Goal: Task Accomplishment & Management: Complete application form

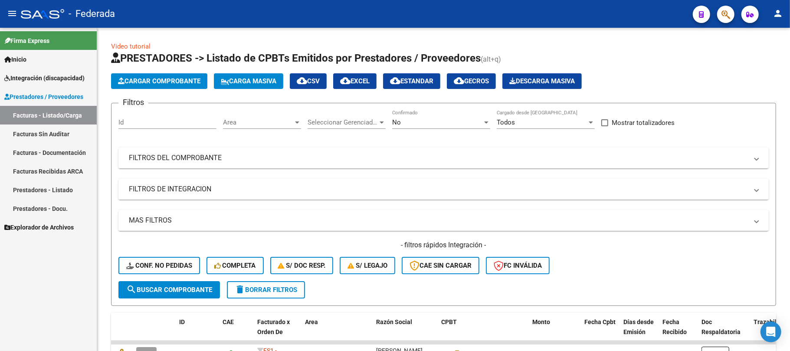
scroll to position [271, 0]
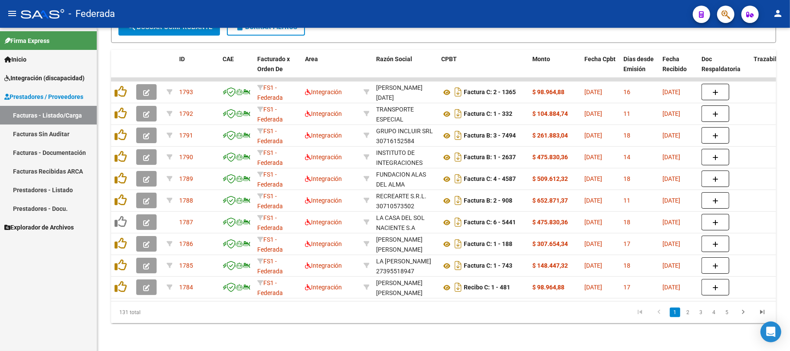
click at [590, 89] on datatable-body-cell "03/09/2025" at bounding box center [600, 92] width 39 height 21
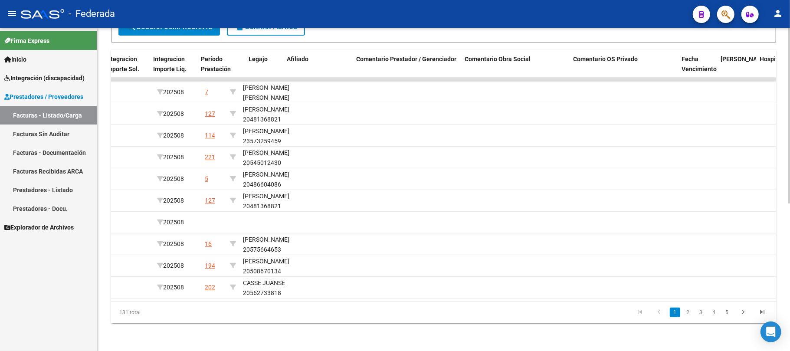
scroll to position [0, 1063]
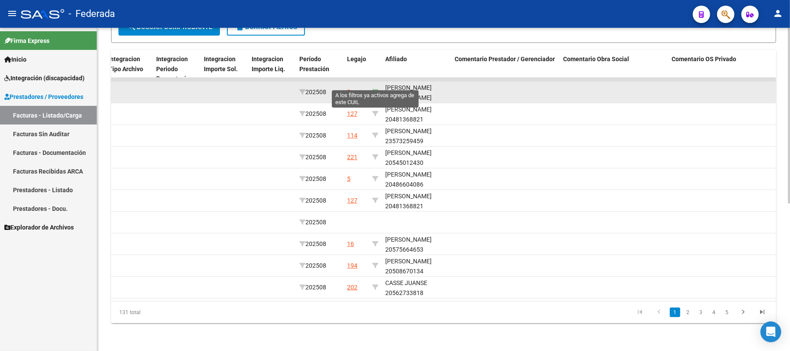
click at [376, 89] on icon at bounding box center [375, 92] width 6 height 6
type input "23560206119"
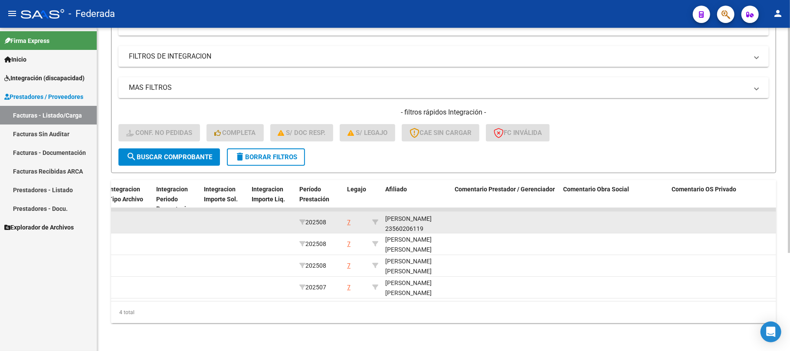
scroll to position [11, 0]
click at [416, 219] on div "ANDREOSE JUAN IGNACIO 23560206119" at bounding box center [416, 216] width 62 height 29
copy div "23560206119"
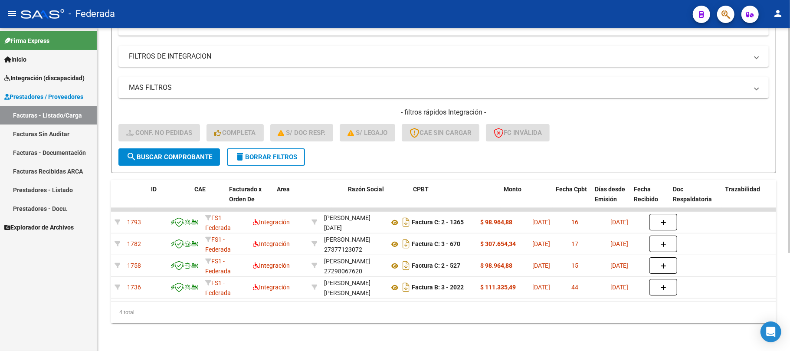
scroll to position [0, 0]
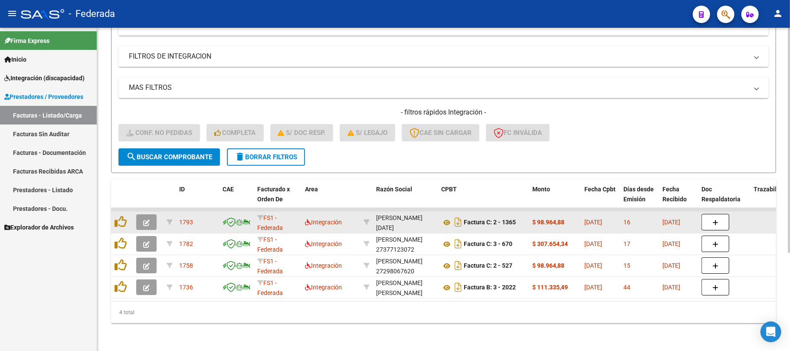
click at [120, 219] on div at bounding box center [121, 222] width 15 height 13
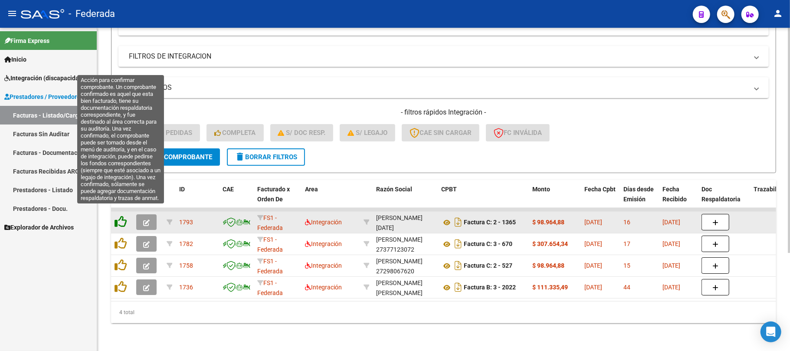
click at [120, 217] on icon at bounding box center [120, 222] width 12 height 12
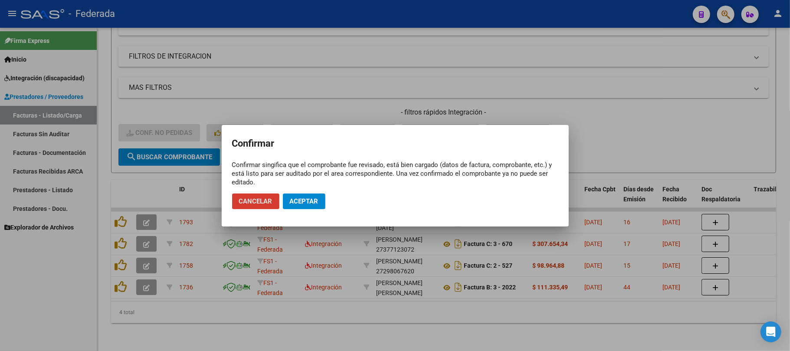
click at [304, 202] on span "Aceptar" at bounding box center [304, 201] width 29 height 8
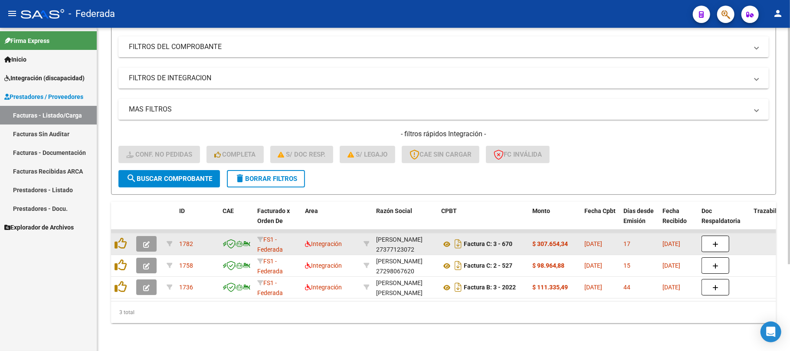
scroll to position [119, 0]
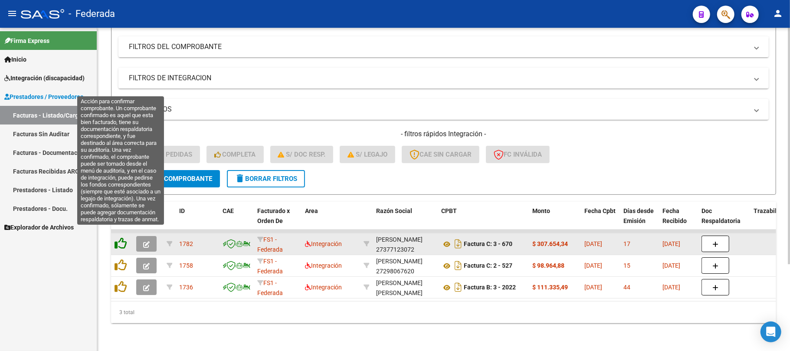
click at [125, 237] on icon at bounding box center [120, 243] width 12 height 12
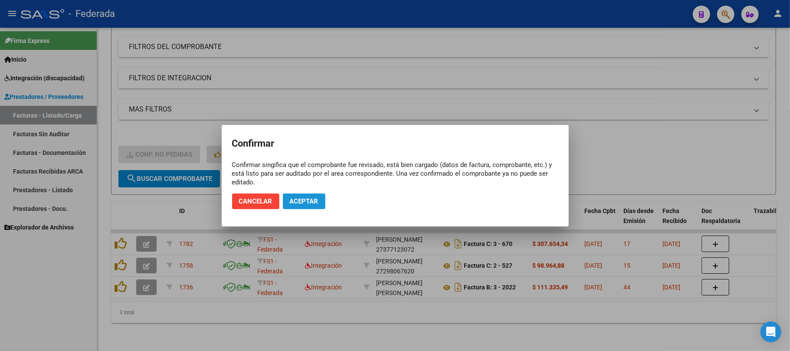
click at [302, 197] on span "Aceptar" at bounding box center [304, 201] width 29 height 8
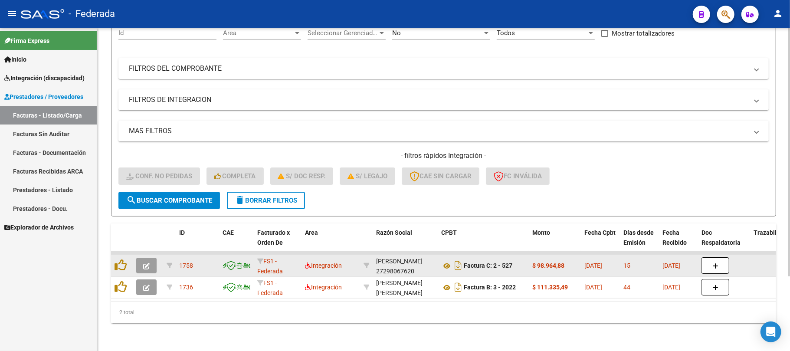
scroll to position [97, 0]
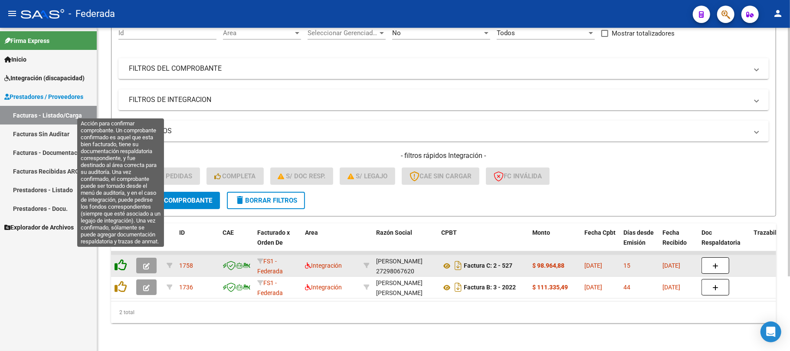
click at [121, 260] on icon at bounding box center [120, 265] width 12 height 12
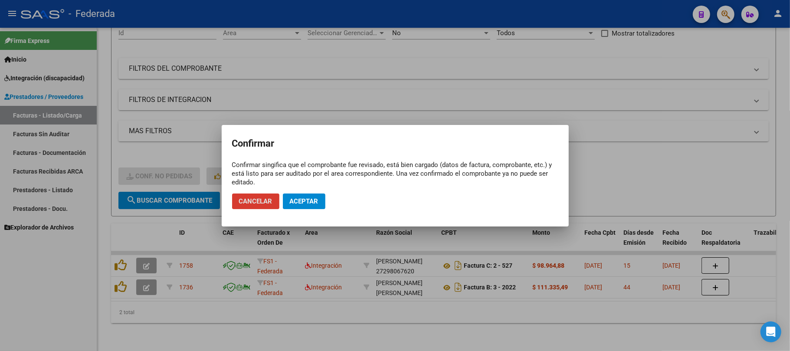
click at [294, 200] on span "Aceptar" at bounding box center [304, 201] width 29 height 8
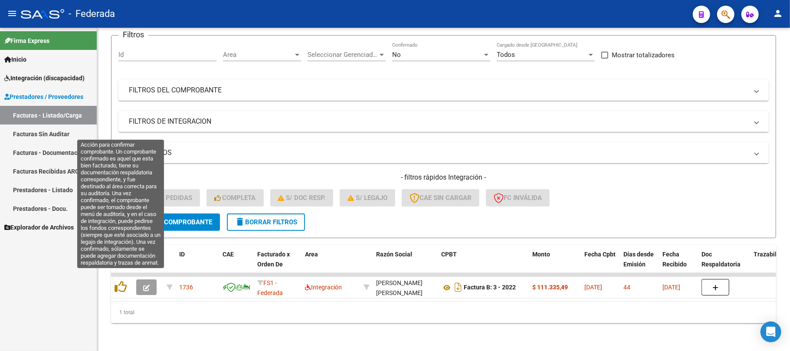
click at [119, 281] on icon at bounding box center [120, 287] width 12 height 12
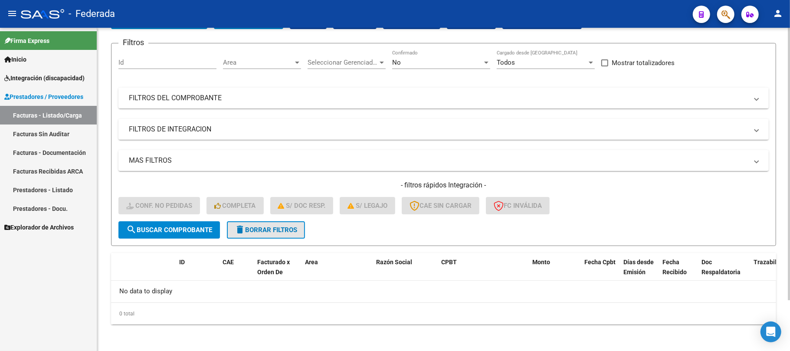
click at [245, 226] on mat-icon "delete" at bounding box center [240, 229] width 10 height 10
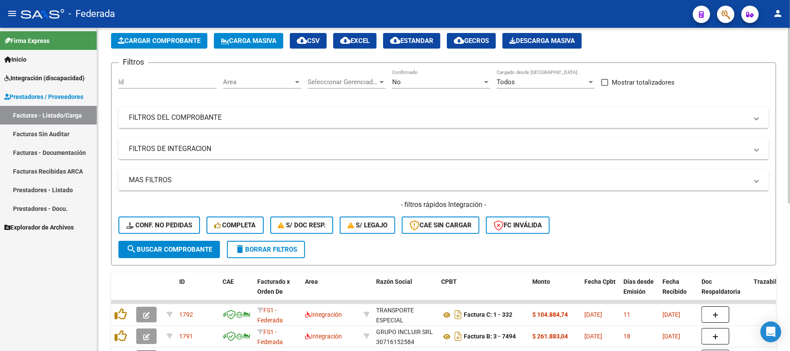
scroll to position [60, 0]
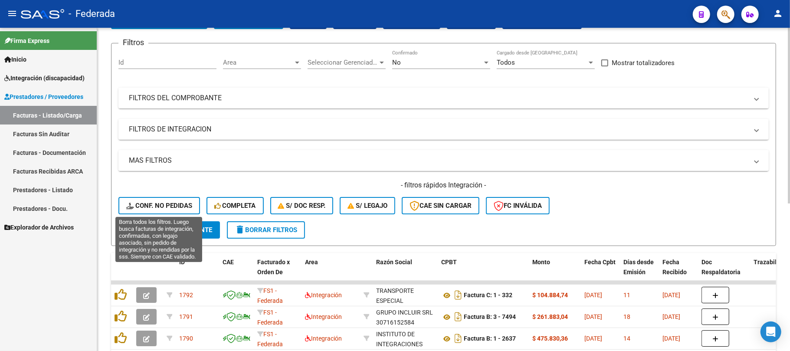
click at [151, 202] on span "Conf. no pedidas" at bounding box center [159, 206] width 66 height 8
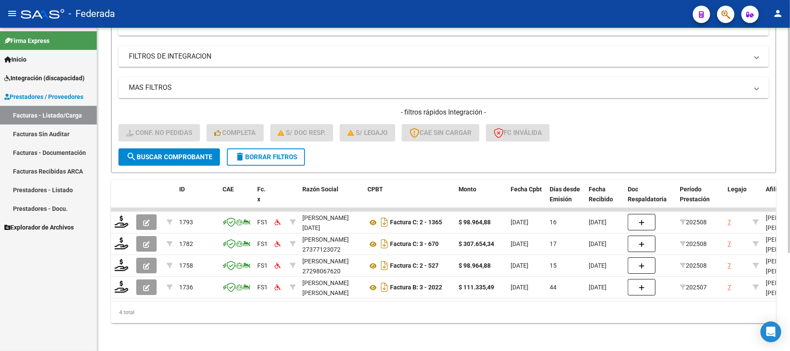
scroll to position [141, 0]
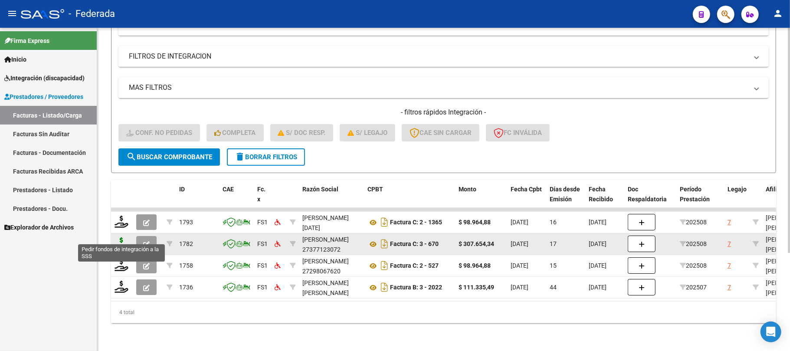
click at [120, 239] on icon at bounding box center [121, 243] width 14 height 12
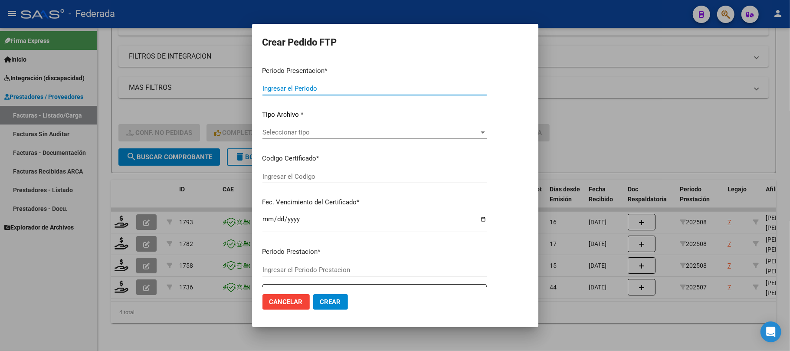
type input "202508"
type input "$ 307.654,34"
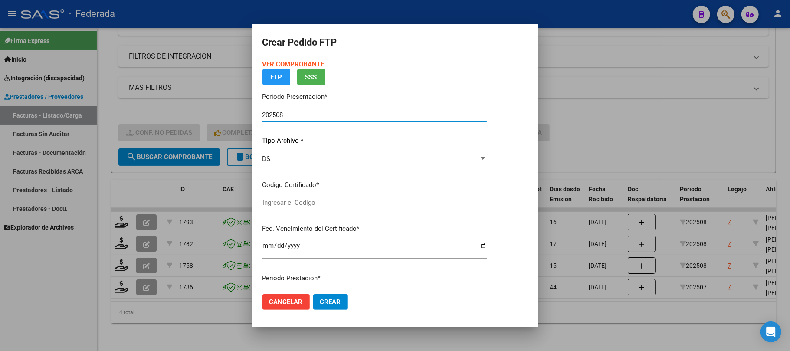
type input "ARG02000560206112025022020300220SAN168"
type input "2030-02-20"
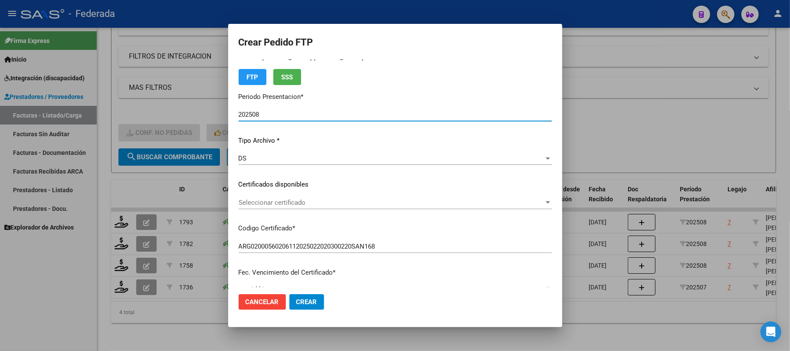
scroll to position [58, 0]
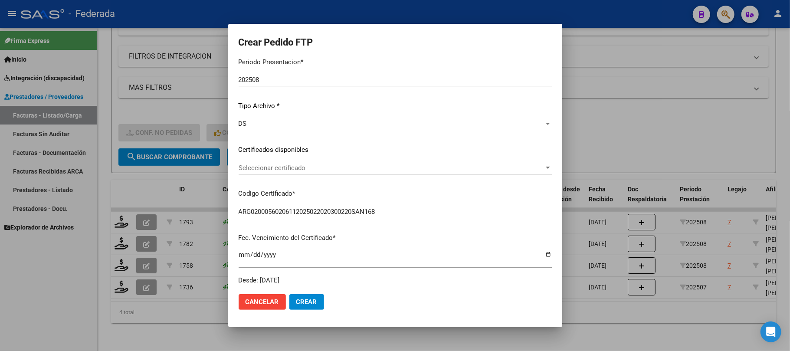
click at [281, 162] on div "Seleccionar certificado Seleccionar certificado" at bounding box center [395, 167] width 313 height 13
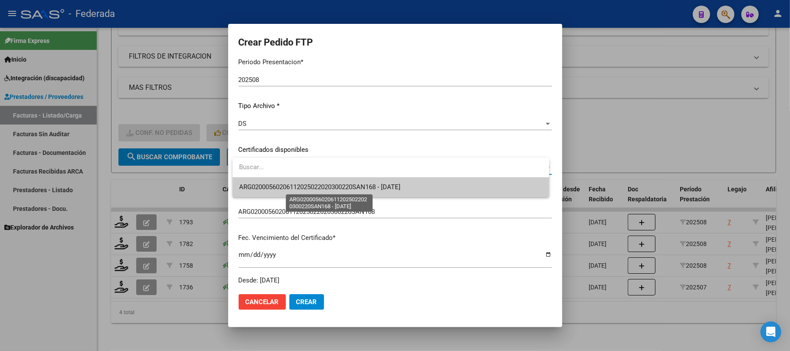
click at [281, 188] on span "ARG02000560206112025022020300220SAN168 - 2030-02-20" at bounding box center [319, 187] width 161 height 8
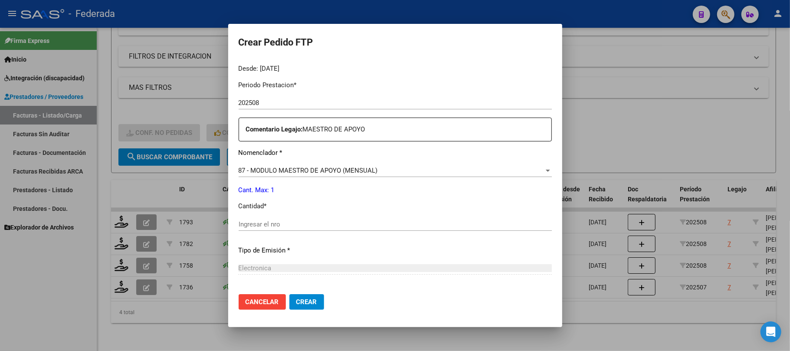
scroll to position [289, 0]
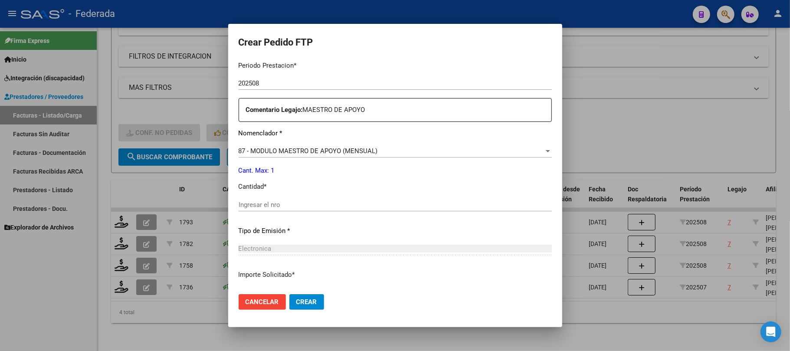
click at [284, 201] on input "Ingresar el nro" at bounding box center [395, 205] width 313 height 8
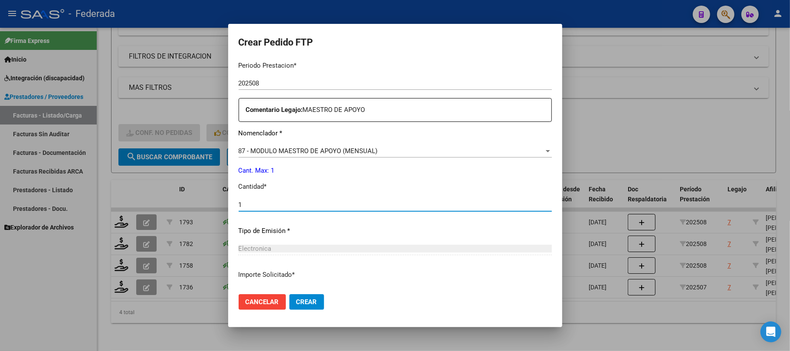
type input "1"
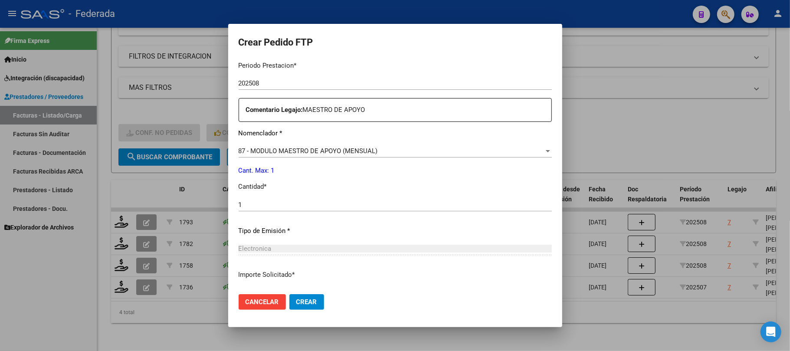
scroll to position [352, 0]
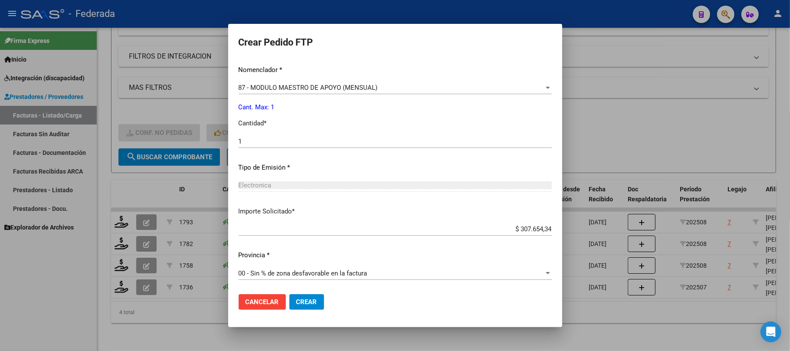
click at [300, 303] on span "Crear" at bounding box center [306, 302] width 21 height 8
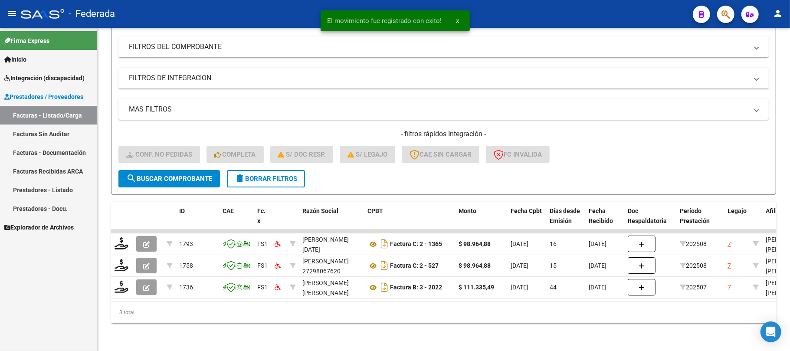
scroll to position [119, 0]
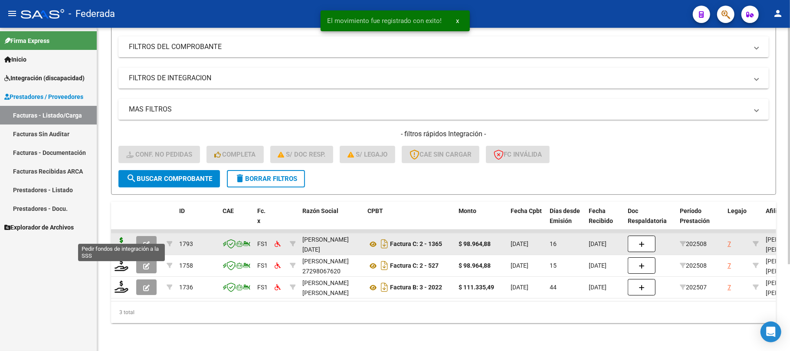
click at [121, 237] on icon at bounding box center [121, 243] width 14 height 12
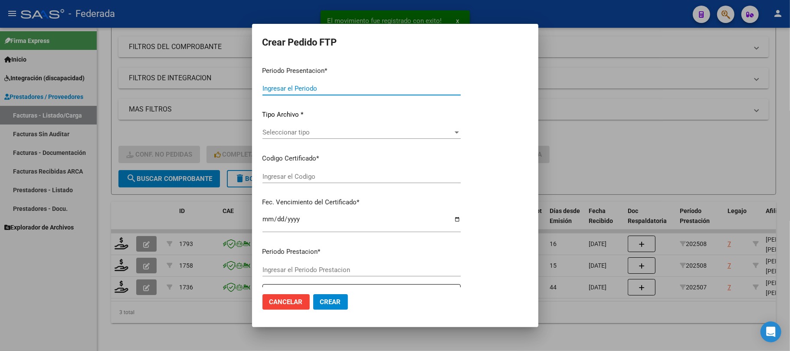
type input "202508"
type input "$ 98.964,88"
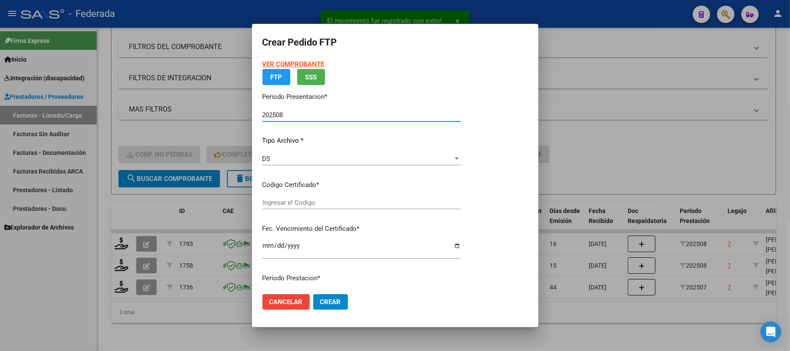
type input "ARG02000560206112025022020300220SAN168"
type input "2030-02-20"
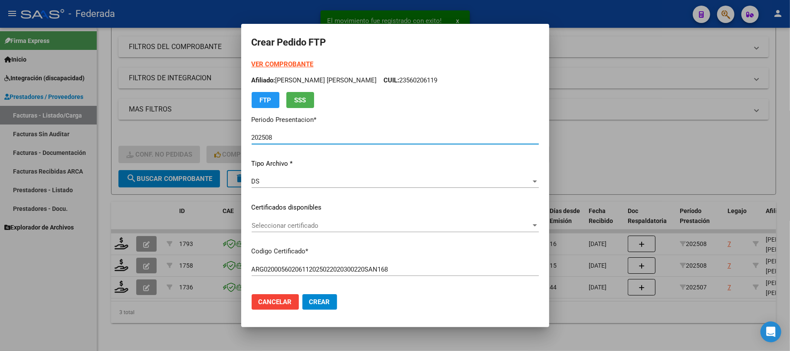
scroll to position [58, 0]
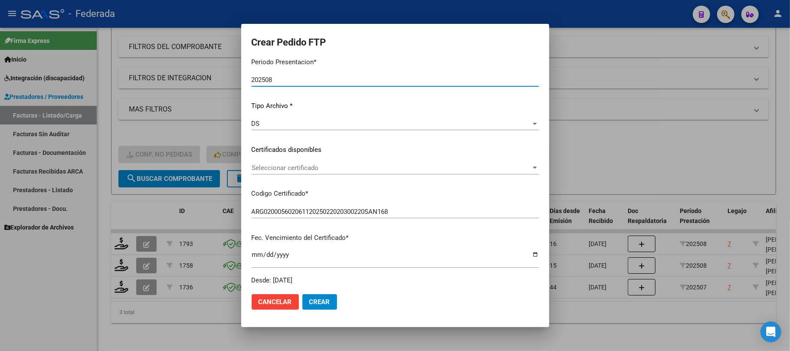
click at [297, 170] on span "Seleccionar certificado" at bounding box center [391, 168] width 279 height 8
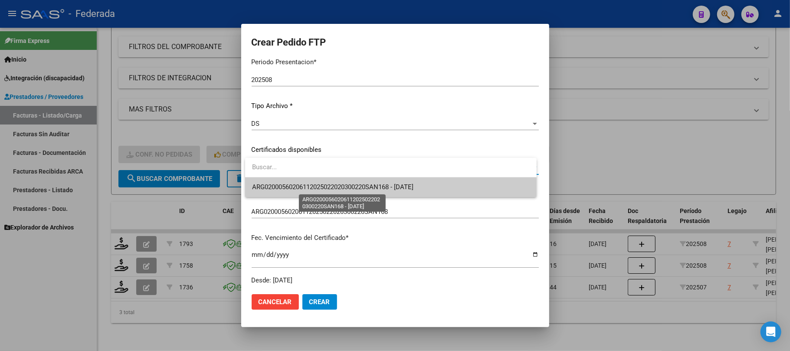
click at [297, 183] on span "ARG02000560206112025022020300220SAN168 - 2030-02-20" at bounding box center [332, 187] width 161 height 8
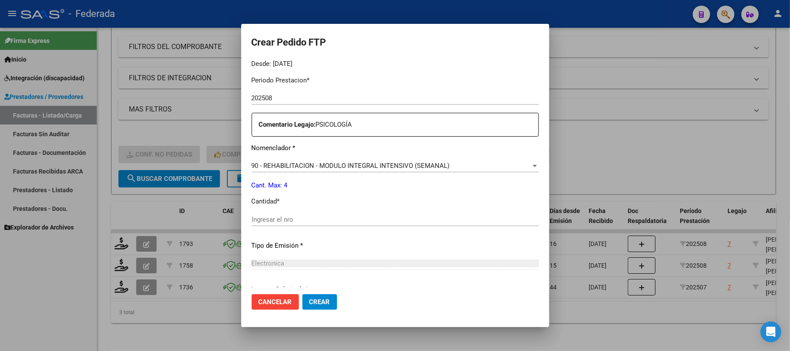
scroll to position [347, 0]
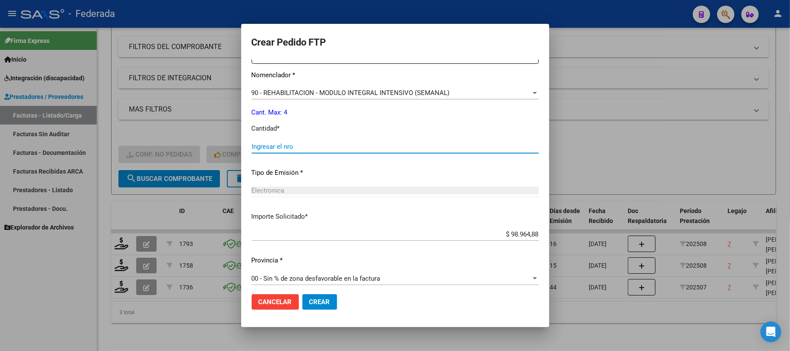
click at [281, 146] on input "Ingresar el nro" at bounding box center [395, 147] width 287 height 8
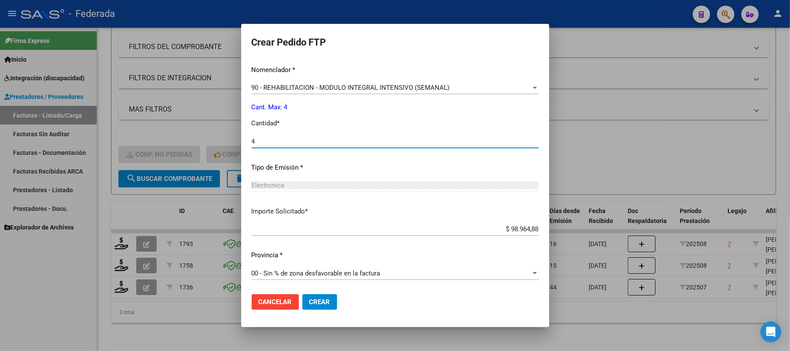
type input "4"
click at [321, 302] on span "Crear" at bounding box center [319, 302] width 21 height 8
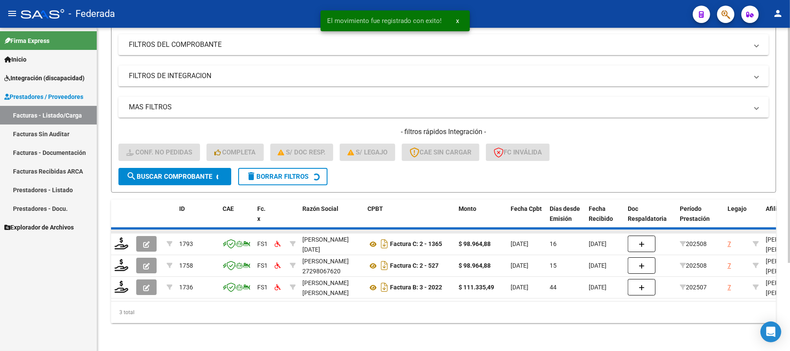
scroll to position [97, 0]
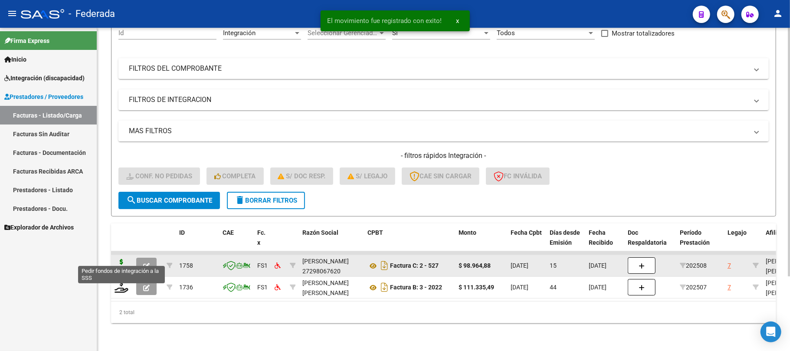
click at [120, 259] on icon at bounding box center [121, 265] width 14 height 12
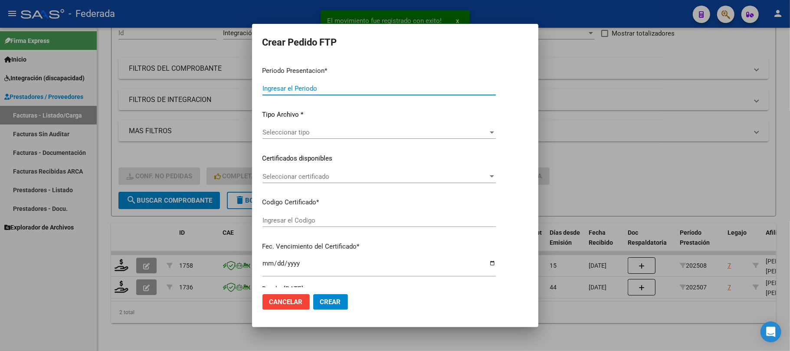
type input "202508"
type input "$ 98.964,88"
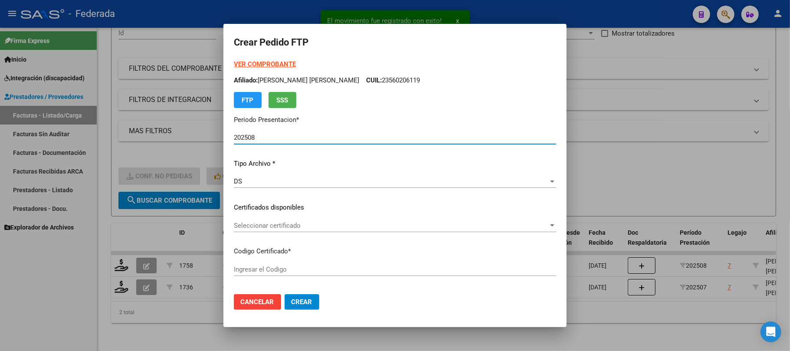
type input "ARG02000560206112025022020300220SAN168"
type input "2030-02-20"
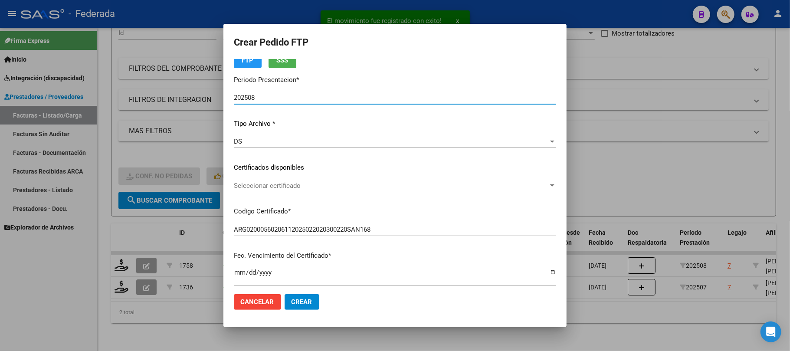
scroll to position [58, 0]
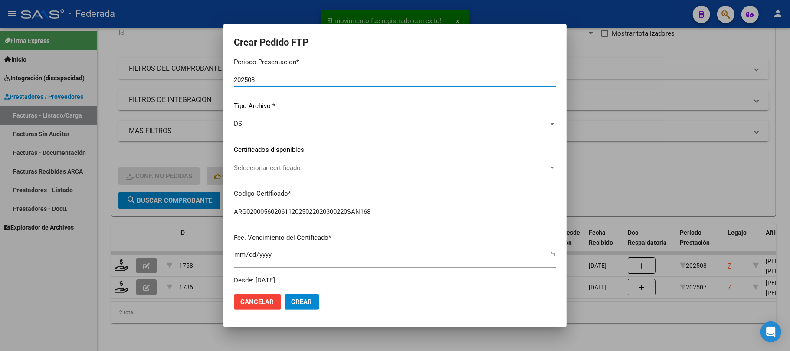
click at [285, 167] on span "Seleccionar certificado" at bounding box center [391, 168] width 314 height 8
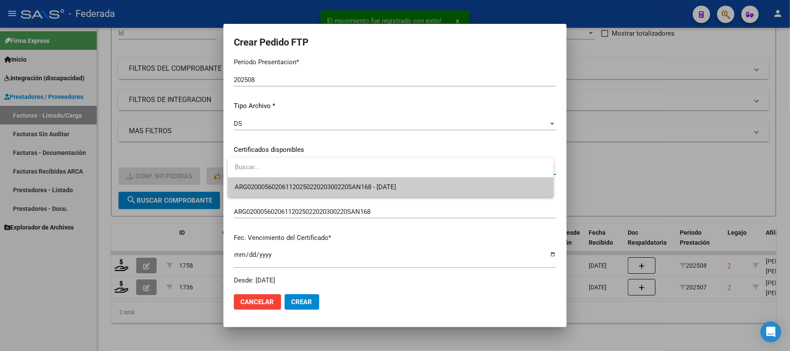
click at [285, 186] on span "ARG02000560206112025022020300220SAN168 - 2030-02-20" at bounding box center [315, 187] width 161 height 8
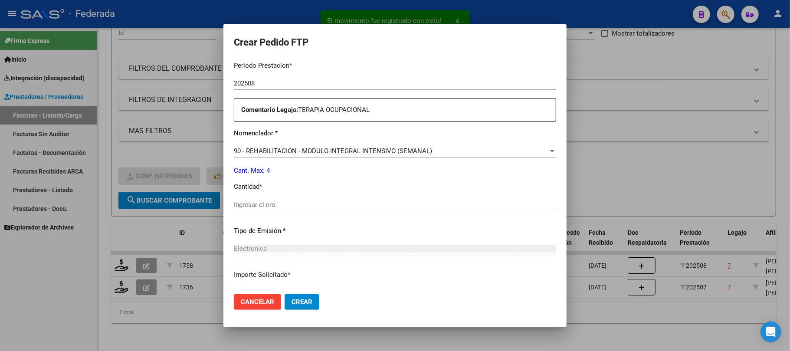
scroll to position [347, 0]
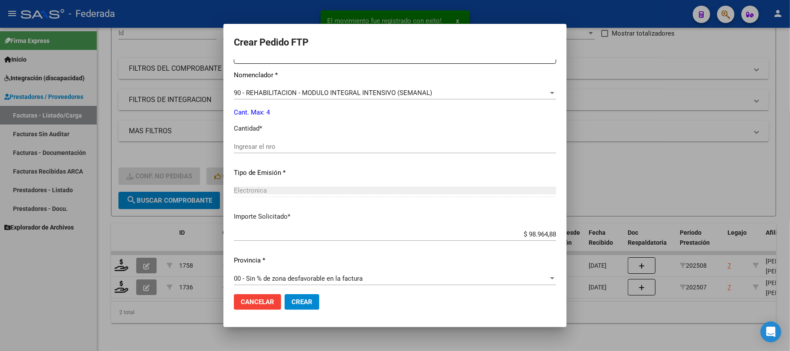
click at [271, 149] on input "Ingresar el nro" at bounding box center [395, 147] width 322 height 8
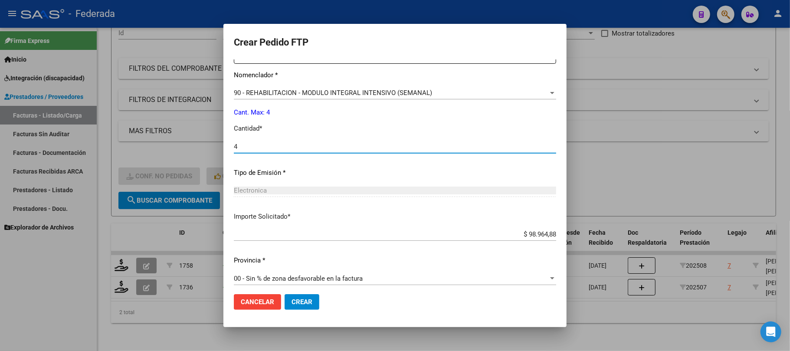
scroll to position [352, 0]
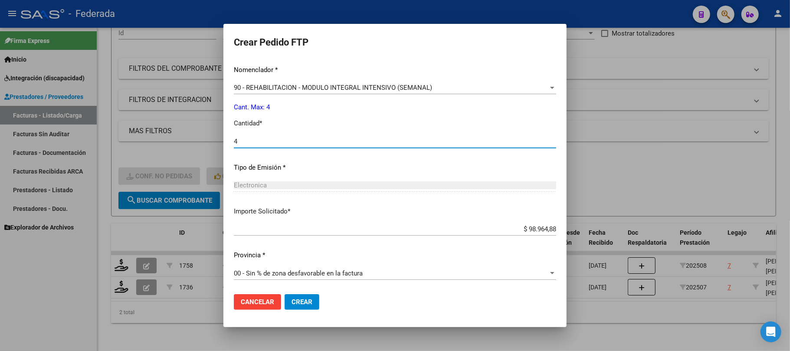
type input "4"
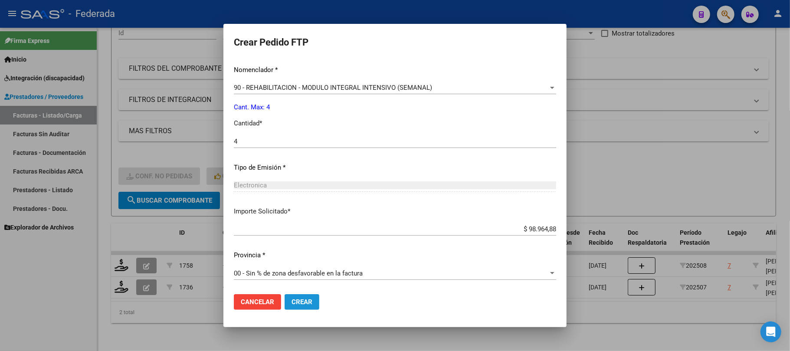
click at [302, 299] on span "Crear" at bounding box center [301, 302] width 21 height 8
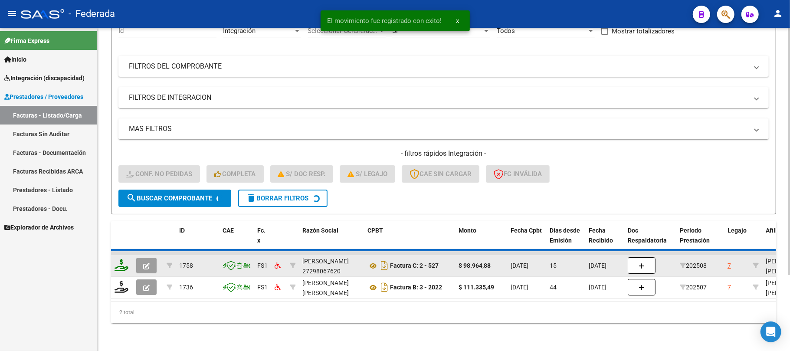
scroll to position [75, 0]
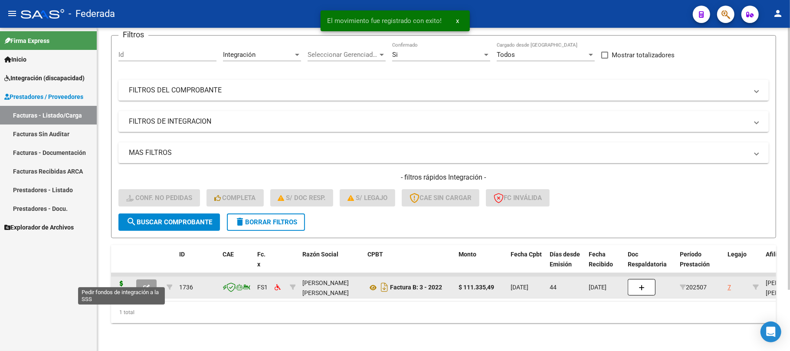
click at [126, 281] on icon at bounding box center [121, 287] width 14 height 12
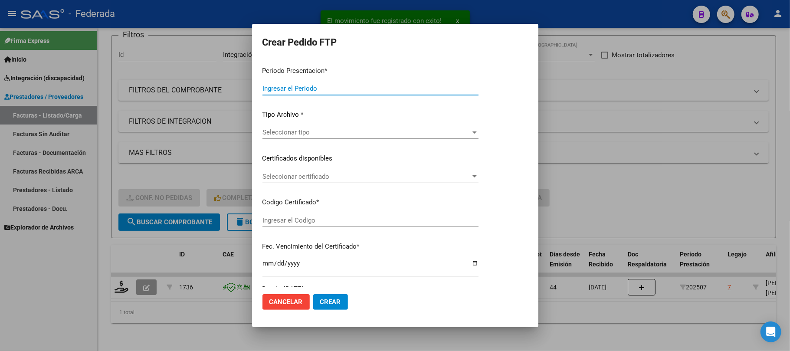
type input "202508"
type input "202507"
type input "$ 111.335,49"
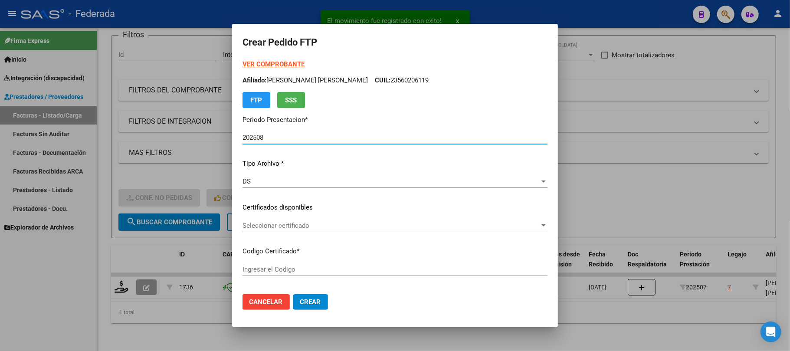
type input "ARG02000560206112025022020300220SAN168"
type input "2030-02-20"
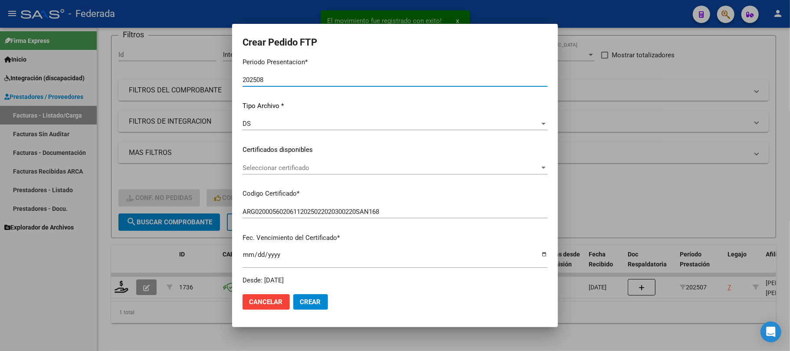
click at [290, 164] on div "Seleccionar certificado Seleccionar certificado" at bounding box center [394, 167] width 305 height 13
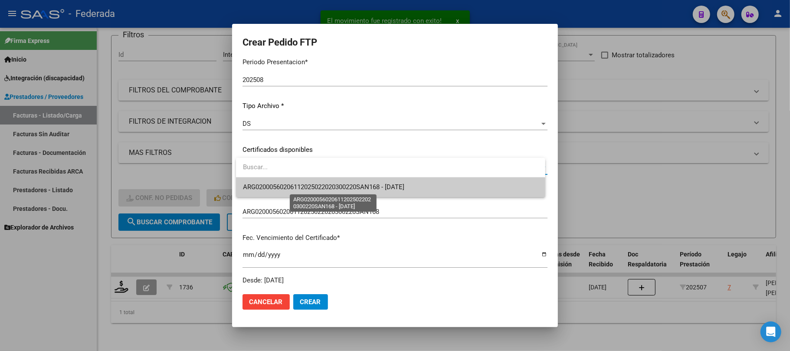
click at [292, 188] on span "ARG02000560206112025022020300220SAN168 - 2030-02-20" at bounding box center [323, 187] width 161 height 8
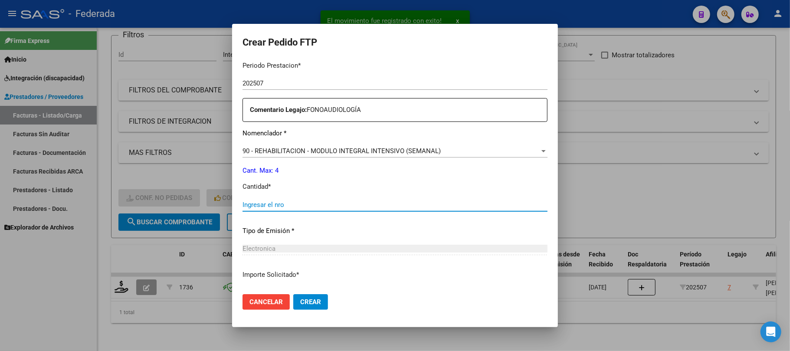
click at [286, 202] on input "Ingresar el nro" at bounding box center [394, 205] width 305 height 8
type input "4"
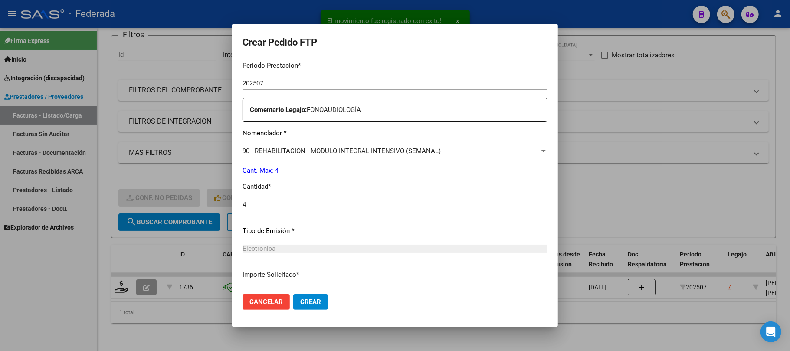
scroll to position [352, 0]
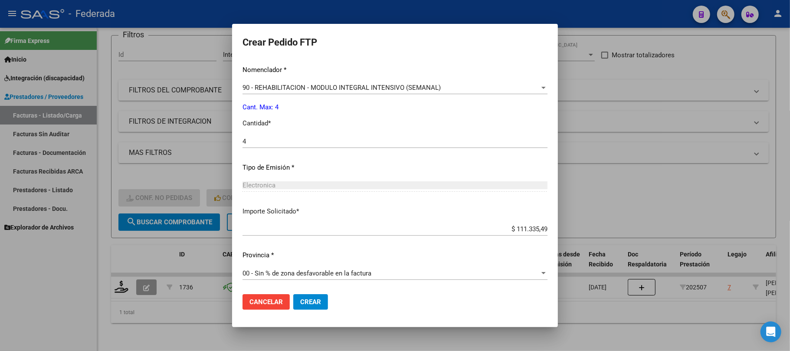
click at [309, 298] on span "Crear" at bounding box center [310, 302] width 21 height 8
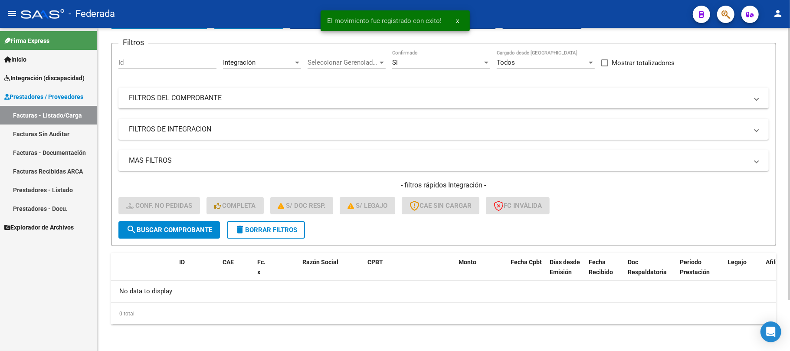
click at [251, 231] on span "delete Borrar Filtros" at bounding box center [266, 230] width 62 height 8
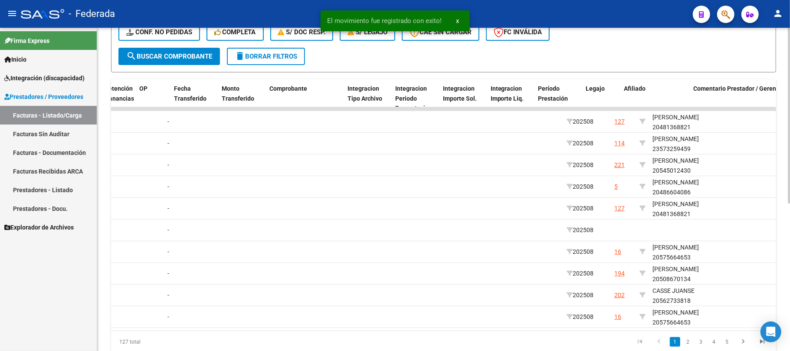
scroll to position [0, 824]
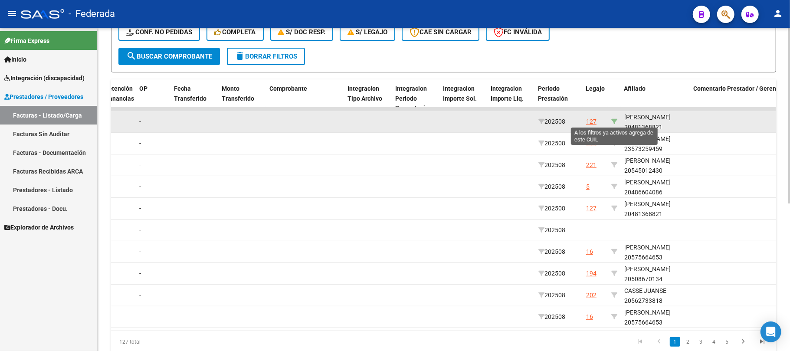
click at [613, 118] on icon at bounding box center [614, 121] width 6 height 6
type input "20481368821"
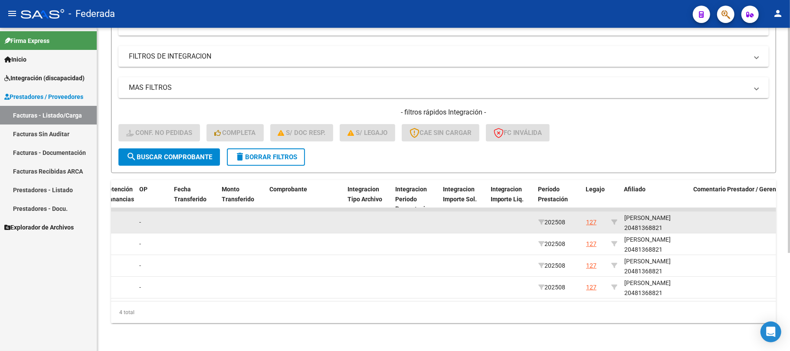
scroll to position [1, 0]
click at [649, 219] on div "STEFANINI LORENZO 20481368821" at bounding box center [655, 222] width 62 height 20
copy div "20481368821"
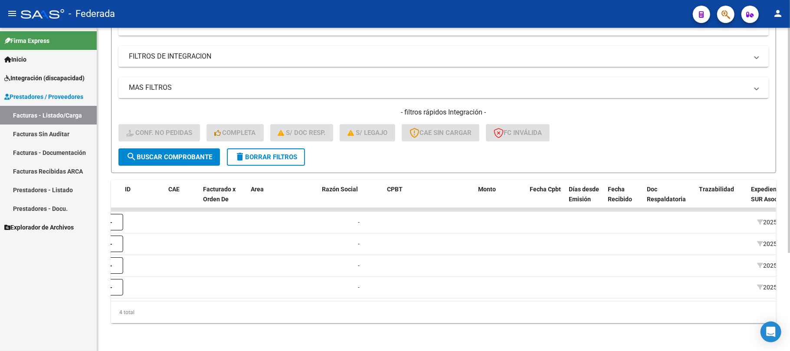
scroll to position [0, 0]
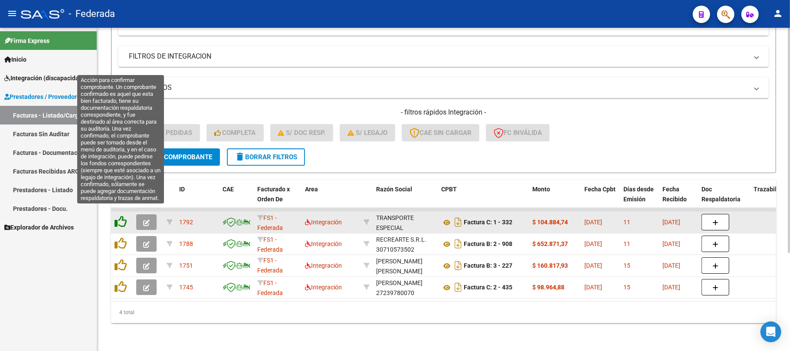
click at [120, 216] on icon at bounding box center [120, 222] width 12 height 12
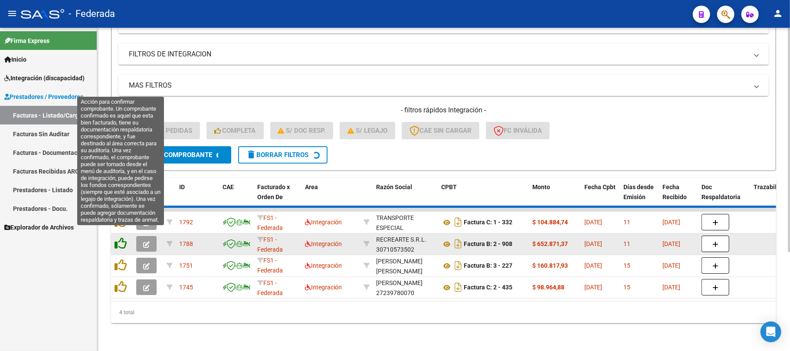
click at [123, 237] on icon at bounding box center [120, 243] width 12 height 12
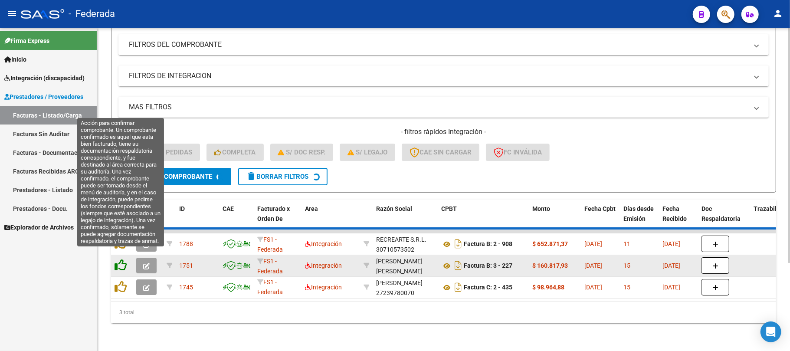
click at [124, 249] on icon at bounding box center [120, 243] width 12 height 12
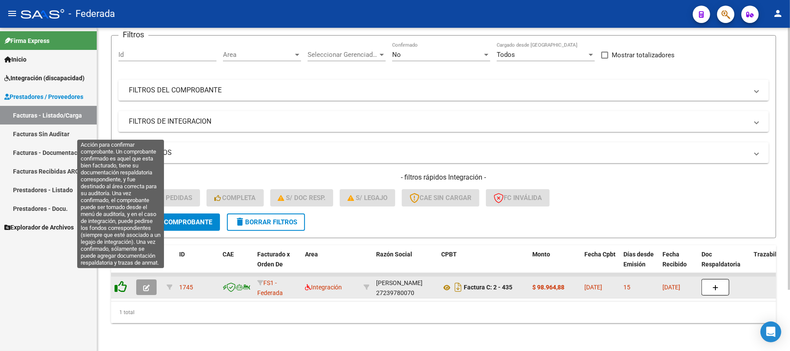
click at [122, 281] on icon at bounding box center [120, 287] width 12 height 12
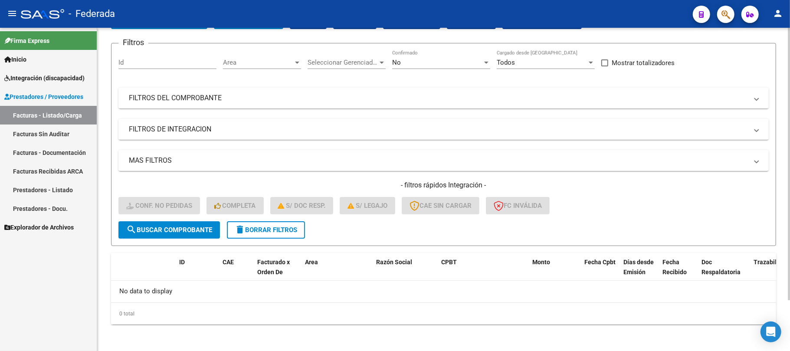
click at [262, 229] on span "delete Borrar Filtros" at bounding box center [266, 230] width 62 height 8
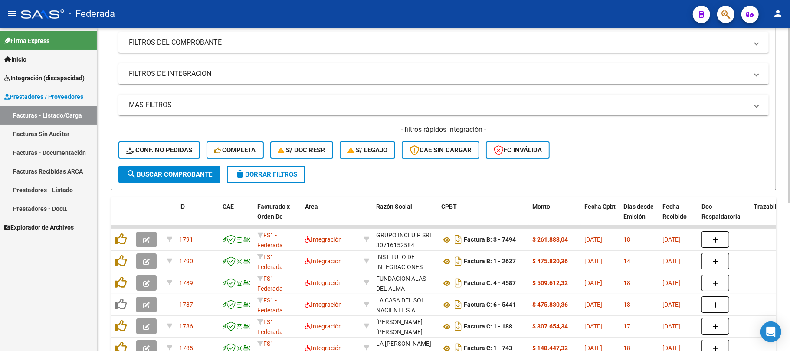
scroll to position [118, 0]
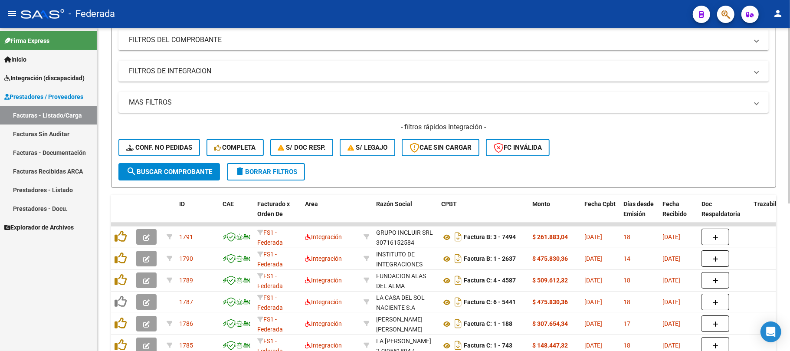
click at [177, 148] on span "Conf. no pedidas" at bounding box center [159, 148] width 66 height 8
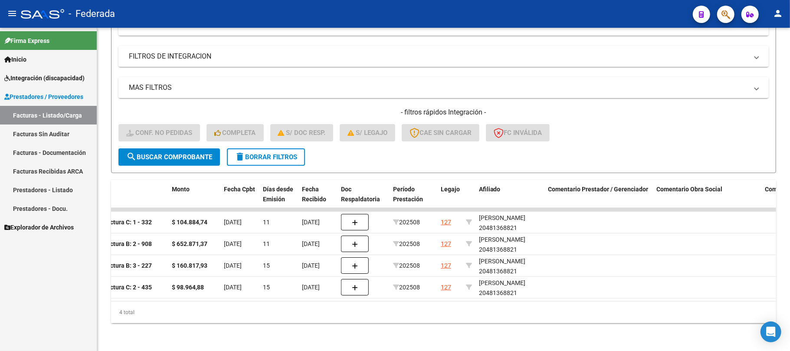
scroll to position [0, 0]
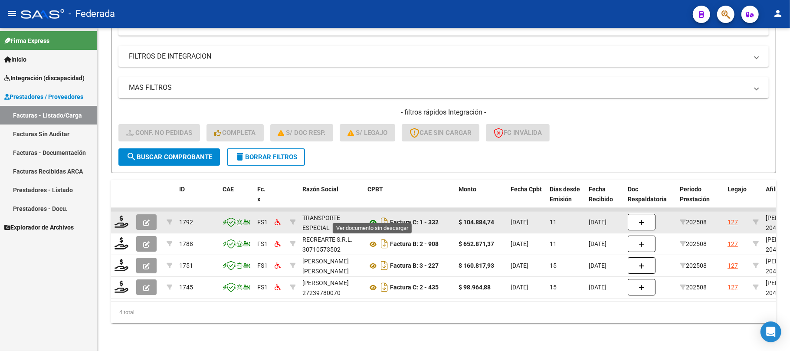
click at [371, 217] on icon at bounding box center [372, 222] width 11 height 10
click at [121, 216] on icon at bounding box center [121, 222] width 14 height 12
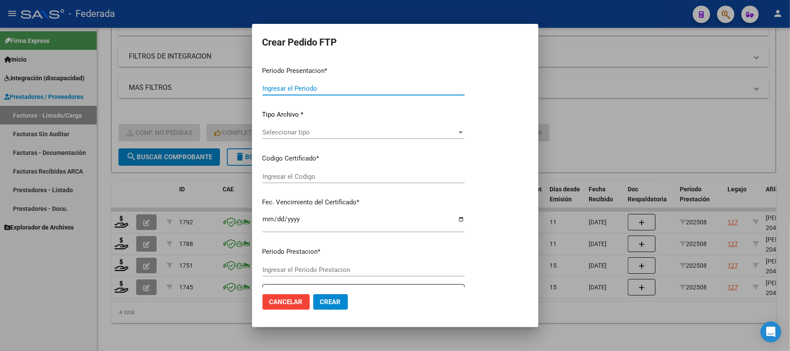
type input "202508"
type input "$ 104.884,74"
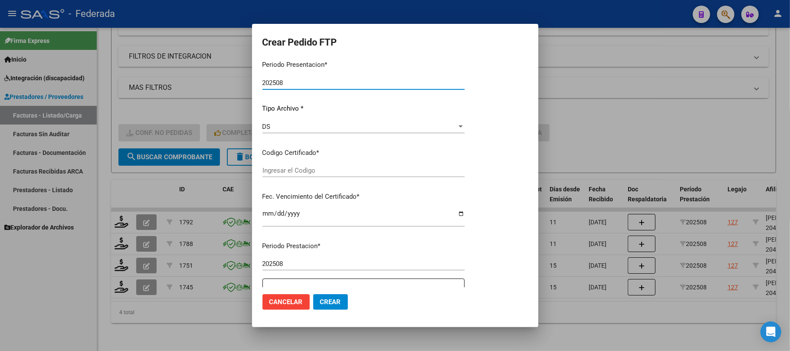
type input "ARG02000481368822018011920280119SFE183"
type input "2028-01-19"
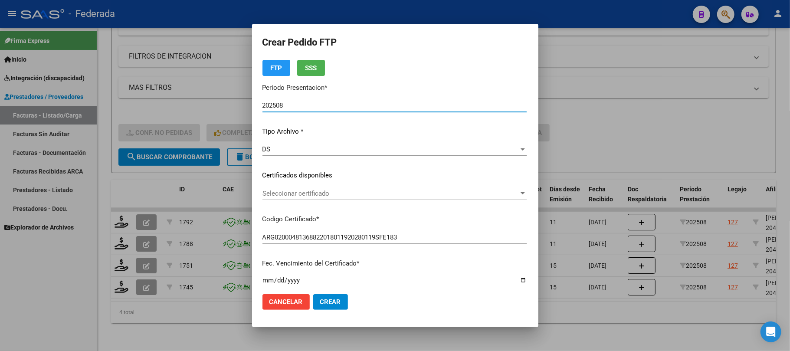
scroll to position [80, 0]
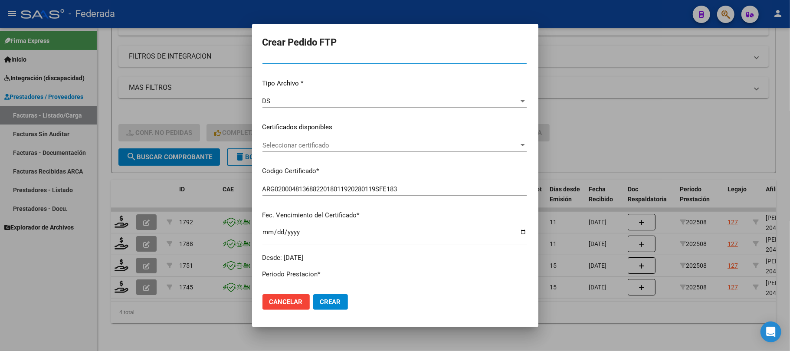
click at [295, 143] on span "Seleccionar certificado" at bounding box center [390, 145] width 256 height 8
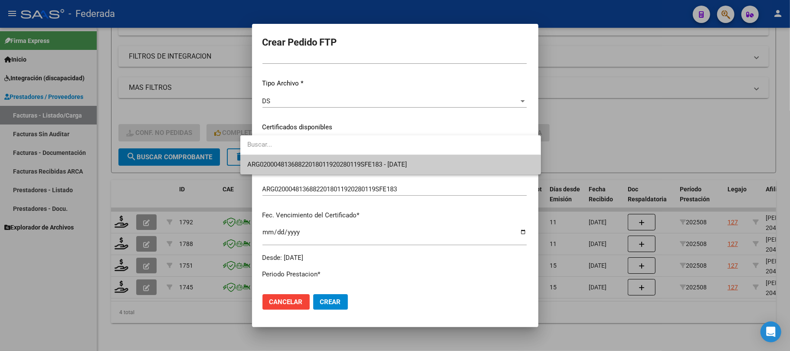
click at [291, 164] on span "ARG02000481368822018011920280119SFE183 - 2028-01-19" at bounding box center [327, 164] width 160 height 8
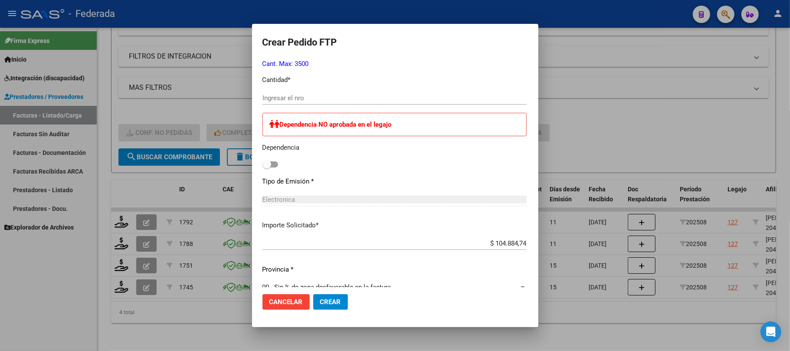
scroll to position [369, 0]
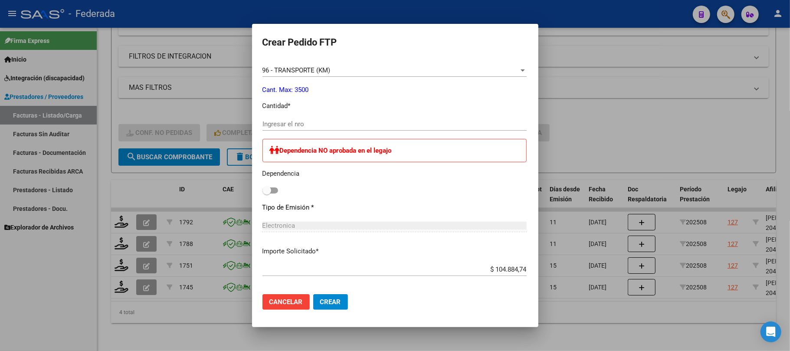
click at [290, 127] on input "Ingresar el nro" at bounding box center [394, 124] width 264 height 8
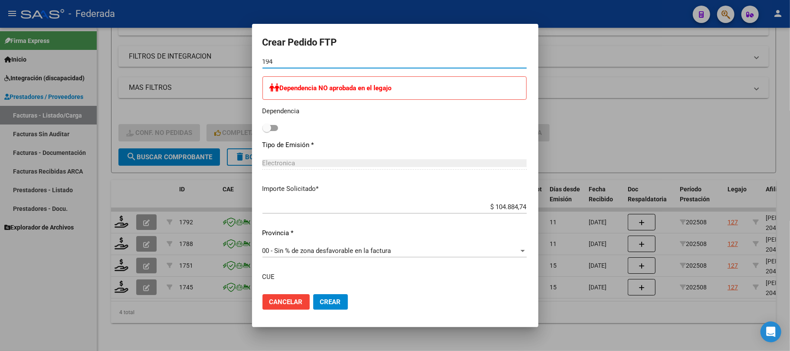
scroll to position [498, 0]
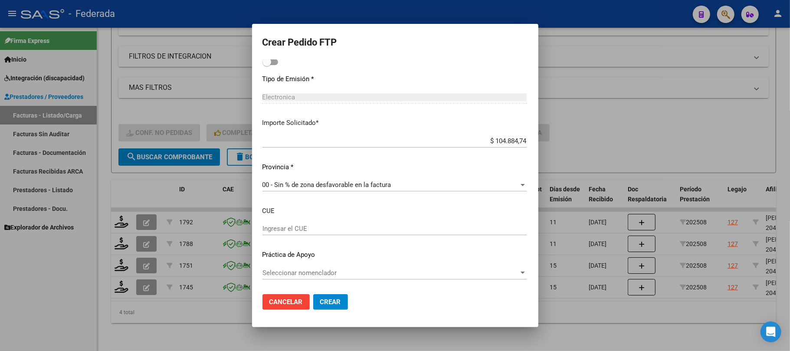
type input "194"
click at [320, 304] on span "Crear" at bounding box center [330, 302] width 21 height 8
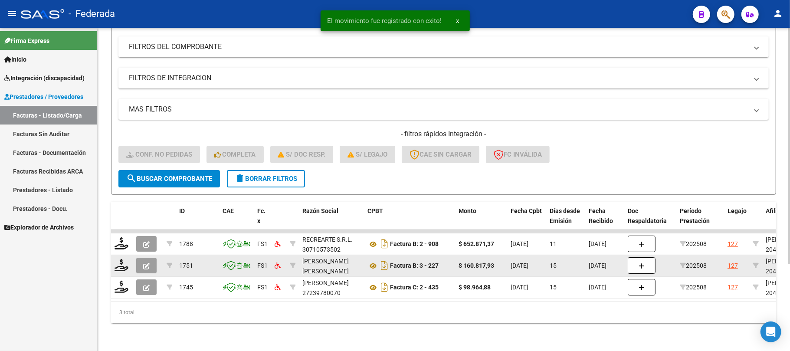
scroll to position [119, 0]
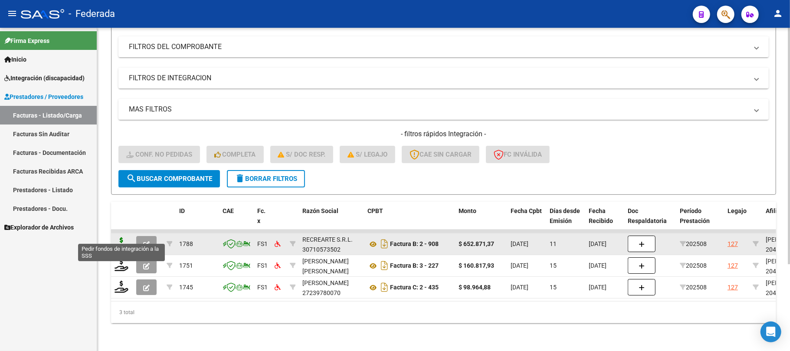
click at [125, 237] on icon at bounding box center [121, 243] width 14 height 12
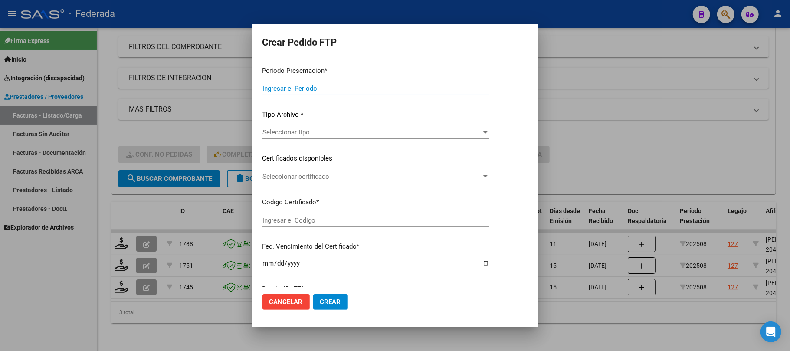
type input "202508"
type input "$ 652.871,37"
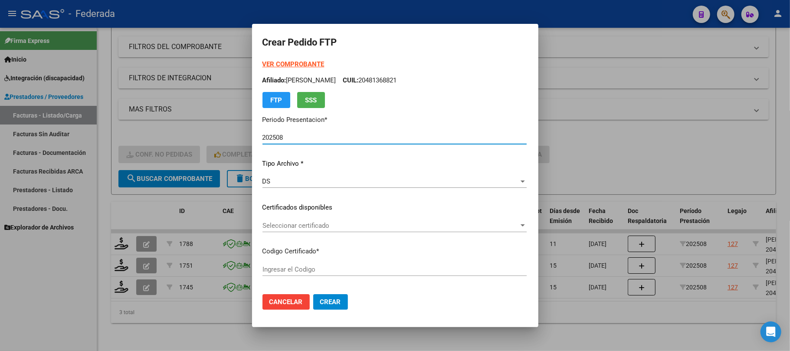
type input "ARG02000481368822018011920280119SFE183"
type input "2028-01-19"
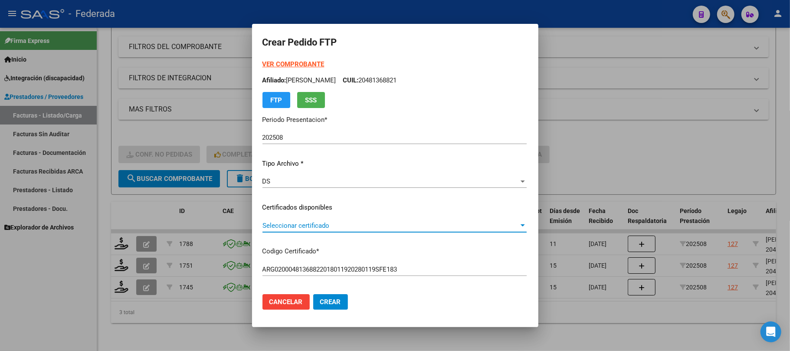
click at [292, 222] on span "Seleccionar certificado" at bounding box center [390, 226] width 256 height 8
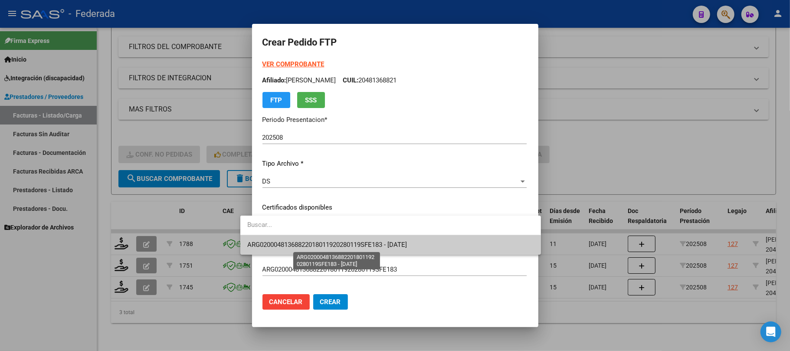
click at [297, 245] on span "ARG02000481368822018011920280119SFE183 - 2028-01-19" at bounding box center [327, 245] width 160 height 8
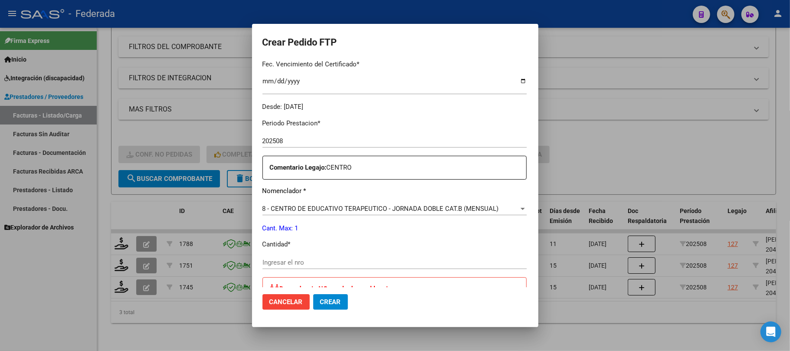
scroll to position [289, 0]
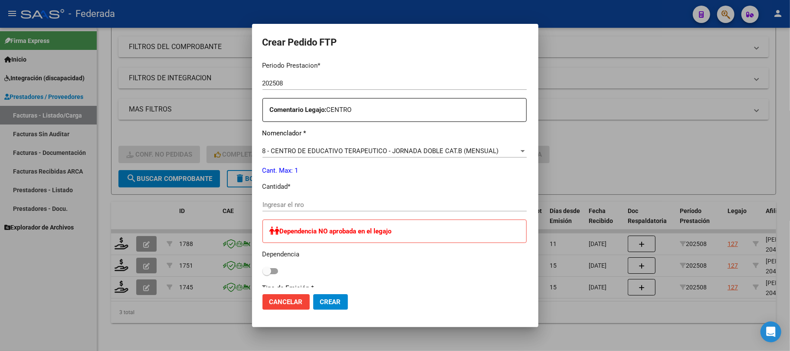
click at [295, 207] on input "Ingresar el nro" at bounding box center [394, 205] width 264 height 8
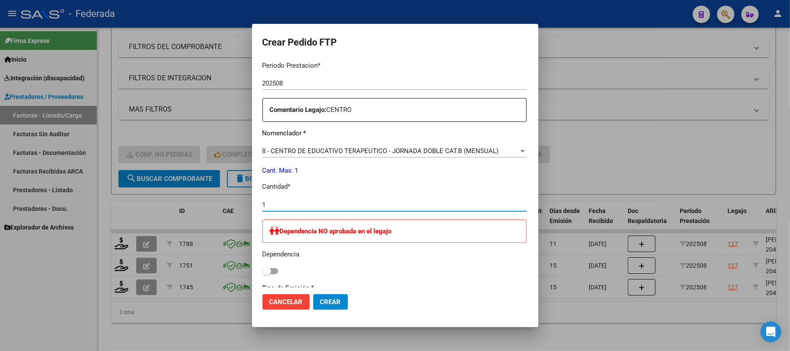
type input "1"
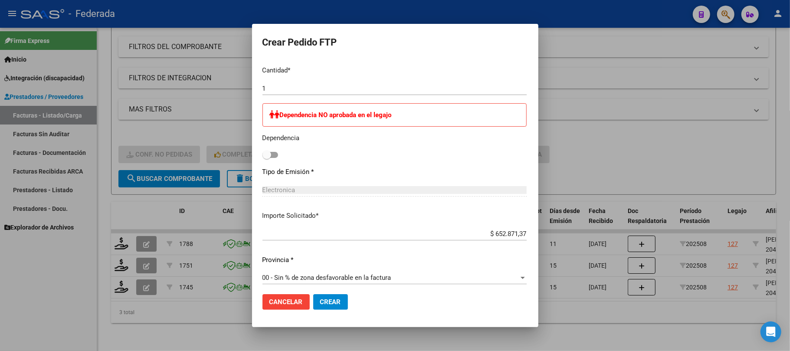
scroll to position [410, 0]
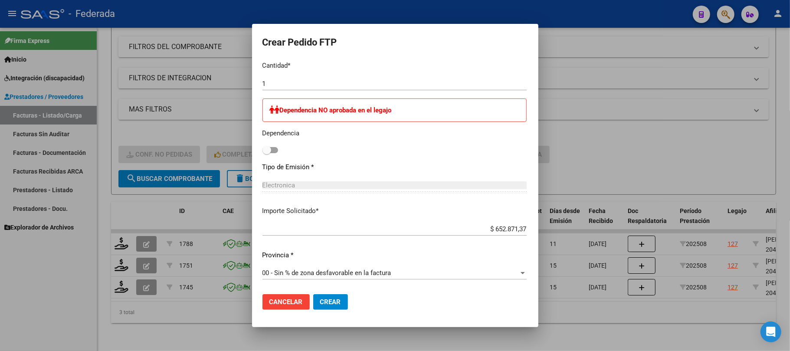
click at [324, 299] on span "Crear" at bounding box center [330, 302] width 21 height 8
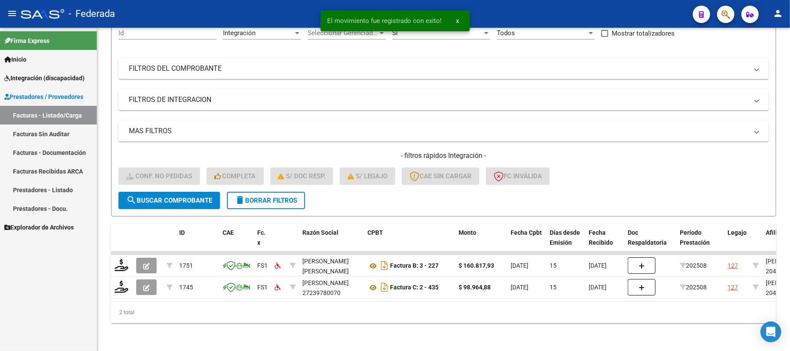
scroll to position [97, 0]
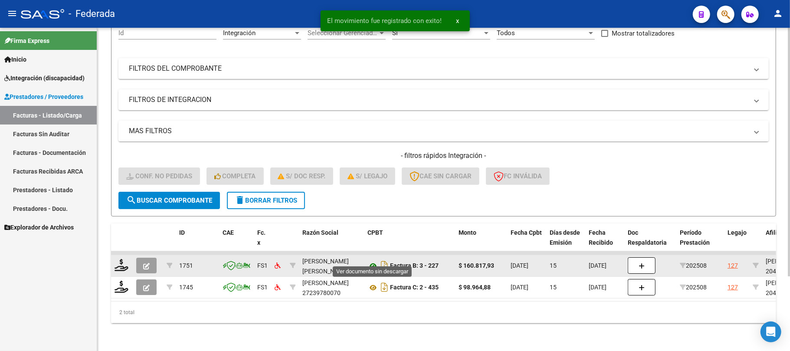
click at [373, 261] on icon at bounding box center [372, 266] width 11 height 10
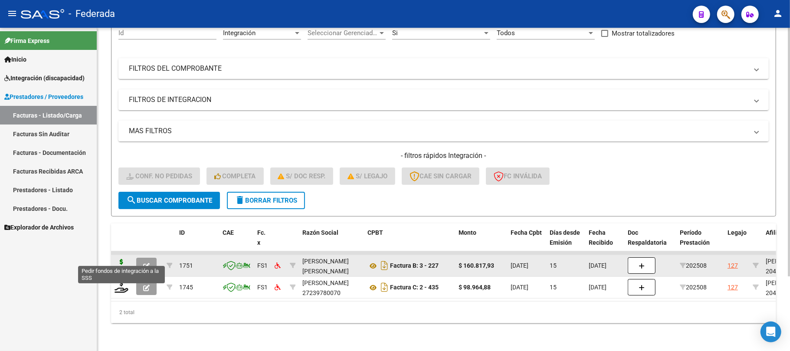
click at [124, 259] on icon at bounding box center [121, 265] width 14 height 12
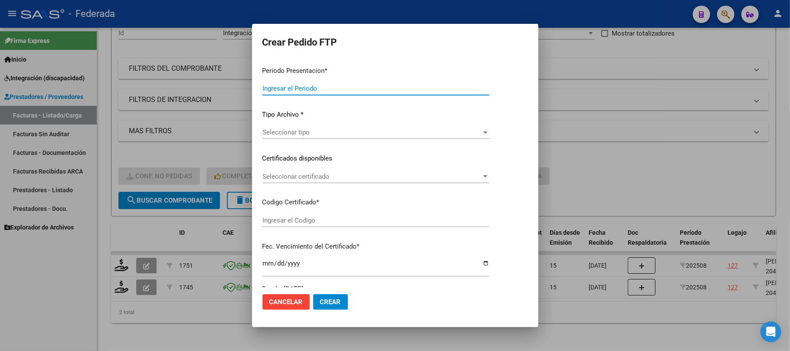
type input "202508"
type input "$ 160.817,93"
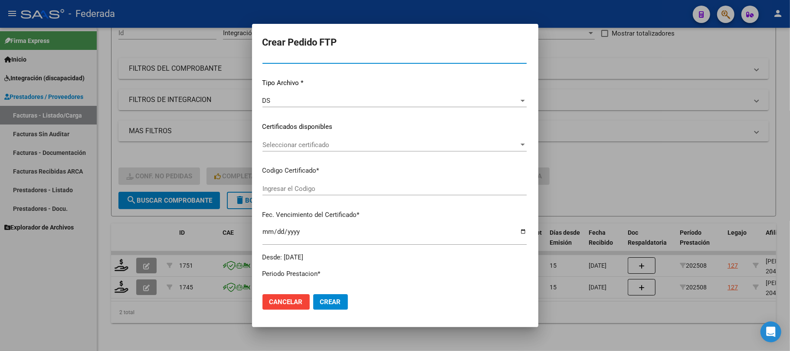
scroll to position [115, 0]
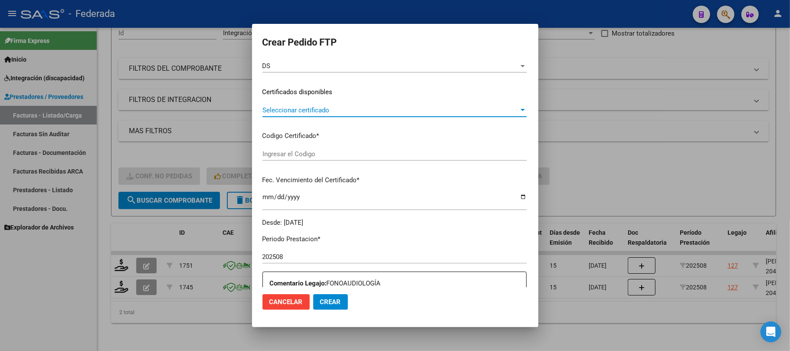
click at [288, 107] on span "Seleccionar certificado" at bounding box center [390, 110] width 256 height 8
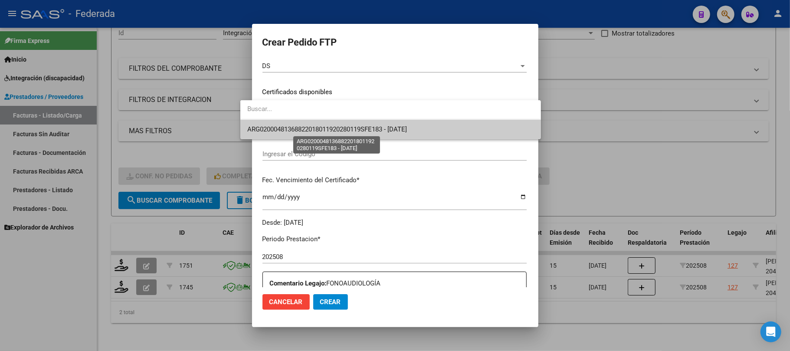
click at [289, 127] on span "ARG02000481368822018011920280119SFE183 - 2028-01-19" at bounding box center [327, 129] width 160 height 8
type input "ARG02000481368822018011920280119SFE183"
type input "2028-01-19"
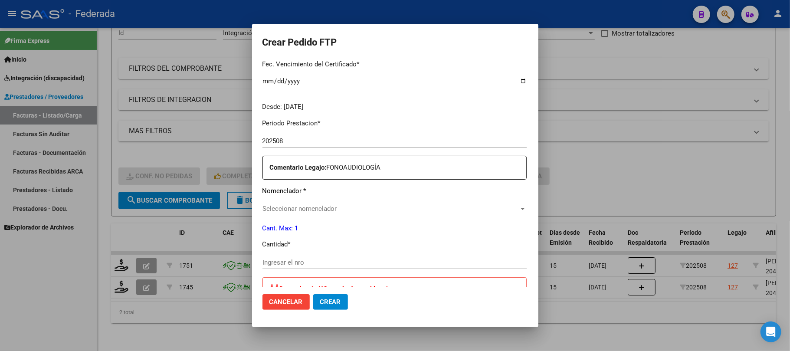
scroll to position [289, 0]
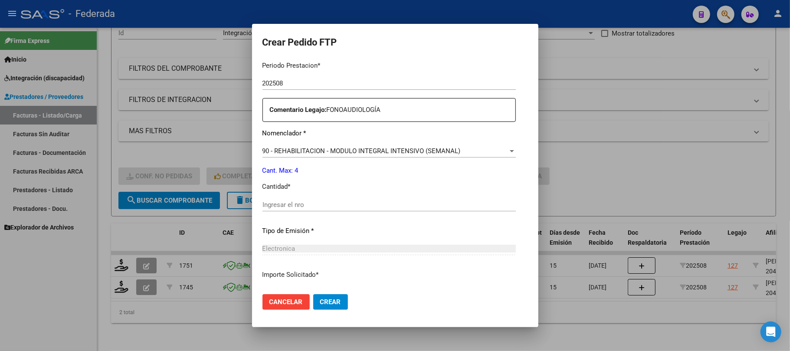
click at [265, 207] on input "Ingresar el nro" at bounding box center [388, 205] width 253 height 8
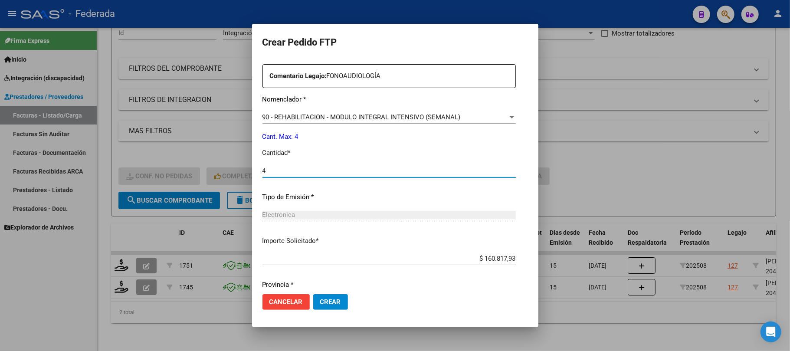
scroll to position [352, 0]
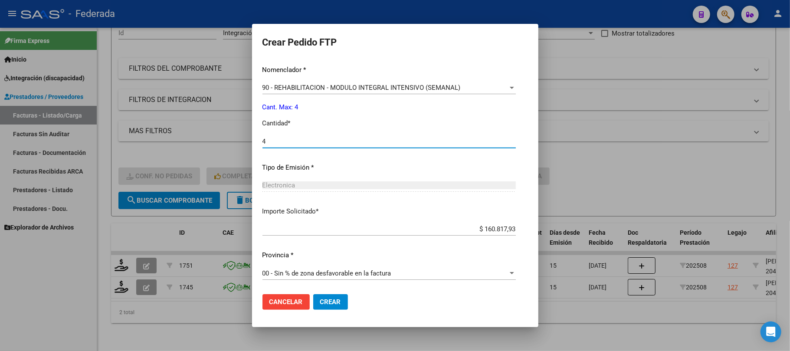
type input "4"
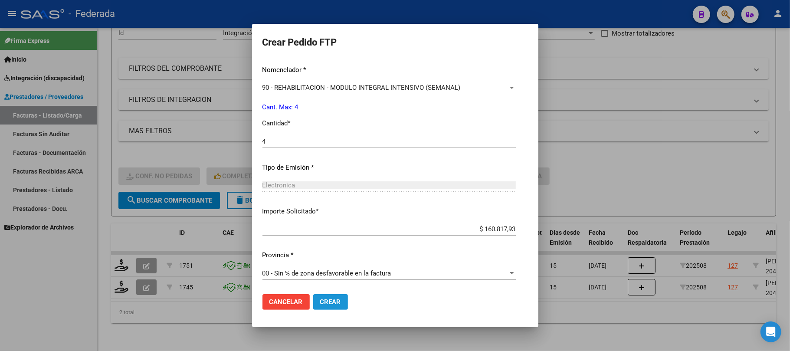
click at [320, 298] on span "Crear" at bounding box center [330, 302] width 21 height 8
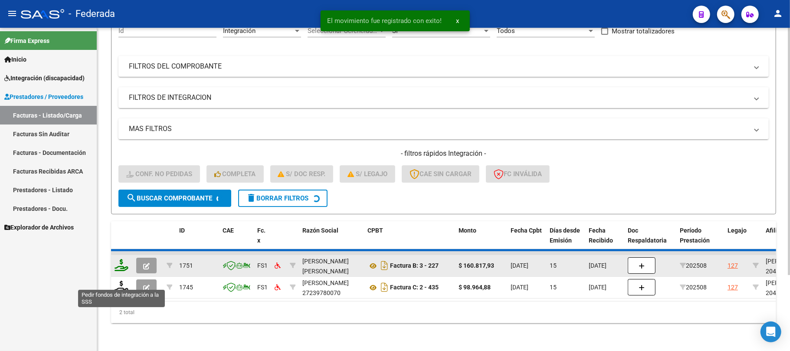
scroll to position [75, 0]
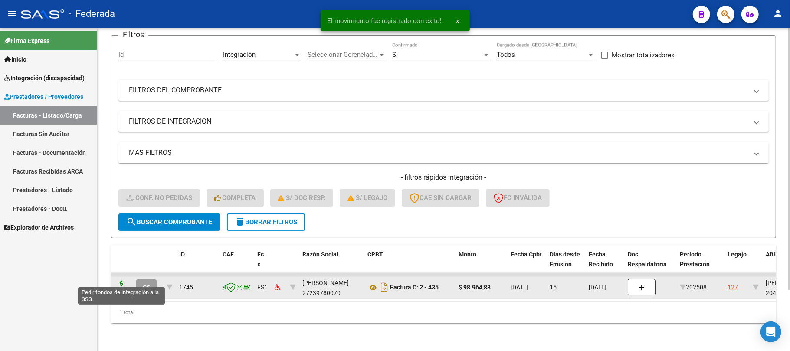
click at [120, 281] on icon at bounding box center [121, 287] width 14 height 12
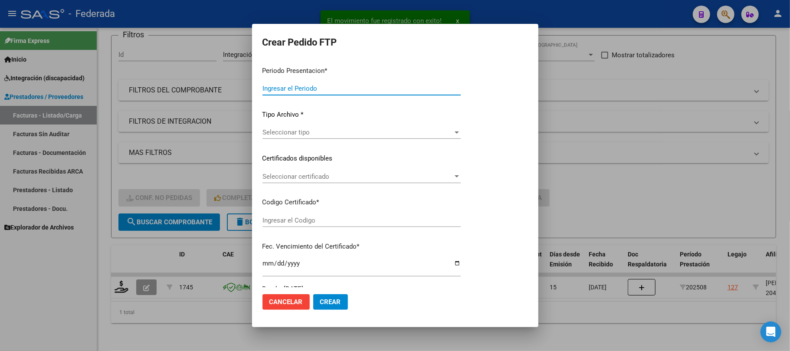
type input "202508"
type input "$ 98.964,88"
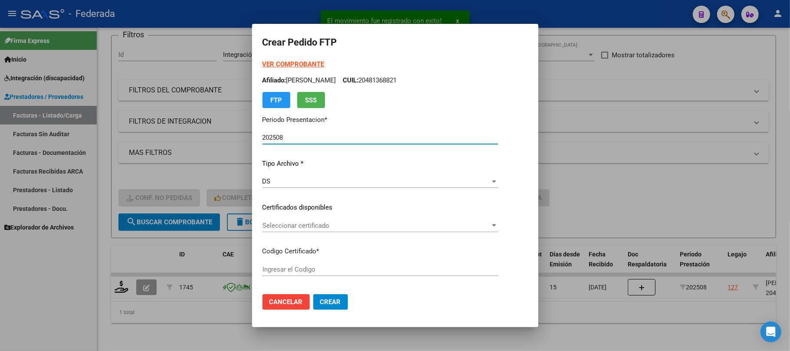
type input "ARG02000481368822018011920280119SFE183"
type input "2028-01-19"
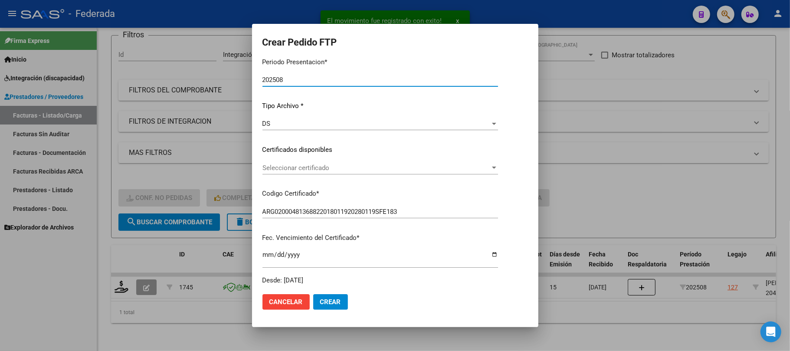
click at [299, 168] on span "Seleccionar certificado" at bounding box center [376, 168] width 228 height 8
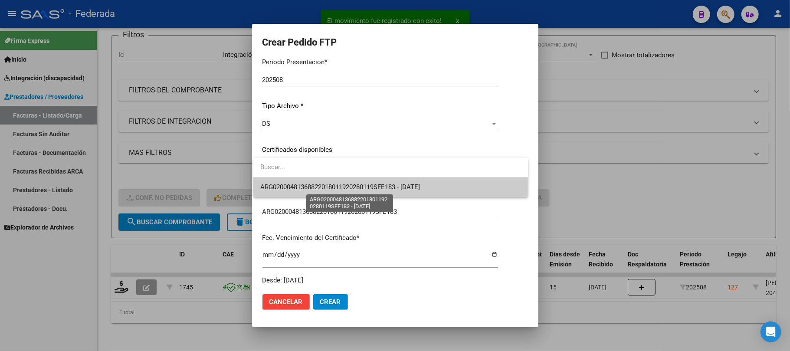
click at [295, 186] on span "ARG02000481368822018011920280119SFE183 - 2028-01-19" at bounding box center [340, 187] width 160 height 8
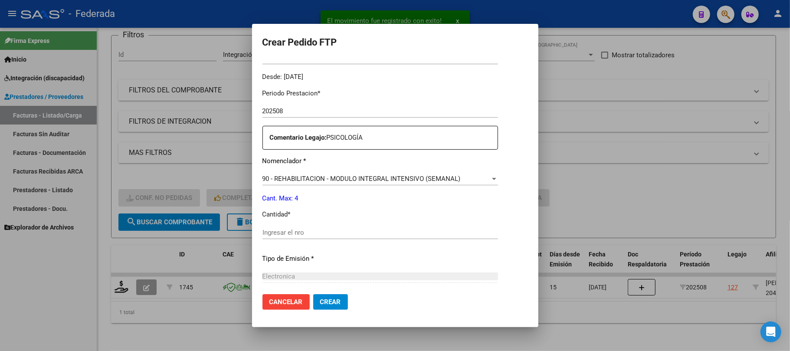
scroll to position [289, 0]
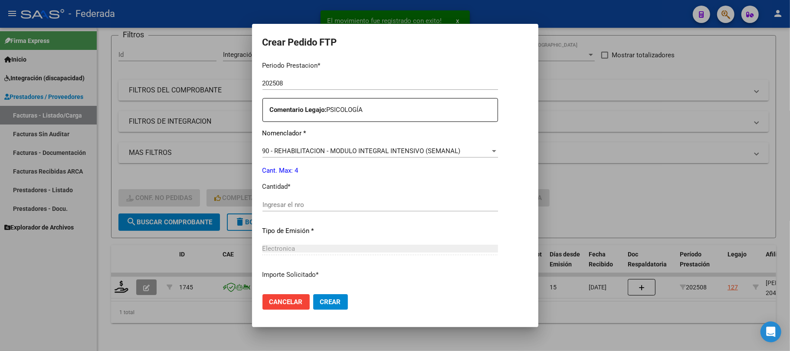
click at [290, 205] on input "Ingresar el nro" at bounding box center [379, 205] width 235 height 8
type input "4"
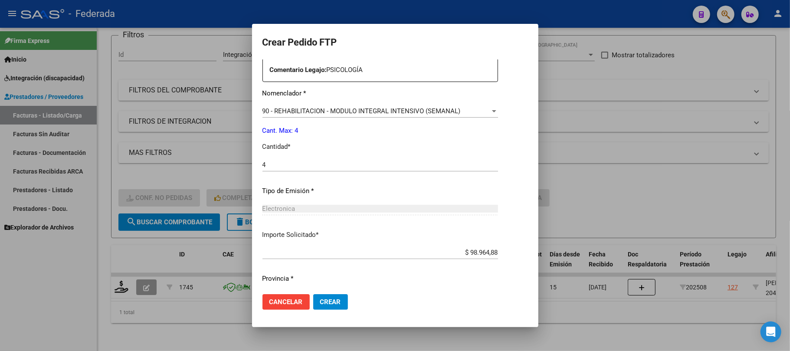
scroll to position [352, 0]
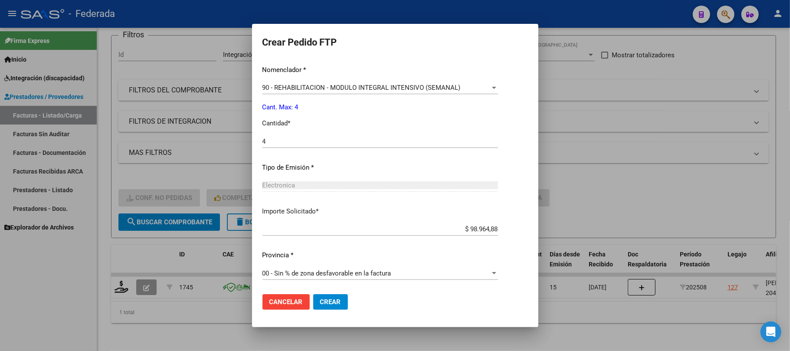
click at [319, 297] on button "Crear" at bounding box center [330, 302] width 35 height 16
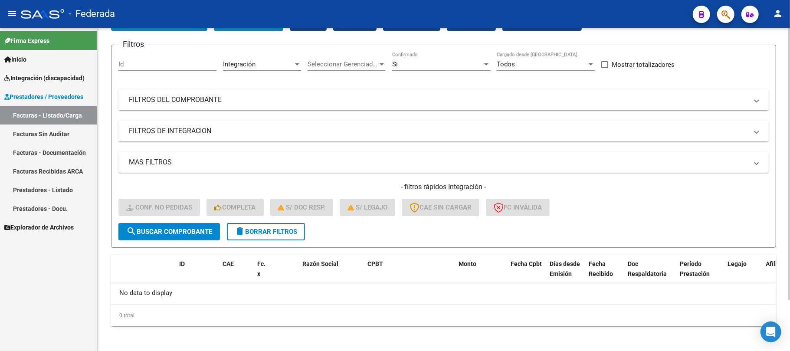
scroll to position [60, 0]
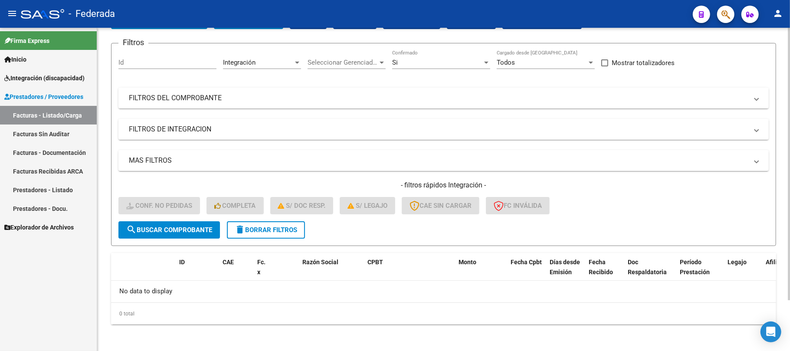
click at [278, 228] on span "delete Borrar Filtros" at bounding box center [266, 230] width 62 height 8
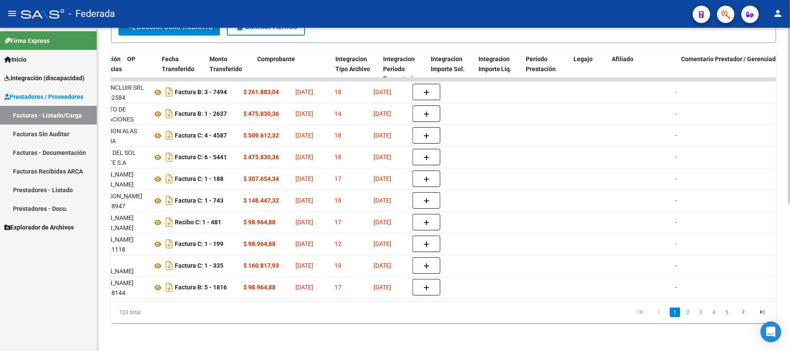
scroll to position [0, 875]
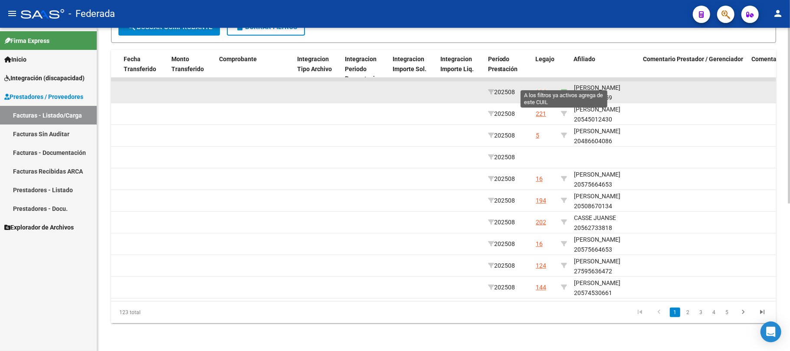
click at [564, 89] on icon at bounding box center [564, 92] width 6 height 6
type input "23573259459"
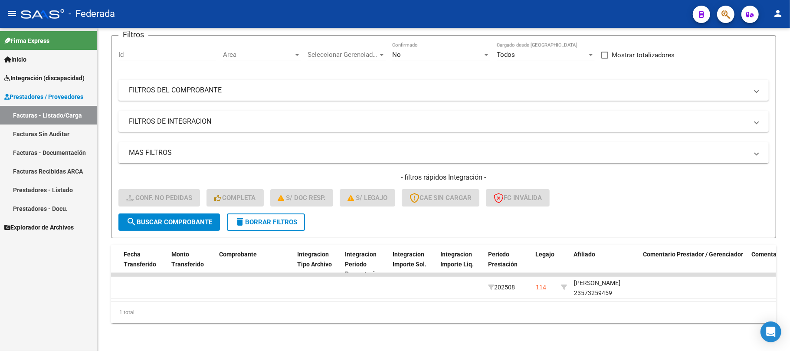
scroll to position [75, 0]
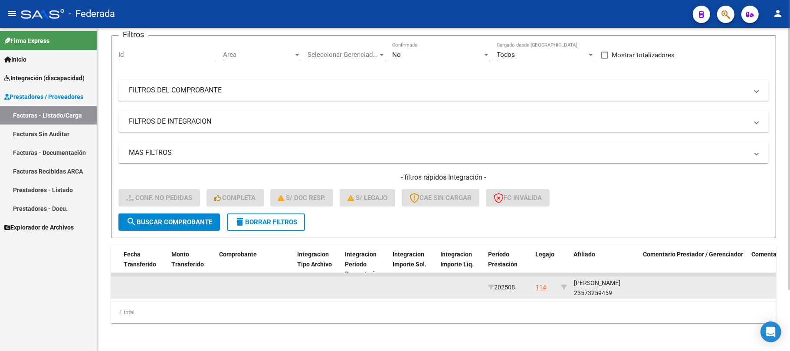
click at [588, 283] on div "ROSADO BENJAMIN 23573259459" at bounding box center [605, 288] width 62 height 20
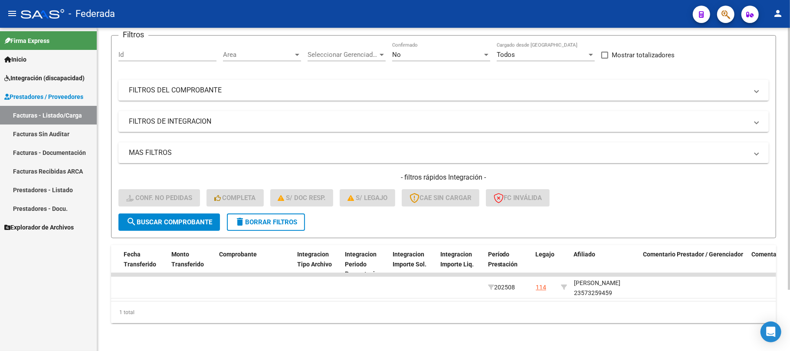
copy div "23573259459"
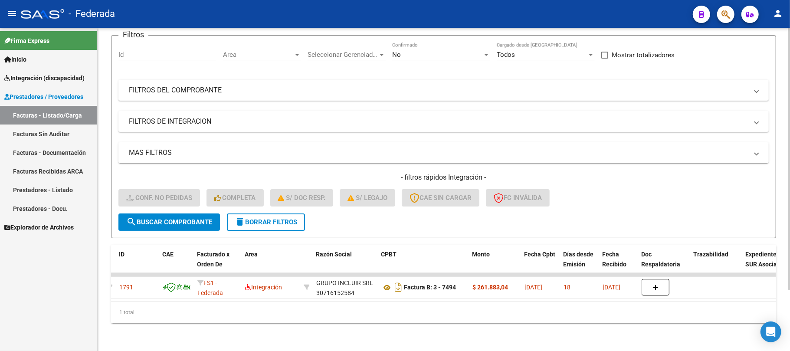
scroll to position [0, 0]
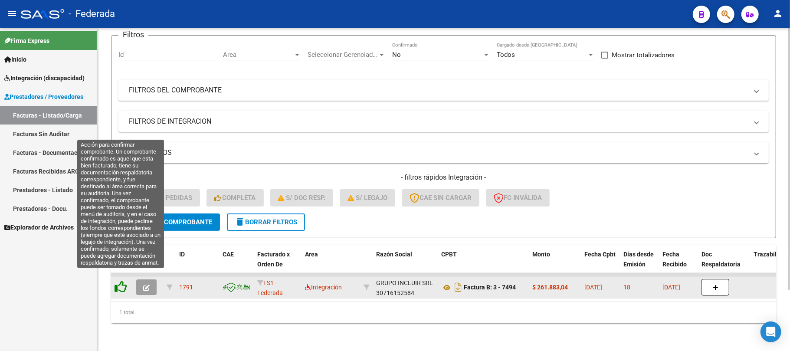
click at [125, 281] on icon at bounding box center [120, 287] width 12 height 12
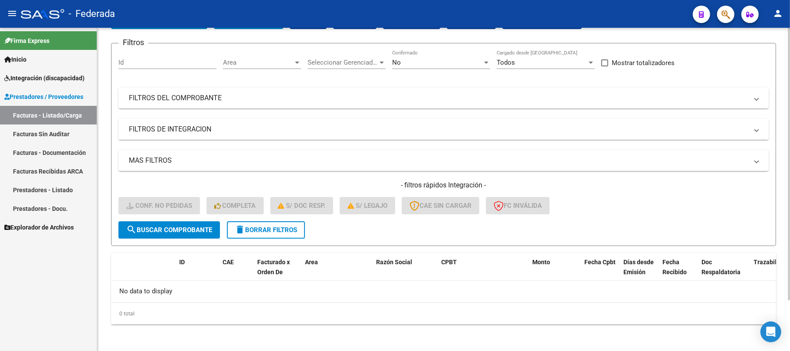
click at [254, 232] on span "delete Borrar Filtros" at bounding box center [266, 230] width 62 height 8
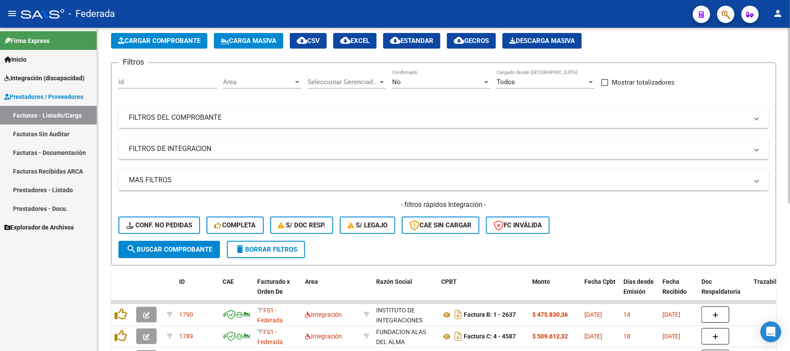
scroll to position [60, 0]
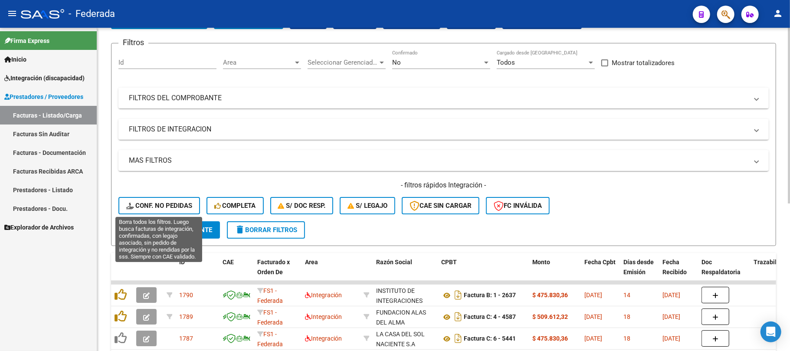
click at [179, 206] on span "Conf. no pedidas" at bounding box center [159, 206] width 66 height 8
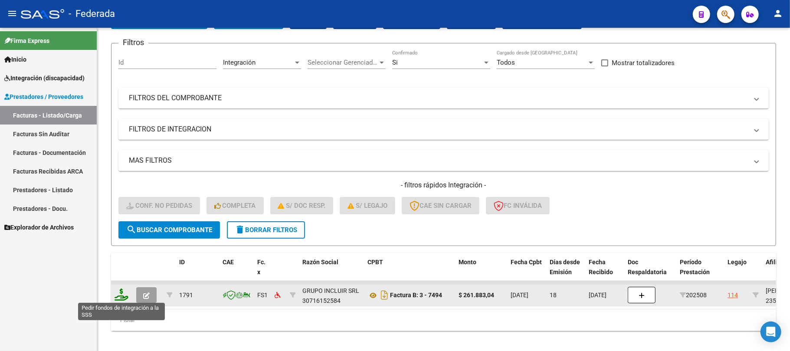
click at [121, 297] on icon at bounding box center [121, 294] width 14 height 12
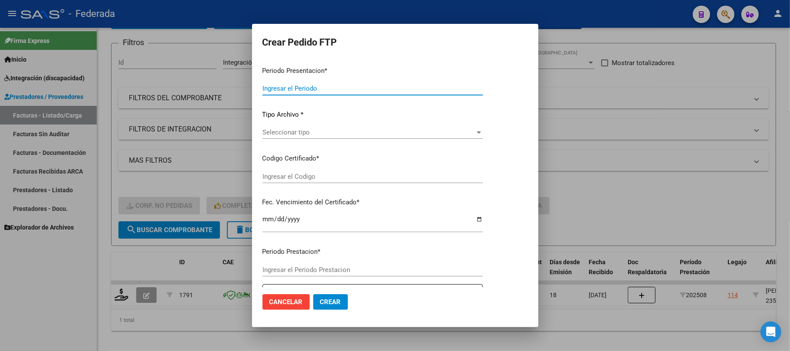
type input "202508"
type input "$ 261.883,04"
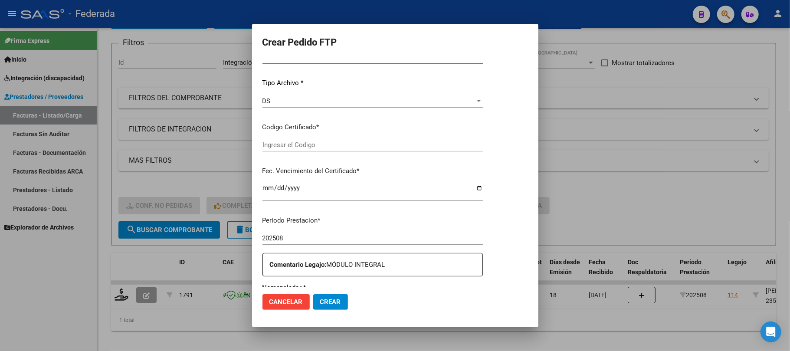
type input "ARG02000573259452021061120250611SFE168"
type input "2025-06-11"
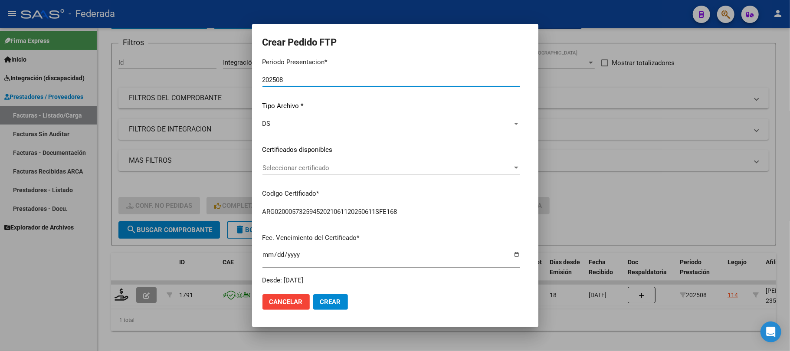
scroll to position [80, 0]
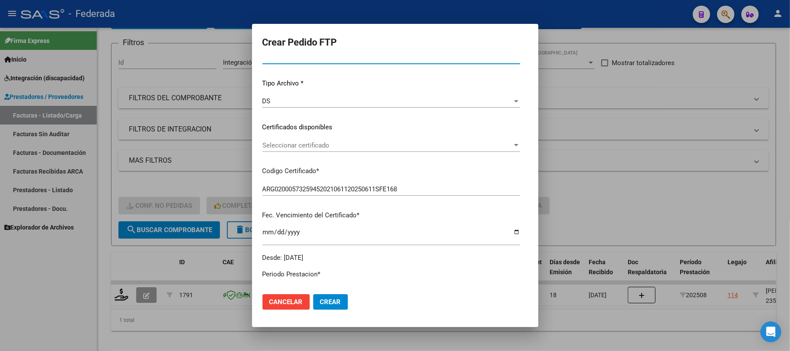
click at [304, 146] on span "Seleccionar certificado" at bounding box center [387, 145] width 250 height 8
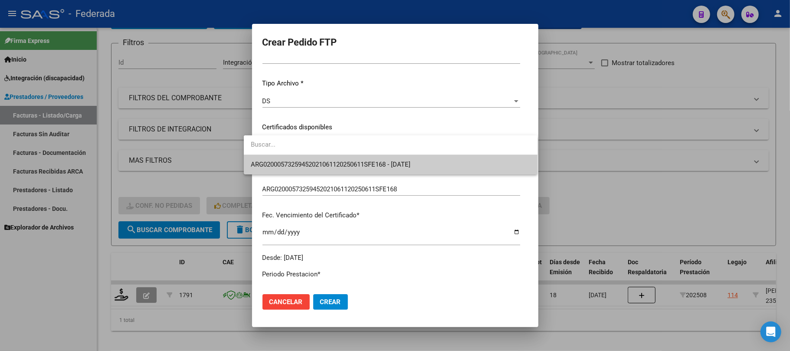
click at [304, 169] on span "ARG02000573259452021061120250611SFE168 - 2025-06-11" at bounding box center [391, 165] width 280 height 20
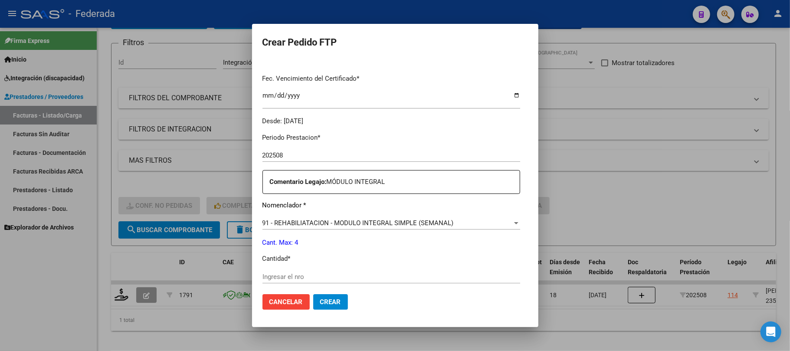
scroll to position [254, 0]
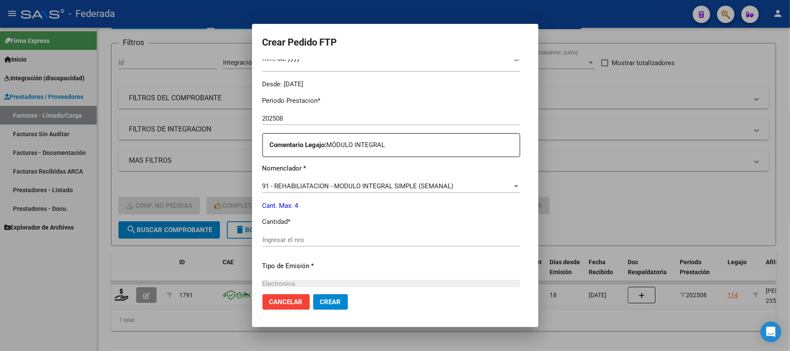
click at [271, 242] on input "Ingresar el nro" at bounding box center [391, 240] width 258 height 8
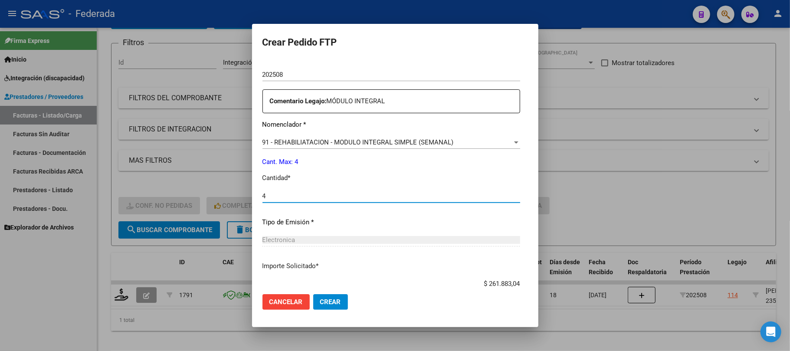
scroll to position [352, 0]
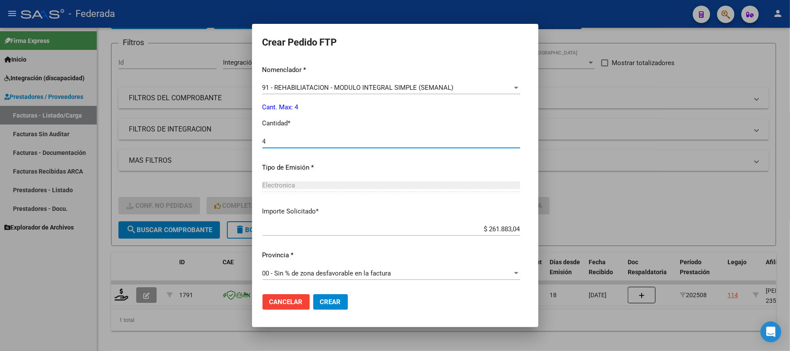
type input "4"
click at [320, 300] on span "Crear" at bounding box center [330, 302] width 21 height 8
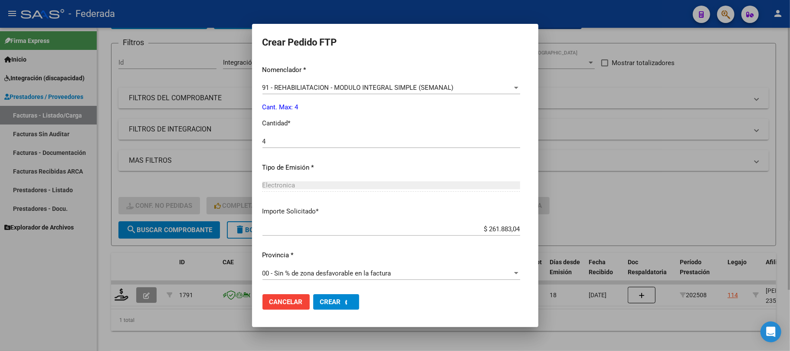
scroll to position [0, 0]
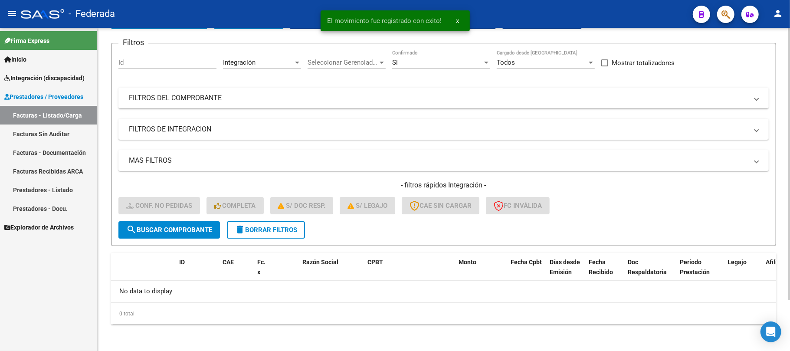
click at [291, 233] on button "delete Borrar Filtros" at bounding box center [266, 229] width 78 height 17
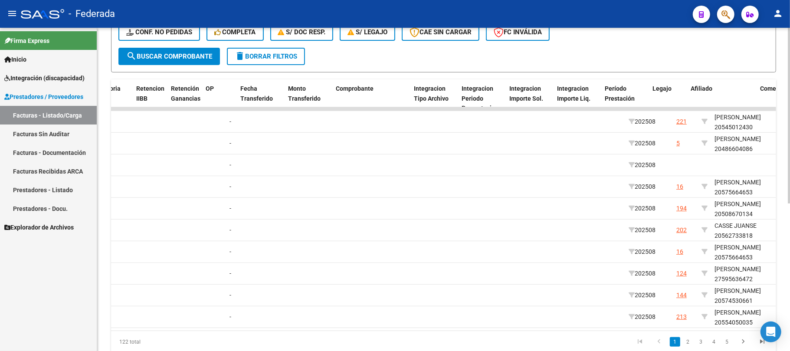
scroll to position [0, 932]
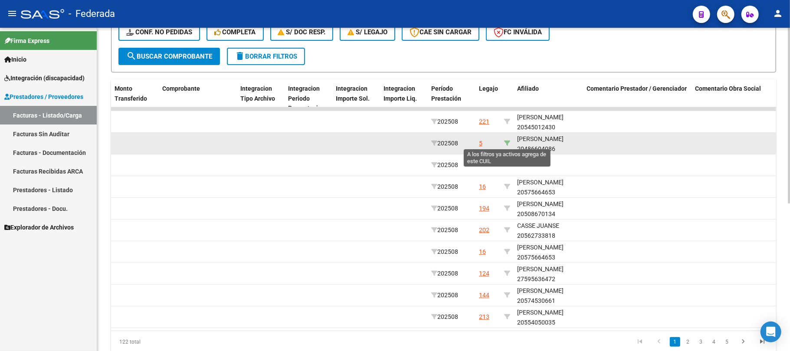
click at [507, 141] on icon at bounding box center [507, 143] width 6 height 6
type input "20486604086"
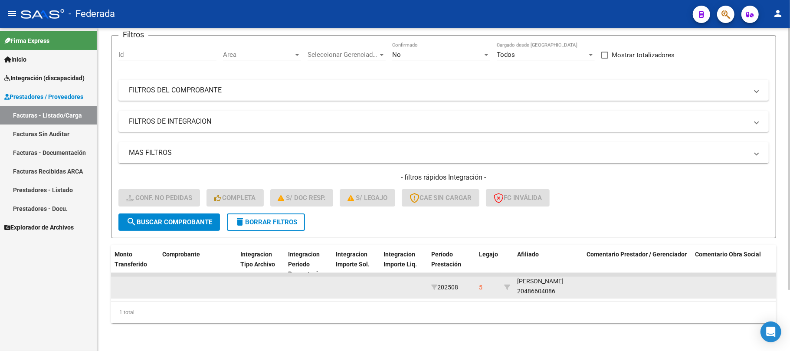
scroll to position [11, 0]
click at [524, 281] on div "ALONSO AGUSTIN LEONARDO 20486604086" at bounding box center [548, 286] width 62 height 20
copy div "20486604086"
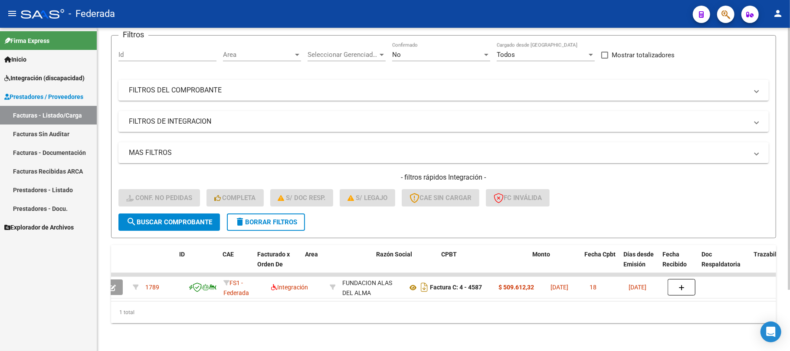
scroll to position [0, 0]
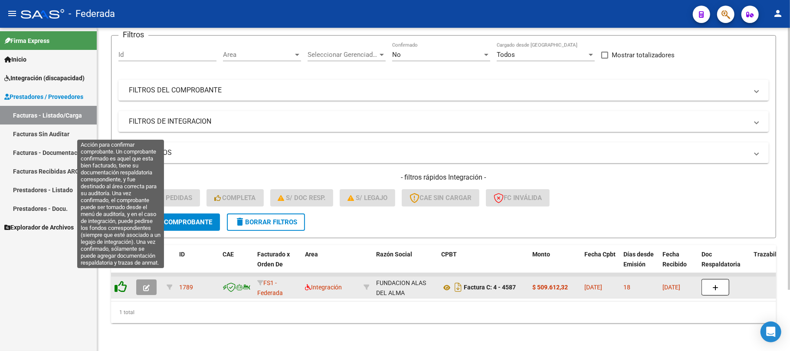
click at [122, 281] on icon at bounding box center [120, 287] width 12 height 12
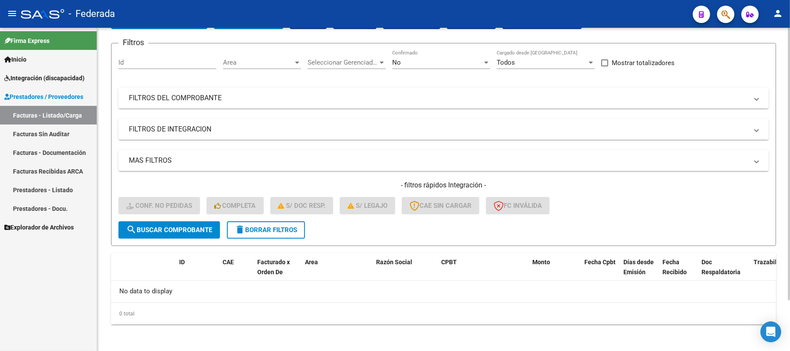
click at [255, 234] on button "delete Borrar Filtros" at bounding box center [266, 229] width 78 height 17
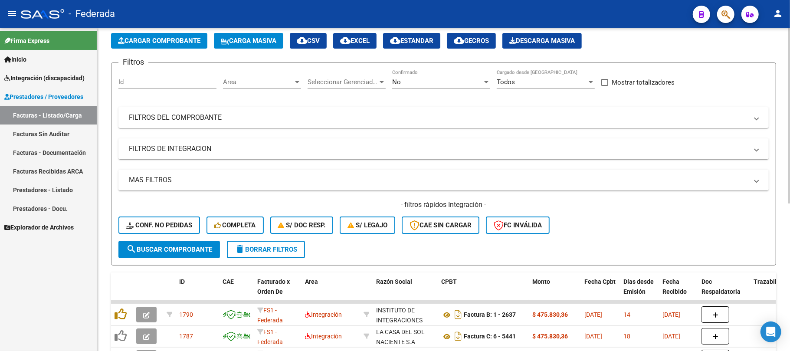
scroll to position [60, 0]
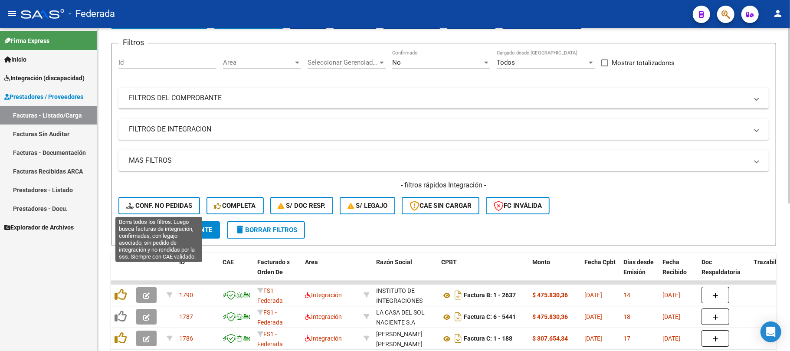
click at [171, 205] on span "Conf. no pedidas" at bounding box center [159, 206] width 66 height 8
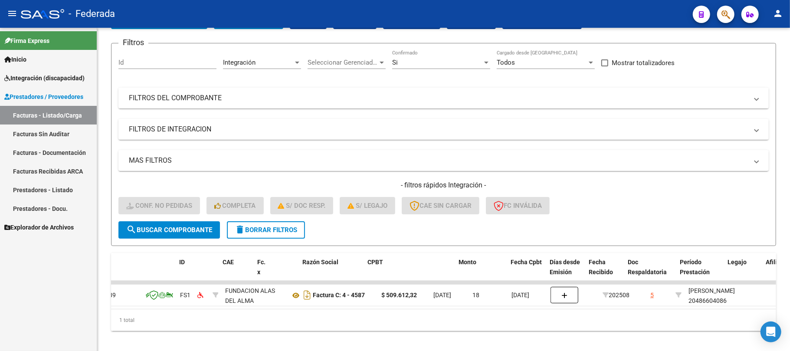
scroll to position [0, 0]
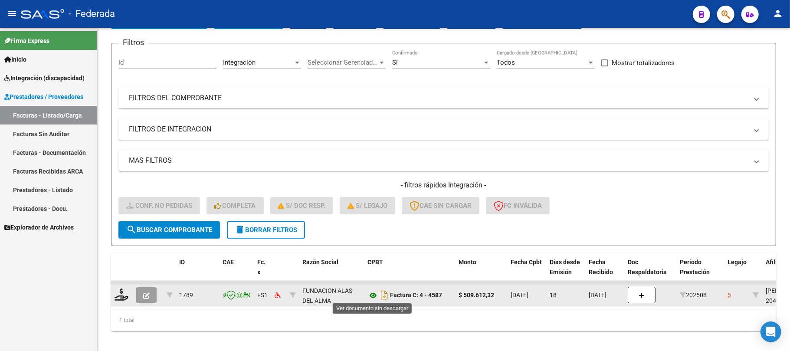
click at [372, 294] on icon at bounding box center [372, 295] width 11 height 10
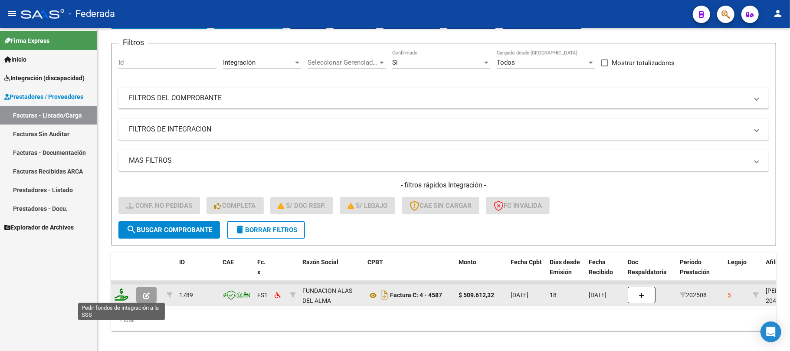
click at [123, 293] on icon at bounding box center [121, 294] width 14 height 12
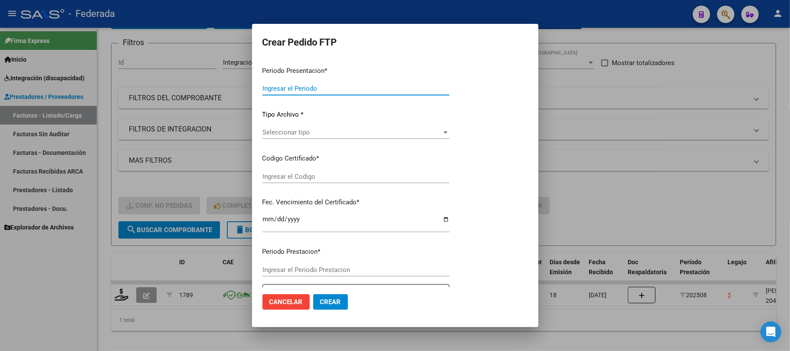
type input "202508"
type input "$ 509.612,32"
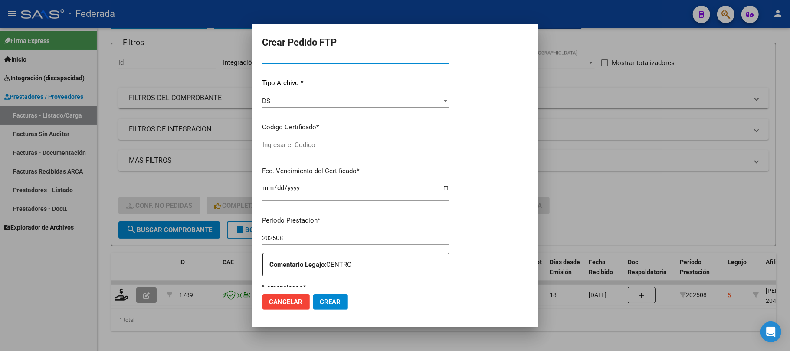
type input "ARG02000486604082018091920250919RIO145"
type input "2025-09-19"
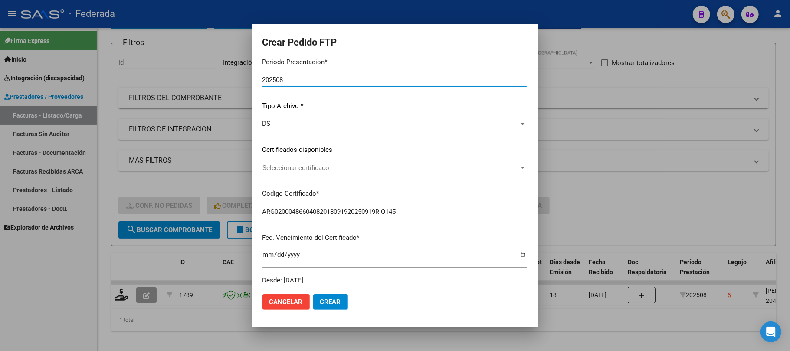
scroll to position [80, 0]
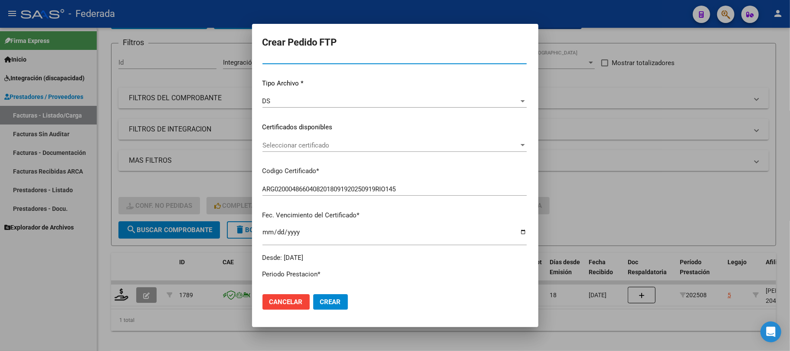
click at [303, 139] on div "Seleccionar certificado Seleccionar certificado" at bounding box center [394, 145] width 264 height 13
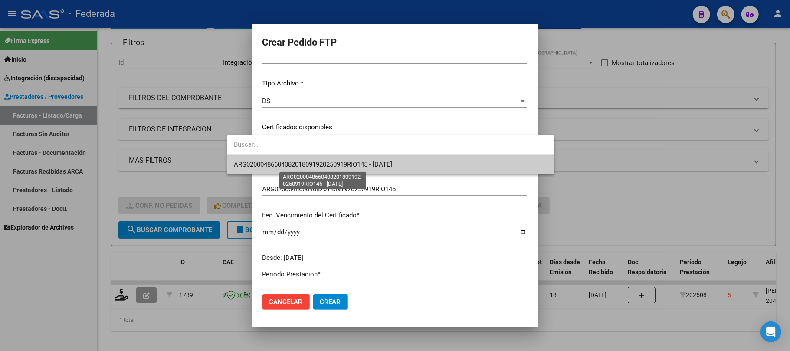
click at [303, 163] on span "ARG02000486604082018091920250919RIO145 - 2025-09-19" at bounding box center [313, 164] width 158 height 8
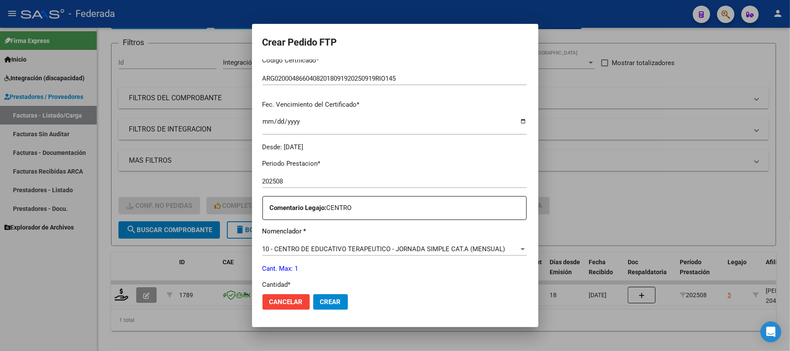
scroll to position [311, 0]
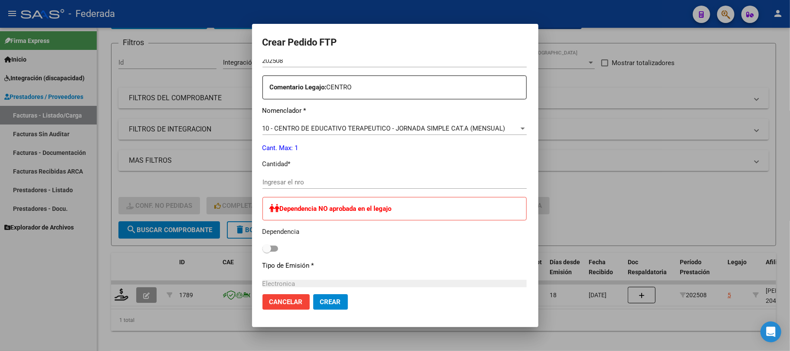
click at [288, 176] on div "Ingresar el nro" at bounding box center [394, 182] width 264 height 13
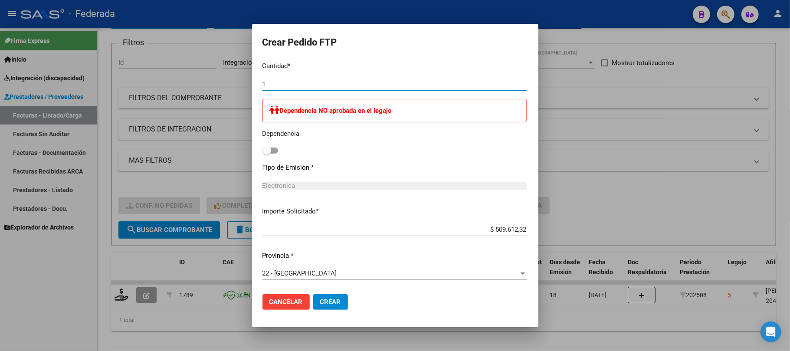
scroll to position [410, 0]
type input "1"
click at [320, 303] on span "Crear" at bounding box center [330, 302] width 21 height 8
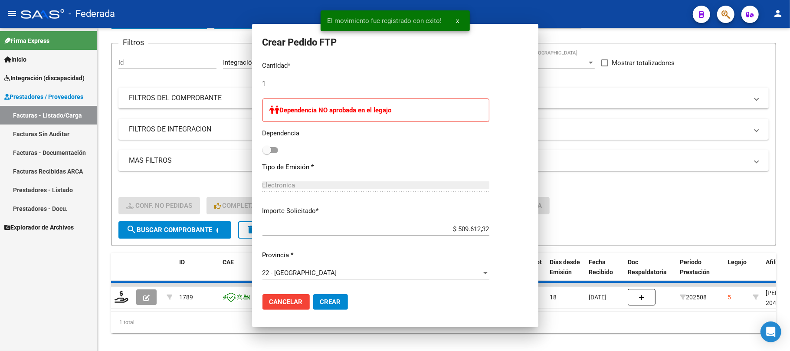
scroll to position [361, 0]
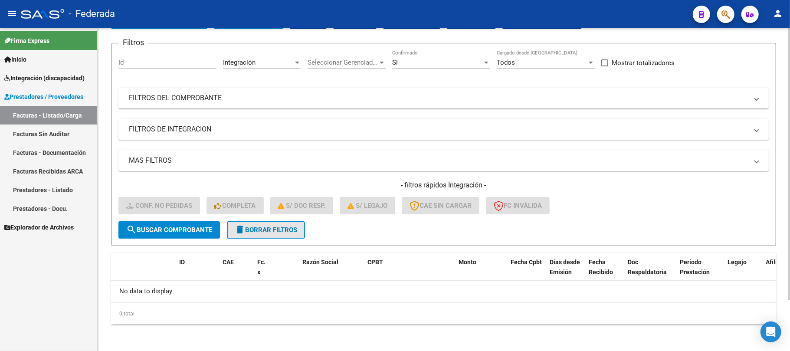
click at [287, 229] on span "delete Borrar Filtros" at bounding box center [266, 230] width 62 height 8
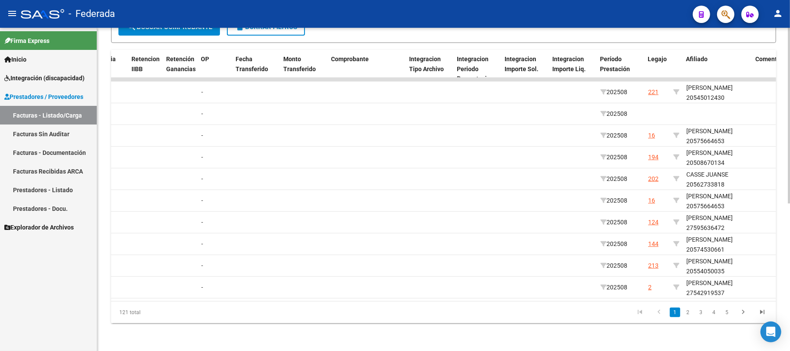
scroll to position [0, 828]
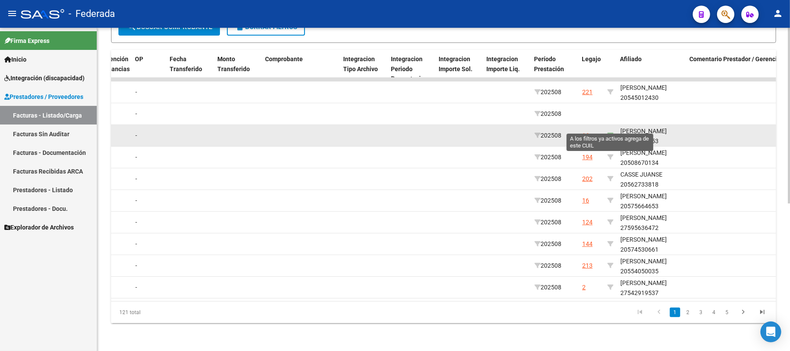
click at [609, 132] on icon at bounding box center [610, 135] width 6 height 6
type input "20575664653"
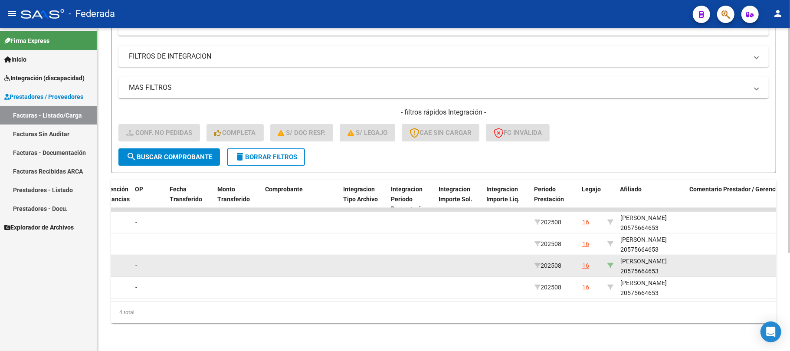
scroll to position [141, 0]
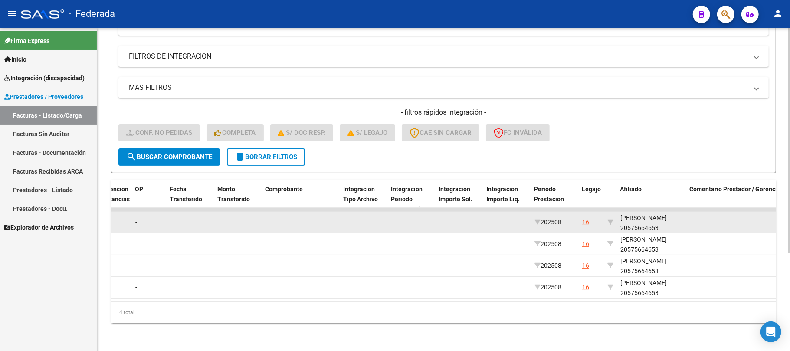
click at [630, 222] on div "BALDINI ALBERTINO 20575664653" at bounding box center [651, 223] width 62 height 20
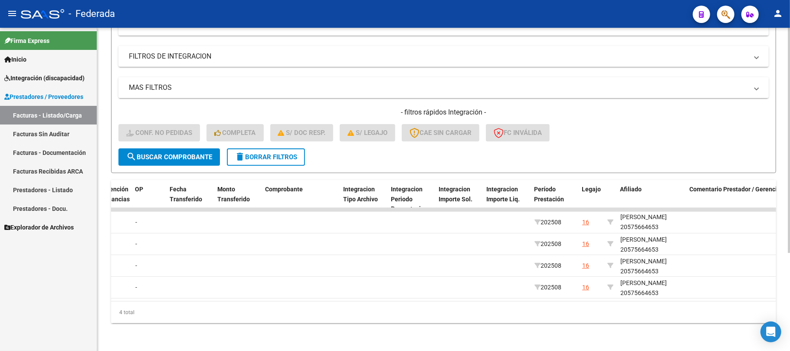
copy div "20575664653"
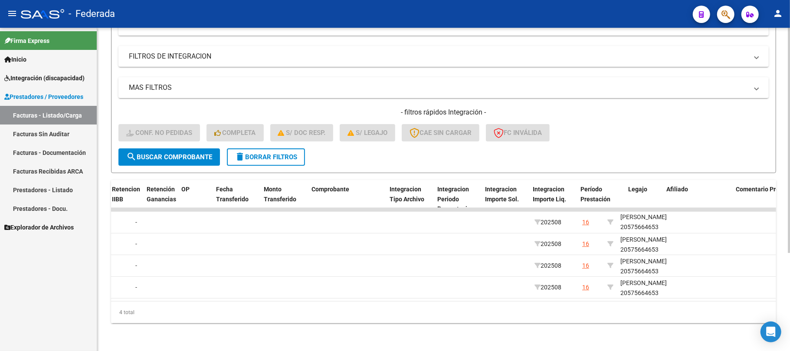
scroll to position [0, 0]
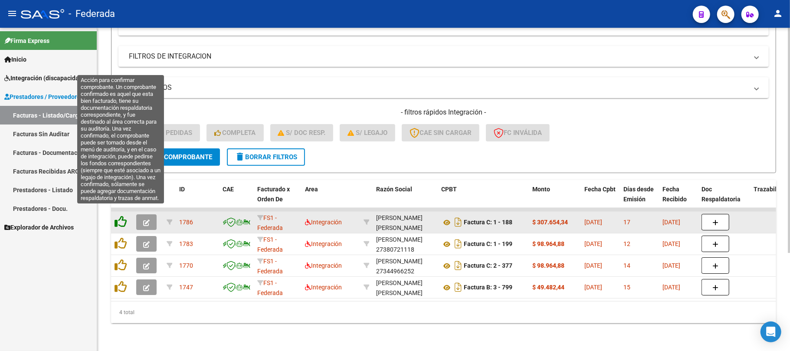
click at [120, 216] on icon at bounding box center [120, 222] width 12 height 12
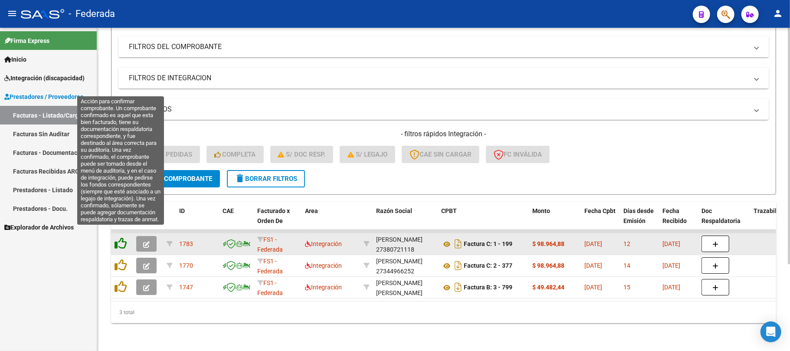
click at [122, 237] on icon at bounding box center [120, 243] width 12 height 12
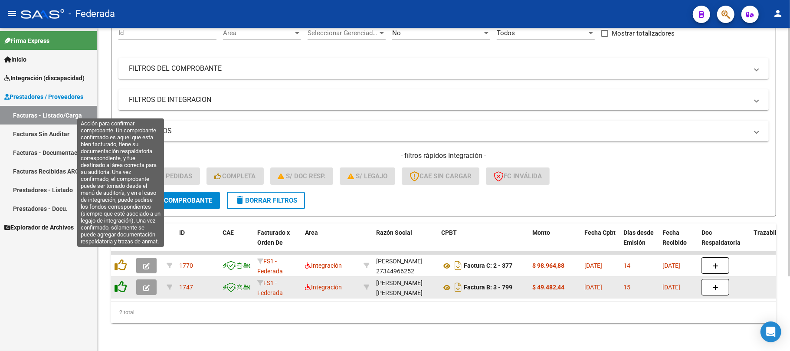
click at [122, 261] on icon at bounding box center [120, 265] width 12 height 12
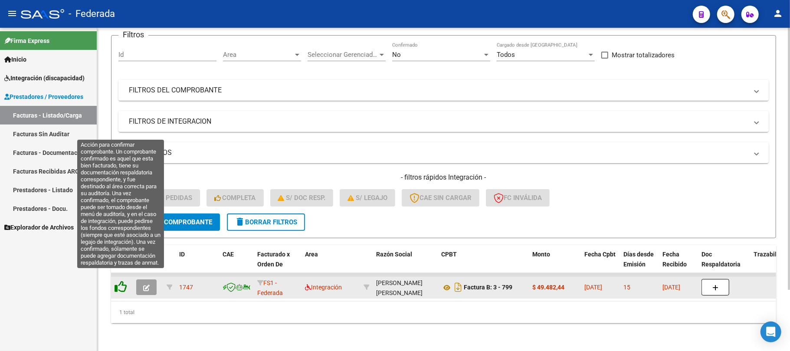
click at [120, 281] on icon at bounding box center [120, 287] width 12 height 12
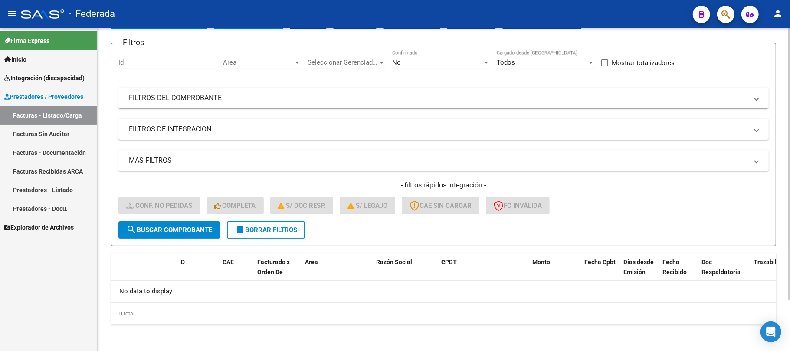
click at [266, 230] on span "delete Borrar Filtros" at bounding box center [266, 230] width 62 height 8
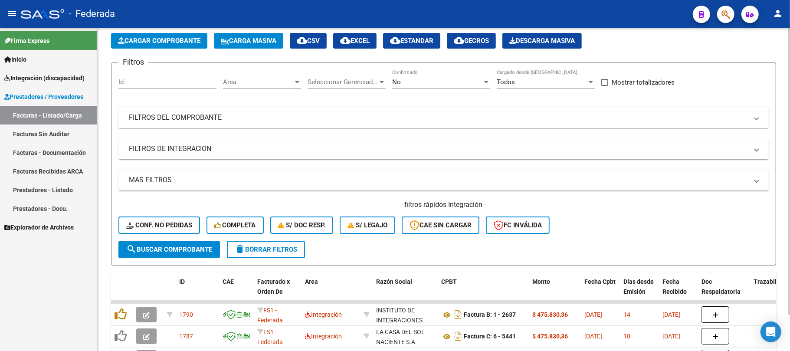
scroll to position [60, 0]
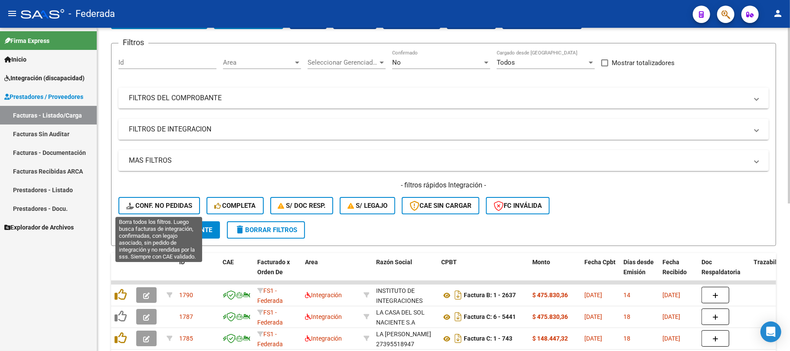
click at [167, 206] on span "Conf. no pedidas" at bounding box center [159, 206] width 66 height 8
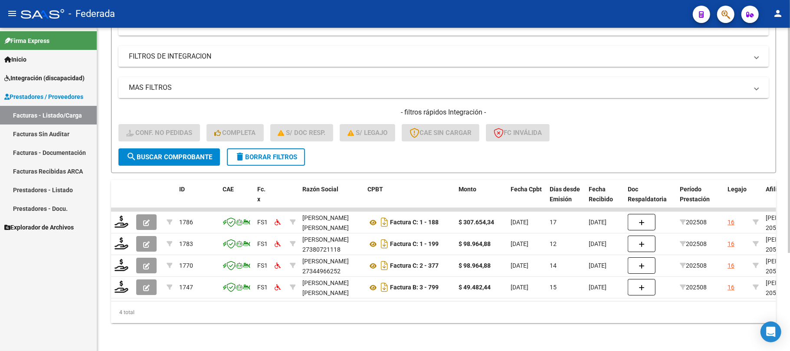
scroll to position [141, 0]
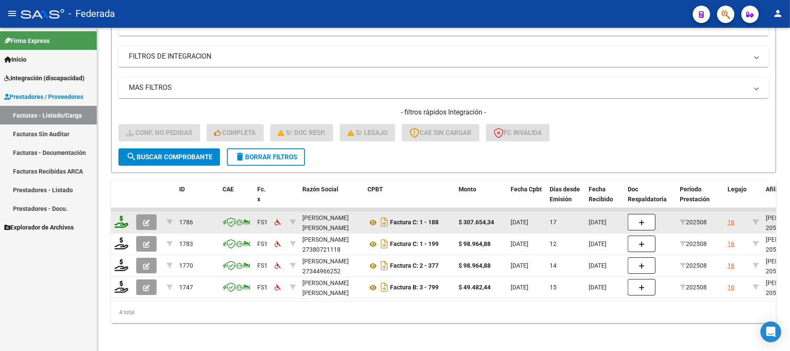
click at [121, 217] on icon at bounding box center [121, 222] width 14 height 12
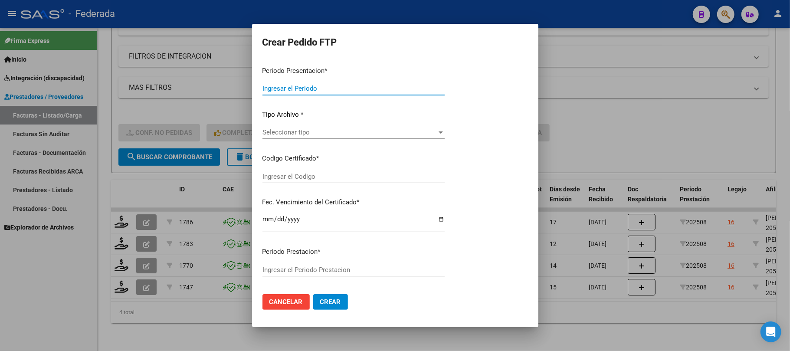
type input "202508"
type input "$ 307.654,34"
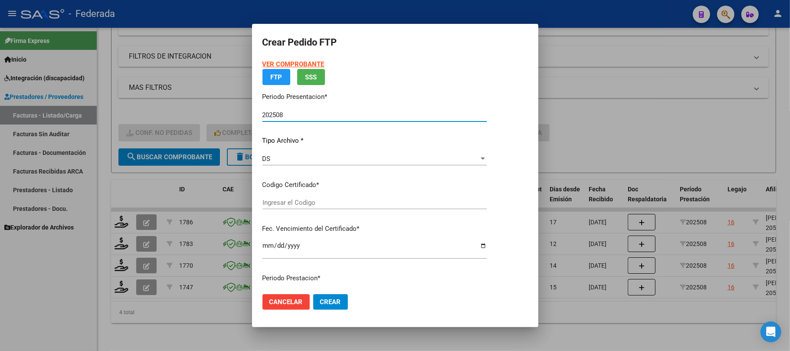
type input "ARG02000575664652023060720280607COR477"
type input "2028-06-28"
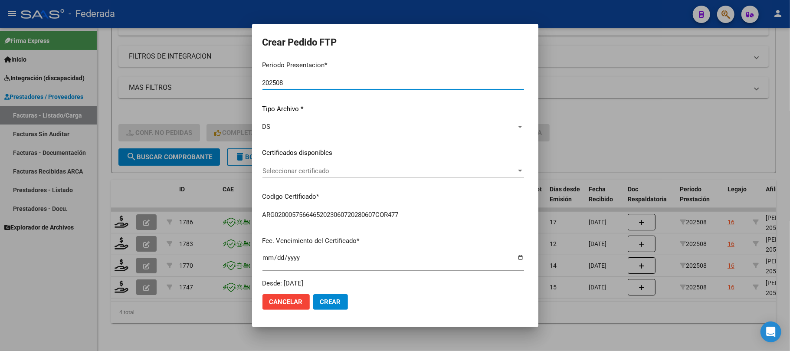
scroll to position [80, 0]
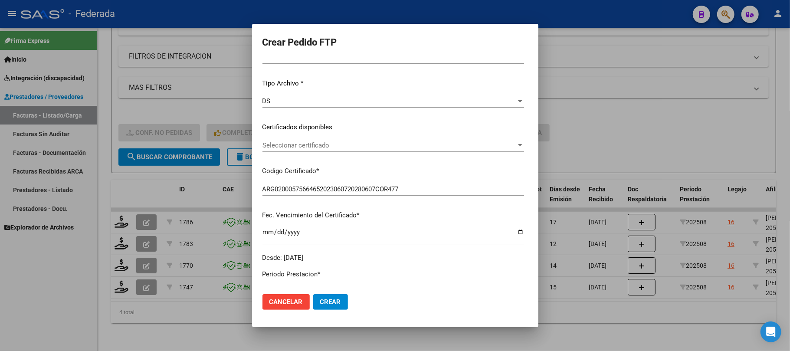
click at [302, 149] on div "Seleccionar certificado Seleccionar certificado" at bounding box center [393, 145] width 262 height 13
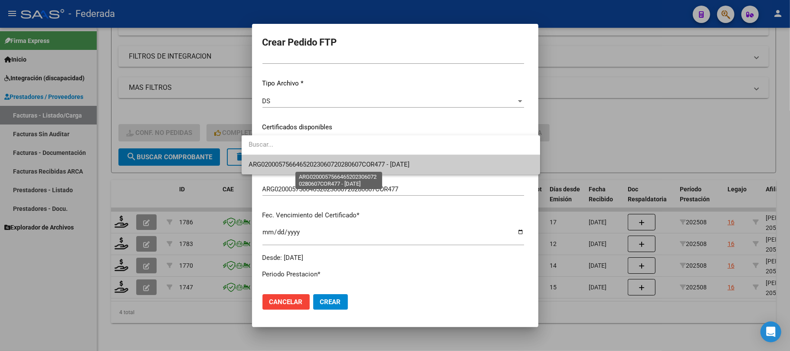
click at [302, 164] on span "ARG02000575664652023060720280607COR477 - 2028-06-28" at bounding box center [328, 164] width 161 height 8
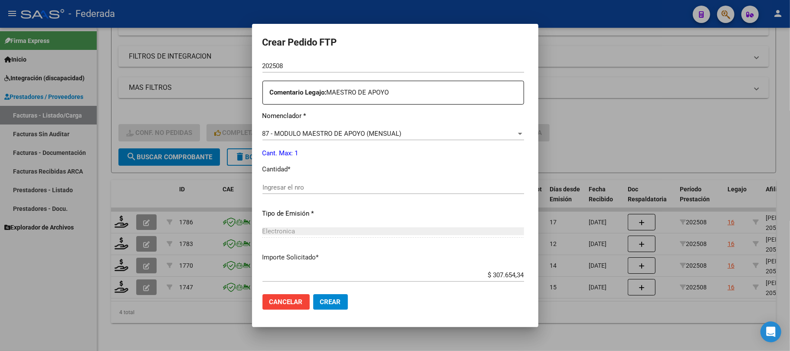
scroll to position [311, 0]
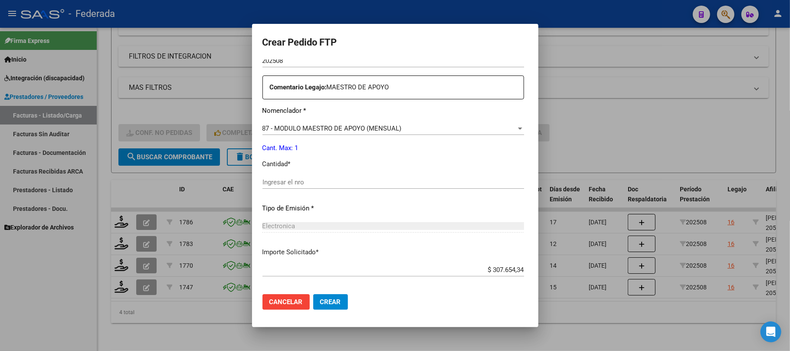
click at [278, 188] on div "Ingresar el nro" at bounding box center [393, 186] width 262 height 21
click at [280, 179] on input "Ingresar el nro" at bounding box center [393, 182] width 262 height 8
type input "1"
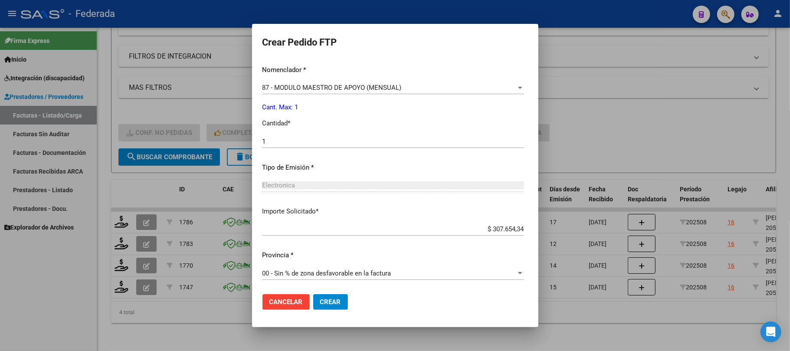
click at [320, 298] on span "Crear" at bounding box center [330, 302] width 21 height 8
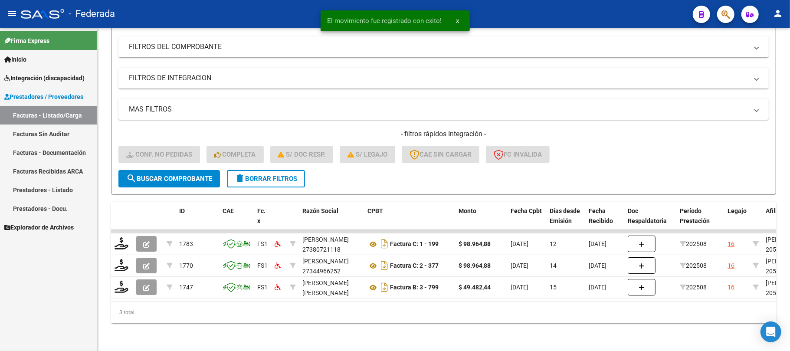
scroll to position [119, 0]
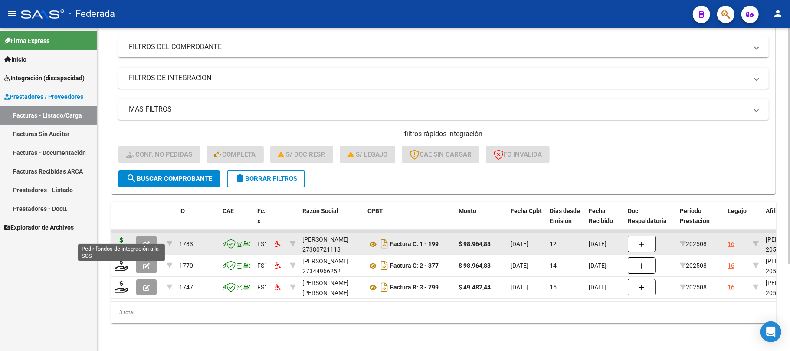
click at [122, 240] on icon at bounding box center [121, 243] width 14 height 12
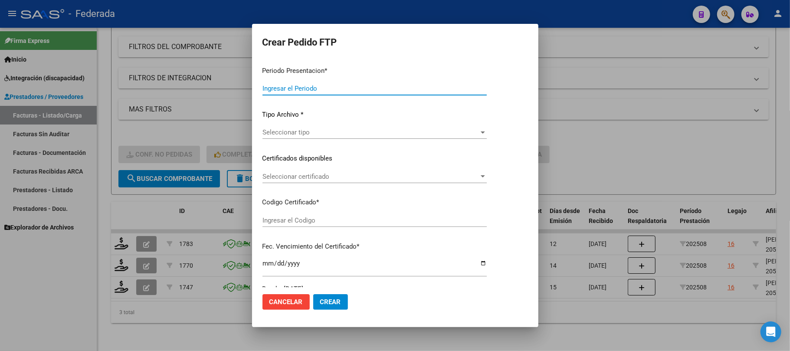
type input "202508"
type input "$ 98.964,88"
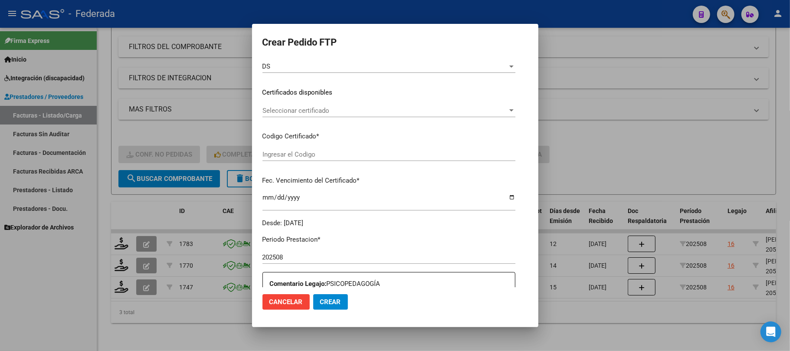
type input "ARG02000575664652023060720280607COR477"
type input "2028-06-28"
click at [284, 110] on span "Seleccionar certificado" at bounding box center [384, 110] width 245 height 8
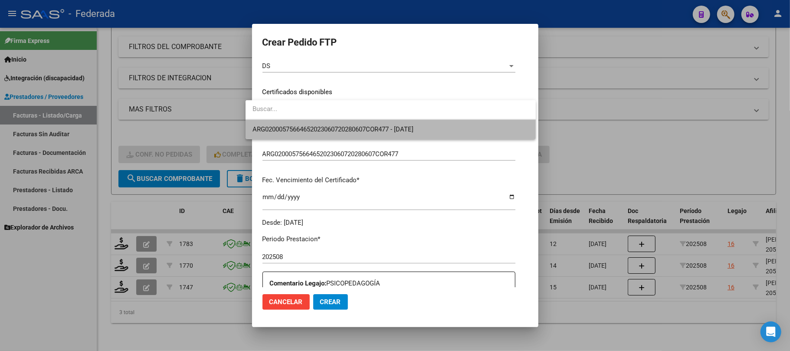
click at [286, 136] on span "ARG02000575664652023060720280607COR477 - 2028-06-28" at bounding box center [390, 130] width 276 height 20
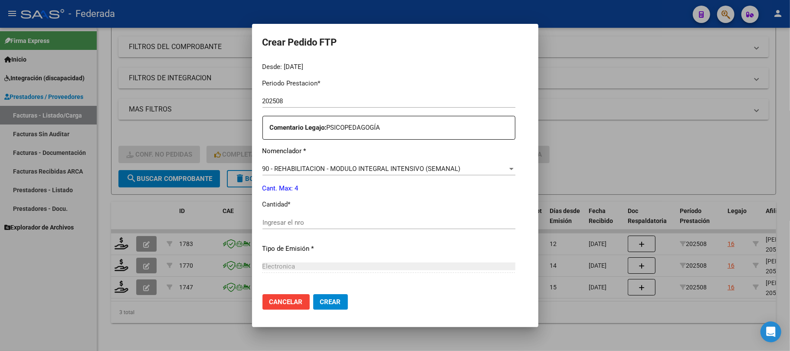
scroll to position [289, 0]
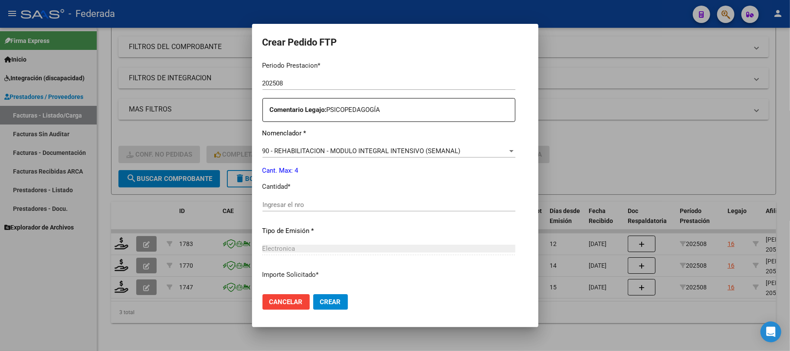
click at [295, 201] on input "Ingresar el nro" at bounding box center [388, 205] width 253 height 8
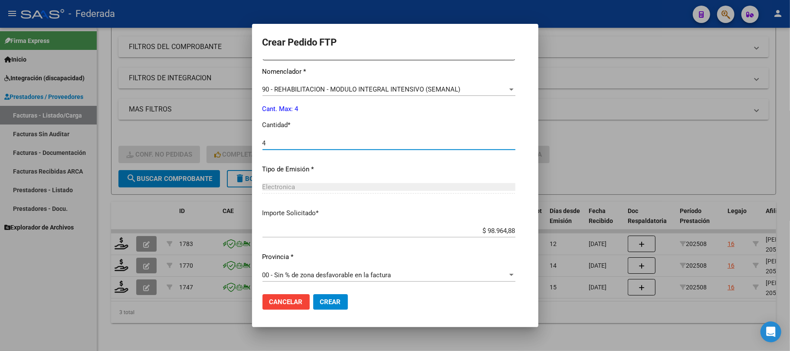
scroll to position [352, 0]
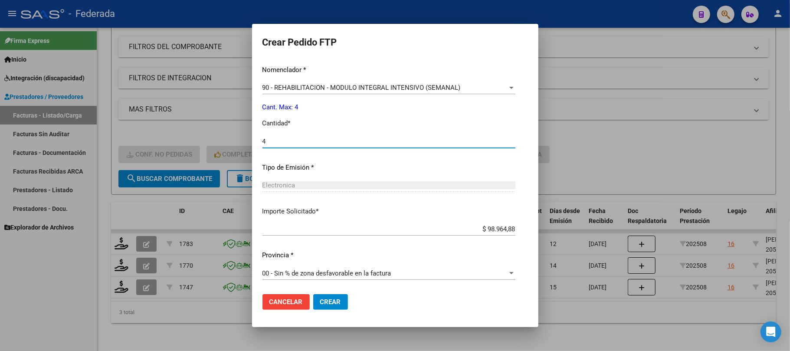
type input "4"
click at [313, 294] on button "Crear" at bounding box center [330, 302] width 35 height 16
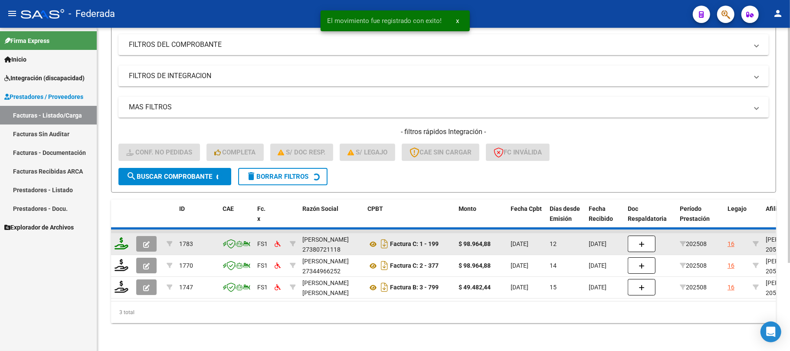
scroll to position [97, 0]
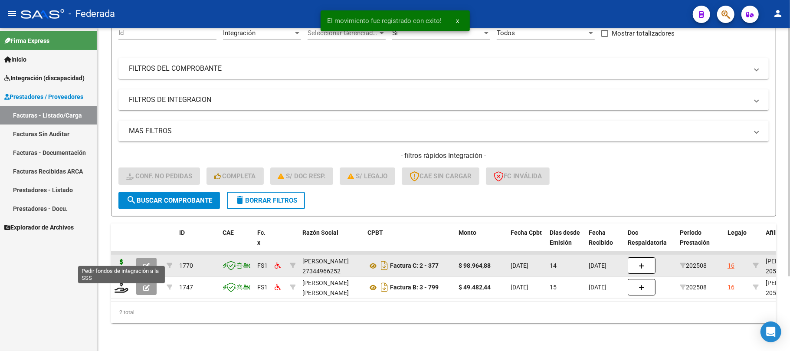
click at [122, 259] on icon at bounding box center [121, 265] width 14 height 12
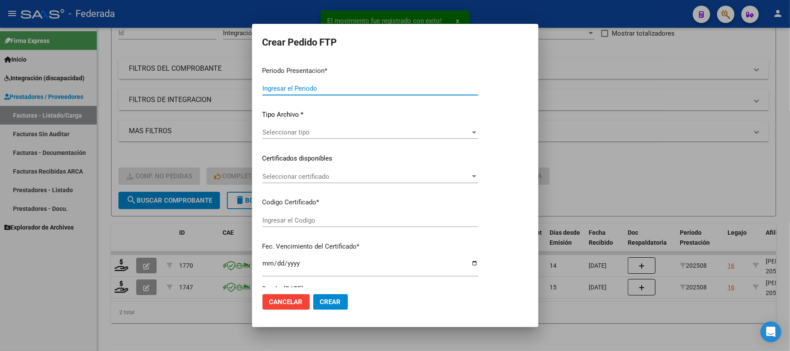
type input "202508"
type input "$ 98.964,88"
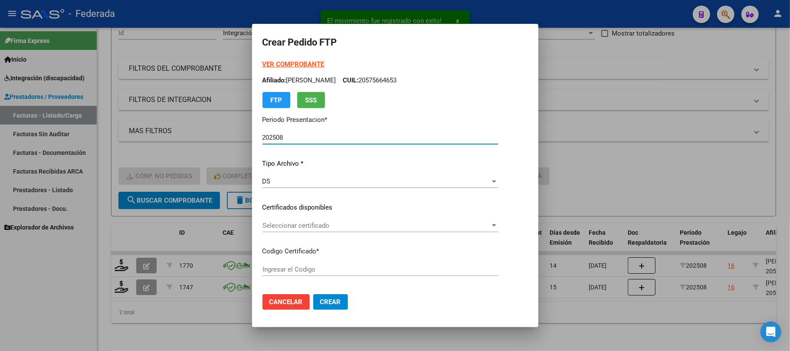
type input "ARG02000575664652023060720280607COR477"
type input "2028-06-28"
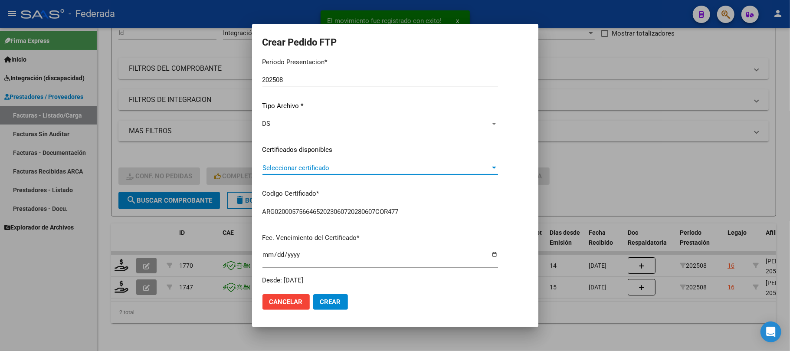
click at [310, 169] on span "Seleccionar certificado" at bounding box center [376, 168] width 228 height 8
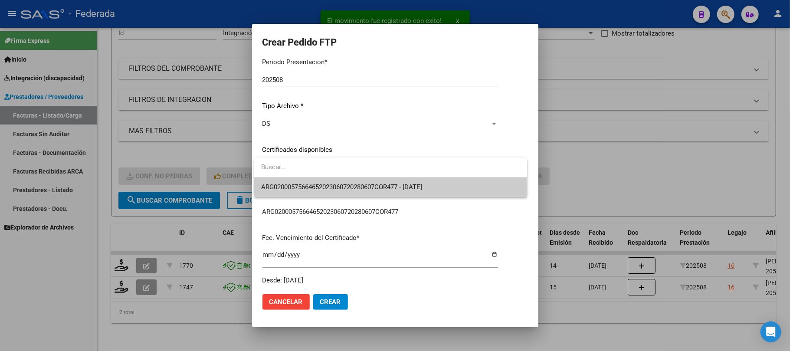
click at [314, 180] on span "ARG02000575664652023060720280607COR477 - 2028-06-28" at bounding box center [390, 187] width 259 height 20
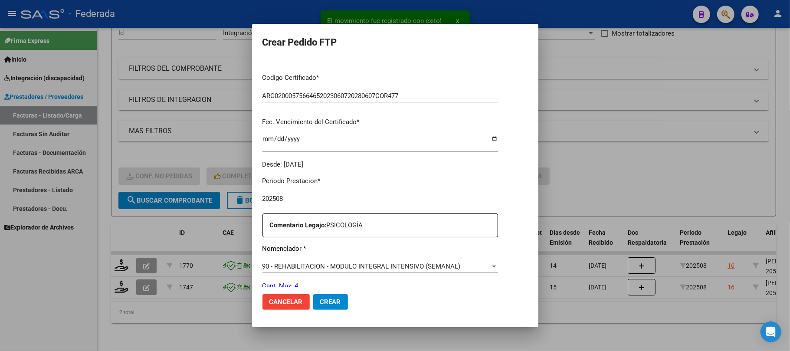
scroll to position [231, 0]
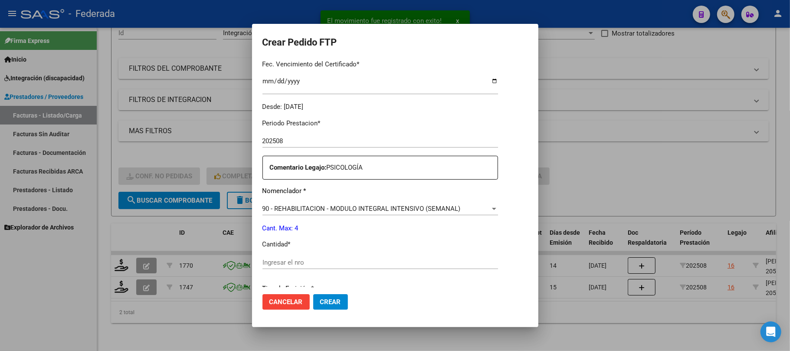
click at [290, 259] on input "Ingresar el nro" at bounding box center [379, 262] width 235 height 8
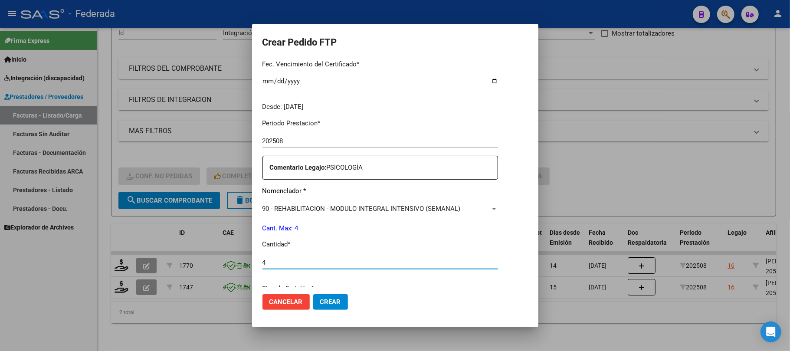
type input "4"
click at [320, 298] on span "Crear" at bounding box center [330, 302] width 21 height 8
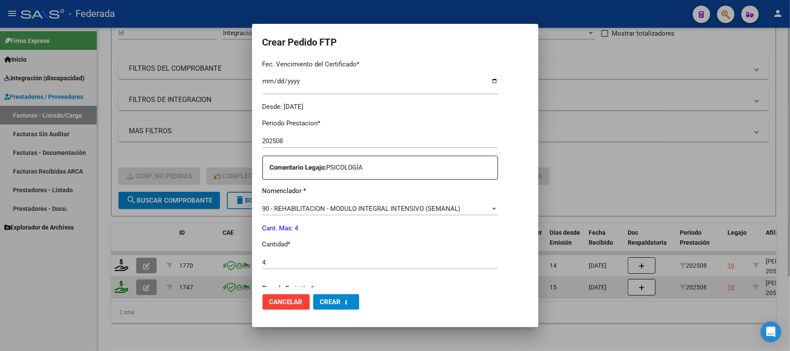
scroll to position [0, 0]
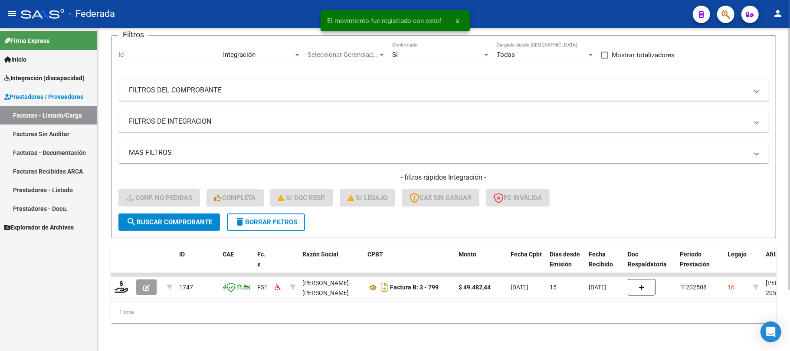
click at [120, 284] on div at bounding box center [121, 287] width 15 height 13
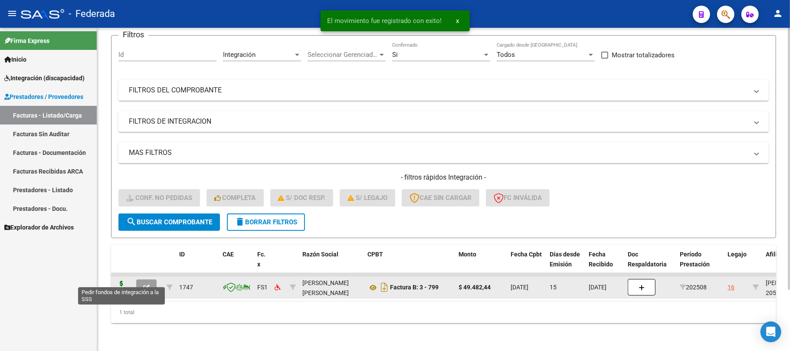
click at [120, 283] on icon at bounding box center [121, 287] width 14 height 12
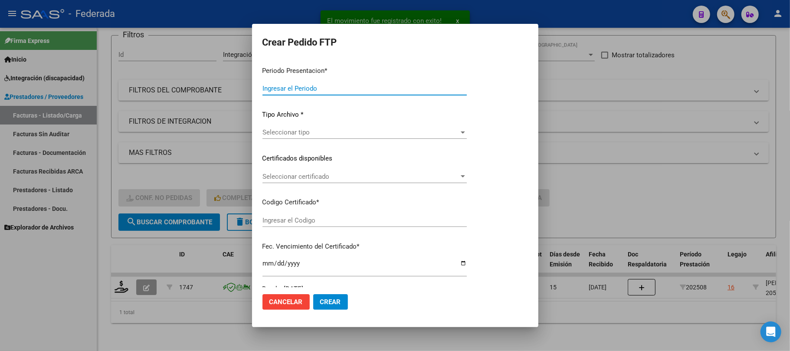
type input "202508"
type input "$ 49.482,44"
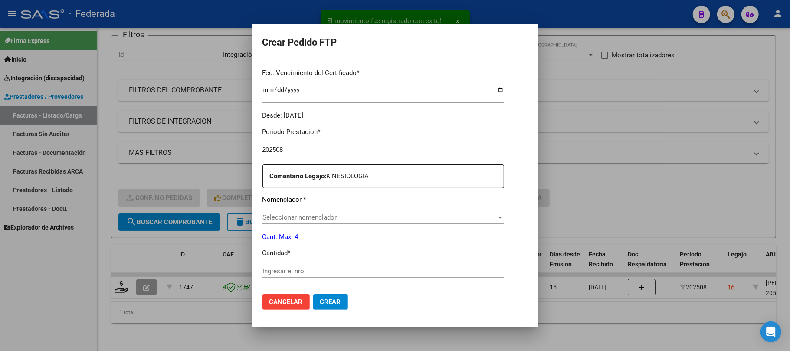
type input "ARG02000575664652023060720280607COR477"
type input "2028-06-28"
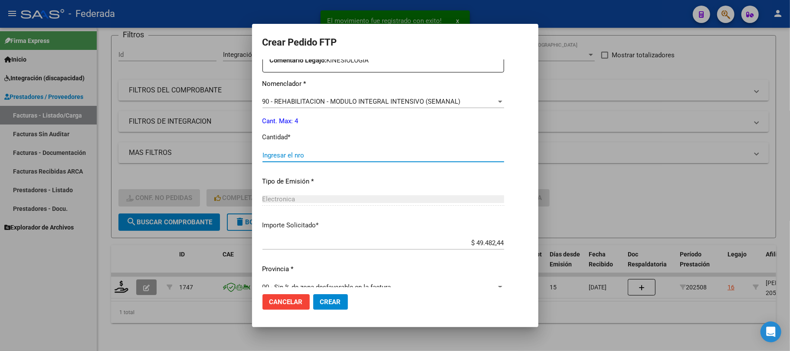
click at [297, 156] on input "Ingresar el nro" at bounding box center [383, 155] width 242 height 8
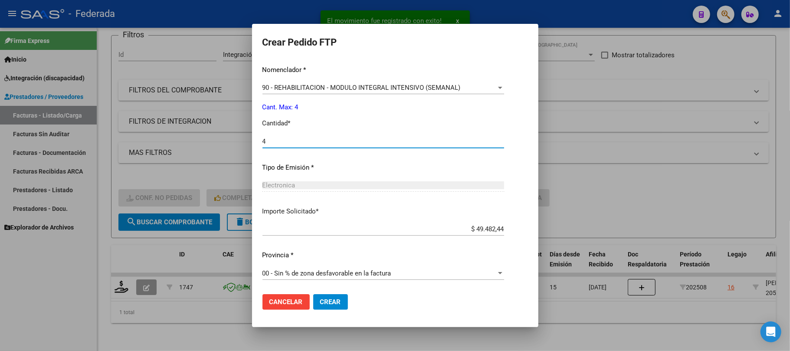
type input "4"
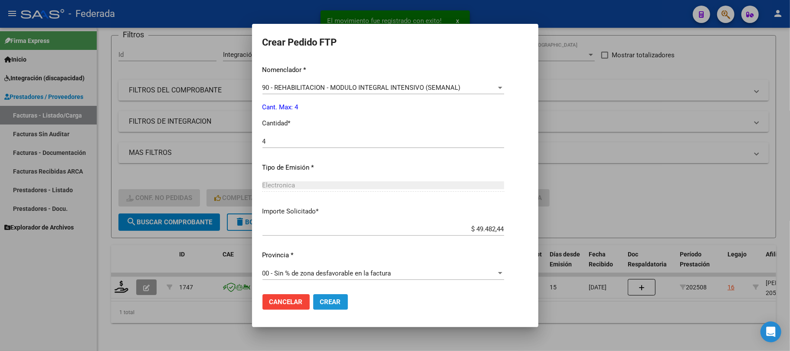
click at [330, 301] on span "Crear" at bounding box center [330, 302] width 21 height 8
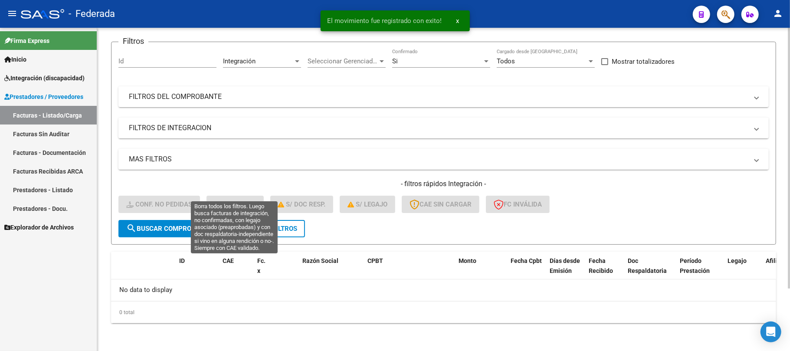
scroll to position [60, 0]
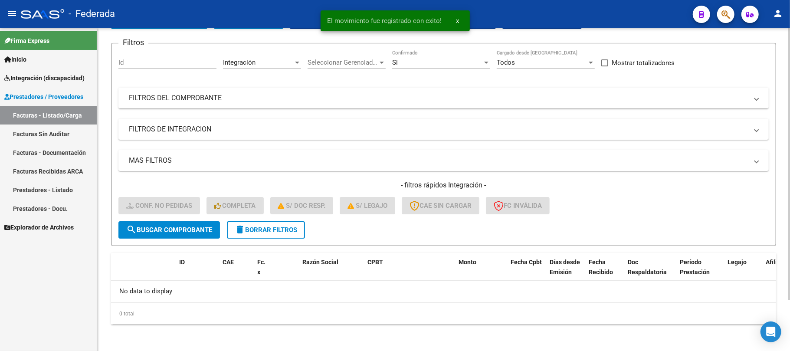
click at [255, 229] on span "delete Borrar Filtros" at bounding box center [266, 230] width 62 height 8
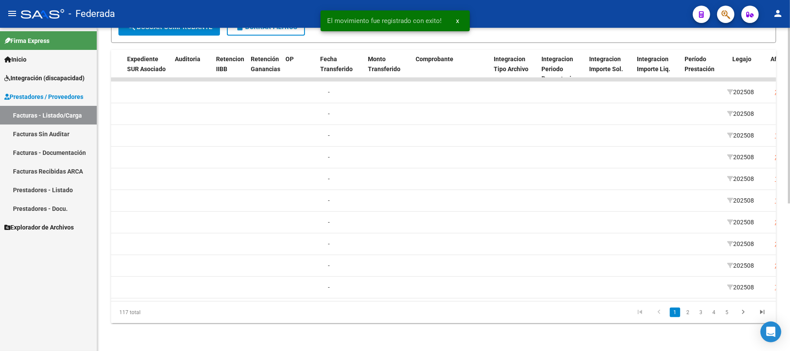
scroll to position [0, 947]
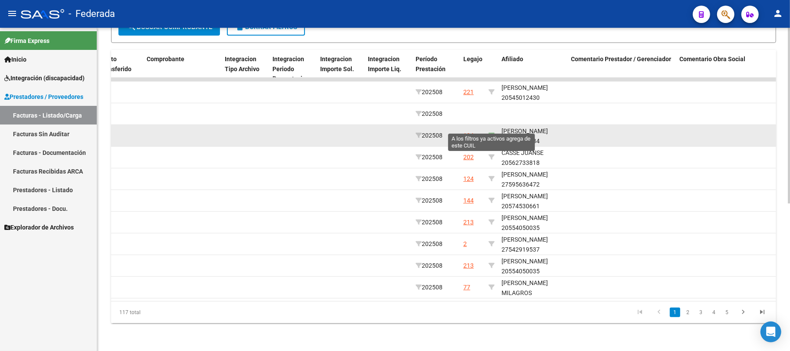
click at [493, 132] on icon at bounding box center [491, 135] width 6 height 6
type input "20508670134"
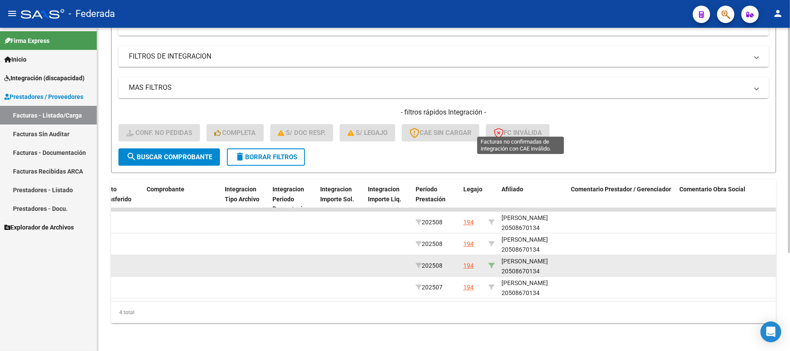
scroll to position [141, 0]
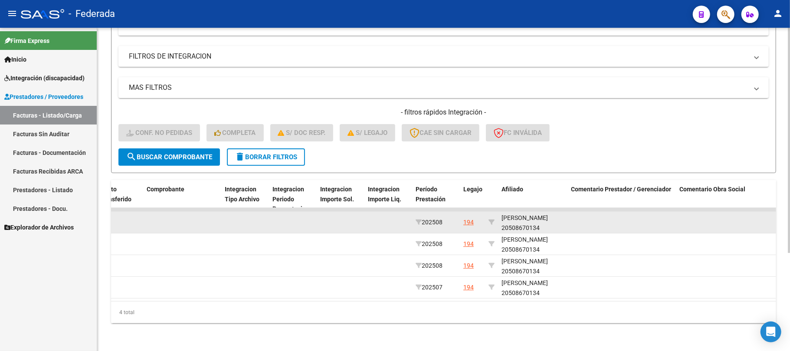
click at [523, 216] on div "PORTA CASTELLA FELIPE 20508670134" at bounding box center [532, 223] width 62 height 20
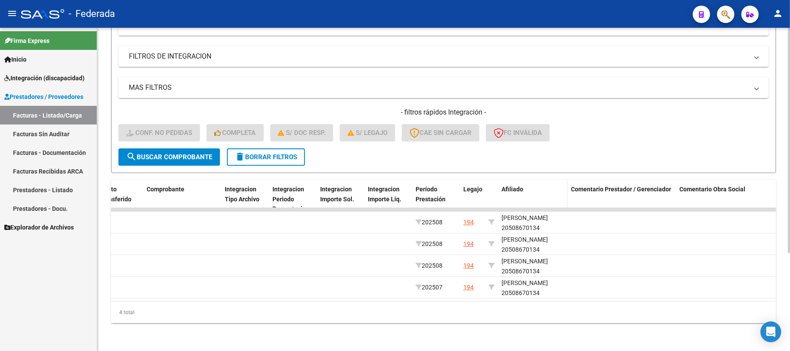
copy div "20508670134"
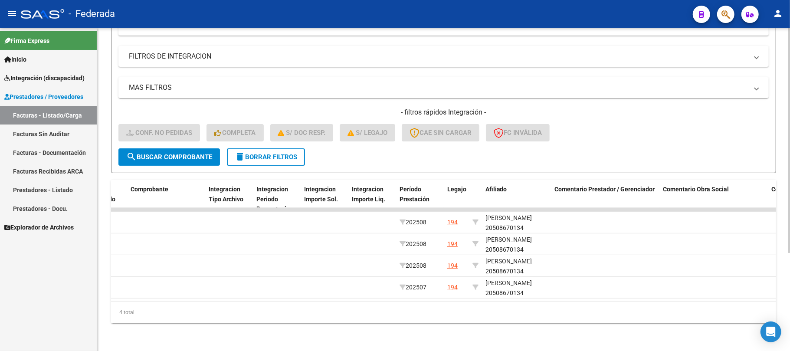
scroll to position [0, 1019]
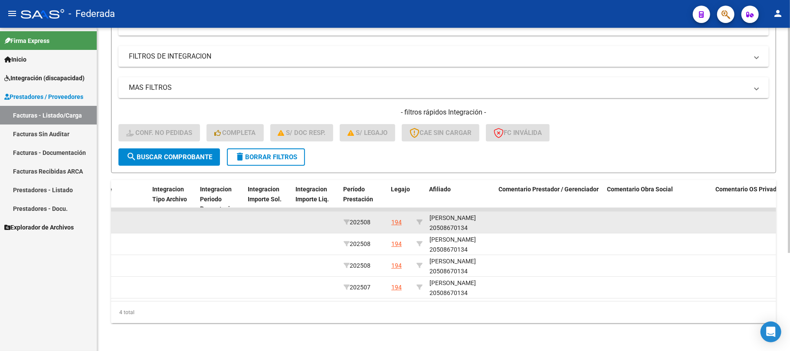
click at [441, 213] on div "PORTA CASTELLA FELIPE 20508670134" at bounding box center [460, 223] width 62 height 20
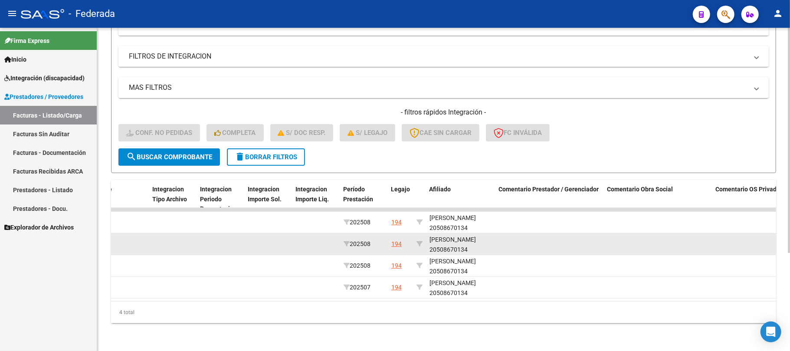
copy div "PORTA"
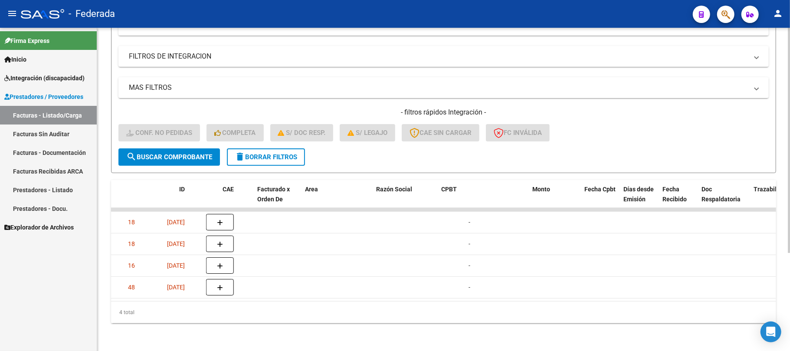
scroll to position [0, 0]
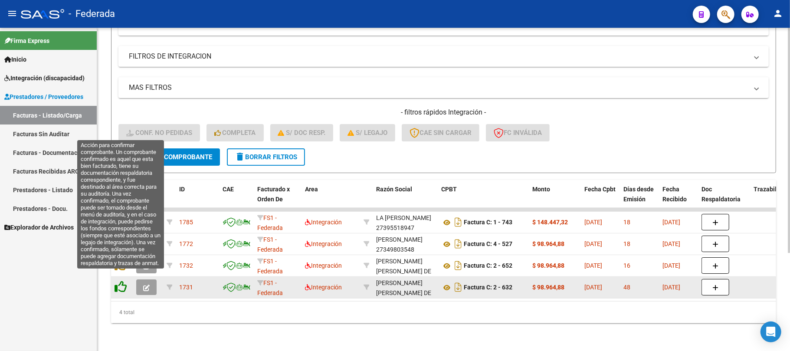
click at [124, 281] on icon at bounding box center [120, 287] width 12 height 12
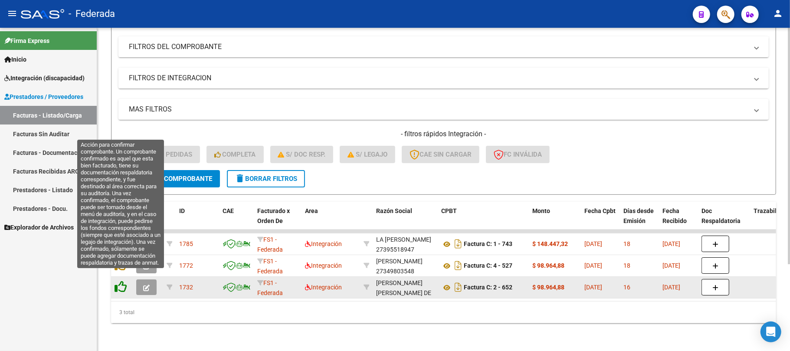
scroll to position [119, 0]
click at [124, 281] on icon at bounding box center [120, 287] width 12 height 12
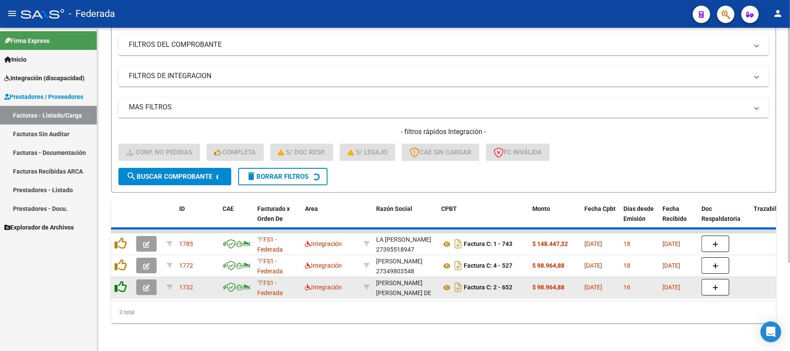
scroll to position [97, 0]
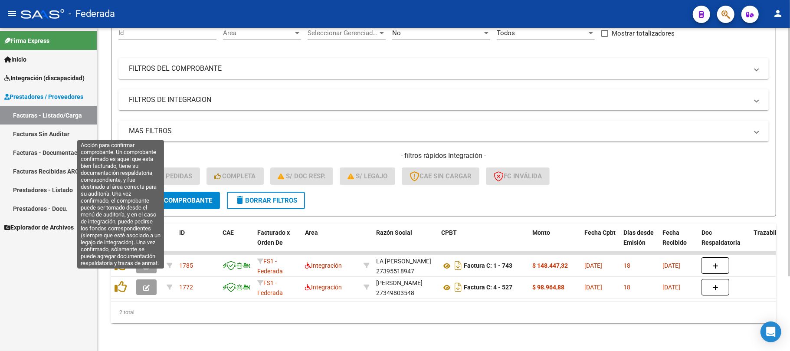
click at [124, 281] on icon at bounding box center [120, 287] width 12 height 12
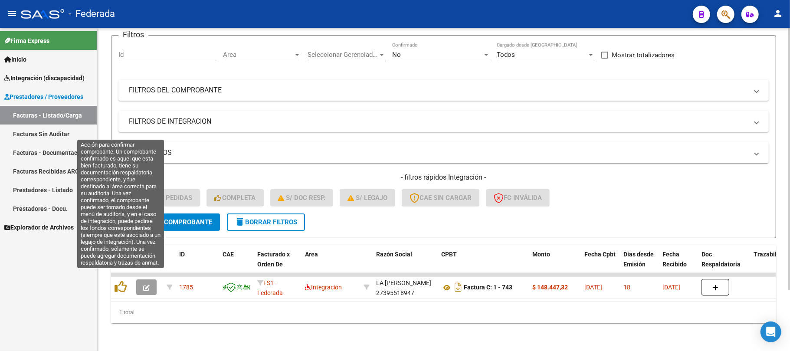
click at [124, 281] on icon at bounding box center [120, 287] width 12 height 12
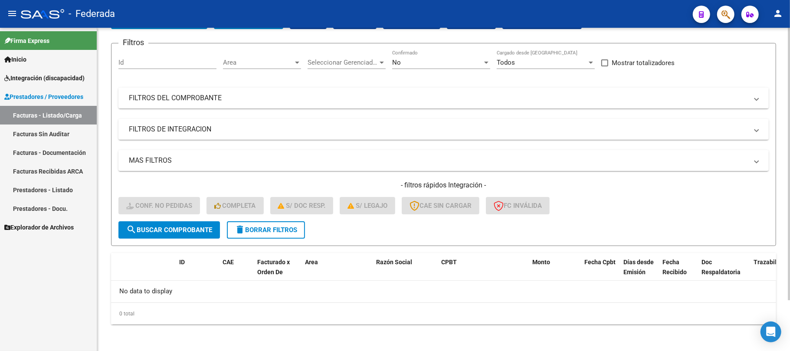
click at [251, 228] on span "delete Borrar Filtros" at bounding box center [266, 230] width 62 height 8
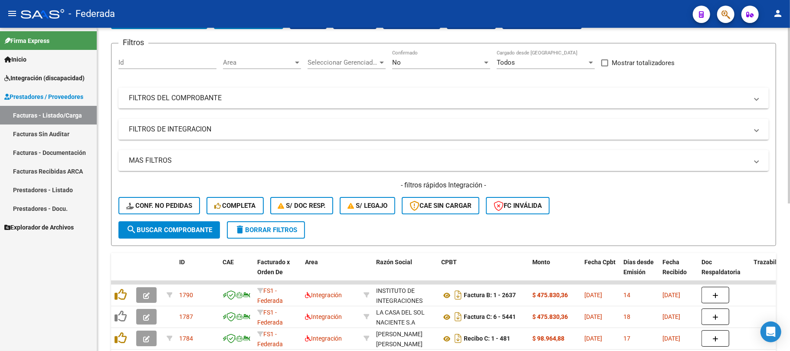
click at [166, 207] on span "Conf. no pedidas" at bounding box center [159, 206] width 66 height 8
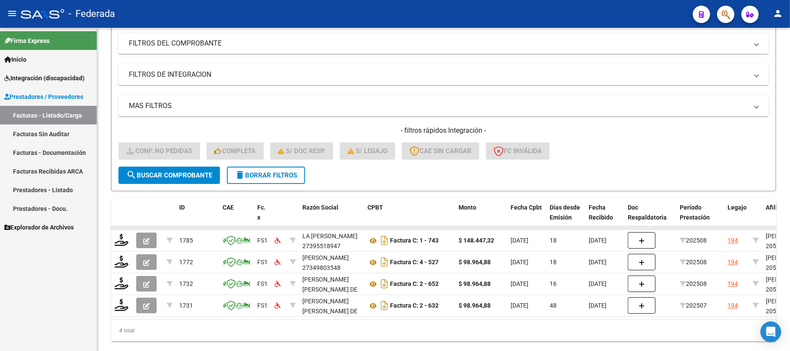
scroll to position [141, 0]
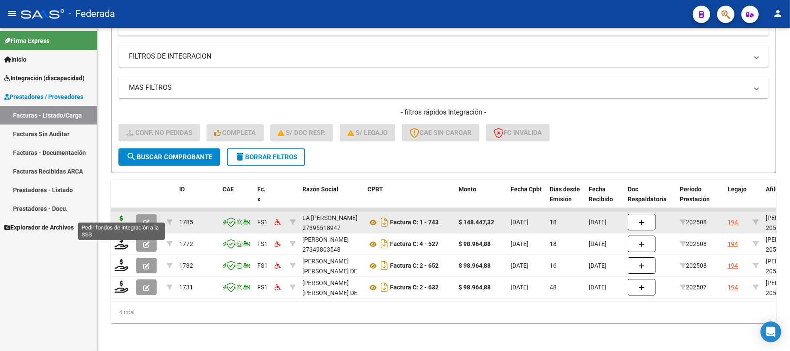
click at [117, 218] on icon at bounding box center [121, 222] width 14 height 12
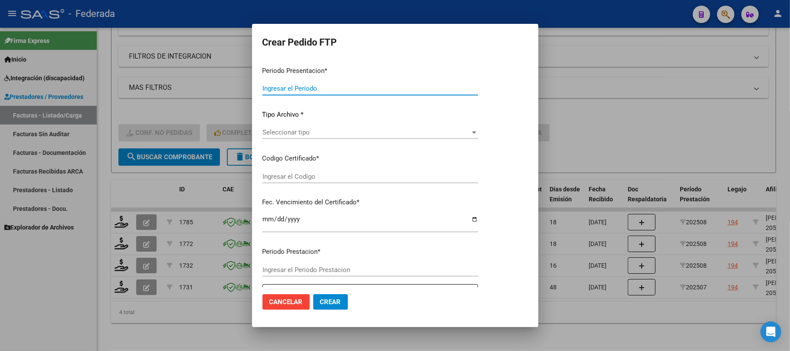
type input "202508"
type input "$ 148.447,32"
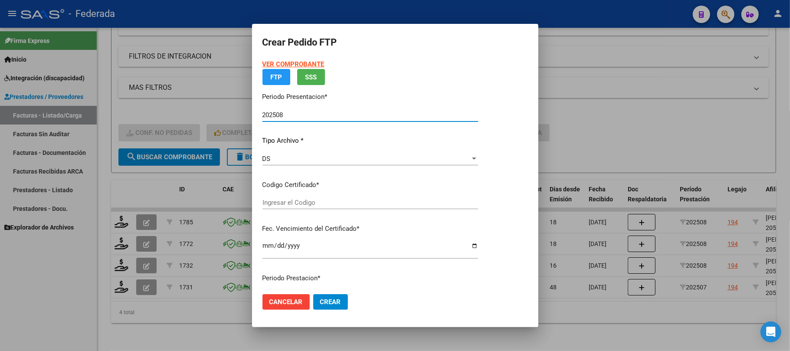
type input "ARG02000508670132025052020300520BUE380"
type input "2030-05-20"
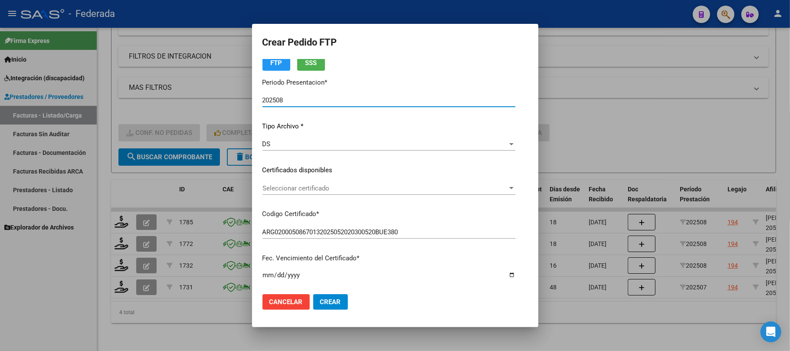
scroll to position [58, 0]
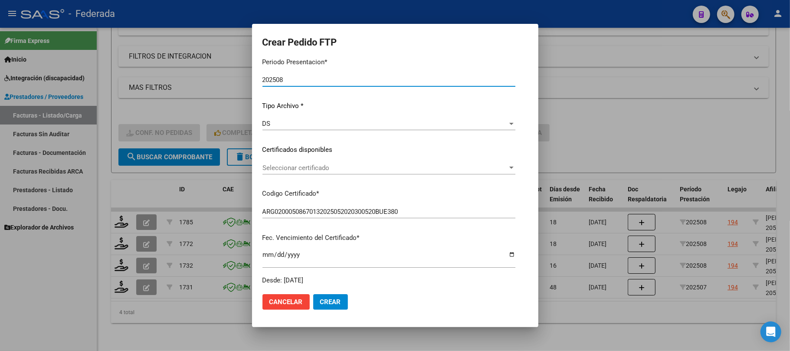
click at [299, 171] on span "Seleccionar certificado" at bounding box center [384, 168] width 245 height 8
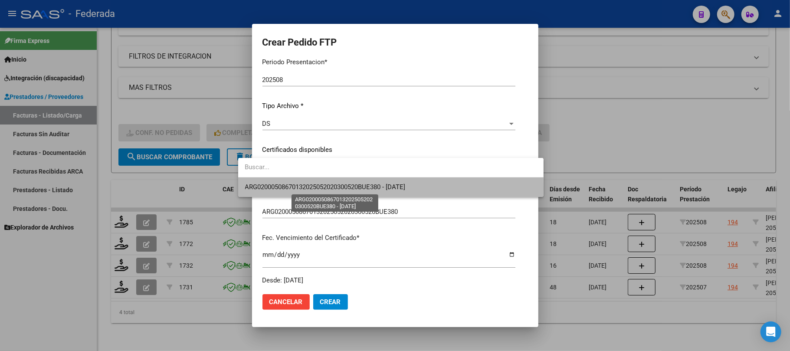
click at [300, 188] on span "ARG02000508670132025052020300520BUE380 - 2030-05-20" at bounding box center [325, 187] width 160 height 8
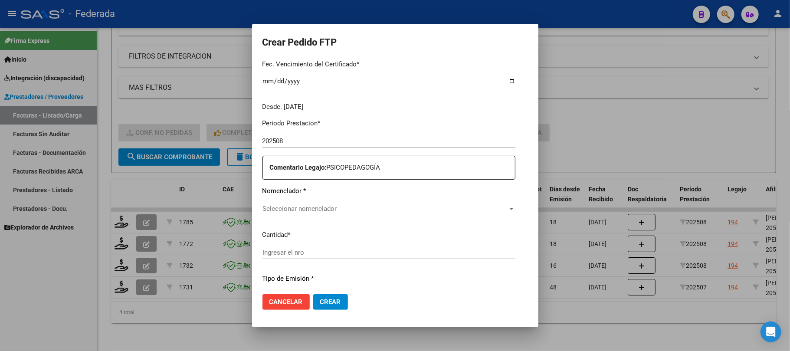
scroll to position [289, 0]
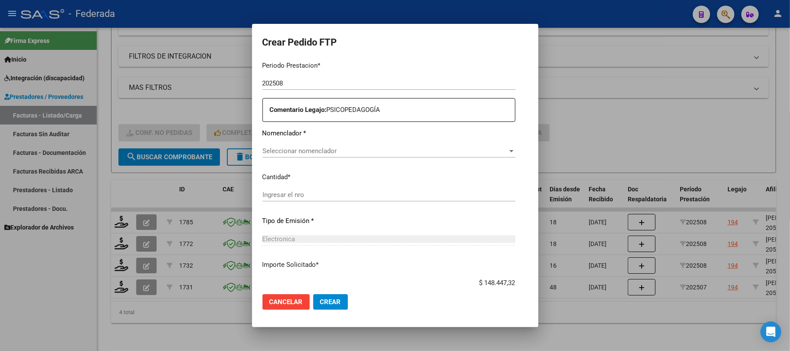
click at [295, 143] on div "Periodo Prestacion * 202508 Ingresar el Periodo Prestacion Comentario Legajo: P…" at bounding box center [388, 197] width 253 height 287
click at [273, 146] on div "Seleccionar nomenclador Seleccionar nomenclador" at bounding box center [388, 150] width 253 height 13
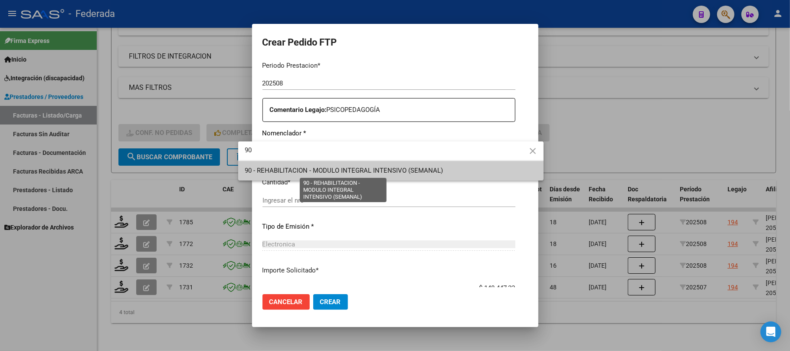
type input "90"
click at [280, 169] on span "90 - REHABILITACION - MODULO INTEGRAL INTENSIVO (SEMANAL)" at bounding box center [344, 171] width 198 height 8
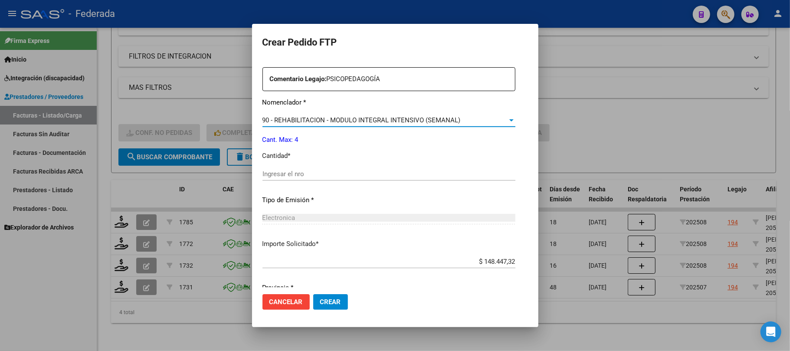
scroll to position [347, 0]
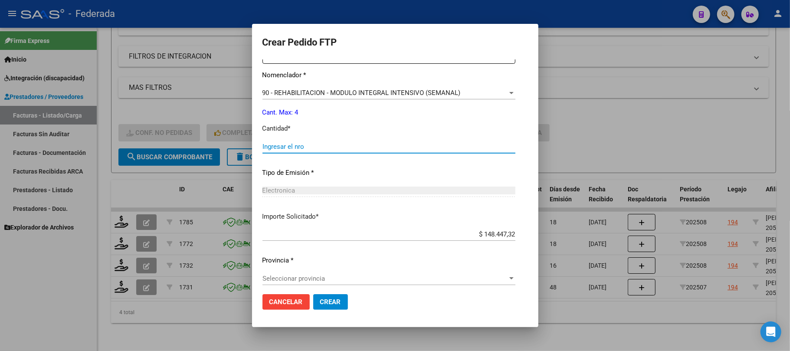
click at [283, 149] on input "Ingresar el nro" at bounding box center [388, 147] width 253 height 8
type input "4"
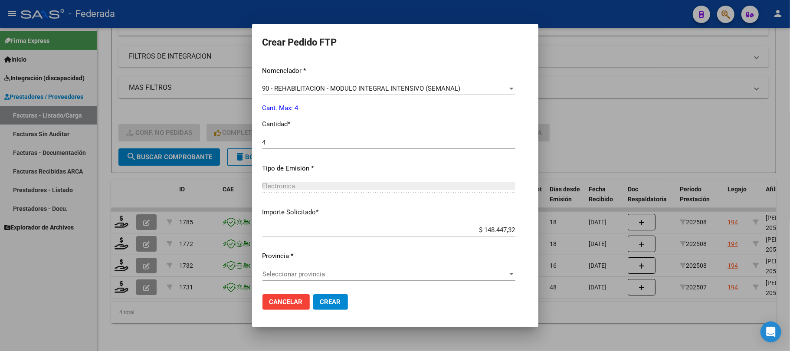
scroll to position [352, 0]
click at [290, 268] on div "Seleccionar provincia Seleccionar provincia" at bounding box center [388, 273] width 253 height 13
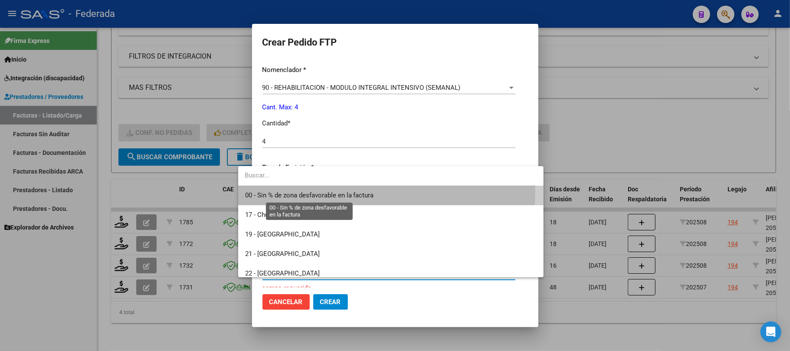
click at [283, 191] on span "00 - Sin % de zona desfavorable en la factura" at bounding box center [309, 195] width 129 height 8
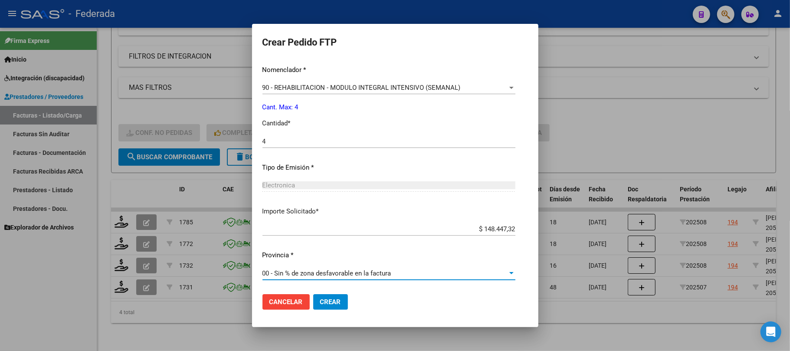
click at [320, 299] on span "Crear" at bounding box center [330, 302] width 21 height 8
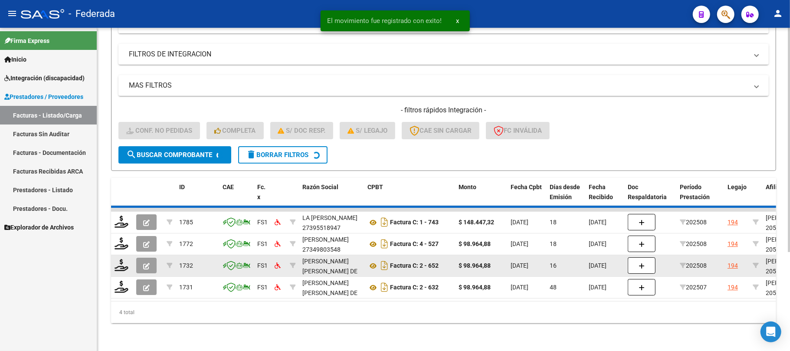
scroll to position [119, 0]
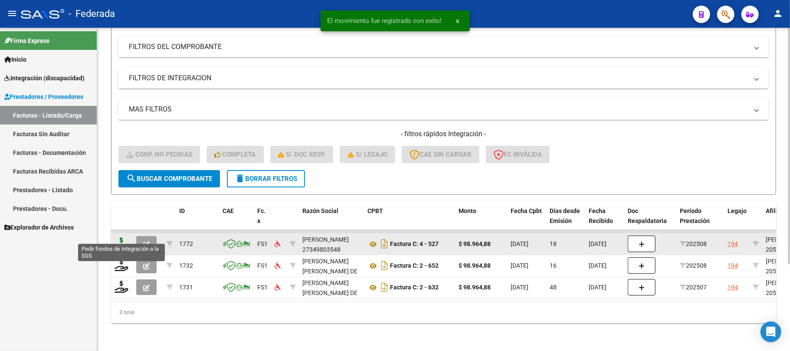
click at [122, 237] on icon at bounding box center [121, 243] width 14 height 12
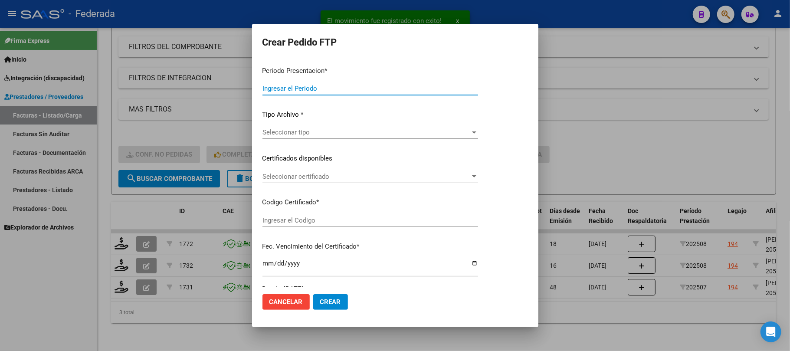
type input "202508"
type input "$ 98.964,88"
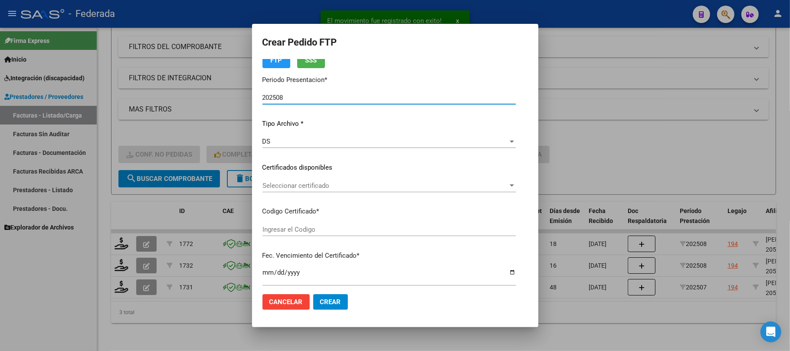
type input "ARG02000508670132025052020300520BUE380"
type input "2030-05-20"
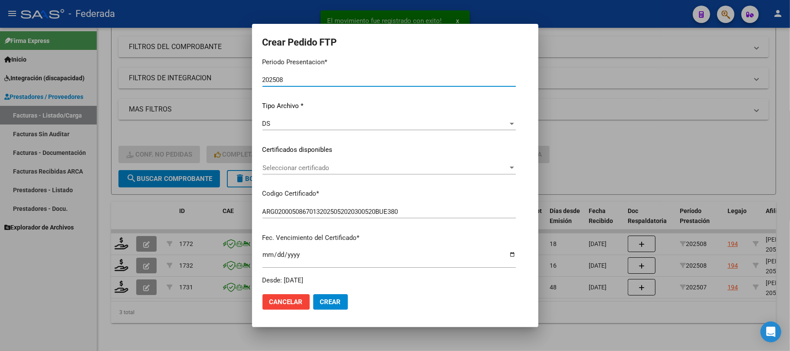
click at [283, 164] on span "Seleccionar certificado" at bounding box center [384, 168] width 245 height 8
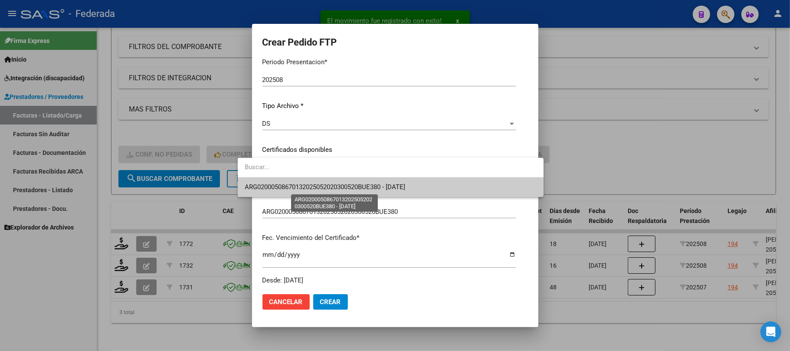
click at [283, 188] on span "ARG02000508670132025052020300520BUE380 - 2030-05-20" at bounding box center [325, 187] width 160 height 8
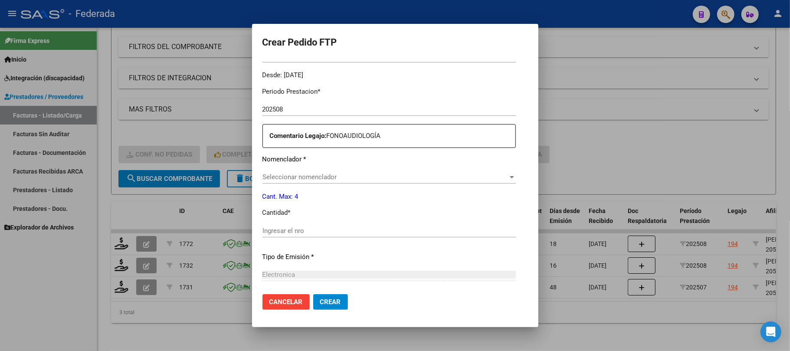
scroll to position [289, 0]
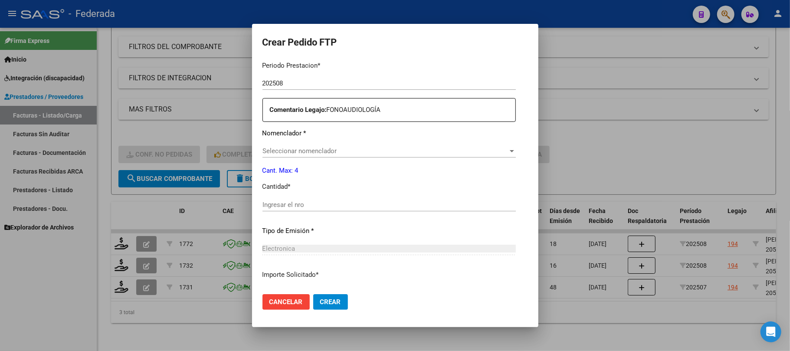
click at [281, 144] on div "Seleccionar nomenclador Seleccionar nomenclador" at bounding box center [388, 150] width 253 height 13
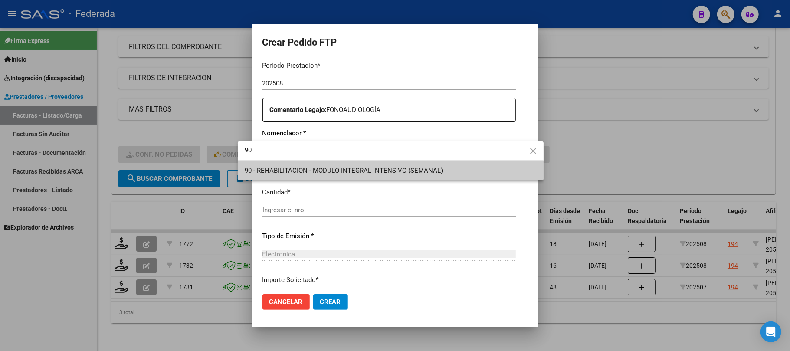
type input "90"
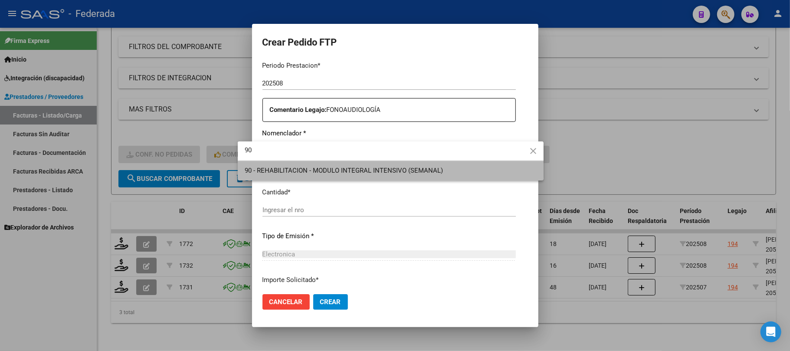
click at [279, 163] on span "90 - REHABILITACION - MODULO INTEGRAL INTENSIVO (SEMANAL)" at bounding box center [391, 171] width 292 height 20
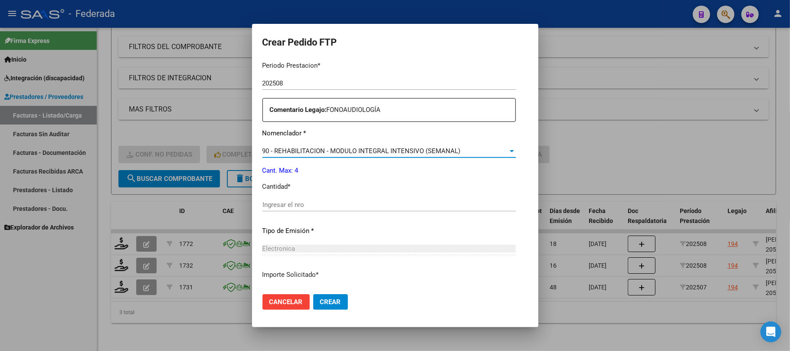
click at [269, 205] on input "Ingresar el nro" at bounding box center [388, 205] width 253 height 8
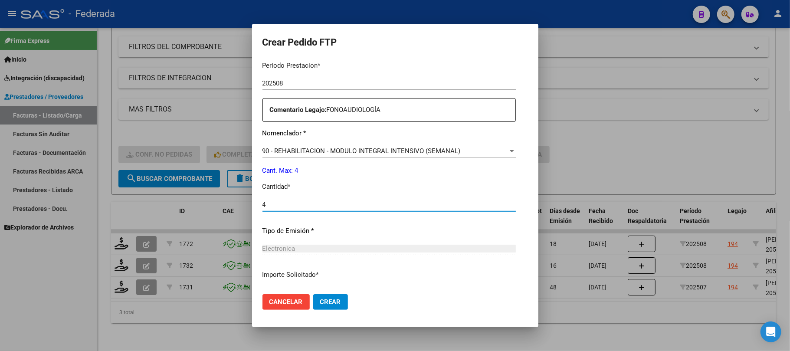
scroll to position [352, 0]
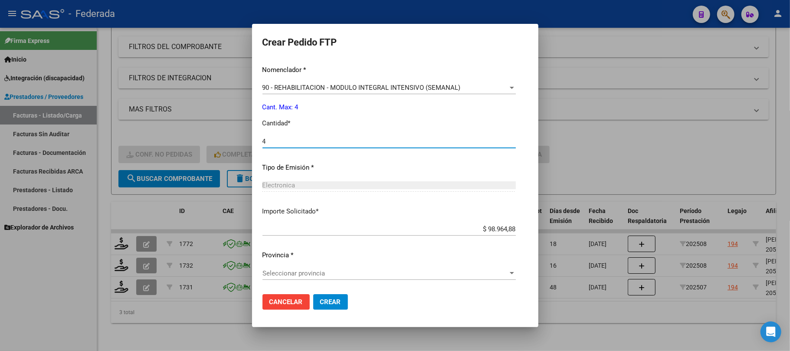
type input "4"
click at [302, 275] on span "Seleccionar provincia" at bounding box center [384, 273] width 245 height 8
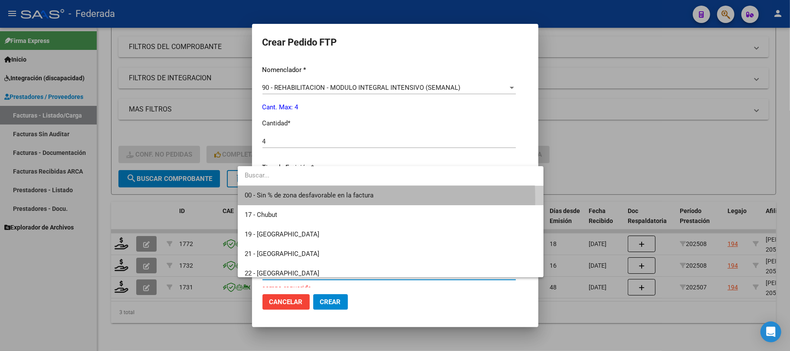
click at [291, 199] on span "00 - Sin % de zona desfavorable en la factura" at bounding box center [391, 196] width 292 height 20
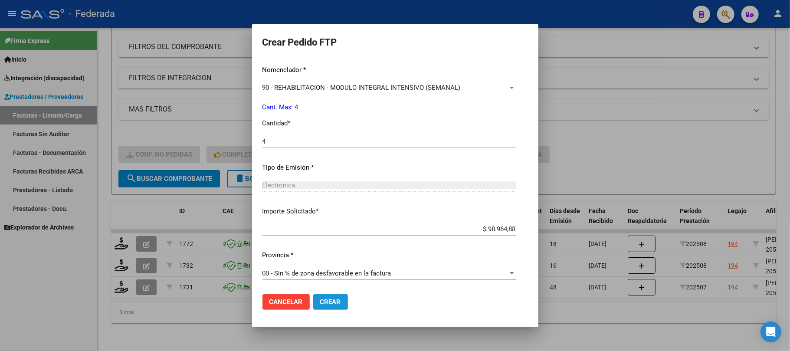
click at [320, 301] on span "Crear" at bounding box center [330, 302] width 21 height 8
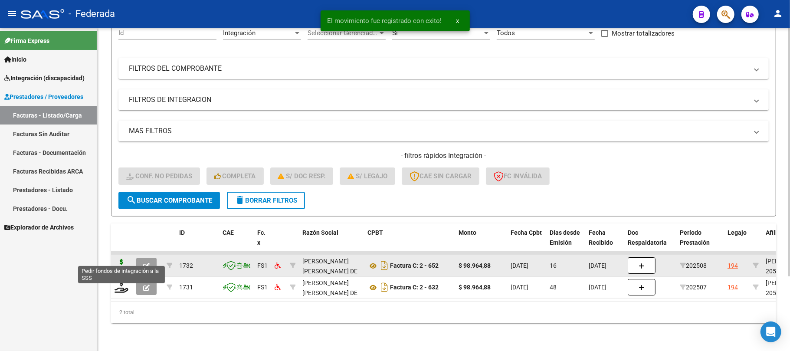
scroll to position [97, 0]
click at [121, 260] on icon at bounding box center [121, 265] width 14 height 12
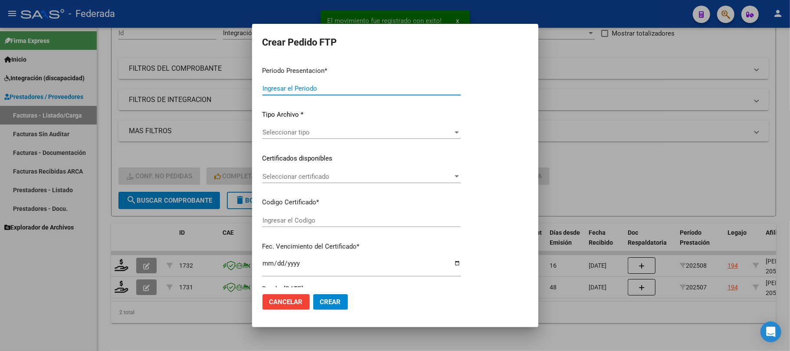
type input "202508"
type input "$ 98.964,88"
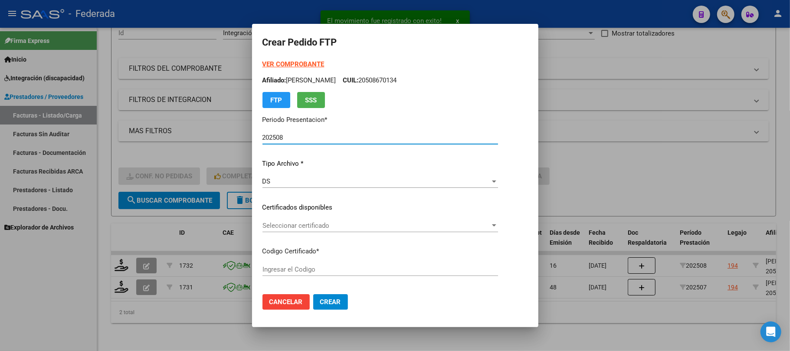
type input "ARG02000508670132025052020300520BUE380"
type input "2030-05-20"
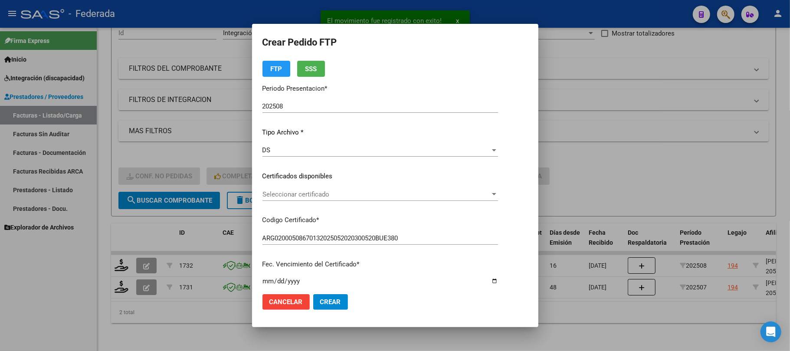
scroll to position [58, 0]
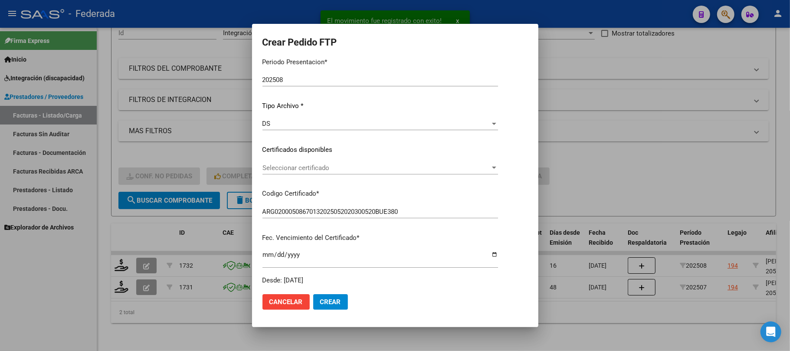
click at [278, 167] on span "Seleccionar certificado" at bounding box center [376, 168] width 228 height 8
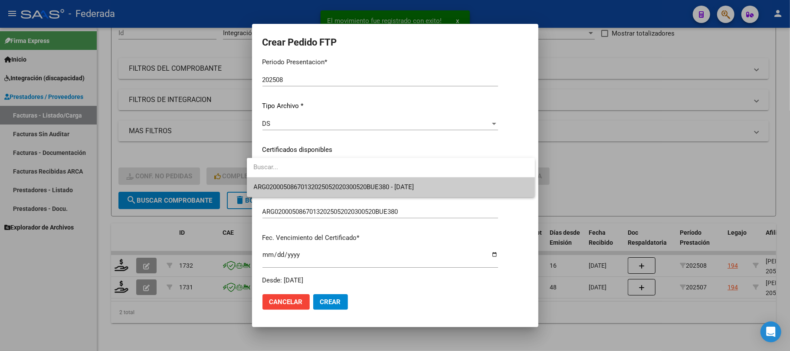
click at [284, 181] on span "ARG02000508670132025052020300520BUE380 - 2030-05-20" at bounding box center [391, 187] width 274 height 20
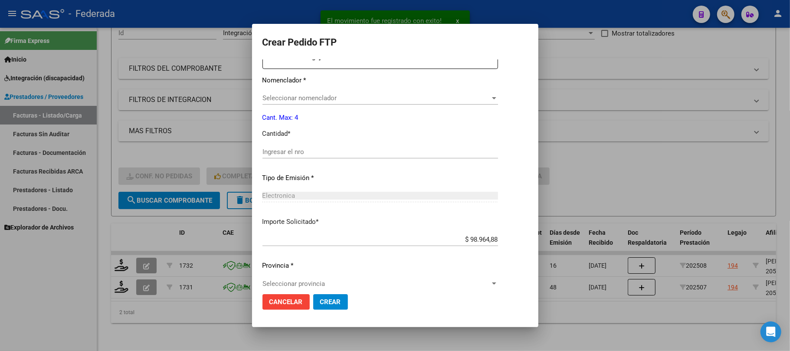
scroll to position [347, 0]
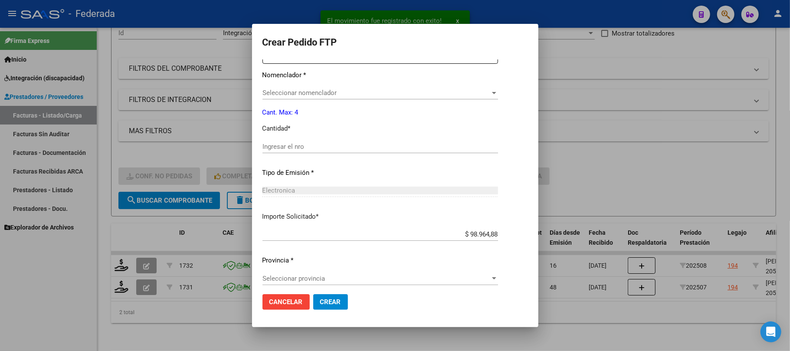
click at [292, 93] on span "Seleccionar nomenclador" at bounding box center [376, 93] width 228 height 8
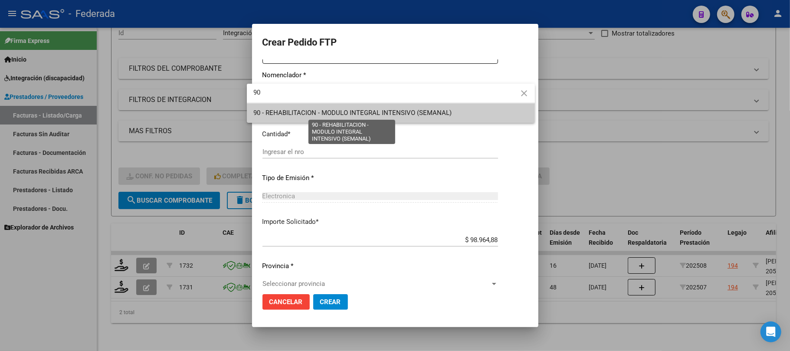
type input "90"
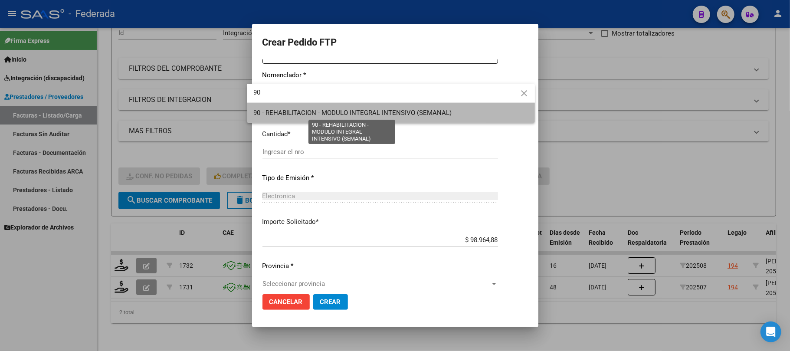
click at [290, 116] on span "90 - REHABILITACION - MODULO INTEGRAL INTENSIVO (SEMANAL)" at bounding box center [353, 113] width 198 height 8
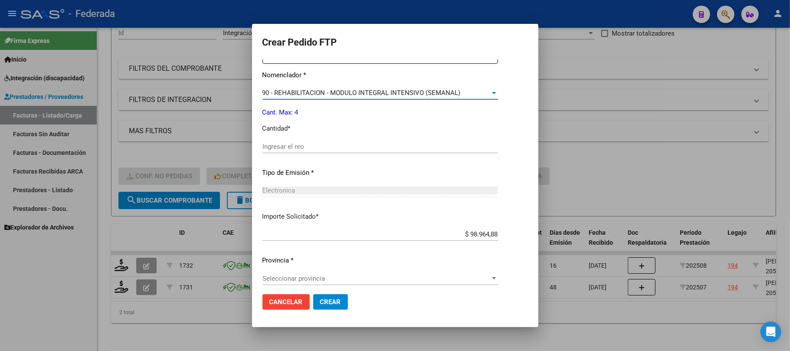
click at [282, 146] on input "Ingresar el nro" at bounding box center [379, 147] width 235 height 8
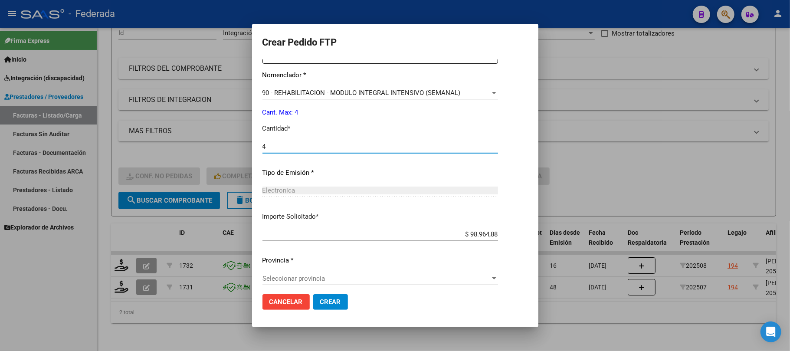
scroll to position [352, 0]
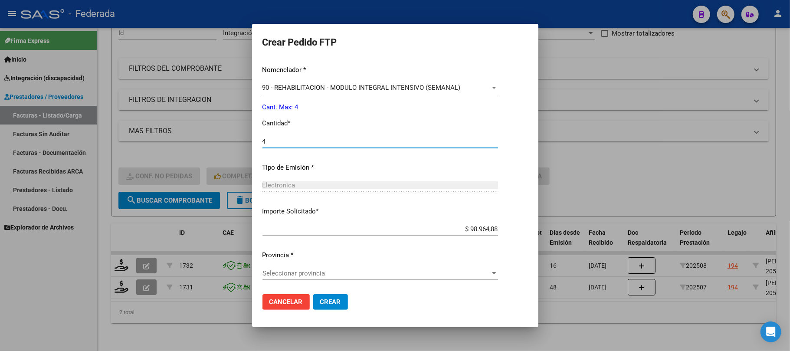
type input "4"
click at [306, 271] on span "Seleccionar provincia" at bounding box center [376, 273] width 228 height 8
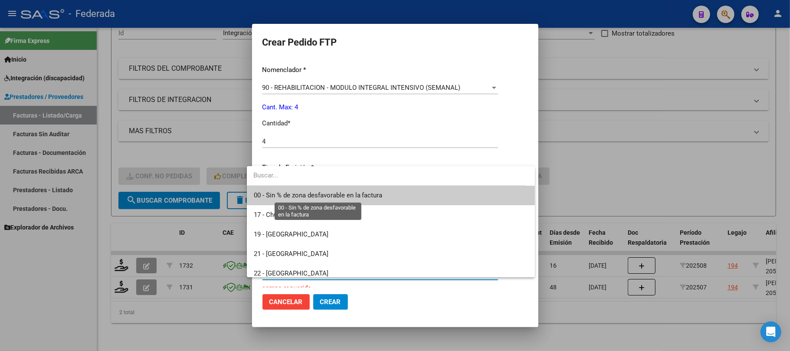
click at [291, 194] on span "00 - Sin % de zona desfavorable en la factura" at bounding box center [318, 195] width 129 height 8
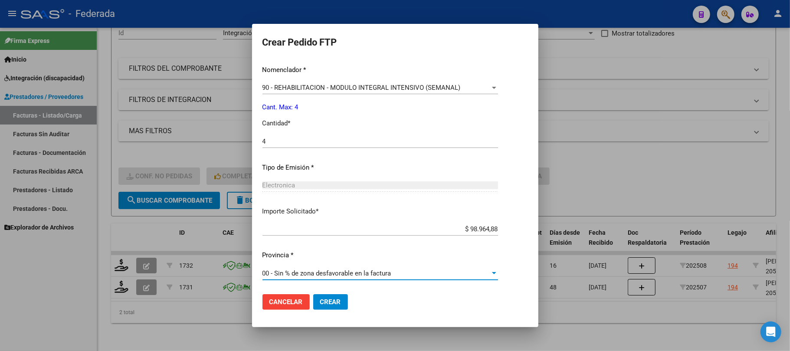
click at [324, 297] on button "Crear" at bounding box center [330, 302] width 35 height 16
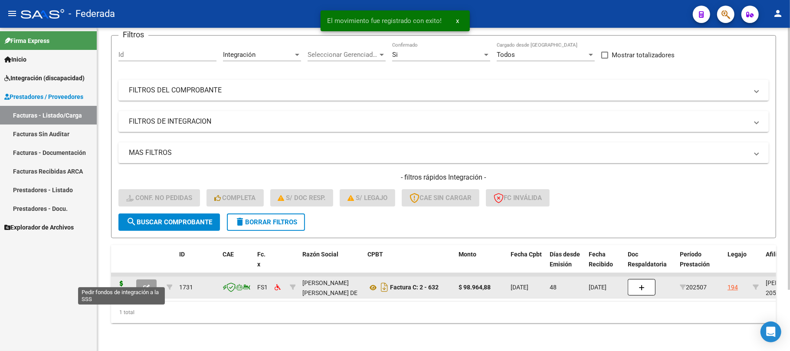
scroll to position [75, 0]
click at [119, 281] on icon at bounding box center [121, 287] width 14 height 12
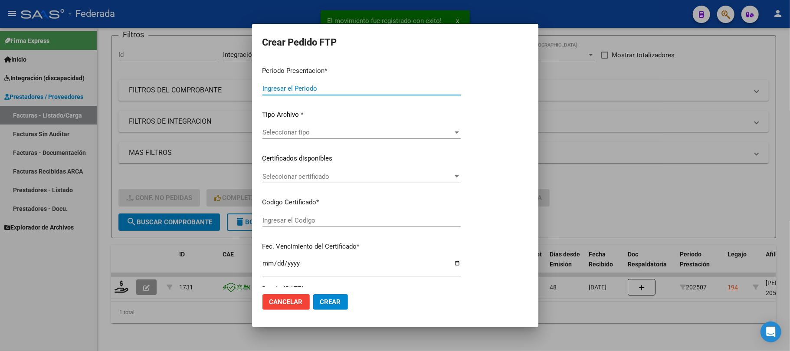
type input "202508"
type input "202507"
type input "$ 98.964,88"
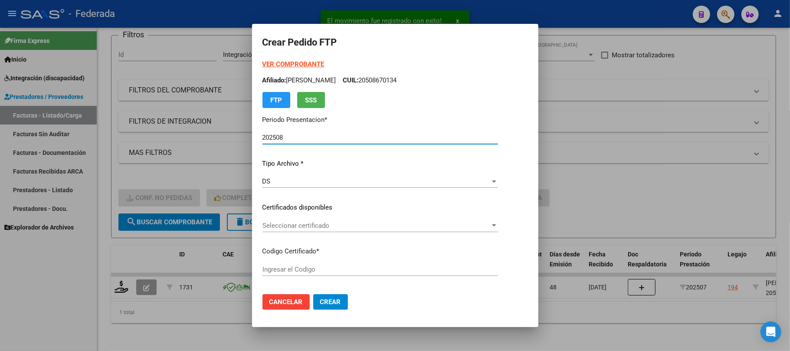
scroll to position [58, 0]
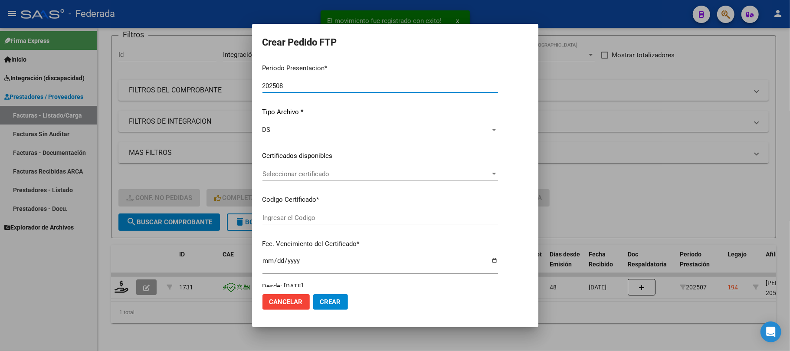
type input "ARG02000508670132025052020300520BUE380"
type input "2030-05-20"
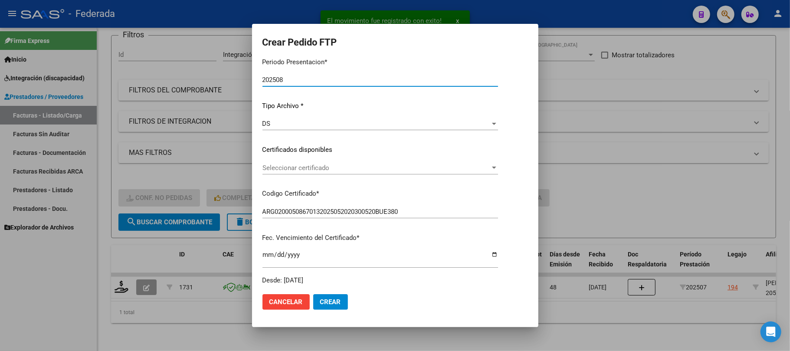
click at [299, 174] on div "Seleccionar certificado Seleccionar certificado" at bounding box center [379, 171] width 235 height 21
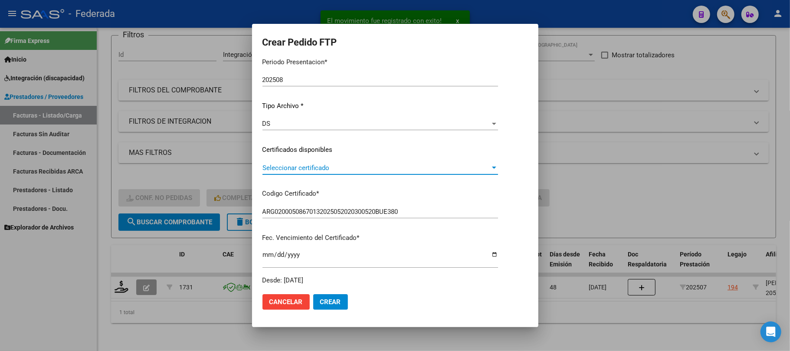
click at [299, 167] on span "Seleccionar certificado" at bounding box center [376, 168] width 228 height 8
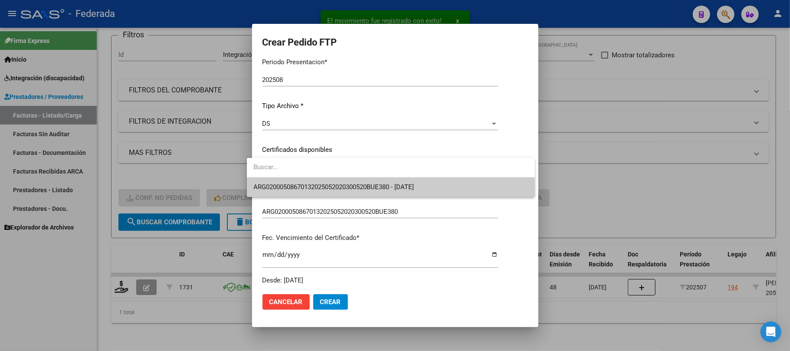
click at [299, 186] on span "ARG02000508670132025052020300520BUE380 - 2030-05-20" at bounding box center [334, 187] width 160 height 8
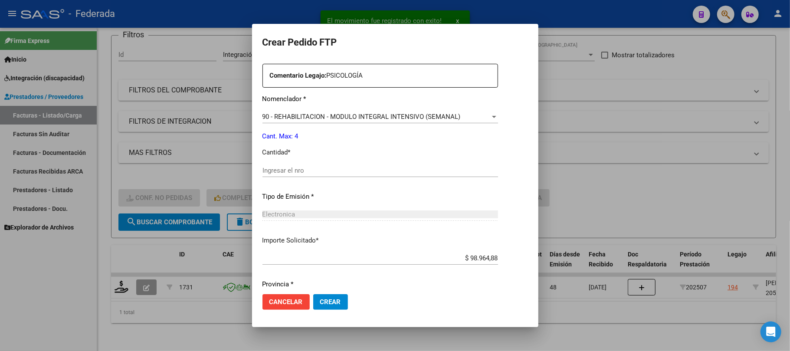
scroll to position [352, 0]
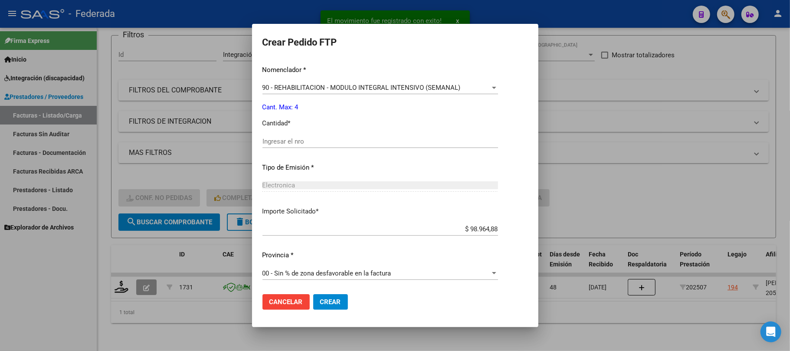
click at [289, 139] on input "Ingresar el nro" at bounding box center [379, 141] width 235 height 8
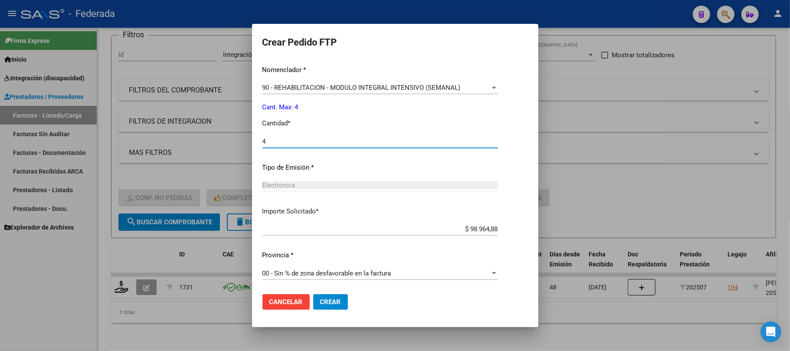
type input "4"
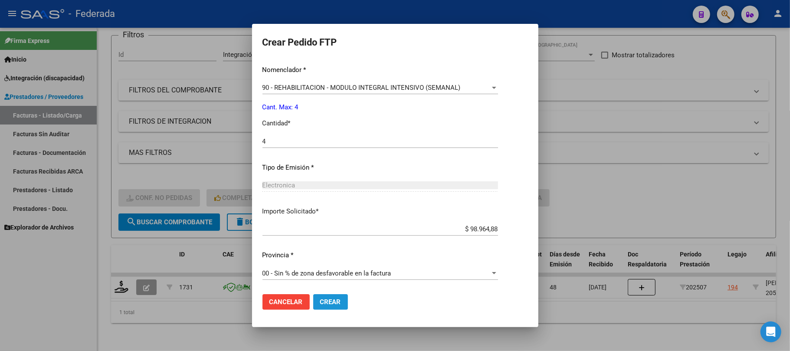
click at [330, 300] on span "Crear" at bounding box center [330, 302] width 21 height 8
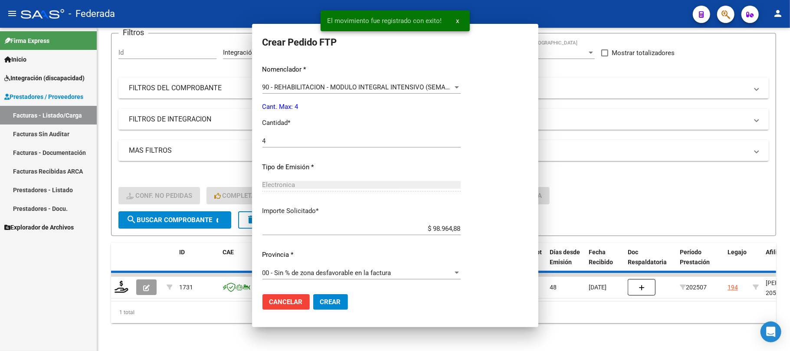
scroll to position [0, 0]
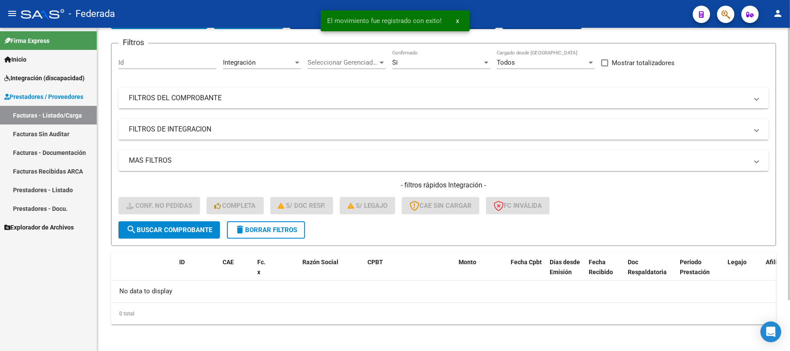
click at [297, 228] on span "delete Borrar Filtros" at bounding box center [266, 230] width 62 height 8
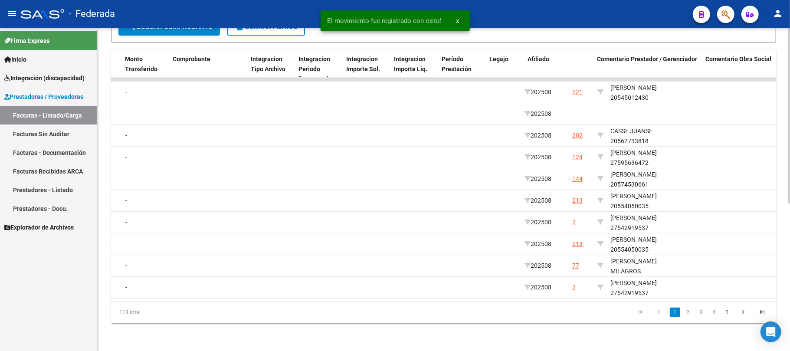
scroll to position [0, 921]
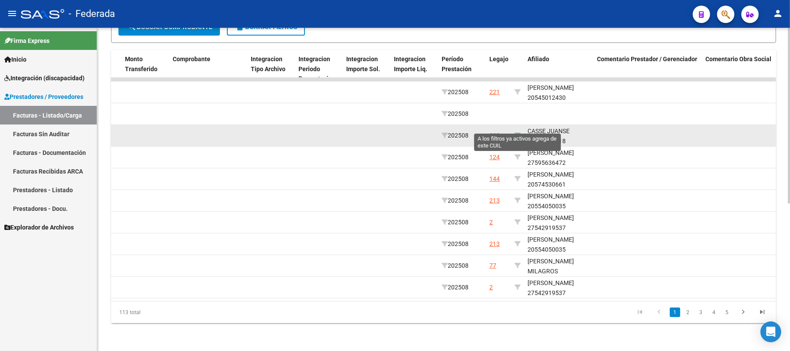
click at [519, 132] on icon at bounding box center [517, 135] width 6 height 6
type input "20562733818"
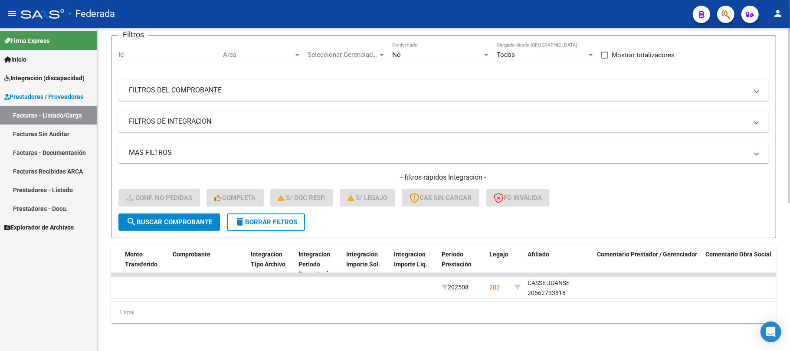
scroll to position [75, 0]
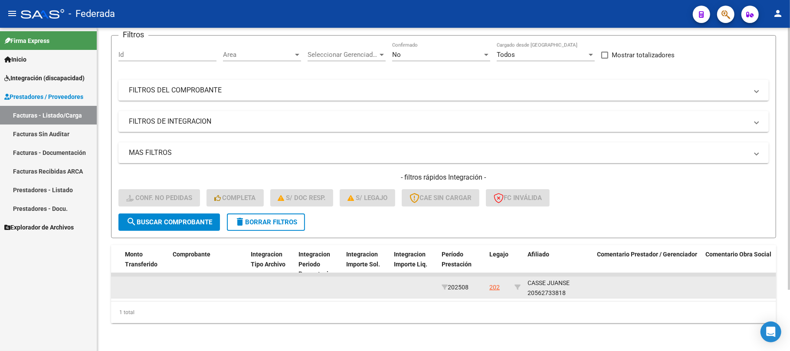
click at [543, 286] on div "CASSE JUANSE 20562733818" at bounding box center [558, 288] width 62 height 20
copy div "20562733818"
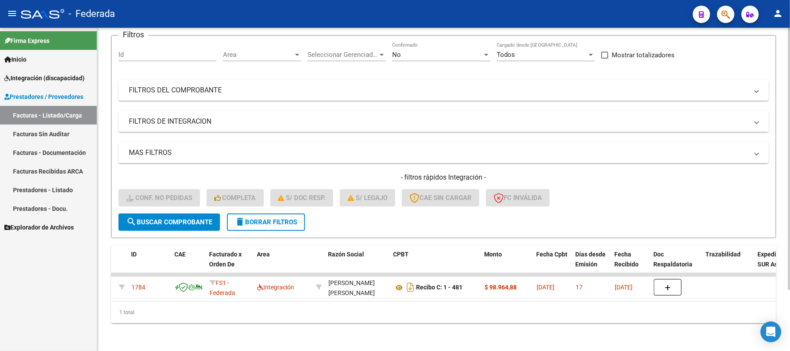
scroll to position [0, 0]
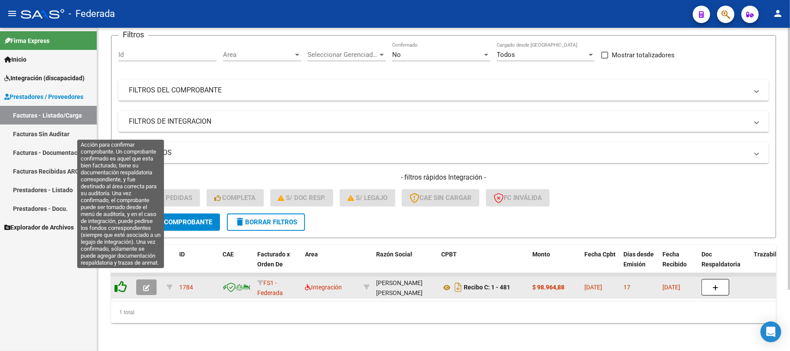
click at [122, 281] on icon at bounding box center [120, 287] width 12 height 12
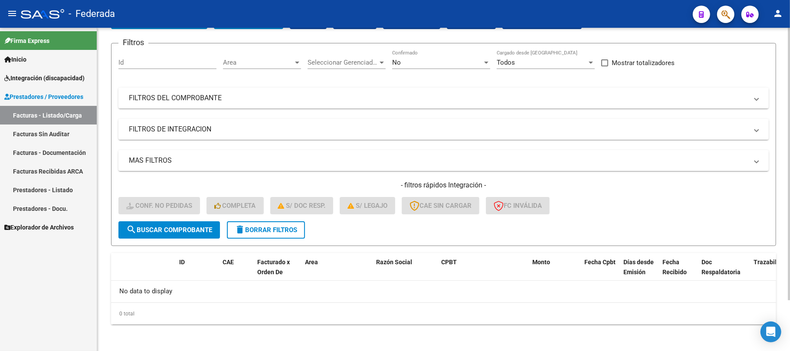
click at [284, 233] on button "delete Borrar Filtros" at bounding box center [266, 229] width 78 height 17
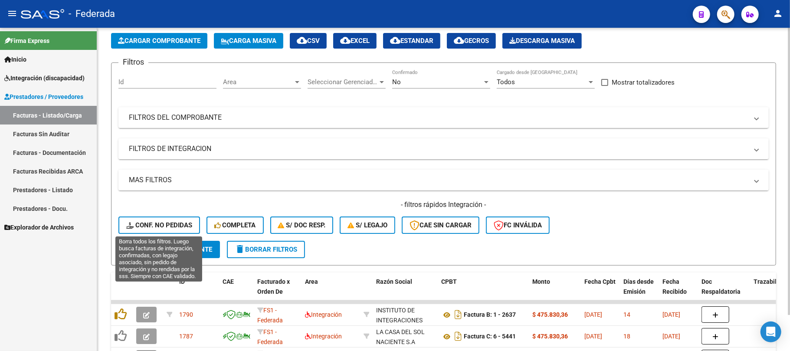
scroll to position [60, 0]
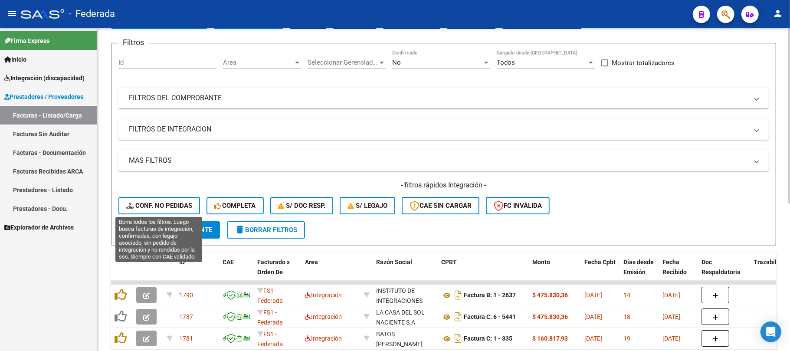
click at [176, 208] on span "Conf. no pedidas" at bounding box center [159, 206] width 66 height 8
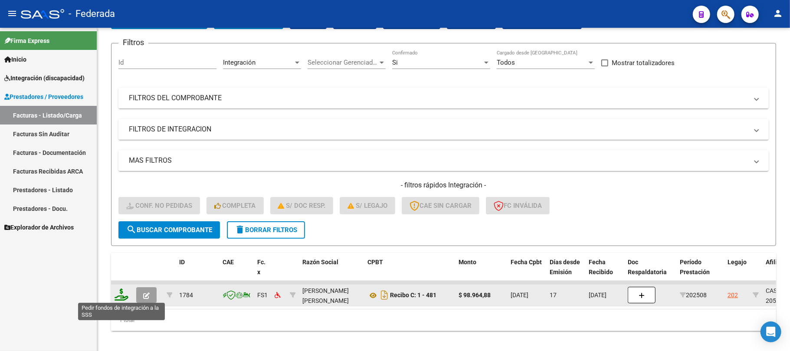
click at [124, 291] on icon at bounding box center [121, 294] width 14 height 12
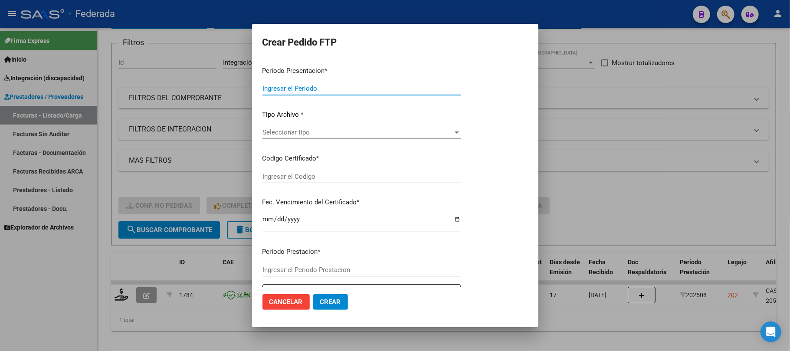
type input "202508"
type input "$ 98.964,88"
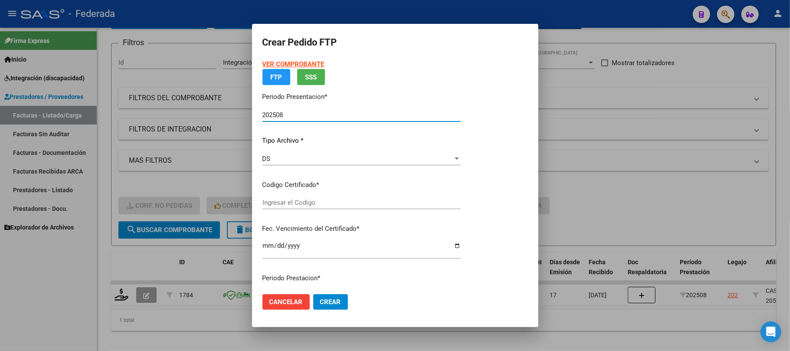
type input "ARG0200056273381202420290905ENT532"
type input "2024-09-06"
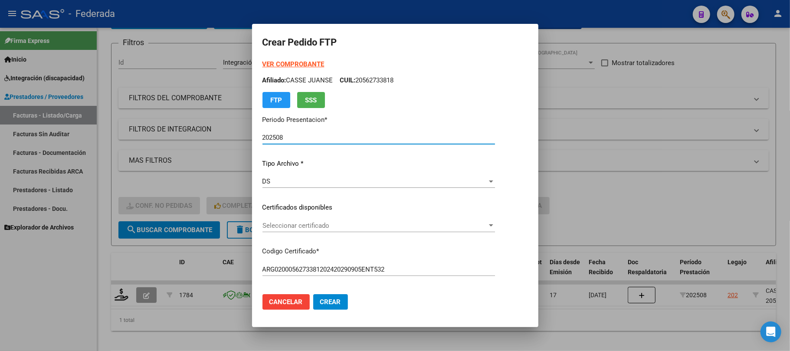
scroll to position [58, 0]
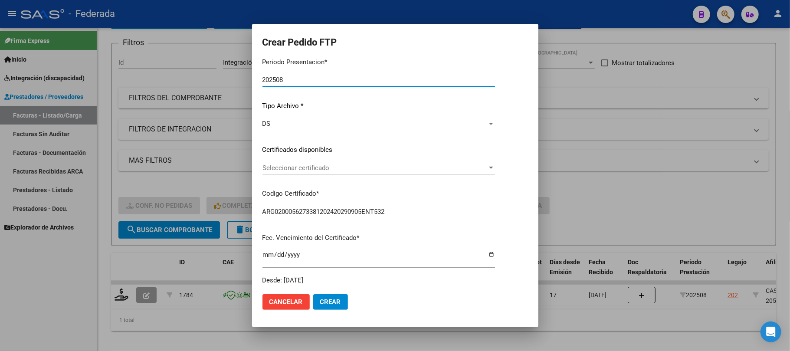
click at [281, 161] on div "Seleccionar certificado Seleccionar certificado" at bounding box center [378, 167] width 232 height 13
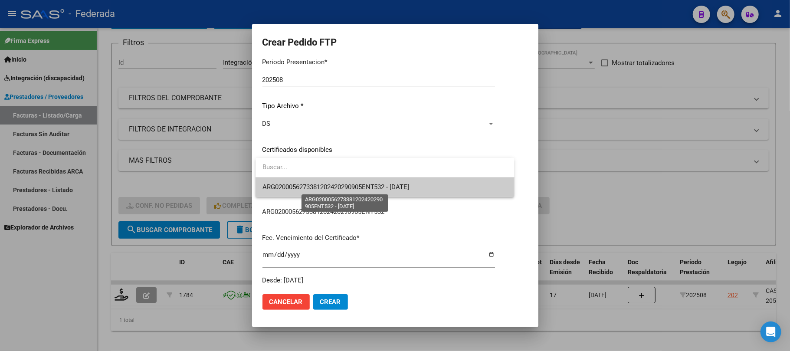
click at [283, 185] on span "ARG0200056273381202420290905ENT532 - 2024-09-06" at bounding box center [335, 187] width 147 height 8
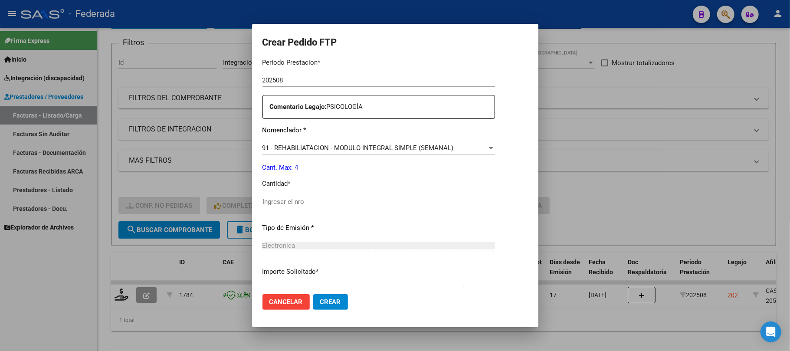
scroll to position [347, 0]
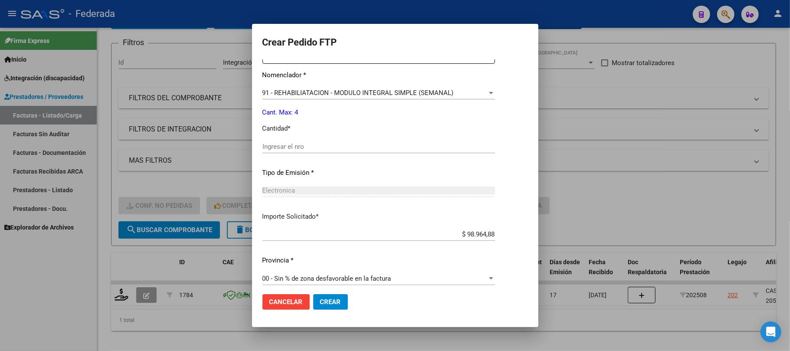
click at [299, 147] on input "Ingresar el nro" at bounding box center [378, 147] width 232 height 8
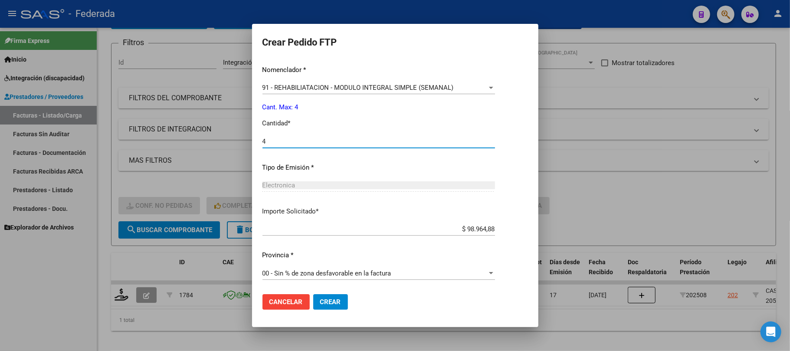
type input "4"
click at [330, 296] on button "Crear" at bounding box center [330, 302] width 35 height 16
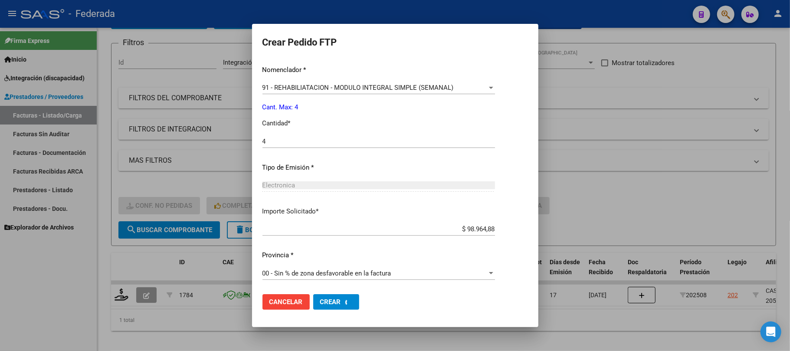
scroll to position [0, 0]
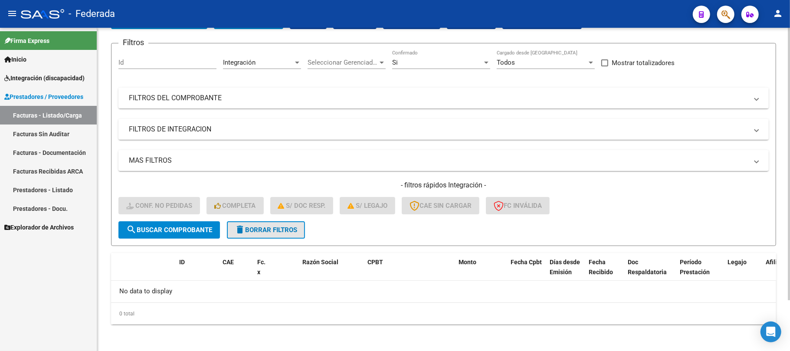
click at [292, 226] on span "delete Borrar Filtros" at bounding box center [266, 230] width 62 height 8
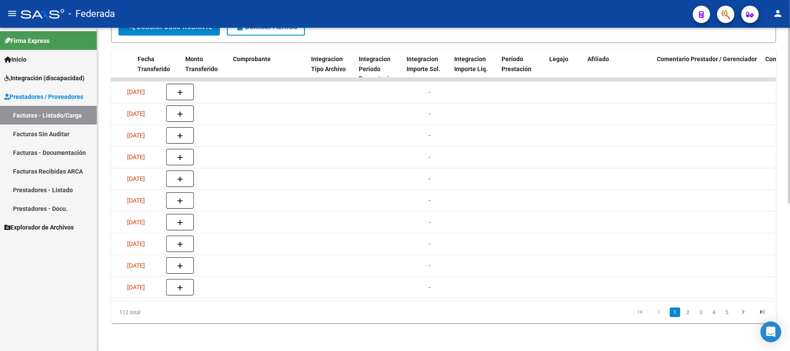
scroll to position [0, 861]
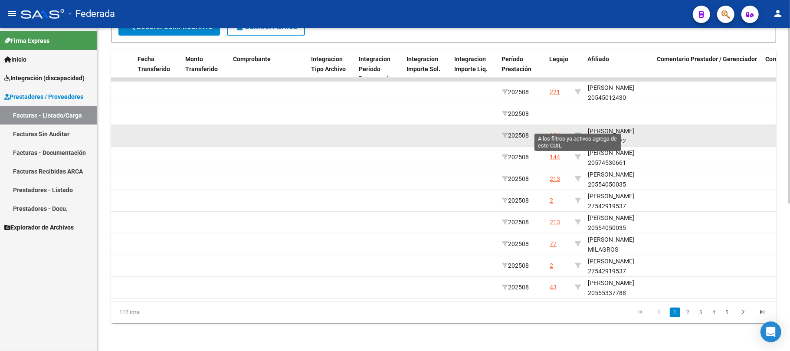
click at [578, 132] on icon at bounding box center [578, 135] width 6 height 6
type input "27595636472"
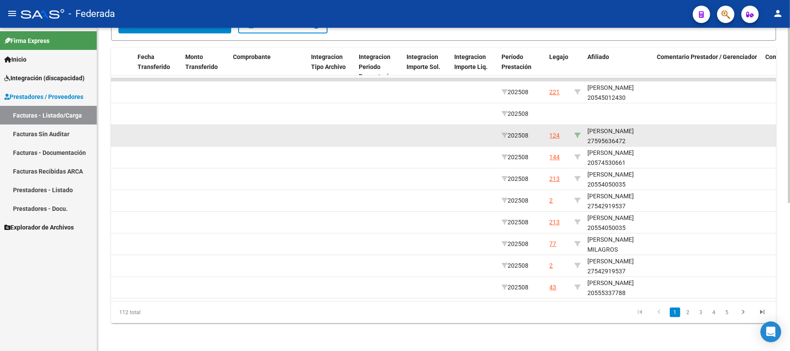
scroll to position [97, 0]
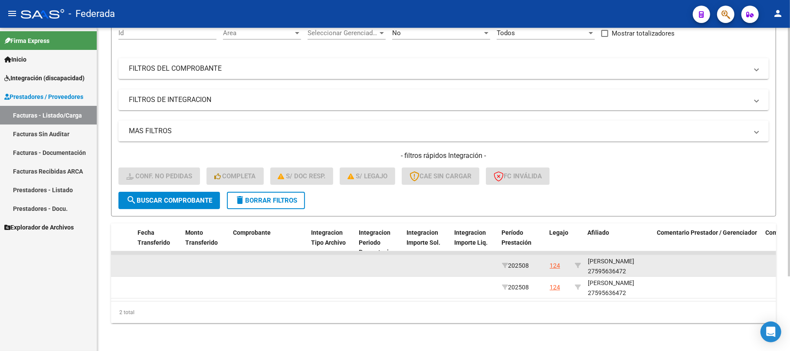
click at [617, 262] on div "SGARIGLIA RUIZ RENATA 27595636472" at bounding box center [619, 266] width 62 height 20
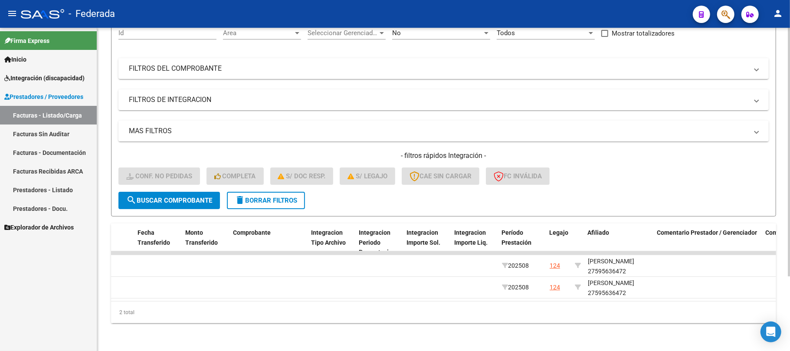
copy div "27595636472"
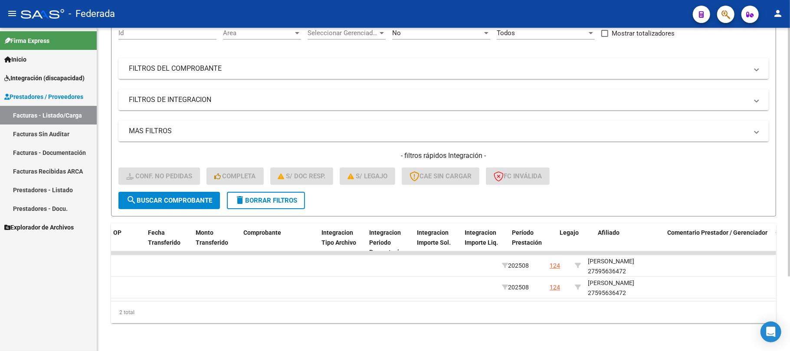
scroll to position [0, 0]
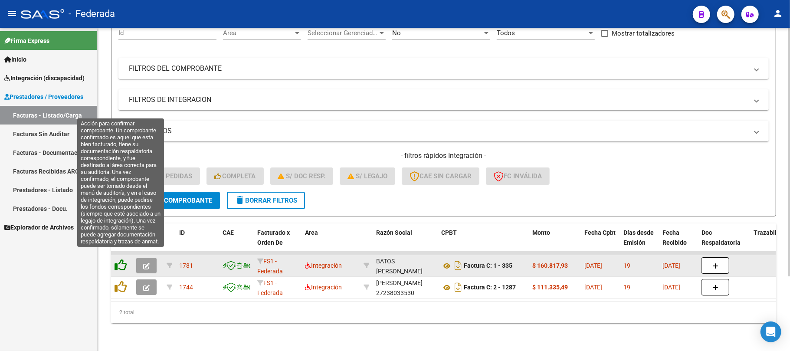
click at [122, 259] on icon at bounding box center [120, 265] width 12 height 12
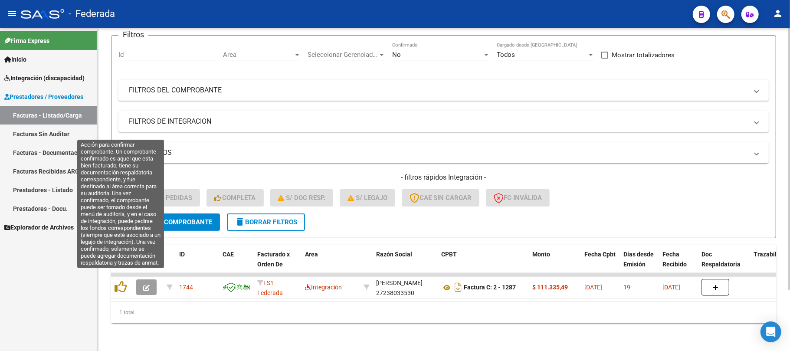
scroll to position [75, 0]
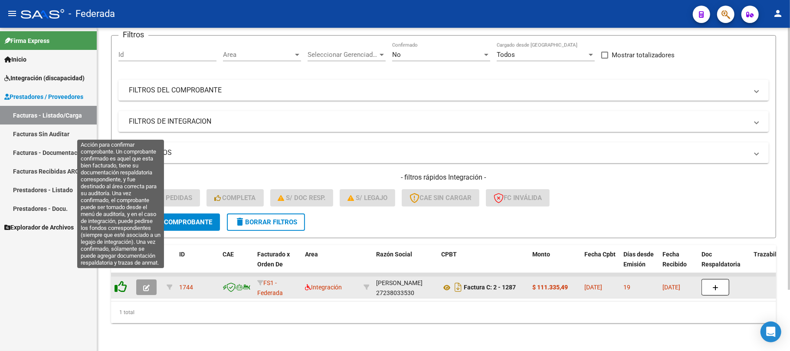
click at [122, 281] on icon at bounding box center [120, 287] width 12 height 12
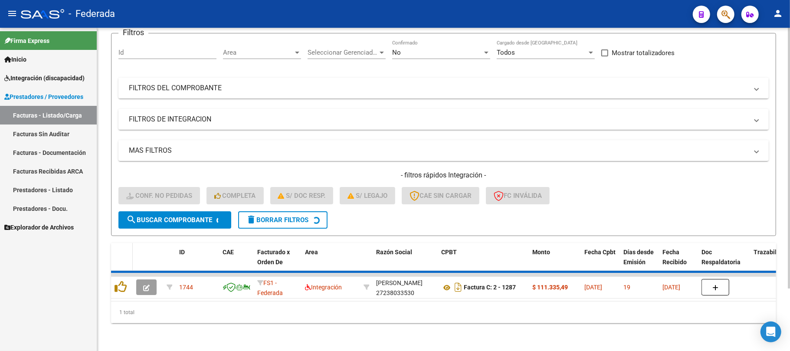
scroll to position [60, 0]
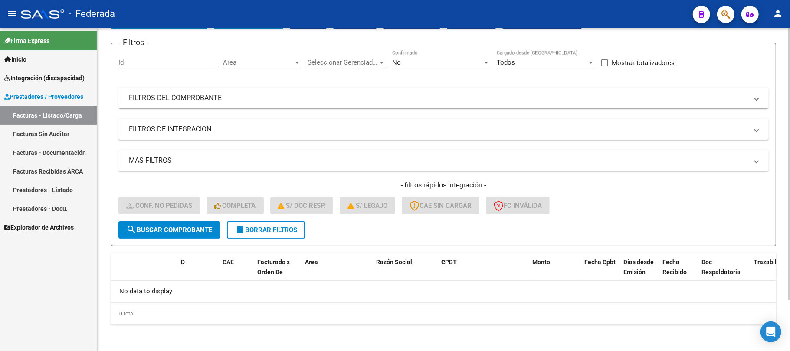
click at [275, 235] on button "delete Borrar Filtros" at bounding box center [266, 229] width 78 height 17
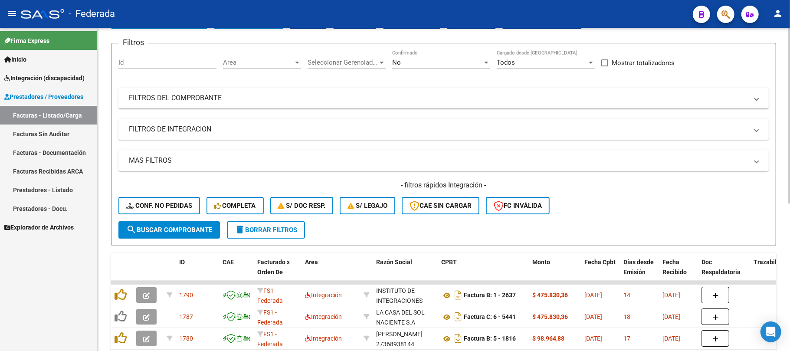
scroll to position [176, 0]
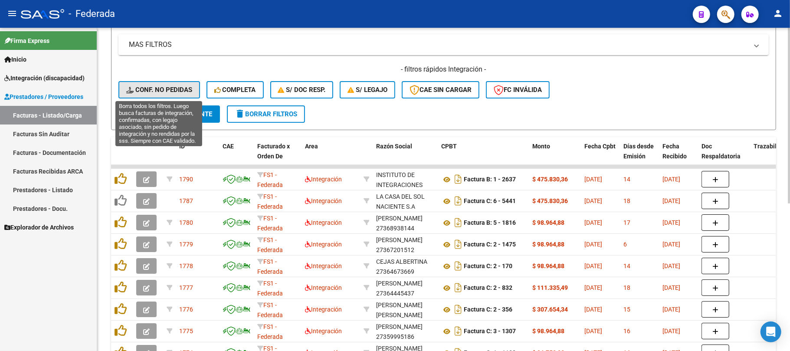
click at [190, 89] on span "Conf. no pedidas" at bounding box center [159, 90] width 66 height 8
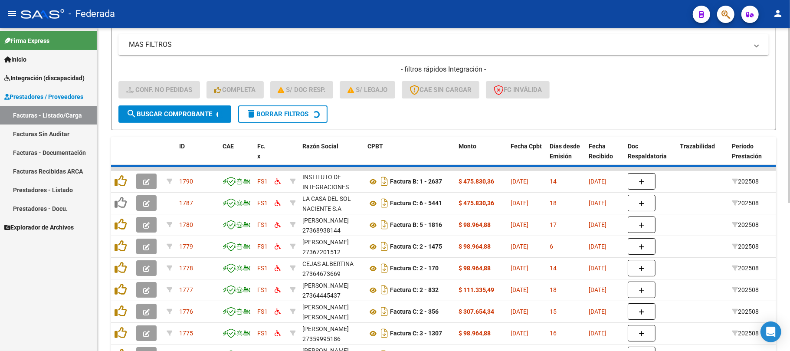
scroll to position [97, 0]
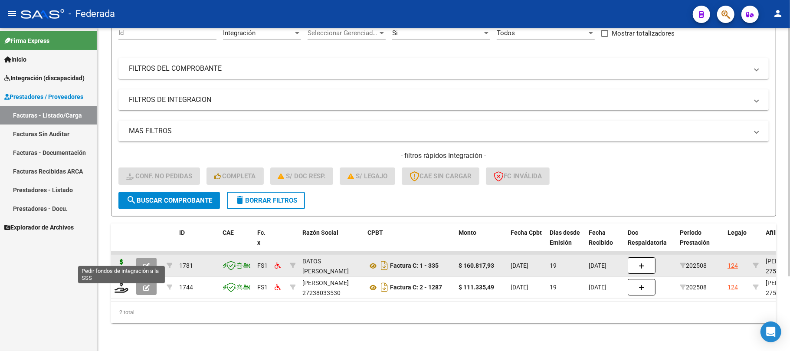
click at [121, 259] on icon at bounding box center [121, 265] width 14 height 12
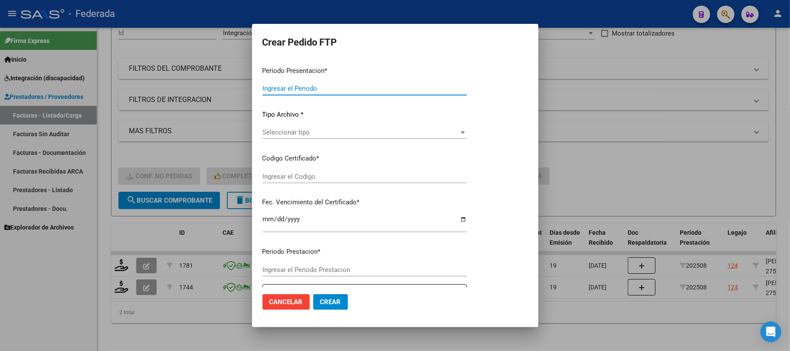
type input "202508"
type input "$ 160.817,93"
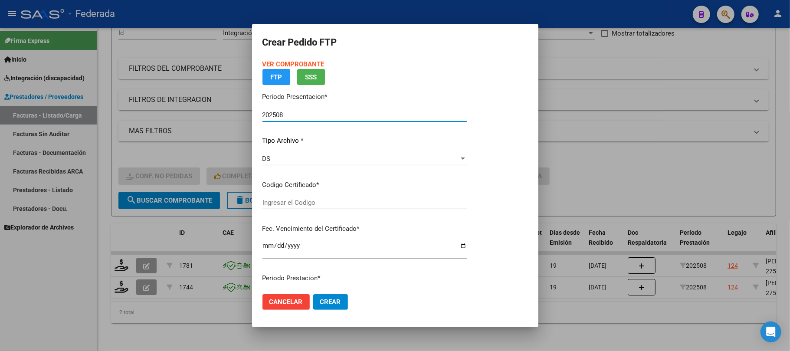
type input "ARG01000595636472024102520281025SAN11947"
type input "2028-10-25"
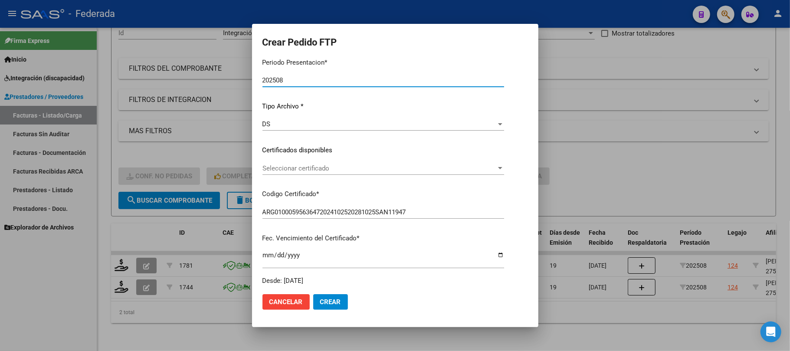
scroll to position [58, 0]
click at [280, 169] on span "Seleccionar certificado" at bounding box center [379, 168] width 234 height 8
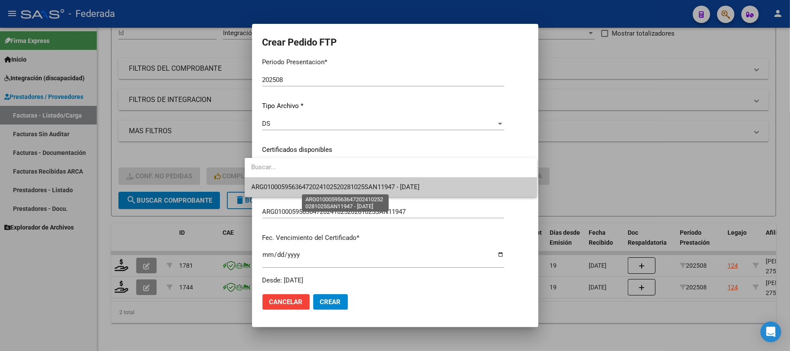
click at [281, 186] on span "ARG01000595636472024102520281025SAN11947 - 2028-10-25" at bounding box center [336, 187] width 168 height 8
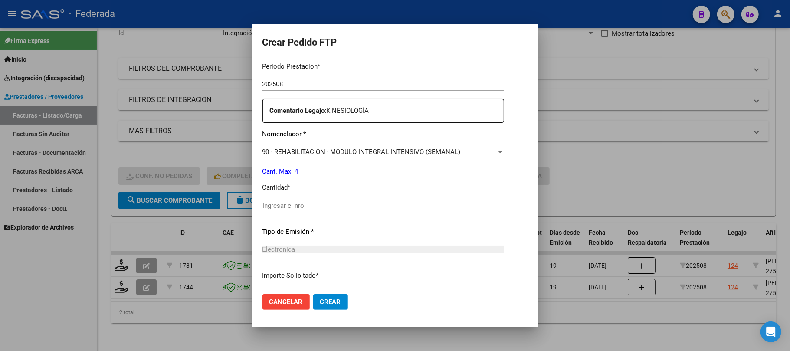
scroll to position [289, 0]
click at [285, 201] on input "Ingresar el nro" at bounding box center [383, 205] width 242 height 8
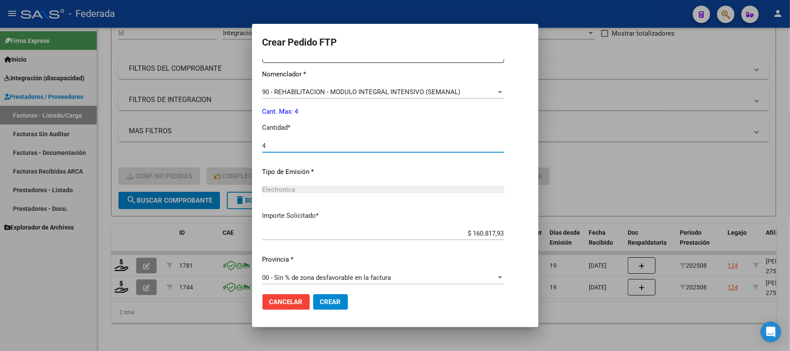
scroll to position [352, 0]
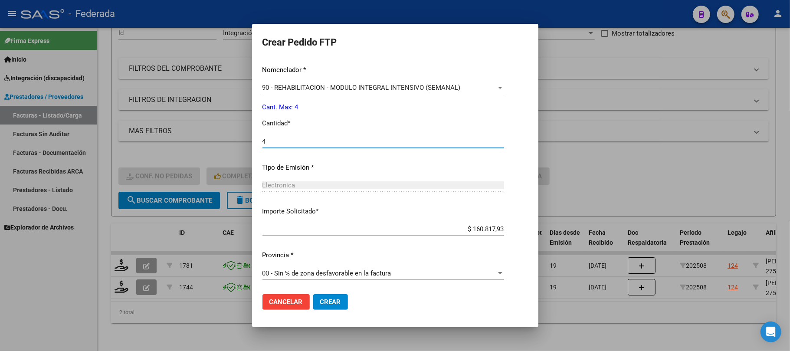
type input "4"
click at [321, 299] on span "Crear" at bounding box center [330, 302] width 21 height 8
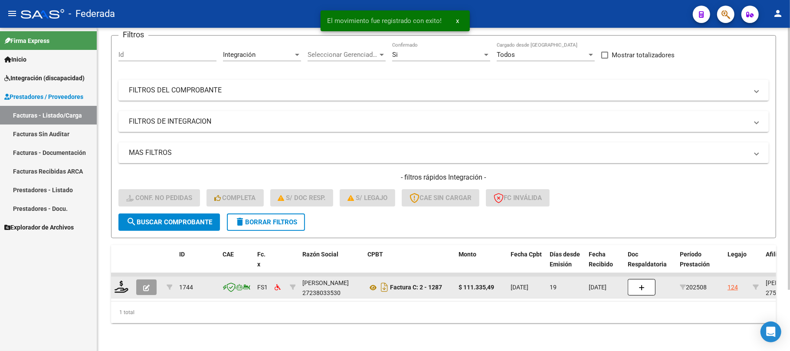
scroll to position [75, 0]
click at [120, 282] on icon at bounding box center [121, 287] width 14 height 12
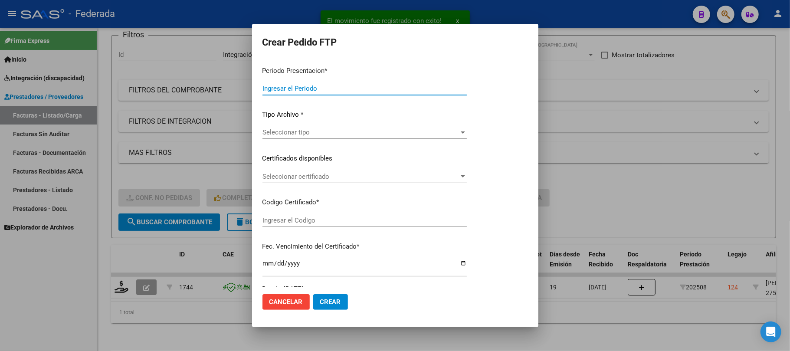
type input "202508"
type input "$ 111.335,49"
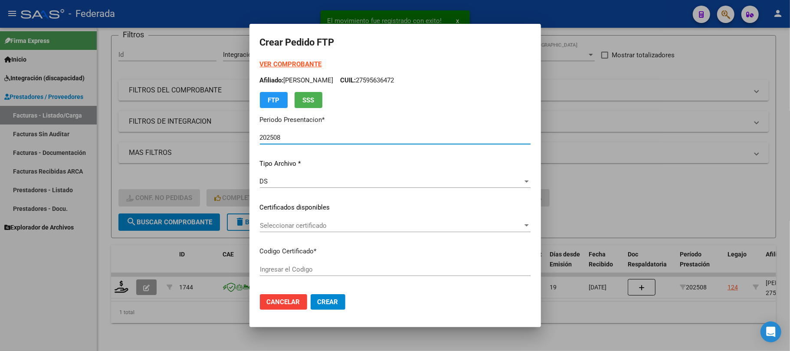
type input "ARG01000595636472024102520281025SAN11947"
type input "2028-10-25"
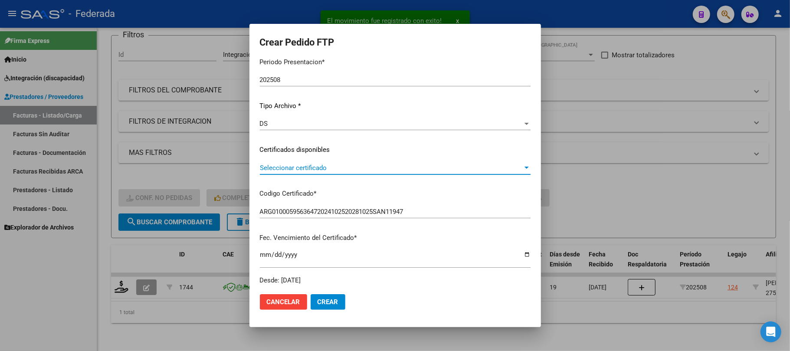
click at [298, 167] on span "Seleccionar certificado" at bounding box center [391, 168] width 263 height 8
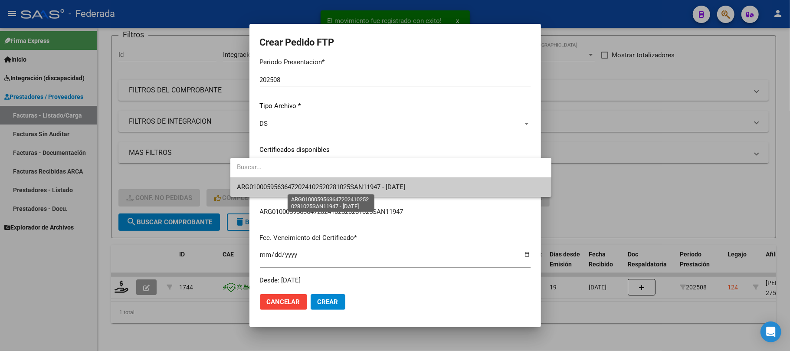
click at [298, 186] on span "ARG01000595636472024102520281025SAN11947 - 2028-10-25" at bounding box center [321, 187] width 168 height 8
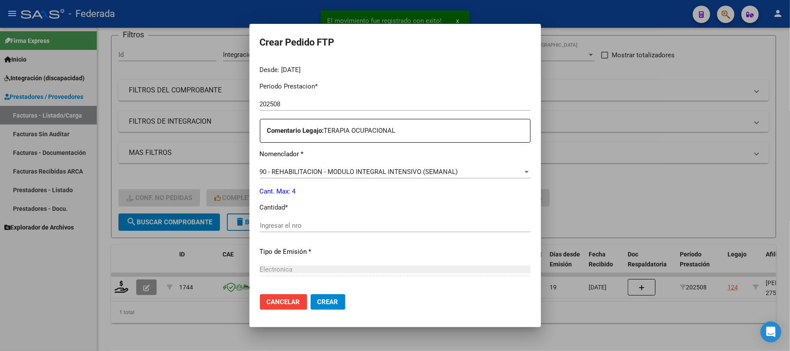
scroll to position [289, 0]
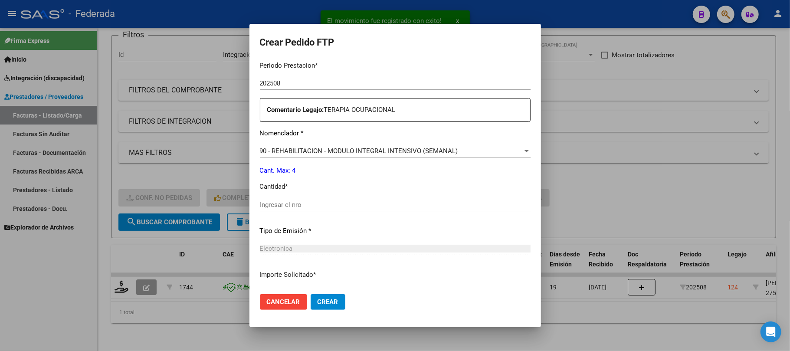
click at [285, 206] on input "Ingresar el nro" at bounding box center [395, 205] width 271 height 8
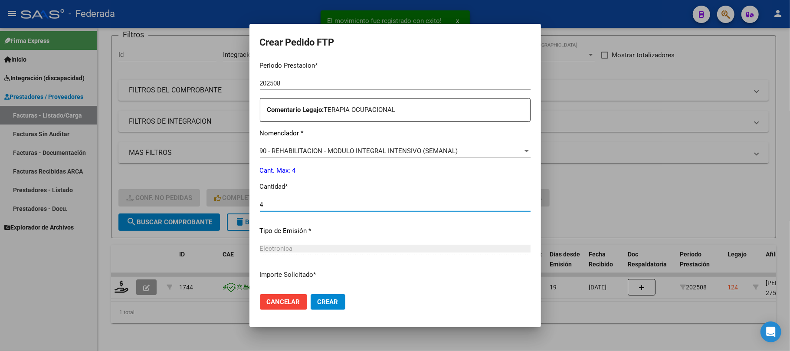
type input "4"
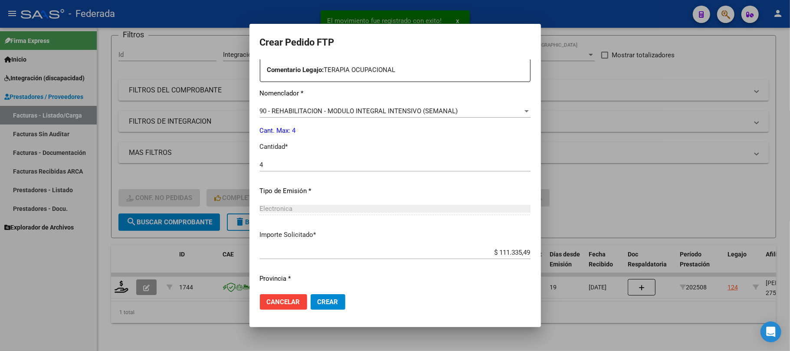
scroll to position [352, 0]
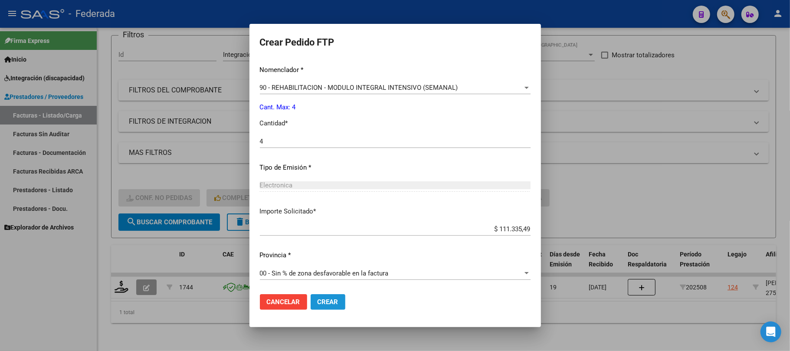
click at [317, 304] on span "Crear" at bounding box center [327, 302] width 21 height 8
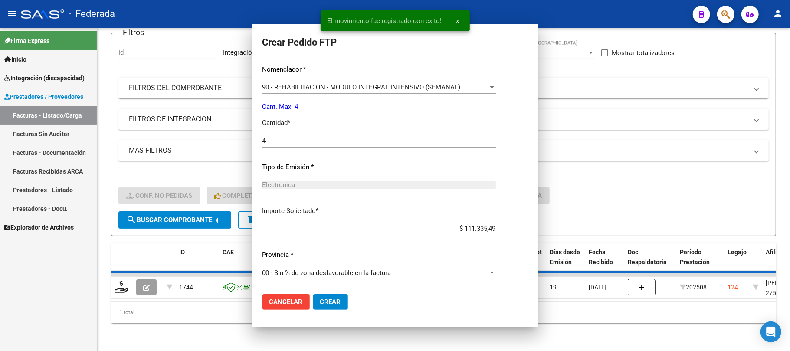
scroll to position [0, 0]
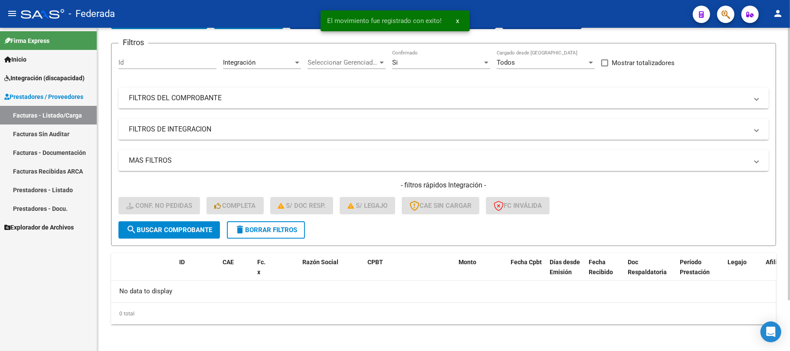
click at [295, 233] on button "delete Borrar Filtros" at bounding box center [266, 229] width 78 height 17
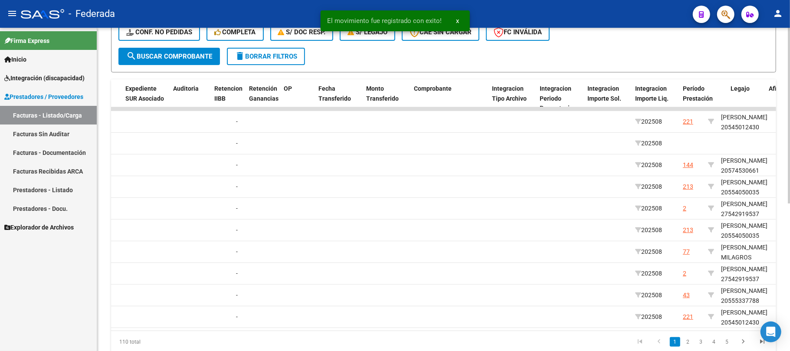
scroll to position [0, 831]
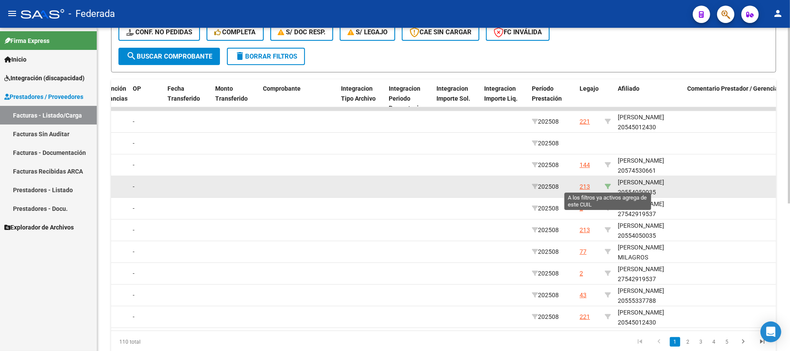
click at [606, 186] on icon at bounding box center [608, 186] width 6 height 6
type input "20554050035"
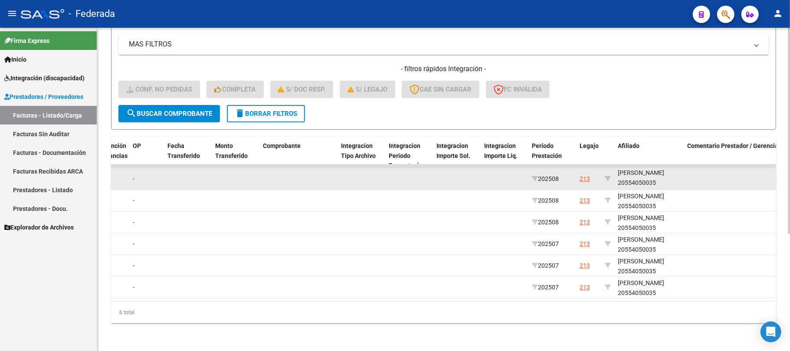
scroll to position [11, 0]
click at [637, 176] on div "RIARTE BAUTISTA MANUEL 20554050035" at bounding box center [649, 178] width 62 height 20
copy div "20554050035"
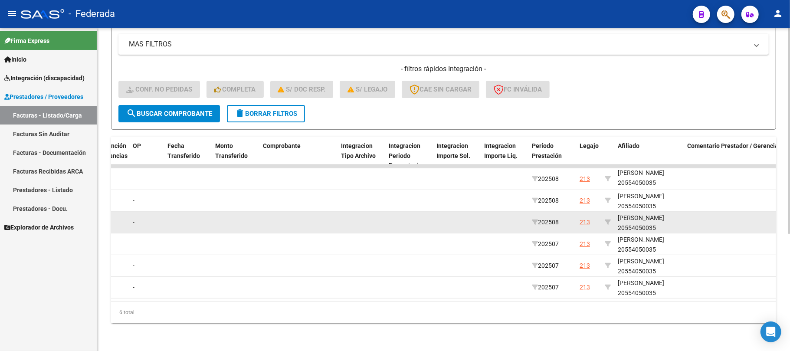
scroll to position [184, 0]
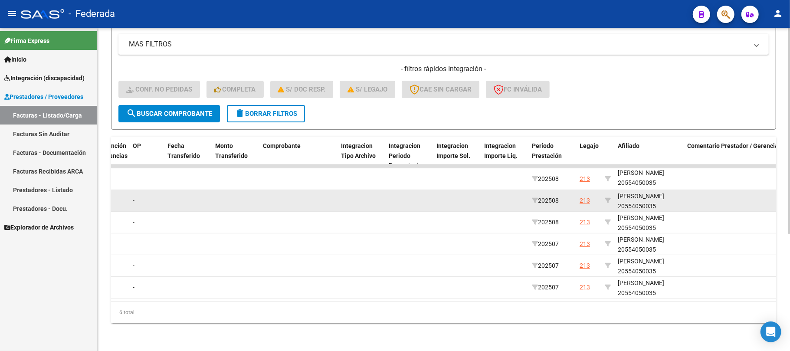
click at [630, 191] on div "RIARTE BAUTISTA MANUEL 20554050035" at bounding box center [649, 201] width 62 height 20
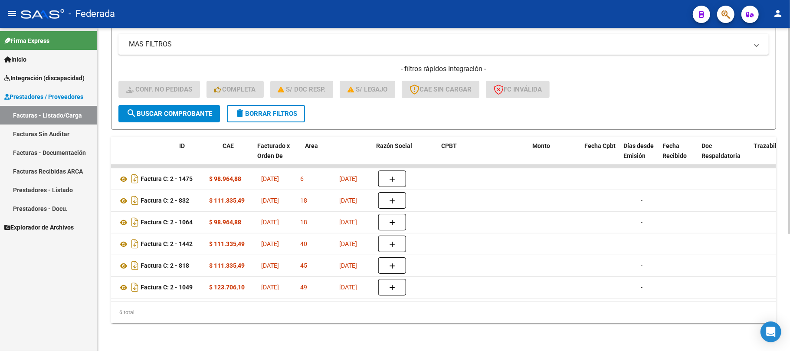
scroll to position [0, 0]
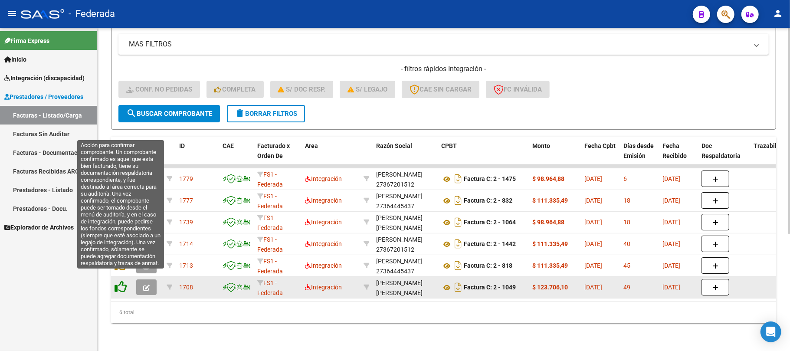
click at [121, 281] on icon at bounding box center [120, 287] width 12 height 12
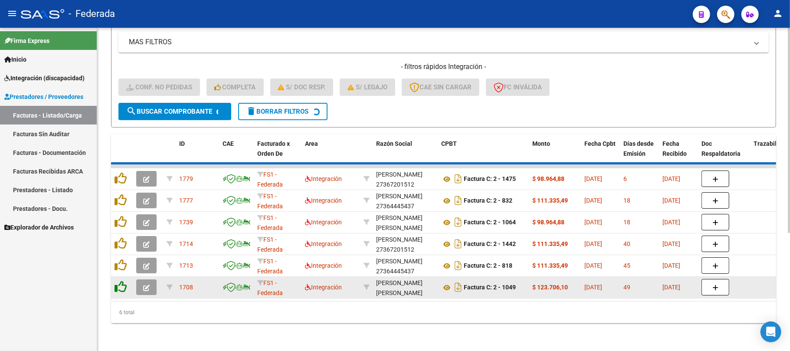
click at [121, 281] on icon at bounding box center [120, 287] width 12 height 12
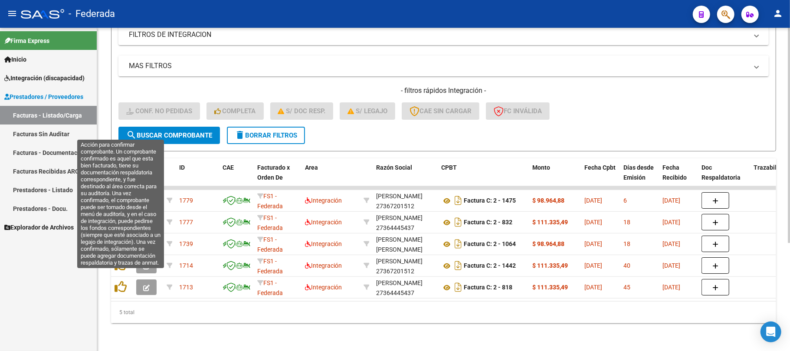
scroll to position [162, 0]
click at [121, 281] on icon at bounding box center [120, 287] width 12 height 12
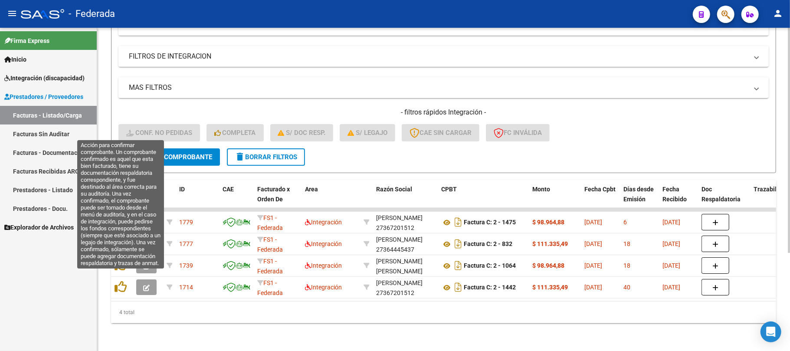
scroll to position [141, 0]
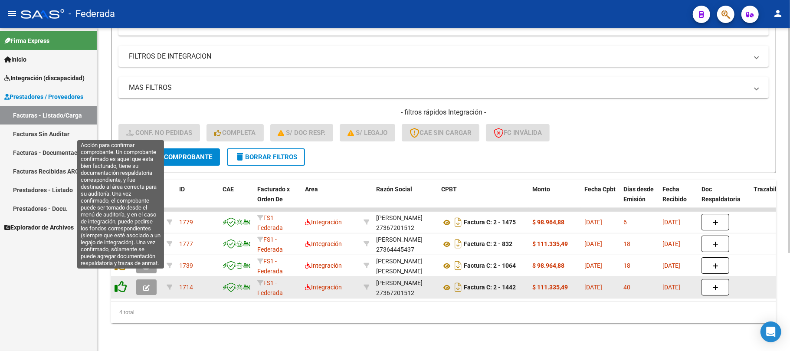
click at [120, 281] on icon at bounding box center [120, 287] width 12 height 12
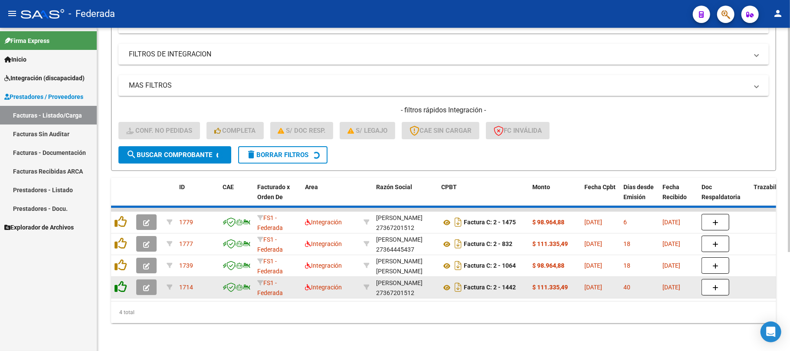
scroll to position [119, 0]
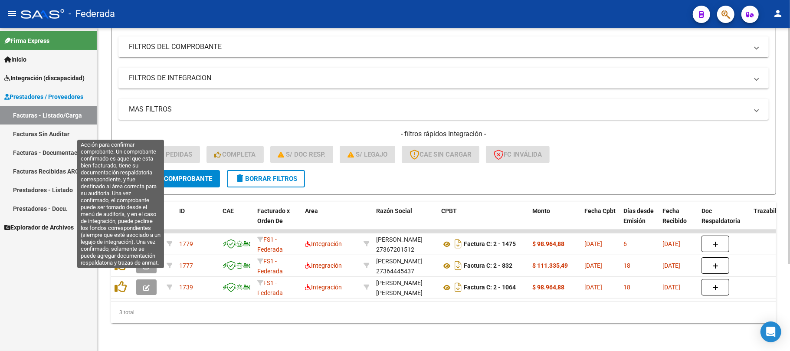
click at [120, 281] on icon at bounding box center [120, 287] width 12 height 12
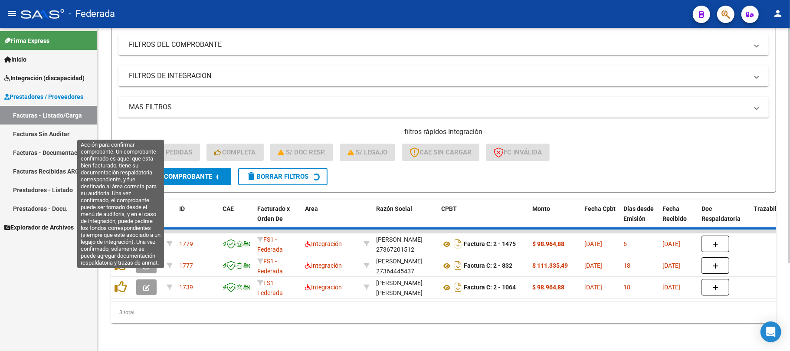
scroll to position [97, 0]
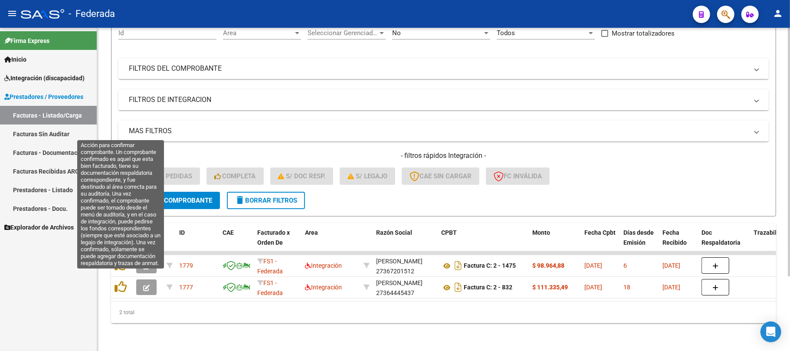
click at [120, 281] on icon at bounding box center [120, 287] width 12 height 12
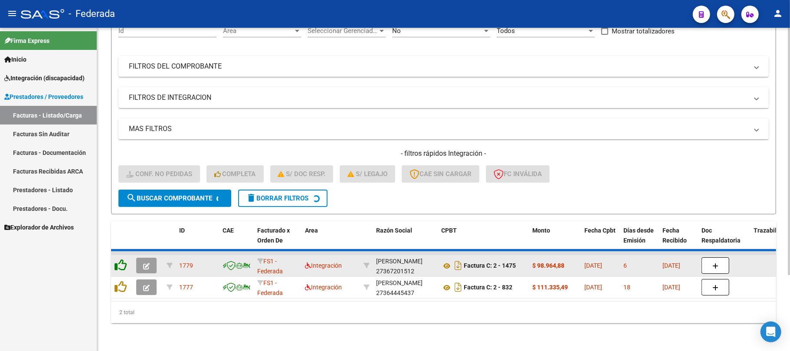
scroll to position [75, 0]
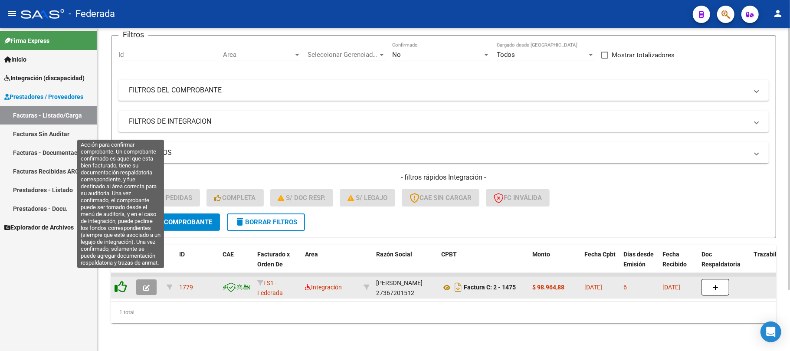
click at [122, 281] on icon at bounding box center [120, 287] width 12 height 12
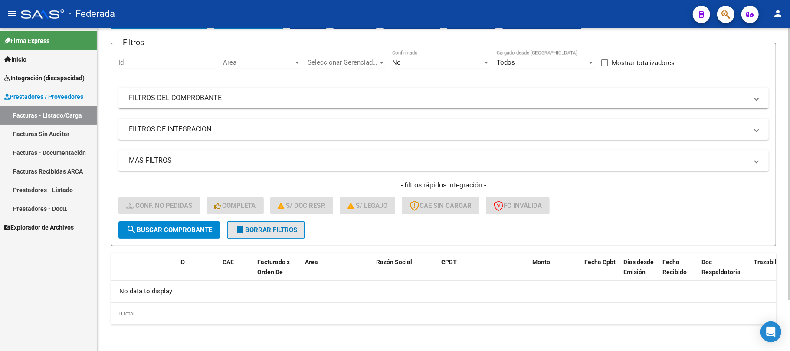
click at [287, 222] on button "delete Borrar Filtros" at bounding box center [266, 229] width 78 height 17
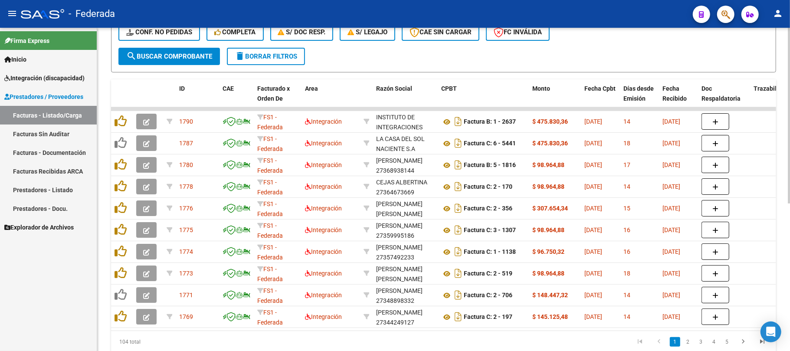
scroll to position [118, 0]
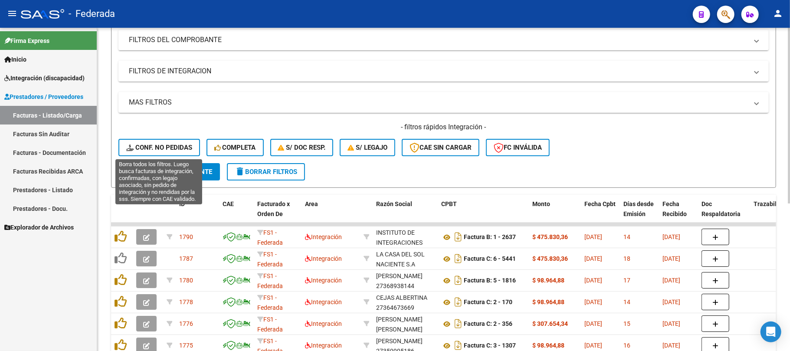
click at [178, 148] on span "Conf. no pedidas" at bounding box center [159, 148] width 66 height 8
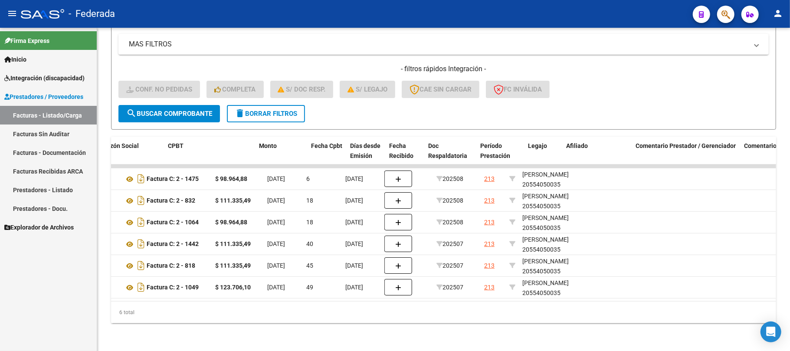
scroll to position [0, 0]
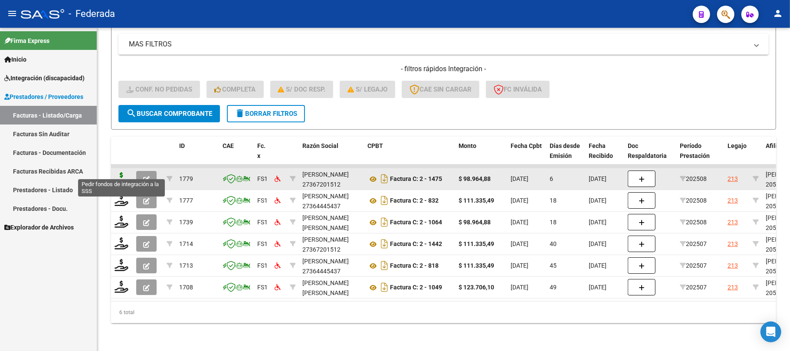
click at [122, 173] on icon at bounding box center [121, 178] width 14 height 12
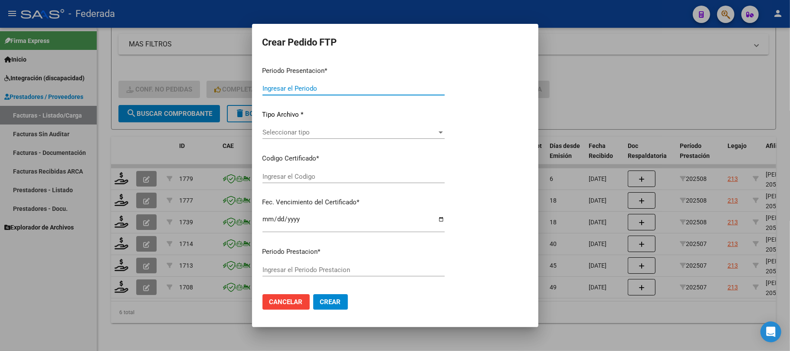
type input "202508"
type input "$ 98.964,88"
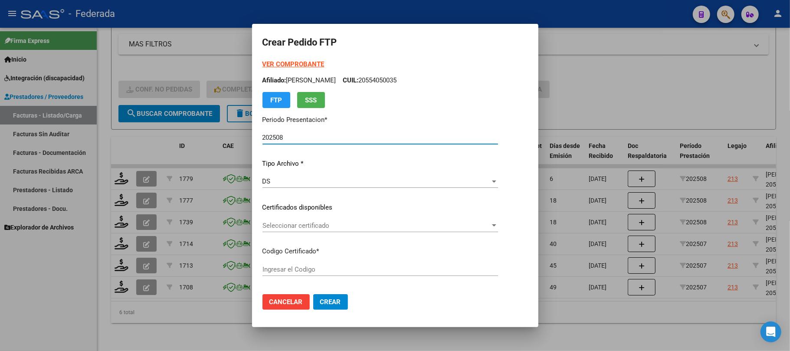
click at [268, 231] on div "Seleccionar certificado Seleccionar certificado" at bounding box center [379, 225] width 235 height 13
click at [319, 193] on div at bounding box center [395, 175] width 790 height 351
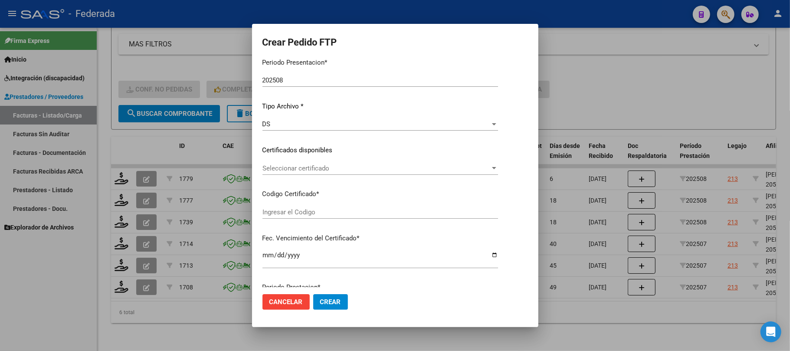
scroll to position [58, 0]
click at [315, 167] on span "Seleccionar certificado" at bounding box center [376, 168] width 228 height 8
click at [316, 167] on input "dropdown search" at bounding box center [391, 167] width 294 height 20
click at [309, 213] on div at bounding box center [395, 175] width 790 height 351
click at [308, 212] on input "Ingresar el Codigo" at bounding box center [379, 212] width 235 height 8
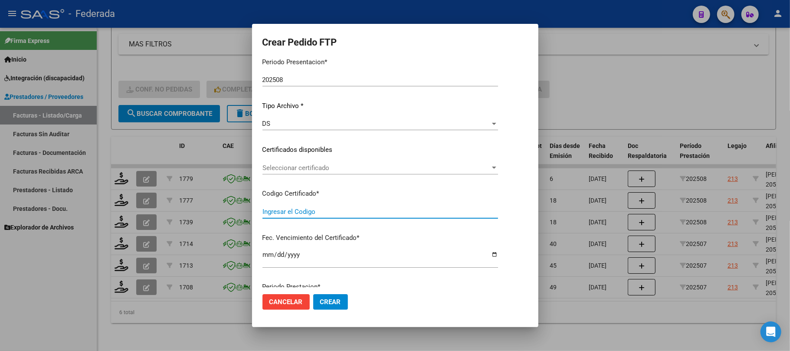
click at [276, 304] on span "Cancelar" at bounding box center [285, 302] width 33 height 8
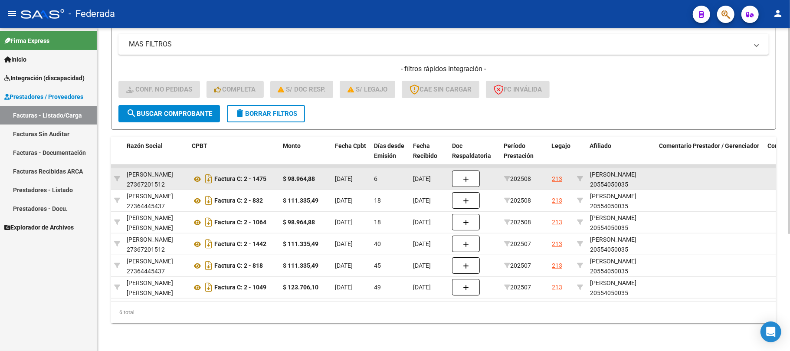
scroll to position [11, 0]
click at [610, 174] on div "RIARTE BAUTISTA MANUEL 20554050035" at bounding box center [621, 178] width 62 height 20
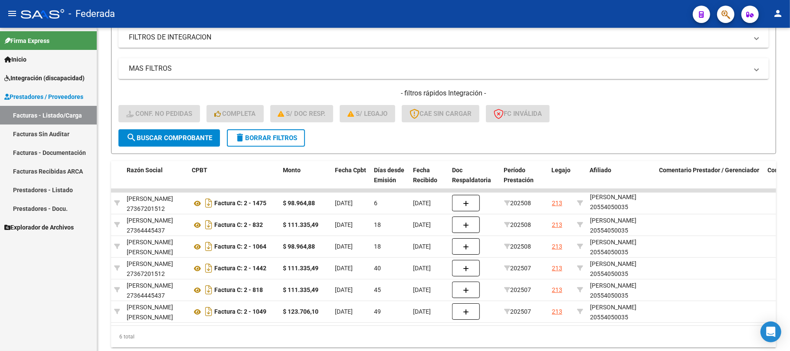
scroll to position [68, 0]
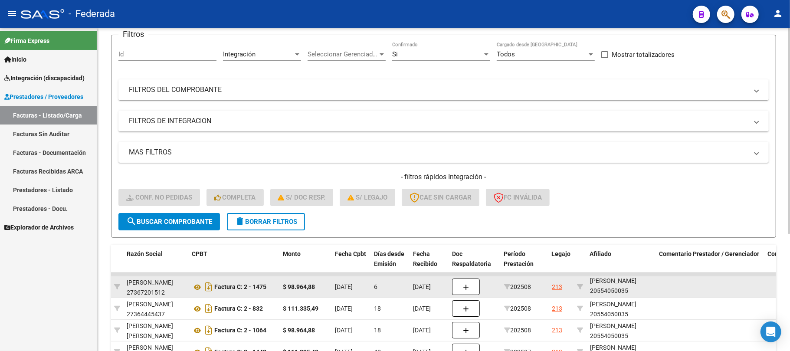
click at [600, 293] on div "RIARTE BAUTISTA MANUEL 20554050035" at bounding box center [621, 286] width 62 height 20
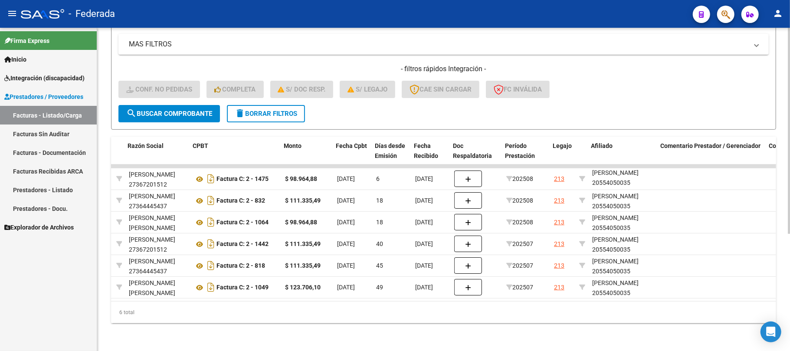
scroll to position [0, 0]
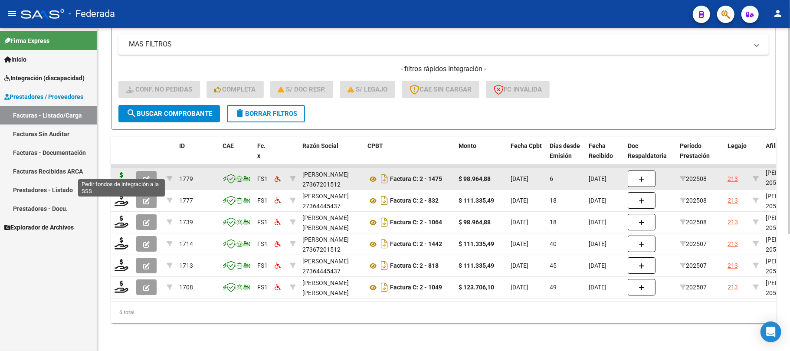
click at [124, 172] on icon at bounding box center [121, 178] width 14 height 12
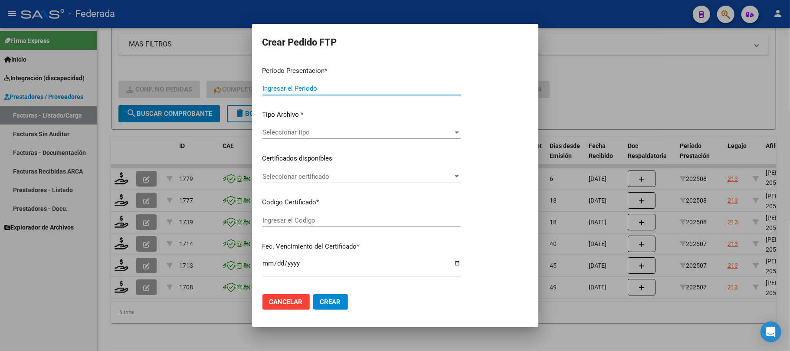
type input "202508"
type input "$ 98.964,88"
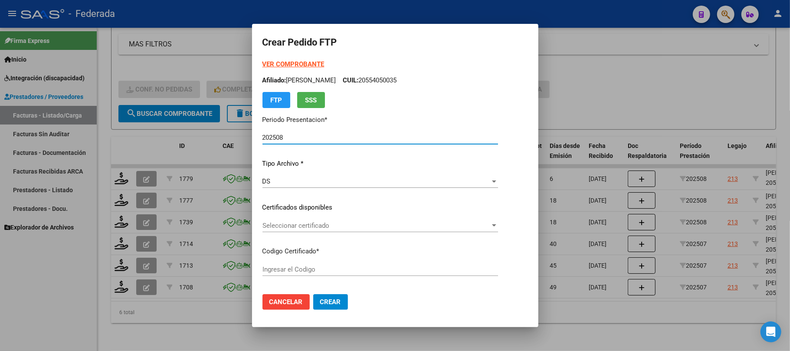
scroll to position [58, 0]
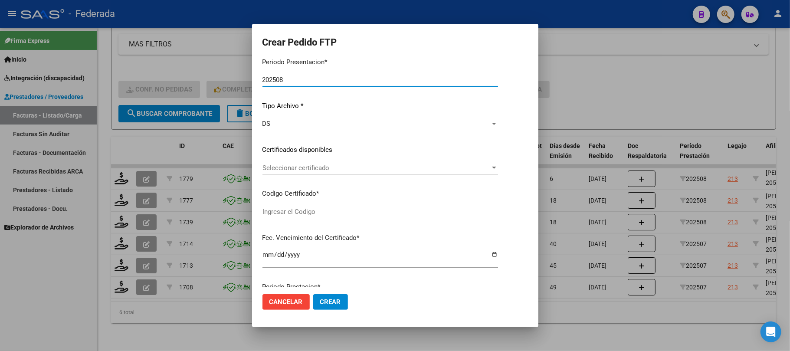
type input "ARG02000554050032023081120280811SFE166"
type input "[DATE]"
click at [279, 165] on span "Seleccionar certificado" at bounding box center [376, 168] width 228 height 8
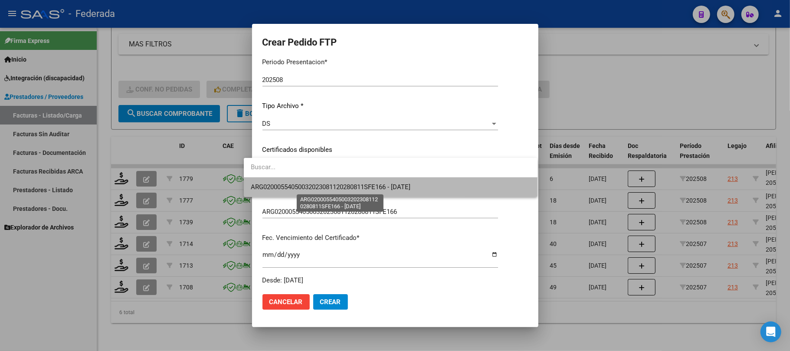
click at [281, 186] on span "ARG02000554050032023081120280811SFE166 - 2028-08-11" at bounding box center [331, 187] width 160 height 8
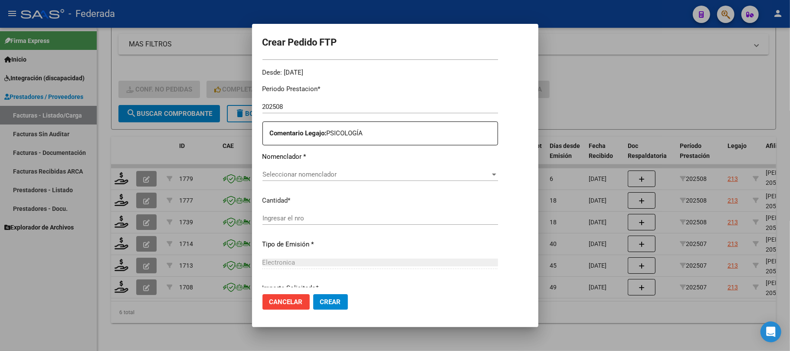
scroll to position [289, 0]
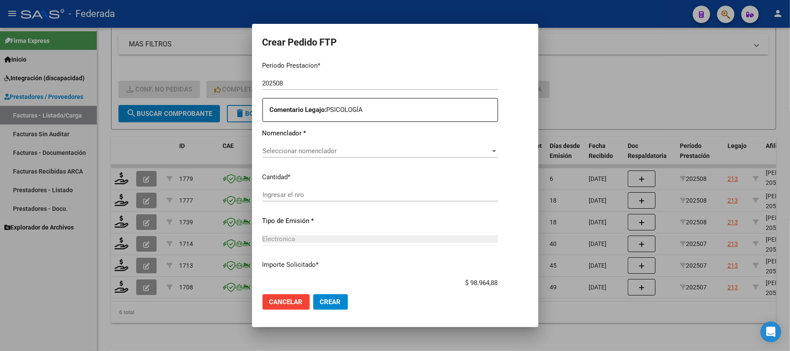
click at [284, 153] on span "Seleccionar nomenclador" at bounding box center [376, 151] width 228 height 8
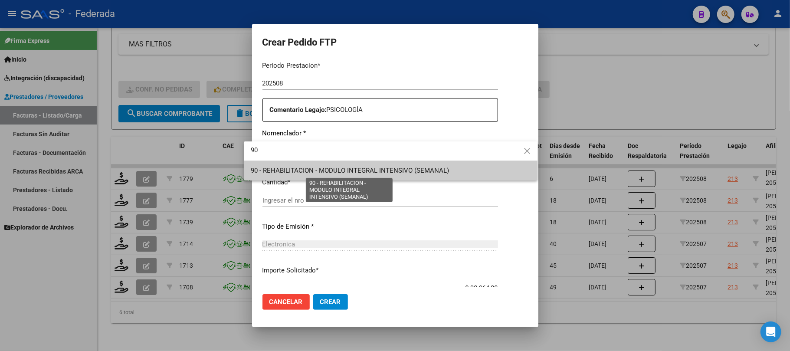
type input "90"
click at [286, 169] on span "90 - REHABILITACION - MODULO INTEGRAL INTENSIVO (SEMANAL)" at bounding box center [350, 171] width 198 height 8
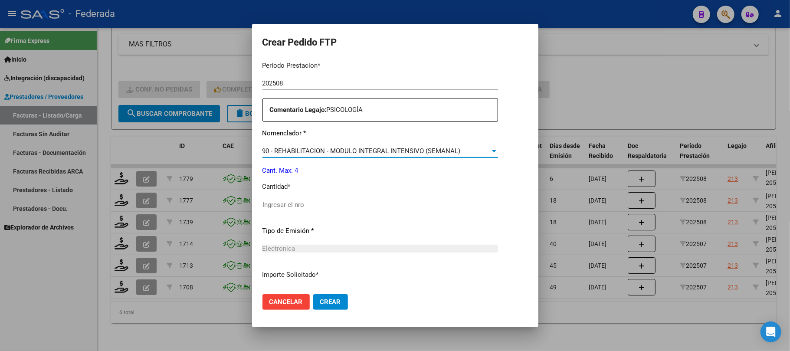
click at [279, 199] on div "Ingresar el nro" at bounding box center [379, 204] width 235 height 13
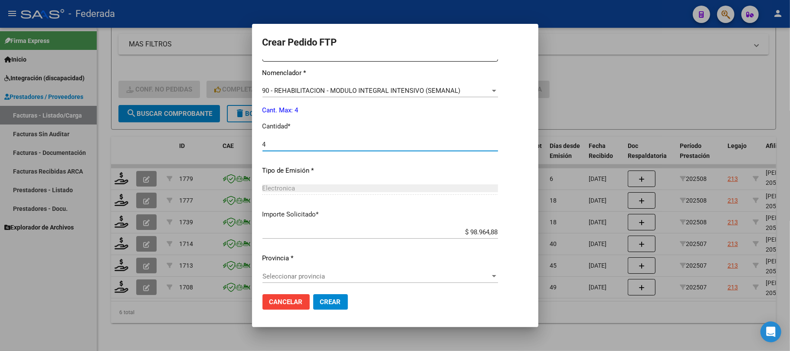
scroll to position [352, 0]
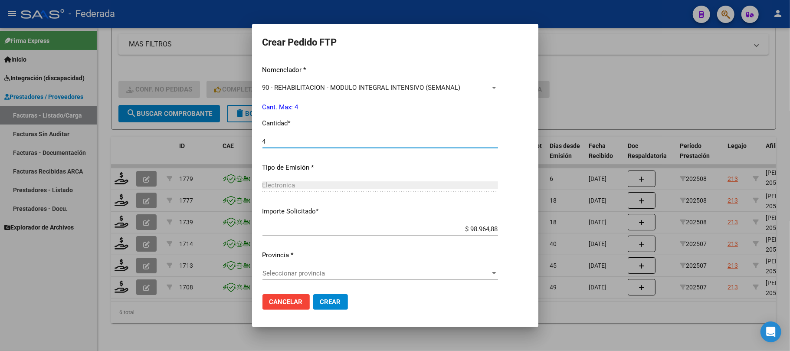
type input "4"
click at [290, 271] on span "Seleccionar provincia" at bounding box center [376, 273] width 228 height 8
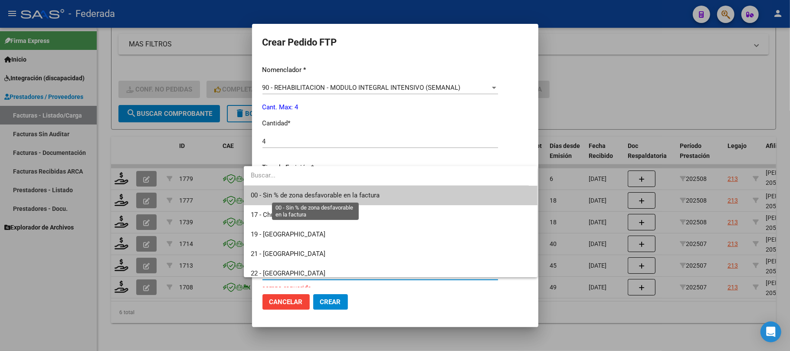
click at [295, 195] on span "00 - Sin % de zona desfavorable en la factura" at bounding box center [315, 195] width 129 height 8
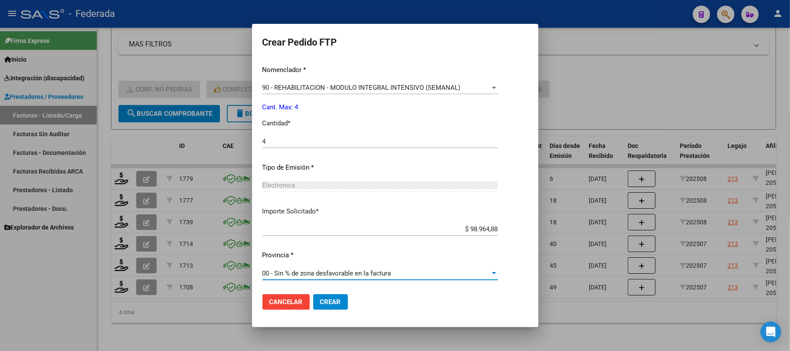
click at [320, 298] on span "Crear" at bounding box center [330, 302] width 21 height 8
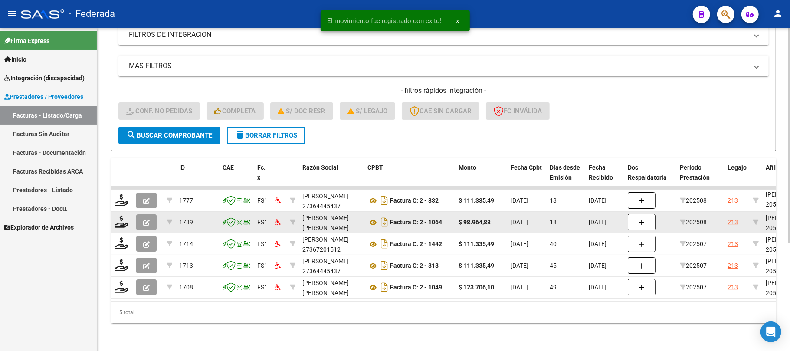
scroll to position [162, 0]
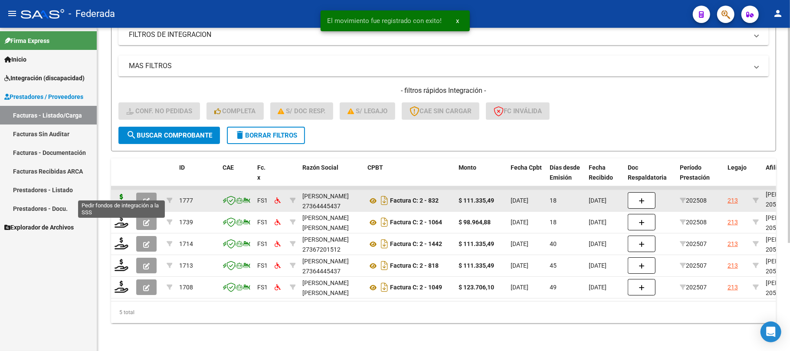
click at [116, 195] on icon at bounding box center [121, 200] width 14 height 12
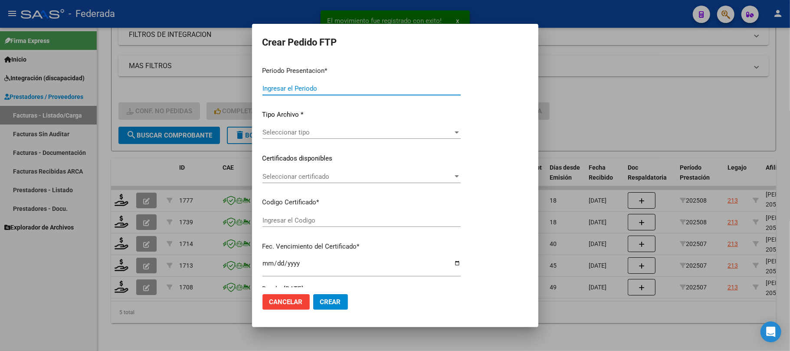
type input "202508"
type input "$ 111.335,49"
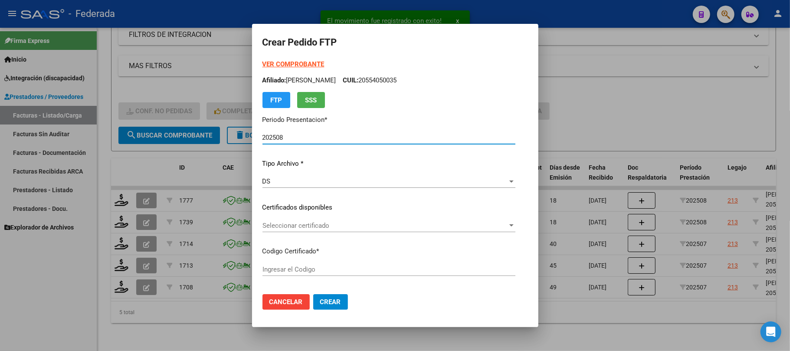
type input "ARG02000554050032023081120280811SFE166"
type input "[DATE]"
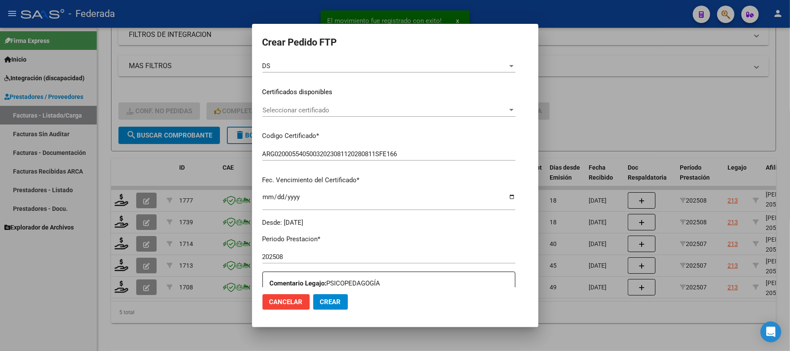
click at [301, 112] on span "Seleccionar certificado" at bounding box center [384, 110] width 245 height 8
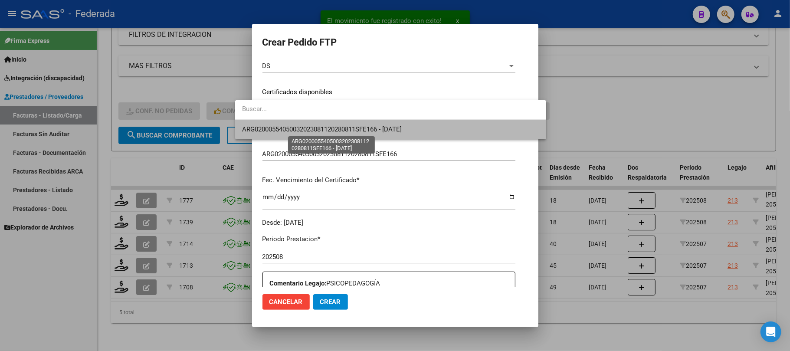
click at [301, 130] on span "ARG02000554050032023081120280811SFE166 - 2028-08-11" at bounding box center [322, 129] width 160 height 8
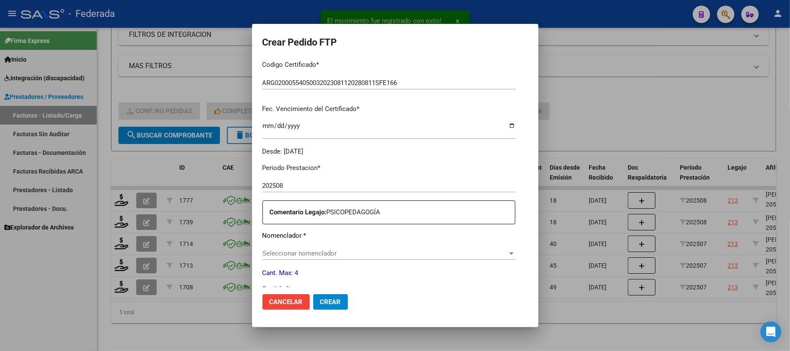
scroll to position [231, 0]
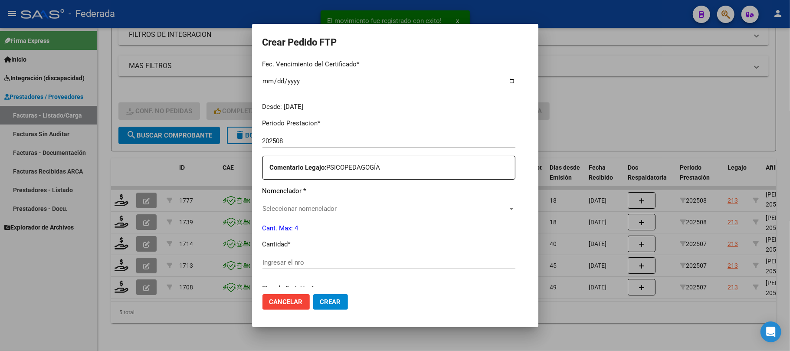
click at [295, 209] on span "Seleccionar nomenclador" at bounding box center [384, 209] width 245 height 8
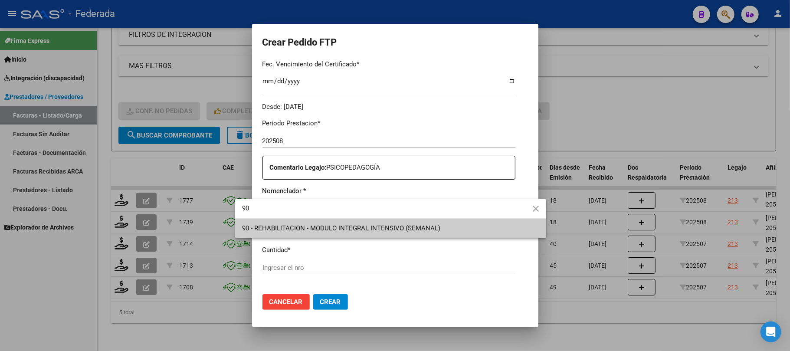
type input "90"
click at [292, 230] on span "90 - REHABILITACION - MODULO INTEGRAL INTENSIVO (SEMANAL)" at bounding box center [341, 228] width 198 height 8
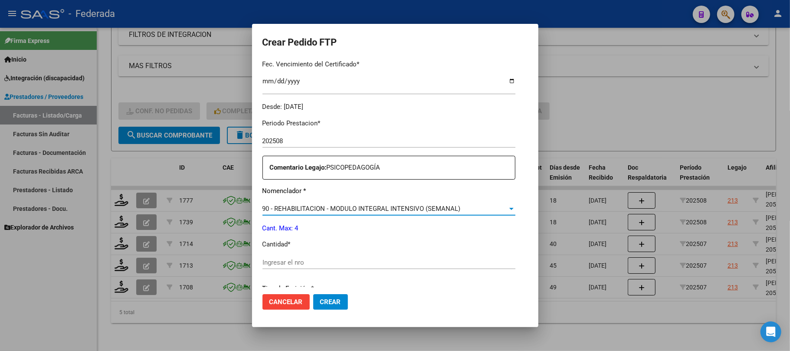
scroll to position [347, 0]
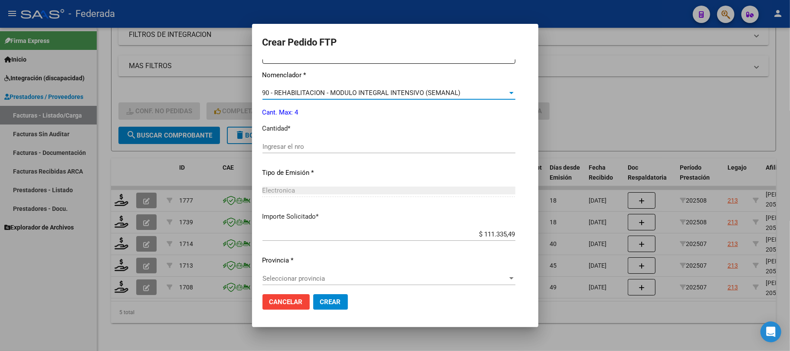
click at [268, 146] on input "Ingresar el nro" at bounding box center [388, 147] width 253 height 8
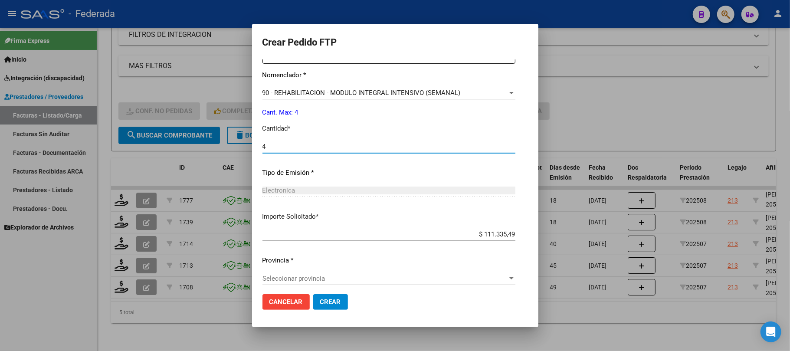
scroll to position [352, 0]
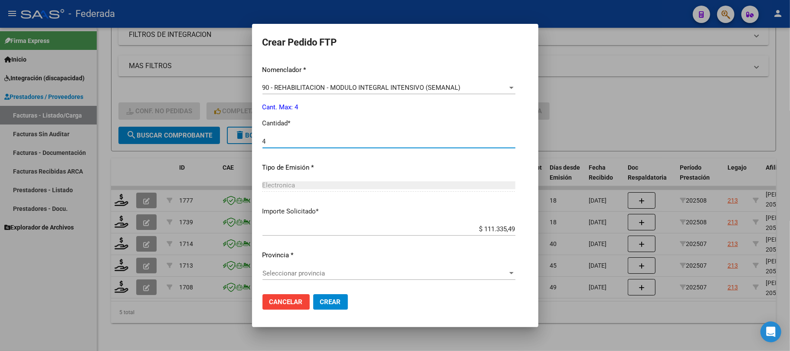
type input "4"
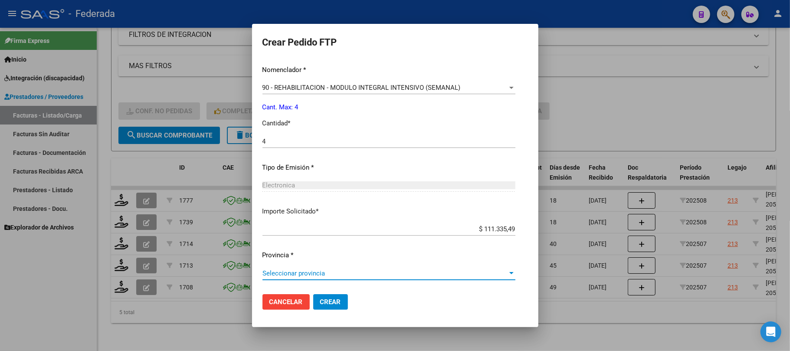
click at [294, 276] on span "Seleccionar provincia" at bounding box center [384, 273] width 245 height 8
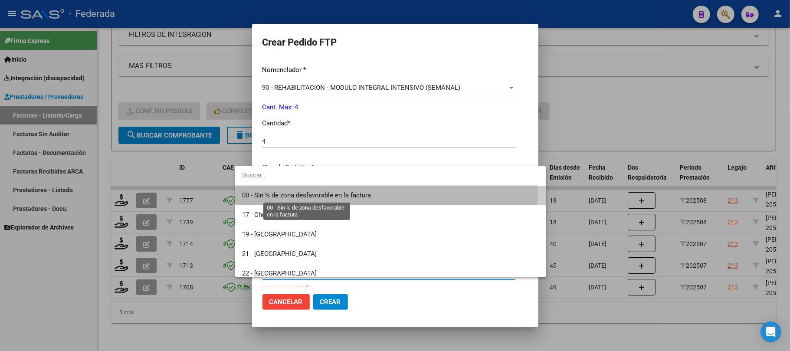
click at [291, 196] on span "00 - Sin % de zona desfavorable en la factura" at bounding box center [306, 195] width 129 height 8
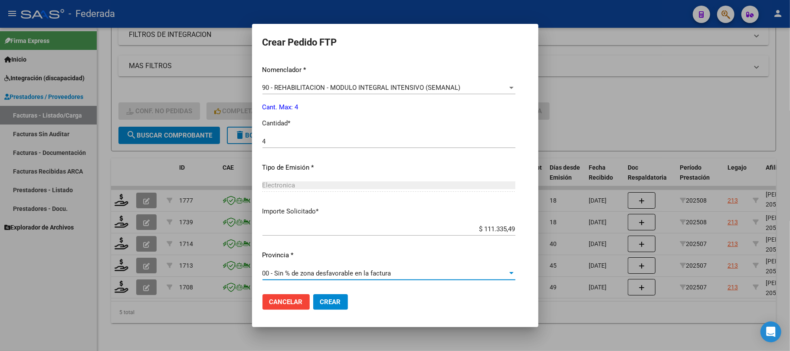
click at [320, 301] on span "Crear" at bounding box center [330, 302] width 21 height 8
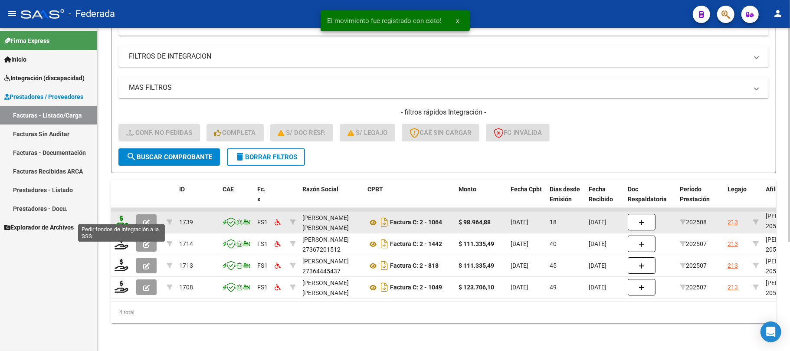
scroll to position [141, 0]
click at [122, 216] on icon at bounding box center [121, 222] width 14 height 12
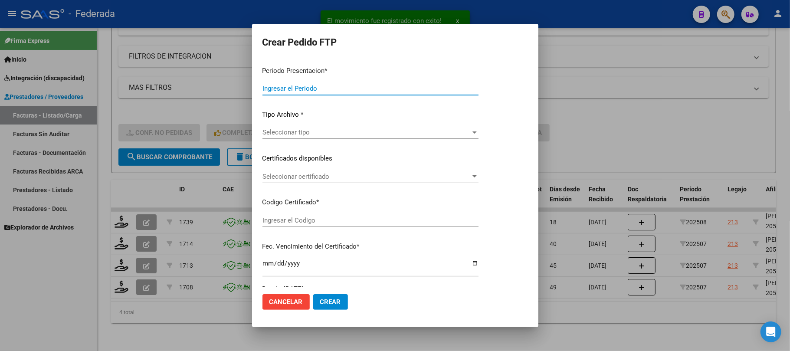
type input "202508"
type input "$ 98.964,88"
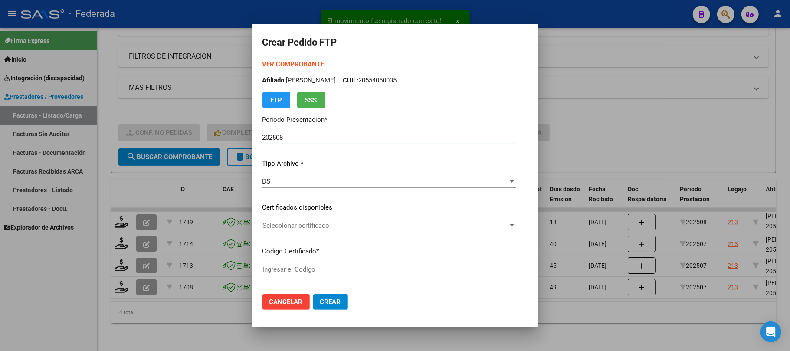
type input "ARG02000554050032023081120280811SFE166"
type input "[DATE]"
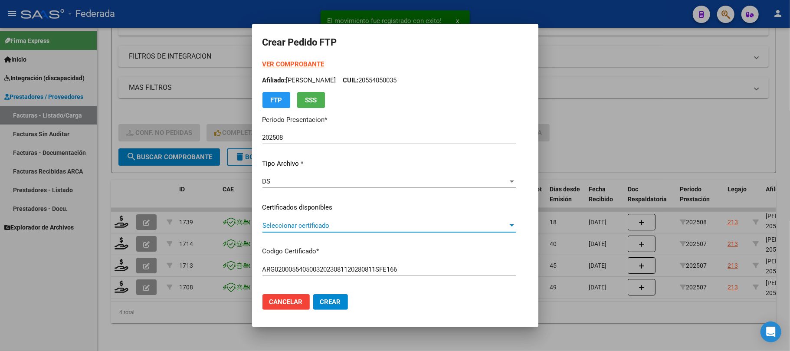
click at [274, 228] on span "Seleccionar certificado" at bounding box center [384, 226] width 245 height 8
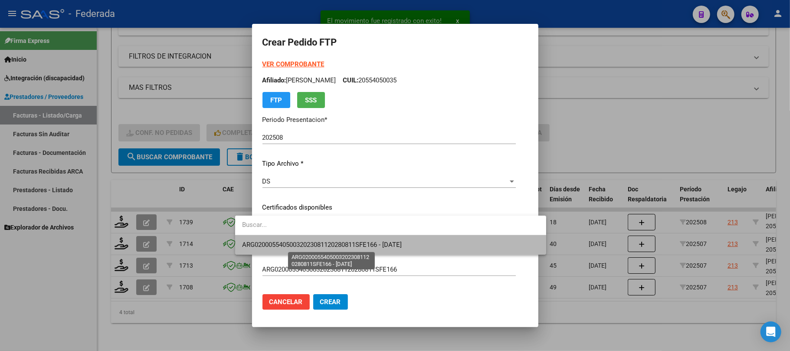
click at [278, 244] on span "ARG02000554050032023081120280811SFE166 - 2028-08-11" at bounding box center [322, 245] width 160 height 8
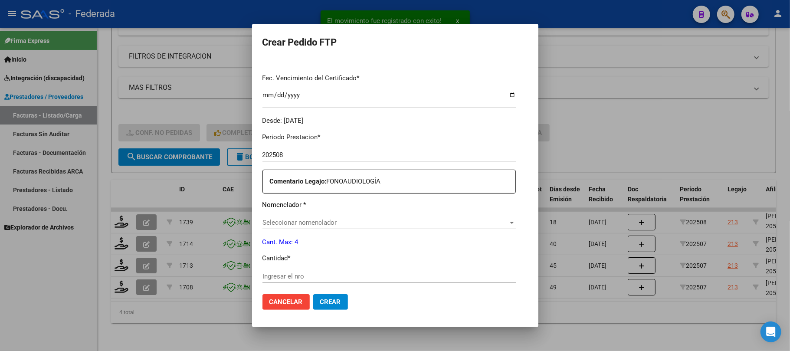
scroll to position [231, 0]
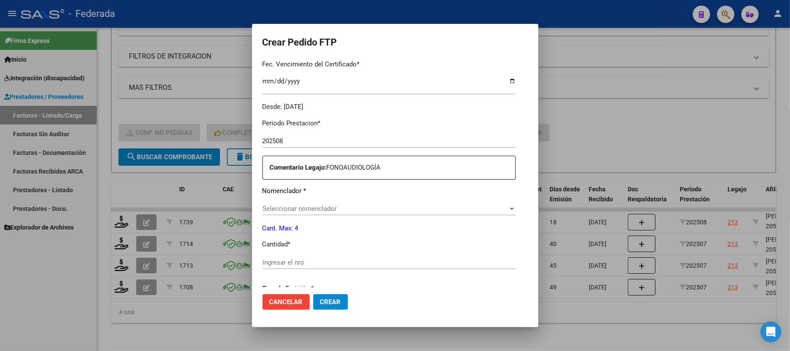
click at [276, 209] on span "Seleccionar nomenclador" at bounding box center [384, 209] width 245 height 8
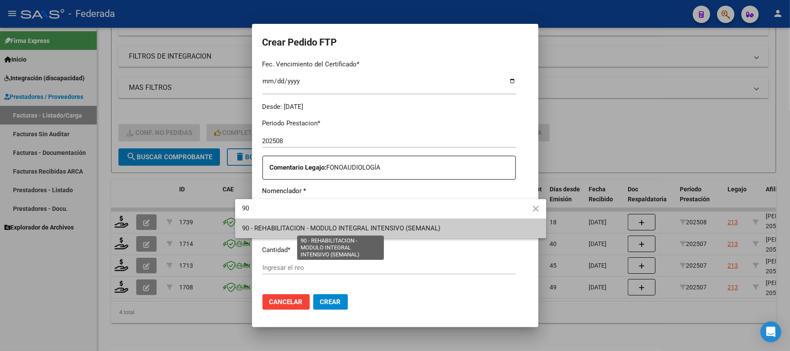
type input "90"
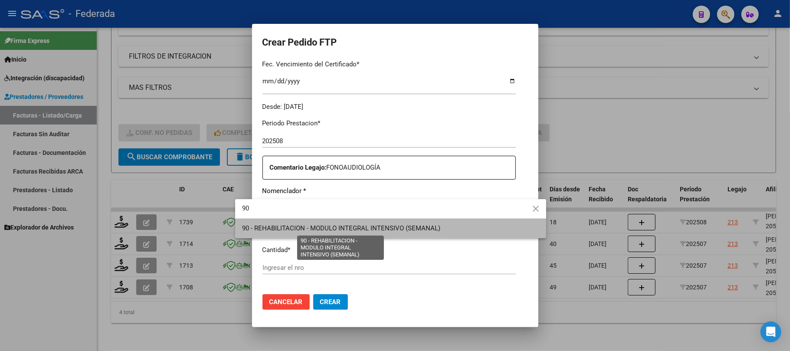
click at [278, 230] on span "90 - REHABILITACION - MODULO INTEGRAL INTENSIVO (SEMANAL)" at bounding box center [341, 228] width 198 height 8
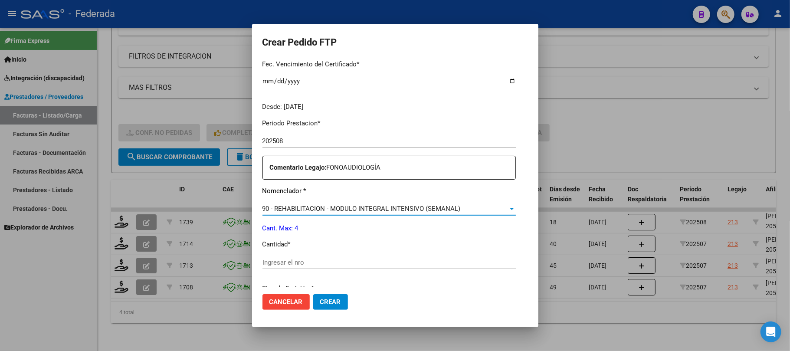
click at [276, 264] on input "Ingresar el nro" at bounding box center [388, 262] width 253 height 8
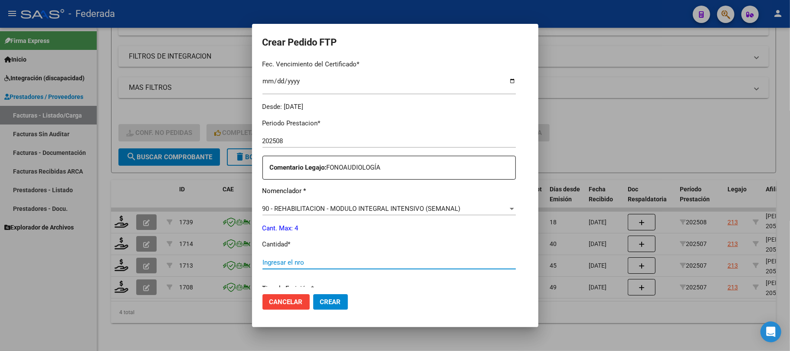
scroll to position [347, 0]
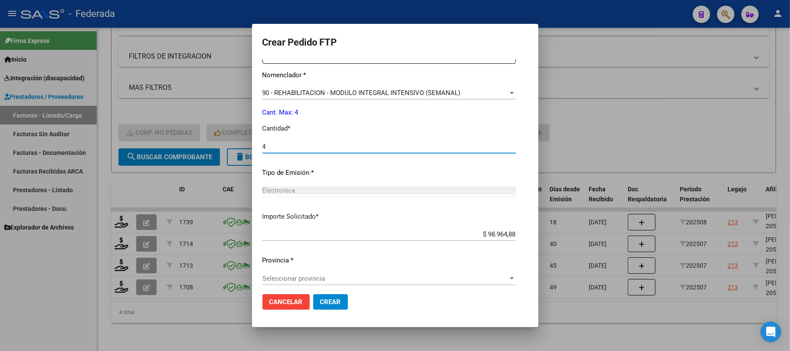
type input "4"
click at [312, 280] on span "Seleccionar provincia" at bounding box center [384, 279] width 245 height 8
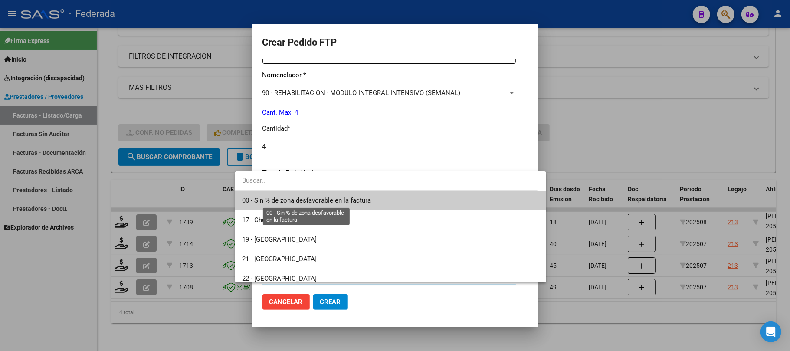
click at [307, 197] on span "00 - Sin % de zona desfavorable en la factura" at bounding box center [306, 200] width 129 height 8
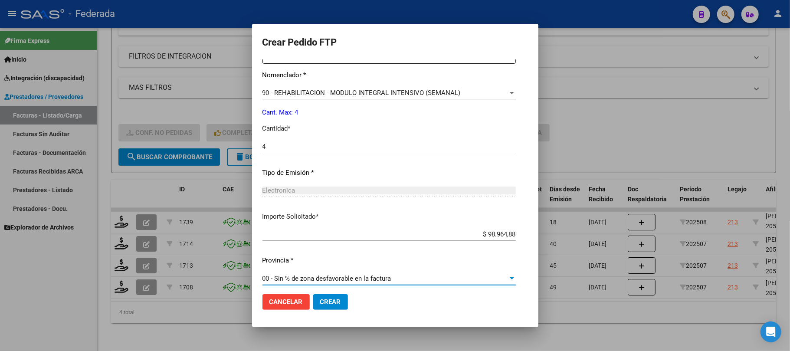
click at [320, 299] on span "Crear" at bounding box center [330, 302] width 21 height 8
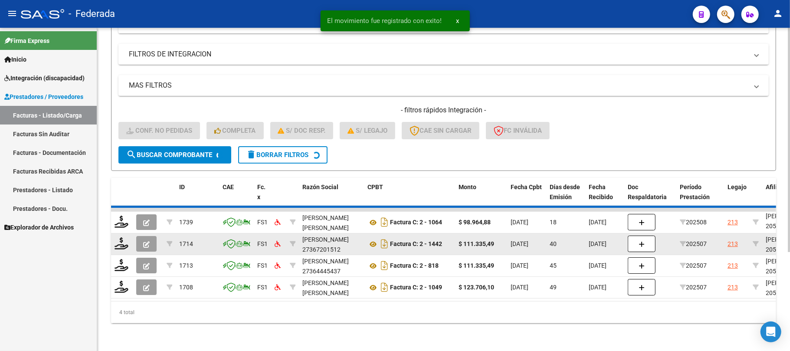
scroll to position [119, 0]
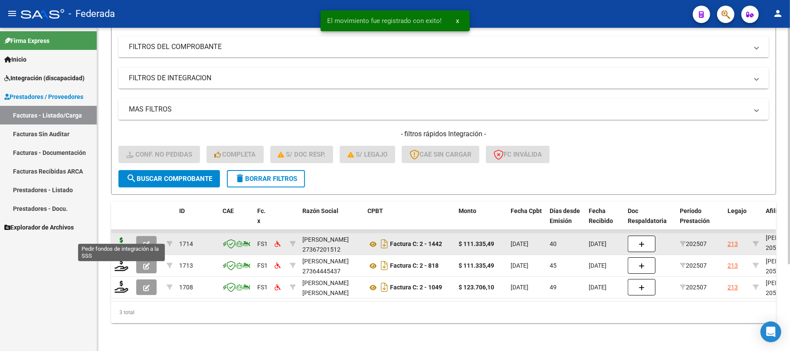
click at [127, 238] on icon at bounding box center [121, 243] width 14 height 12
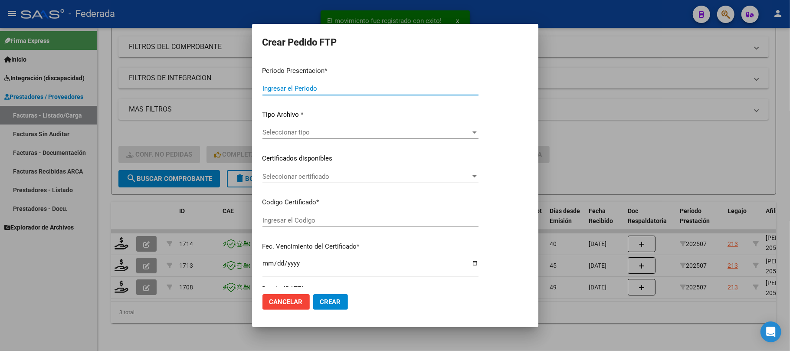
type input "202508"
type input "202507"
type input "$ 111.335,49"
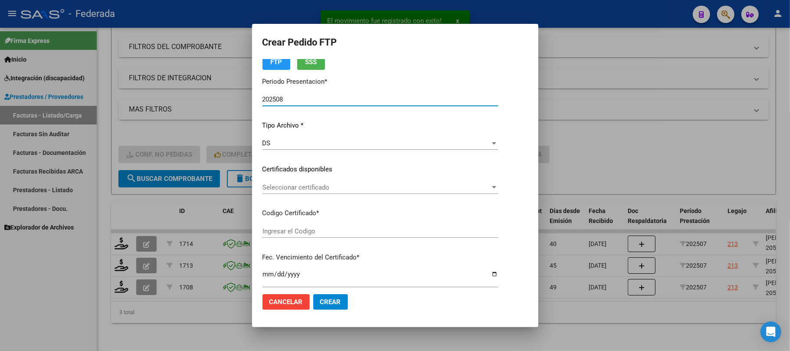
type input "ARG02000554050032023081120280811SFE166"
type input "2028-08-11"
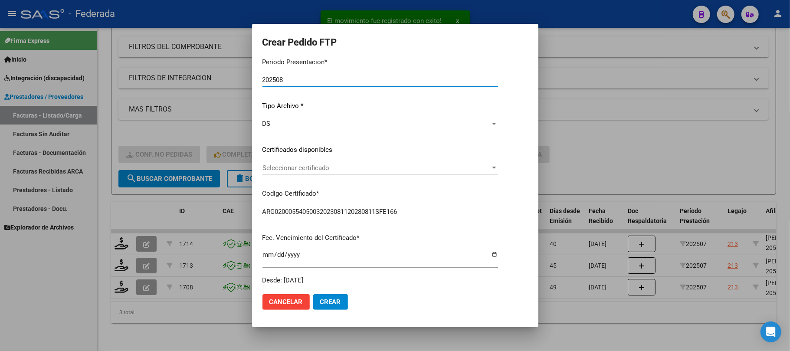
click at [273, 167] on span "Seleccionar certificado" at bounding box center [376, 168] width 228 height 8
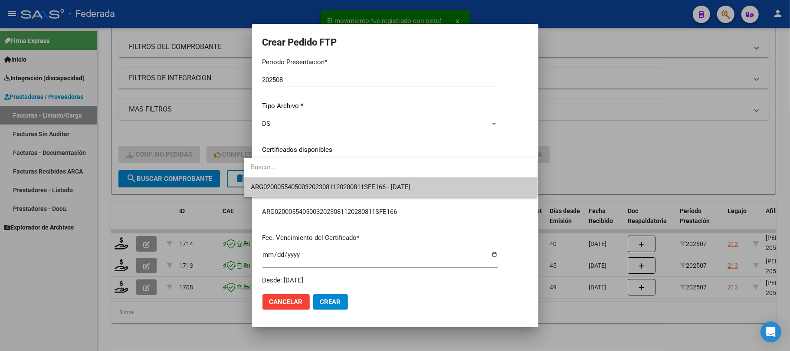
click at [277, 181] on span "ARG02000554050032023081120280811SFE166 - 2028-08-11" at bounding box center [391, 187] width 280 height 20
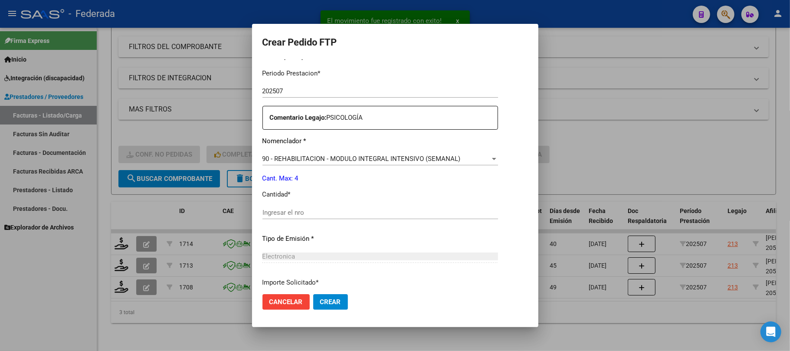
scroll to position [289, 0]
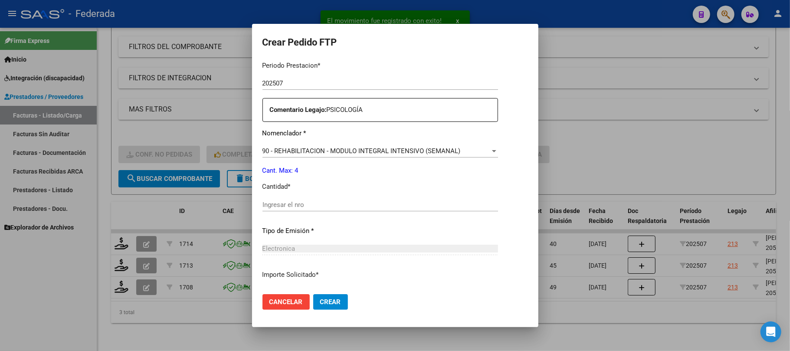
click at [276, 199] on div "Ingresar el nro" at bounding box center [379, 204] width 235 height 13
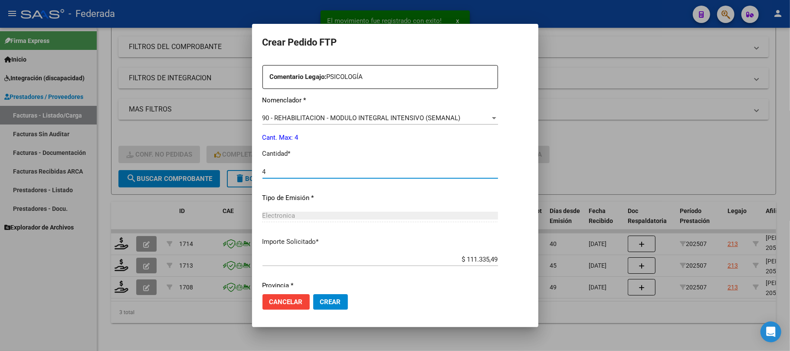
scroll to position [352, 0]
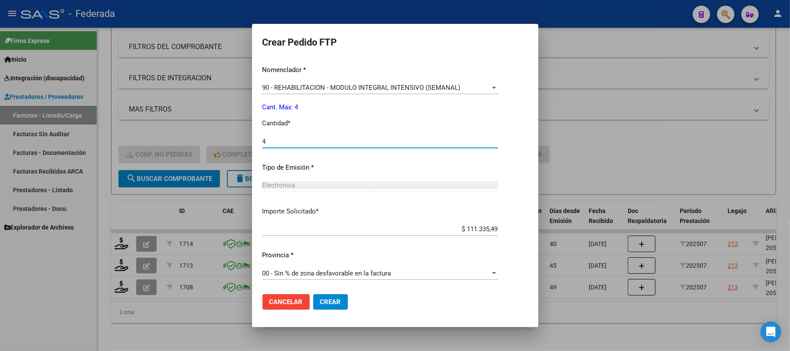
type input "4"
click at [320, 298] on span "Crear" at bounding box center [330, 302] width 21 height 8
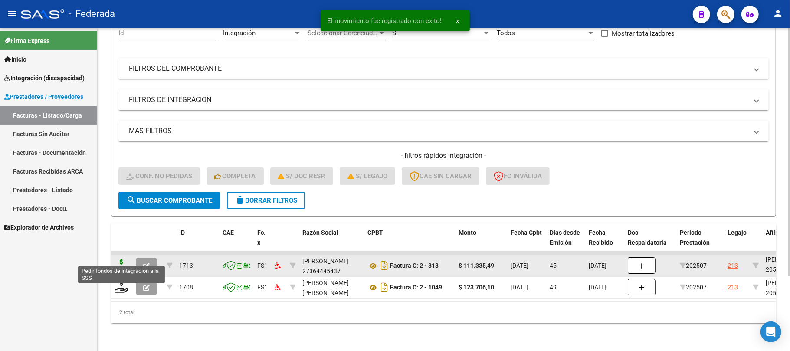
scroll to position [97, 0]
click at [124, 259] on icon at bounding box center [121, 265] width 14 height 12
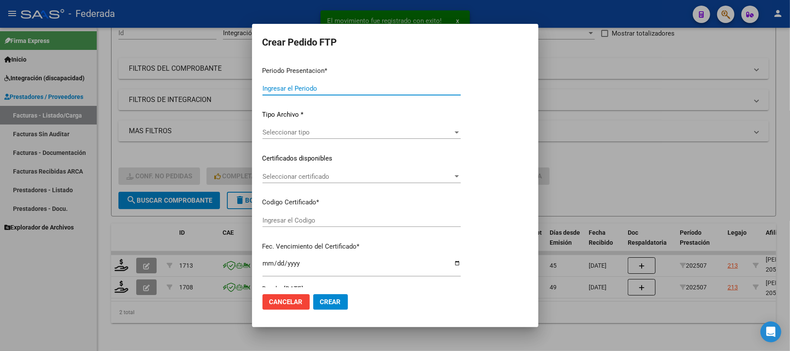
type input "202508"
type input "202507"
type input "$ 111.335,49"
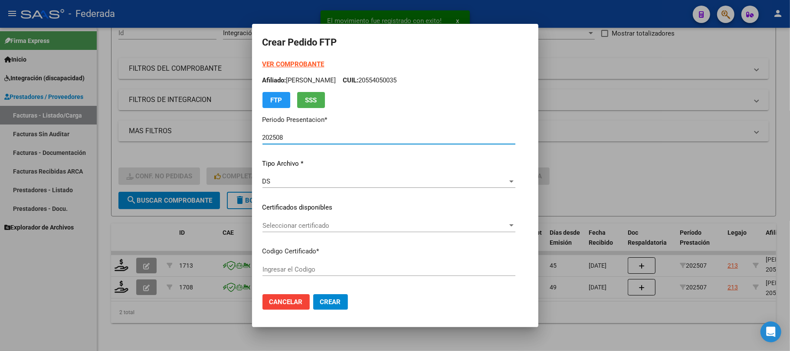
scroll to position [58, 0]
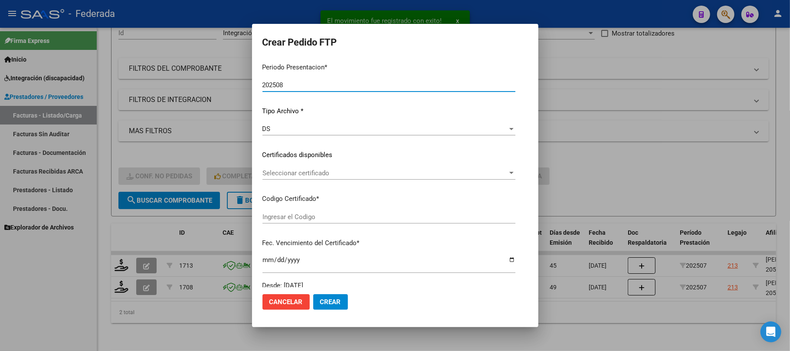
type input "ARG02000554050032023081120280811SFE166"
type input "2028-08-11"
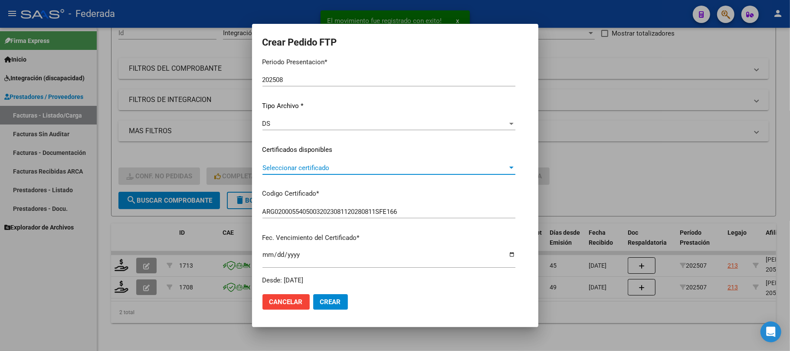
click at [287, 169] on span "Seleccionar certificado" at bounding box center [384, 168] width 245 height 8
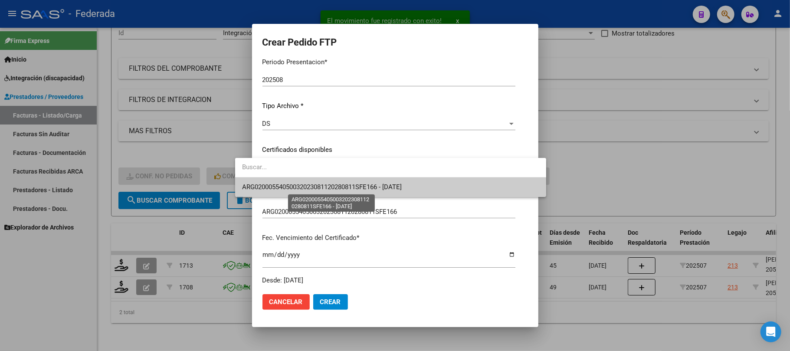
click at [287, 186] on span "ARG02000554050032023081120280811SFE166 - 2028-08-11" at bounding box center [322, 187] width 160 height 8
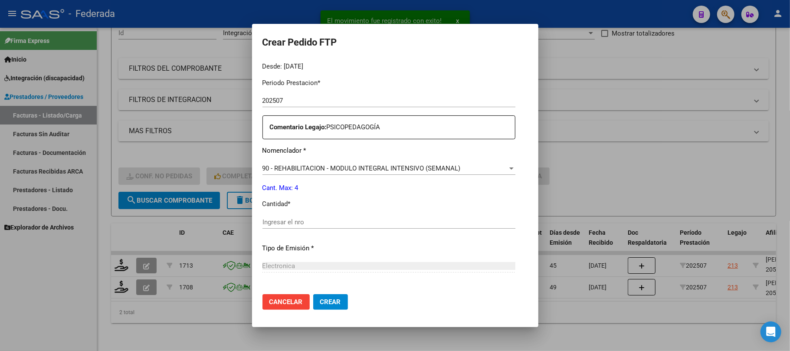
scroll to position [289, 0]
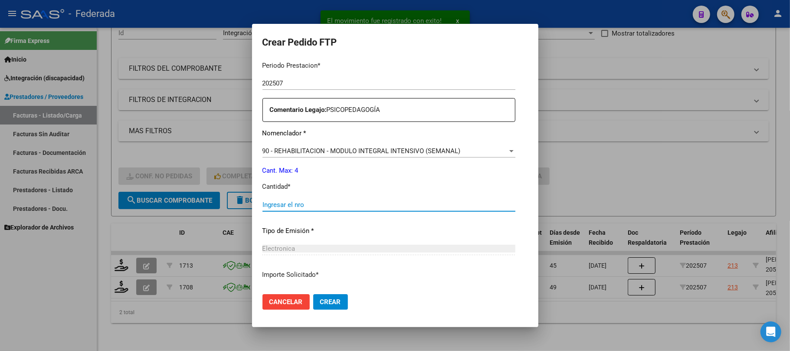
click at [285, 205] on input "Ingresar el nro" at bounding box center [388, 205] width 253 height 8
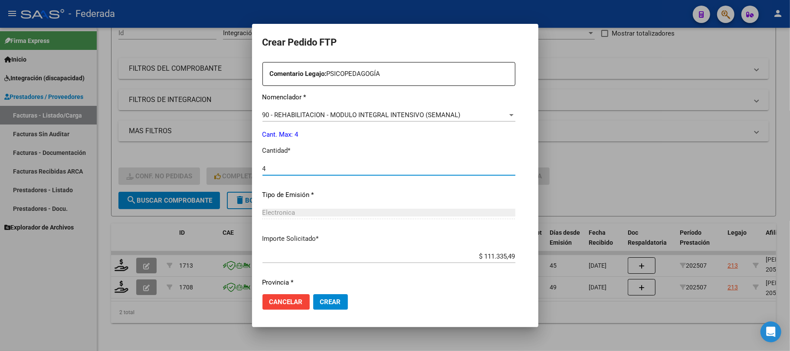
scroll to position [352, 0]
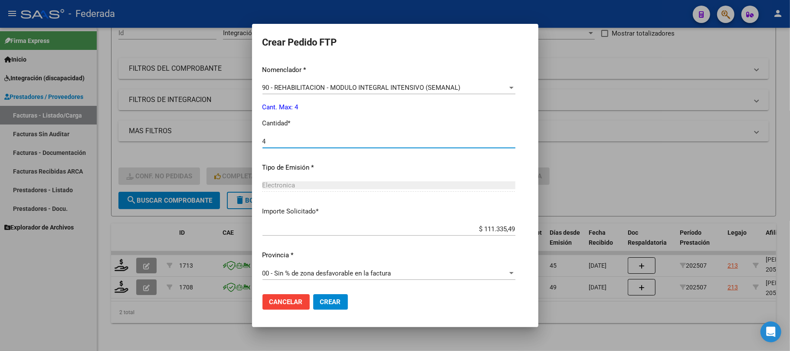
type input "4"
click at [313, 292] on mat-dialog-actions "Cancelar Crear" at bounding box center [394, 301] width 265 height 29
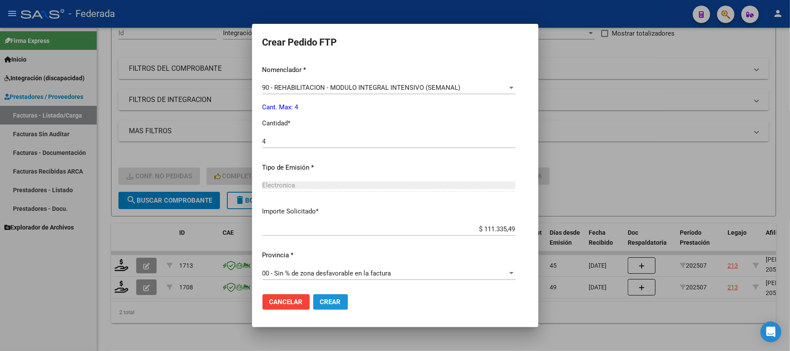
click at [320, 303] on span "Crear" at bounding box center [330, 302] width 21 height 8
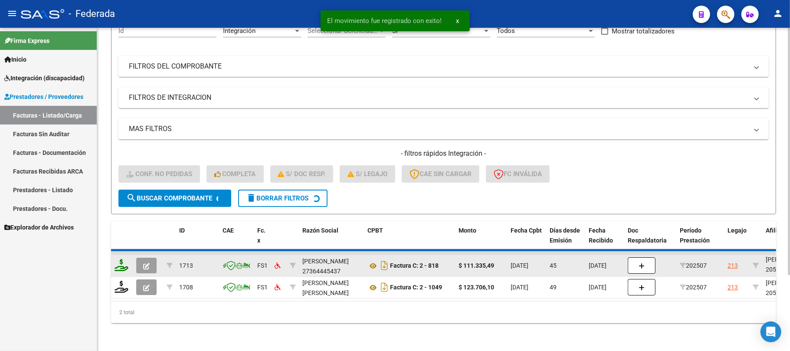
scroll to position [75, 0]
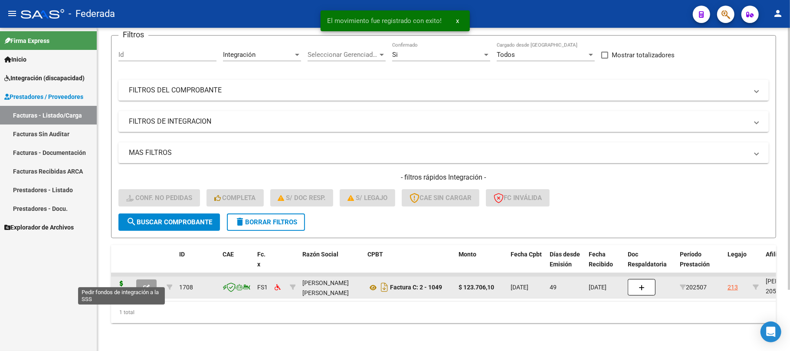
click at [123, 283] on icon at bounding box center [121, 287] width 14 height 12
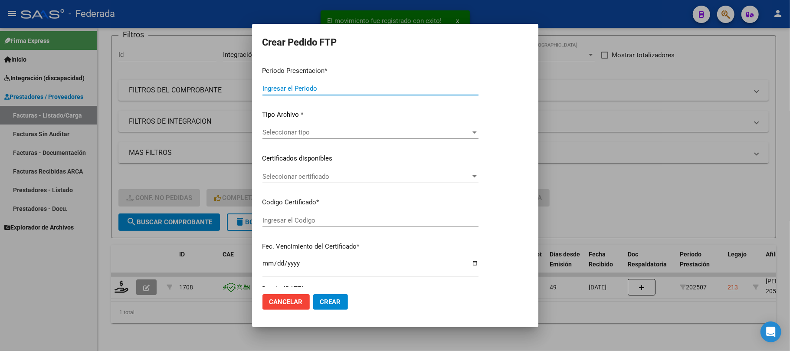
type input "202508"
type input "202507"
type input "$ 123.706,10"
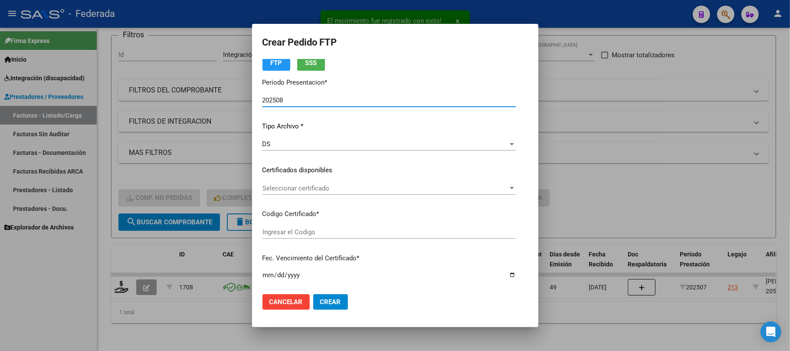
type input "ARG02000554050032023081120280811SFE166"
type input "2028-08-11"
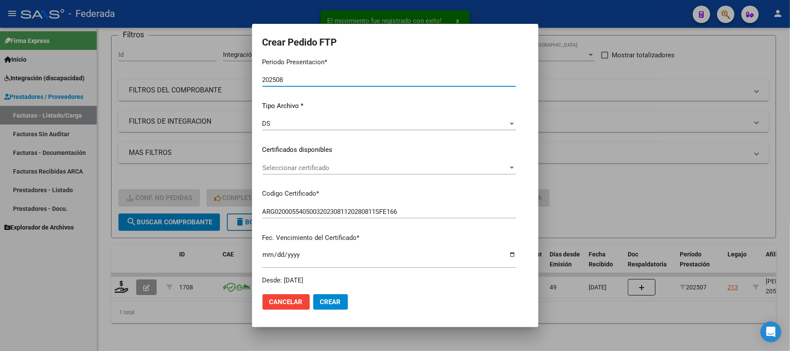
click at [295, 166] on span "Seleccionar certificado" at bounding box center [384, 168] width 245 height 8
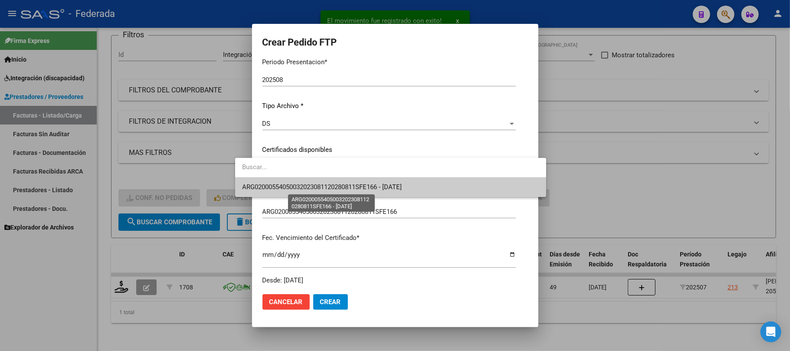
click at [295, 183] on span "ARG02000554050032023081120280811SFE166 - 2028-08-11" at bounding box center [322, 187] width 160 height 8
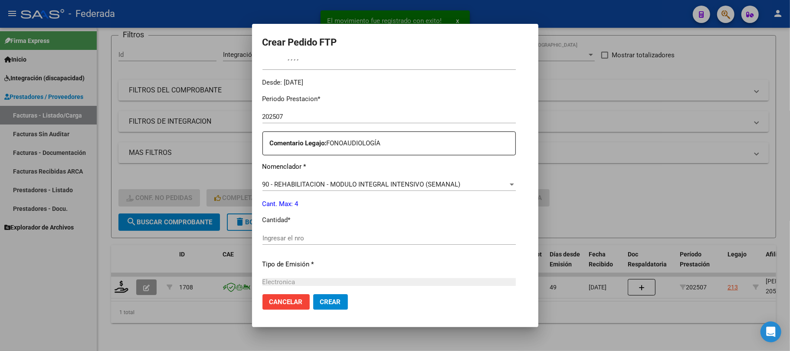
scroll to position [289, 0]
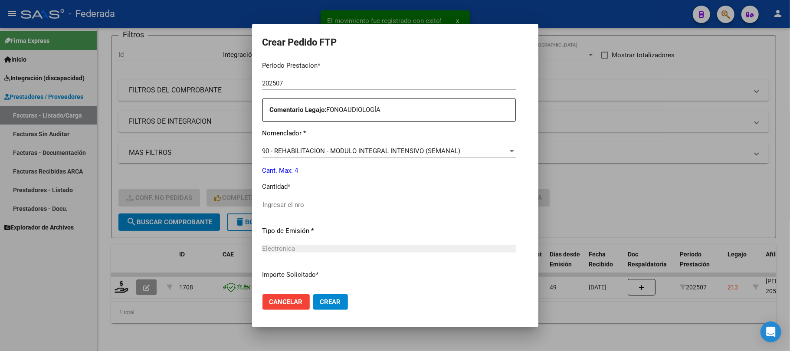
click at [294, 199] on div "Ingresar el nro" at bounding box center [388, 204] width 253 height 13
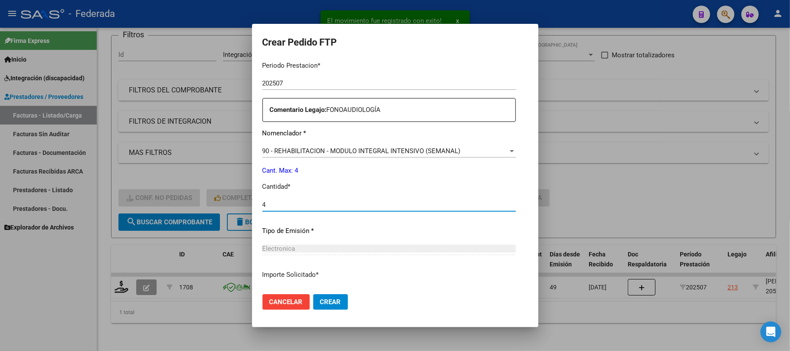
scroll to position [352, 0]
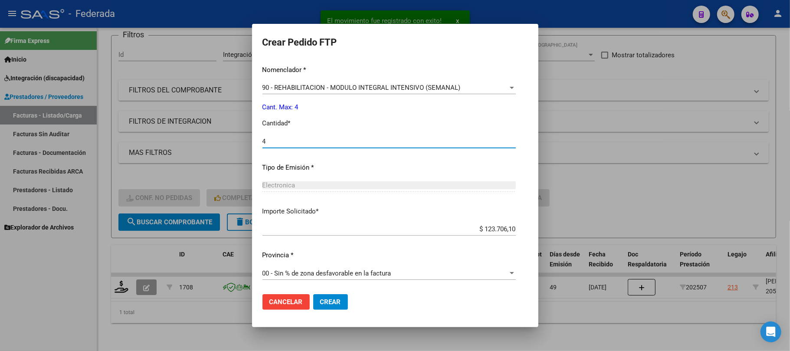
type input "4"
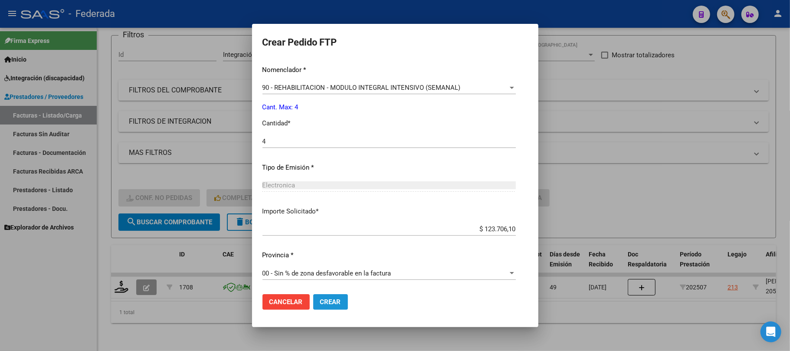
click at [320, 304] on span "Crear" at bounding box center [330, 302] width 21 height 8
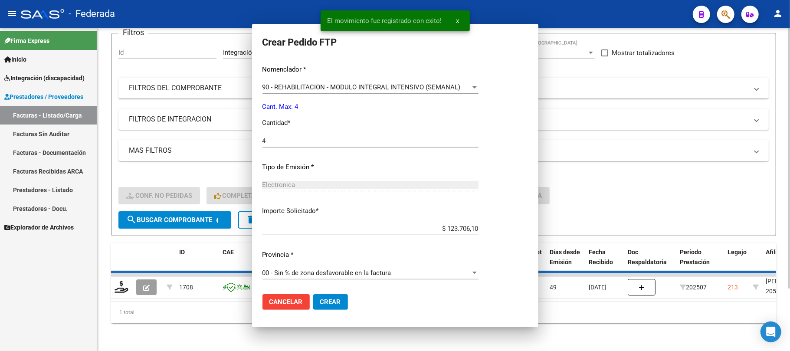
scroll to position [0, 0]
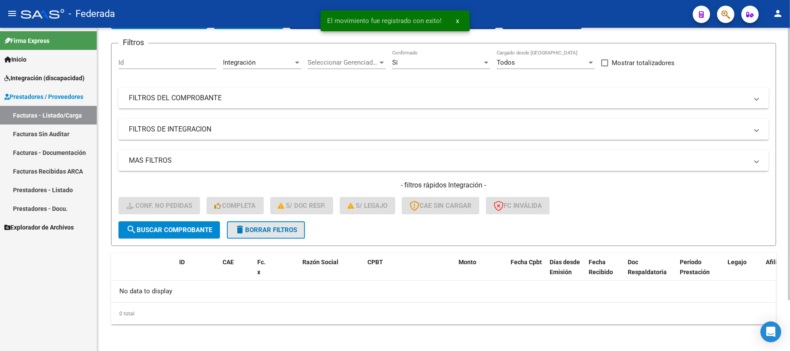
click at [268, 224] on button "delete Borrar Filtros" at bounding box center [266, 229] width 78 height 17
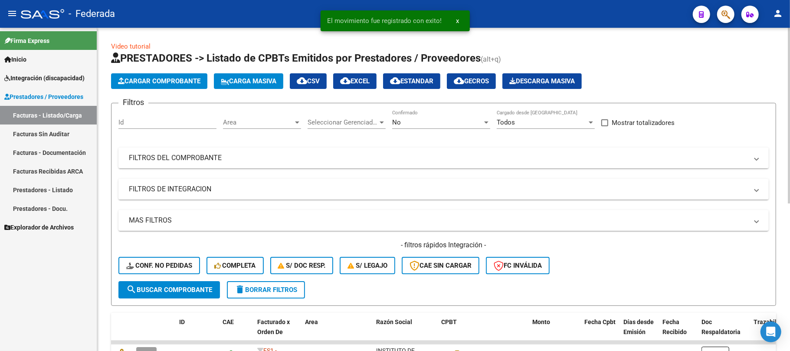
click at [421, 121] on div "No" at bounding box center [437, 122] width 90 height 8
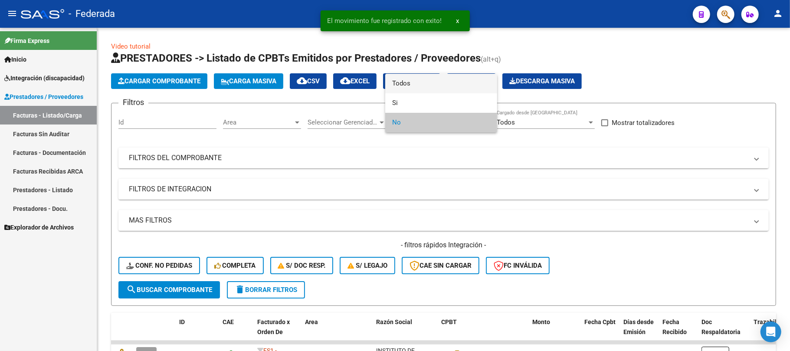
click at [414, 85] on span "Todos" at bounding box center [441, 84] width 98 height 20
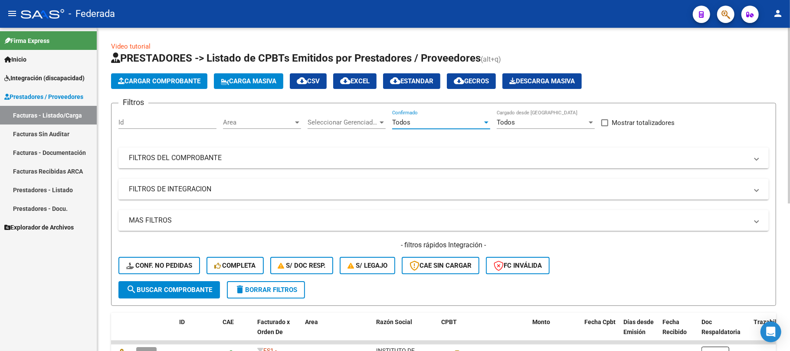
click at [403, 120] on span "Todos" at bounding box center [401, 122] width 18 height 8
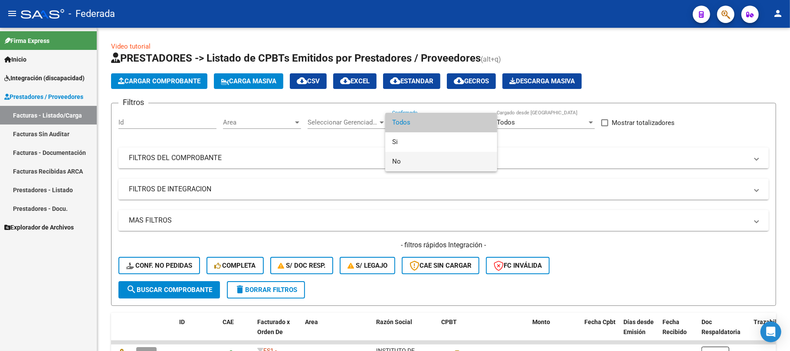
click at [399, 158] on span "No" at bounding box center [441, 162] width 98 height 20
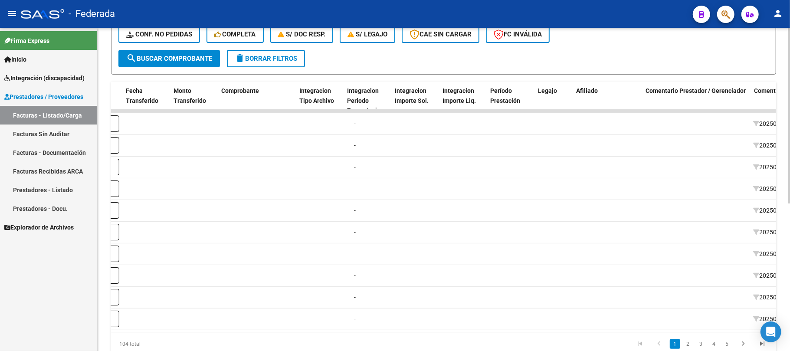
scroll to position [0, 887]
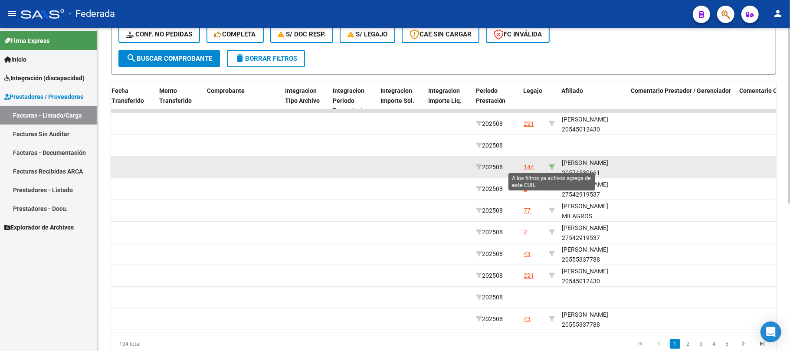
click at [552, 167] on icon at bounding box center [552, 167] width 6 height 6
type input "20574530661"
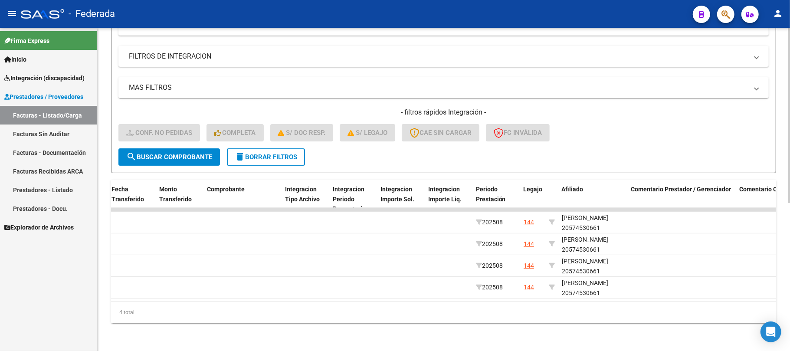
scroll to position [141, 0]
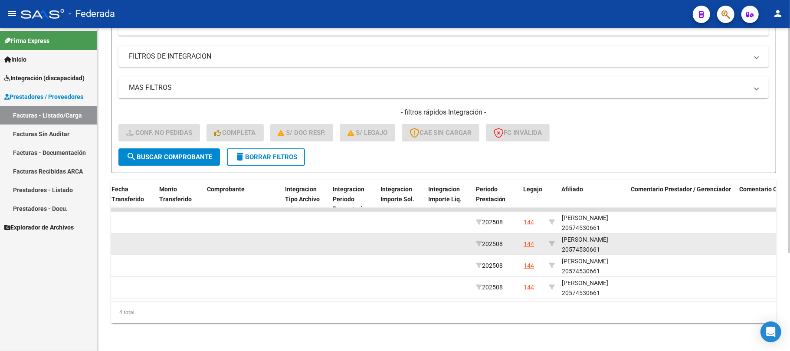
click at [578, 233] on datatable-body-cell "VILLAMEA AUGUSTO 20574530661" at bounding box center [592, 243] width 69 height 21
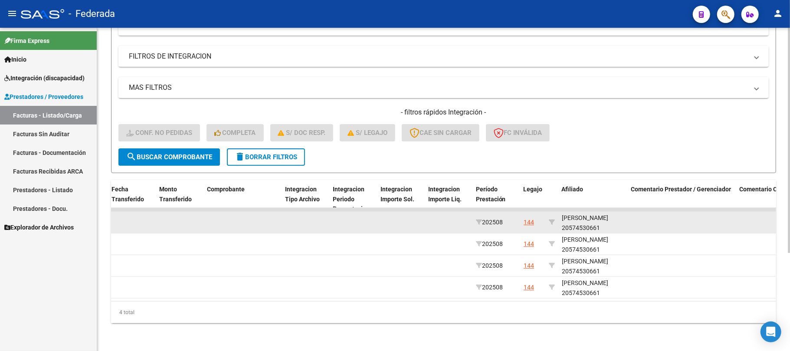
click at [582, 217] on div "VILLAMEA AUGUSTO 20574530661" at bounding box center [593, 223] width 62 height 20
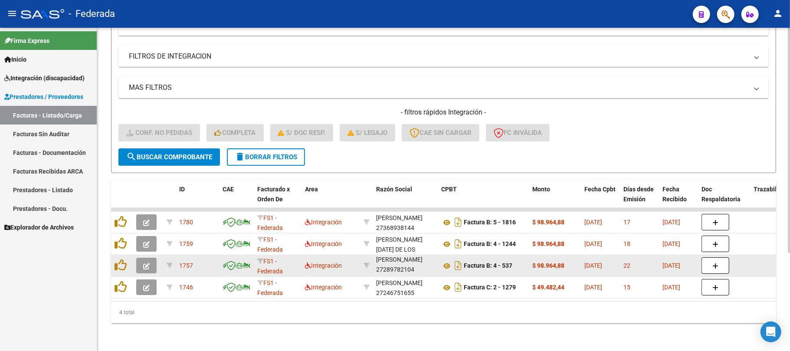
scroll to position [0, 0]
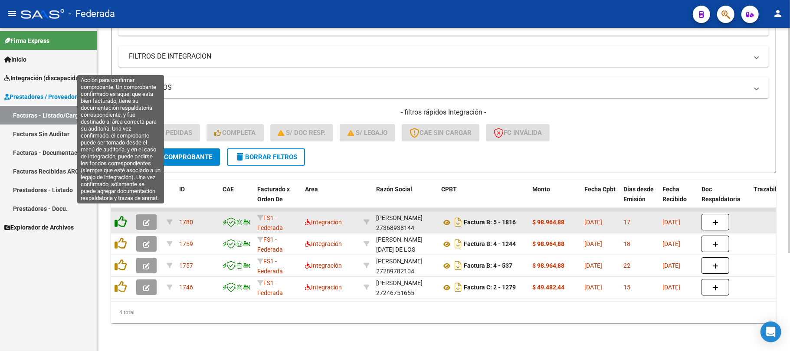
click at [120, 217] on icon at bounding box center [120, 222] width 12 height 12
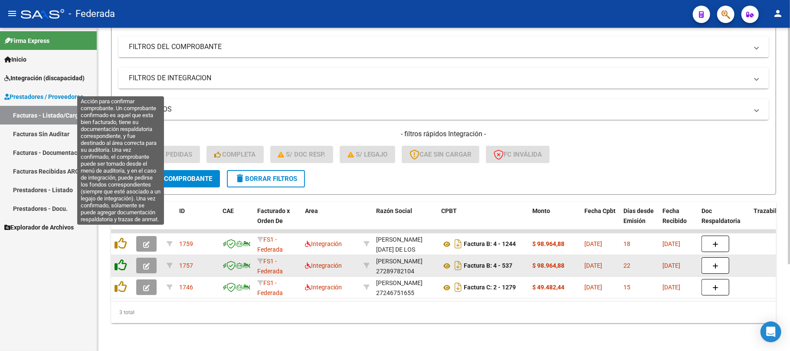
click at [122, 237] on icon at bounding box center [120, 243] width 12 height 12
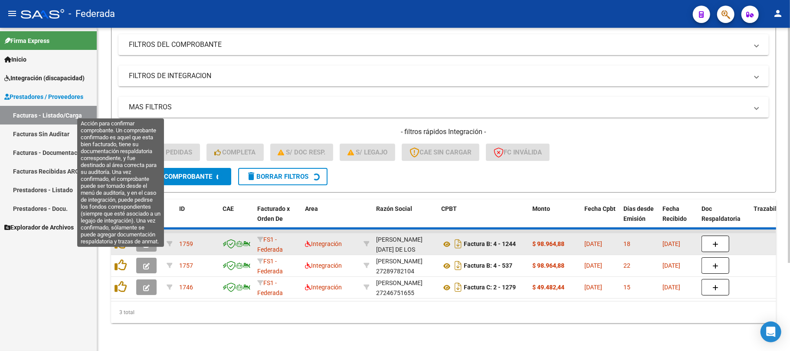
scroll to position [97, 0]
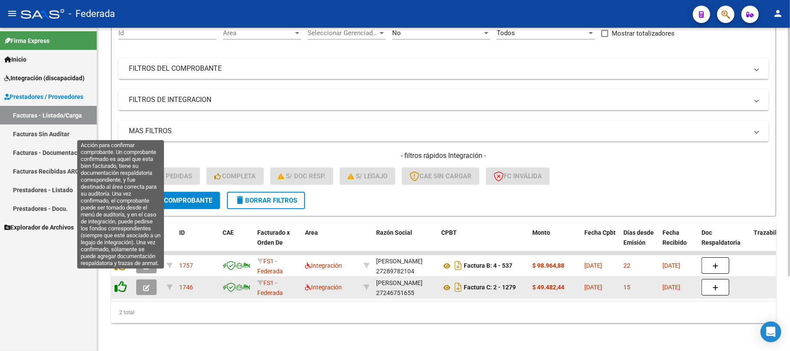
click at [118, 281] on icon at bounding box center [120, 287] width 12 height 12
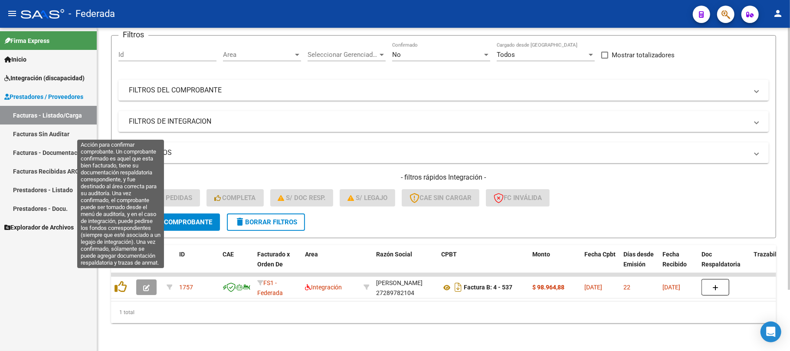
scroll to position [75, 0]
click at [119, 281] on icon at bounding box center [120, 287] width 12 height 12
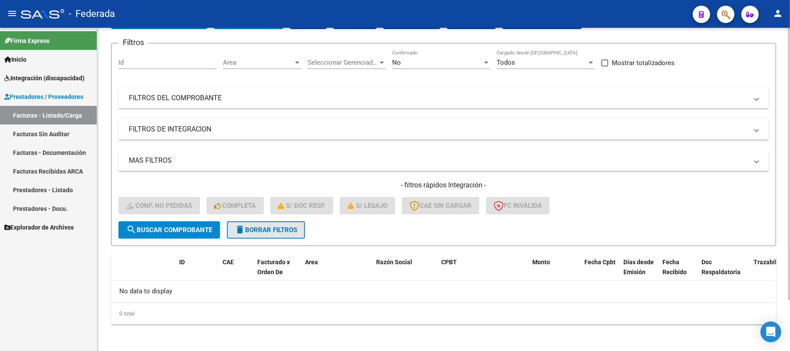
click at [261, 226] on span "delete Borrar Filtros" at bounding box center [266, 230] width 62 height 8
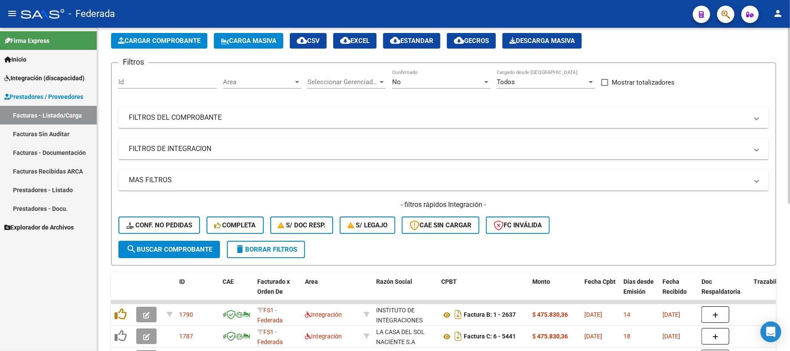
scroll to position [60, 0]
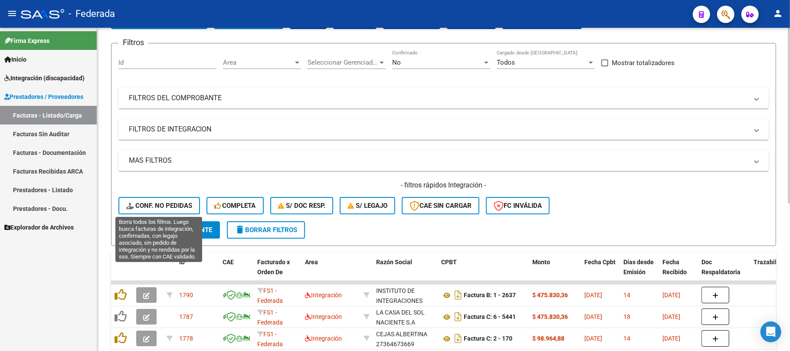
click at [179, 205] on span "Conf. no pedidas" at bounding box center [159, 206] width 66 height 8
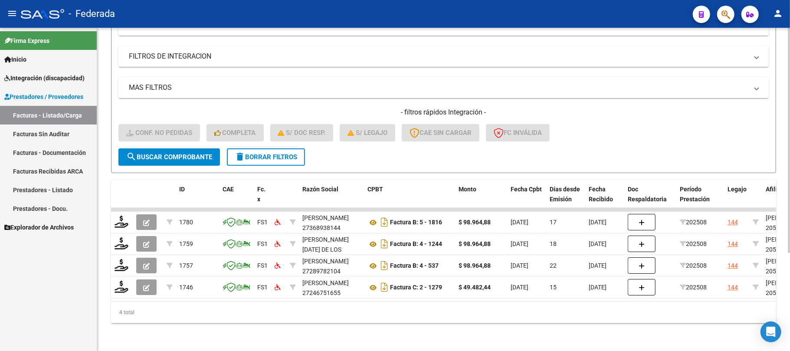
scroll to position [141, 0]
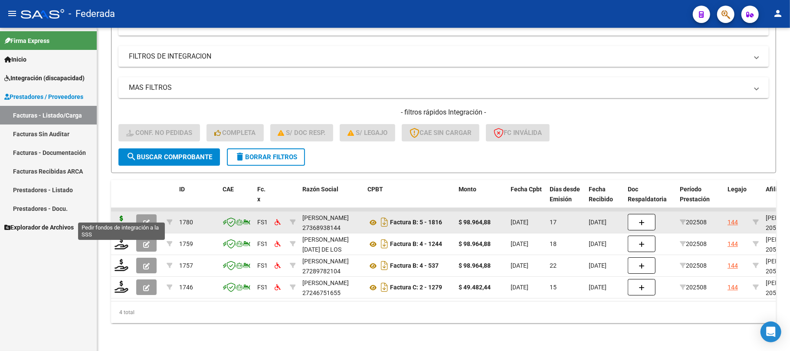
click at [120, 216] on icon at bounding box center [121, 222] width 14 height 12
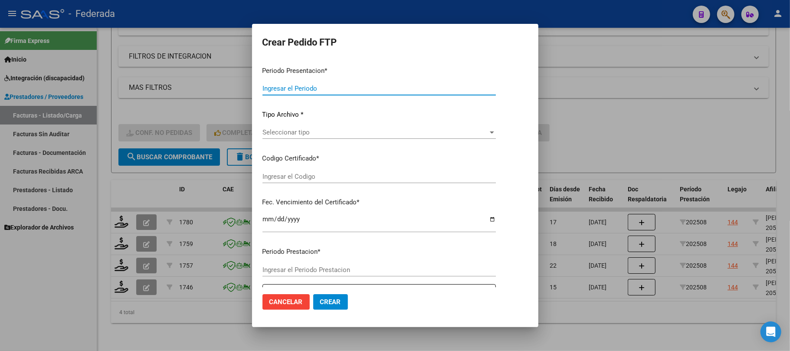
type input "202508"
type input "$ 98.964,88"
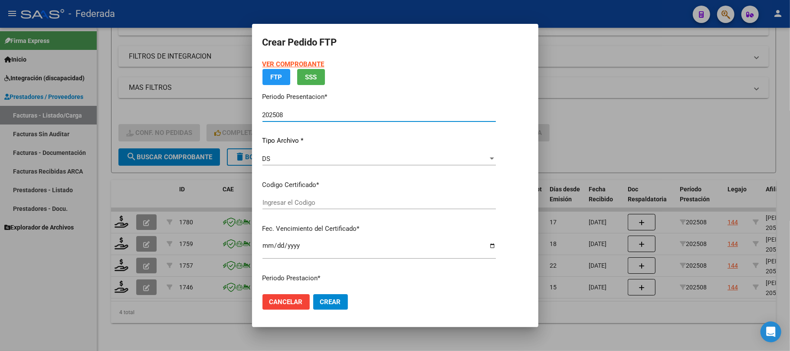
type input "ARG02000574530662021051120260511BS375"
type input "2026-05-11"
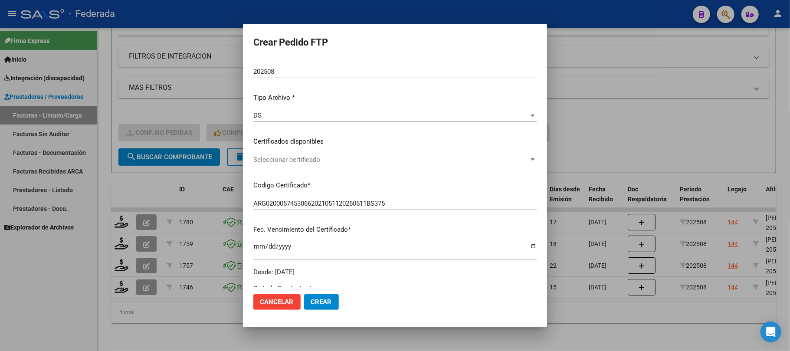
scroll to position [115, 0]
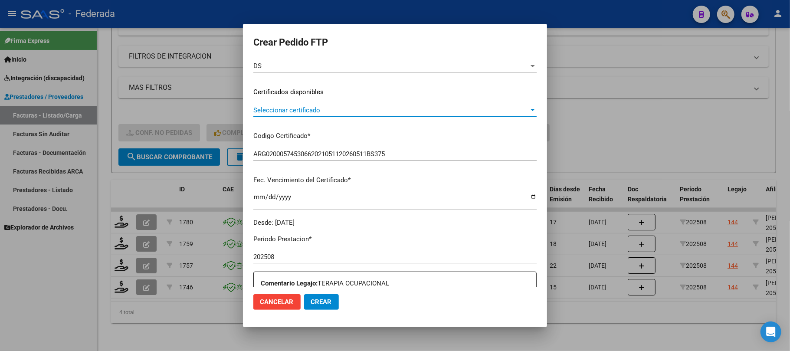
click at [278, 108] on span "Seleccionar certificado" at bounding box center [390, 110] width 275 height 8
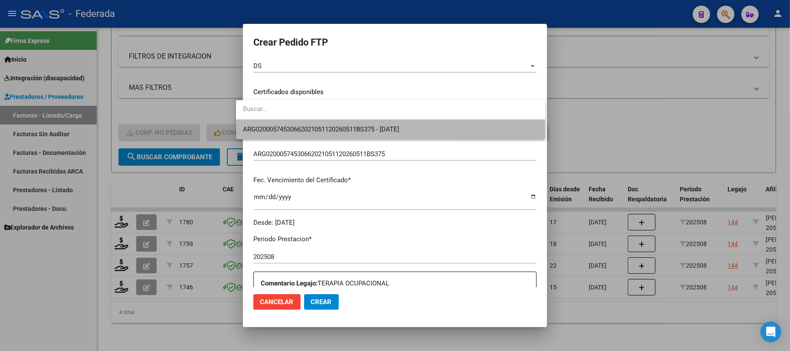
click at [278, 134] on span "ARG02000574530662021051120260511BS375 - 2026-05-11" at bounding box center [390, 130] width 295 height 20
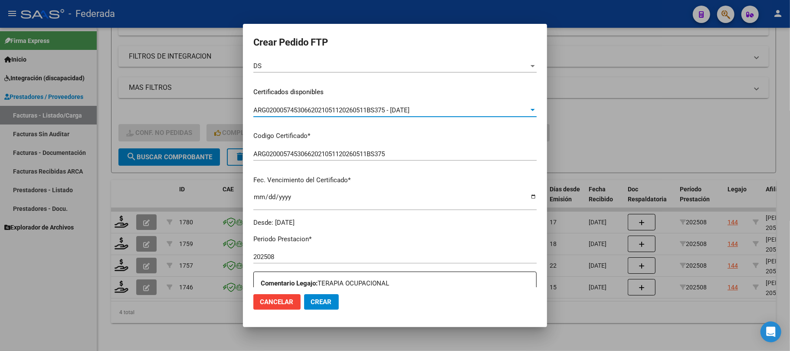
scroll to position [289, 0]
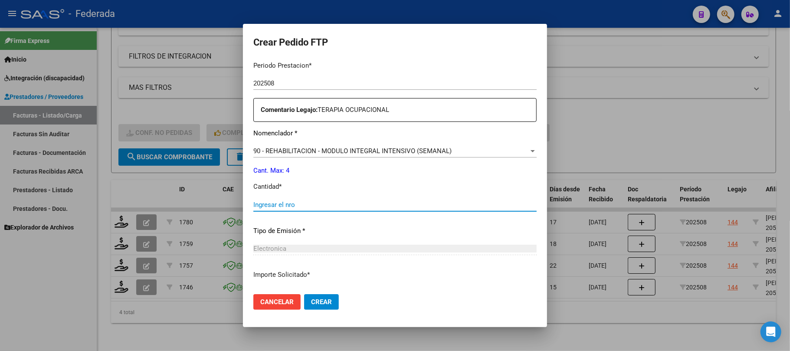
click at [278, 207] on input "Ingresar el nro" at bounding box center [394, 205] width 283 height 8
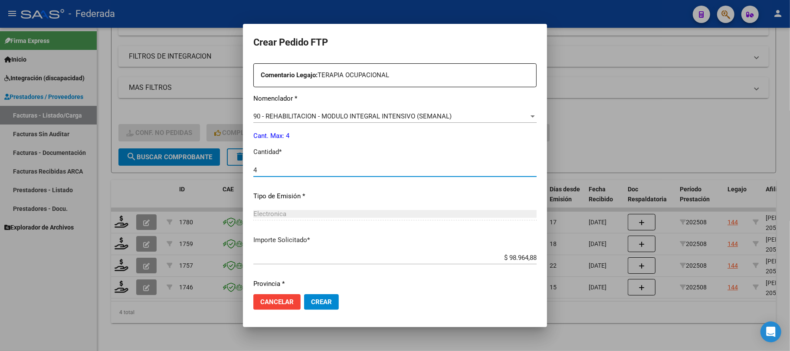
scroll to position [352, 0]
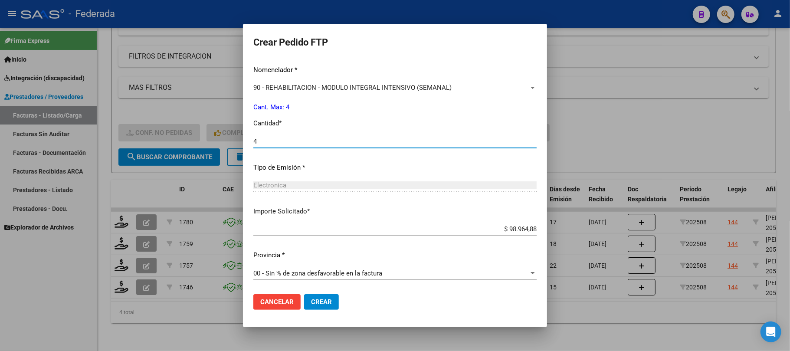
type input "4"
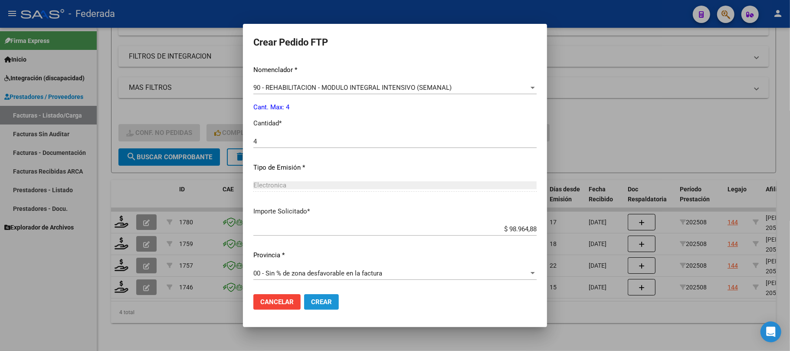
click at [311, 299] on span "Crear" at bounding box center [321, 302] width 21 height 8
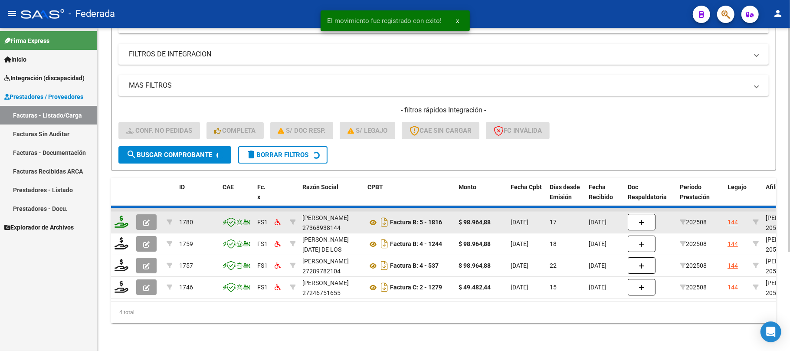
scroll to position [119, 0]
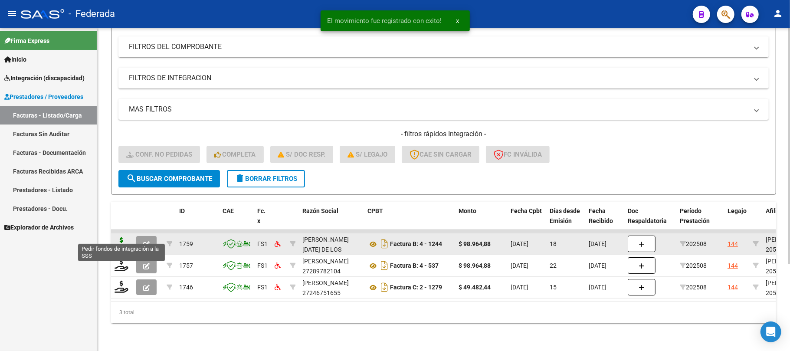
click at [122, 237] on icon at bounding box center [121, 243] width 14 height 12
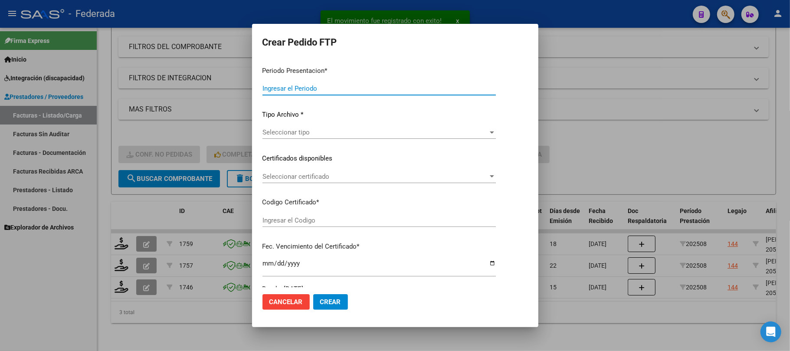
type input "202508"
type input "$ 98.964,88"
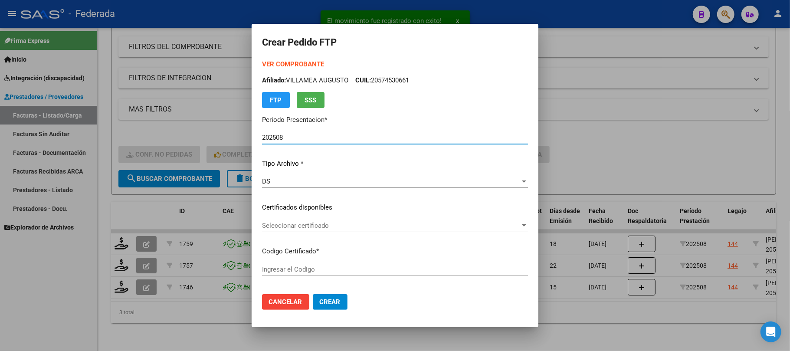
scroll to position [58, 0]
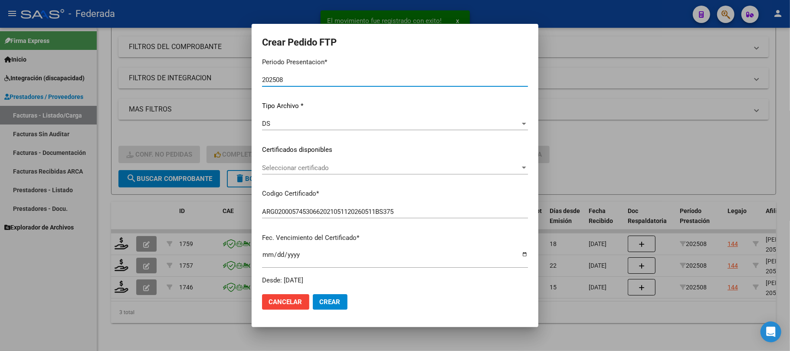
click at [301, 164] on span "Seleccionar certificado" at bounding box center [391, 168] width 258 height 8
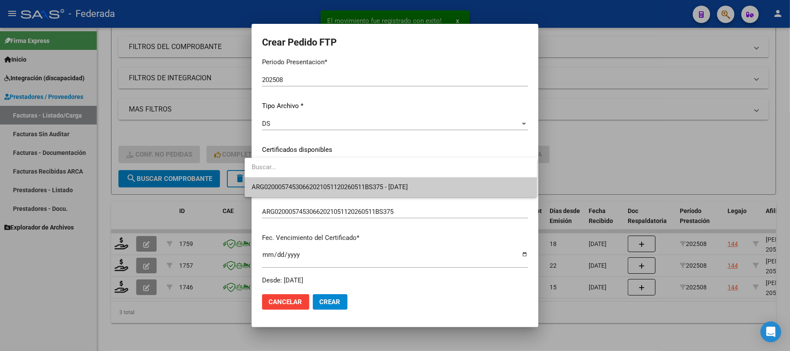
click at [297, 188] on span "ARG02000574530662021051120260511BS375 - 2026-05-11" at bounding box center [330, 187] width 156 height 8
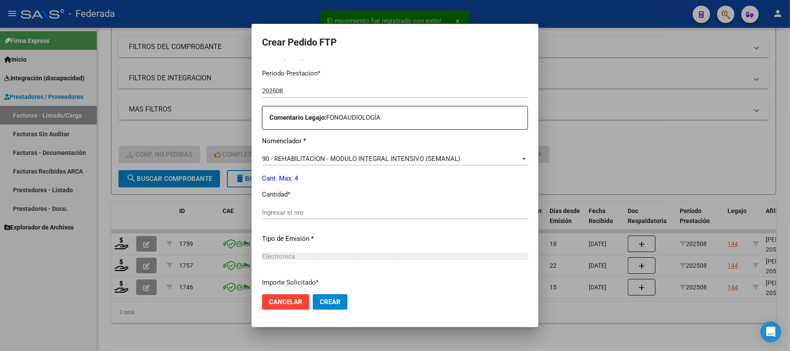
scroll to position [347, 0]
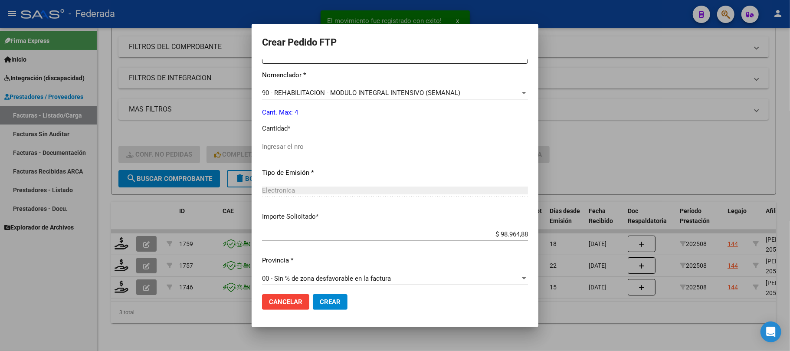
click at [281, 145] on input "Ingresar el nro" at bounding box center [395, 147] width 266 height 8
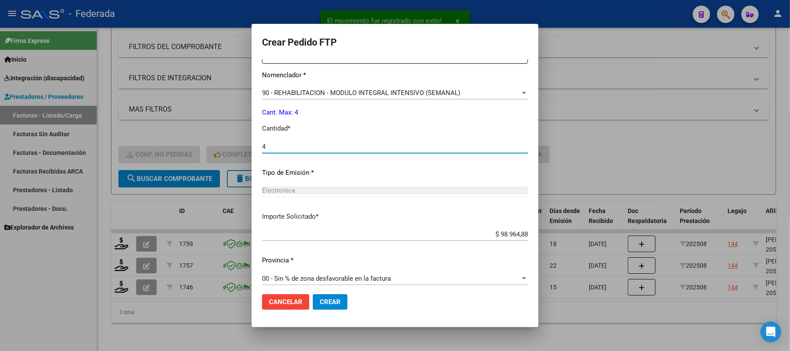
scroll to position [352, 0]
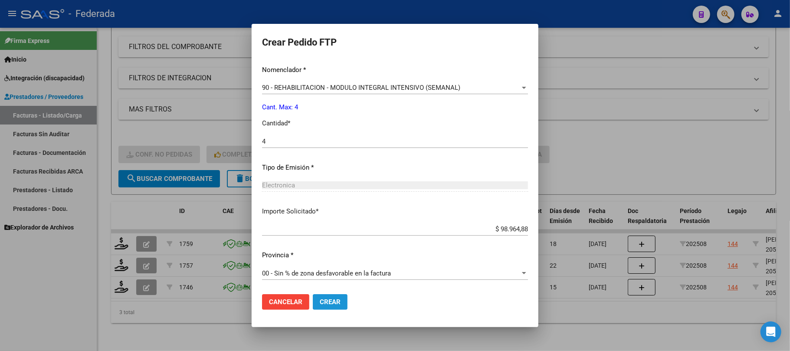
click at [320, 304] on span "Crear" at bounding box center [330, 302] width 21 height 8
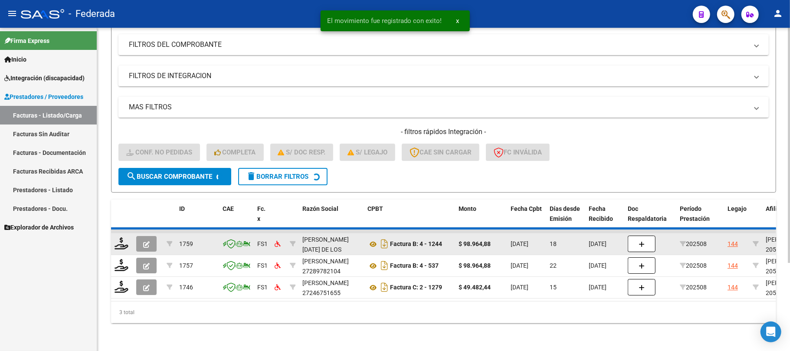
scroll to position [97, 0]
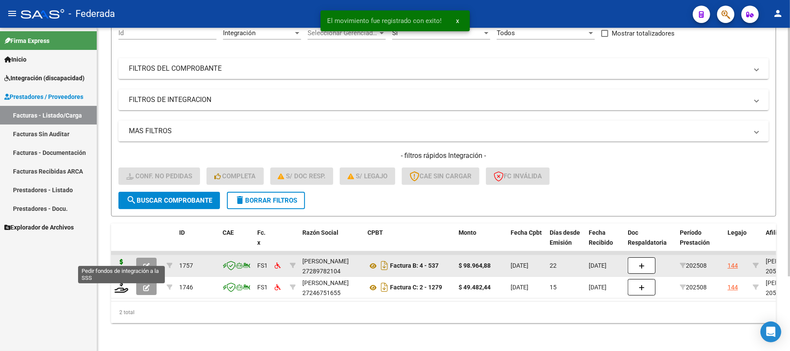
click at [124, 260] on icon at bounding box center [121, 265] width 14 height 12
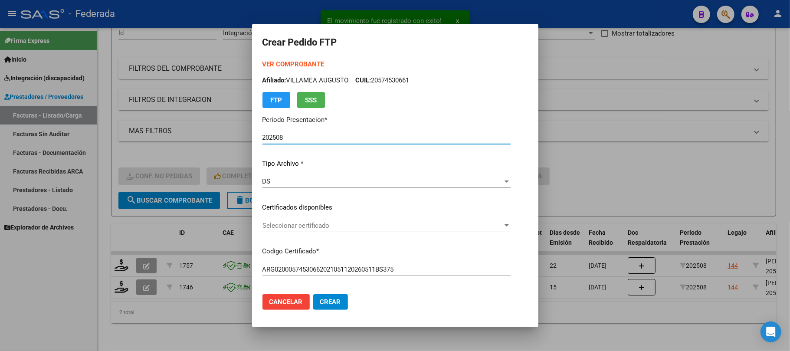
scroll to position [58, 0]
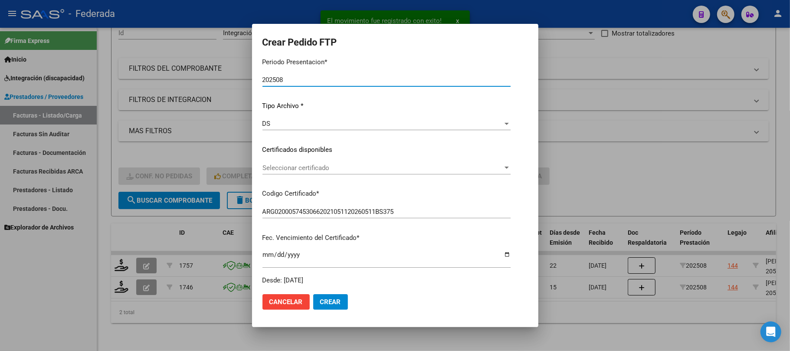
click at [304, 167] on span "Seleccionar certificado" at bounding box center [382, 168] width 240 height 8
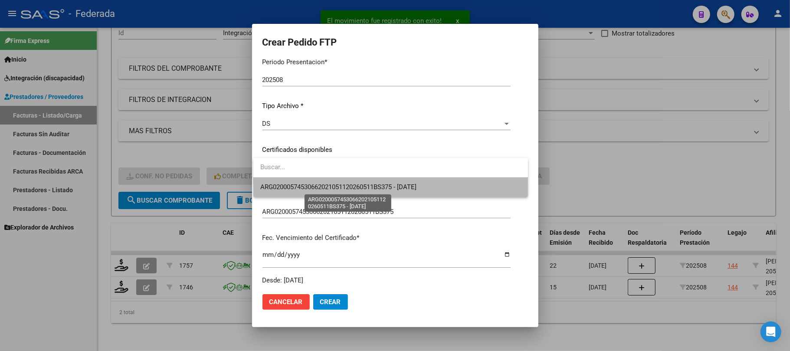
click at [304, 188] on span "ARG02000574530662021051120260511BS375 - 2026-05-11" at bounding box center [338, 187] width 156 height 8
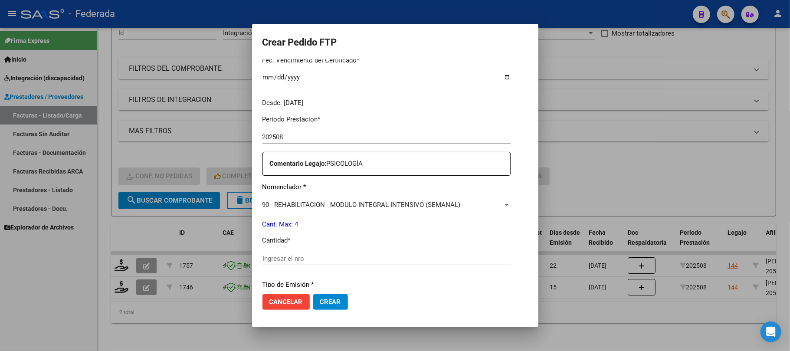
scroll to position [289, 0]
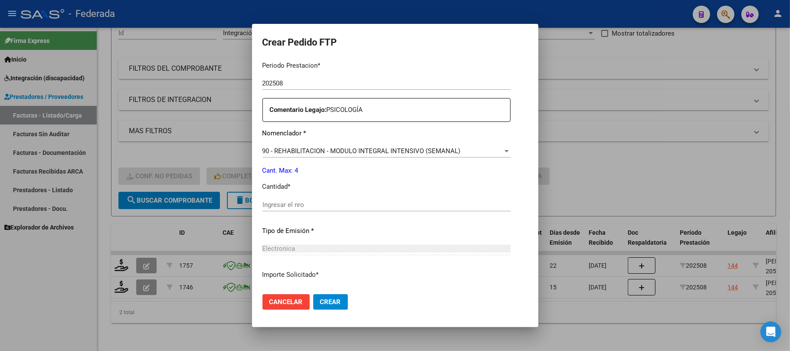
click at [297, 209] on div "Ingresar el nro" at bounding box center [386, 204] width 248 height 13
click at [321, 301] on span "Crear" at bounding box center [330, 302] width 21 height 8
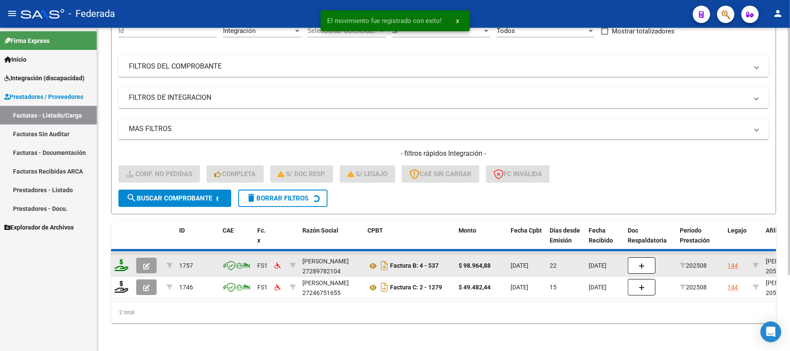
scroll to position [75, 0]
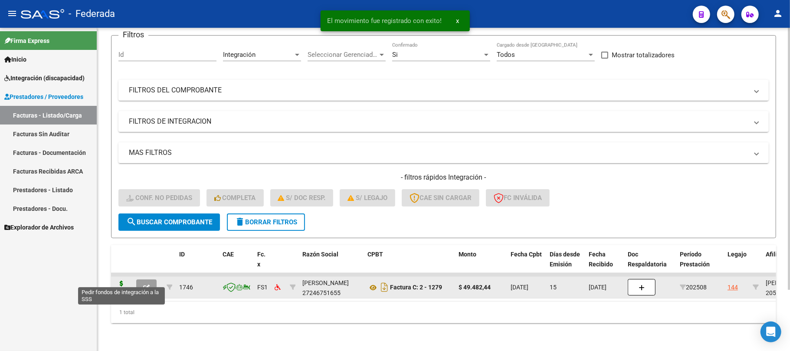
click at [124, 281] on icon at bounding box center [121, 287] width 14 height 12
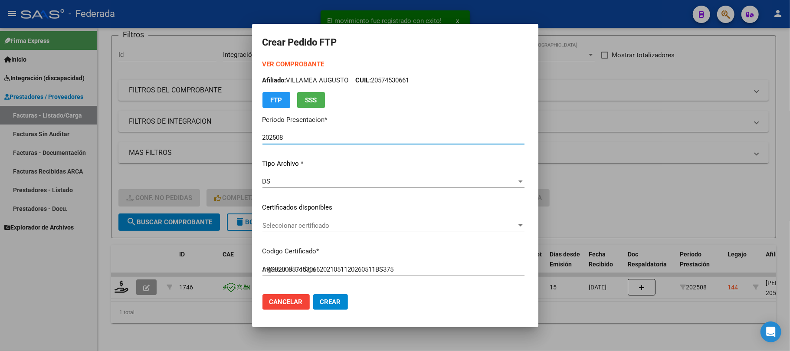
scroll to position [58, 0]
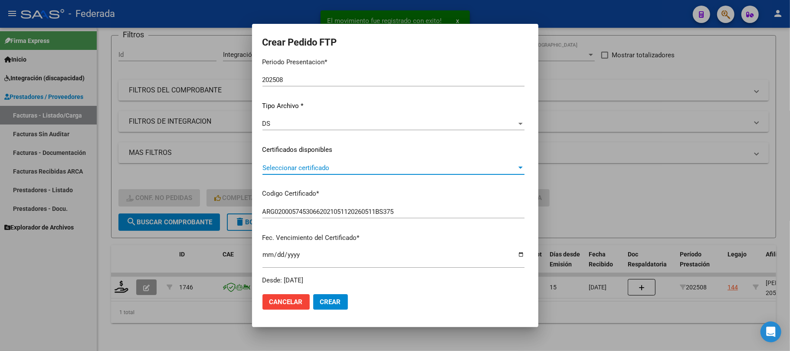
click at [290, 168] on span "Seleccionar certificado" at bounding box center [389, 168] width 254 height 8
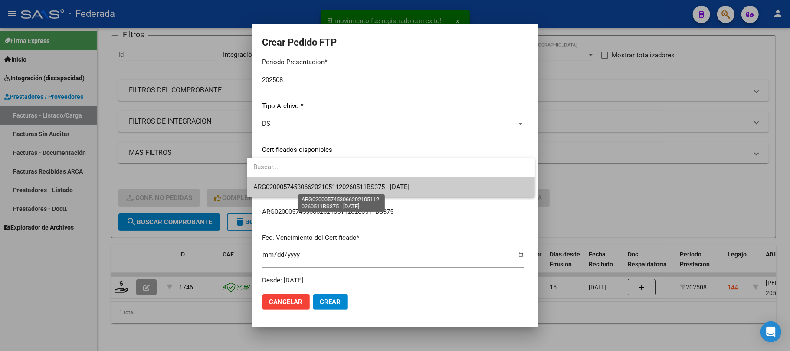
click at [290, 185] on span "ARG02000574530662021051120260511BS375 - 2026-05-11" at bounding box center [332, 187] width 156 height 8
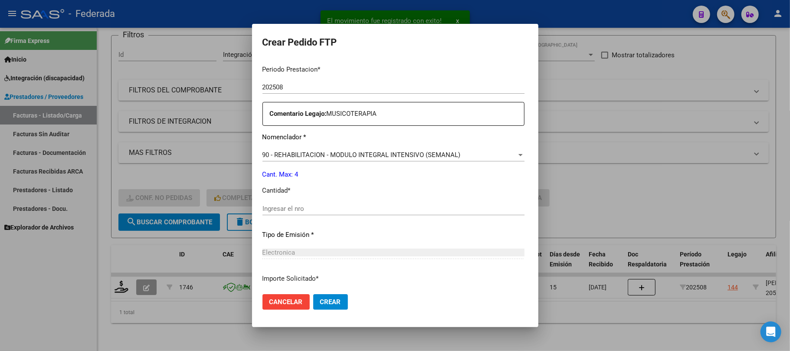
scroll to position [289, 0]
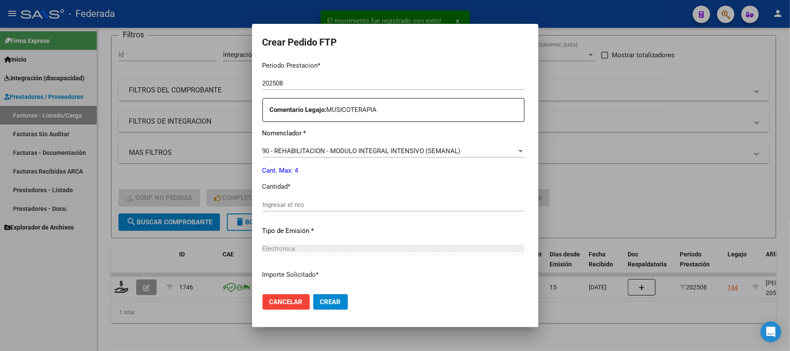
click at [290, 207] on input "Ingresar el nro" at bounding box center [393, 205] width 262 height 8
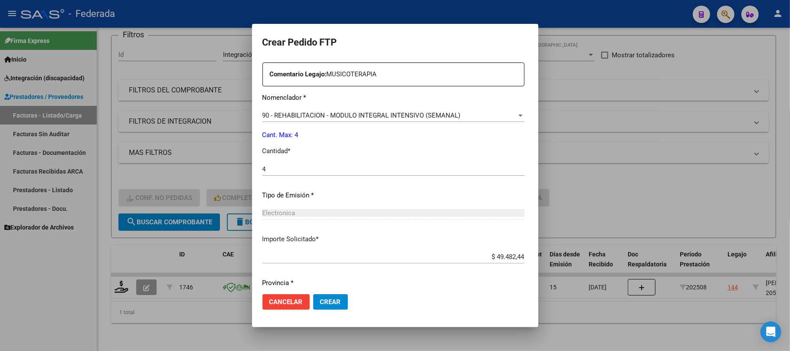
scroll to position [352, 0]
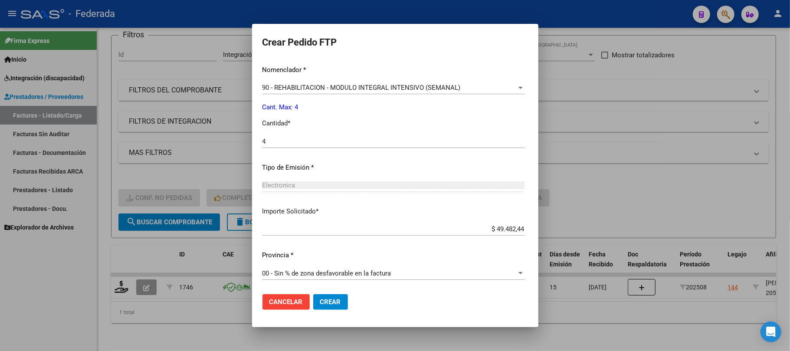
click at [320, 302] on span "Crear" at bounding box center [330, 302] width 21 height 8
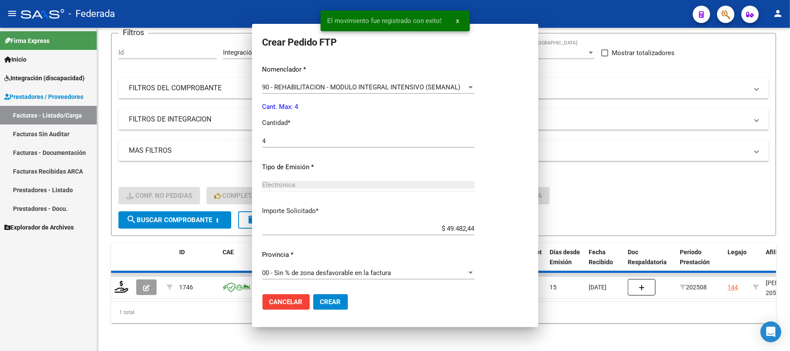
scroll to position [304, 0]
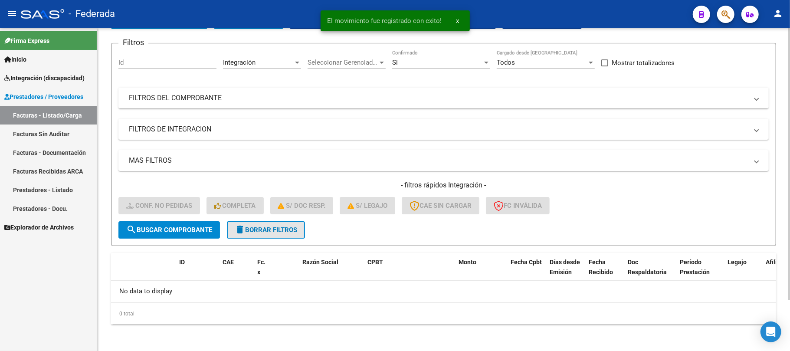
click at [264, 222] on button "delete Borrar Filtros" at bounding box center [266, 229] width 78 height 17
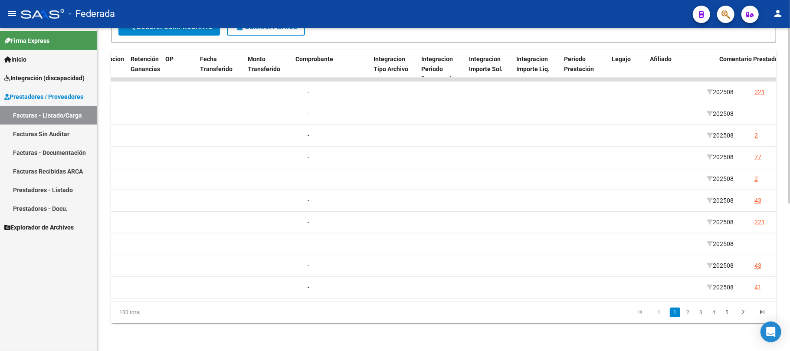
scroll to position [0, 947]
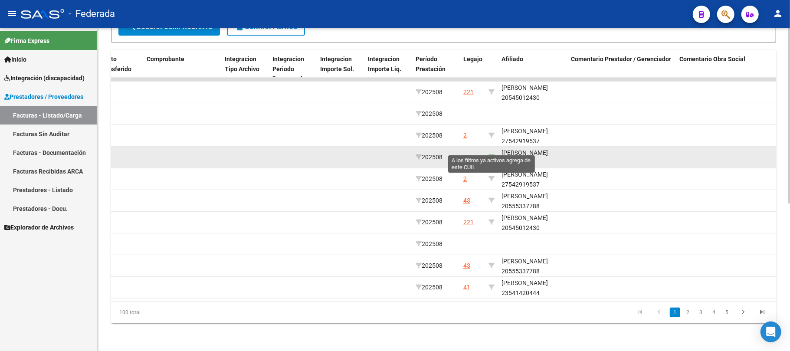
click at [492, 154] on icon at bounding box center [491, 157] width 6 height 6
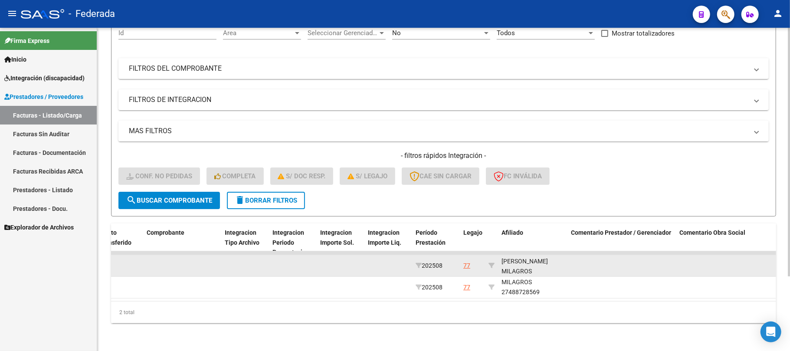
scroll to position [11, 0]
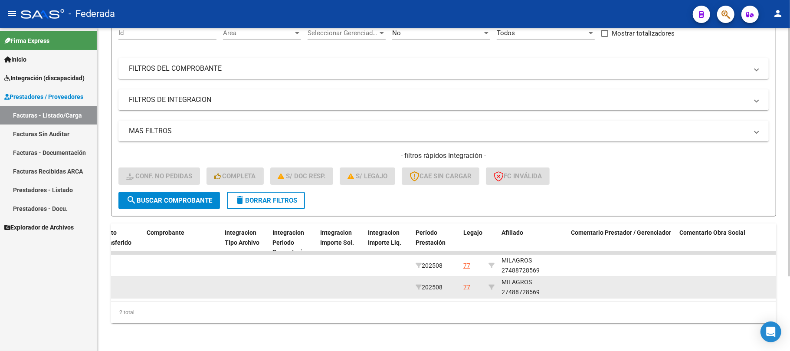
click at [517, 277] on datatable-body-cell "LANDABURU DELFINA MILAGROS 27488728569" at bounding box center [532, 287] width 69 height 21
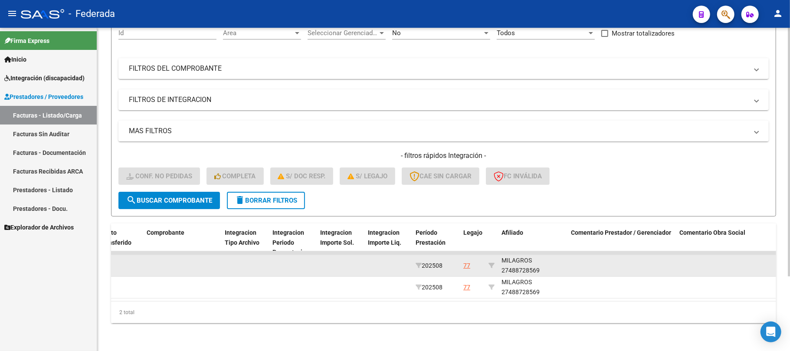
click at [519, 259] on div "LANDABURU DELFINA MILAGROS 27488728569" at bounding box center [532, 259] width 62 height 29
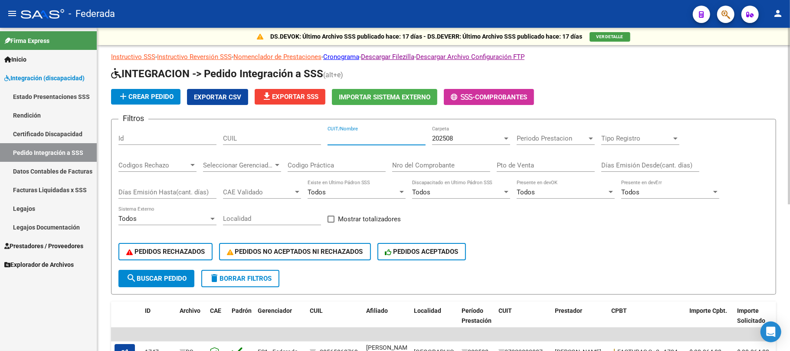
click at [358, 137] on input "CUIT/Nombre" at bounding box center [376, 138] width 98 height 8
click at [283, 137] on input "CUIL" at bounding box center [272, 138] width 98 height 8
paste input "23560206119"
click at [189, 275] on button "search Buscar Pedido" at bounding box center [156, 278] width 76 height 17
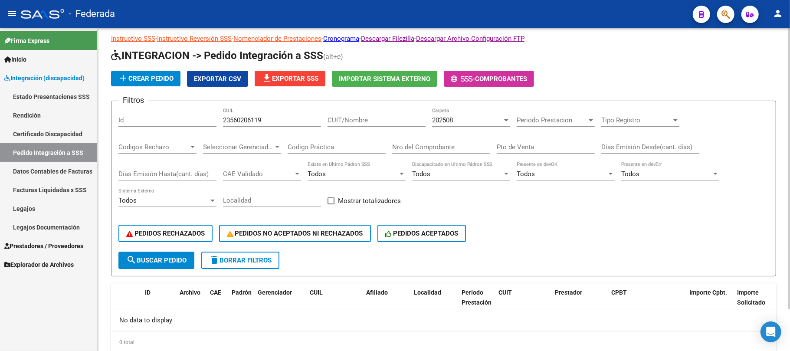
scroll to position [48, 0]
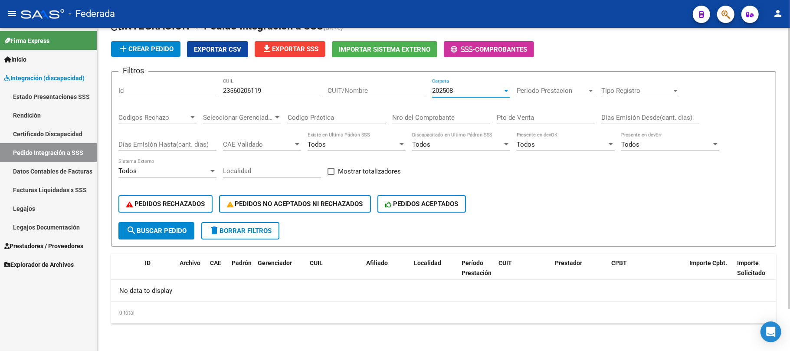
click at [462, 88] on div "202508" at bounding box center [467, 91] width 70 height 8
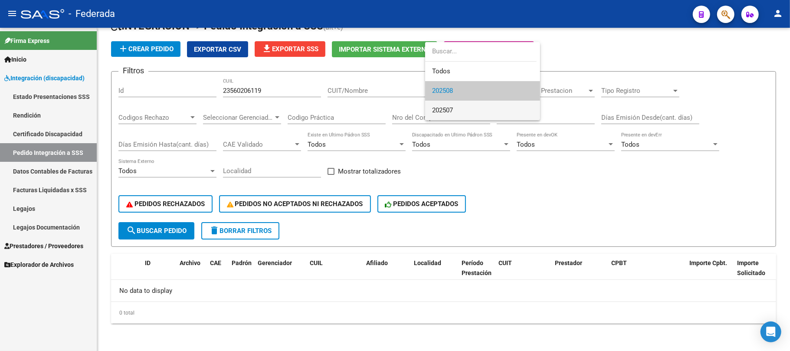
click at [460, 114] on span "202507" at bounding box center [482, 111] width 101 height 20
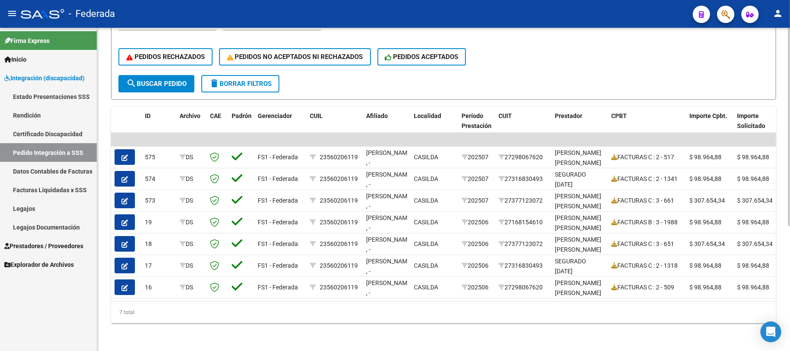
scroll to position [29, 0]
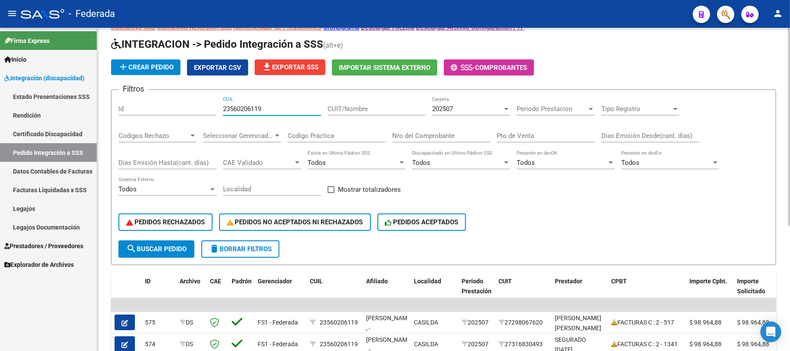
click at [252, 111] on input "23560206119" at bounding box center [272, 109] width 98 height 8
paste input "0481368821"
click at [169, 247] on span "search Buscar Pedido" at bounding box center [156, 249] width 60 height 8
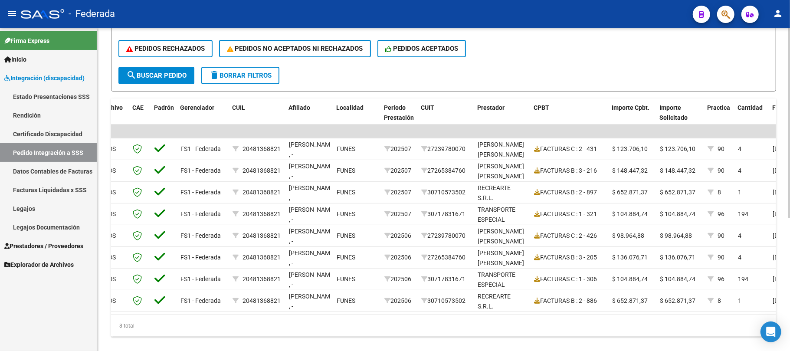
scroll to position [0, 183]
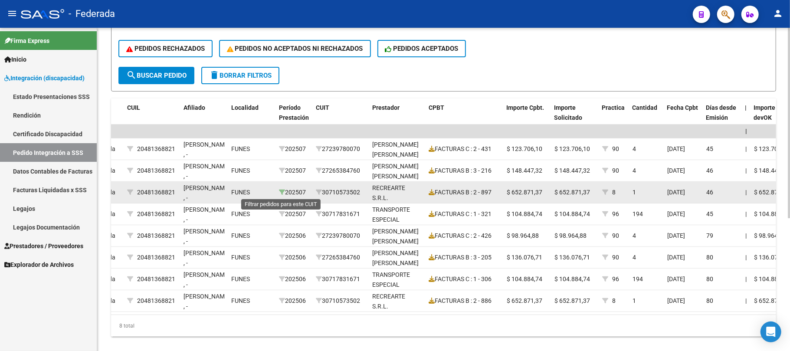
click at [281, 193] on icon at bounding box center [282, 192] width 6 height 6
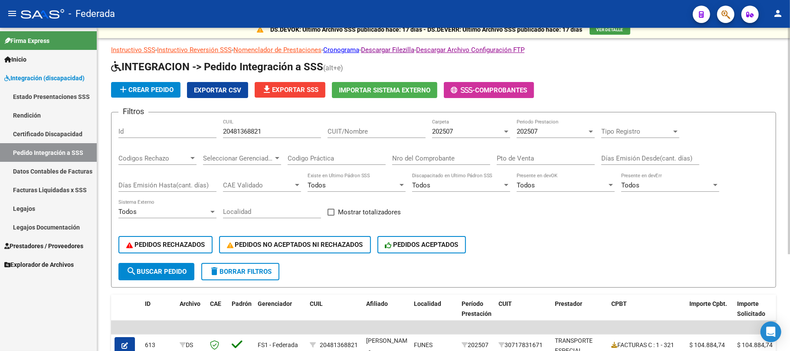
scroll to position [0, 0]
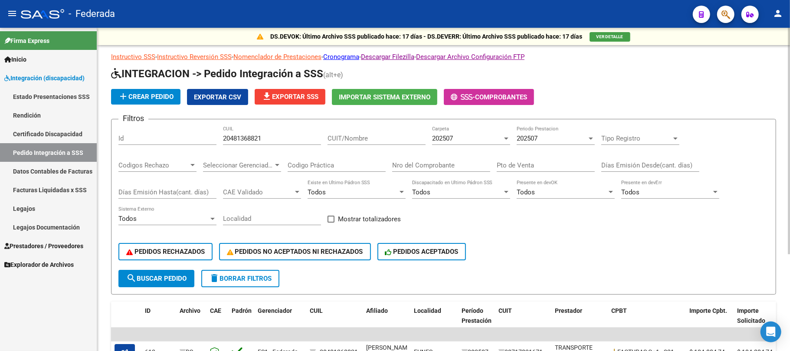
click at [441, 136] on span "202507" at bounding box center [442, 138] width 21 height 8
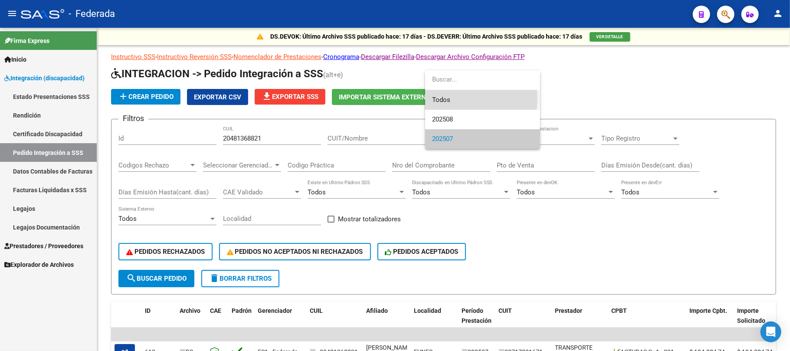
click at [443, 98] on span "Todos" at bounding box center [482, 100] width 101 height 20
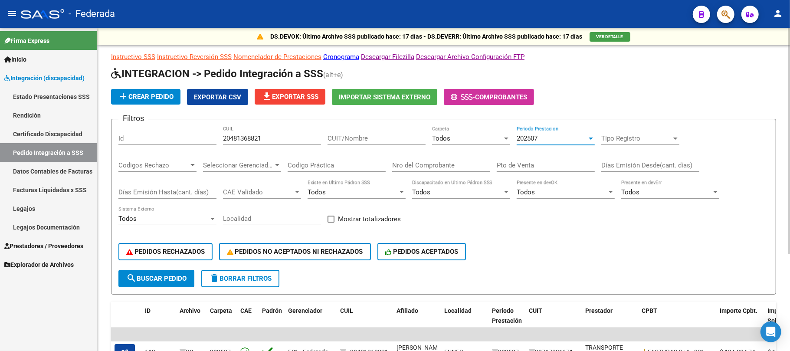
click at [537, 137] on span "202507" at bounding box center [527, 138] width 21 height 8
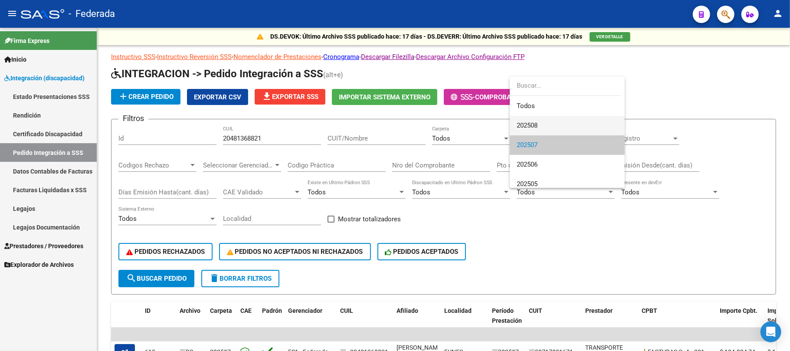
scroll to position [6, 0]
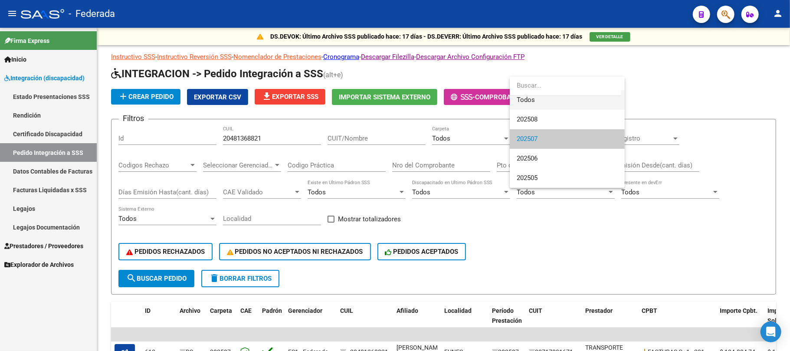
click at [526, 101] on span "Todos" at bounding box center [567, 100] width 101 height 20
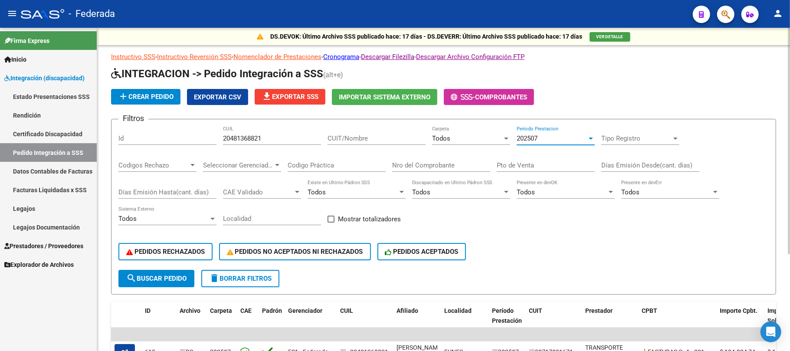
scroll to position [0, 0]
click at [169, 275] on span "search Buscar Pedido" at bounding box center [156, 279] width 60 height 8
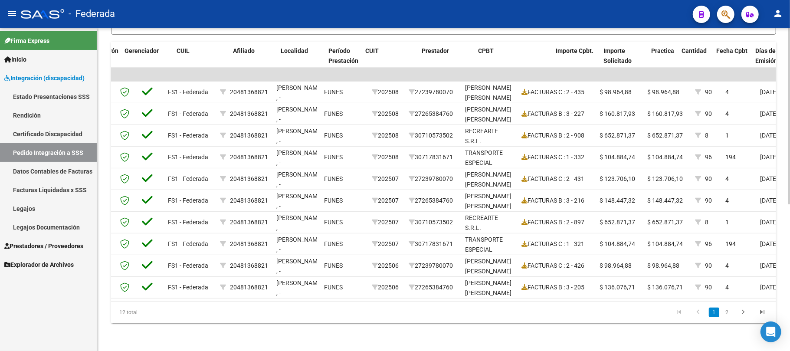
scroll to position [0, 181]
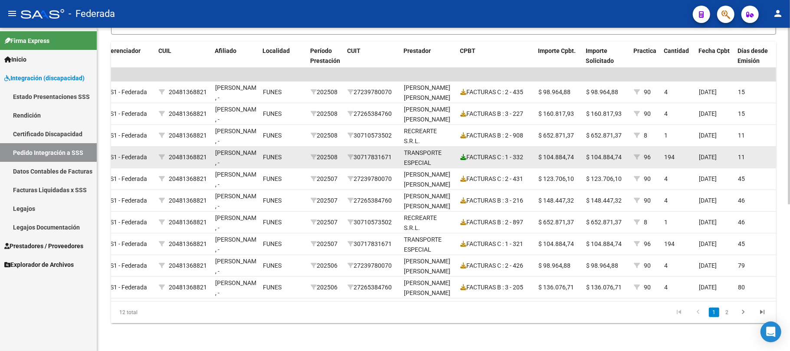
click at [461, 154] on icon at bounding box center [463, 157] width 6 height 6
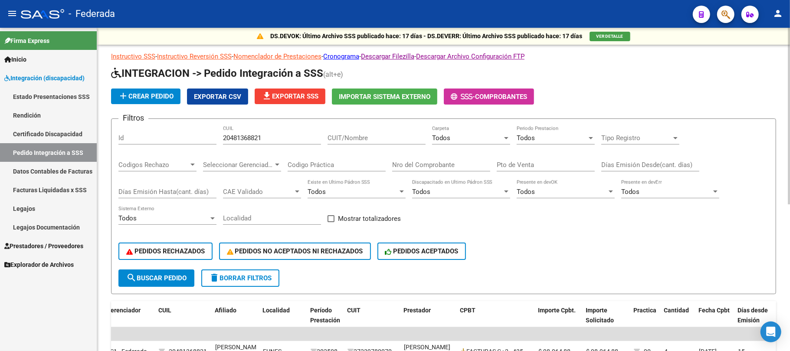
scroll to position [0, 0]
click at [252, 137] on input "20481368821" at bounding box center [272, 138] width 98 height 8
paste input "3573259459"
click at [182, 279] on span "search Buscar Pedido" at bounding box center [156, 279] width 60 height 8
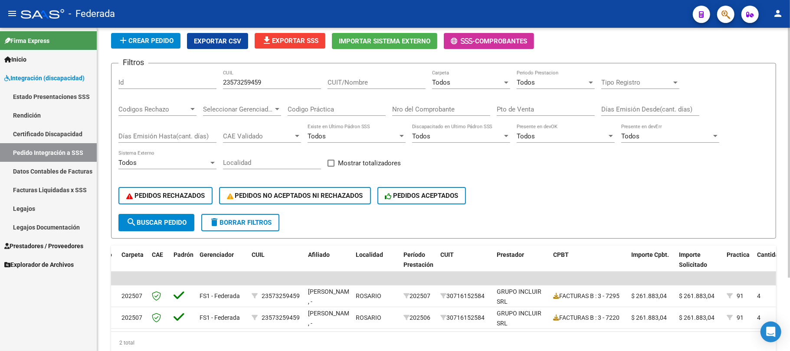
scroll to position [37, 0]
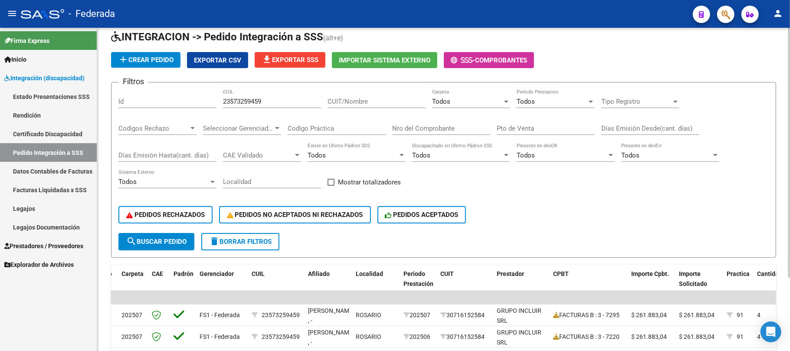
click at [243, 102] on input "23573259459" at bounding box center [272, 102] width 98 height 8
click at [244, 102] on input "23573259459" at bounding box center [272, 102] width 98 height 8
paste input "0486604086"
click at [173, 239] on span "search Buscar Pedido" at bounding box center [156, 242] width 60 height 8
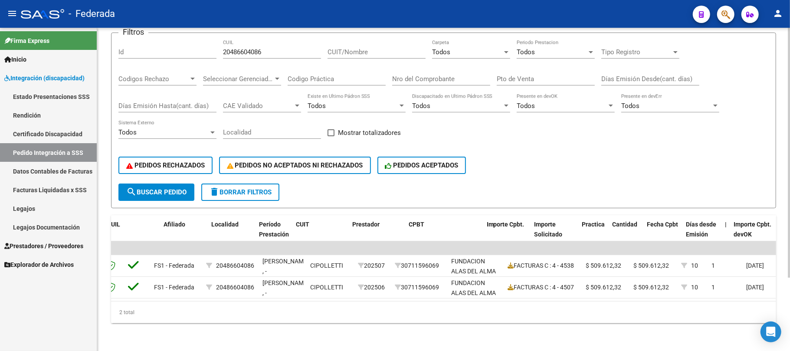
scroll to position [0, 233]
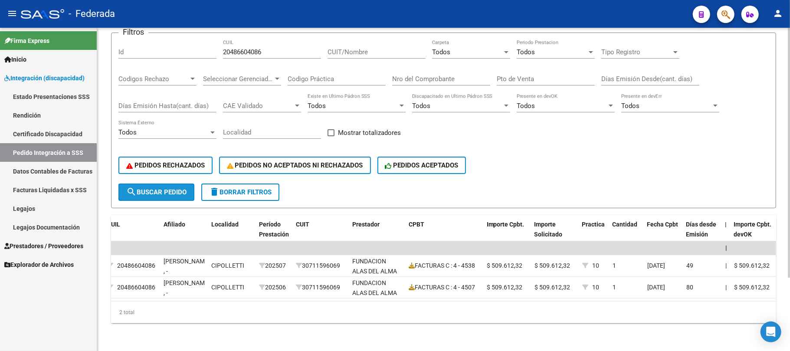
click at [173, 188] on span "search Buscar Pedido" at bounding box center [156, 192] width 60 height 8
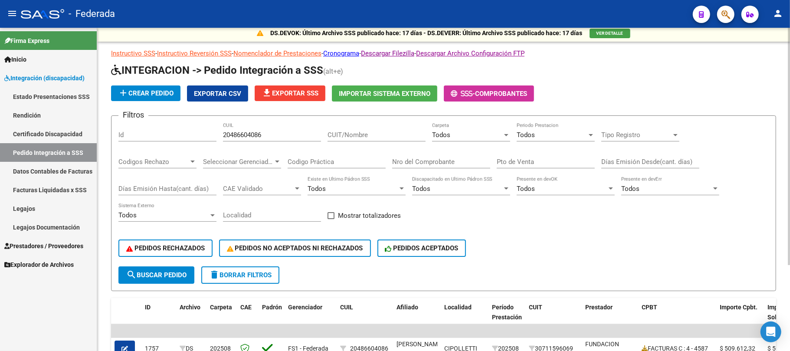
scroll to position [0, 0]
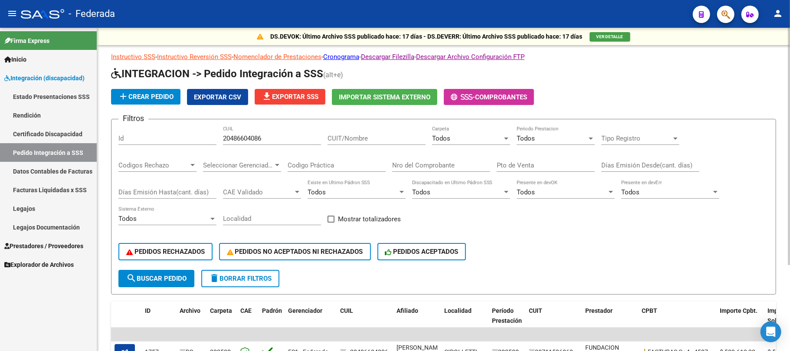
click at [240, 143] on div "20486604086 CUIL" at bounding box center [272, 135] width 98 height 19
click at [240, 139] on input "20486604086" at bounding box center [272, 138] width 98 height 8
paste input "575664653"
click at [182, 283] on button "search Buscar Pedido" at bounding box center [156, 278] width 76 height 17
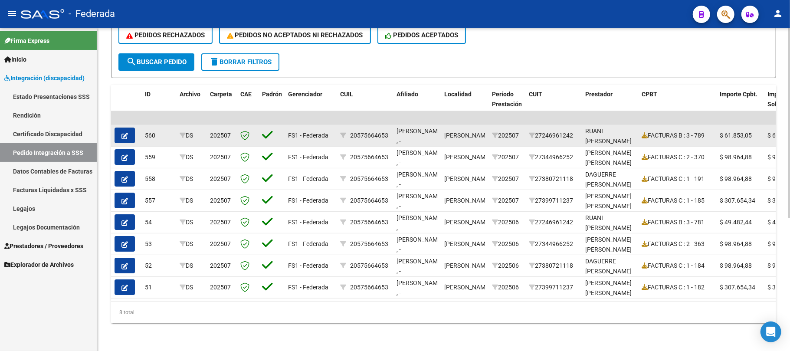
scroll to position [51, 0]
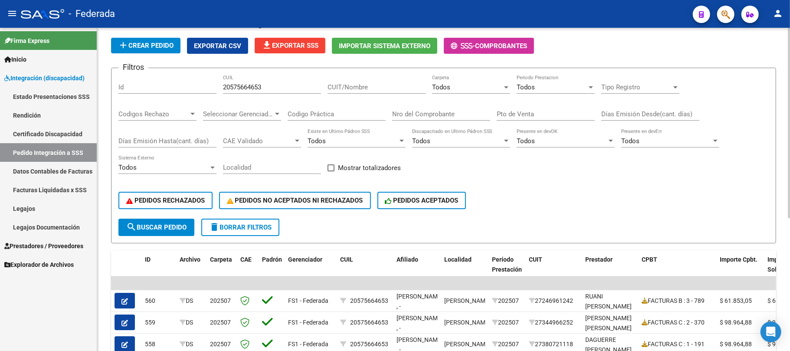
click at [240, 84] on input "20575664653" at bounding box center [272, 87] width 98 height 8
paste input "20508670134"
click at [266, 87] on input "205720508670134664653" at bounding box center [272, 87] width 98 height 8
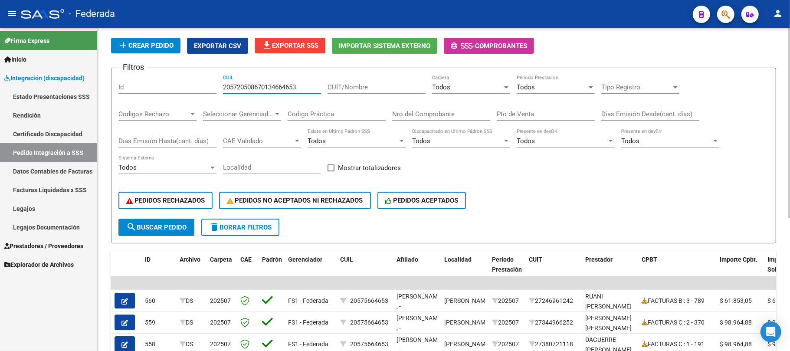
paste input "08670134"
click at [180, 219] on button "search Buscar Pedido" at bounding box center [156, 227] width 76 height 17
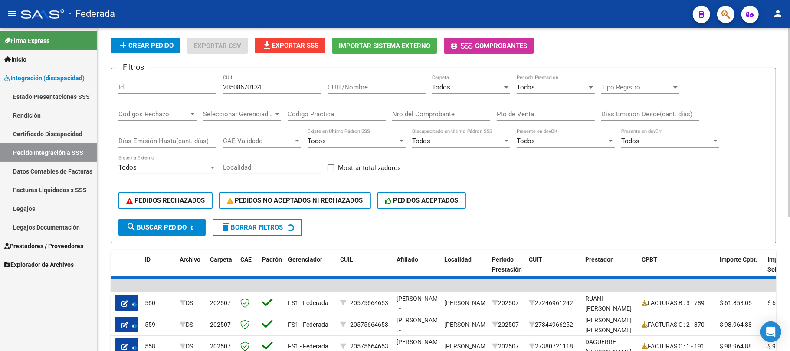
scroll to position [48, 0]
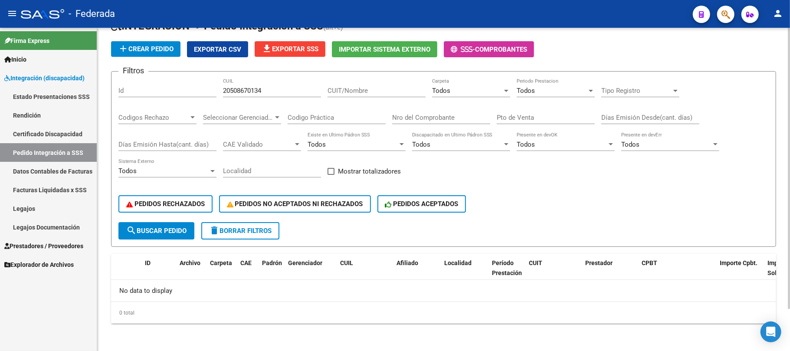
click at [253, 88] on input "20508670134" at bounding box center [272, 91] width 98 height 8
paste input "62733818"
click at [192, 231] on button "search Buscar Pedido" at bounding box center [156, 230] width 76 height 17
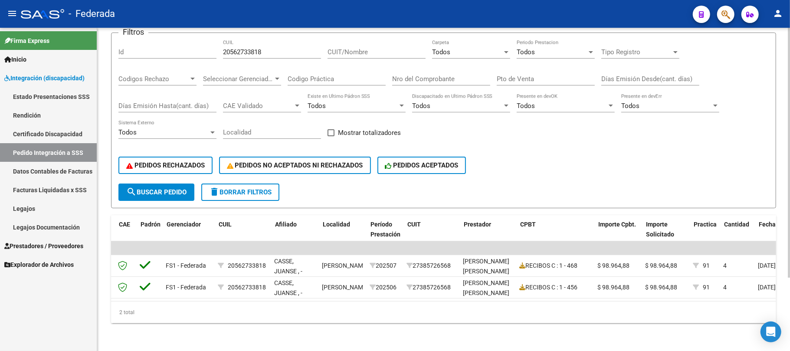
scroll to position [0, 0]
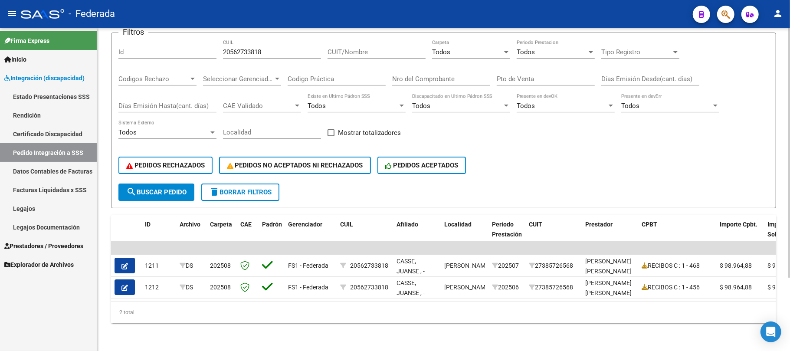
click at [191, 186] on button "search Buscar Pedido" at bounding box center [156, 191] width 76 height 17
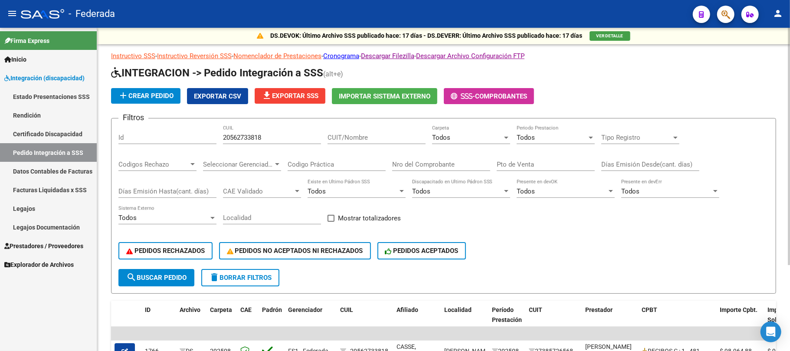
scroll to position [0, 0]
click at [245, 144] on div "20562733818 CUIL" at bounding box center [272, 135] width 98 height 19
paste input "27595636472"
click at [251, 138] on input "2056273381827595636472" at bounding box center [272, 138] width 98 height 8
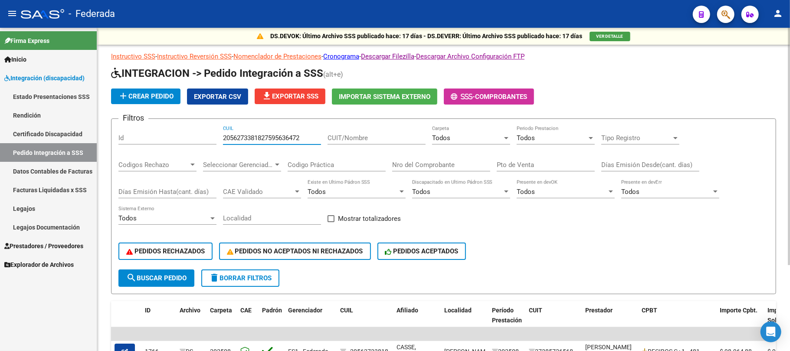
click at [251, 138] on input "2056273381827595636472" at bounding box center [272, 138] width 98 height 8
paste input "number"
click at [179, 288] on form "Filtros Id 27595636472 CUIL CUIT/Nombre Todos Carpeta Todos Periodo Prestacion …" at bounding box center [443, 206] width 665 height 176
click at [179, 283] on button "search Buscar Pedido" at bounding box center [156, 277] width 76 height 17
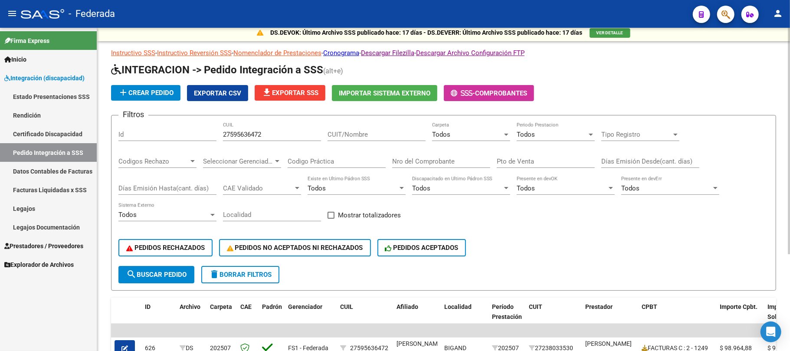
scroll to position [0, 0]
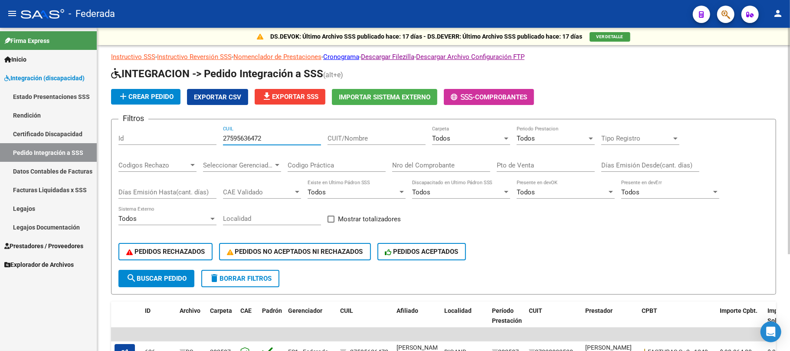
click at [242, 142] on input "27595636472" at bounding box center [272, 138] width 98 height 8
paste input "0554050035"
type input "20554050035"
click at [180, 285] on button "search Buscar Pedido" at bounding box center [156, 278] width 76 height 17
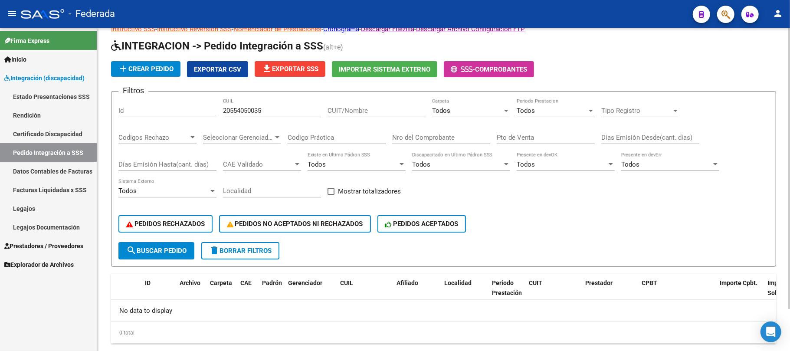
scroll to position [48, 0]
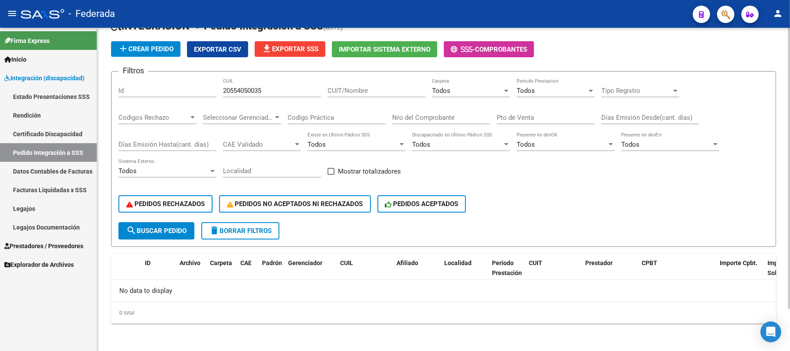
click at [174, 231] on span "search Buscar Pedido" at bounding box center [156, 231] width 60 height 8
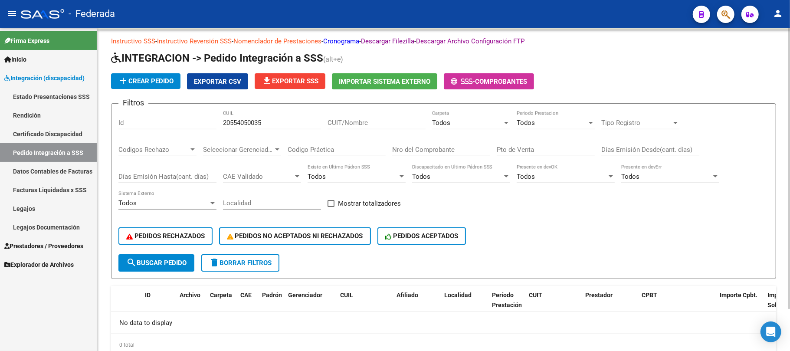
scroll to position [0, 0]
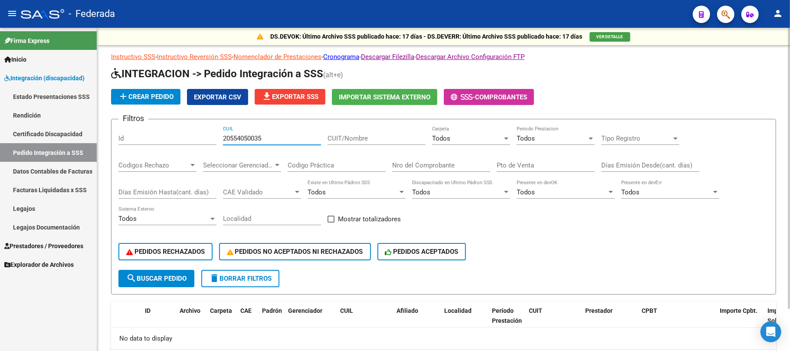
click at [264, 139] on input "20554050035" at bounding box center [272, 138] width 98 height 8
click at [252, 141] on input "20554050035" at bounding box center [272, 138] width 98 height 8
click at [462, 141] on div "Todos" at bounding box center [467, 138] width 70 height 8
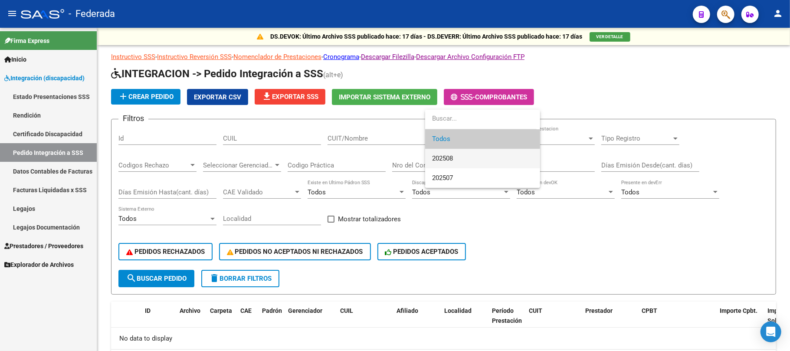
click at [457, 158] on span "202508" at bounding box center [482, 159] width 101 height 20
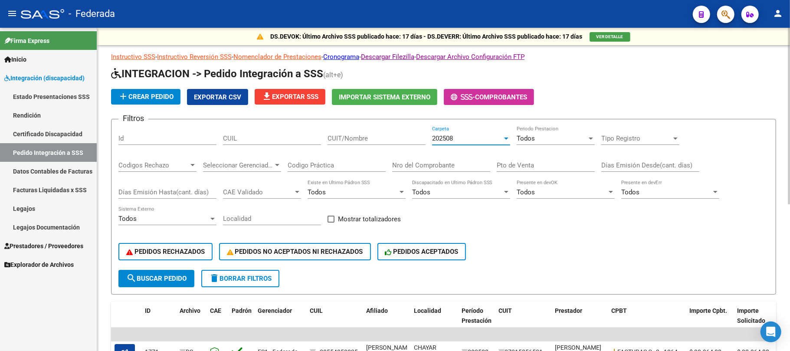
click at [330, 218] on span at bounding box center [330, 219] width 7 height 7
click at [330, 222] on input "Mostrar totalizadores" at bounding box center [330, 222] width 0 height 0
checkbox input "true"
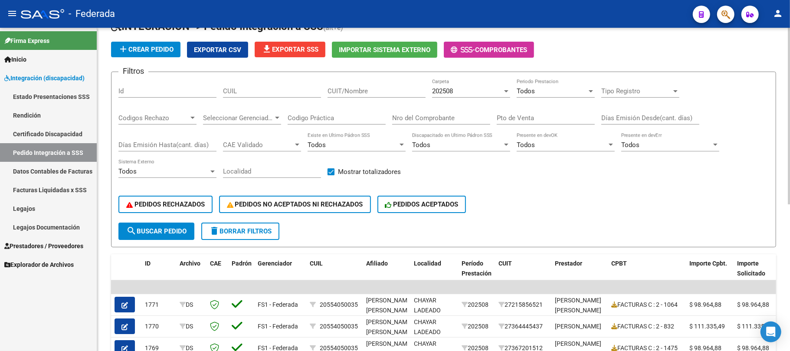
scroll to position [115, 0]
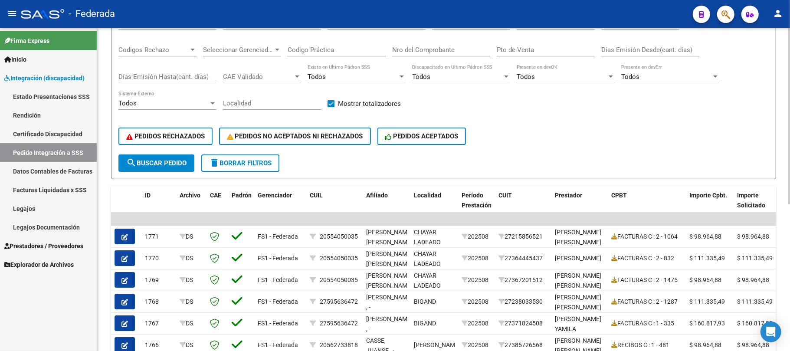
click at [179, 167] on button "search Buscar Pedido" at bounding box center [156, 162] width 76 height 17
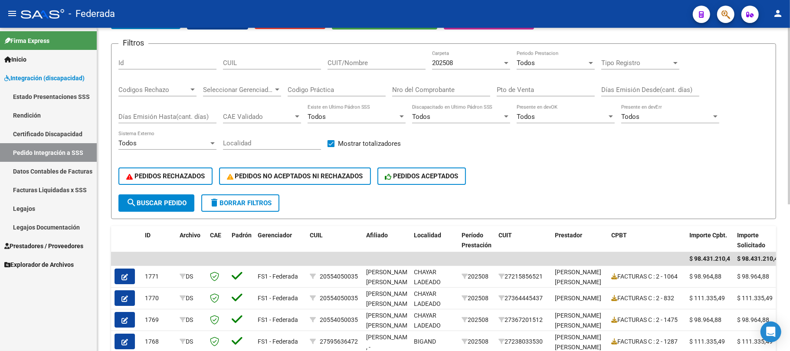
scroll to position [0, 0]
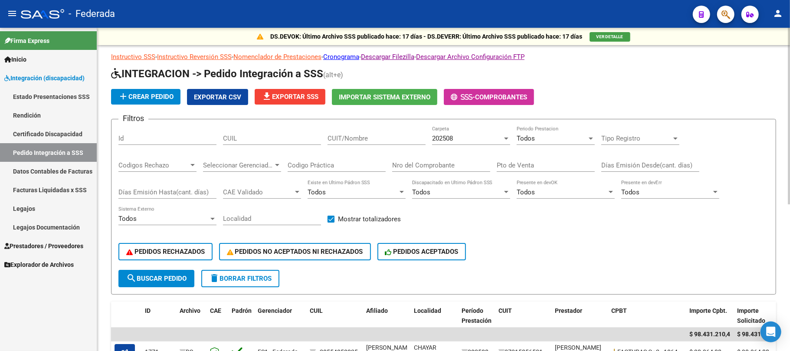
click at [255, 143] on div "CUIL" at bounding box center [272, 135] width 98 height 19
paste input "20574530661"
click at [186, 272] on button "search Buscar Pedido" at bounding box center [156, 278] width 76 height 17
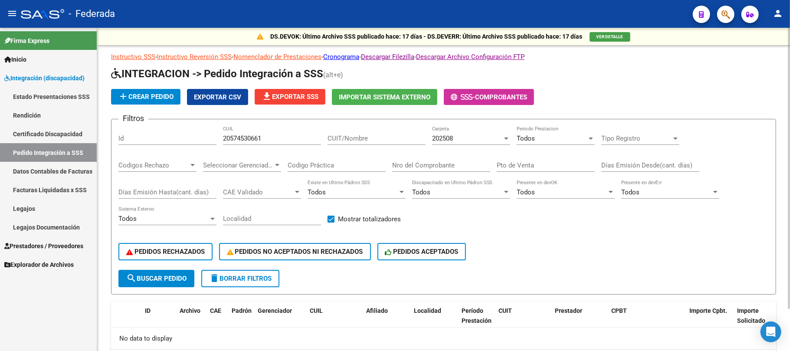
scroll to position [48, 0]
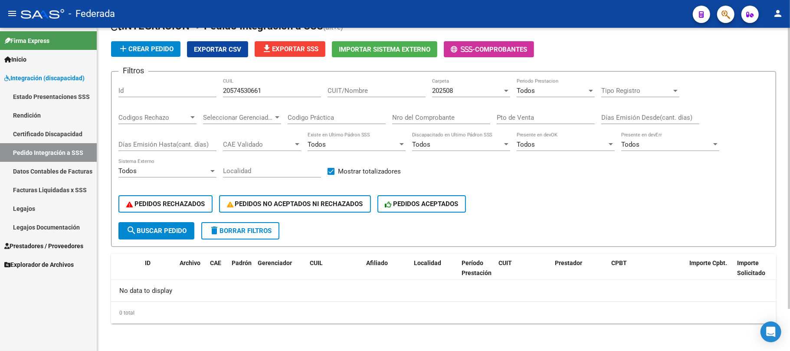
click at [455, 92] on div "202508" at bounding box center [467, 91] width 70 height 8
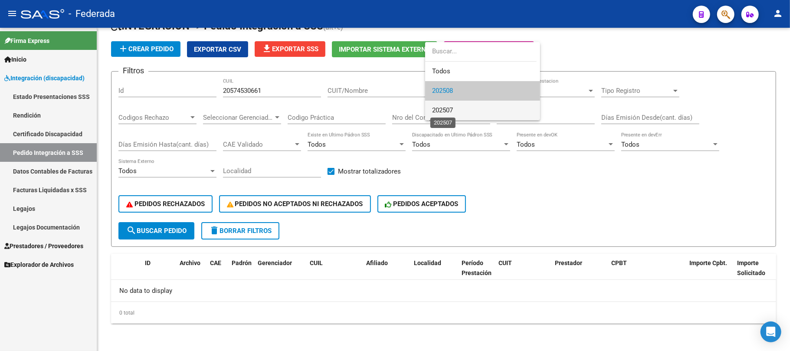
click at [452, 109] on span "202507" at bounding box center [442, 110] width 21 height 8
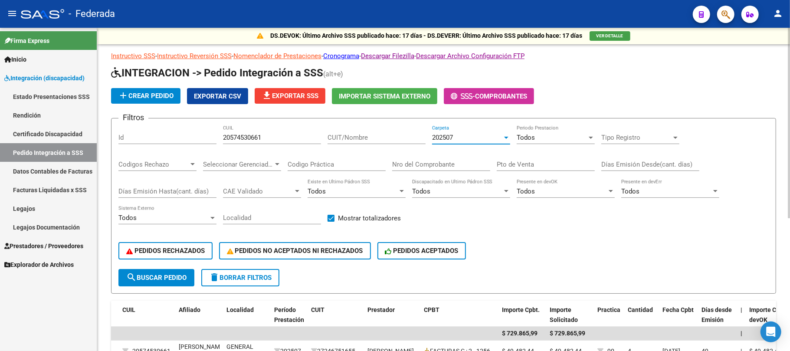
scroll to position [0, 0]
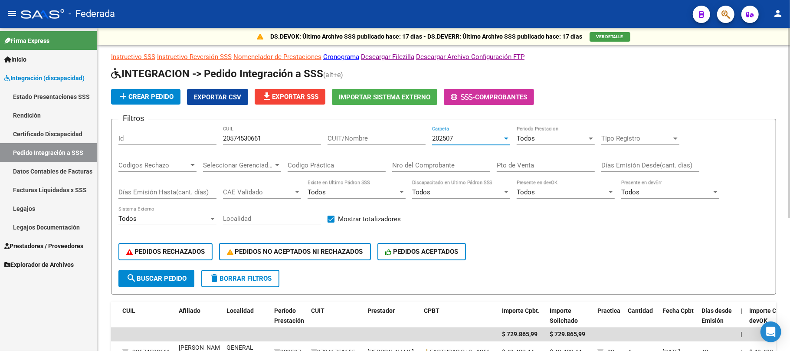
click at [259, 136] on input "20574530661" at bounding box center [272, 138] width 98 height 8
paste input "7488728569"
click at [186, 278] on span "search Buscar Pedido" at bounding box center [156, 279] width 60 height 8
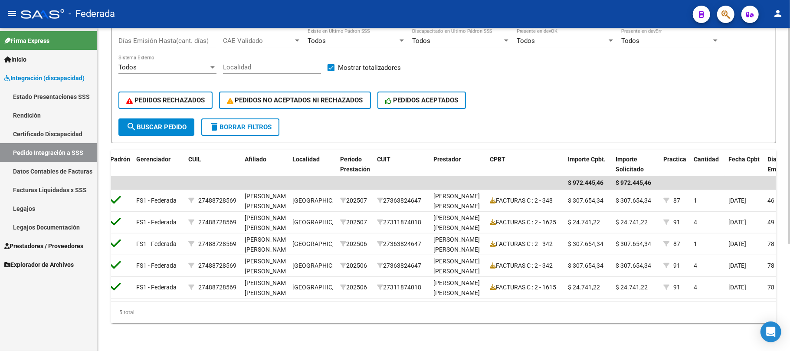
scroll to position [0, 116]
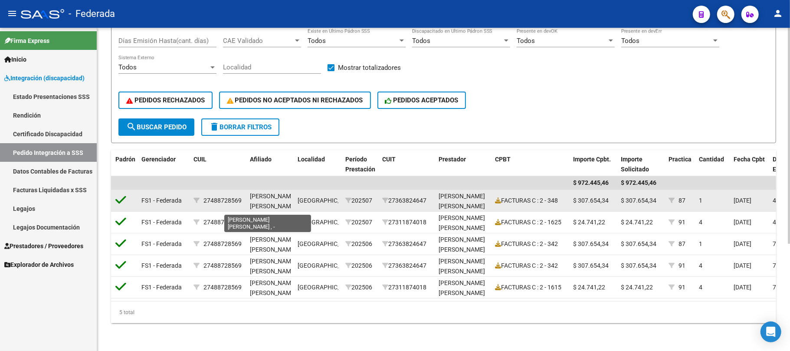
click at [262, 193] on span "LANDABURU DELFINA MILAGROS , -" at bounding box center [273, 206] width 46 height 27
copy span "LANDABURU"
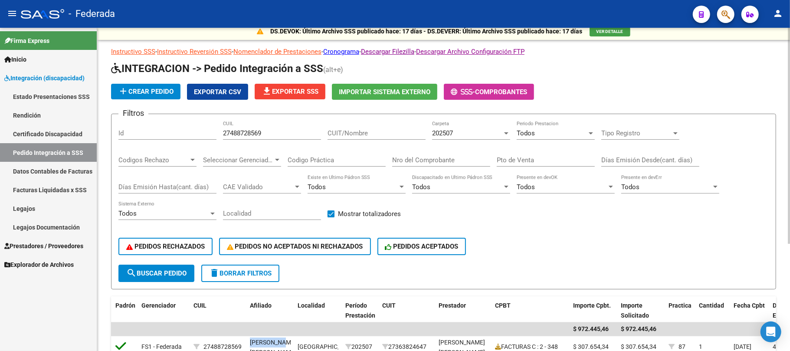
scroll to position [0, 0]
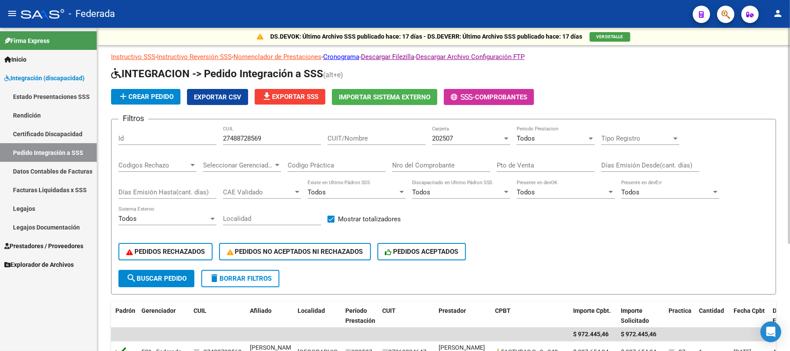
click at [243, 141] on input "27488728569" at bounding box center [272, 138] width 98 height 8
paste input "0555337788"
click at [179, 276] on span "search Buscar Pedido" at bounding box center [156, 279] width 60 height 8
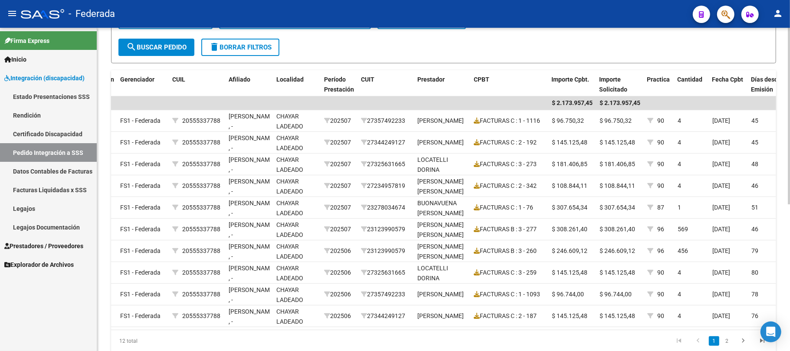
scroll to position [0, 140]
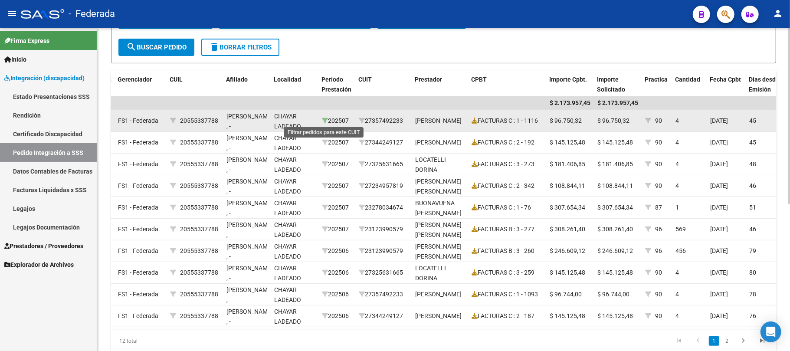
click at [322, 121] on icon at bounding box center [325, 121] width 6 height 6
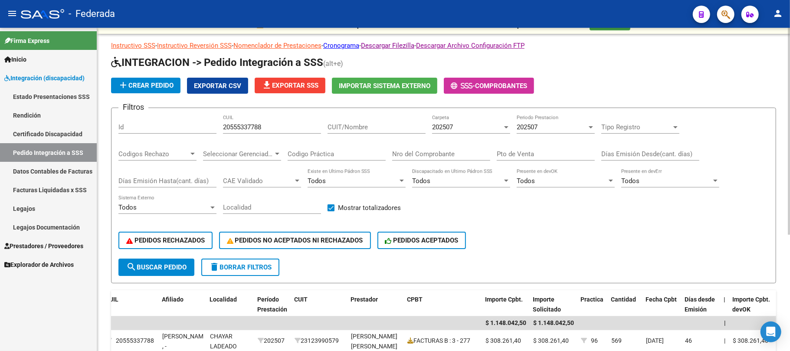
scroll to position [8, 0]
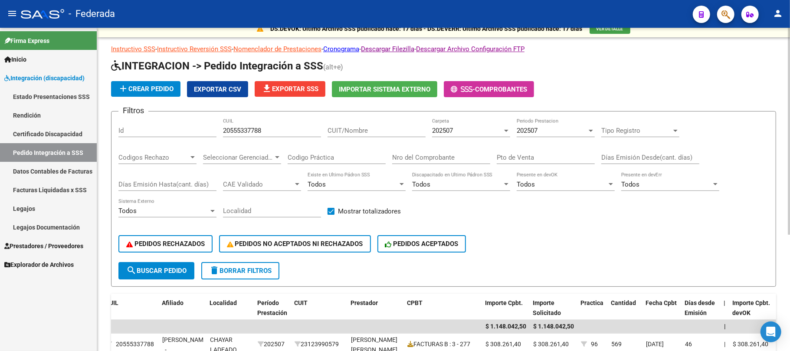
click at [236, 135] on div "20555337788 CUIL" at bounding box center [272, 127] width 98 height 19
click at [235, 133] on input "20555337788" at bounding box center [272, 131] width 98 height 8
paste input "3541420444"
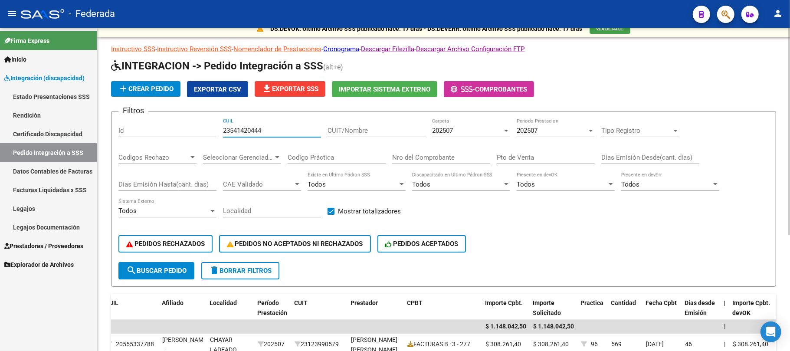
click at [189, 271] on button "search Buscar Pedido" at bounding box center [156, 270] width 76 height 17
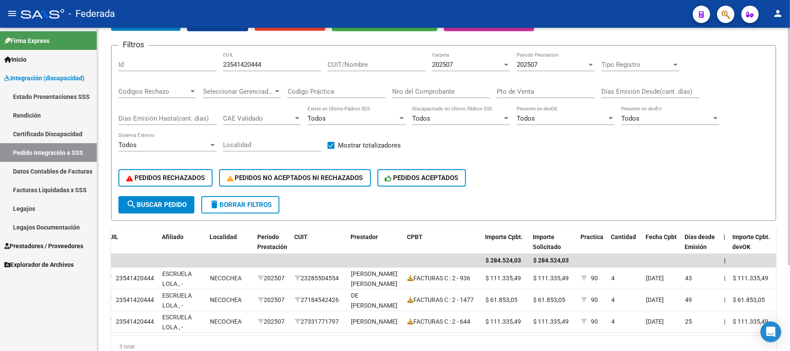
scroll to position [58, 0]
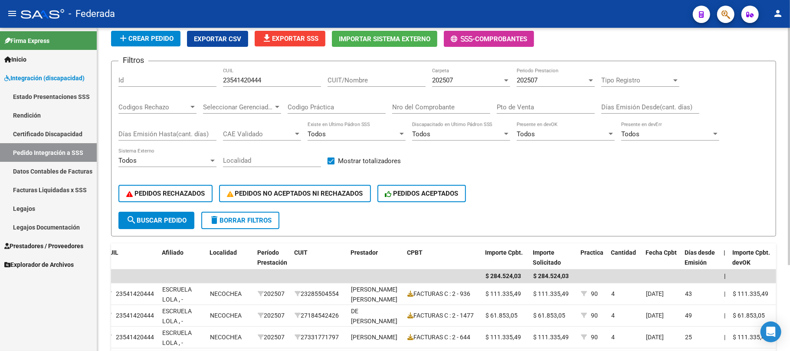
click at [245, 87] on div "23541420444 CUIL" at bounding box center [272, 77] width 98 height 19
click at [245, 80] on input "23541420444" at bounding box center [272, 80] width 98 height 8
paste input "0548429766"
click at [170, 219] on span "search Buscar Pedido" at bounding box center [156, 220] width 60 height 8
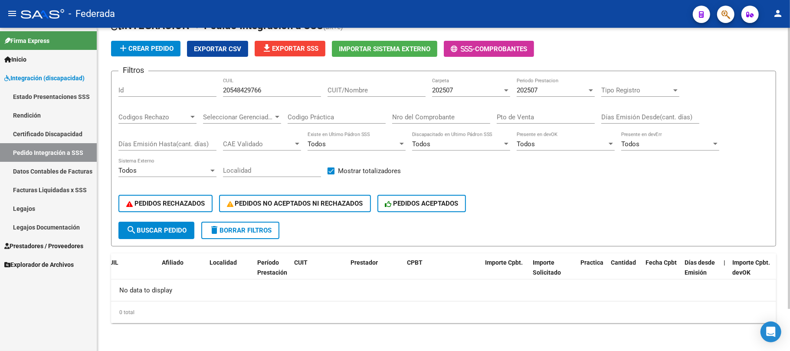
scroll to position [48, 0]
click at [440, 91] on span "202507" at bounding box center [442, 91] width 21 height 8
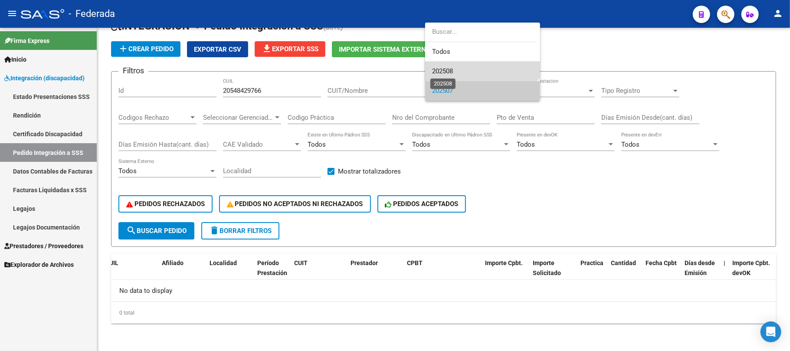
click at [445, 73] on span "202508" at bounding box center [442, 71] width 21 height 8
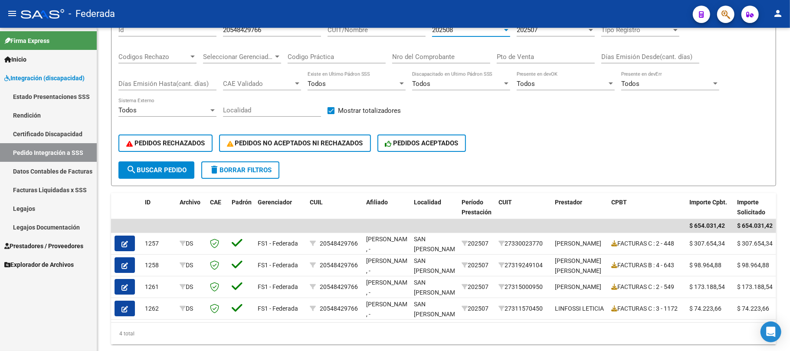
scroll to position [80, 0]
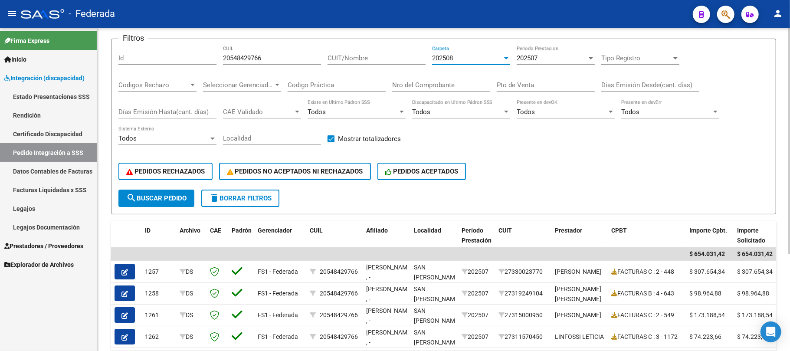
click at [235, 63] on div "20548429766 CUIL" at bounding box center [272, 55] width 98 height 19
click at [233, 57] on input "20548429766" at bounding box center [272, 58] width 98 height 8
paste input "751379088"
click at [172, 197] on span "search Buscar Pedido" at bounding box center [156, 198] width 60 height 8
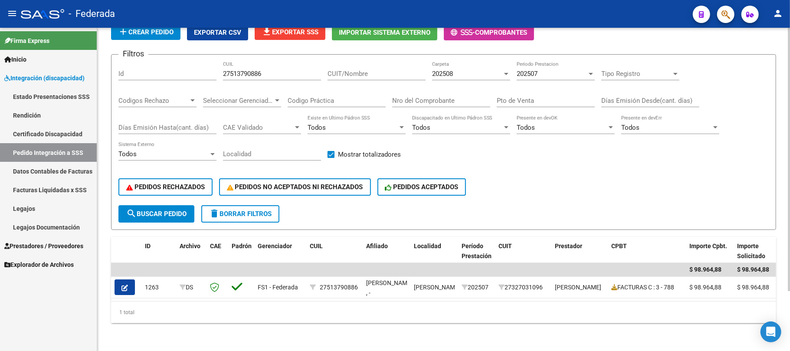
scroll to position [73, 0]
click at [465, 70] on div "202508" at bounding box center [467, 74] width 70 height 8
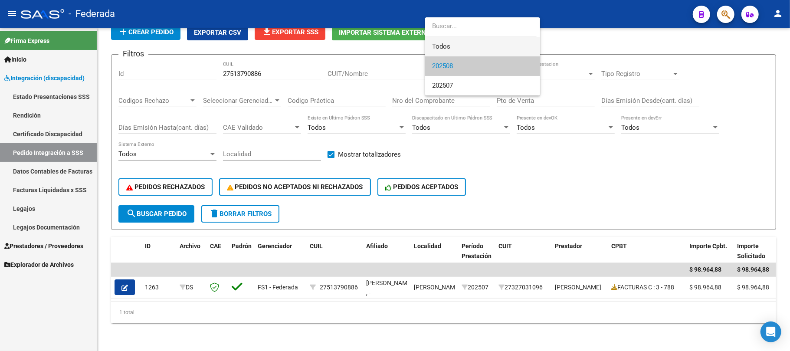
click at [463, 47] on span "Todos" at bounding box center [482, 47] width 101 height 20
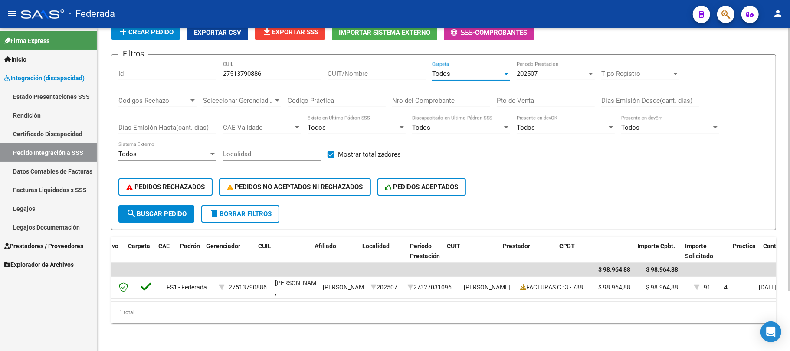
scroll to position [0, 0]
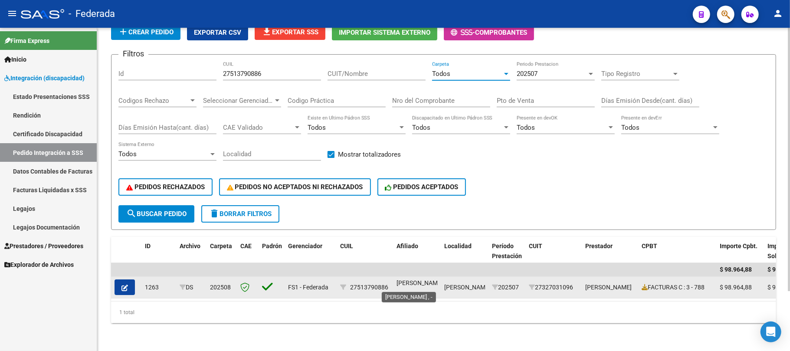
click at [398, 279] on span "LINARES, AVRIL AIME , -" at bounding box center [419, 287] width 46 height 17
copy span "LINARES"
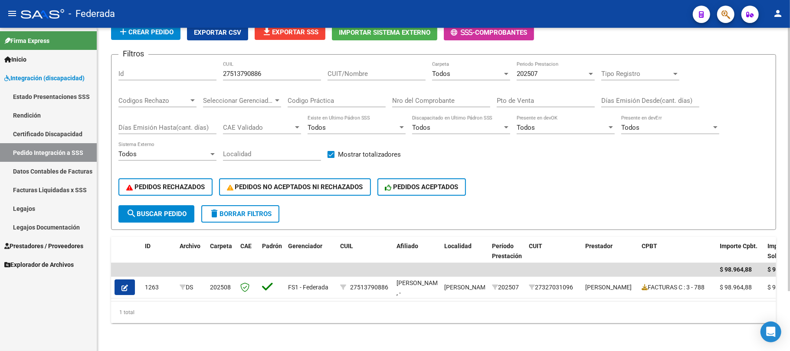
click at [250, 70] on input "27513790886" at bounding box center [272, 74] width 98 height 8
paste input "42919537"
click at [160, 210] on span "search Buscar Pedido" at bounding box center [156, 214] width 60 height 8
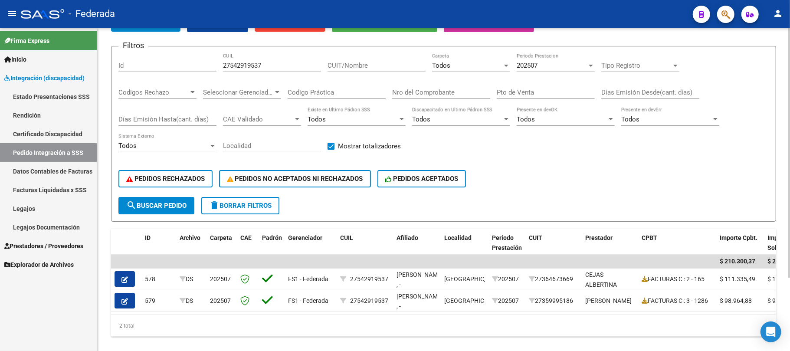
click at [466, 157] on div "Filtros Id 27542919537 CUIL CUIT/Nombre Todos Carpeta 202507 Periodo Prestacion…" at bounding box center [443, 125] width 650 height 144
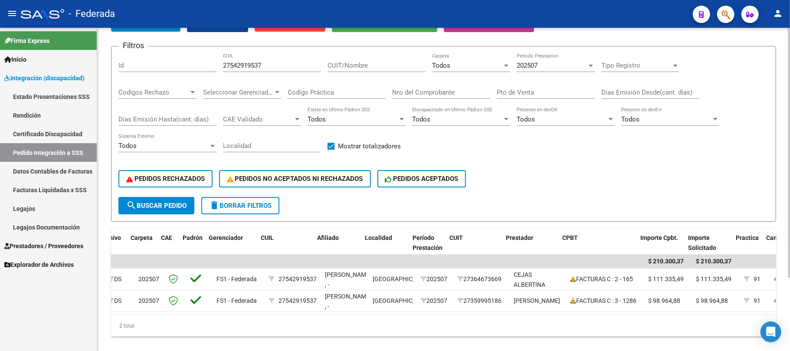
scroll to position [0, 100]
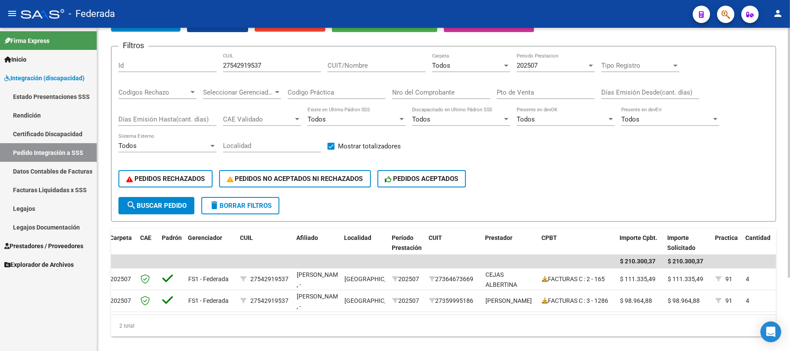
click at [236, 67] on input "27542919537" at bounding box center [272, 66] width 98 height 8
paste input "0546210686"
click at [168, 208] on span "search Buscar Pedido" at bounding box center [156, 206] width 60 height 8
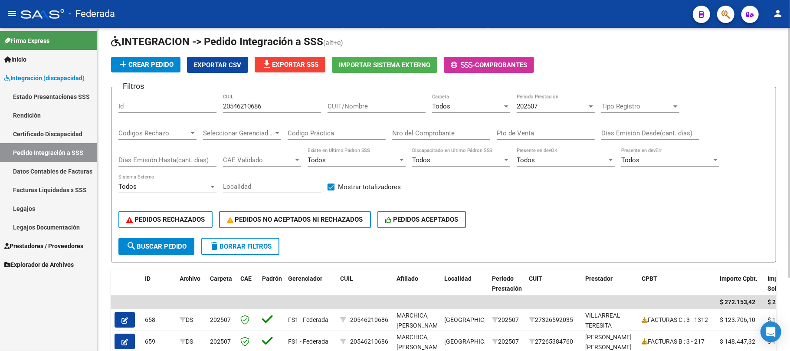
scroll to position [15, 0]
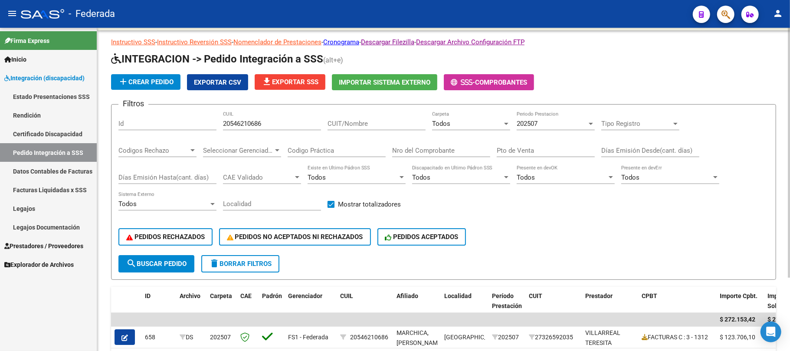
click at [239, 124] on input "20546210686" at bounding box center [272, 124] width 98 height 8
paste input "7565682259"
click at [181, 257] on button "search Buscar Pedido" at bounding box center [156, 263] width 76 height 17
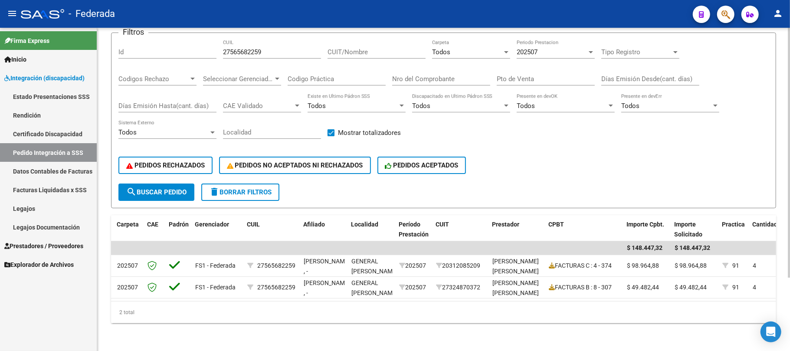
scroll to position [0, 0]
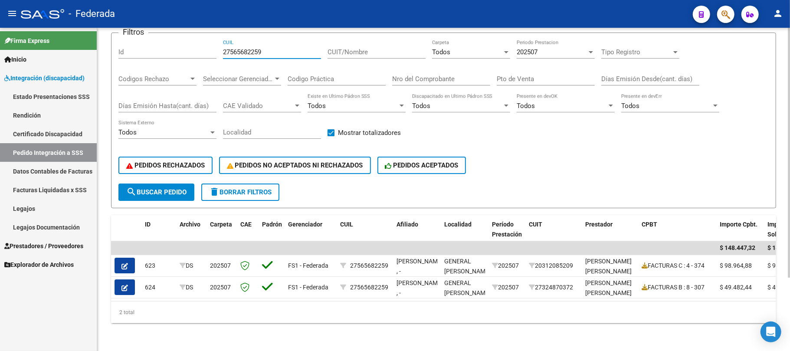
click at [248, 48] on input "27565682259" at bounding box center [272, 52] width 98 height 8
paste input "0567841260"
type input "20567841260"
click at [186, 188] on span "search Buscar Pedido" at bounding box center [156, 192] width 60 height 8
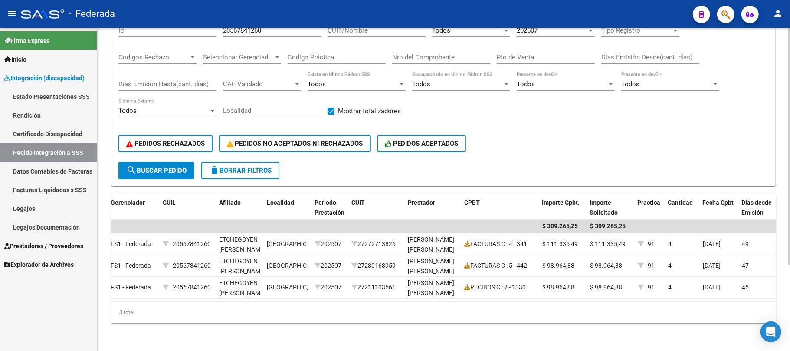
scroll to position [0, 179]
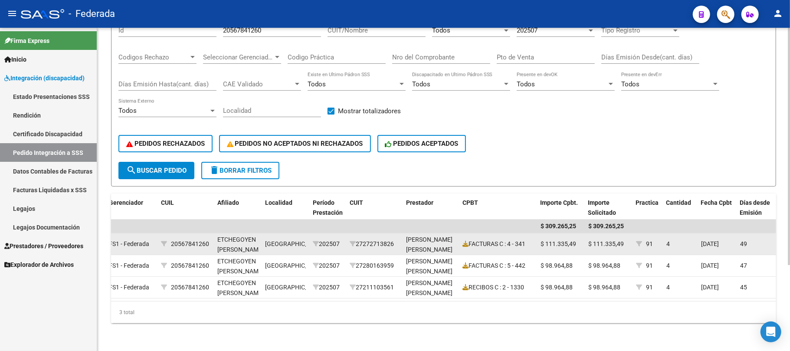
click at [241, 233] on datatable-body-cell "ETCHEGOYEN TRUEBA AGUSTIN , -" at bounding box center [238, 243] width 48 height 21
click at [239, 236] on span "ETCHEGOYEN TRUEBA AGUSTIN , -" at bounding box center [240, 249] width 46 height 27
copy span "ETCHEGOYEN"
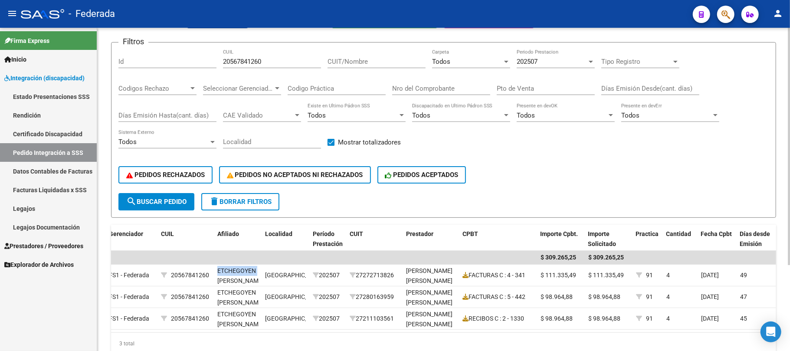
scroll to position [58, 0]
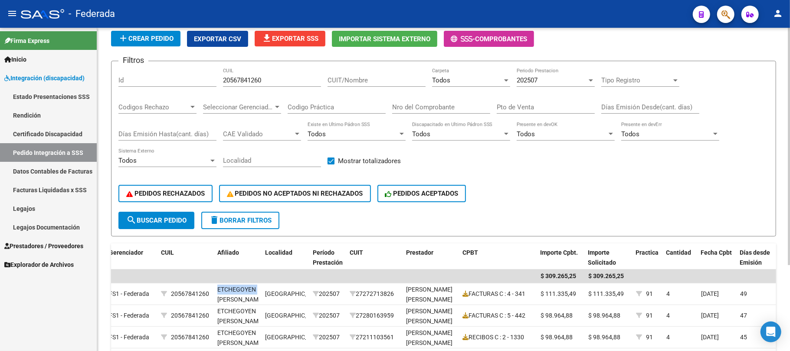
click at [242, 216] on span "delete Borrar Filtros" at bounding box center [240, 220] width 62 height 8
checkbox input "false"
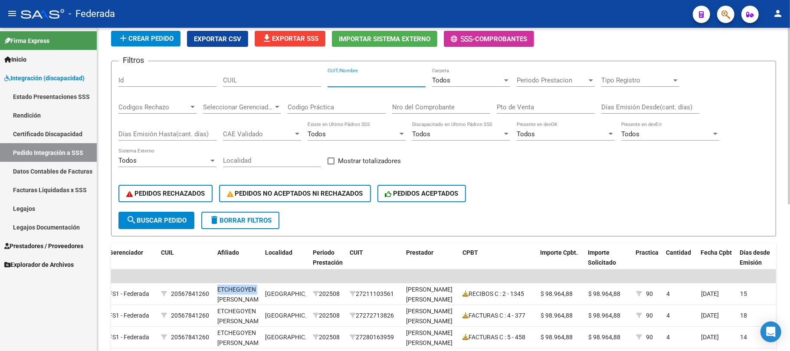
click at [353, 80] on input "CUIT/Nombre" at bounding box center [376, 80] width 98 height 8
click at [242, 82] on input "CUIL" at bounding box center [272, 80] width 98 height 8
paste input "20545012430"
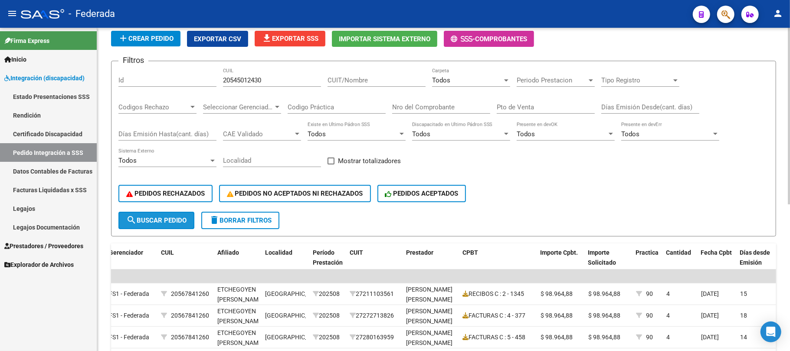
click at [180, 223] on span "search Buscar Pedido" at bounding box center [156, 220] width 60 height 8
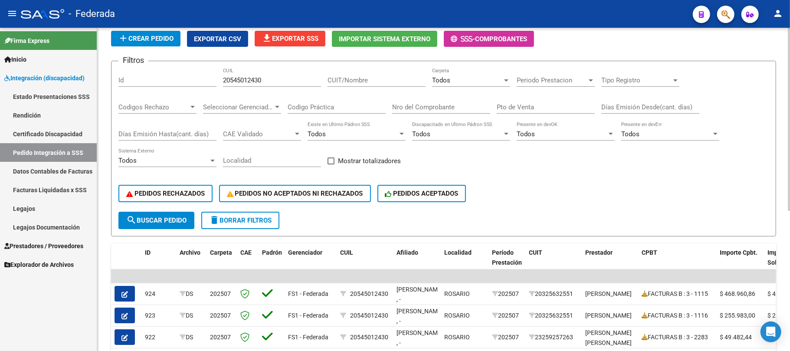
click at [261, 79] on input "20545012430" at bounding box center [272, 80] width 98 height 8
paste input "7472527563"
click at [191, 216] on button "search Buscar Pedido" at bounding box center [156, 220] width 76 height 17
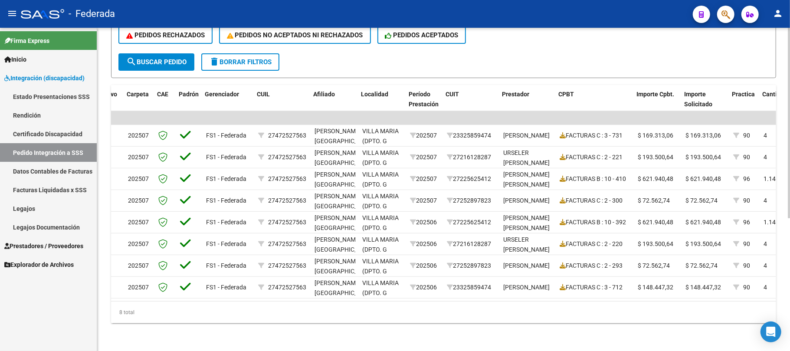
scroll to position [0, 151]
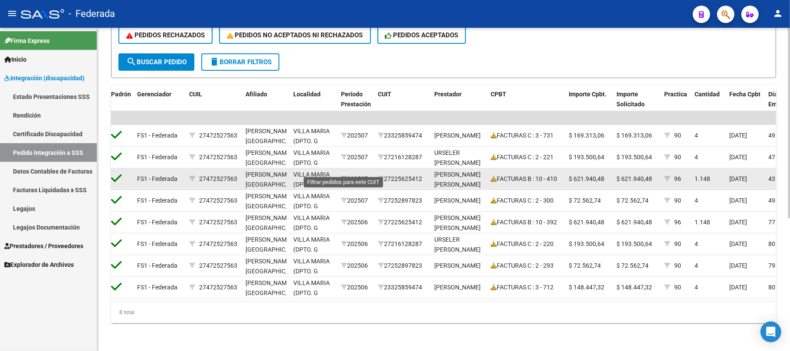
click at [344, 176] on icon at bounding box center [344, 179] width 6 height 6
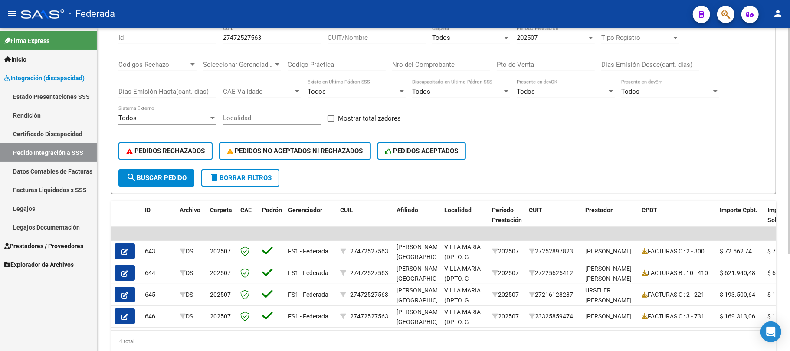
scroll to position [80, 0]
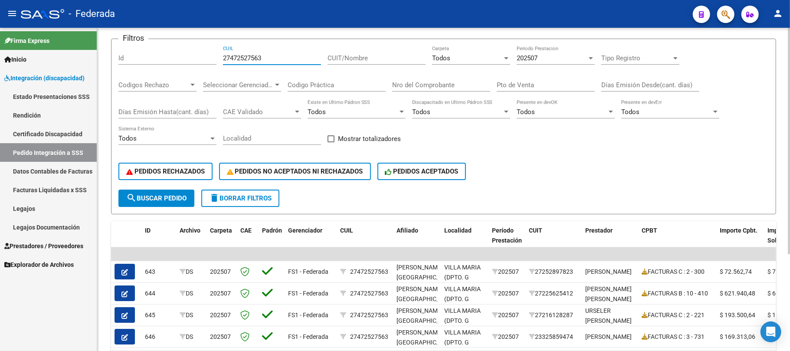
click at [243, 59] on input "27472527563" at bounding box center [272, 58] width 98 height 8
paste input "9149734"
click at [163, 191] on button "search Buscar Pedido" at bounding box center [156, 198] width 76 height 17
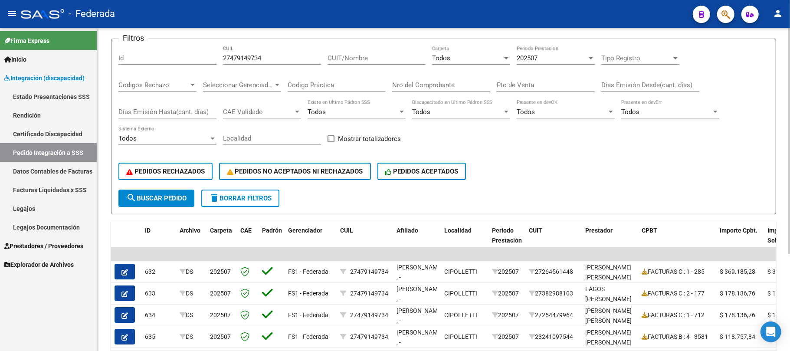
click at [230, 56] on input "27479149734" at bounding box center [272, 58] width 98 height 8
click at [231, 56] on input "27479149734" at bounding box center [272, 58] width 98 height 8
paste input "0242756879"
click at [167, 191] on button "search Buscar Pedido" at bounding box center [156, 198] width 76 height 17
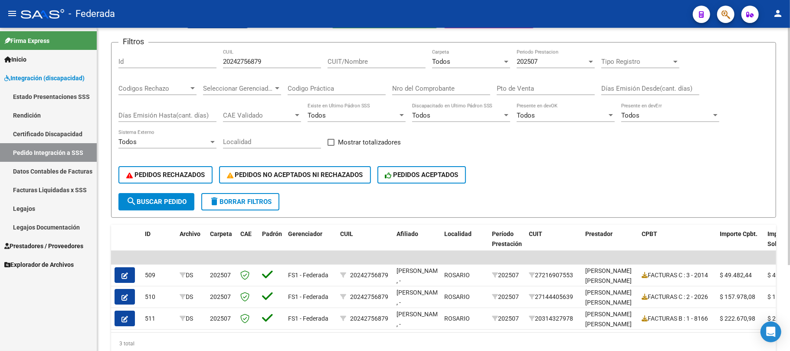
scroll to position [58, 0]
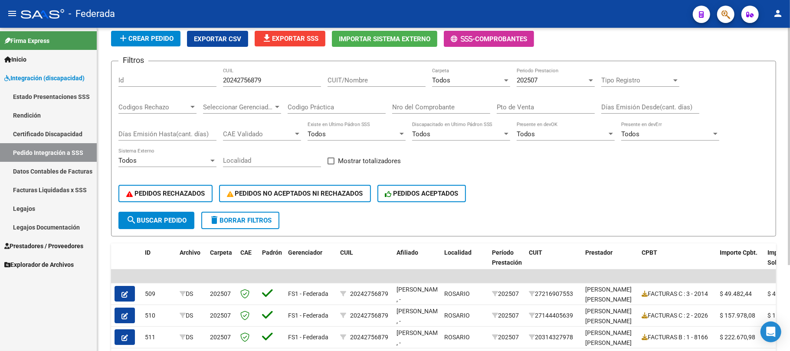
click at [245, 80] on input "20242756879" at bounding box center [272, 80] width 98 height 8
paste input "7322099806"
type input "27322099806"
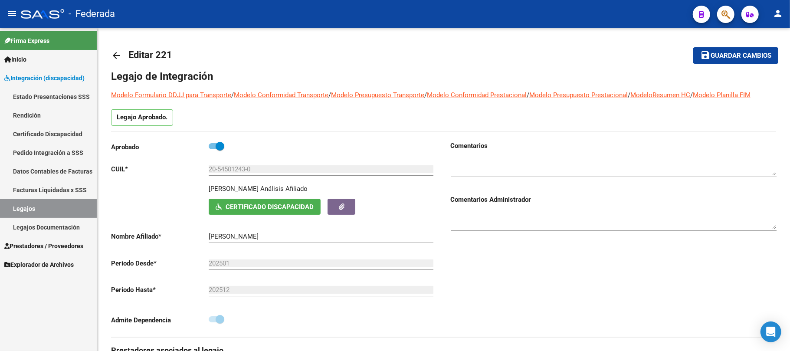
click at [49, 210] on link "Legajos" at bounding box center [48, 208] width 97 height 19
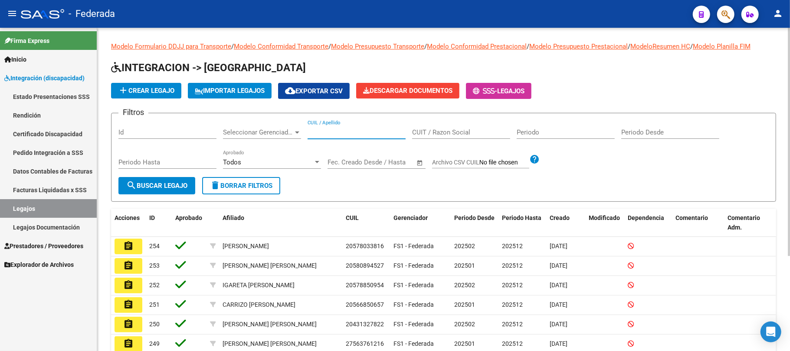
click at [349, 132] on input "CUIL / Apellido" at bounding box center [356, 132] width 98 height 8
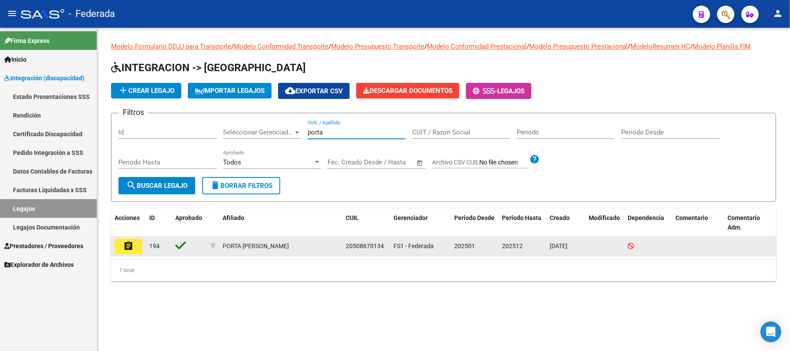
type input "porta"
click at [120, 252] on button "assignment" at bounding box center [128, 247] width 28 height 16
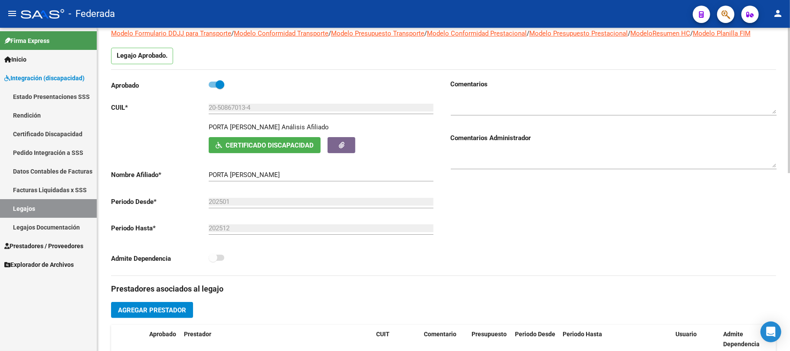
scroll to position [58, 0]
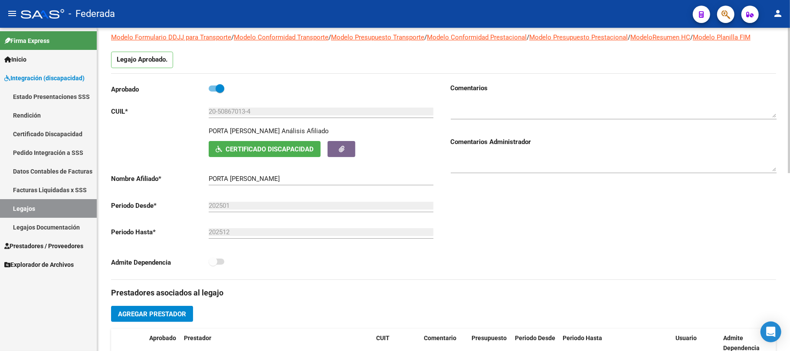
click at [239, 150] on span "Certificado Discapacidad" at bounding box center [270, 149] width 88 height 8
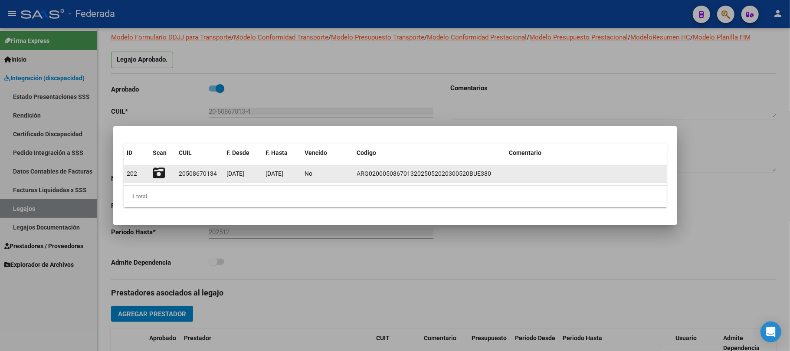
click at [154, 173] on icon at bounding box center [159, 173] width 12 height 12
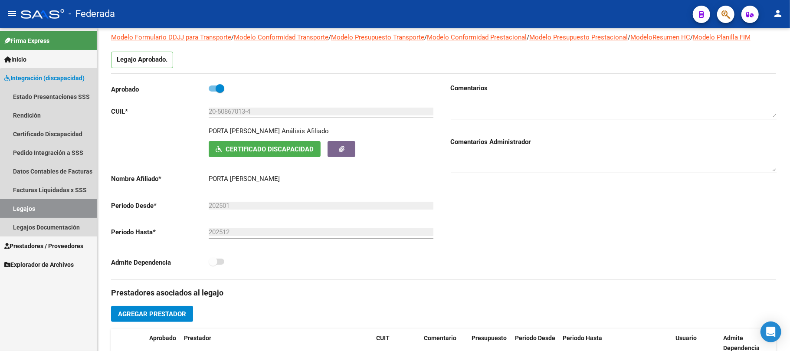
click at [60, 216] on link "Legajos" at bounding box center [48, 208] width 97 height 19
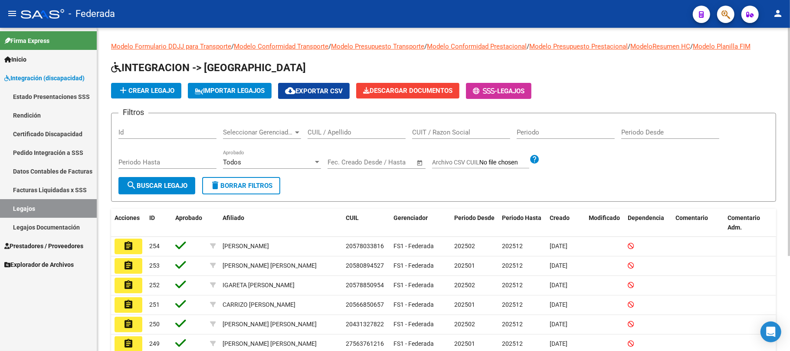
click at [356, 129] on input "CUIL / Apellido" at bounding box center [356, 132] width 98 height 8
paste input "20554050035"
type input "20554050035"
click at [154, 191] on button "search Buscar Legajo" at bounding box center [156, 185] width 77 height 17
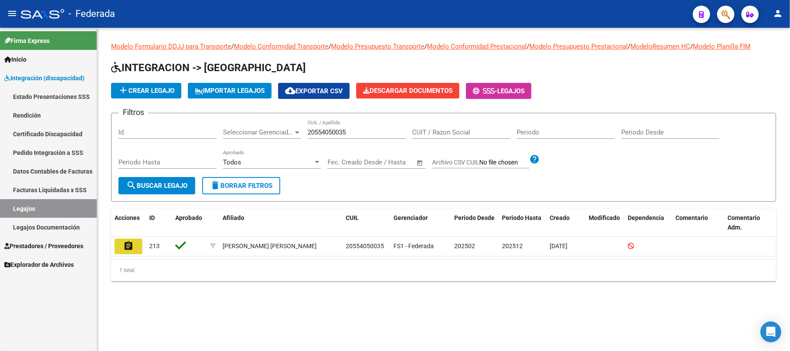
click at [130, 248] on mat-icon "assignment" at bounding box center [128, 246] width 10 height 10
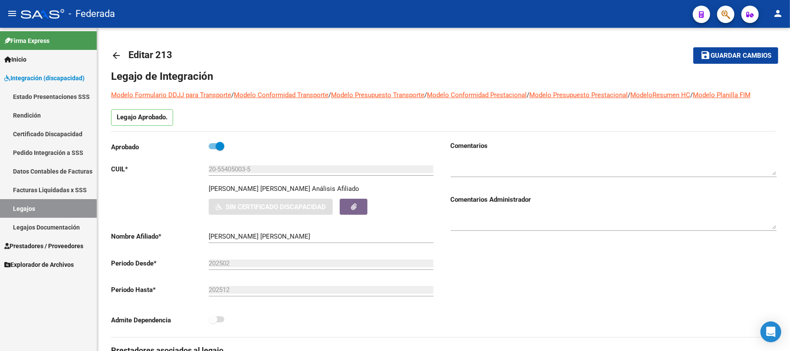
click at [51, 134] on link "Certificado Discapacidad" at bounding box center [48, 133] width 97 height 19
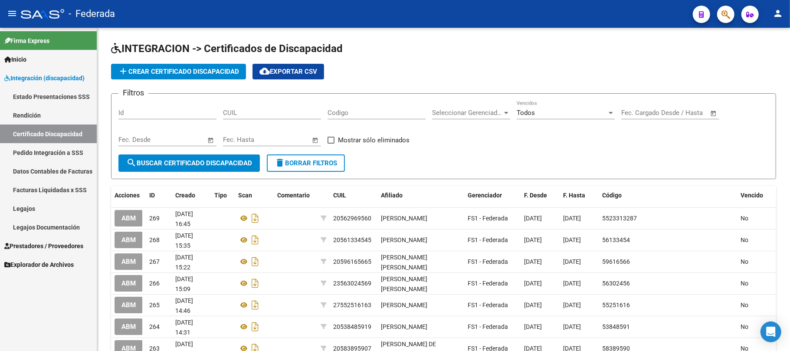
click at [21, 212] on link "Legajos" at bounding box center [48, 208] width 97 height 19
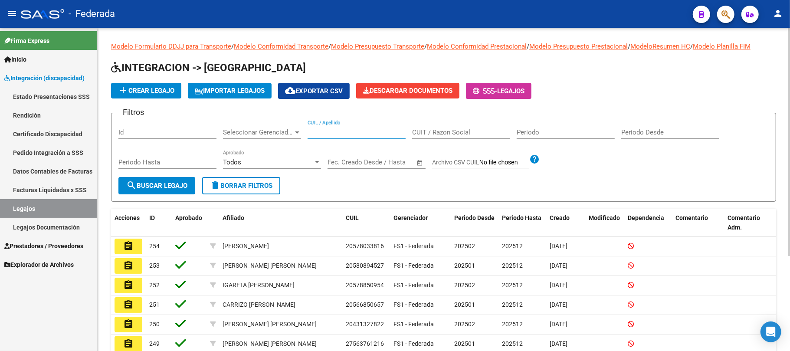
click at [361, 134] on input "CUIL / Apellido" at bounding box center [356, 132] width 98 height 8
paste input "20554050035"
type input "20554050035"
click at [178, 180] on button "search Buscar Legajo" at bounding box center [156, 185] width 77 height 17
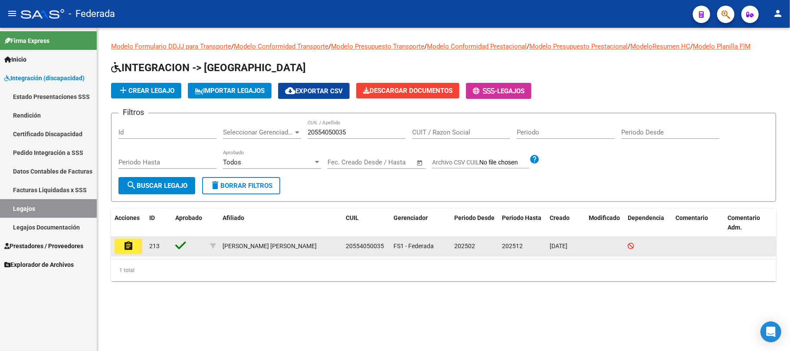
click at [356, 244] on span "20554050035" at bounding box center [365, 245] width 38 height 7
copy span "20554050035"
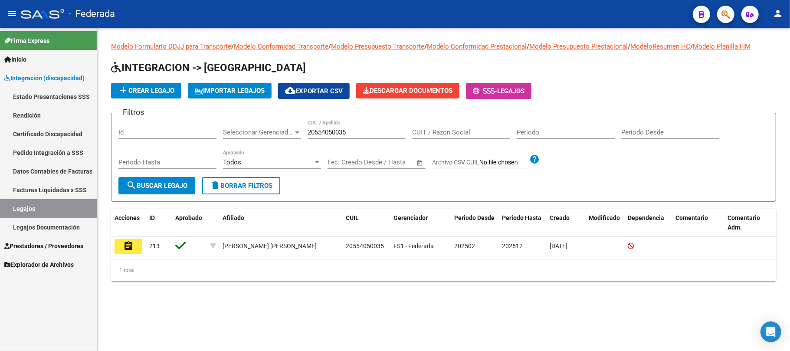
click at [61, 137] on link "Certificado Discapacidad" at bounding box center [48, 133] width 97 height 19
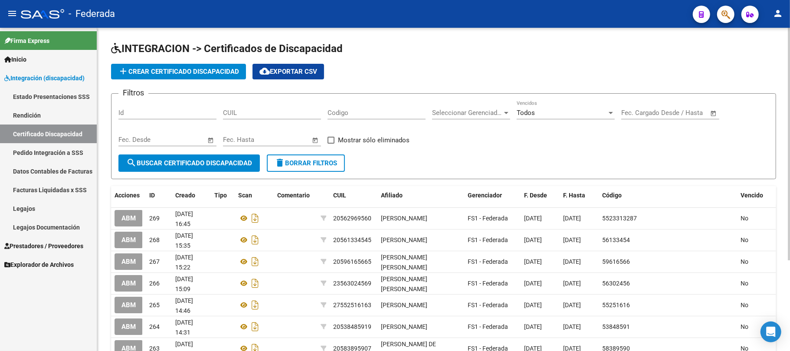
click at [247, 111] on input "CUIL" at bounding box center [272, 113] width 98 height 8
paste input "20-55405003-5"
type input "20-55405003-5"
click at [229, 160] on span "search Buscar Certificado Discapacidad" at bounding box center [189, 163] width 126 height 8
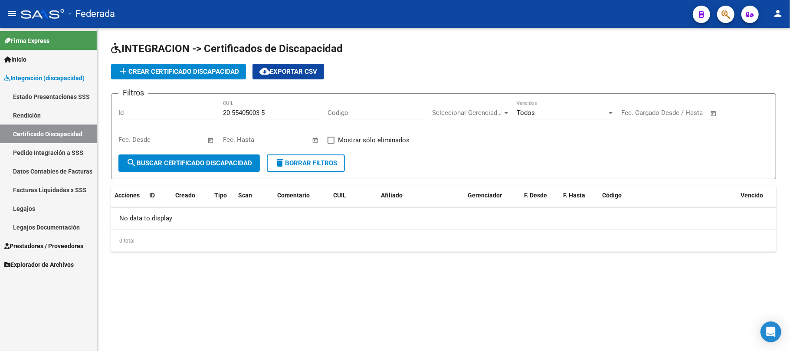
click at [304, 159] on span "delete Borrar Filtros" at bounding box center [306, 163] width 62 height 8
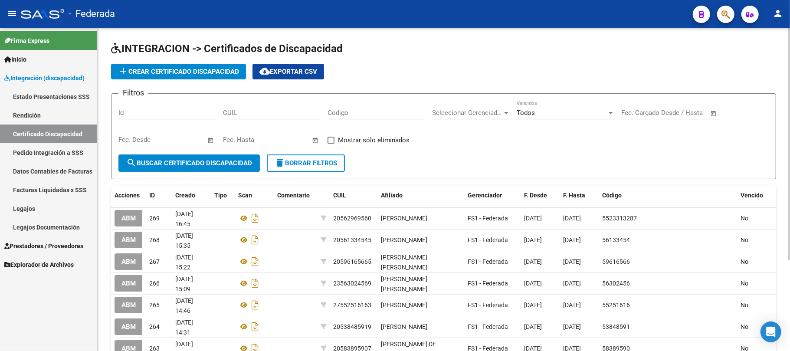
click at [176, 78] on button "add Crear Certificado Discapacidad" at bounding box center [178, 72] width 135 height 16
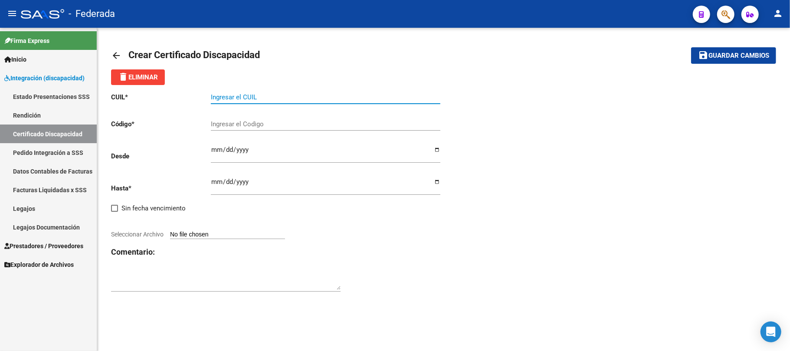
click at [269, 99] on input "Ingresar el CUIL" at bounding box center [325, 97] width 229 height 8
paste input "20-55405003-5"
type input "20-55405003-5"
click at [280, 126] on input "Ingresar el Codigo" at bounding box center [325, 124] width 229 height 8
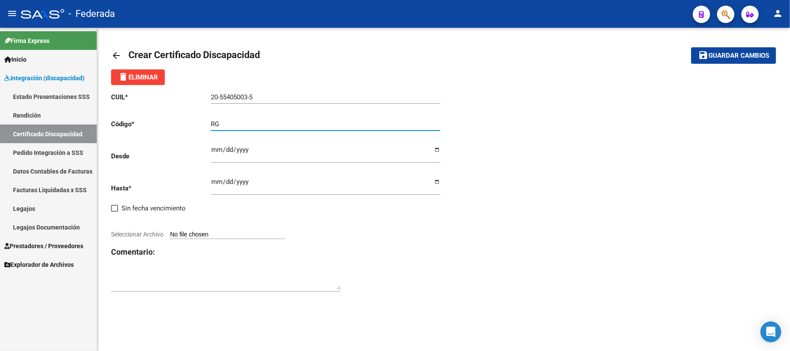
type input "R"
type input "ARG02000554050032023081120280811SFE166"
click at [213, 152] on input "Ingresar fec. Desde" at bounding box center [325, 153] width 229 height 14
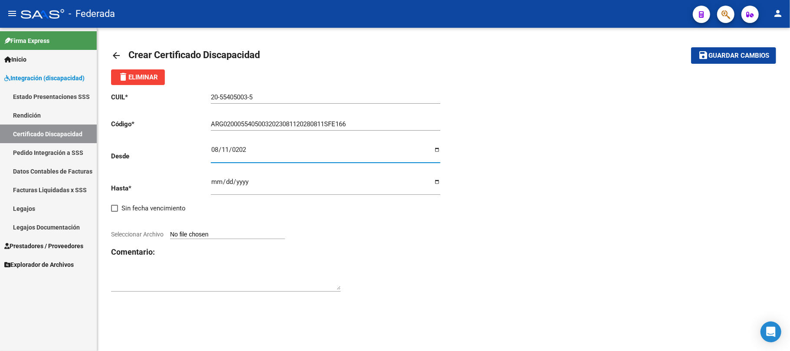
type input "[DATE]"
click at [213, 183] on input "Ingresar fec. Hasta" at bounding box center [325, 185] width 229 height 14
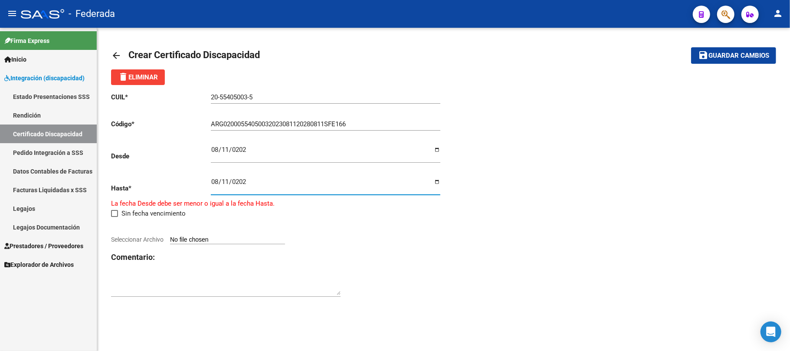
type input "[DATE]"
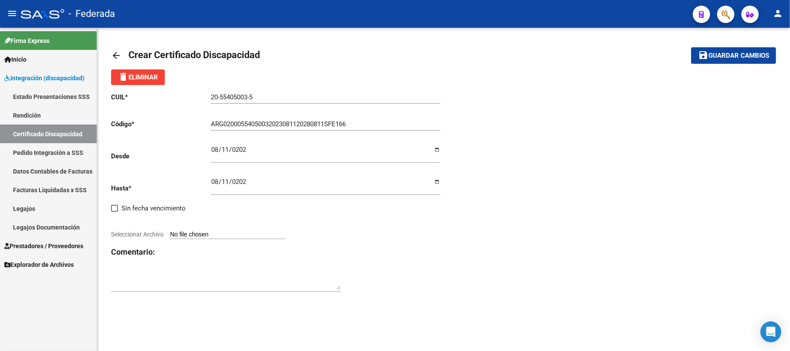
click at [526, 206] on div "CUIL * 20-55405003-5 Ingresar el CUIL Código * ARG02000554050032023081120280811…" at bounding box center [443, 192] width 665 height 215
click at [259, 233] on input "Seleccionar Archivo" at bounding box center [227, 235] width 115 height 8
type input "C:\fakepath\CUD [PERSON_NAME].pdf"
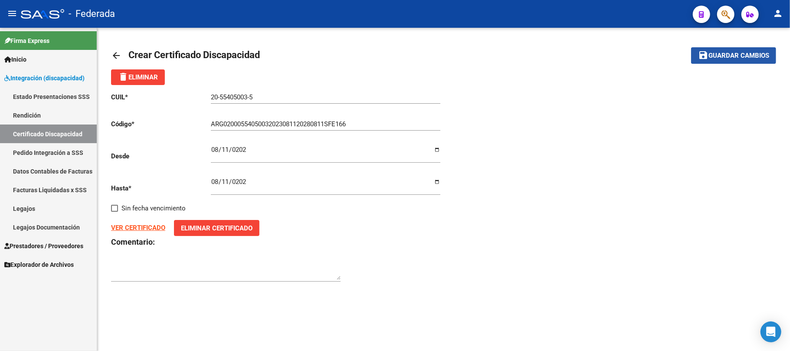
click at [712, 61] on button "save Guardar cambios" at bounding box center [733, 55] width 85 height 16
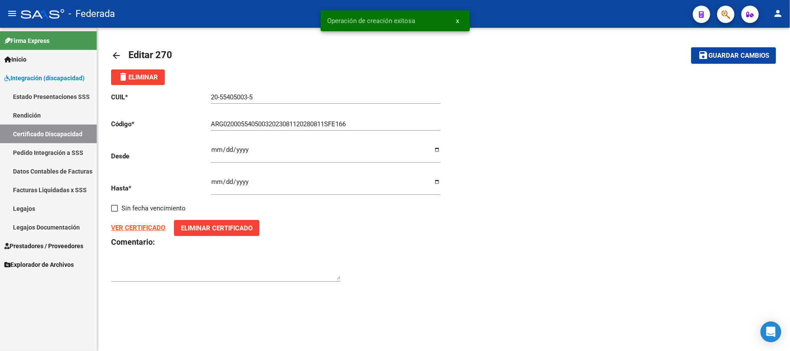
click at [77, 131] on link "Certificado Discapacidad" at bounding box center [48, 133] width 97 height 19
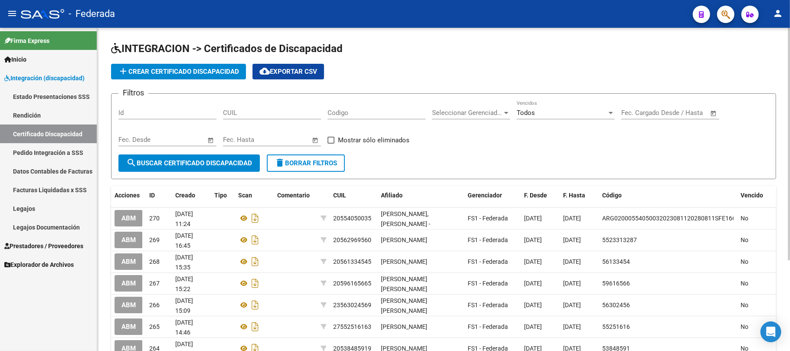
scroll to position [58, 0]
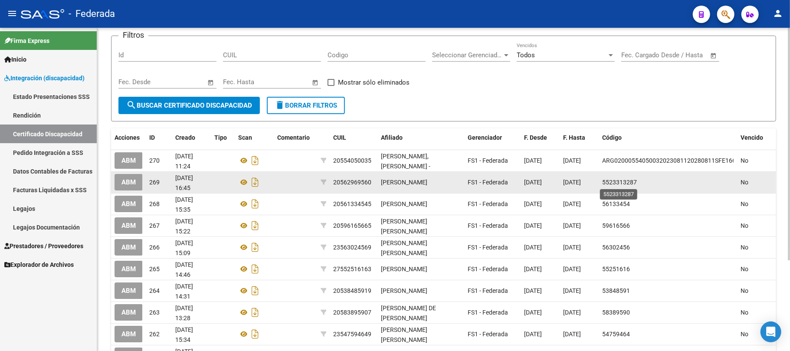
click at [611, 183] on span "5523313287" at bounding box center [619, 182] width 35 height 7
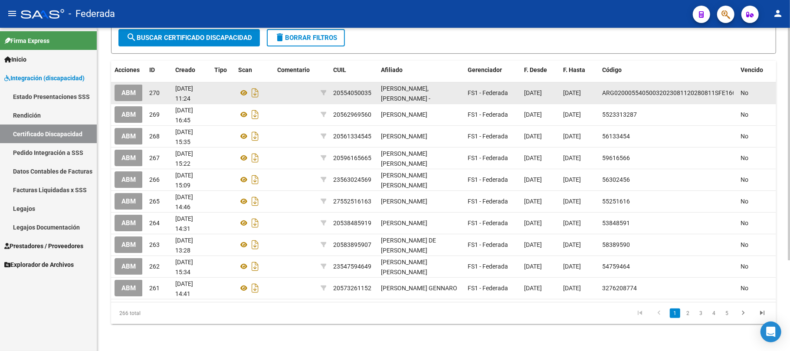
scroll to position [126, 0]
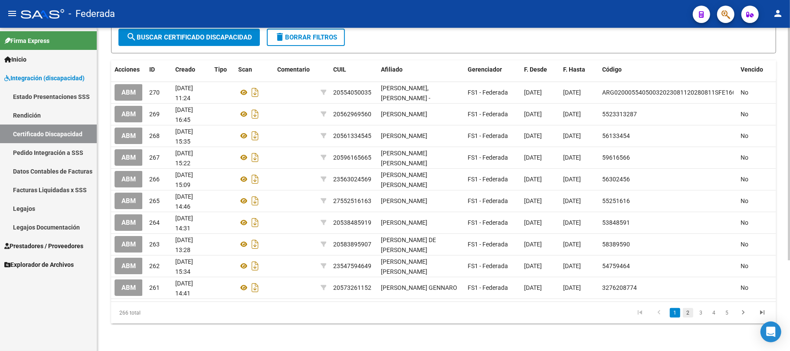
click at [686, 311] on link "2" at bounding box center [688, 313] width 10 height 10
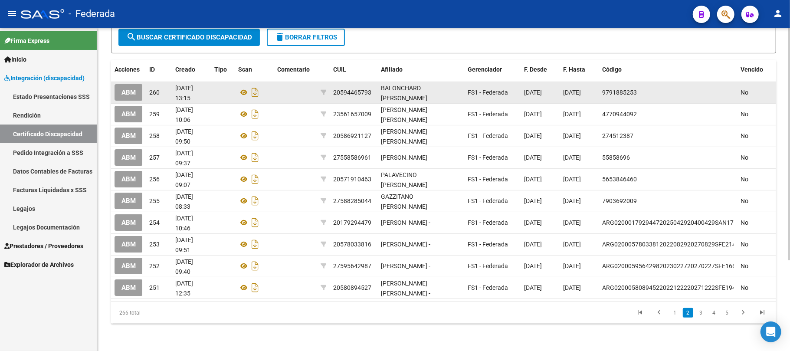
click at [128, 89] on span "ABM" at bounding box center [128, 93] width 14 height 8
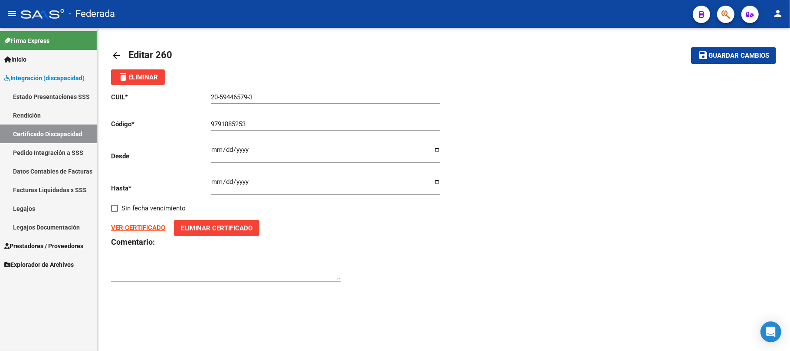
click at [120, 56] on mat-icon "arrow_back" at bounding box center [116, 55] width 10 height 10
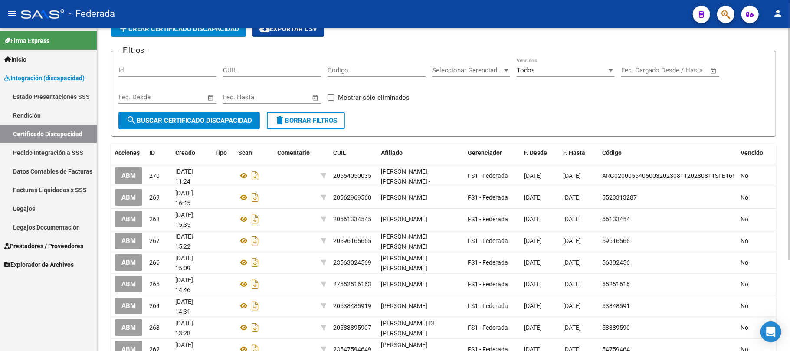
scroll to position [115, 0]
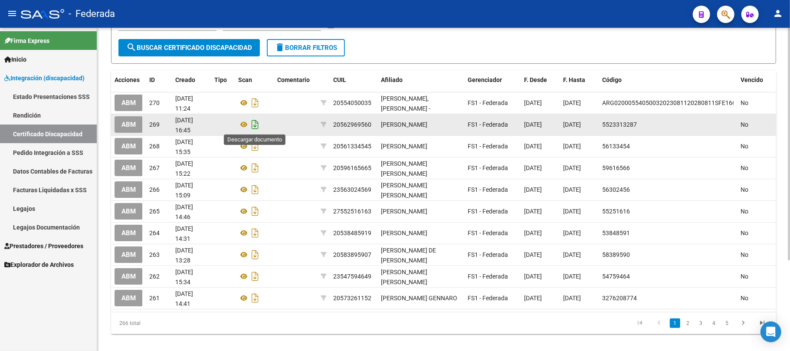
click at [250, 122] on icon "Descargar documento" at bounding box center [254, 125] width 11 height 14
click at [121, 121] on button "ABM" at bounding box center [128, 124] width 28 height 16
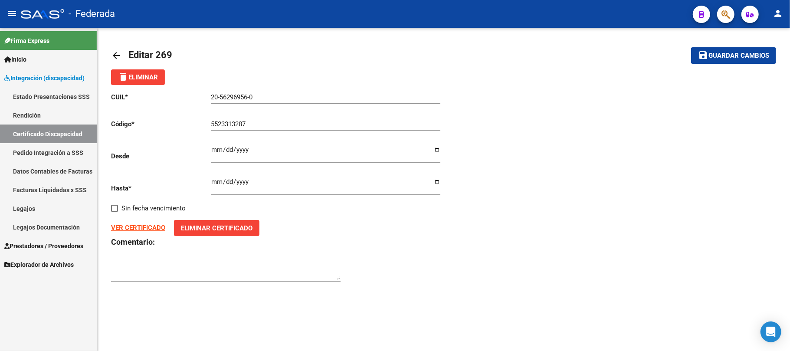
click at [119, 54] on mat-icon "arrow_back" at bounding box center [116, 55] width 10 height 10
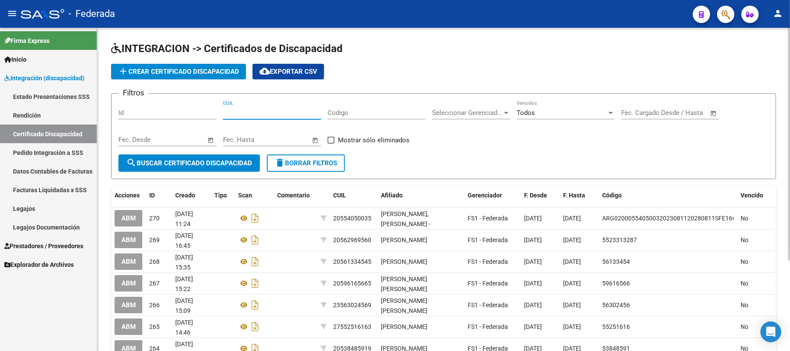
click at [265, 110] on input "CUIL" at bounding box center [272, 113] width 98 height 8
paste input "20-55405003-5"
type input "20-55405003-5"
click at [28, 205] on link "Legajos" at bounding box center [48, 208] width 97 height 19
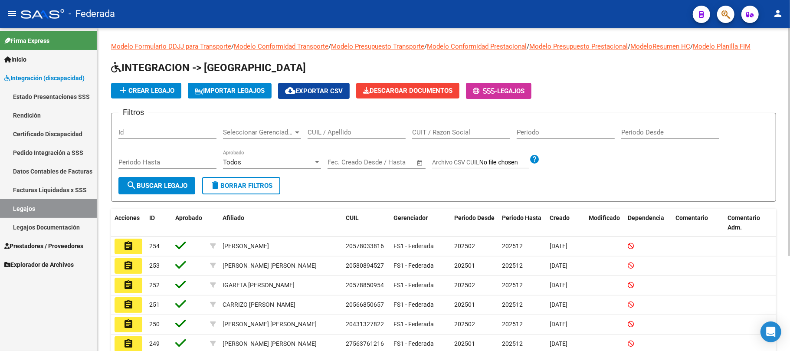
click at [337, 131] on input "CUIL / Apellido" at bounding box center [356, 132] width 98 height 8
paste input "20554050035"
type input "20554050035"
click at [173, 186] on span "search Buscar Legajo" at bounding box center [156, 186] width 61 height 8
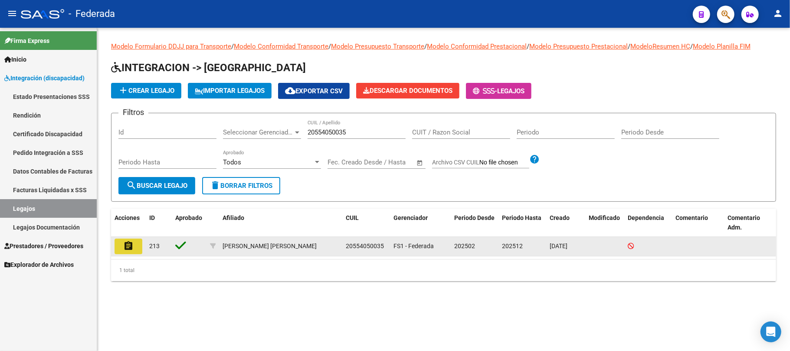
click at [131, 247] on mat-icon "assignment" at bounding box center [128, 246] width 10 height 10
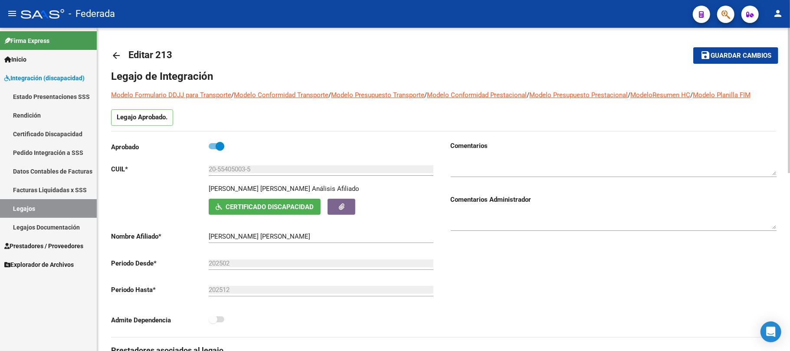
click at [282, 203] on span "Certificado Discapacidad" at bounding box center [270, 207] width 88 height 8
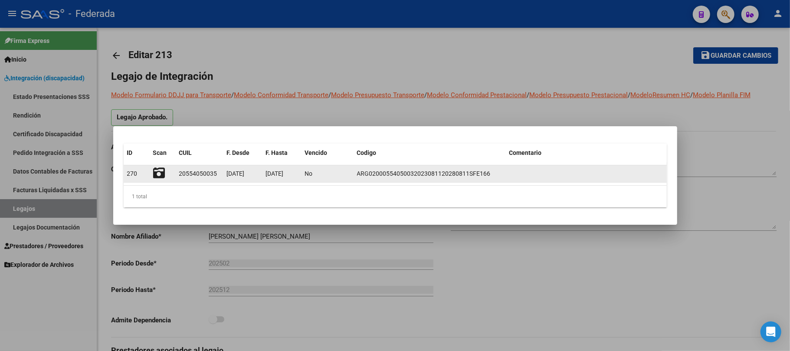
click at [157, 177] on icon at bounding box center [159, 173] width 12 height 12
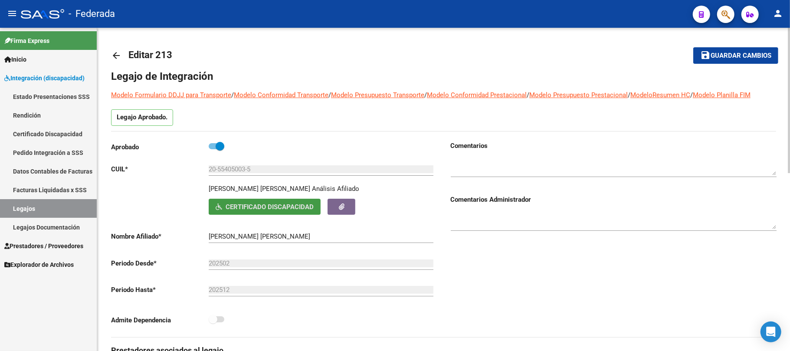
click at [306, 68] on mat-toolbar-row "arrow_back Editar 213" at bounding box center [370, 56] width 519 height 28
click at [245, 209] on span "Certificado Discapacidad" at bounding box center [270, 207] width 88 height 8
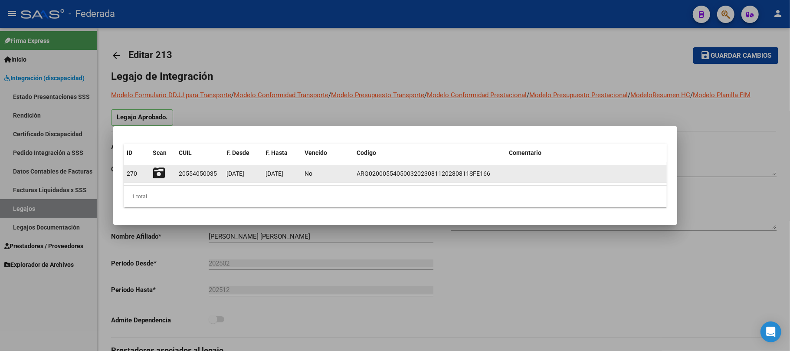
click at [162, 170] on icon at bounding box center [159, 173] width 12 height 12
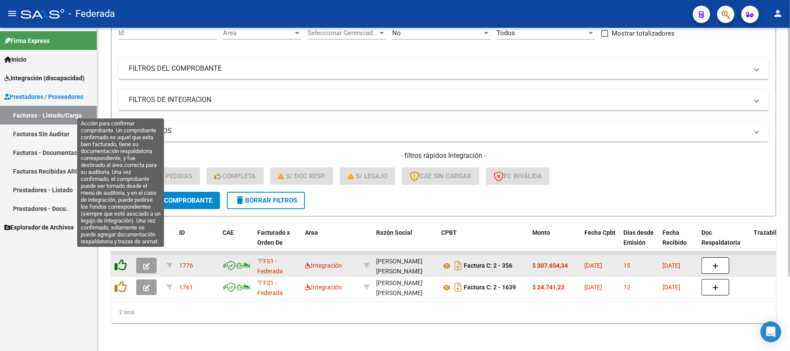
click at [120, 259] on icon at bounding box center [120, 265] width 12 height 12
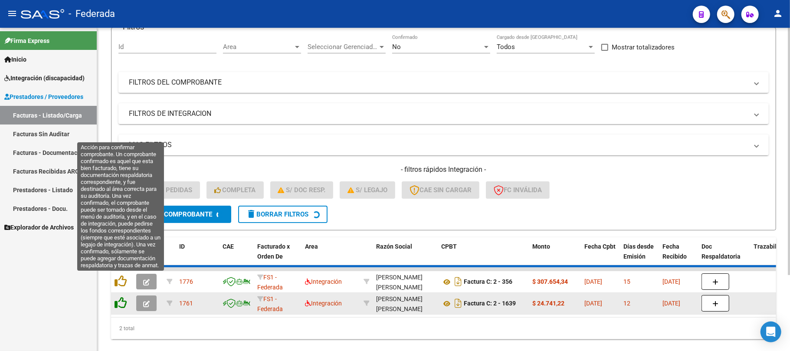
click at [122, 278] on icon at bounding box center [120, 281] width 12 height 12
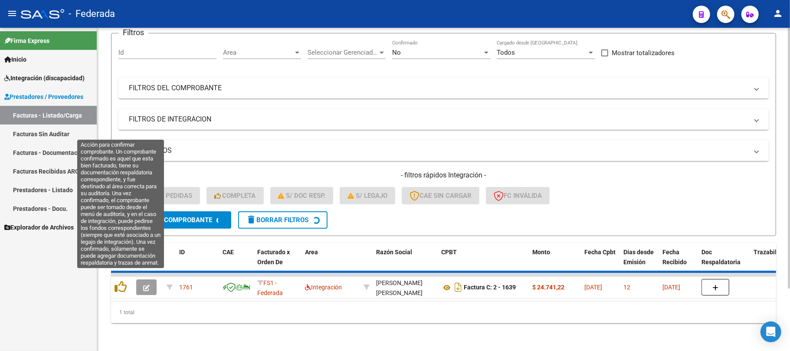
scroll to position [60, 0]
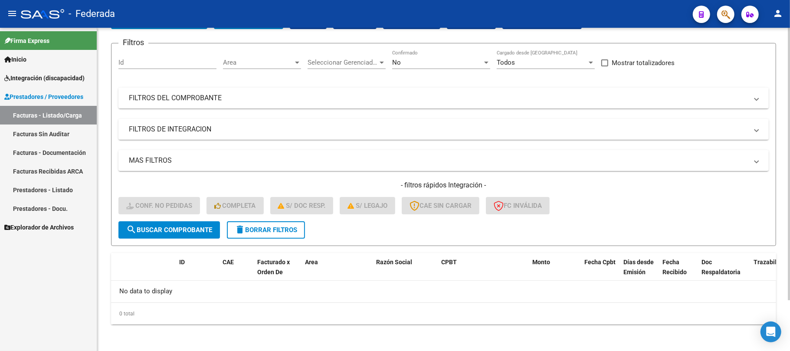
click at [278, 229] on span "delete Borrar Filtros" at bounding box center [266, 230] width 62 height 8
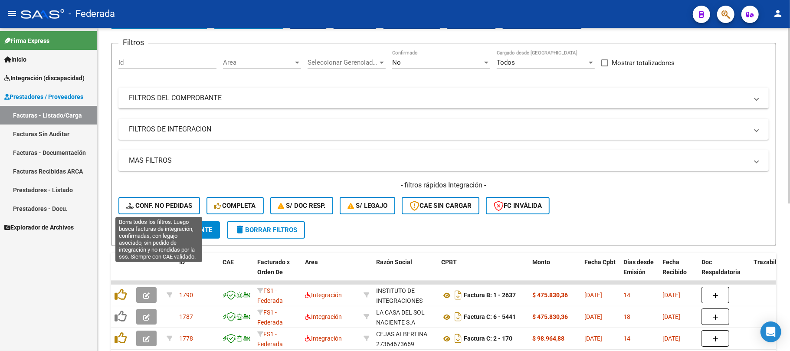
click at [173, 205] on span "Conf. no pedidas" at bounding box center [159, 206] width 66 height 8
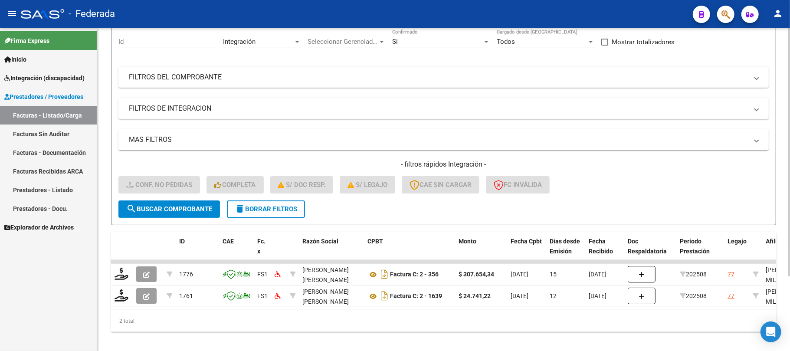
scroll to position [97, 0]
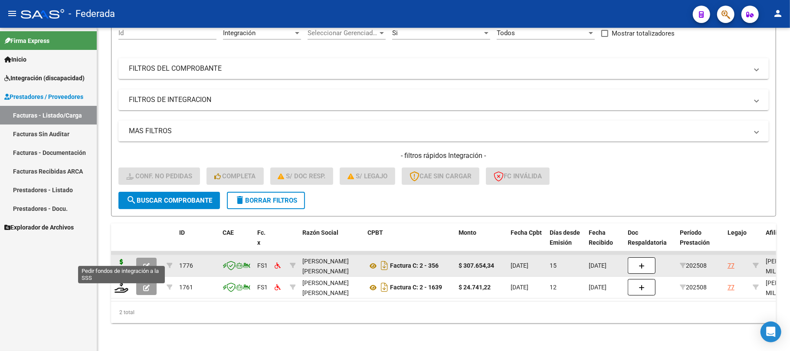
click at [121, 259] on icon at bounding box center [121, 265] width 14 height 12
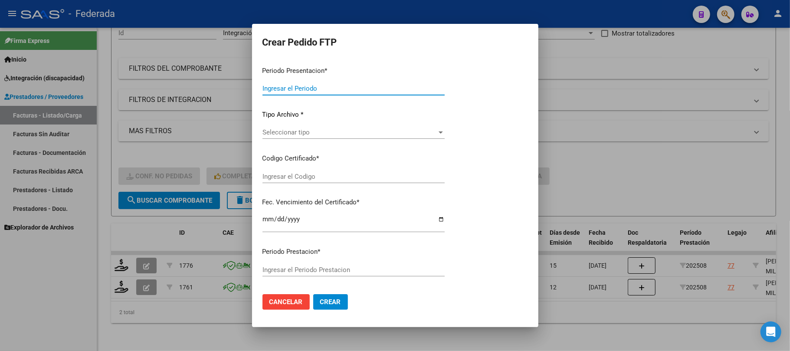
type input "202508"
type input "$ 307.654,34"
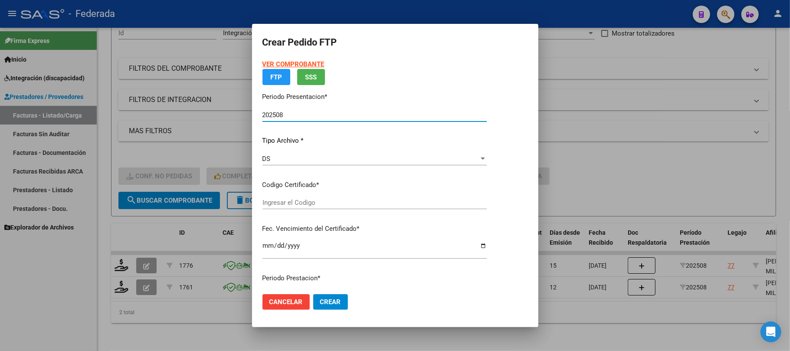
type input "ARG01000488728562019061820250618BSAS389"
type input "2025-06-18"
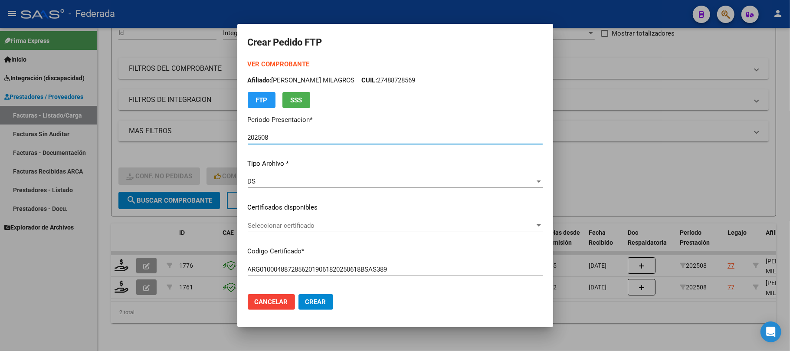
scroll to position [58, 0]
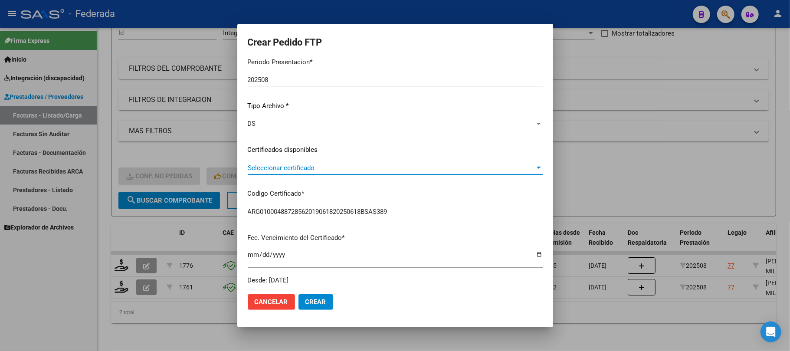
click at [269, 166] on span "Seleccionar certificado" at bounding box center [391, 168] width 287 height 8
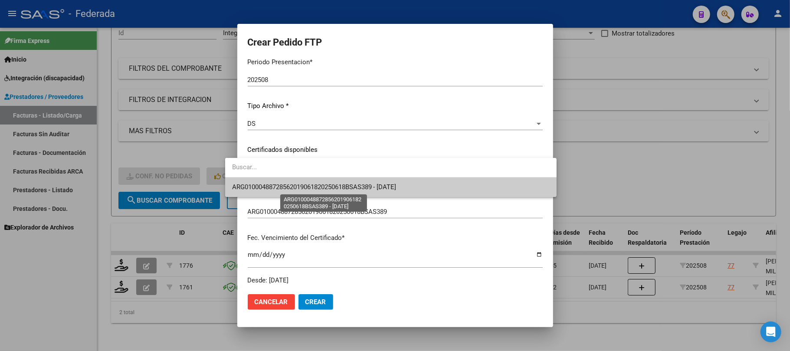
click at [271, 187] on span "ARG01000488728562019061820250618BSAS389 - 2025-06-18" at bounding box center [314, 187] width 164 height 8
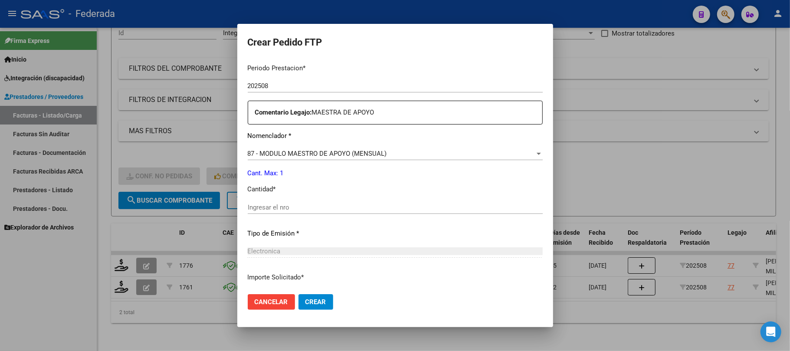
scroll to position [352, 0]
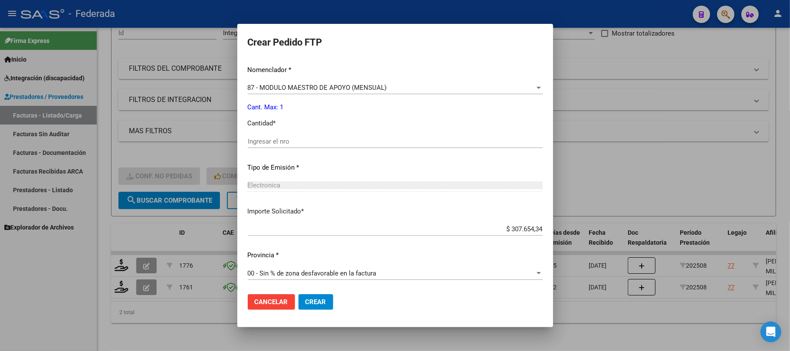
click at [283, 141] on input "Ingresar el nro" at bounding box center [395, 141] width 295 height 8
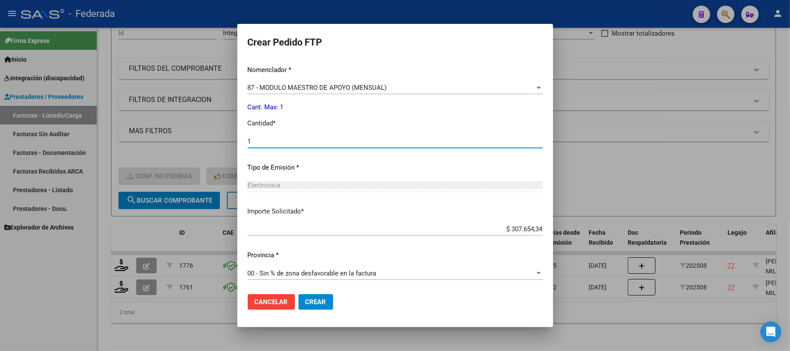
type input "1"
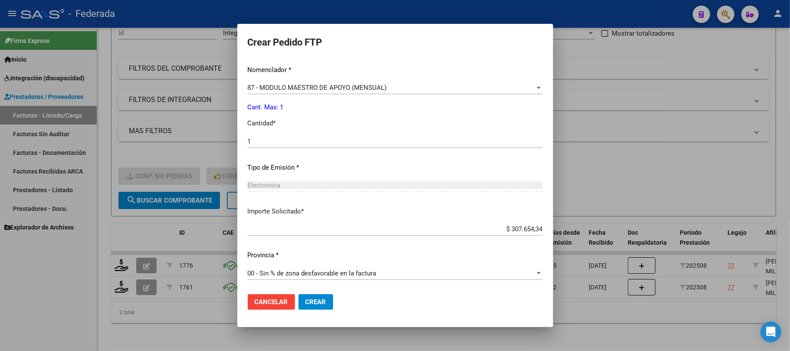
click at [309, 299] on span "Crear" at bounding box center [315, 302] width 21 height 8
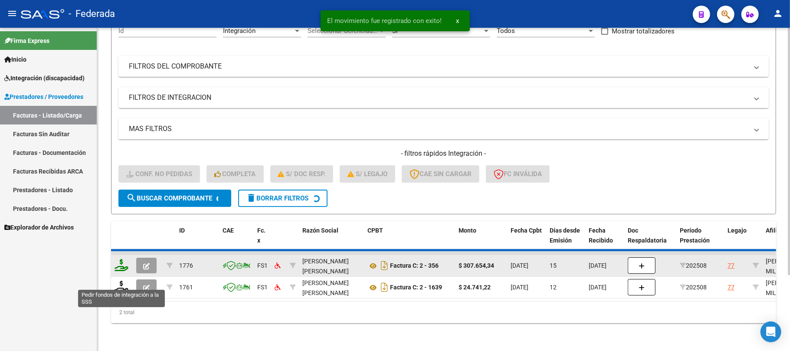
scroll to position [75, 0]
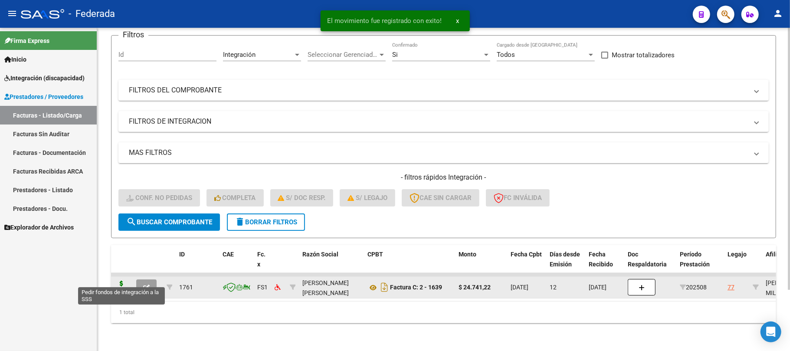
click at [122, 281] on icon at bounding box center [121, 287] width 14 height 12
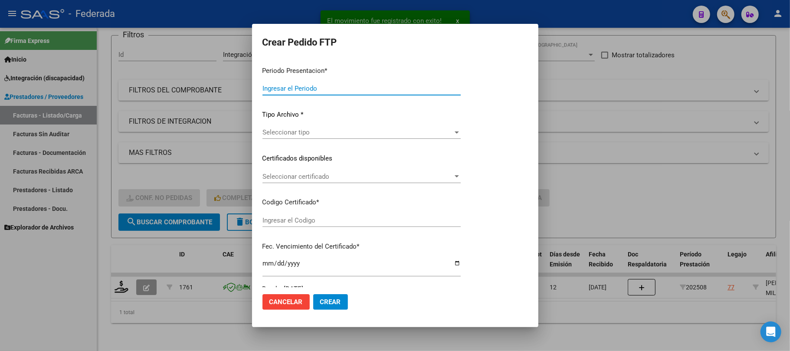
type input "202508"
type input "$ 24.741,22"
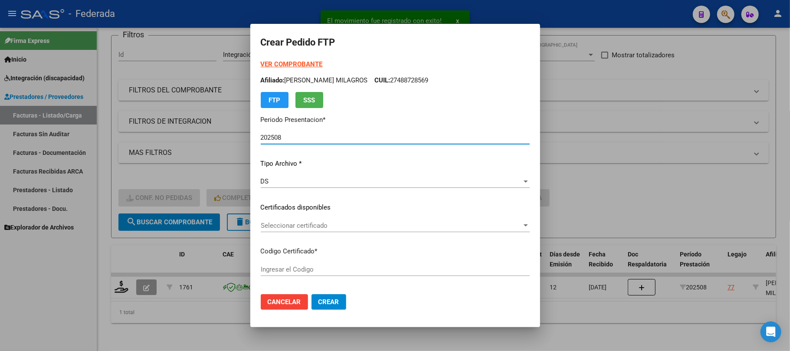
type input "ARG01000488728562019061820250618BSAS389"
type input "2025-06-18"
click at [261, 222] on span "Seleccionar certificado" at bounding box center [391, 226] width 261 height 8
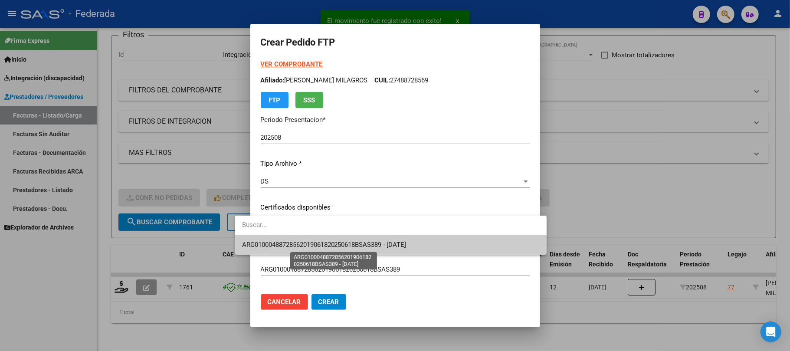
click at [258, 242] on span "ARG01000488728562019061820250618BSAS389 - 2025-06-18" at bounding box center [324, 245] width 164 height 8
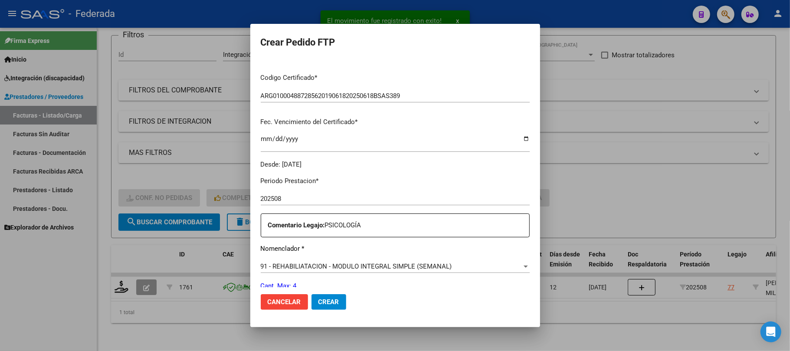
scroll to position [289, 0]
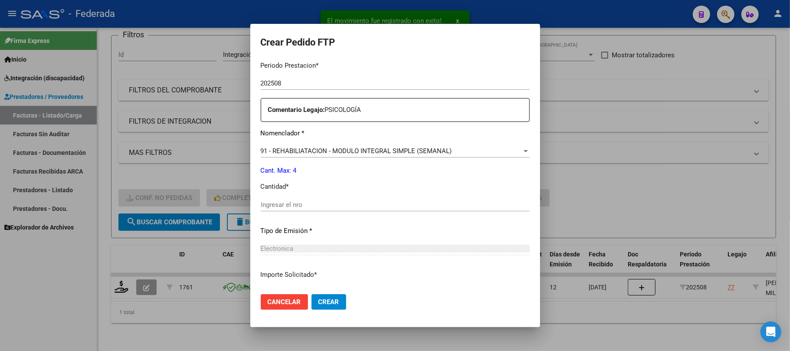
click at [261, 202] on input "Ingresar el nro" at bounding box center [395, 205] width 269 height 8
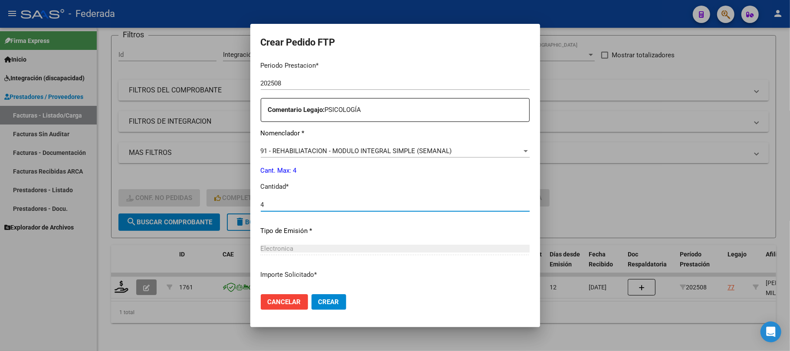
scroll to position [352, 0]
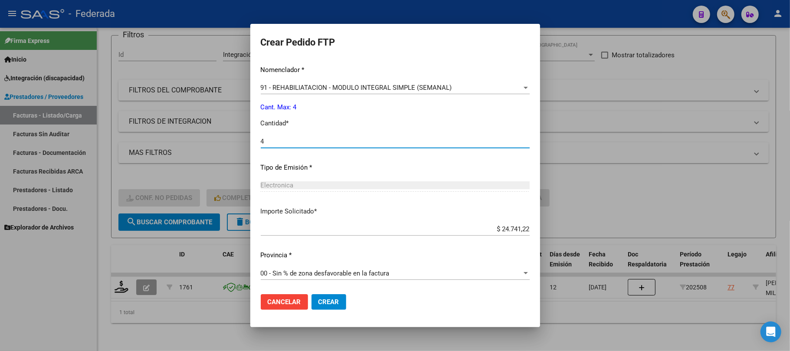
type input "4"
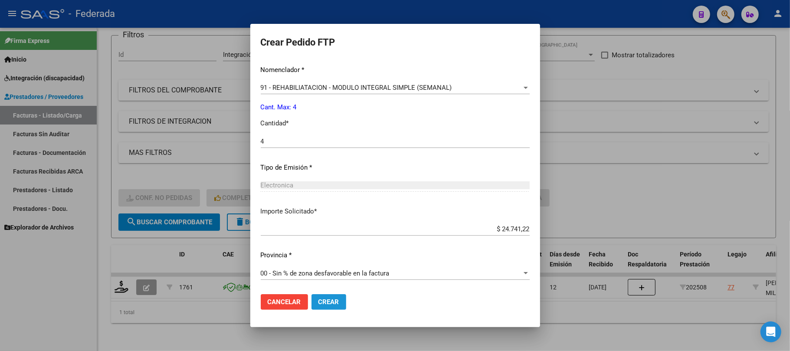
click at [318, 299] on span "Crear" at bounding box center [328, 302] width 21 height 8
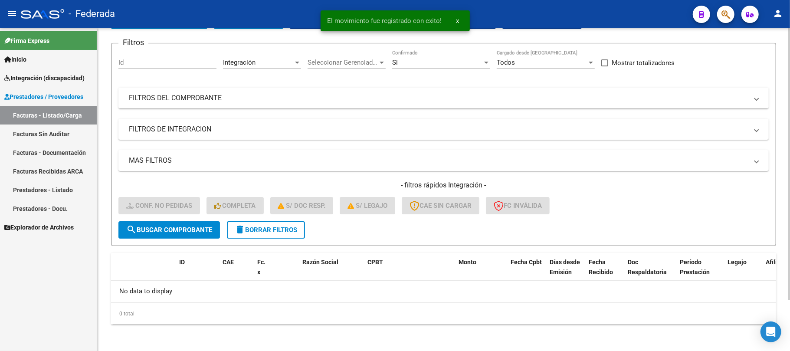
click at [275, 229] on span "delete Borrar Filtros" at bounding box center [266, 230] width 62 height 8
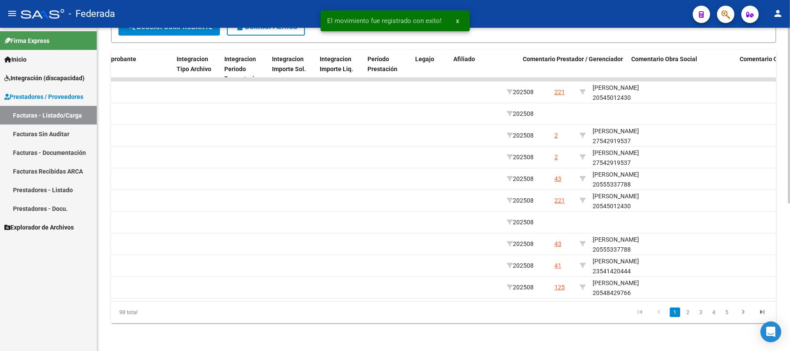
scroll to position [0, 995]
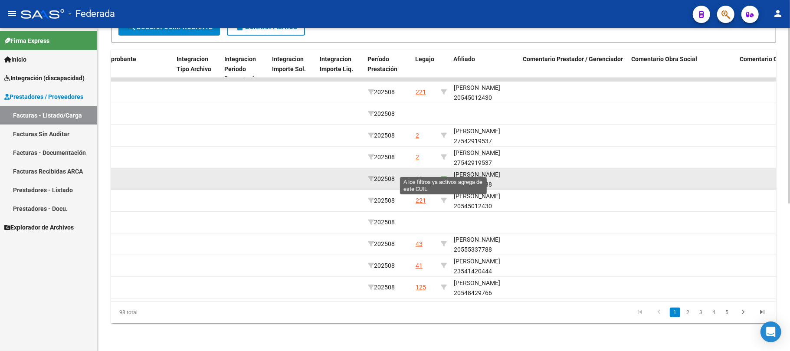
click at [443, 176] on icon at bounding box center [444, 179] width 6 height 6
type input "20555337788"
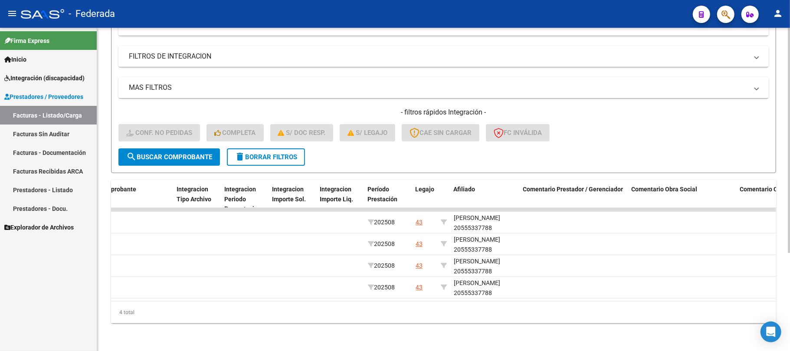
scroll to position [141, 0]
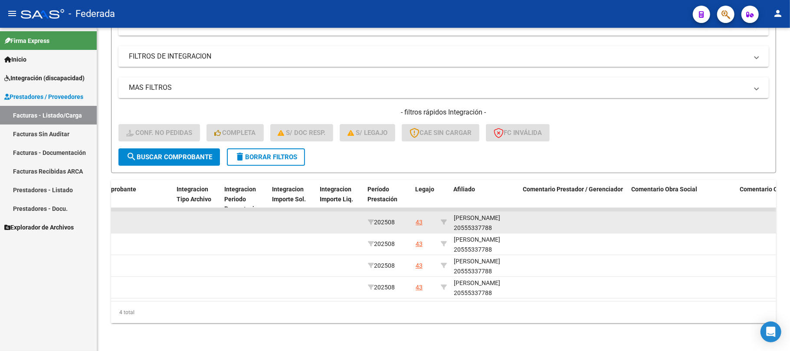
click at [493, 219] on div "EVANGELISTA GASPAR 20555337788" at bounding box center [485, 223] width 62 height 20
click at [494, 219] on div "EVANGELISTA GASPAR 20555337788" at bounding box center [485, 223] width 62 height 20
copy div "20555337788"
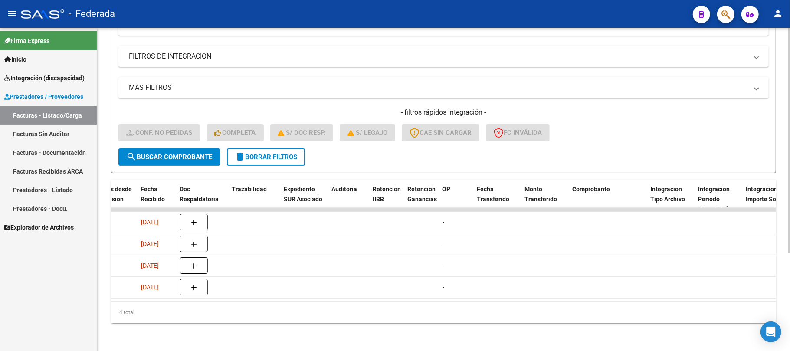
scroll to position [0, 0]
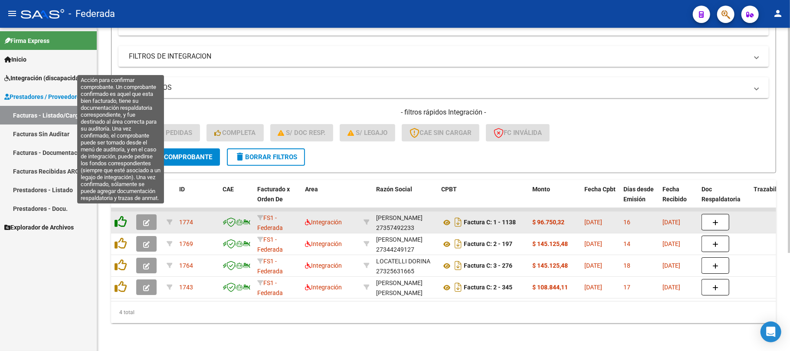
click at [118, 216] on icon at bounding box center [120, 222] width 12 height 12
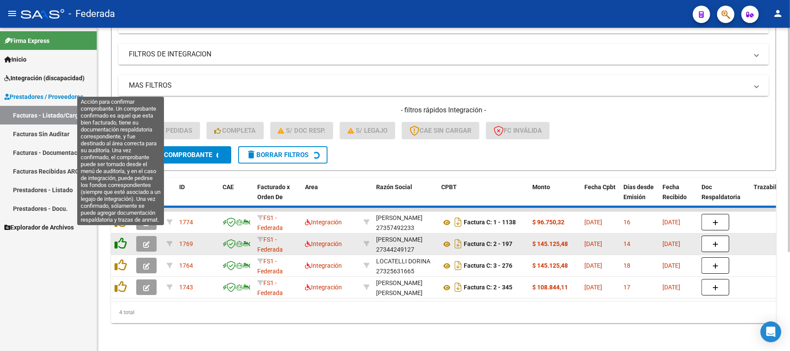
click at [120, 241] on icon at bounding box center [120, 243] width 12 height 12
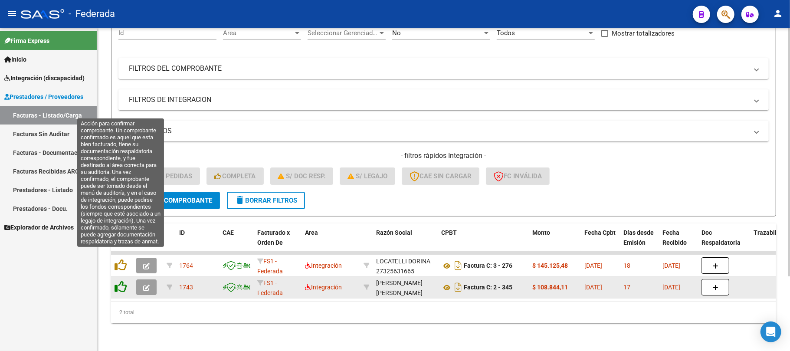
click at [123, 254] on datatable-scroller "1764 FS1 - Federada Integración LOCATELLI DORINA 27325631665 Factura C: 3 - 276…" at bounding box center [443, 274] width 665 height 47
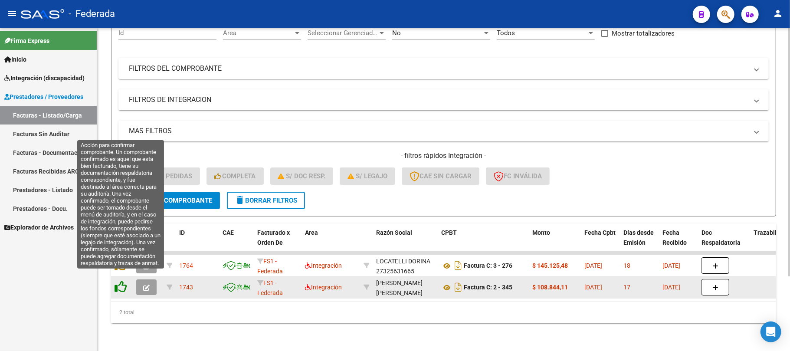
click at [121, 281] on icon at bounding box center [120, 287] width 12 height 12
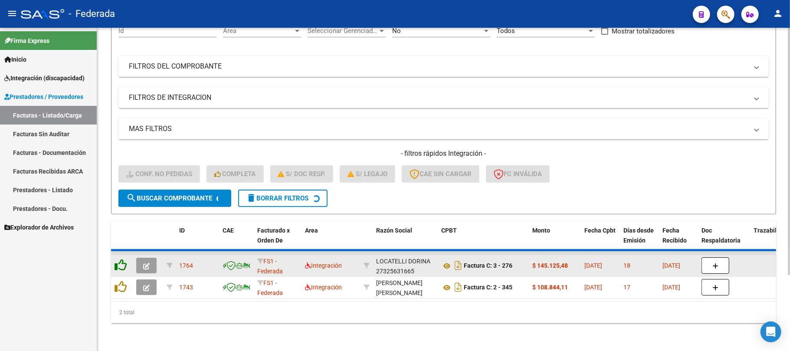
scroll to position [75, 0]
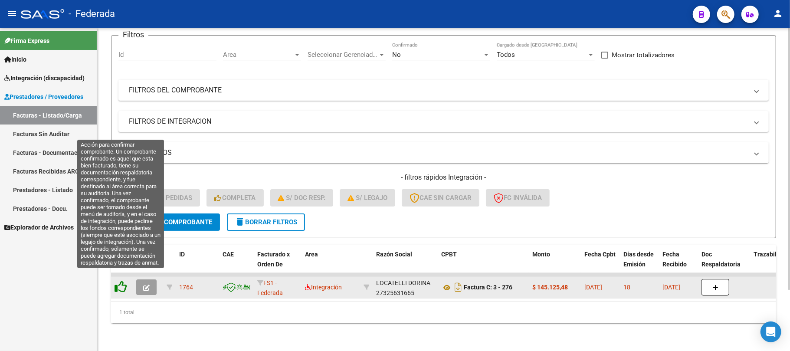
click at [121, 281] on icon at bounding box center [120, 287] width 12 height 12
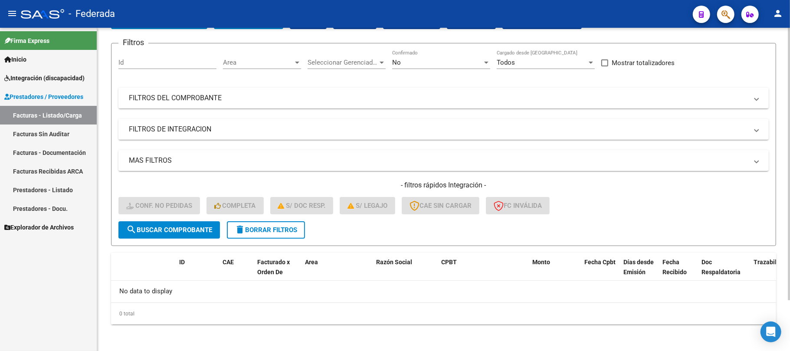
click at [247, 229] on span "delete Borrar Filtros" at bounding box center [266, 230] width 62 height 8
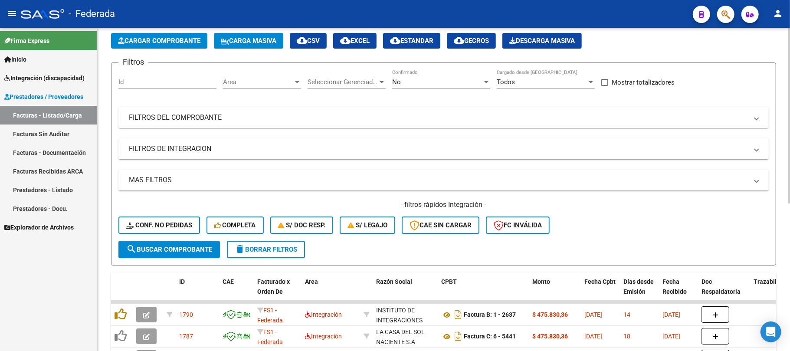
scroll to position [60, 0]
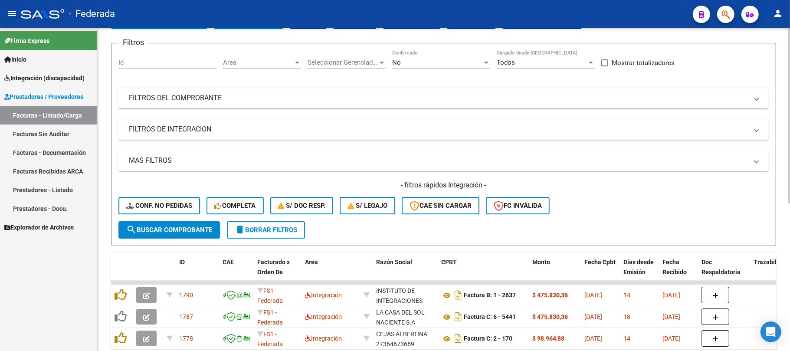
click at [174, 207] on span "Conf. no pedidas" at bounding box center [159, 206] width 66 height 8
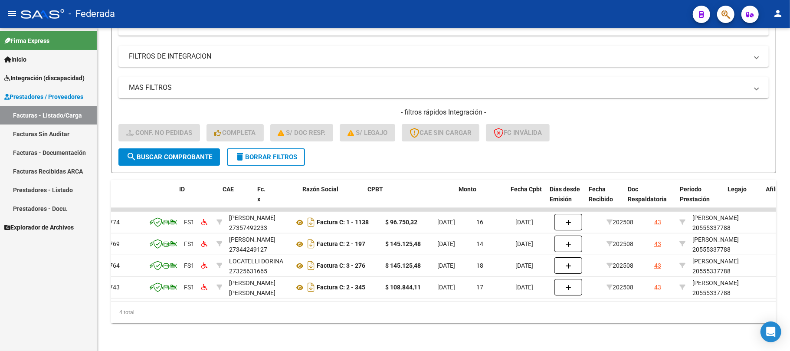
scroll to position [0, 0]
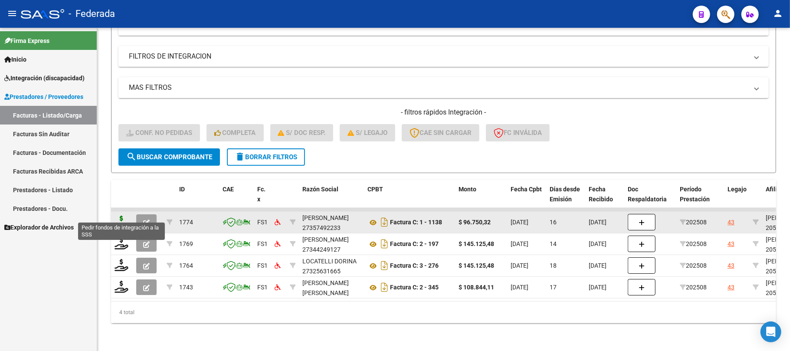
click at [121, 216] on icon at bounding box center [121, 222] width 14 height 12
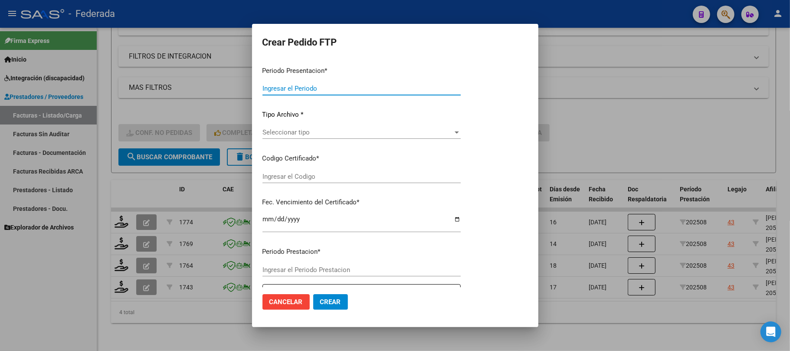
type input "202508"
type input "$ 96.750,32"
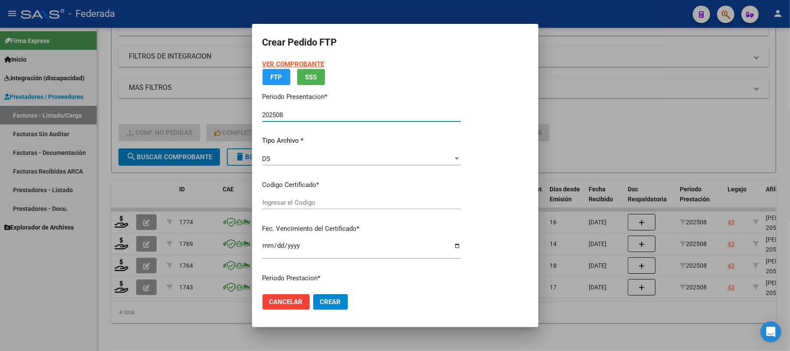
type input "ARG02000555337782023120420331204SFE214"
type input "2033-12-04"
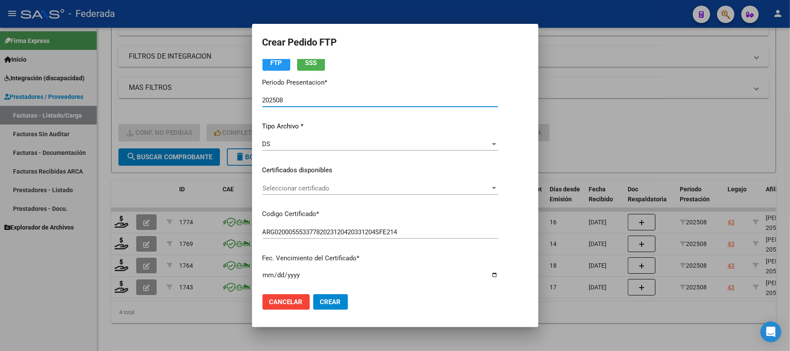
scroll to position [58, 0]
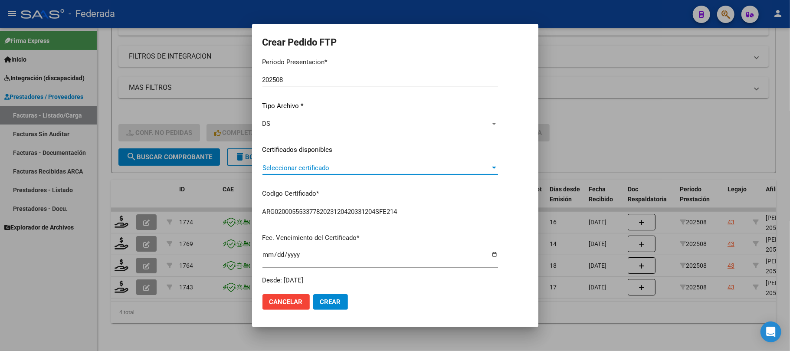
click at [280, 165] on span "Seleccionar certificado" at bounding box center [376, 168] width 228 height 8
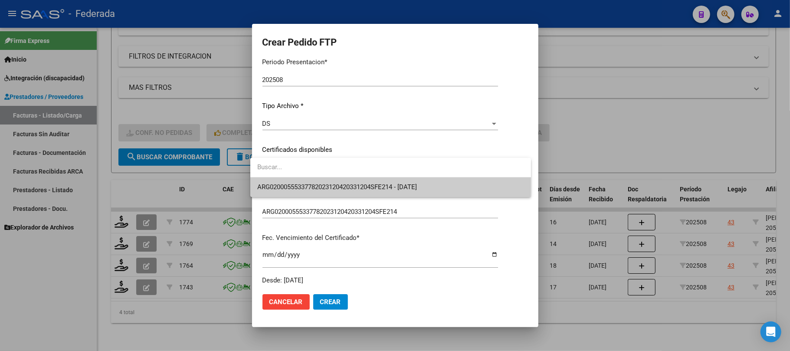
click at [284, 188] on span "ARG02000555337782023120420331204SFE214 - 2033-12-04" at bounding box center [337, 187] width 160 height 8
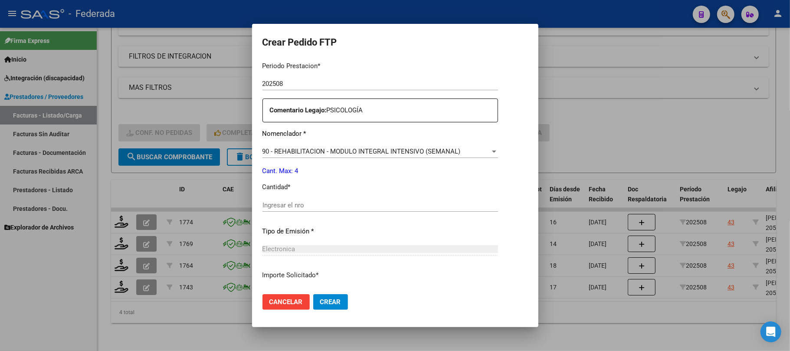
scroll to position [289, 0]
click at [285, 207] on input "Ingresar el nro" at bounding box center [379, 205] width 235 height 8
type input "4"
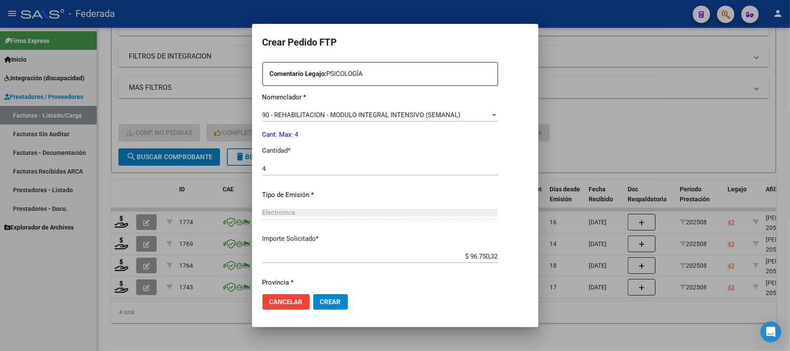
scroll to position [352, 0]
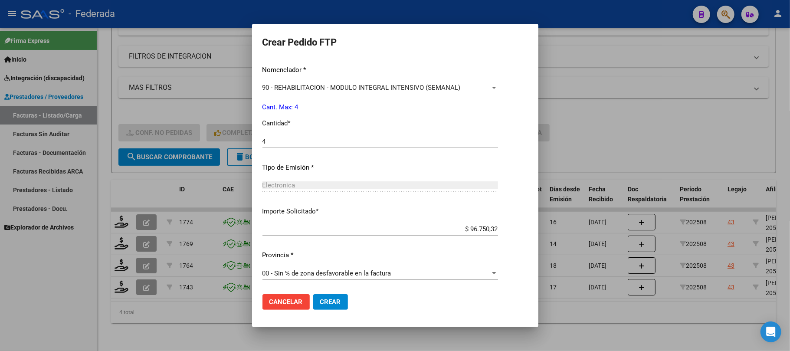
click at [313, 298] on button "Crear" at bounding box center [330, 302] width 35 height 16
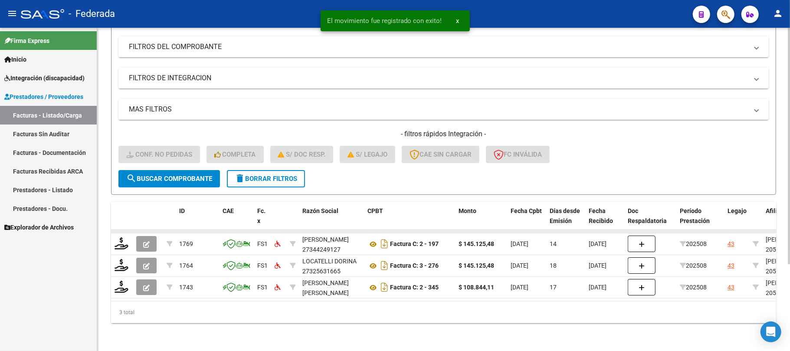
scroll to position [119, 0]
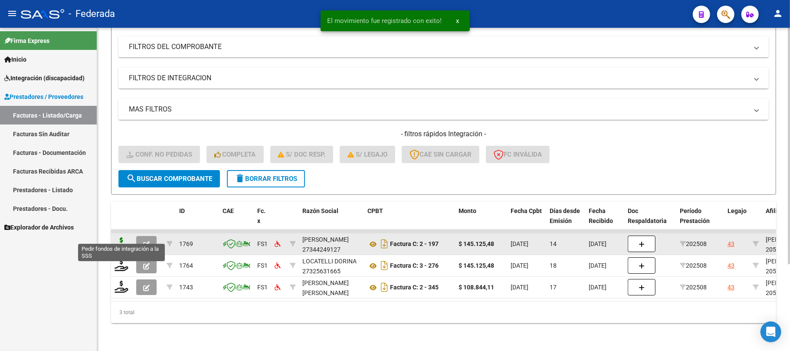
click at [122, 237] on icon at bounding box center [121, 243] width 14 height 12
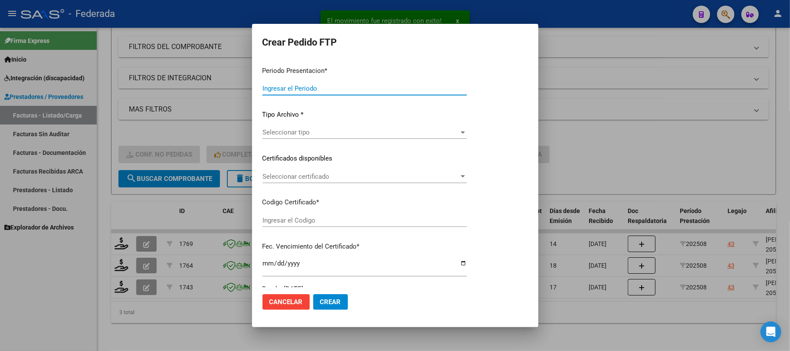
type input "202508"
type input "$ 145.125,48"
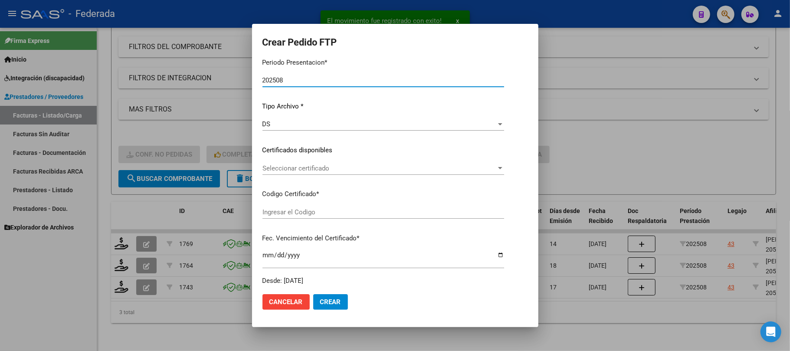
type input "ARG02000555337782023120420331204SFE214"
type input "2033-12-04"
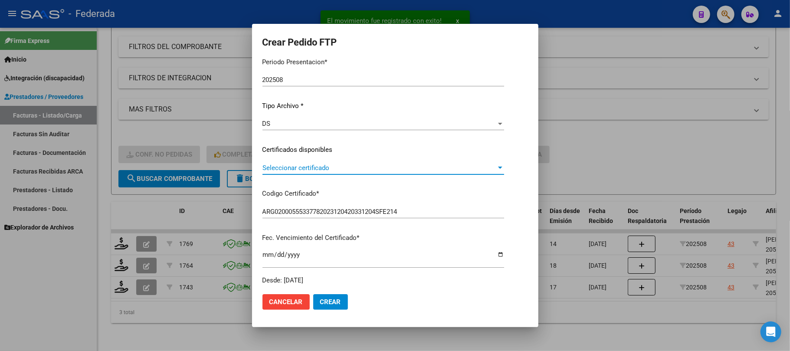
click at [279, 169] on span "Seleccionar certificado" at bounding box center [379, 168] width 234 height 8
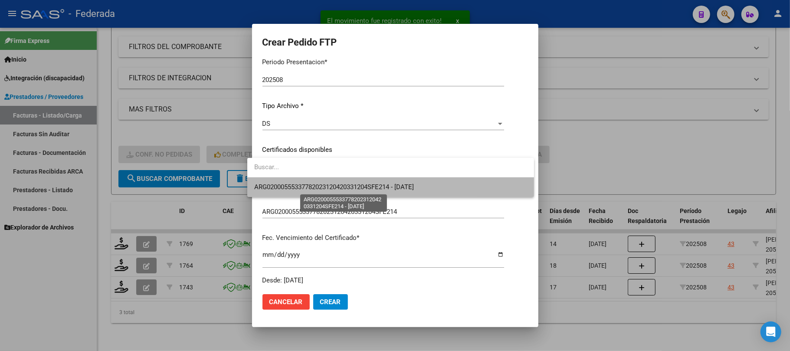
click at [285, 190] on span "ARG02000555337782023120420331204SFE214 - 2033-12-04" at bounding box center [334, 187] width 160 height 8
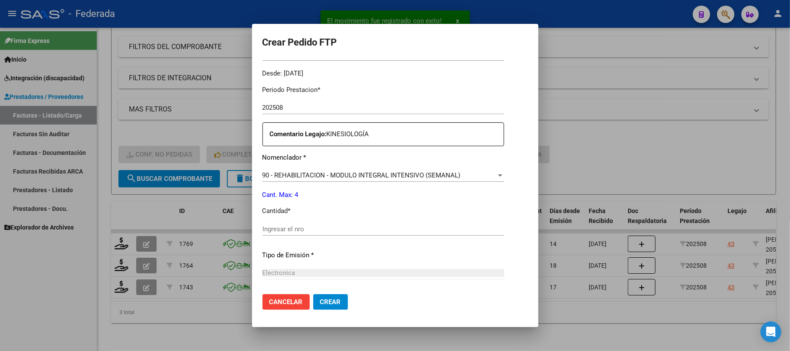
scroll to position [289, 0]
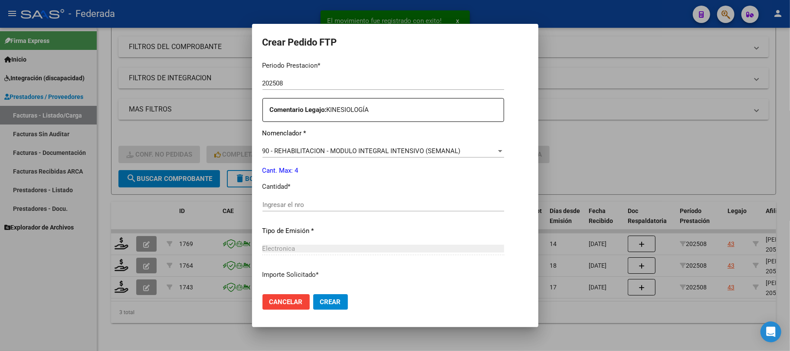
click at [276, 196] on div "Periodo Prestacion * 202508 Ingresar el Periodo Prestacion Comentario Legajo: K…" at bounding box center [383, 202] width 242 height 297
click at [281, 209] on div "Ingresar el nro" at bounding box center [383, 204] width 242 height 13
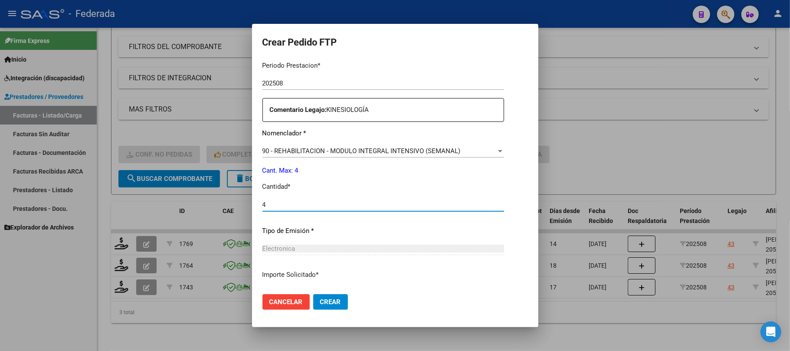
type input "4"
click at [320, 303] on span "Crear" at bounding box center [330, 302] width 21 height 8
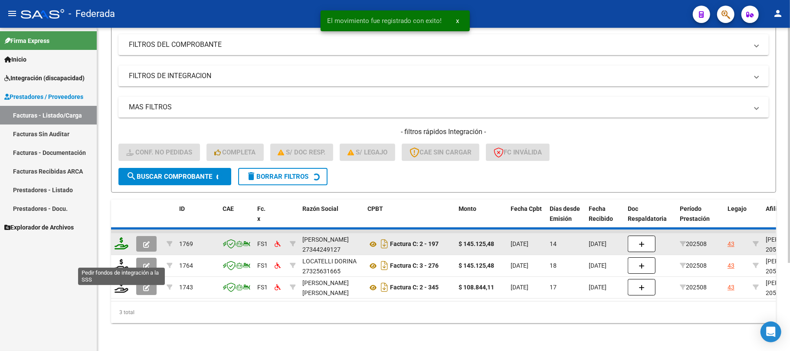
scroll to position [97, 0]
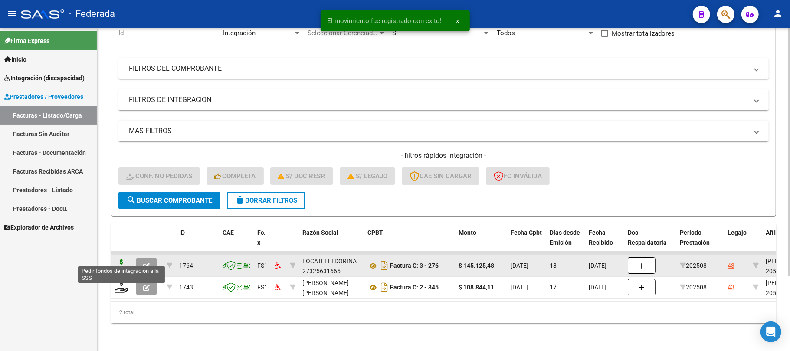
click at [123, 259] on icon at bounding box center [121, 265] width 14 height 12
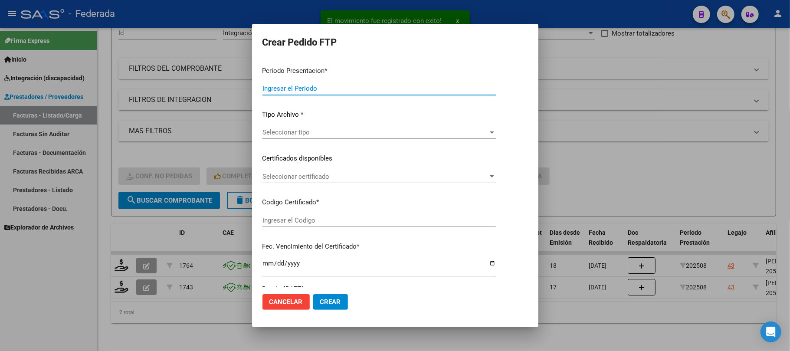
type input "202508"
type input "$ 145.125,48"
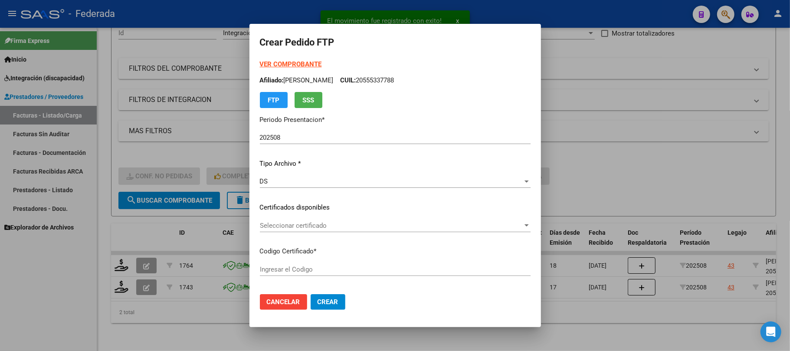
scroll to position [115, 0]
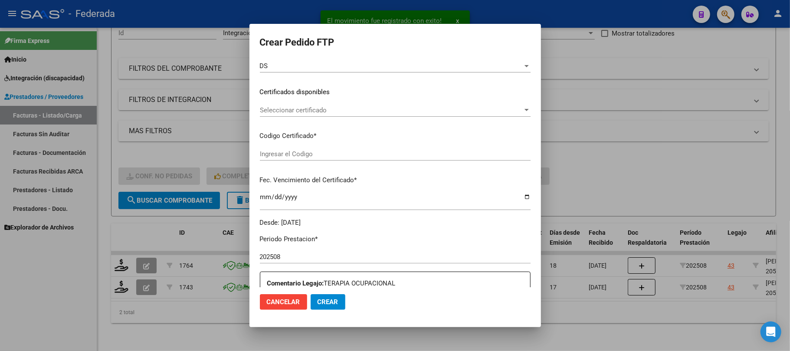
type input "ARG02000555337782023120420331204SFE214"
type input "2033-12-04"
click at [282, 106] on span "Seleccionar certificado" at bounding box center [391, 110] width 263 height 8
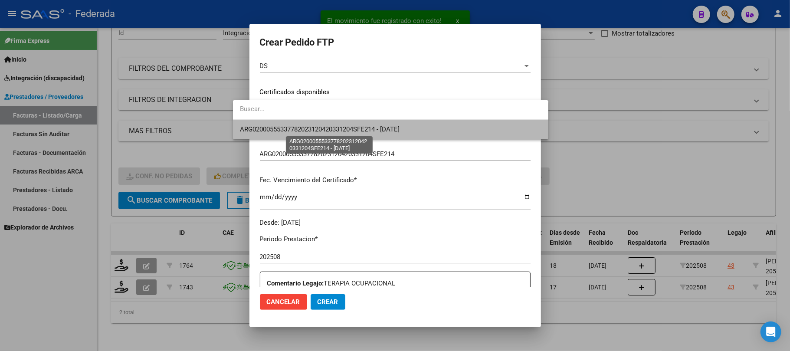
click at [281, 127] on span "ARG02000555337782023120420331204SFE214 - 2033-12-04" at bounding box center [320, 129] width 160 height 8
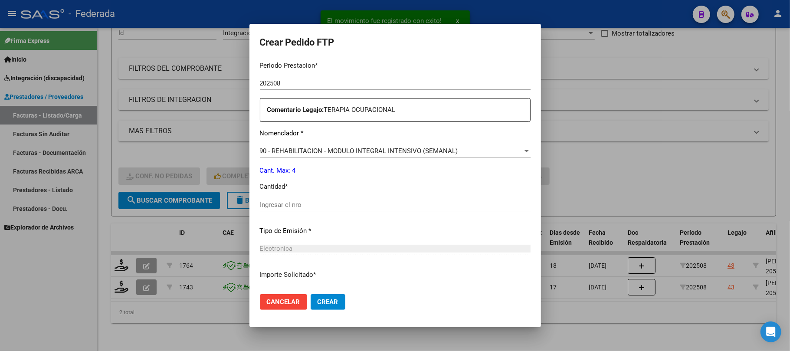
scroll to position [352, 0]
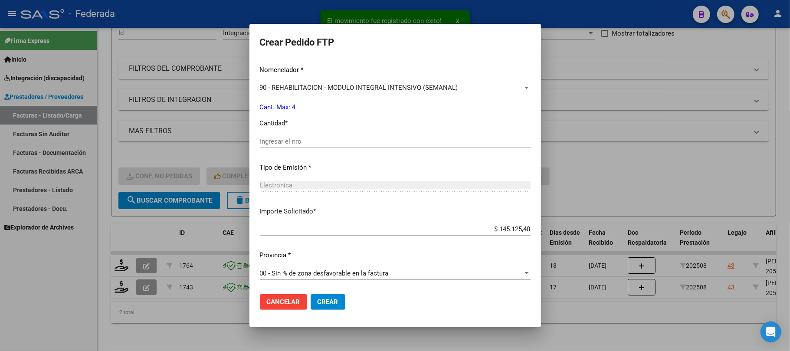
click at [280, 137] on input "Ingresar el nro" at bounding box center [395, 141] width 271 height 8
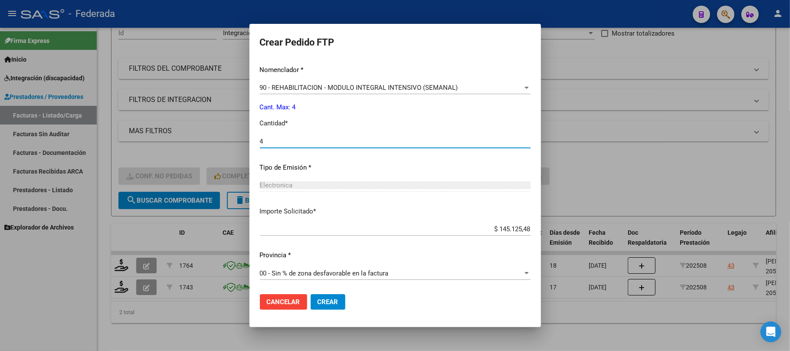
type input "4"
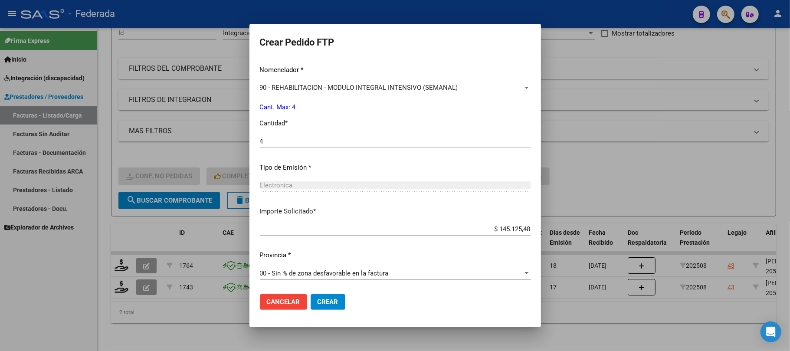
click at [311, 292] on mat-dialog-actions "Cancelar Crear" at bounding box center [395, 301] width 271 height 29
click at [317, 298] on span "Crear" at bounding box center [327, 302] width 21 height 8
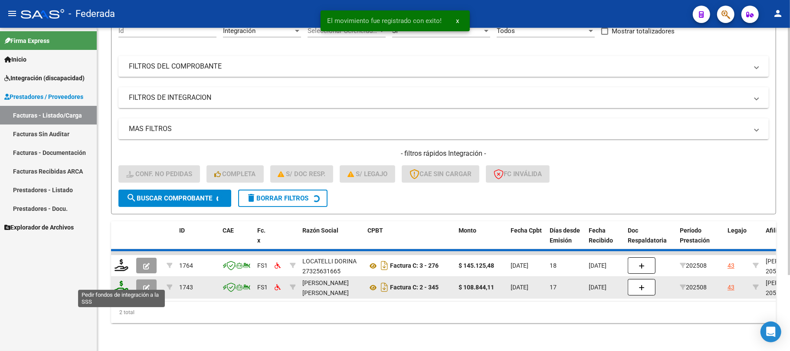
scroll to position [75, 0]
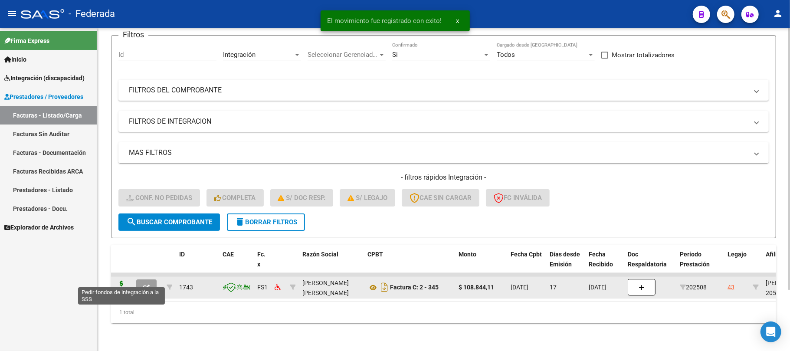
click at [124, 283] on icon at bounding box center [121, 287] width 14 height 12
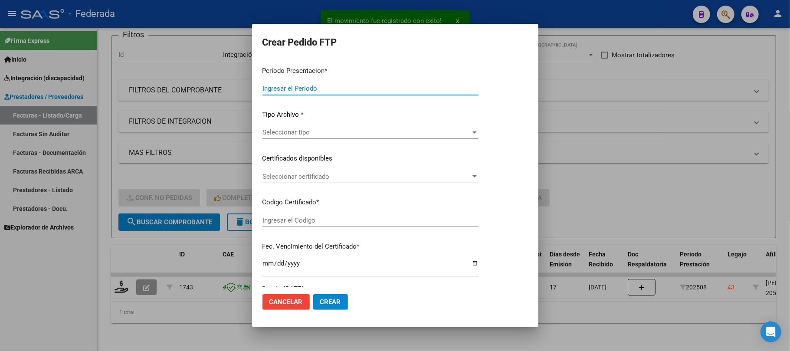
type input "202508"
type input "$ 108.844,11"
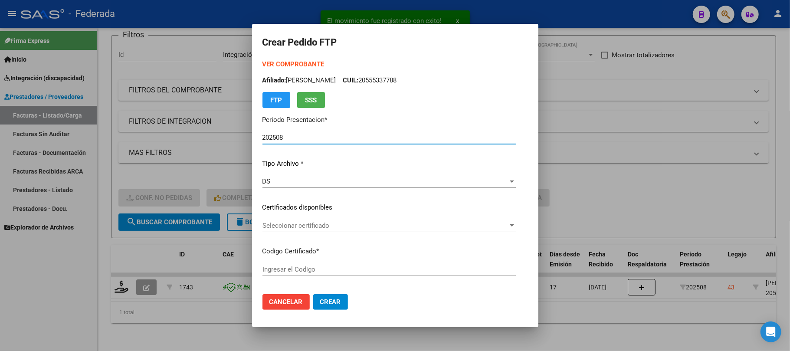
type input "ARG02000555337782023120420331204SFE214"
type input "2033-12-04"
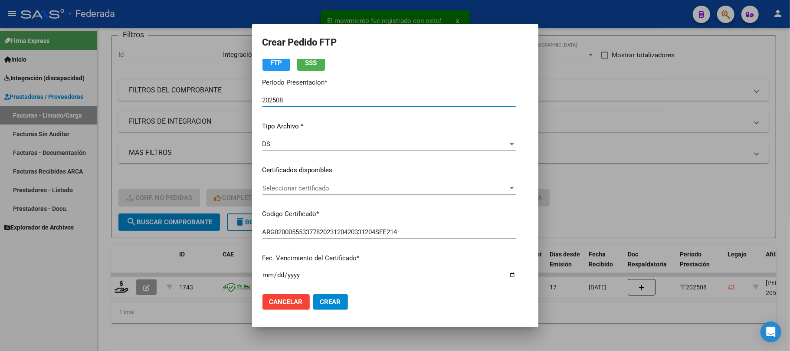
scroll to position [58, 0]
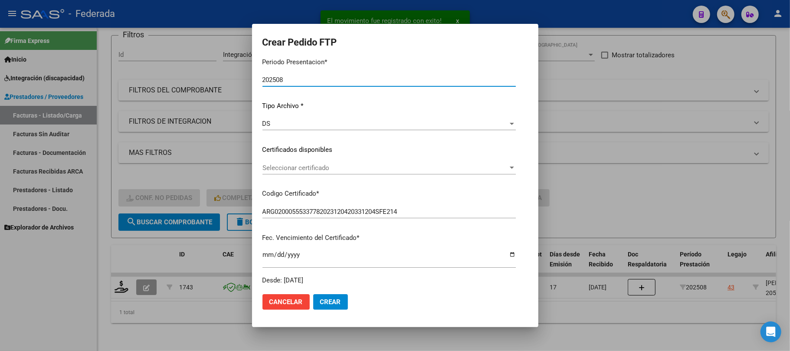
click at [299, 167] on span "Seleccionar certificado" at bounding box center [384, 168] width 245 height 8
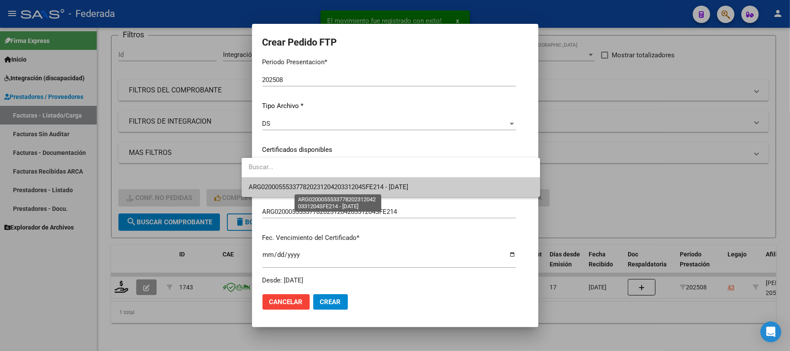
click at [299, 188] on span "ARG02000555337782023120420331204SFE214 - 2033-12-04" at bounding box center [328, 187] width 160 height 8
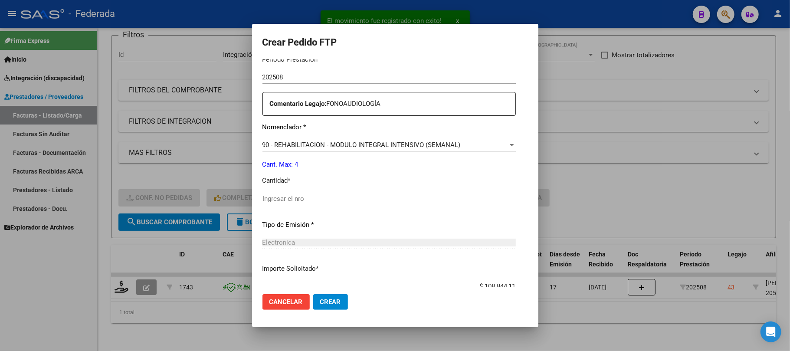
scroll to position [347, 0]
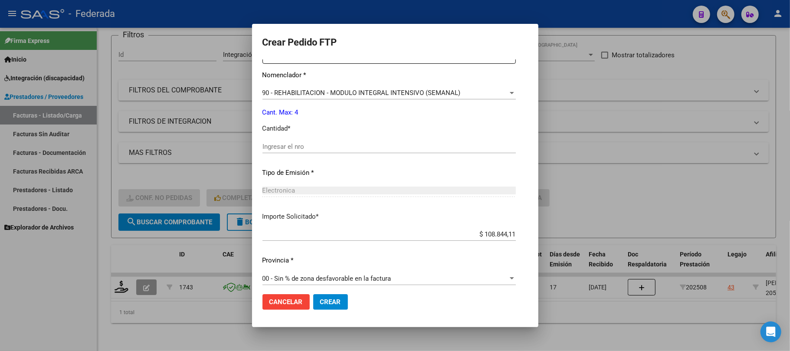
click at [299, 145] on input "Ingresar el nro" at bounding box center [388, 147] width 253 height 8
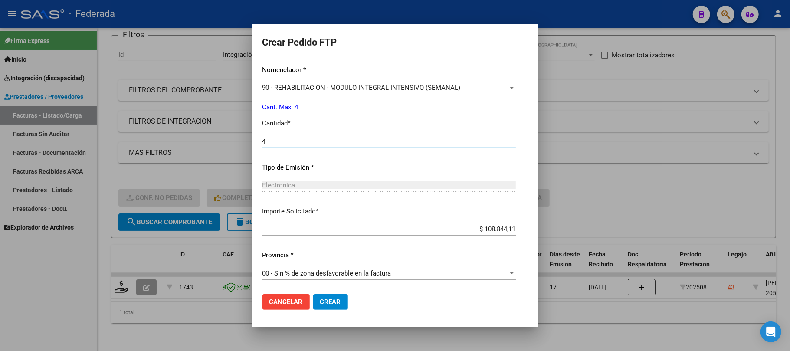
type input "4"
click at [313, 295] on button "Crear" at bounding box center [330, 302] width 35 height 16
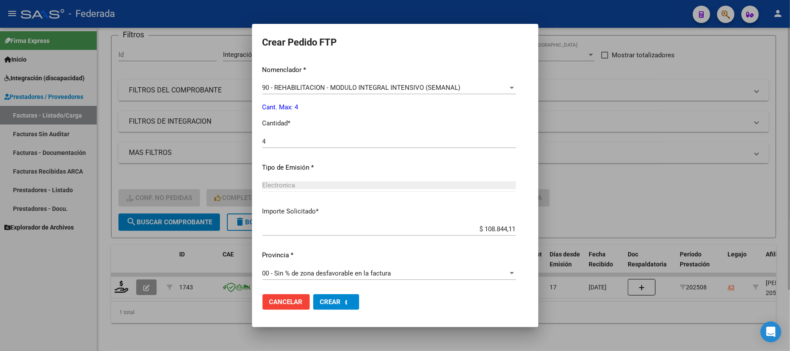
scroll to position [0, 0]
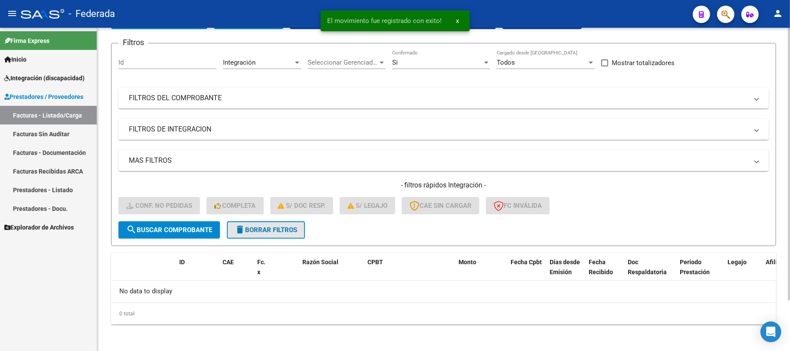
click at [255, 222] on button "delete Borrar Filtros" at bounding box center [266, 229] width 78 height 17
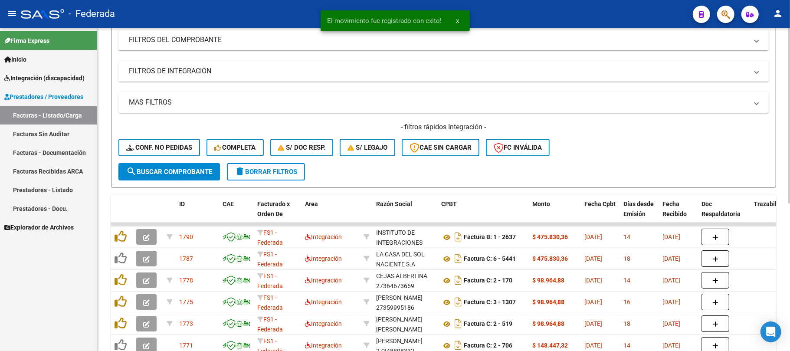
scroll to position [176, 0]
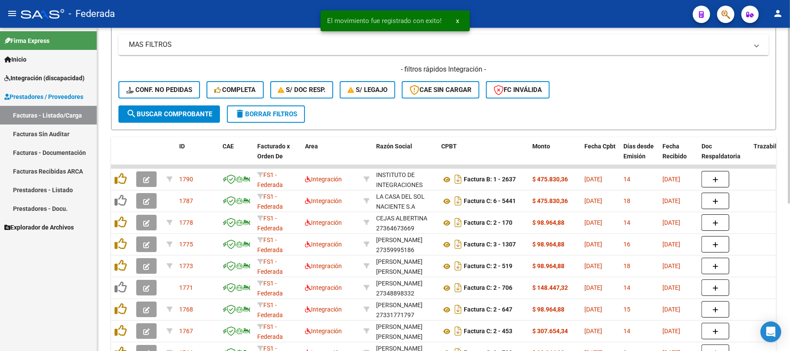
click at [297, 117] on span "delete Borrar Filtros" at bounding box center [266, 114] width 62 height 8
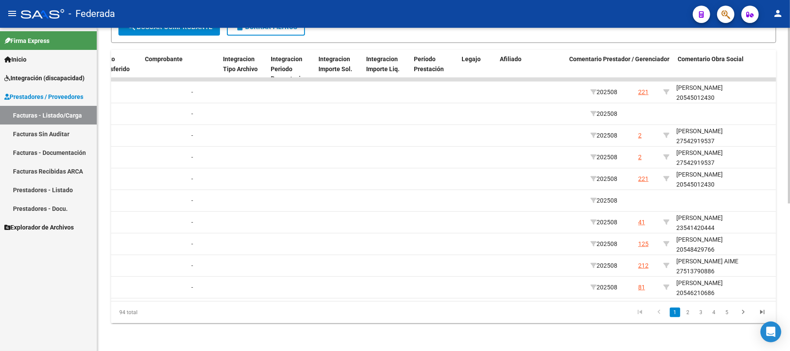
scroll to position [0, 949]
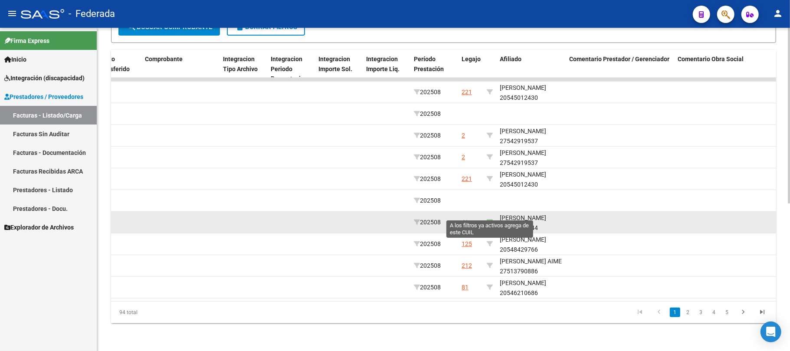
click at [491, 219] on icon at bounding box center [490, 222] width 6 height 6
type input "23541420444"
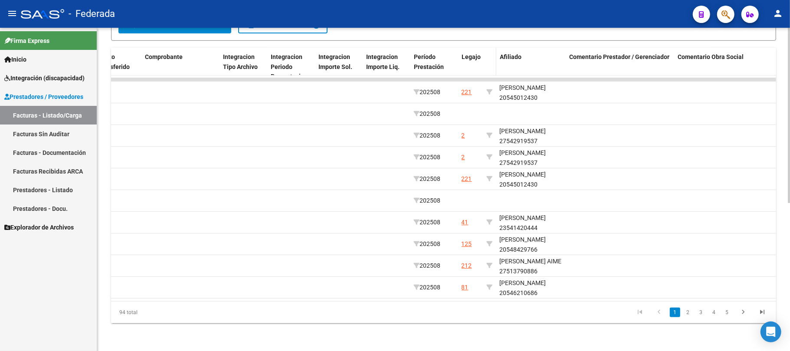
scroll to position [119, 0]
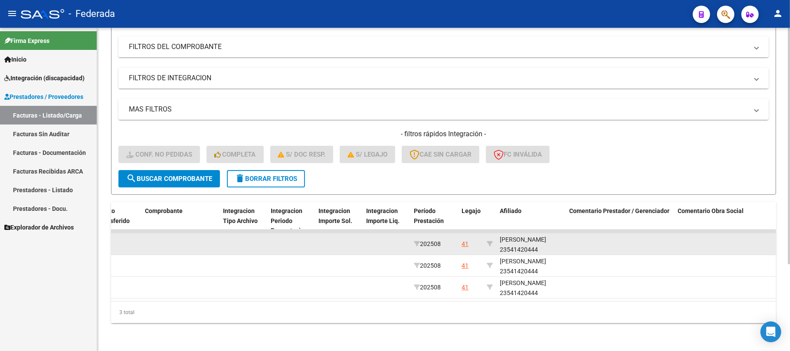
click at [512, 242] on div "ESCRUELA LOLA 23541420444" at bounding box center [531, 245] width 62 height 20
copy div "23541420444"
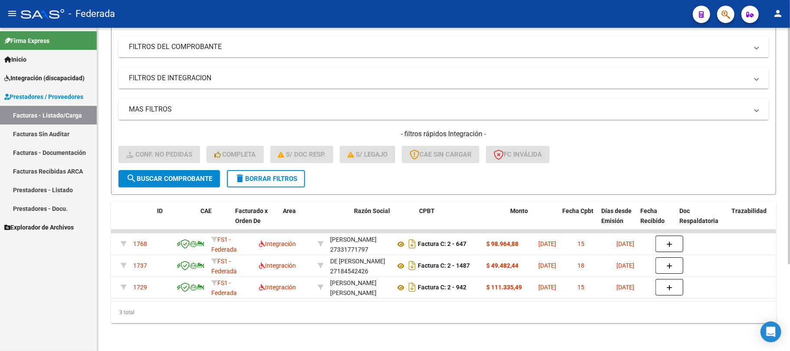
scroll to position [0, 0]
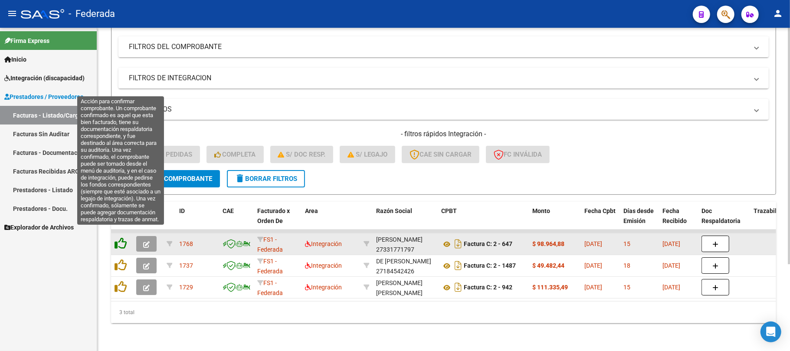
click at [123, 239] on icon at bounding box center [120, 243] width 12 height 12
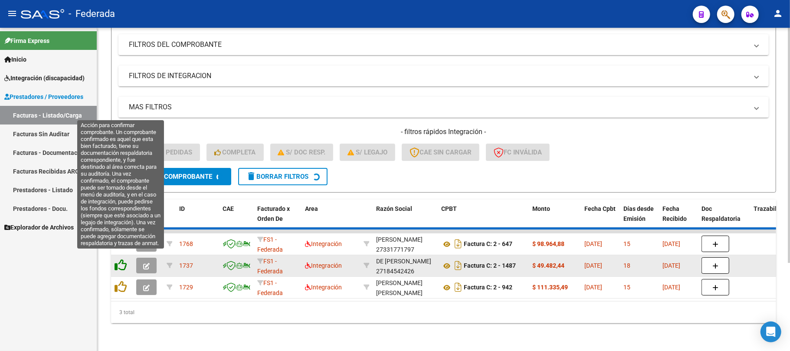
click at [121, 262] on icon at bounding box center [120, 265] width 12 height 12
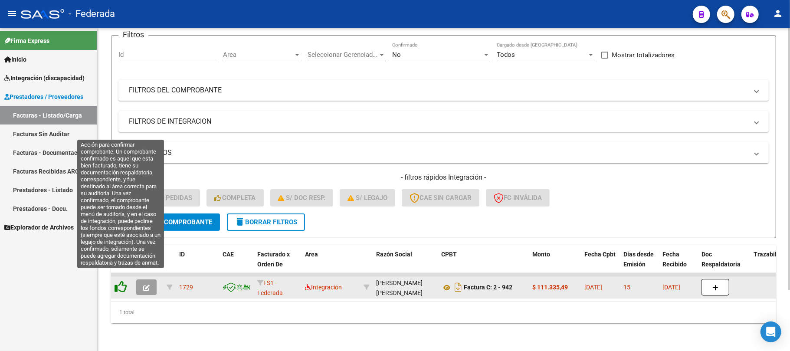
click at [121, 281] on icon at bounding box center [120, 287] width 12 height 12
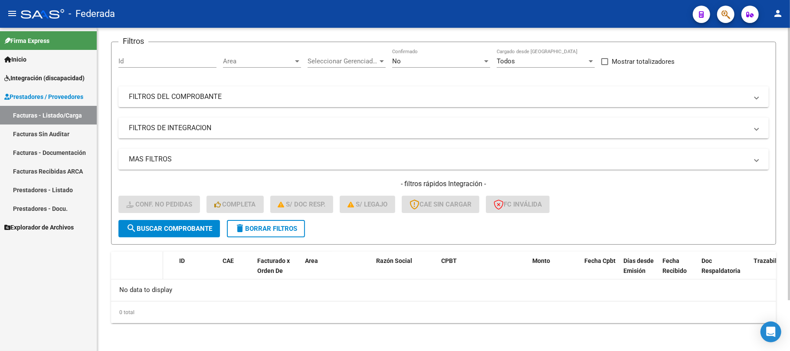
scroll to position [60, 0]
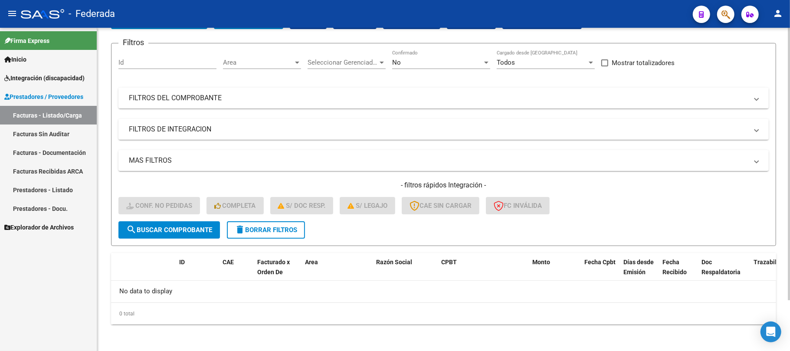
click at [271, 232] on span "delete Borrar Filtros" at bounding box center [266, 230] width 62 height 8
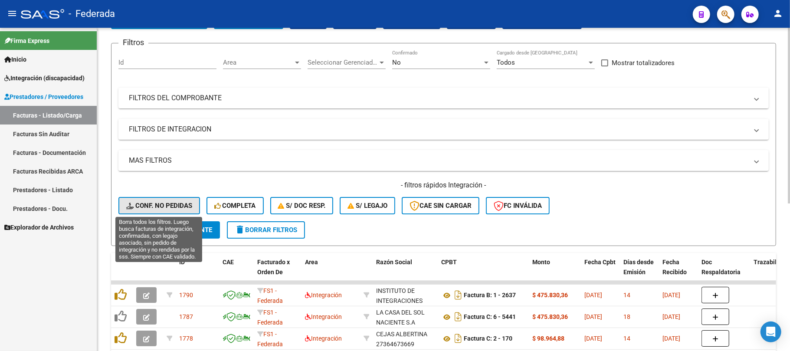
click at [190, 203] on span "Conf. no pedidas" at bounding box center [159, 206] width 66 height 8
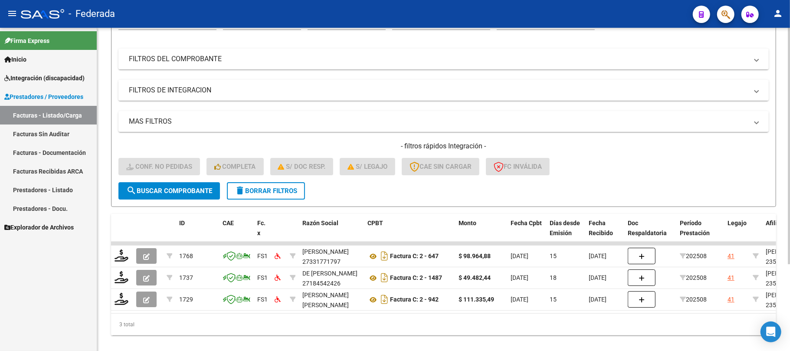
scroll to position [119, 0]
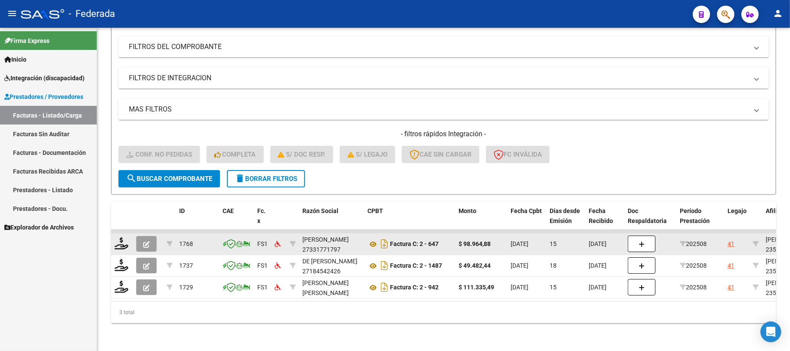
click at [121, 242] on datatable-body-cell at bounding box center [122, 243] width 22 height 21
click at [124, 239] on icon at bounding box center [121, 243] width 14 height 12
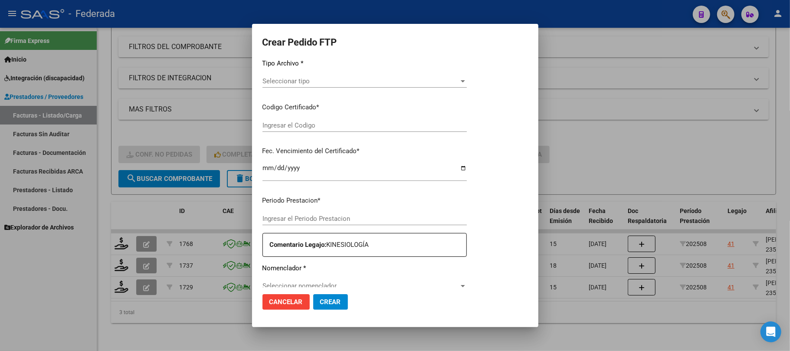
type input "202508"
type input "$ 98.964,88"
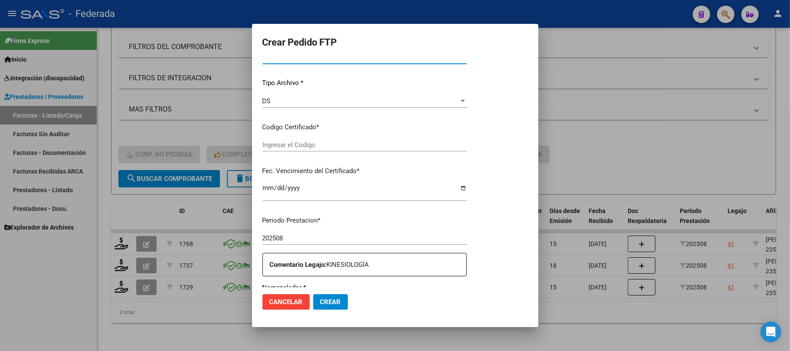
type input "ARG01000541420442024010220340102BUE390"
type input "2034-01-06"
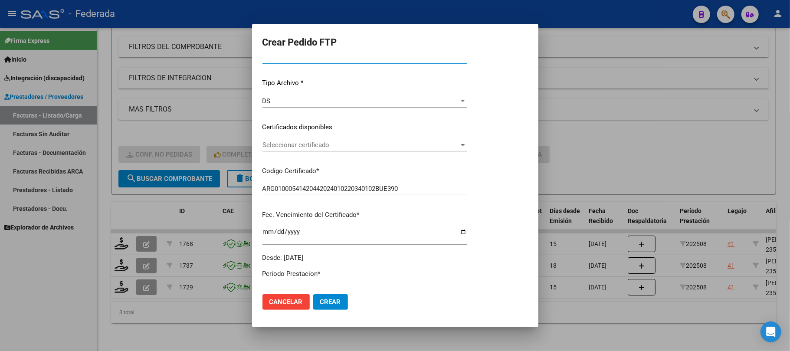
scroll to position [80, 0]
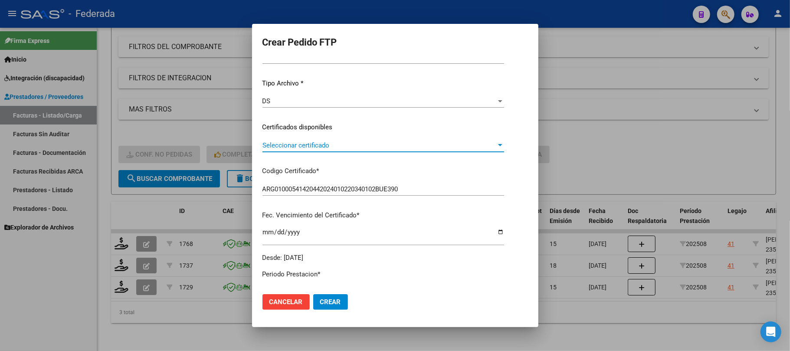
click at [288, 145] on span "Seleccionar certificado" at bounding box center [379, 145] width 234 height 8
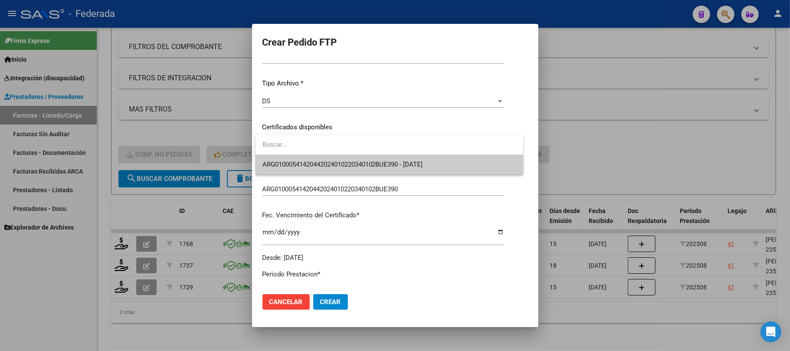
click at [291, 160] on span "ARG01000541420442024010220340102BUE390 - 2034-01-06" at bounding box center [342, 164] width 160 height 8
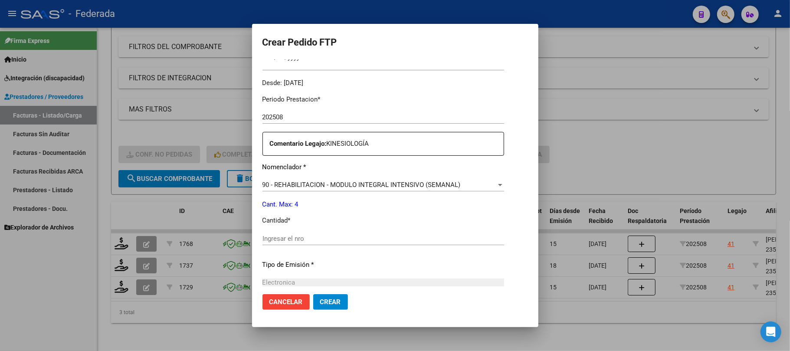
scroll to position [311, 0]
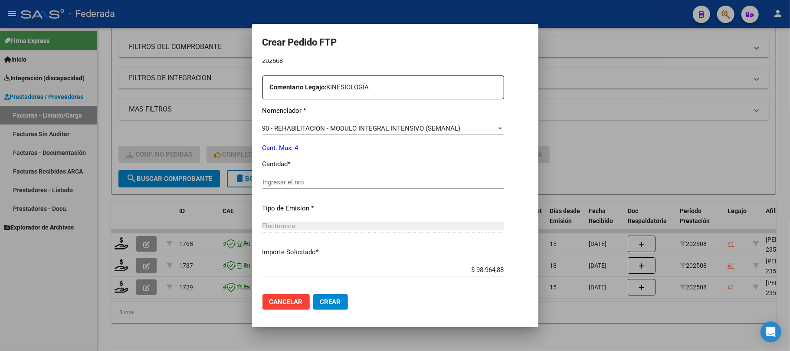
click at [290, 181] on input "Ingresar el nro" at bounding box center [383, 182] width 242 height 8
type input "4"
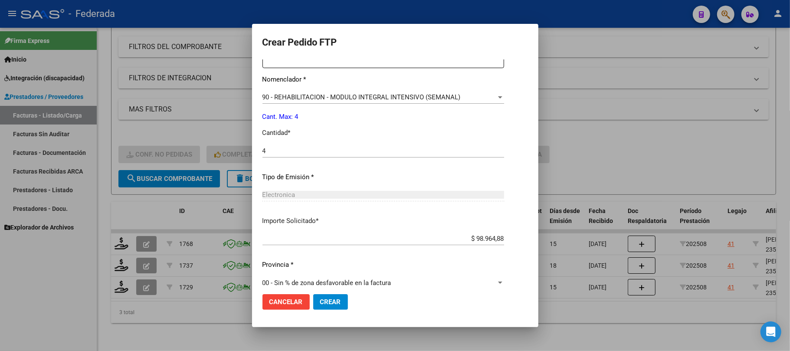
scroll to position [352, 0]
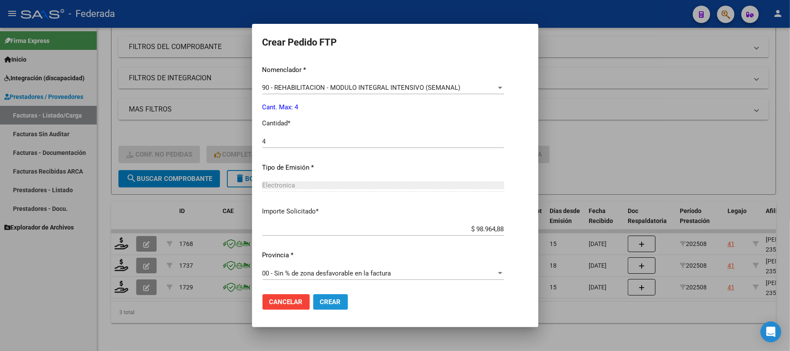
click at [340, 307] on button "Crear" at bounding box center [330, 302] width 35 height 16
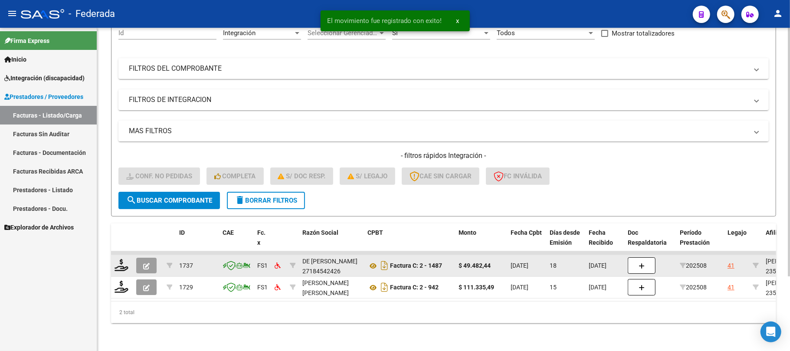
scroll to position [97, 0]
click at [124, 260] on icon at bounding box center [121, 265] width 14 height 12
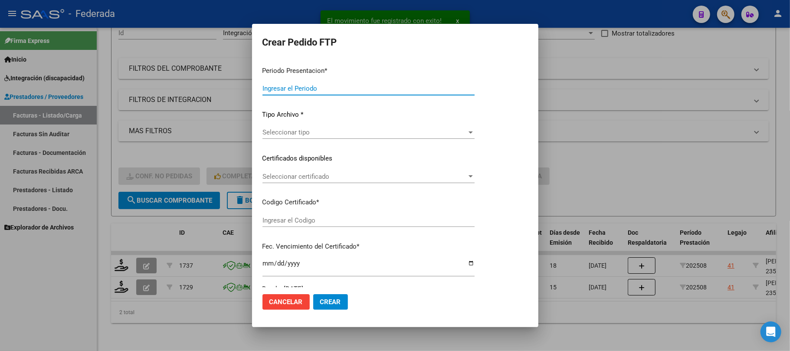
type input "202508"
type input "$ 49.482,44"
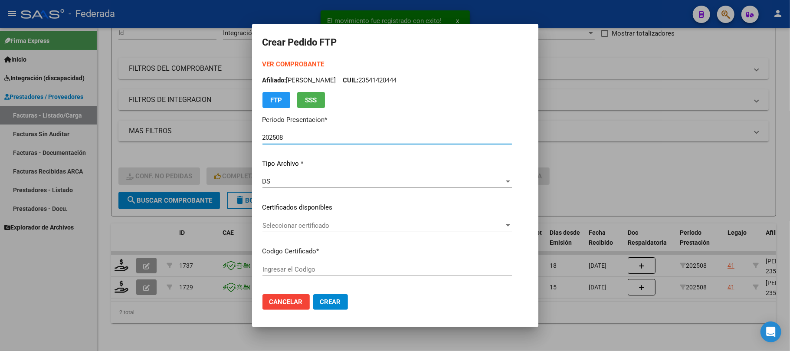
type input "ARG01000541420442024010220340102BUE390"
type input "2034-01-06"
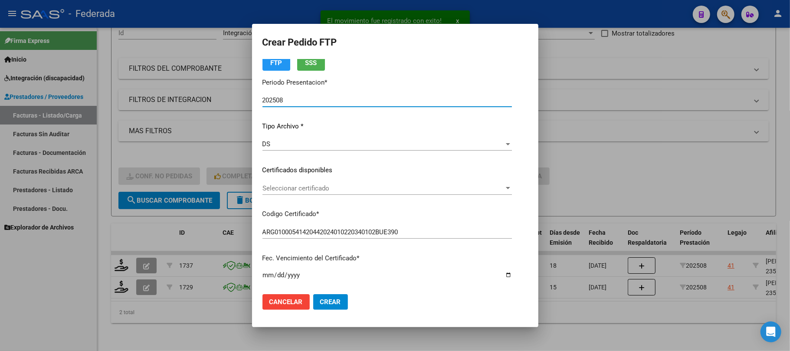
scroll to position [58, 0]
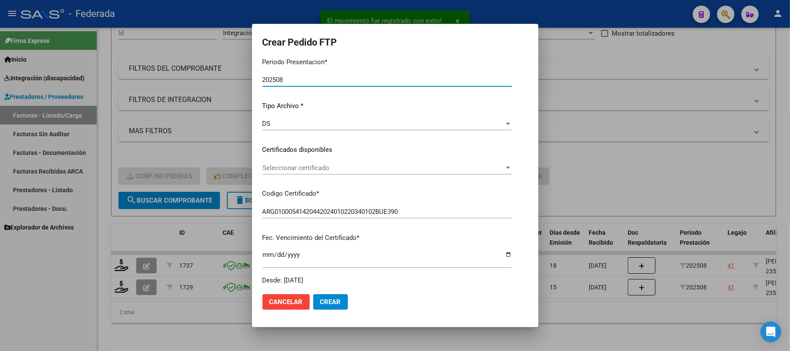
click at [285, 164] on span "Seleccionar certificado" at bounding box center [383, 168] width 242 height 8
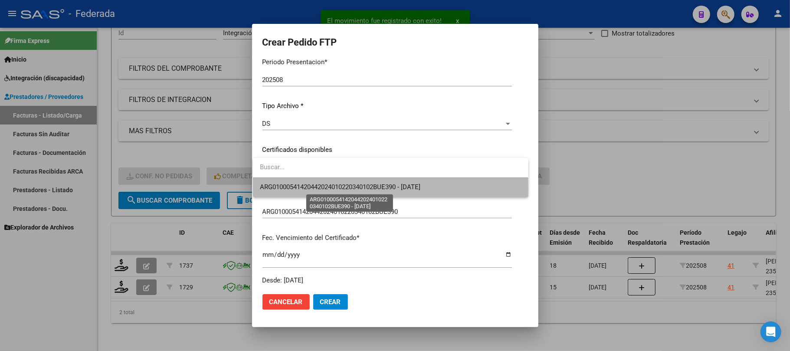
click at [288, 188] on span "ARG01000541420442024010220340102BUE390 - 2034-01-06" at bounding box center [340, 187] width 160 height 8
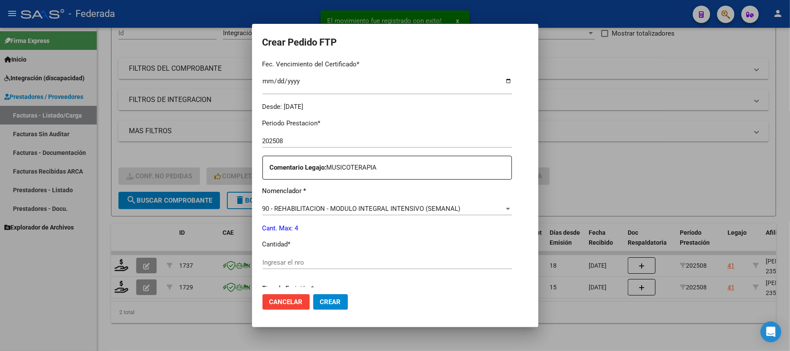
scroll to position [347, 0]
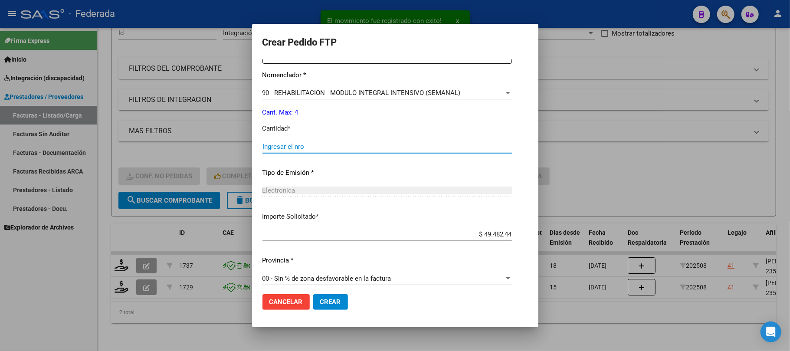
click at [291, 146] on input "Ingresar el nro" at bounding box center [386, 147] width 249 height 8
type input "4"
click at [320, 298] on span "Crear" at bounding box center [330, 302] width 21 height 8
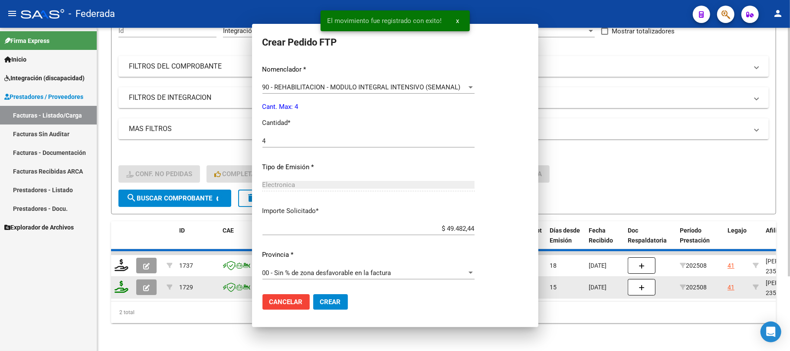
scroll to position [298, 0]
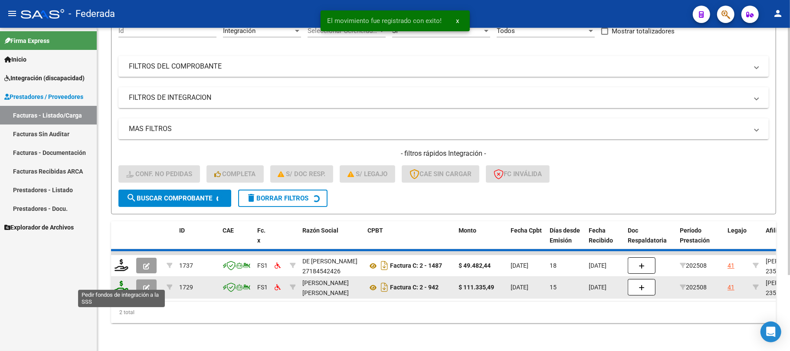
click at [126, 272] on div at bounding box center [121, 265] width 15 height 13
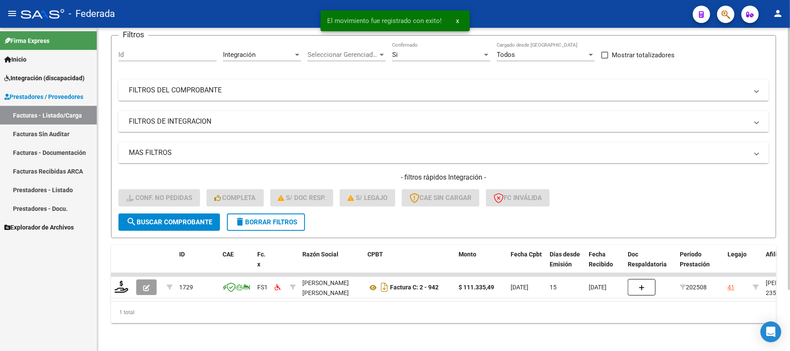
scroll to position [75, 0]
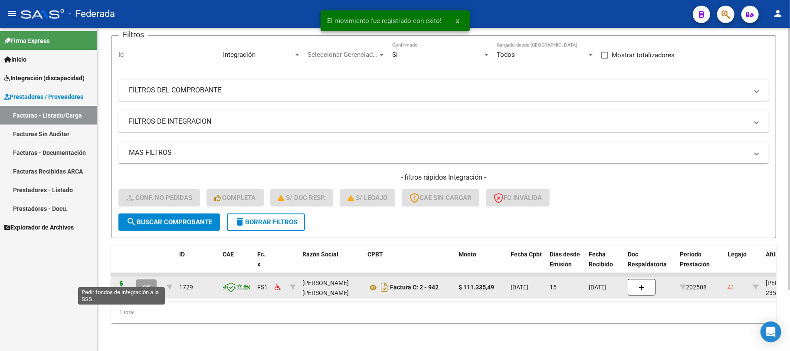
click at [124, 281] on icon at bounding box center [121, 287] width 14 height 12
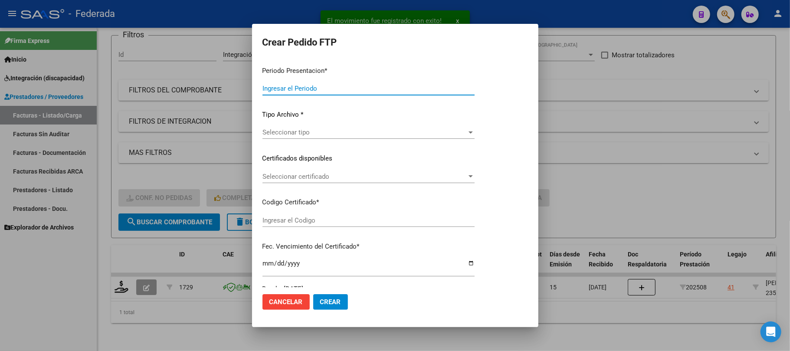
type input "202508"
type input "$ 111.335,49"
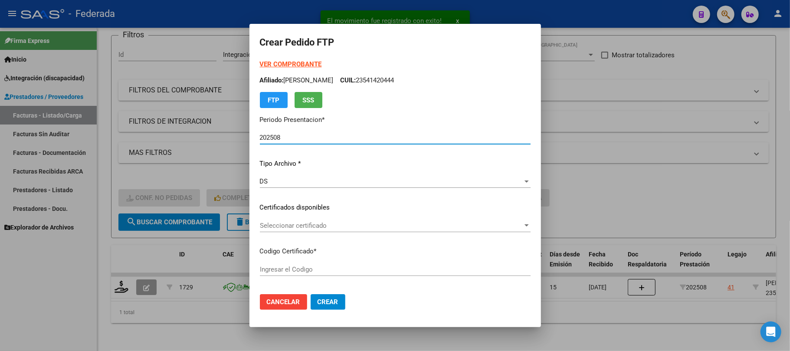
type input "ARG01000541420442024010220340102BUE390"
type input "2034-01-06"
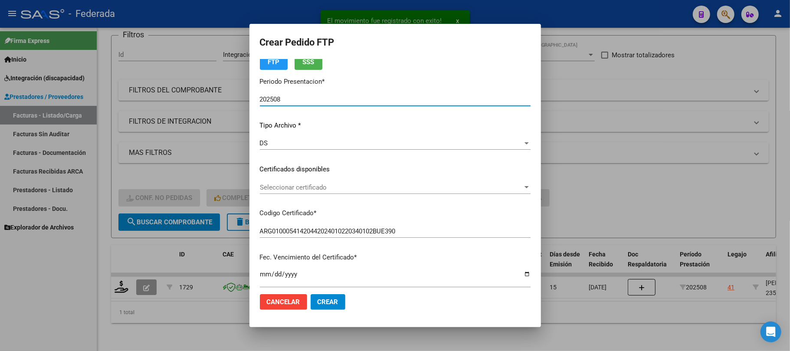
scroll to position [58, 0]
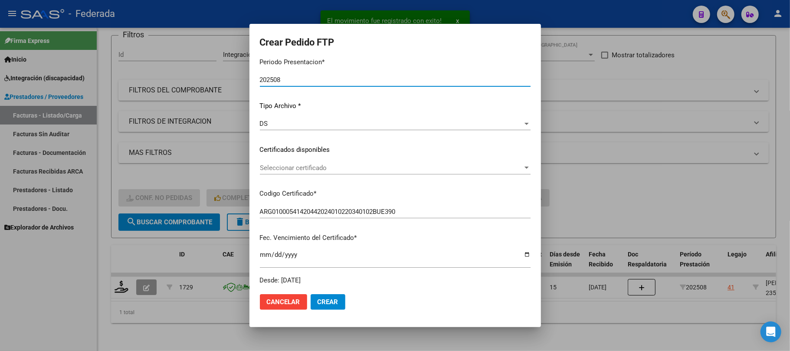
click at [273, 167] on span "Seleccionar certificado" at bounding box center [391, 168] width 263 height 8
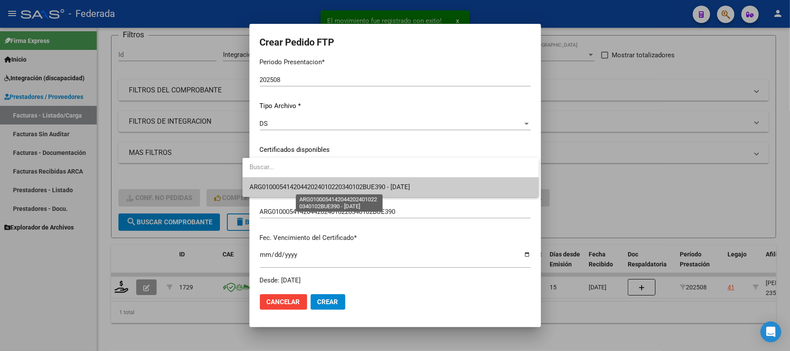
click at [273, 187] on span "ARG01000541420442024010220340102BUE390 - 2034-01-06" at bounding box center [329, 187] width 160 height 8
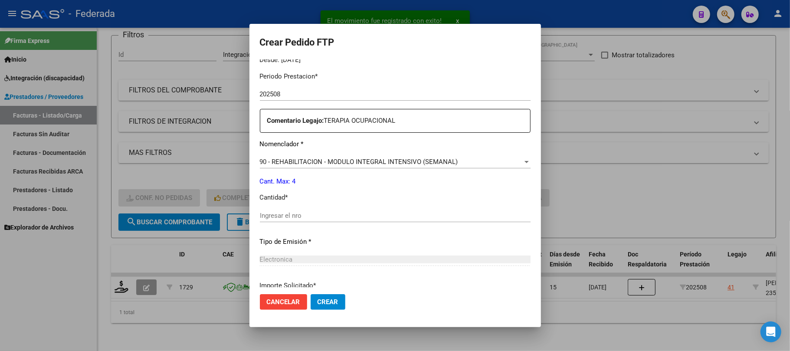
scroll to position [347, 0]
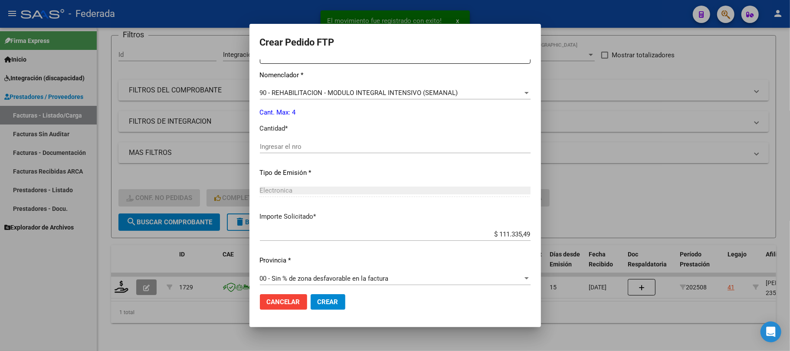
click at [278, 151] on div "Ingresar el nro" at bounding box center [395, 146] width 271 height 13
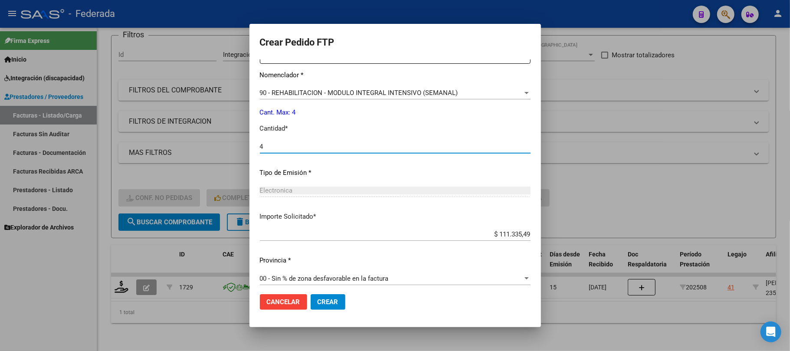
type input "4"
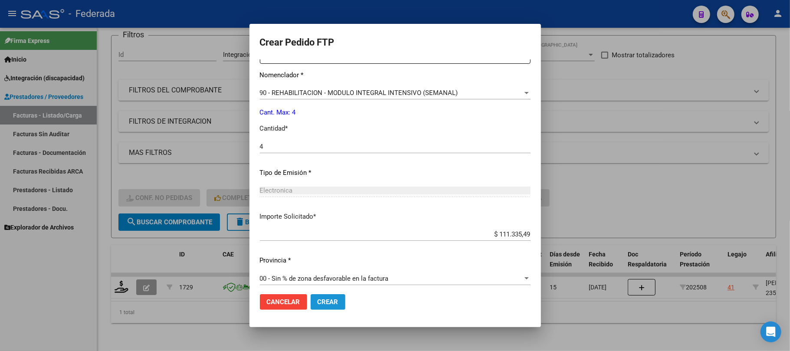
click at [329, 295] on button "Crear" at bounding box center [328, 302] width 35 height 16
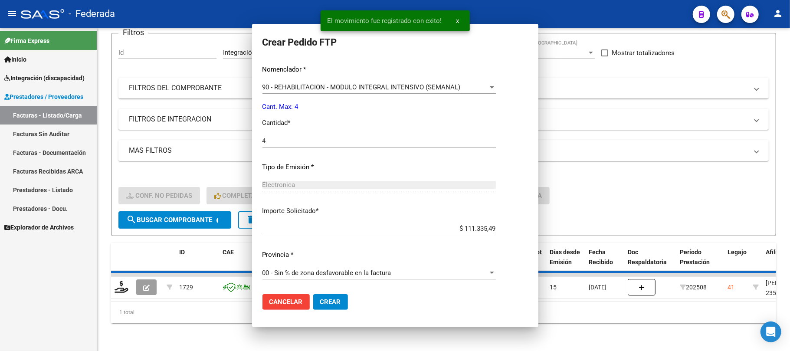
scroll to position [0, 0]
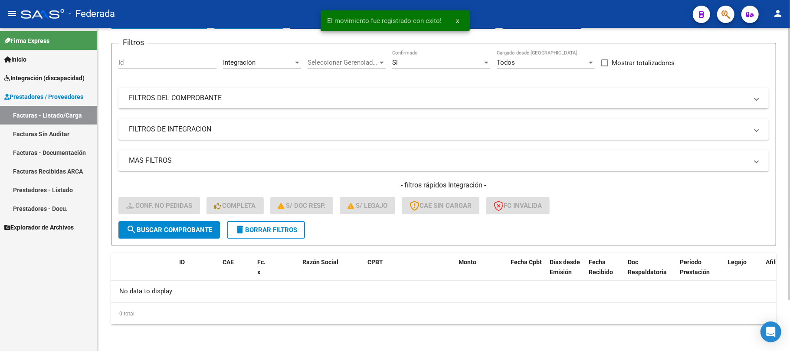
click at [279, 226] on span "delete Borrar Filtros" at bounding box center [266, 230] width 62 height 8
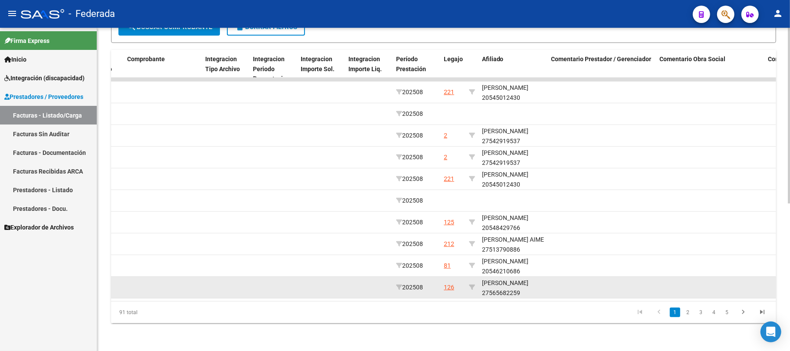
scroll to position [0, 967]
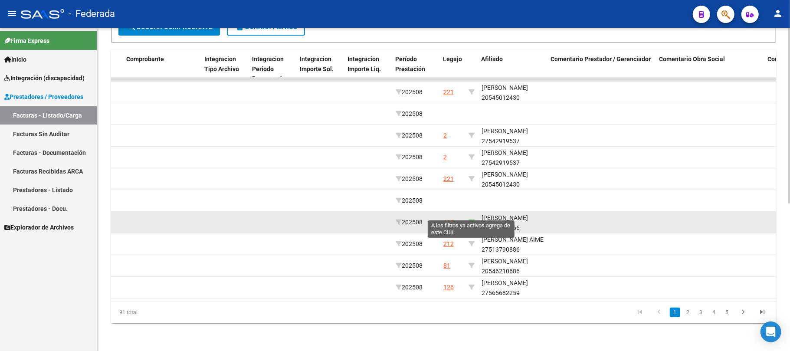
click at [472, 219] on icon at bounding box center [471, 222] width 6 height 6
type input "20548429766"
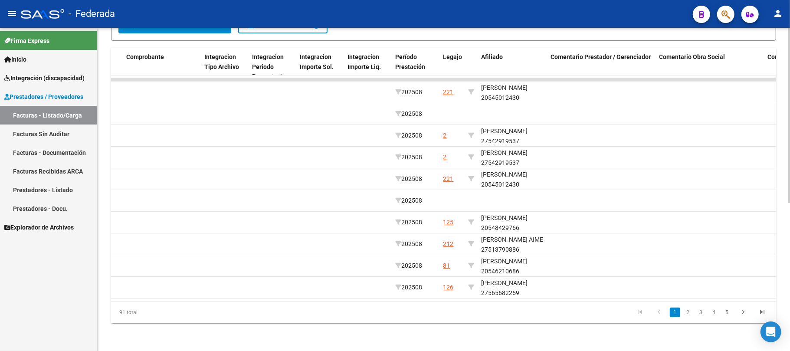
scroll to position [97, 0]
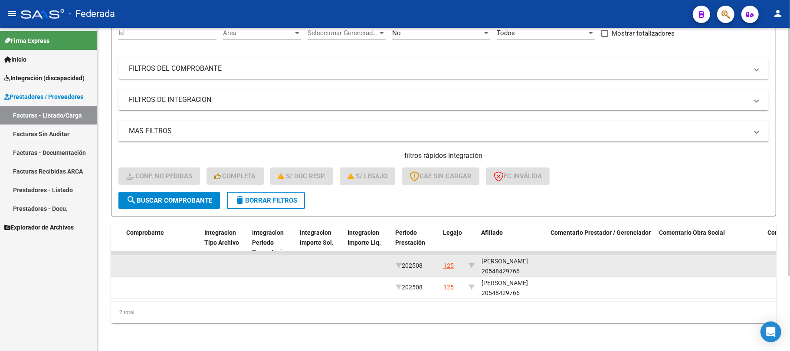
click at [495, 265] on div "SIMEONI GINO 20548429766" at bounding box center [512, 266] width 62 height 20
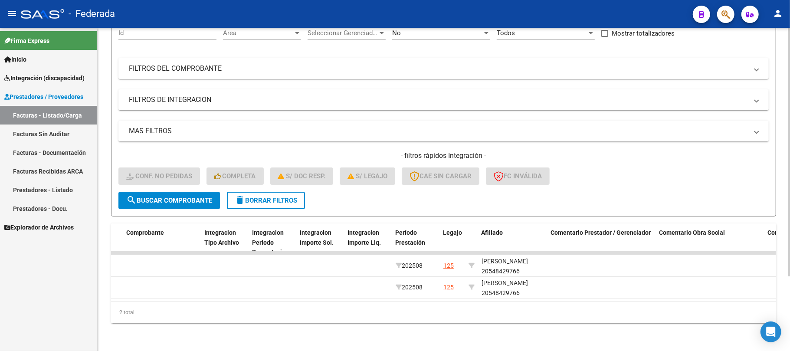
copy div "20548429766"
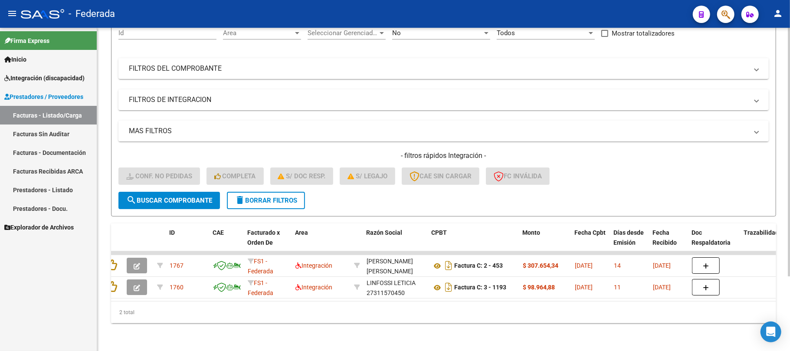
scroll to position [0, 4]
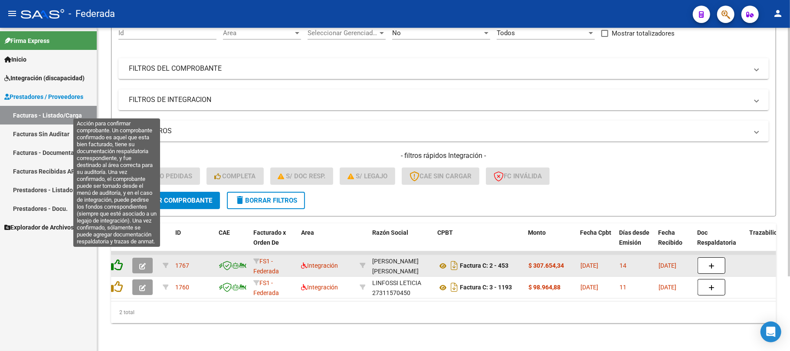
click at [114, 260] on icon at bounding box center [117, 265] width 12 height 12
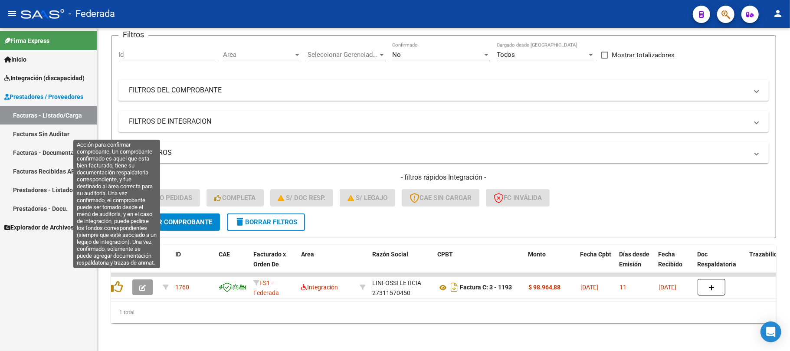
click at [119, 281] on icon at bounding box center [117, 287] width 12 height 12
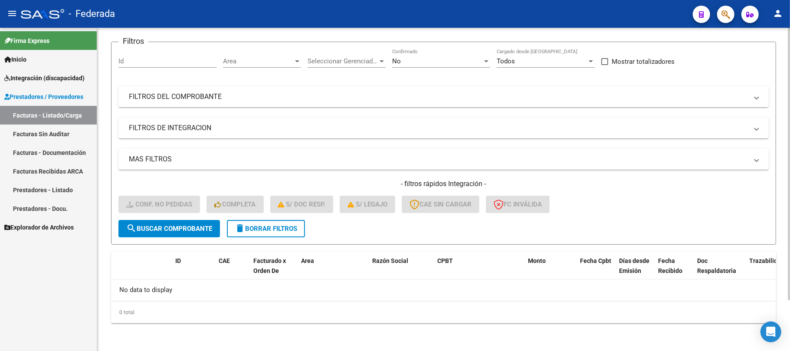
scroll to position [0, 0]
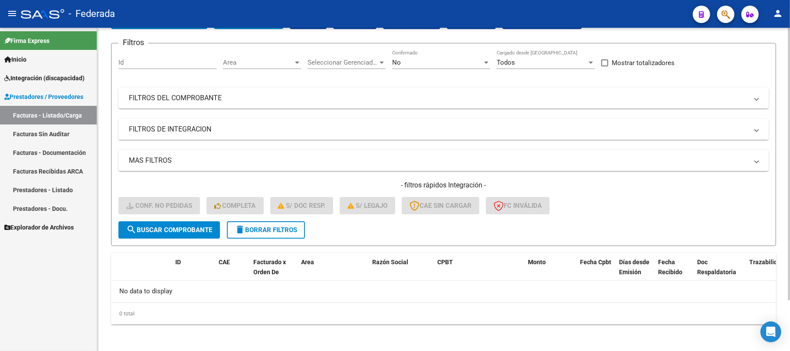
click at [236, 233] on mat-icon "delete" at bounding box center [240, 229] width 10 height 10
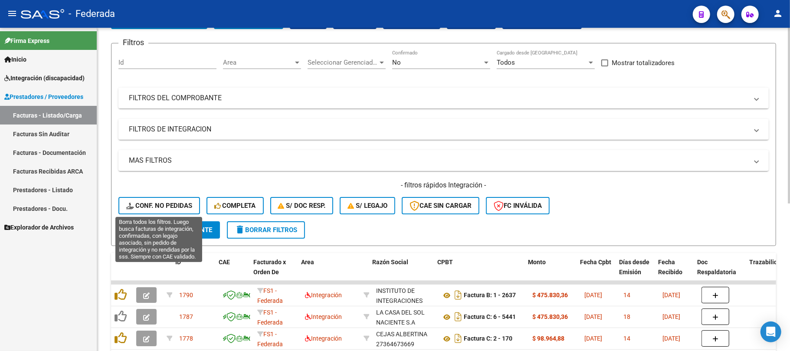
click at [174, 206] on span "Conf. no pedidas" at bounding box center [159, 206] width 66 height 8
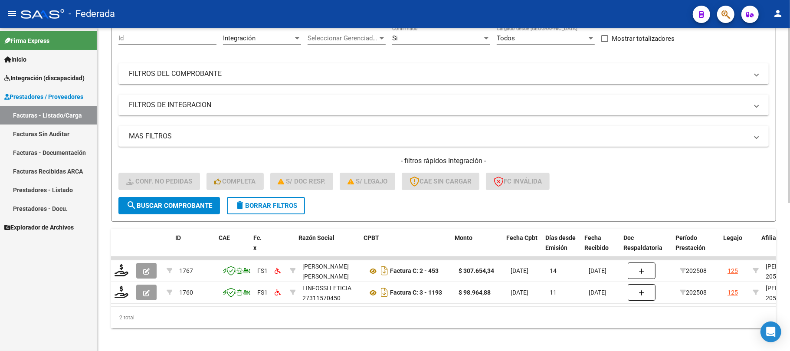
scroll to position [97, 0]
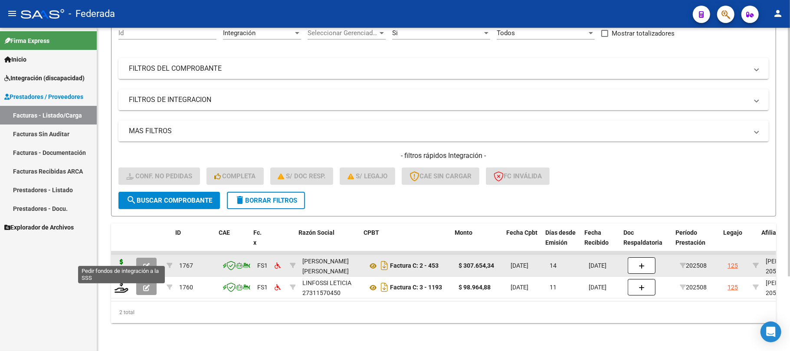
click at [122, 259] on icon at bounding box center [121, 265] width 14 height 12
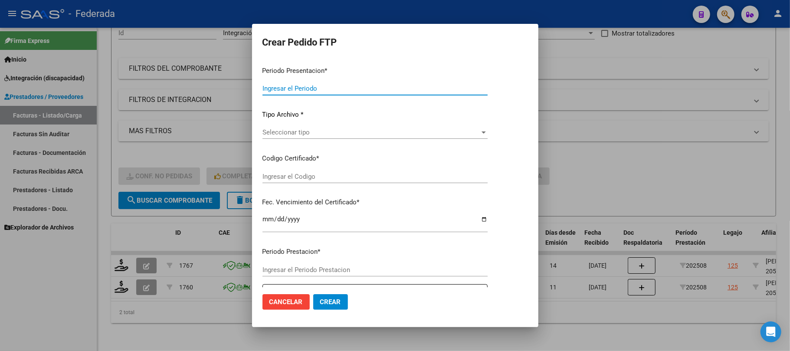
type input "202508"
type input "$ 307.654,34"
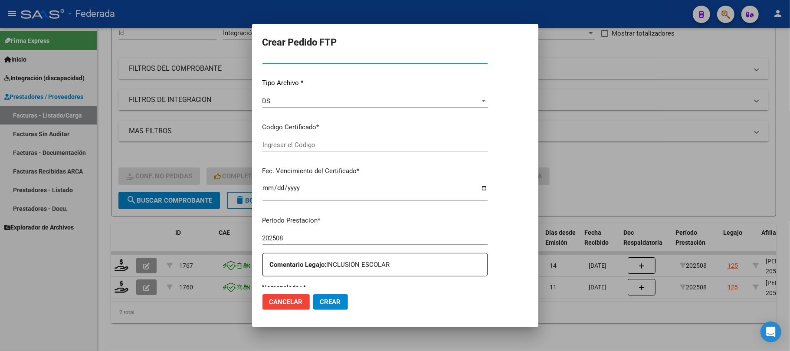
type input "ARG02000548429762023020620260106SFE214"
type input "2026-01-06"
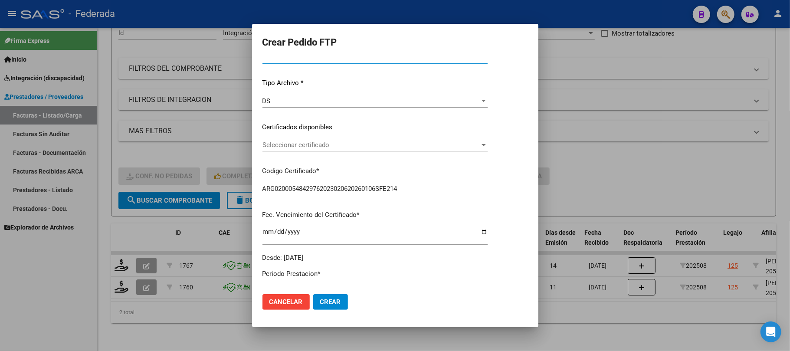
scroll to position [80, 0]
click at [273, 149] on div "Seleccionar certificado Seleccionar certificado" at bounding box center [393, 145] width 262 height 13
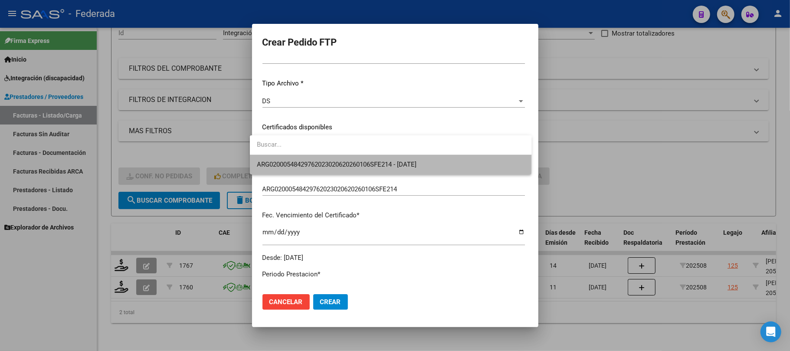
click at [278, 168] on span "ARG02000548429762023020620260106SFE214 - 2026-01-06" at bounding box center [391, 165] width 268 height 20
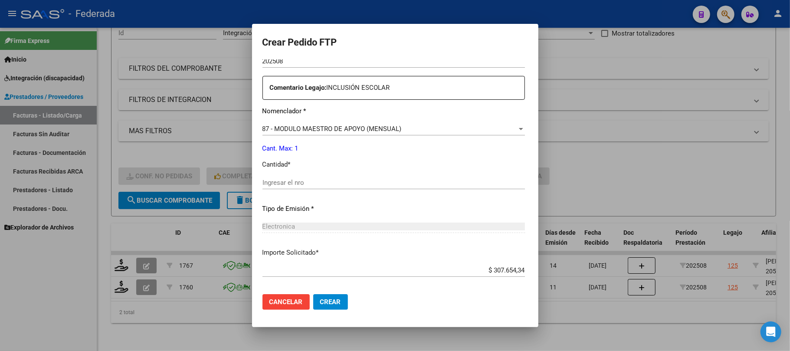
scroll to position [311, 0]
click at [280, 182] on input "Ingresar el nro" at bounding box center [393, 182] width 262 height 8
type input "1"
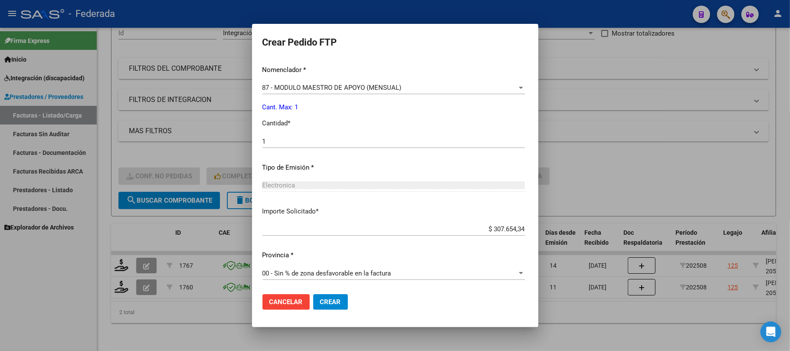
click at [330, 306] on span "Crear" at bounding box center [330, 302] width 21 height 8
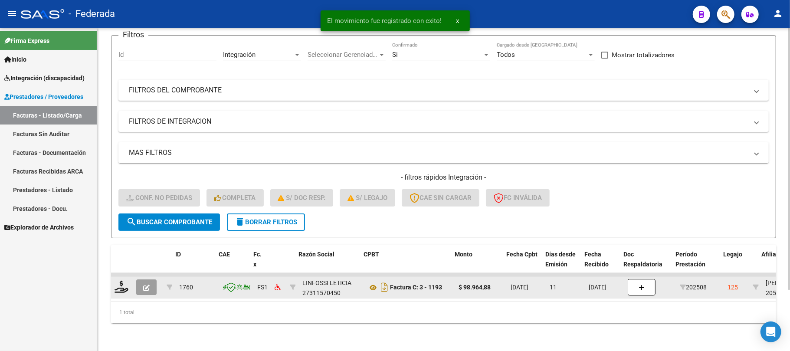
scroll to position [75, 0]
click at [120, 281] on icon at bounding box center [121, 287] width 14 height 12
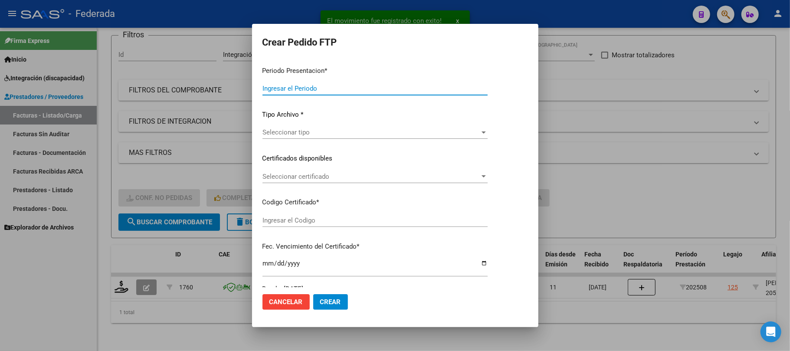
type input "202508"
type input "$ 98.964,88"
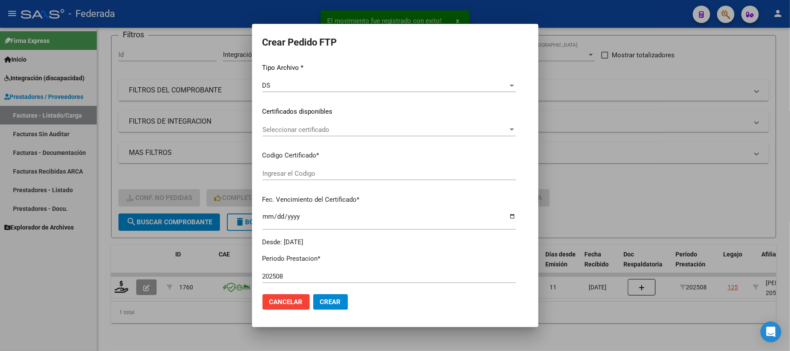
scroll to position [107, 0]
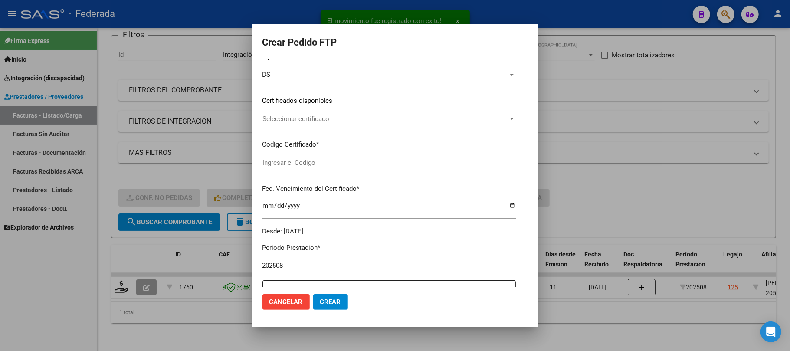
type input "ARG02000548429762023020620260106SFE214"
type input "2026-01-06"
click at [287, 119] on span "Seleccionar certificado" at bounding box center [384, 119] width 245 height 8
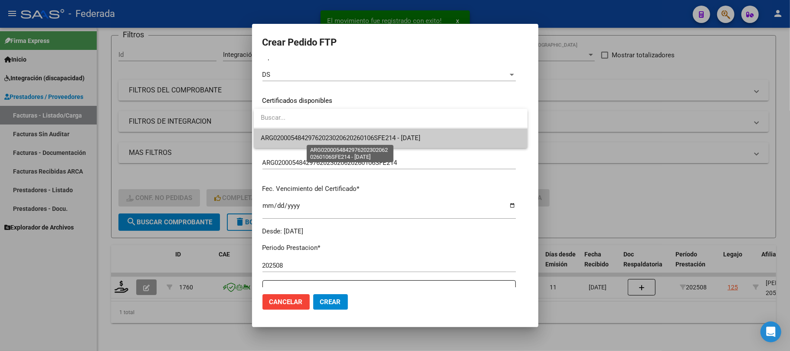
click at [288, 134] on span "ARG02000548429762023020620260106SFE214 - 2026-01-06" at bounding box center [341, 138] width 160 height 8
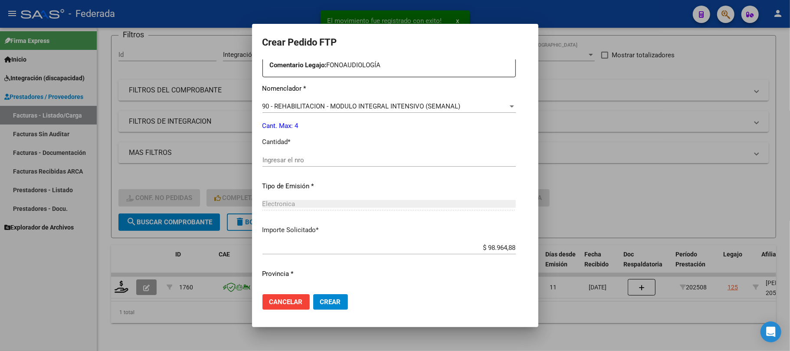
scroll to position [338, 0]
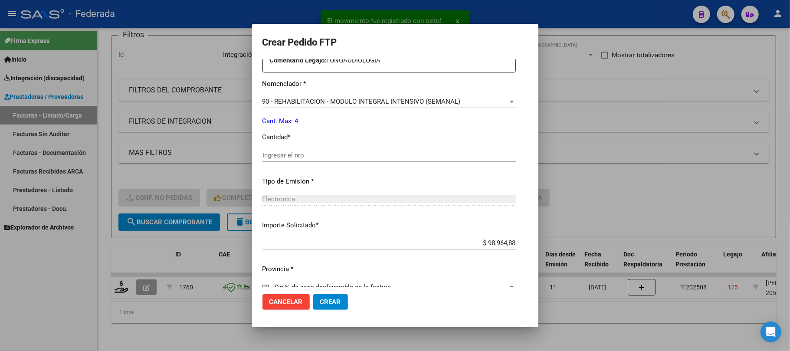
click at [289, 157] on input "Ingresar el nro" at bounding box center [388, 155] width 253 height 8
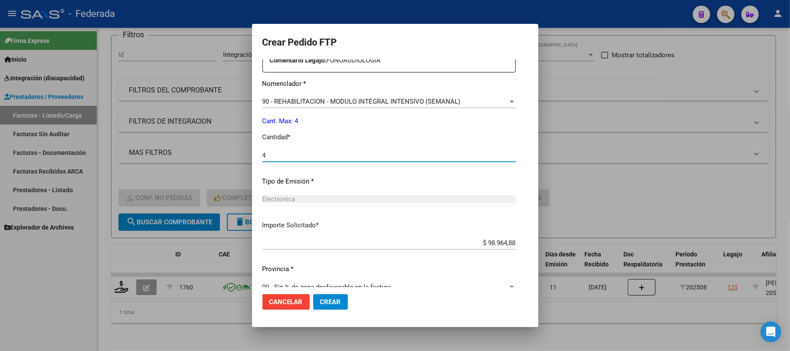
type input "4"
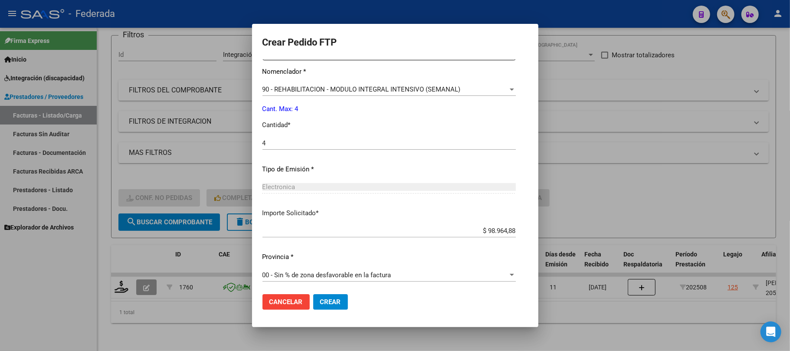
scroll to position [352, 0]
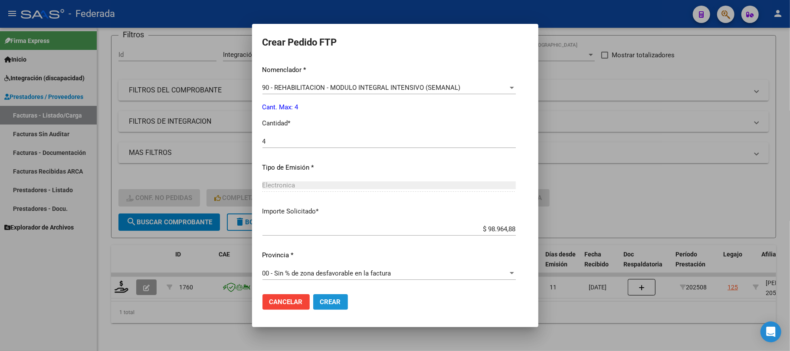
click at [320, 298] on span "Crear" at bounding box center [330, 302] width 21 height 8
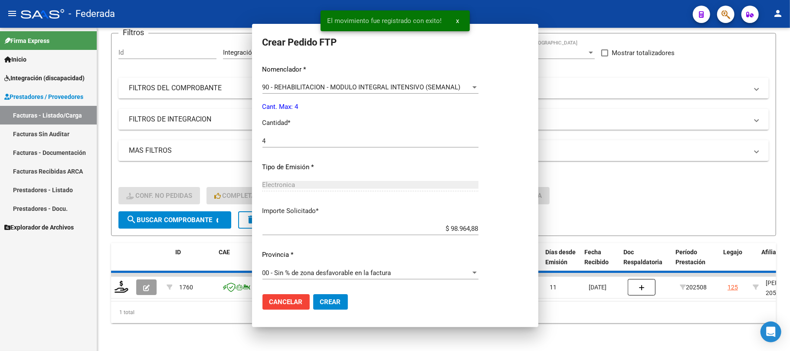
scroll to position [0, 0]
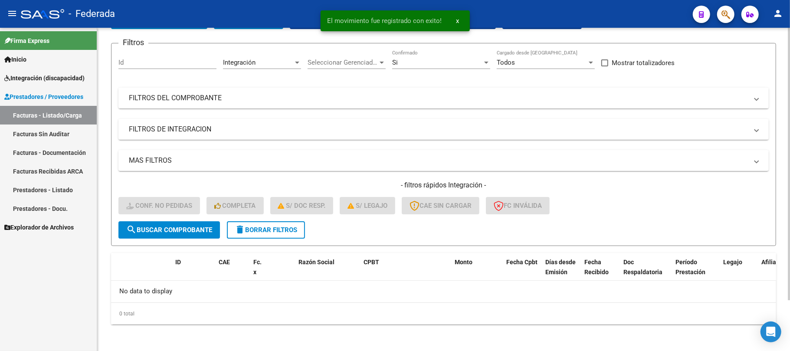
click at [287, 231] on span "delete Borrar Filtros" at bounding box center [266, 230] width 62 height 8
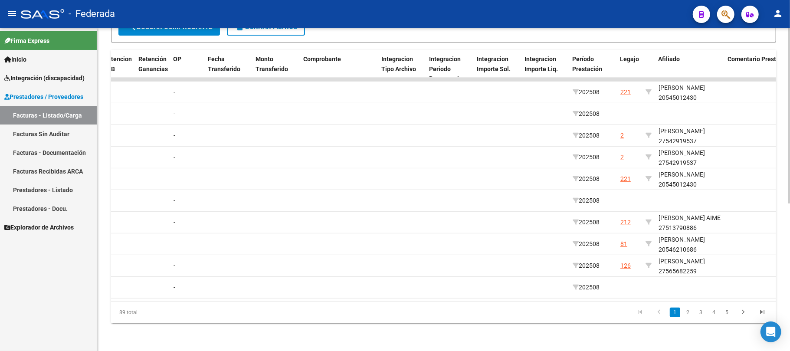
scroll to position [0, 927]
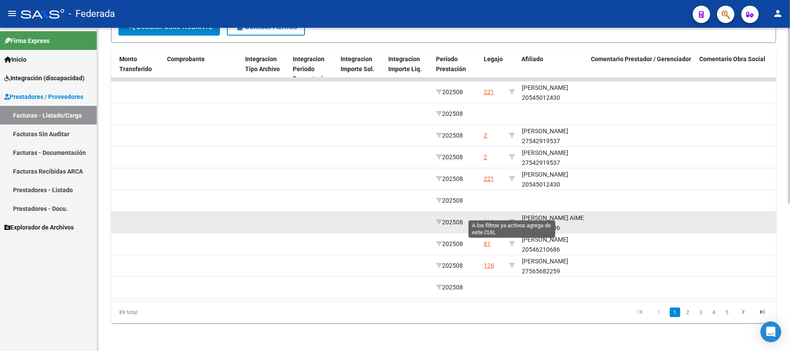
click at [512, 219] on icon at bounding box center [512, 222] width 6 height 6
type input "27513790886"
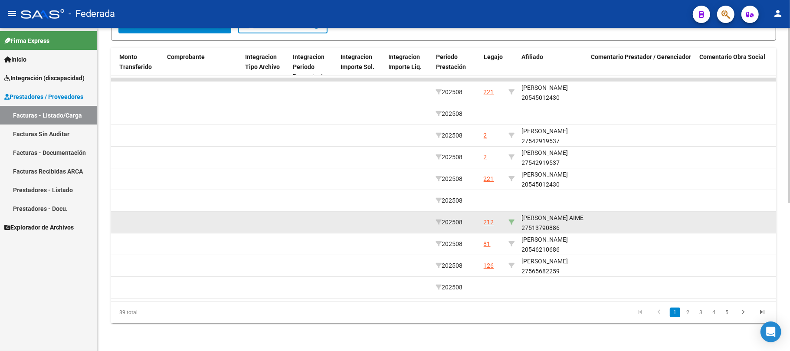
scroll to position [75, 0]
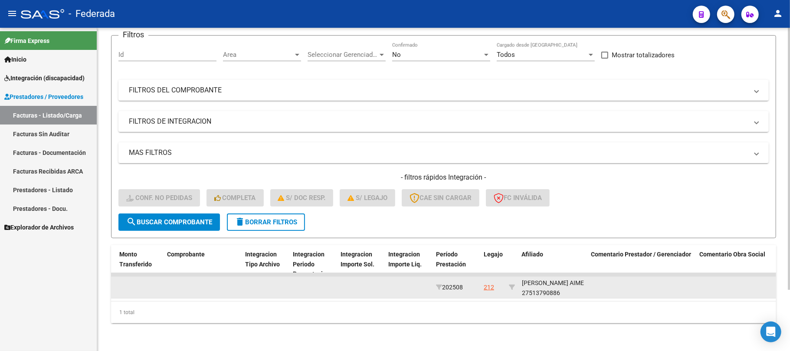
click at [546, 284] on div "LINARES AVRIL AIME 27513790886" at bounding box center [553, 288] width 62 height 20
copy div "27513790886"
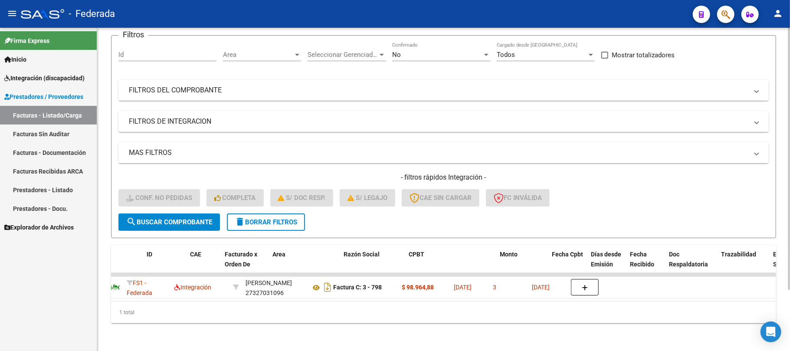
scroll to position [0, 0]
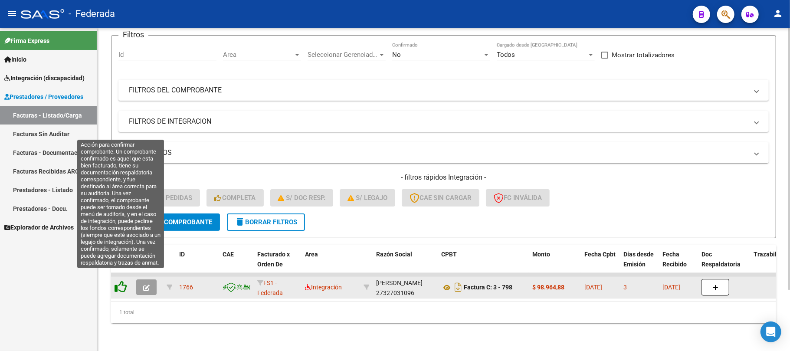
click at [122, 281] on icon at bounding box center [120, 287] width 12 height 12
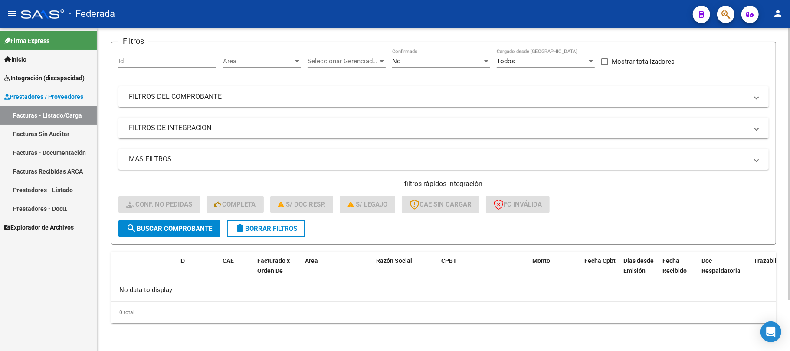
scroll to position [60, 0]
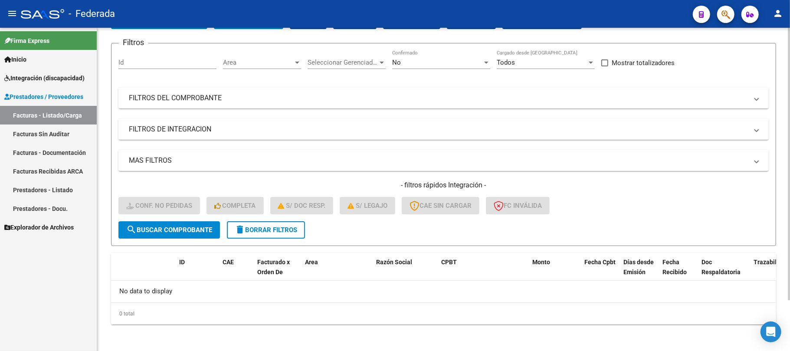
click at [253, 221] on button "delete Borrar Filtros" at bounding box center [266, 229] width 78 height 17
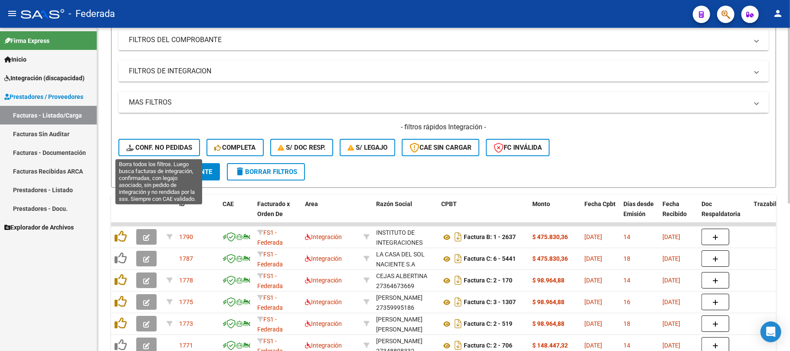
click at [155, 140] on button "Conf. no pedidas" at bounding box center [159, 147] width 82 height 17
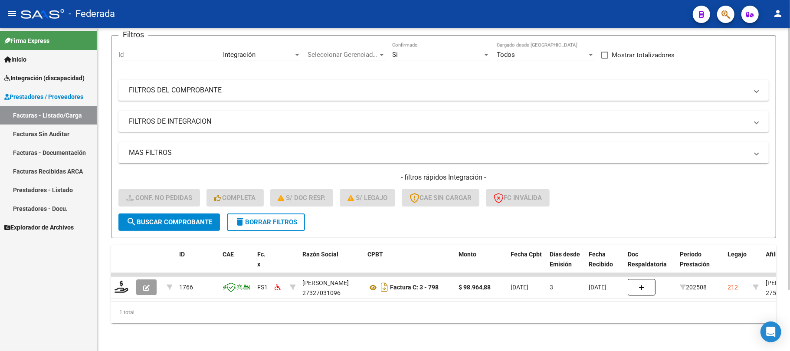
scroll to position [75, 0]
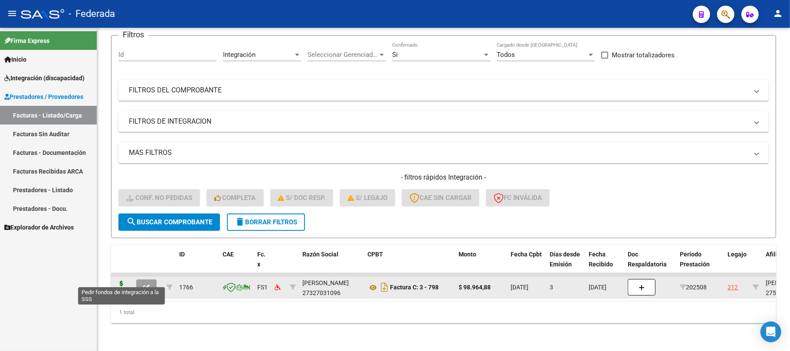
click at [124, 281] on icon at bounding box center [121, 287] width 14 height 12
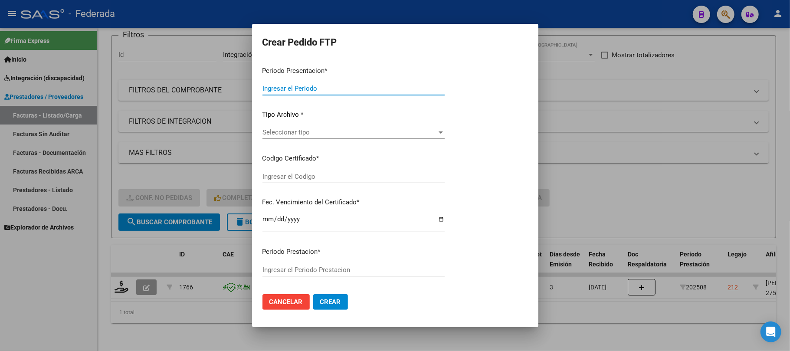
type input "202508"
type input "$ 98.964,88"
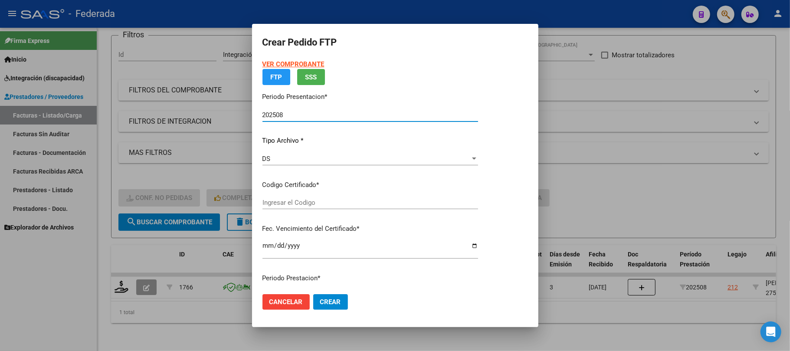
type input "ARG01000513790882023122120291221SFE168"
type input "2029-12-21"
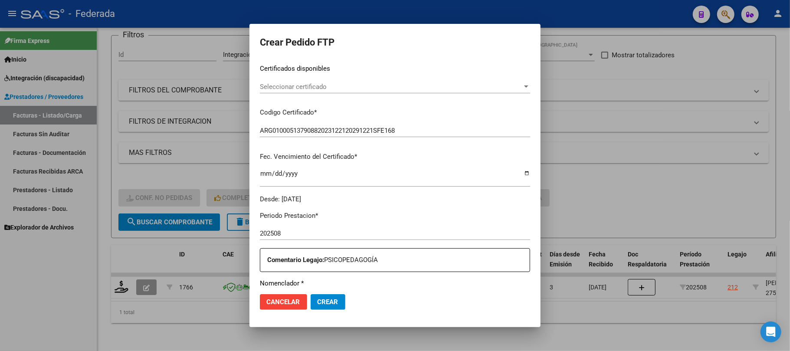
click at [301, 90] on span "Seleccionar certificado" at bounding box center [391, 87] width 262 height 8
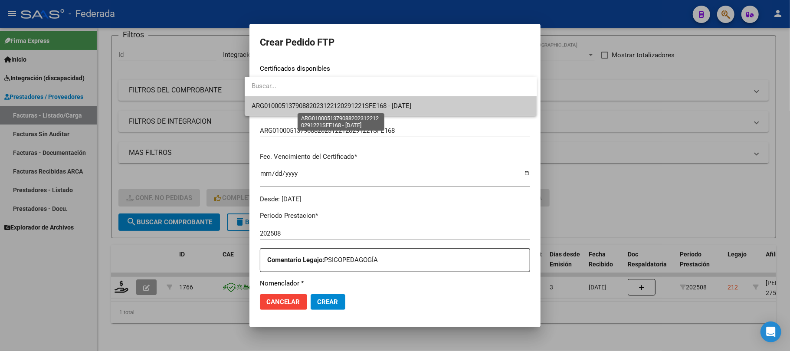
click at [301, 109] on span "ARG01000513790882023122120291221SFE168 - 2029-12-21" at bounding box center [332, 106] width 160 height 8
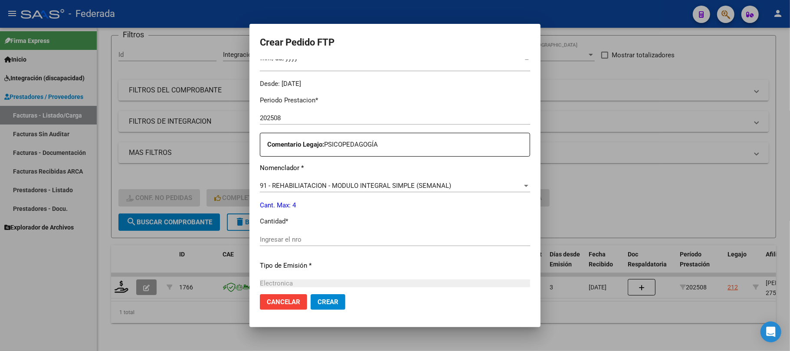
scroll to position [312, 0]
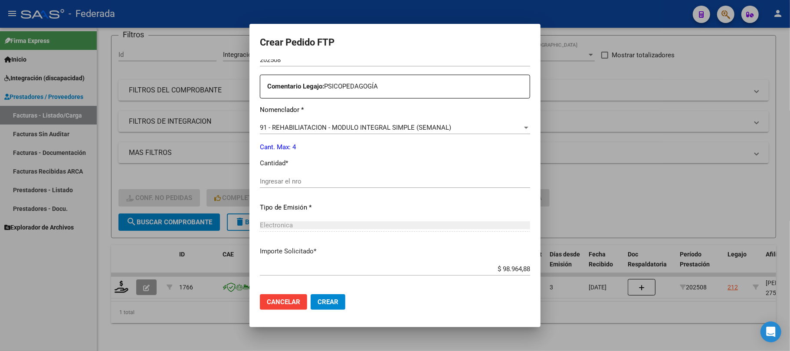
click at [281, 183] on input "Ingresar el nro" at bounding box center [395, 181] width 270 height 8
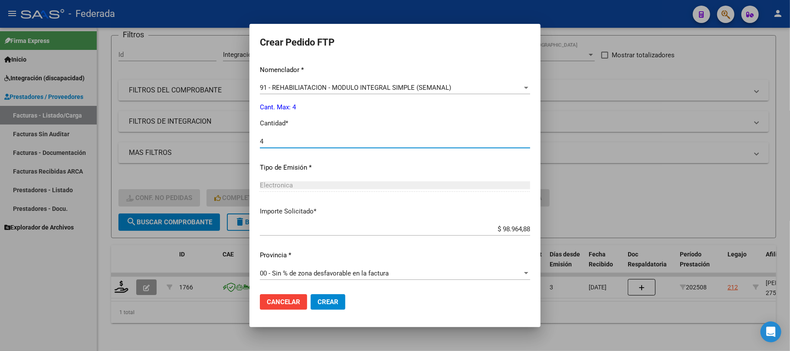
type input "4"
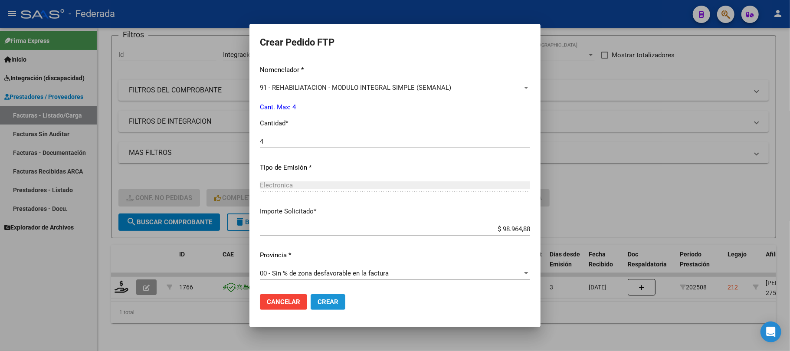
click at [320, 298] on span "Crear" at bounding box center [327, 302] width 21 height 8
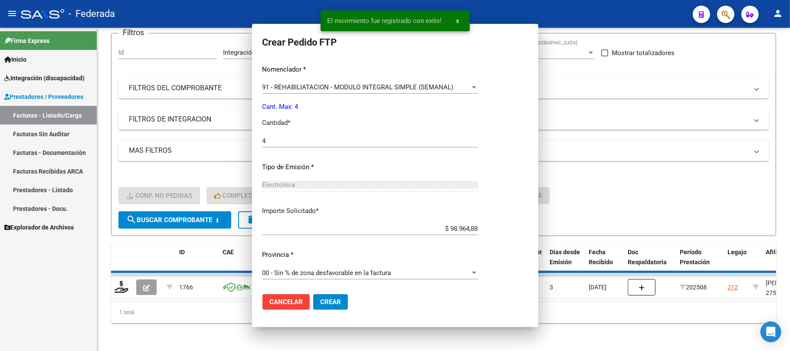
scroll to position [304, 0]
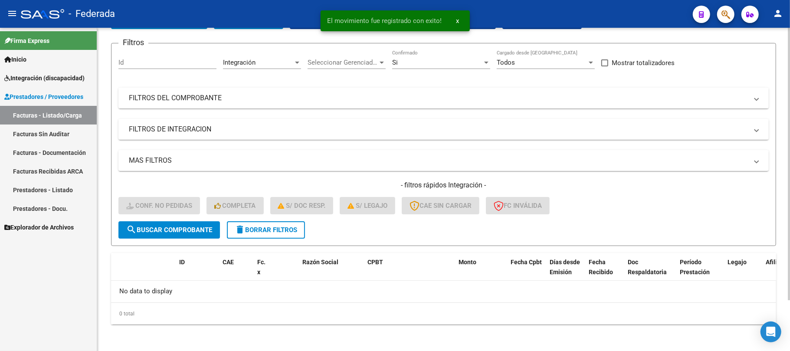
click at [297, 230] on span "delete Borrar Filtros" at bounding box center [266, 230] width 62 height 8
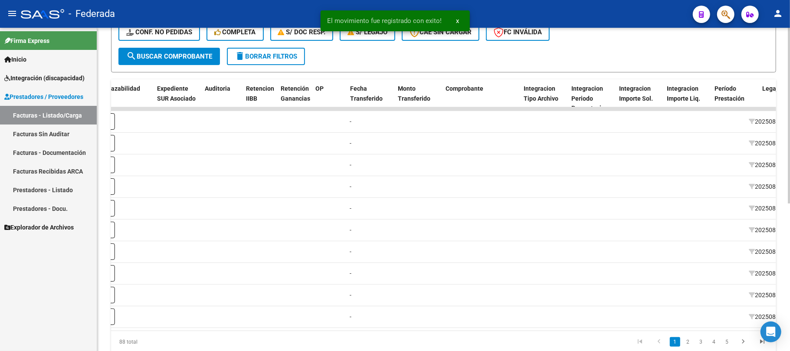
scroll to position [0, 835]
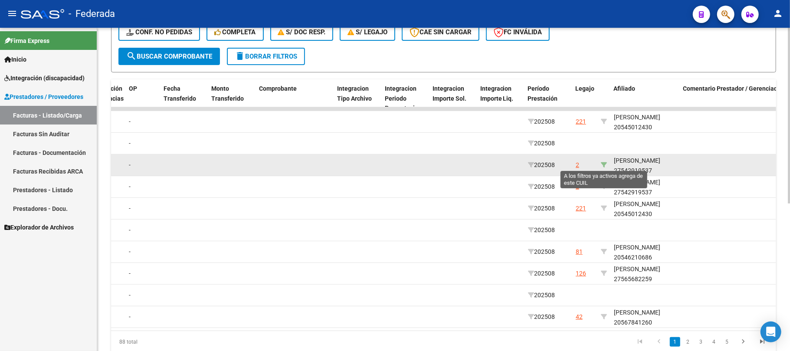
click at [602, 165] on icon at bounding box center [604, 165] width 6 height 6
type input "27542919537"
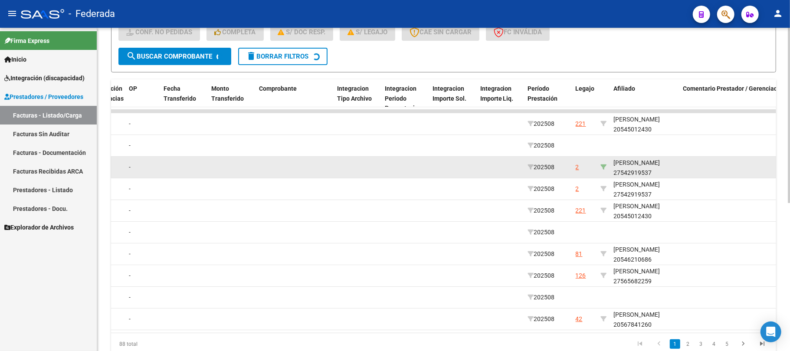
scroll to position [97, 0]
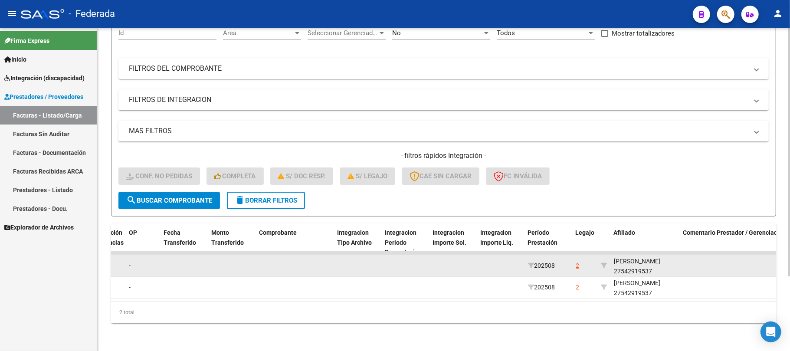
click at [631, 264] on div "AFONSO PILAR 27542919537" at bounding box center [645, 266] width 62 height 20
copy div "27542919537"
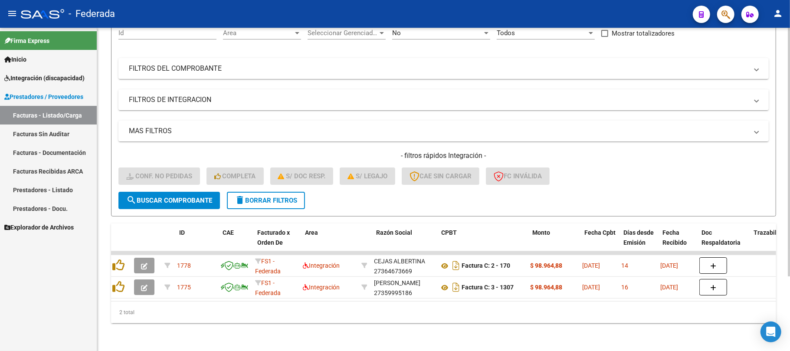
scroll to position [0, 0]
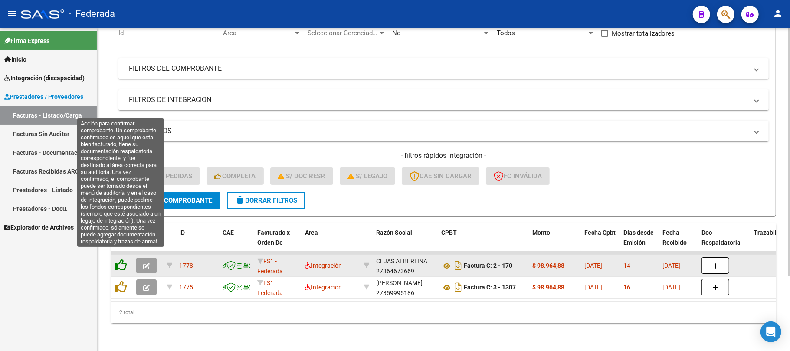
click at [120, 259] on icon at bounding box center [120, 265] width 12 height 12
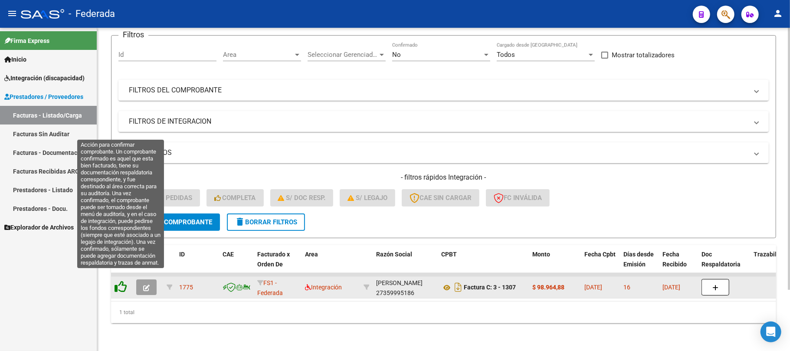
scroll to position [75, 0]
click at [122, 281] on icon at bounding box center [120, 287] width 12 height 12
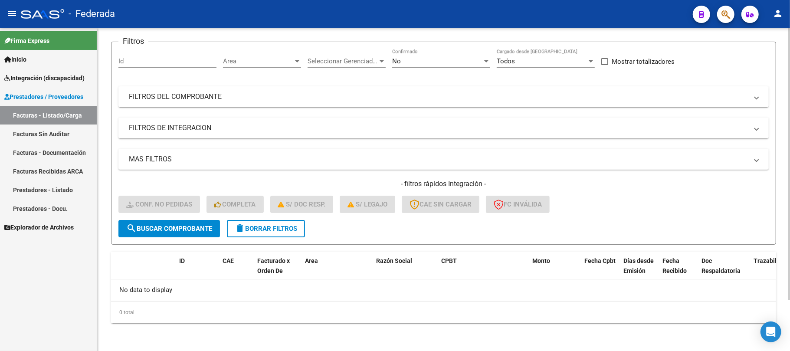
scroll to position [60, 0]
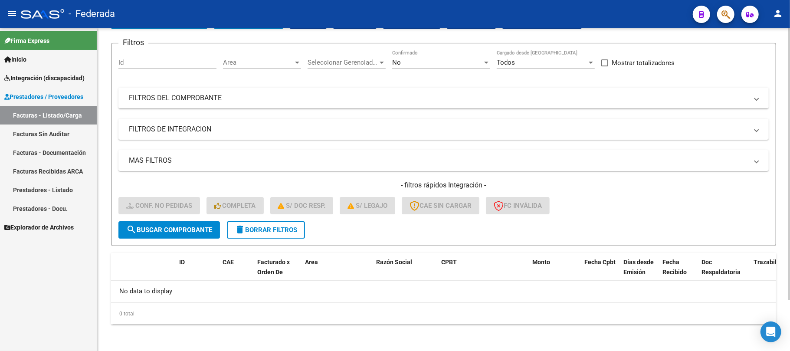
click at [245, 226] on span "delete Borrar Filtros" at bounding box center [266, 230] width 62 height 8
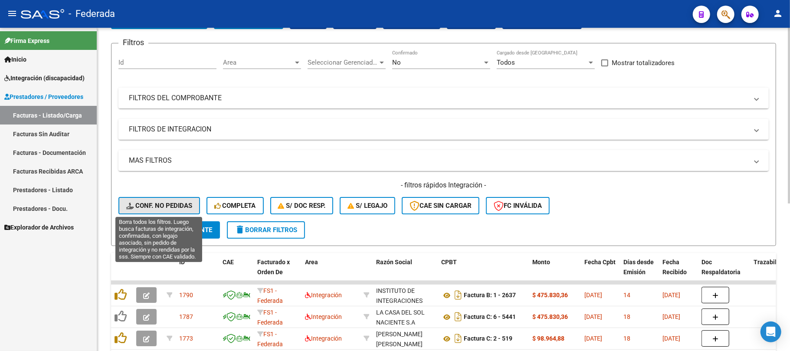
click at [170, 206] on span "Conf. no pedidas" at bounding box center [159, 206] width 66 height 8
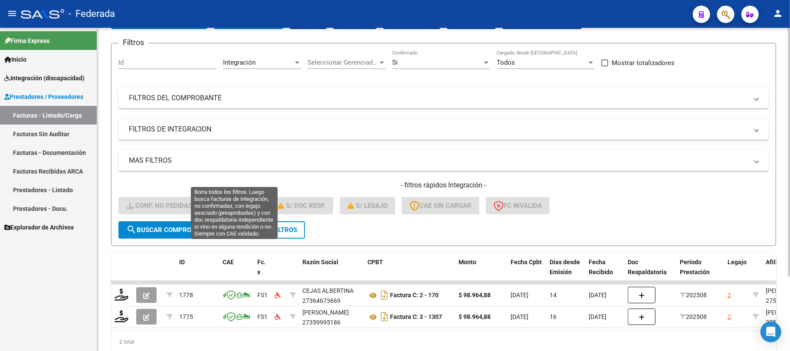
scroll to position [97, 0]
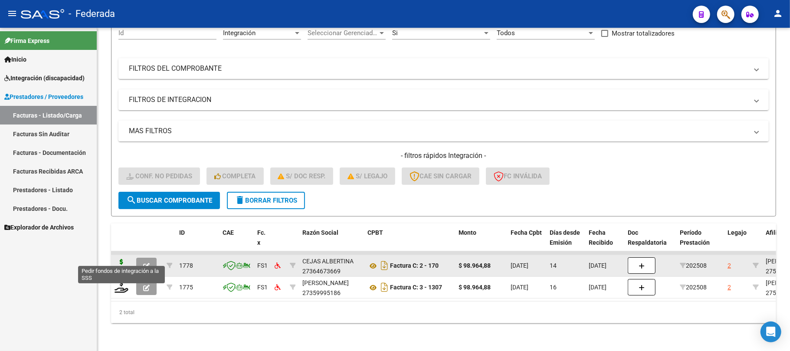
click at [122, 259] on icon at bounding box center [121, 265] width 14 height 12
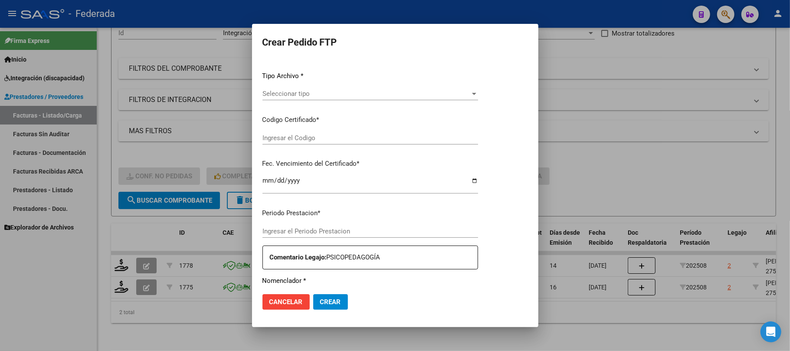
type input "202508"
type input "$ 98.964,88"
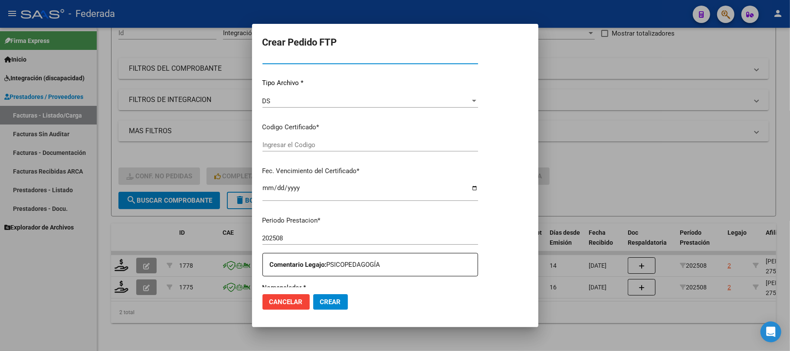
type input "ARG01000542919532024011620260116BS381"
type input "2026-01-16"
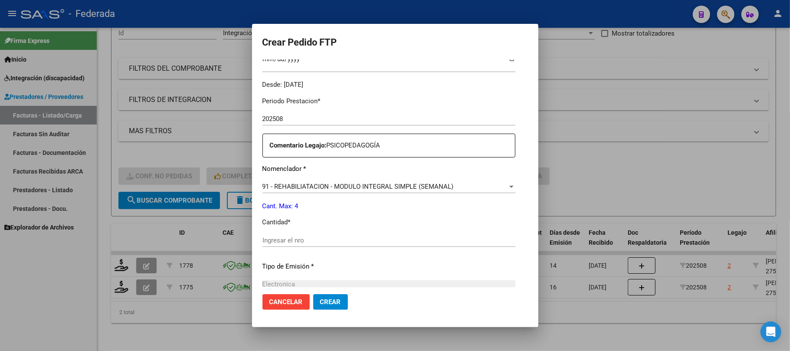
scroll to position [312, 0]
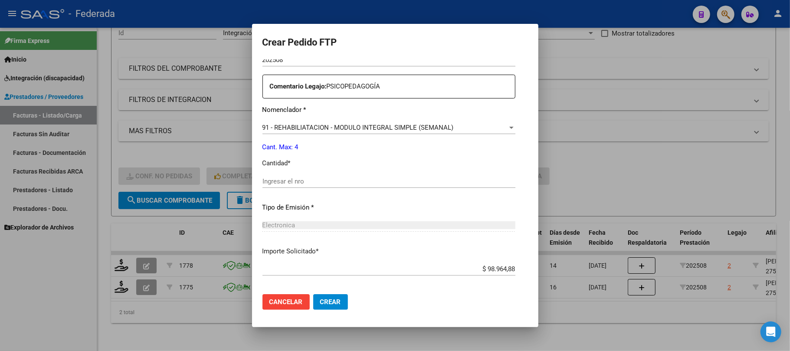
click at [280, 181] on input "Ingresar el nro" at bounding box center [388, 181] width 253 height 8
type input "4"
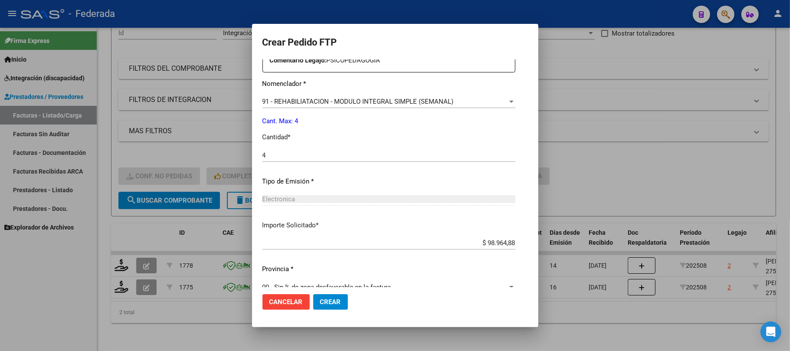
scroll to position [352, 0]
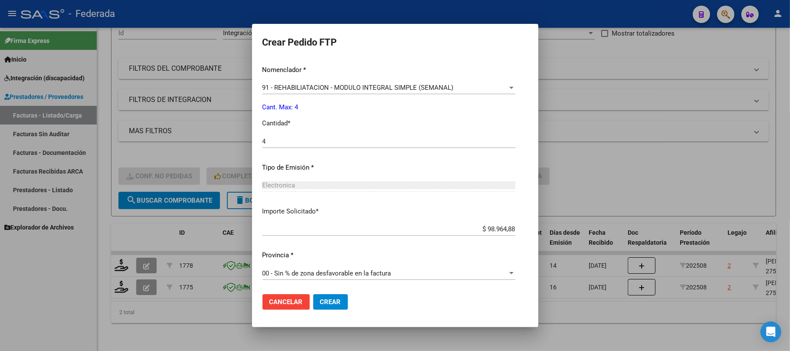
click at [320, 301] on span "Crear" at bounding box center [330, 302] width 21 height 8
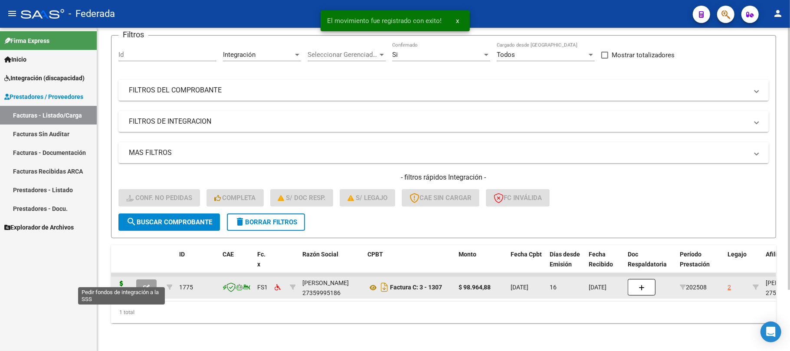
scroll to position [75, 0]
click at [123, 281] on icon at bounding box center [121, 287] width 14 height 12
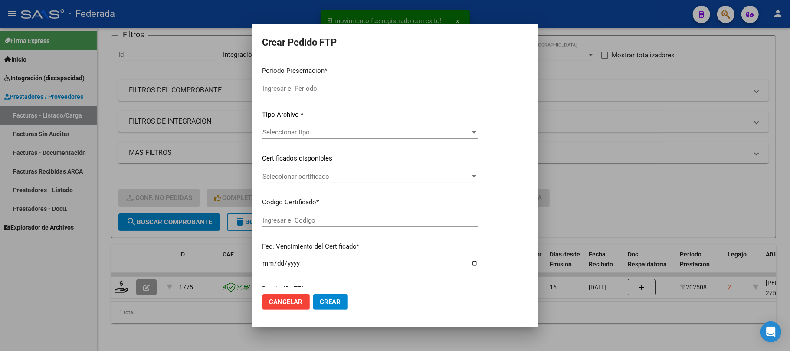
type input "202508"
type input "$ 98.964,88"
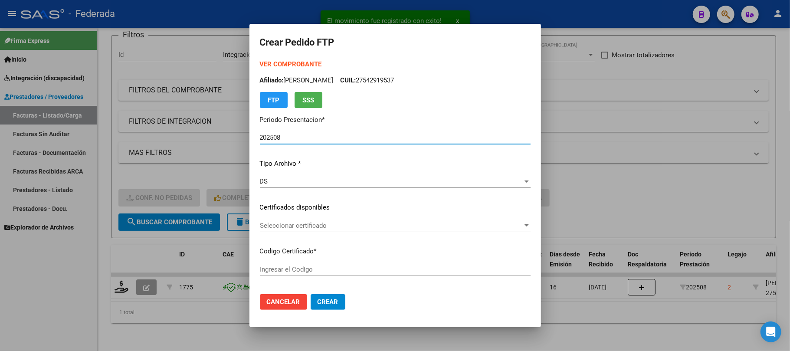
type input "ARG01000542919532024011620260116BS381"
type input "2026-01-16"
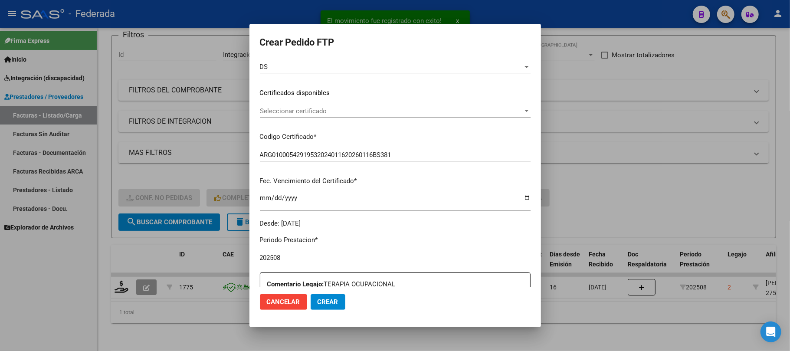
scroll to position [115, 0]
click at [287, 111] on span "Seleccionar certificado" at bounding box center [391, 110] width 263 height 8
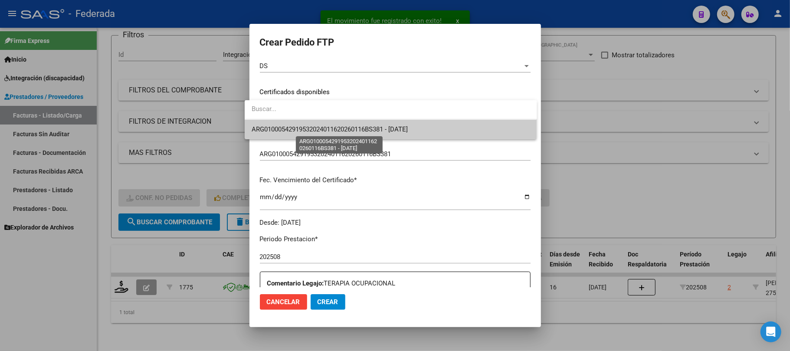
click at [287, 128] on span "ARG01000542919532024011620260116BS381 - 2026-01-16" at bounding box center [330, 129] width 156 height 8
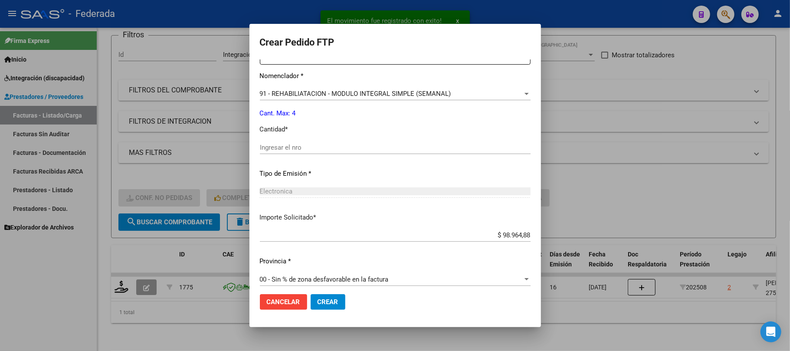
scroll to position [347, 0]
click at [287, 145] on input "Ingresar el nro" at bounding box center [395, 147] width 271 height 8
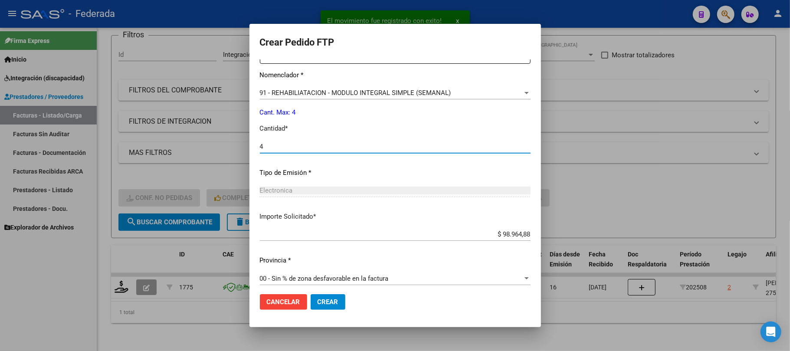
scroll to position [352, 0]
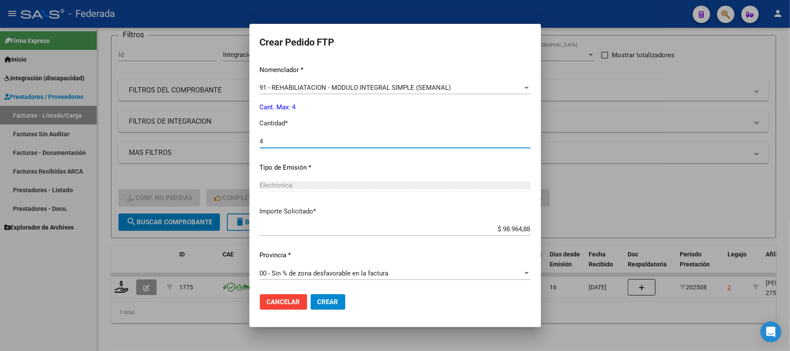
type input "4"
click at [320, 297] on button "Crear" at bounding box center [328, 302] width 35 height 16
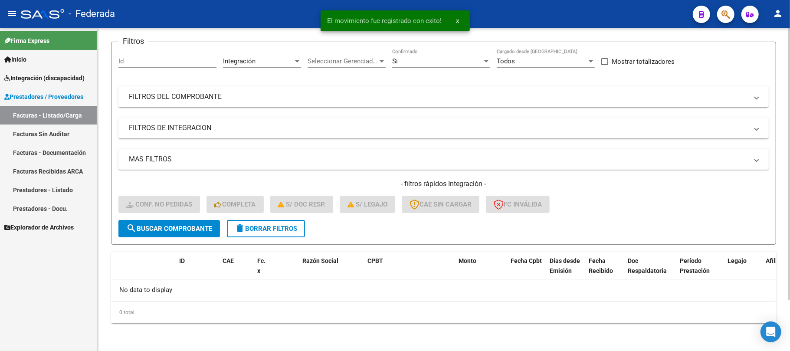
scroll to position [60, 0]
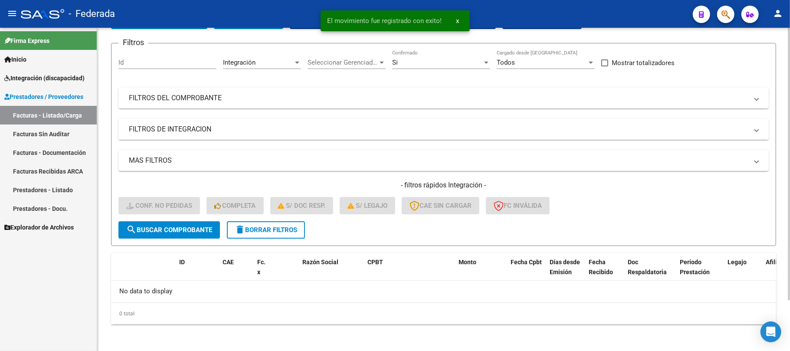
click at [290, 228] on span "delete Borrar Filtros" at bounding box center [266, 230] width 62 height 8
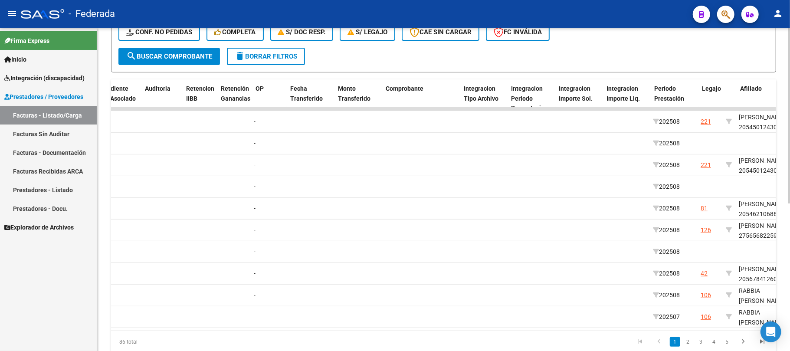
scroll to position [0, 949]
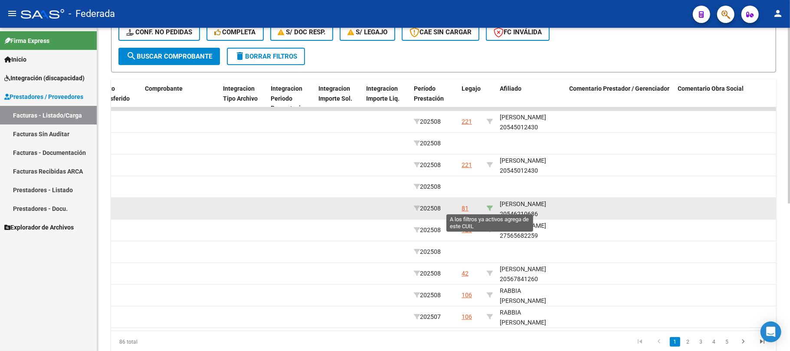
click at [490, 207] on icon at bounding box center [490, 208] width 6 height 6
type input "20546210686"
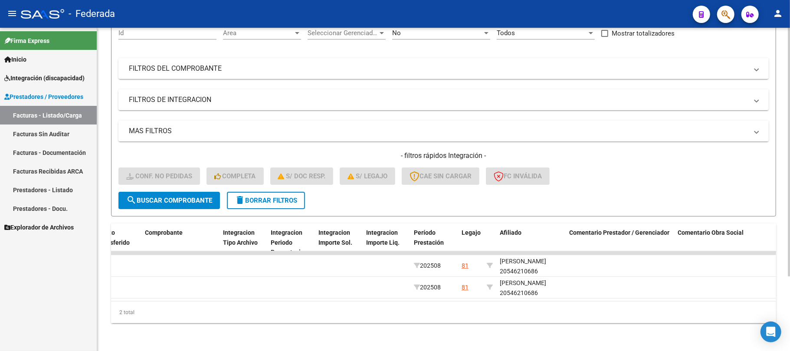
scroll to position [97, 0]
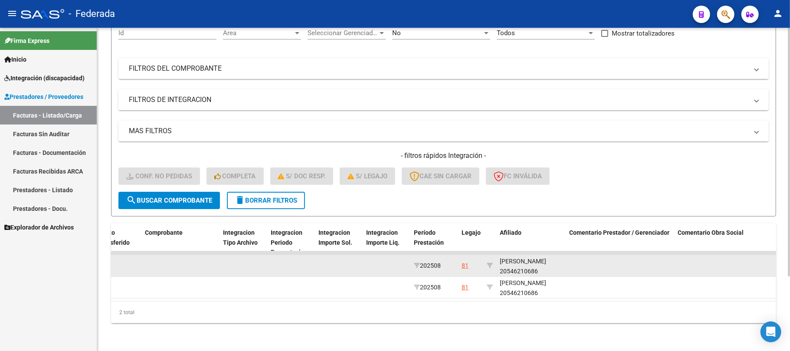
click at [531, 265] on div "MARCHICA SIMON 20546210686" at bounding box center [531, 266] width 62 height 20
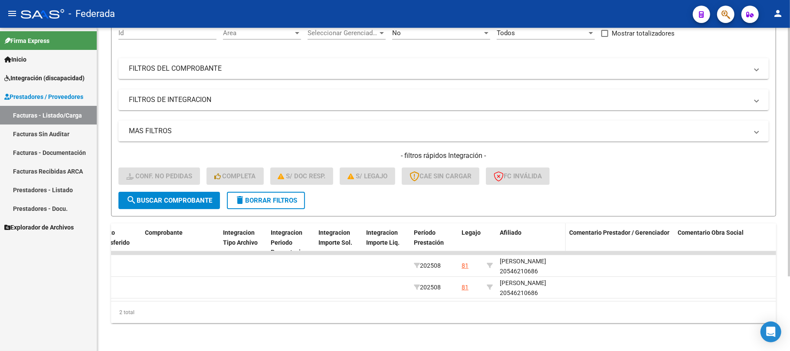
copy div "20546210686"
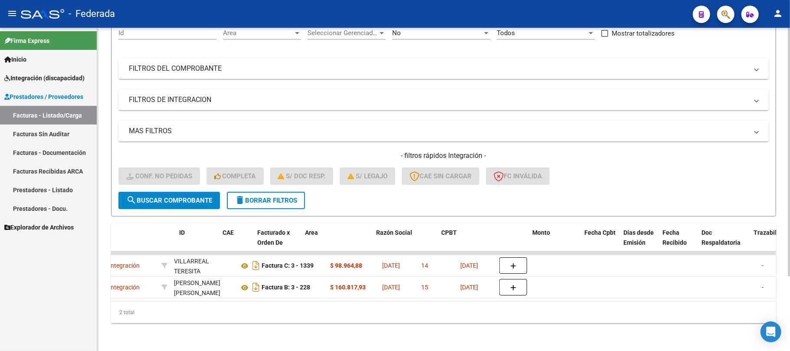
scroll to position [0, 0]
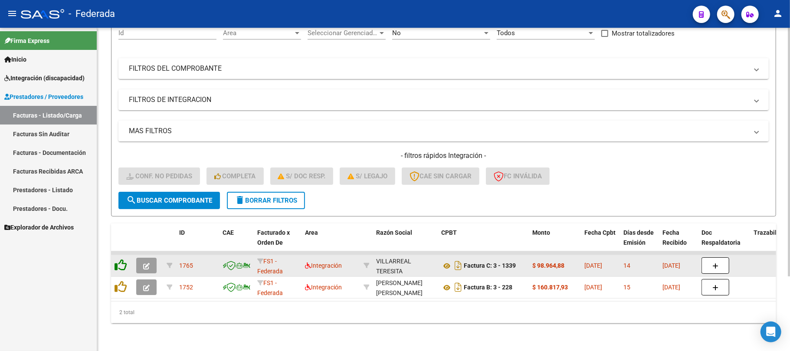
click at [126, 259] on icon at bounding box center [120, 265] width 12 height 12
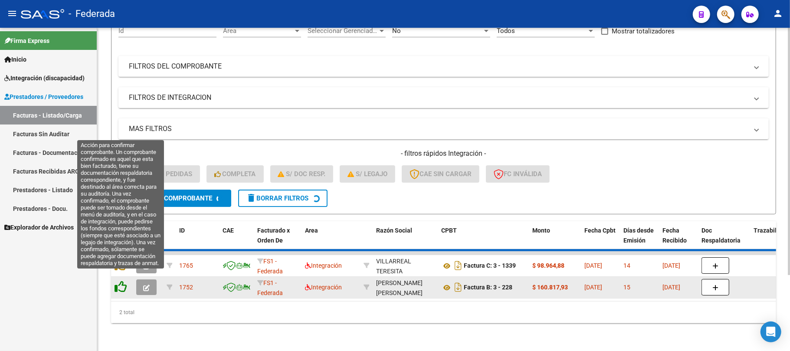
click at [125, 281] on icon at bounding box center [120, 287] width 12 height 12
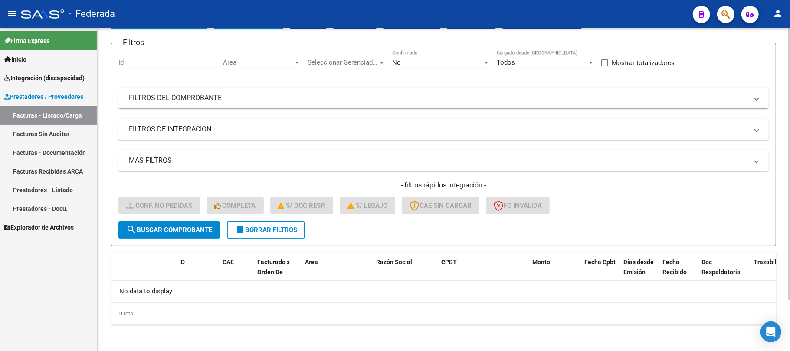
click at [252, 226] on span "delete Borrar Filtros" at bounding box center [266, 230] width 62 height 8
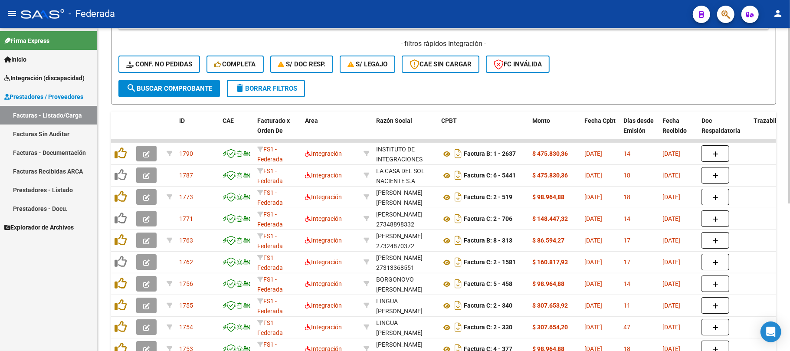
scroll to position [176, 0]
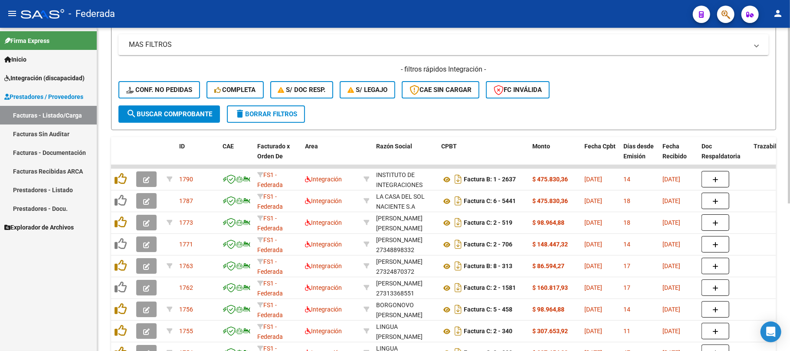
click at [172, 86] on span "Conf. no pedidas" at bounding box center [159, 90] width 66 height 8
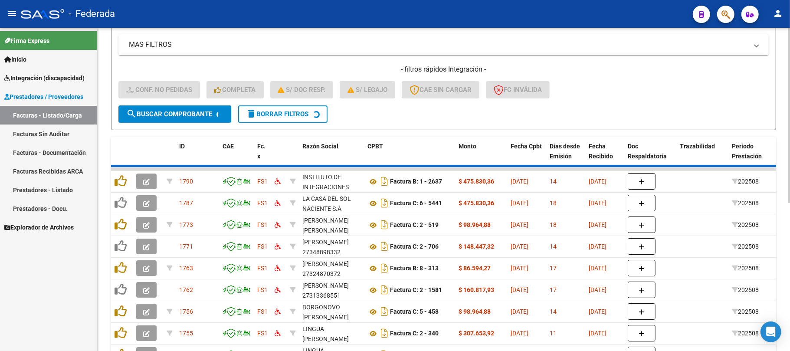
scroll to position [97, 0]
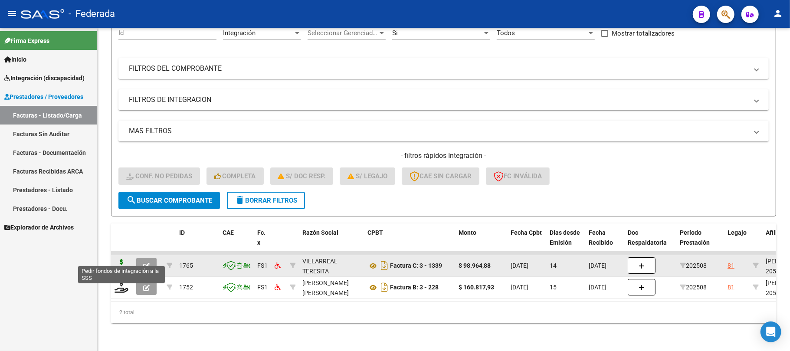
click at [124, 259] on icon at bounding box center [121, 265] width 14 height 12
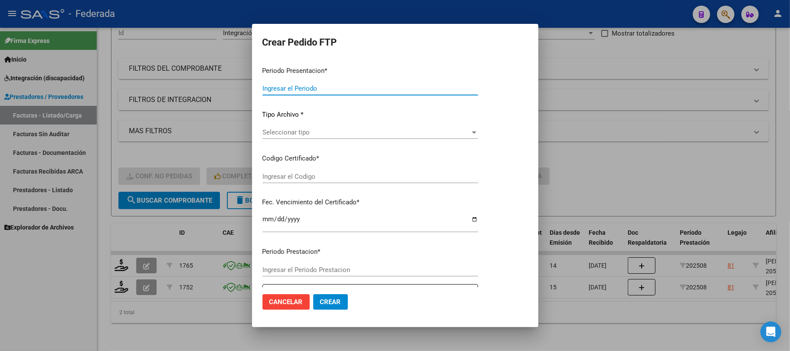
type input "202508"
type input "$ 98.964,88"
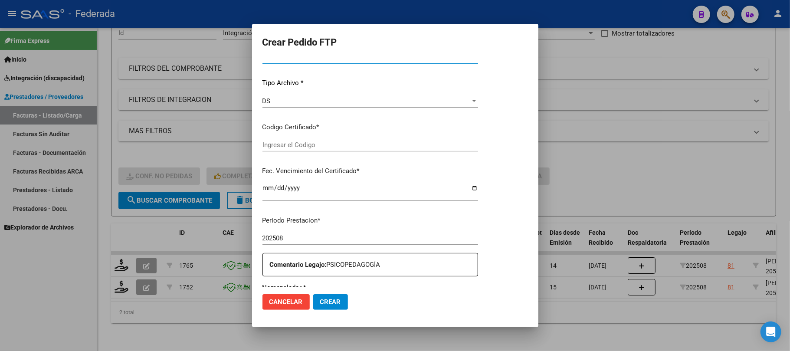
type input "ARG02000546210682024091920280919SAN168"
type input "2028-09-19"
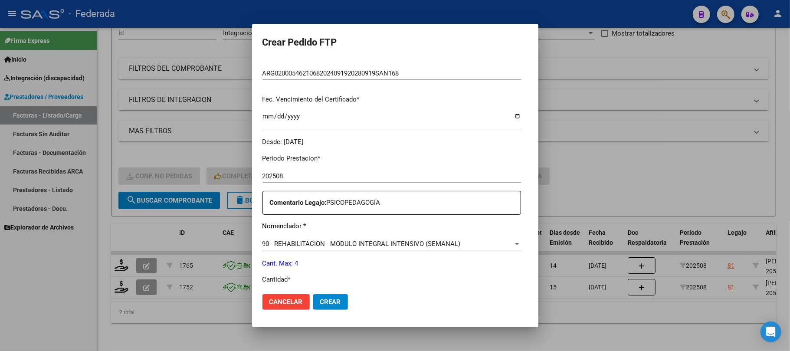
scroll to position [311, 0]
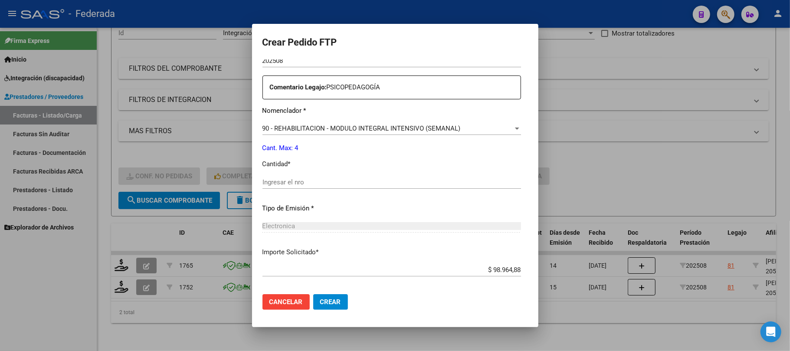
click at [301, 180] on input "Ingresar el nro" at bounding box center [391, 182] width 258 height 8
type input "4"
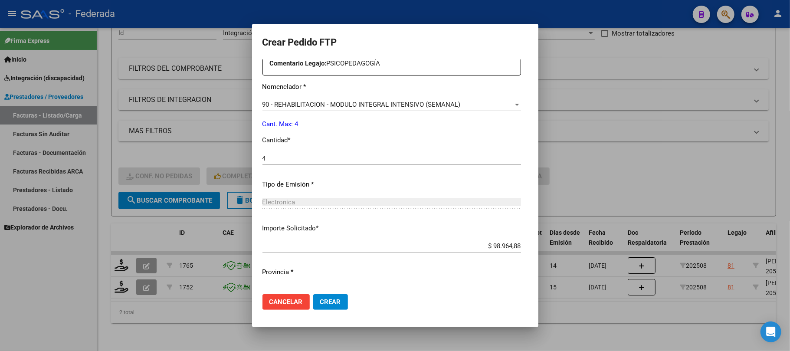
scroll to position [352, 0]
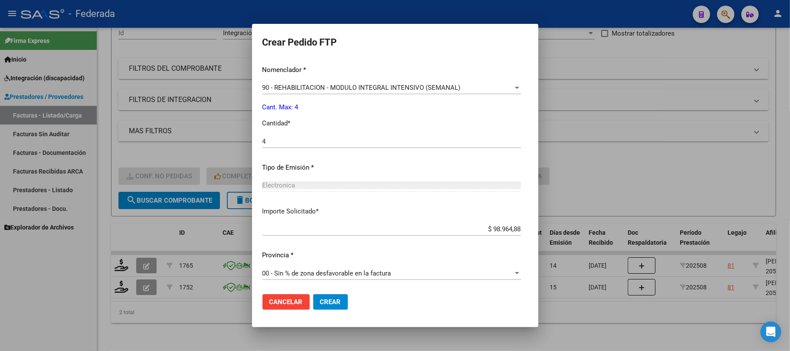
click at [323, 301] on span "Crear" at bounding box center [330, 302] width 21 height 8
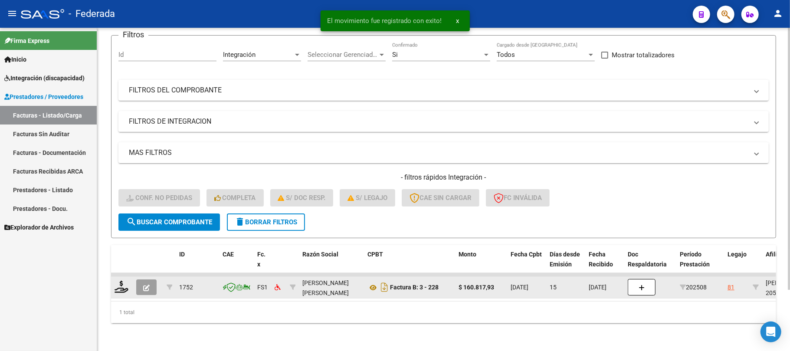
scroll to position [75, 0]
click at [122, 283] on icon at bounding box center [121, 287] width 14 height 12
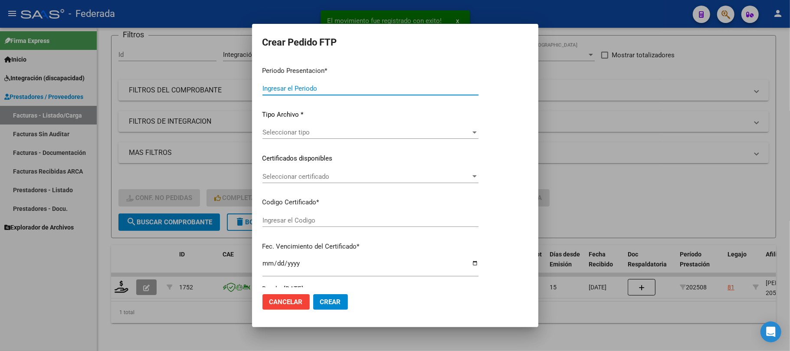
type input "202508"
type input "$ 160.817,93"
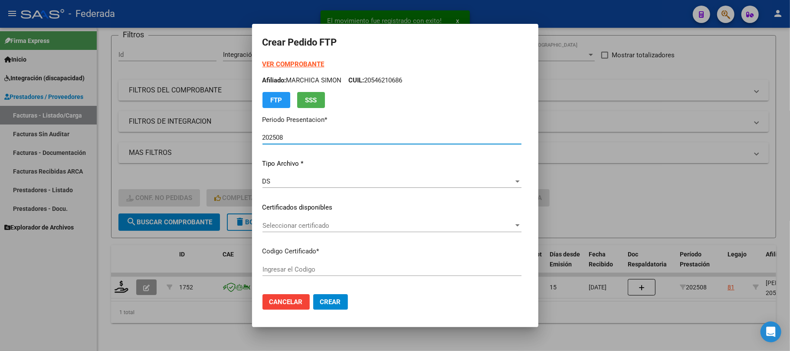
scroll to position [58, 0]
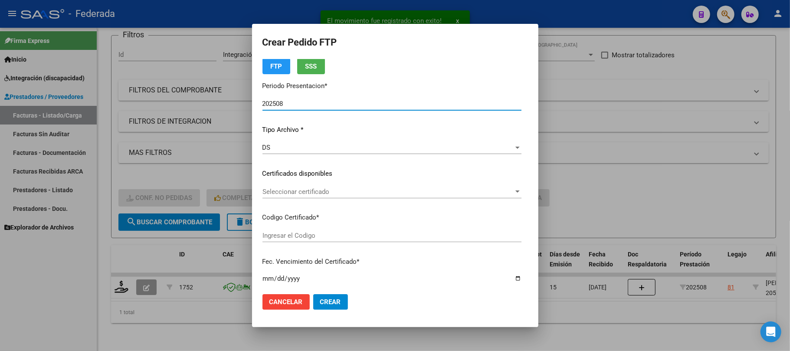
type input "ARG02000546210682024091920280919SAN168"
type input "2028-09-19"
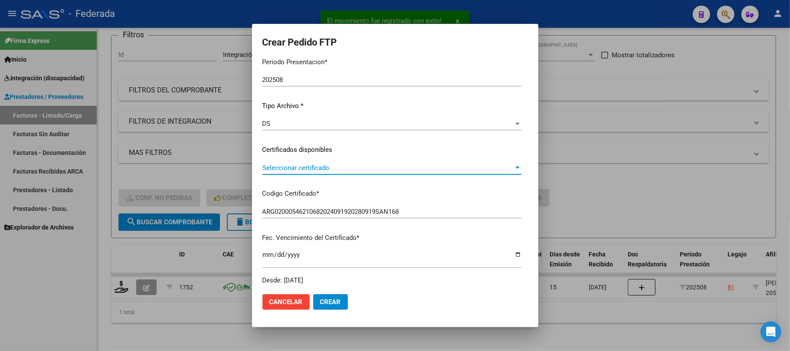
click at [278, 171] on span "Seleccionar certificado" at bounding box center [387, 168] width 251 height 8
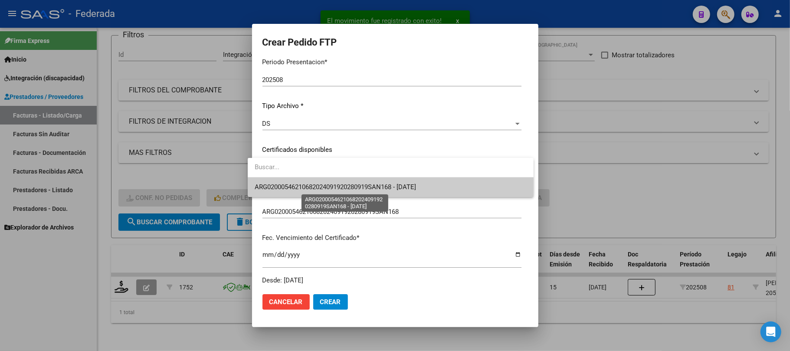
click at [280, 186] on span "ARG02000546210682024091920280919SAN168 - 2028-09-19" at bounding box center [335, 187] width 161 height 8
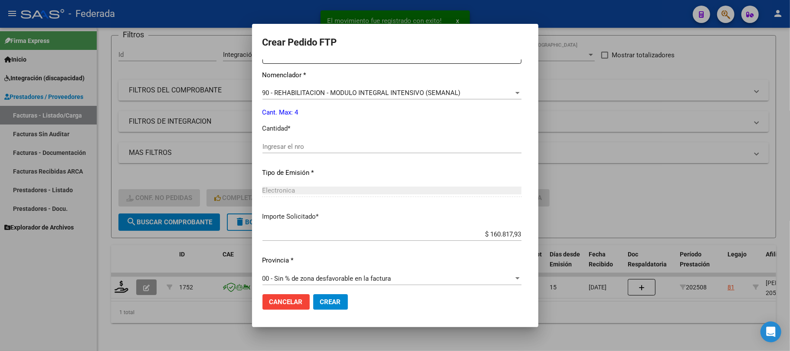
click at [276, 143] on input "Ingresar el nro" at bounding box center [391, 147] width 259 height 8
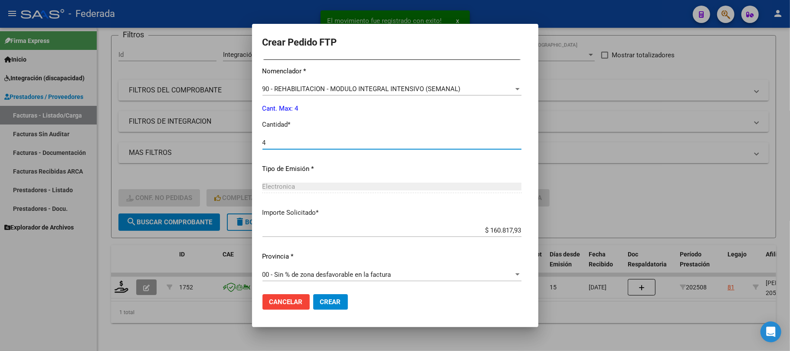
scroll to position [352, 0]
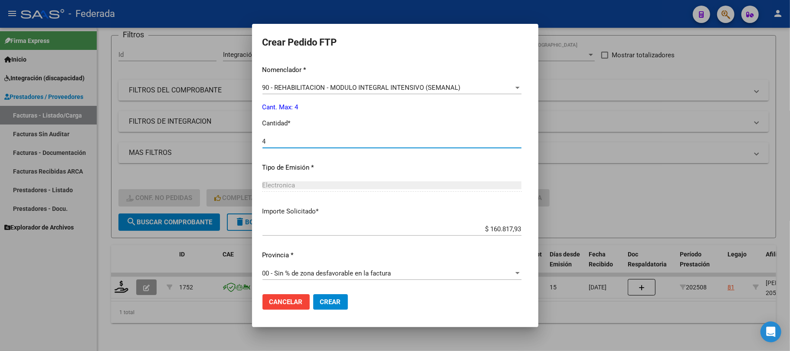
type input "4"
click at [324, 297] on button "Crear" at bounding box center [330, 302] width 35 height 16
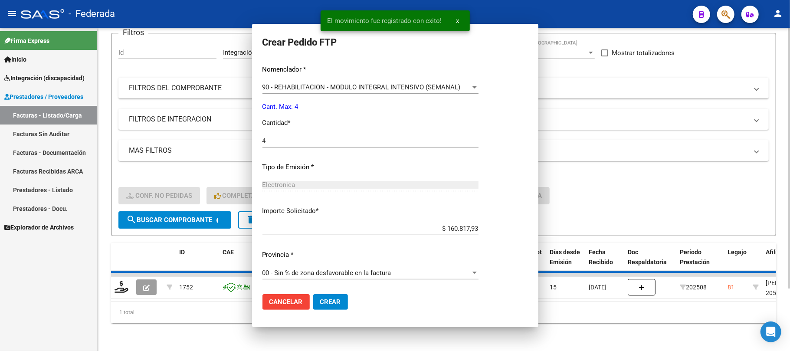
scroll to position [304, 0]
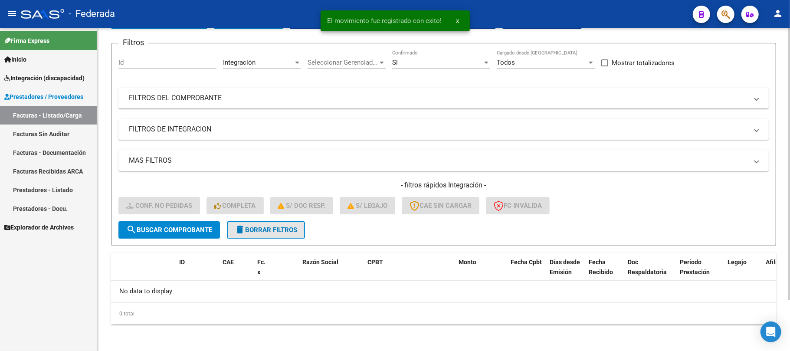
click at [268, 224] on button "delete Borrar Filtros" at bounding box center [266, 229] width 78 height 17
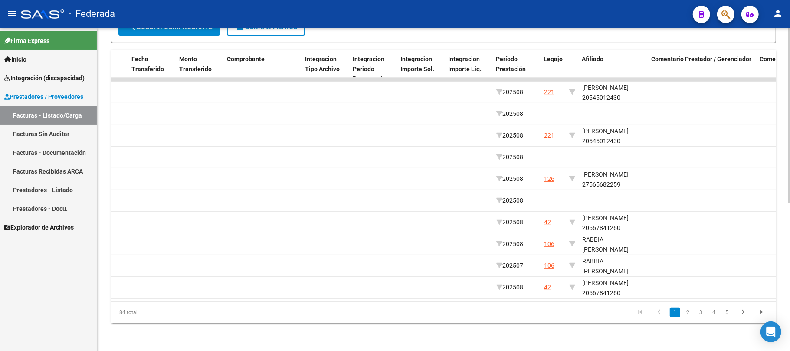
scroll to position [0, 871]
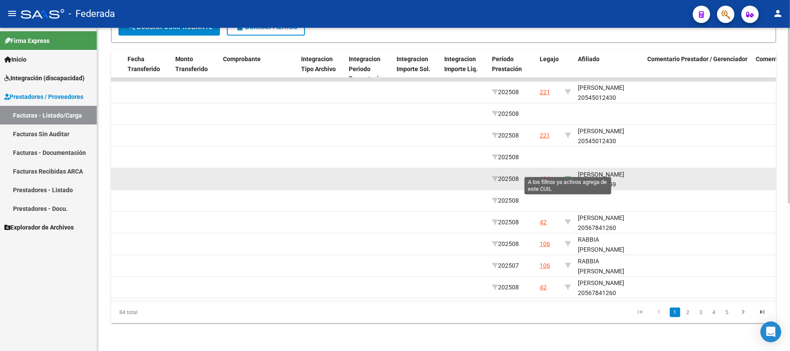
click at [566, 176] on icon at bounding box center [568, 179] width 6 height 6
type input "27565682259"
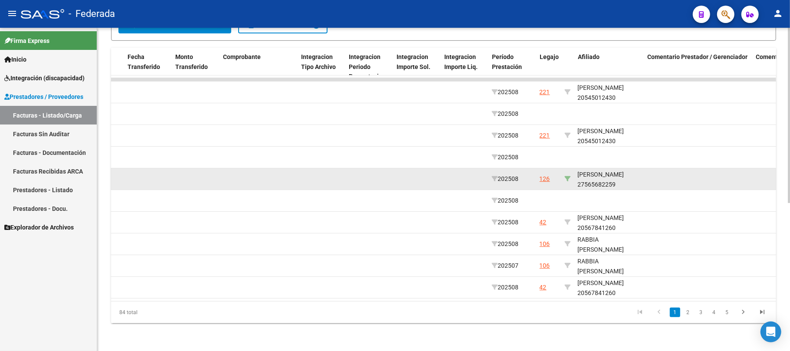
scroll to position [97, 0]
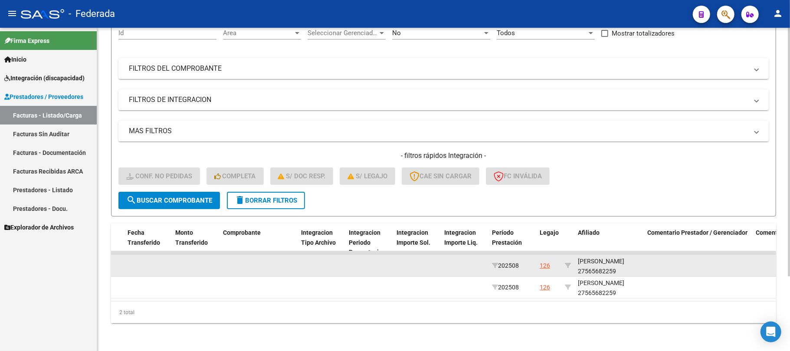
click at [588, 261] on div "SIMONETTI PRISCILA 27565682259" at bounding box center [609, 266] width 62 height 20
copy div "27565682259"
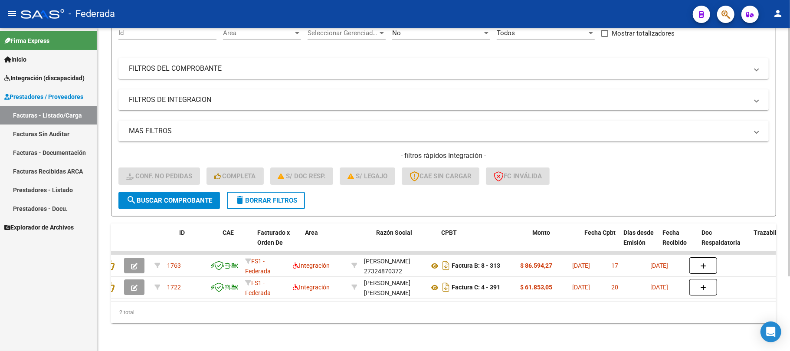
scroll to position [0, 0]
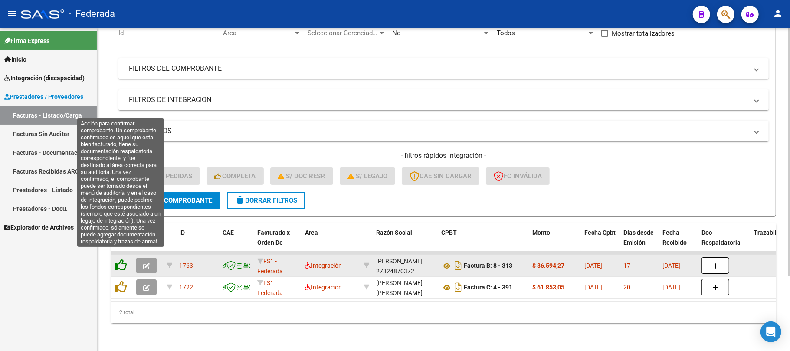
click at [122, 261] on icon at bounding box center [120, 265] width 12 height 12
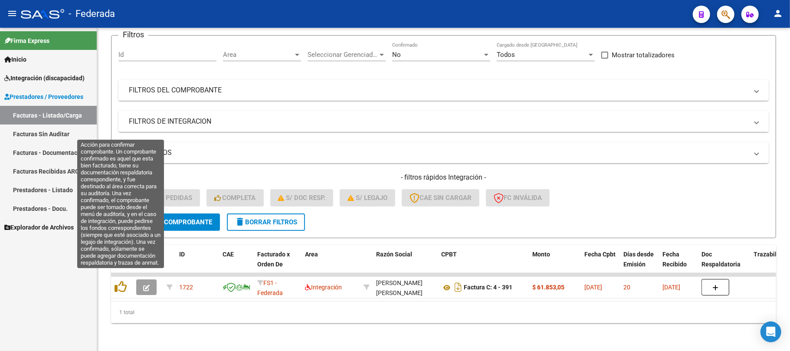
click at [124, 281] on icon at bounding box center [120, 287] width 12 height 12
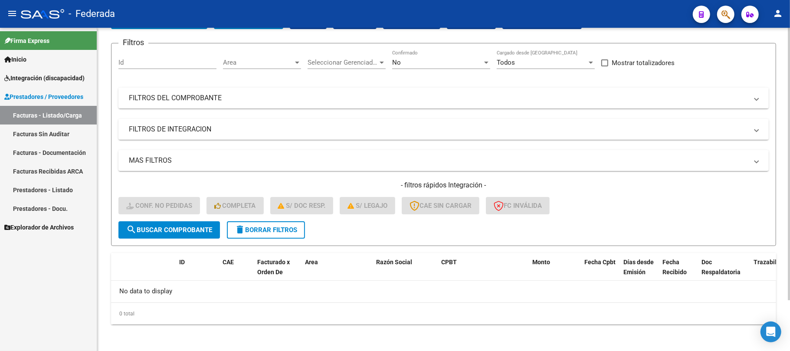
click at [280, 226] on span "delete Borrar Filtros" at bounding box center [266, 230] width 62 height 8
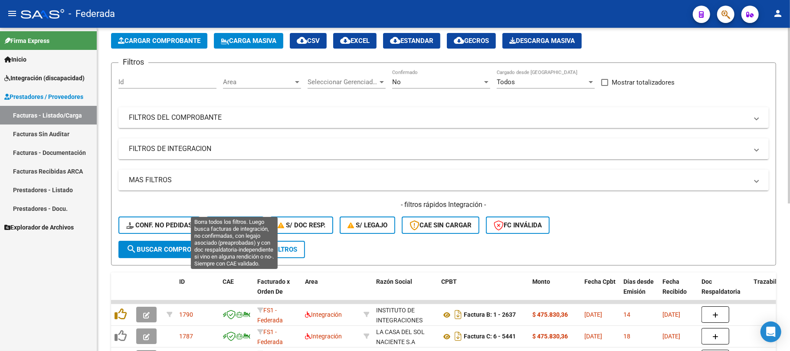
scroll to position [60, 0]
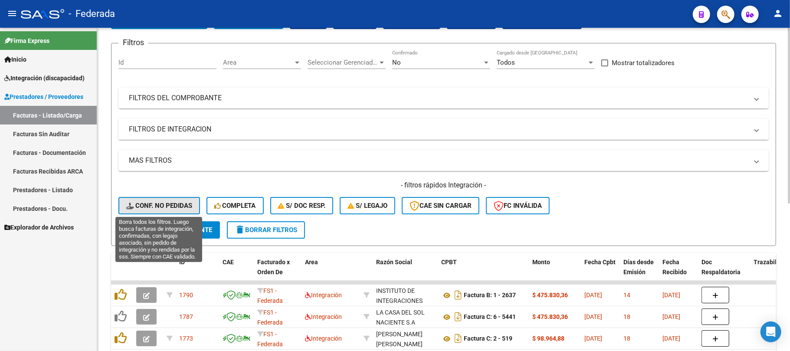
click at [188, 203] on span "Conf. no pedidas" at bounding box center [159, 206] width 66 height 8
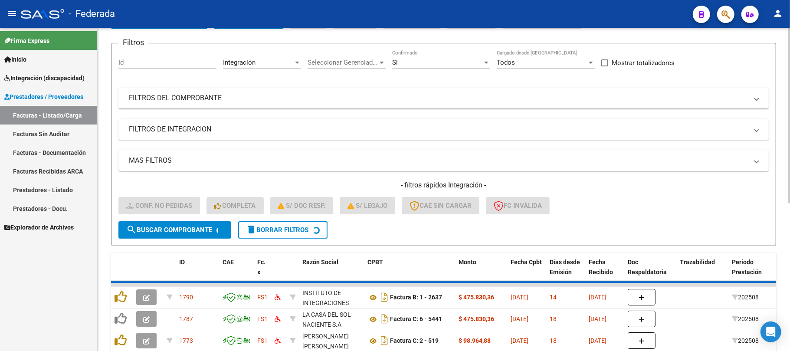
scroll to position [97, 0]
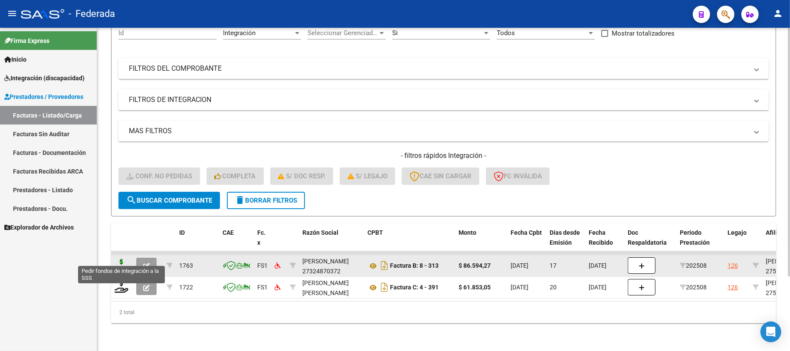
click at [123, 259] on icon at bounding box center [121, 265] width 14 height 12
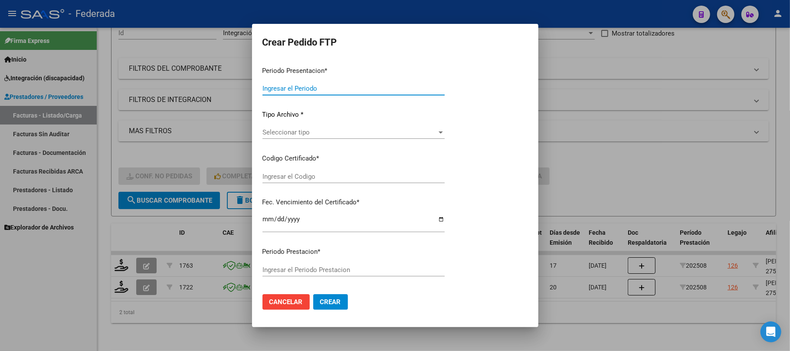
type input "202508"
type input "$ 86.594,27"
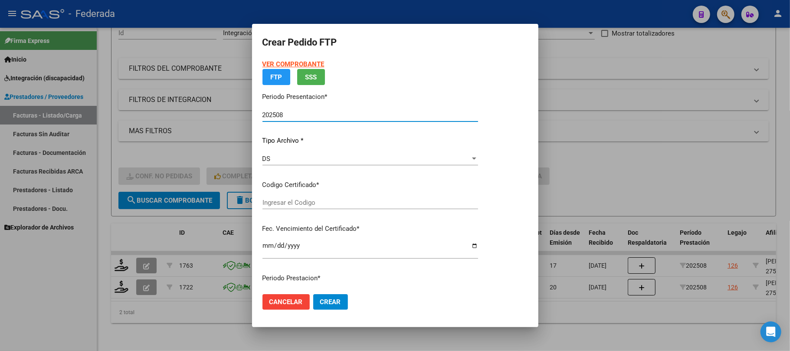
type input "ARG01000565682252022042720270427BS366"
type input "2027-04-27"
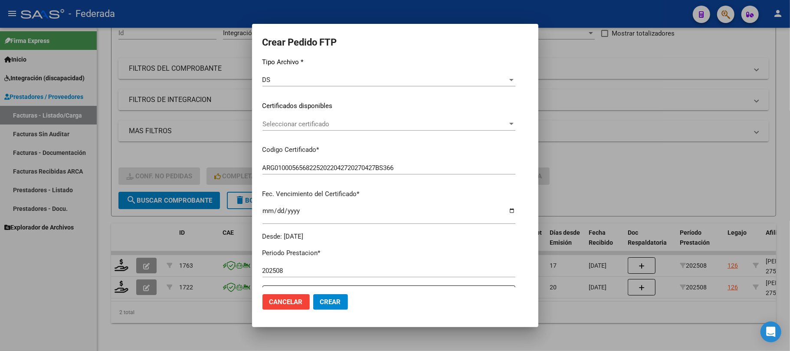
scroll to position [115, 0]
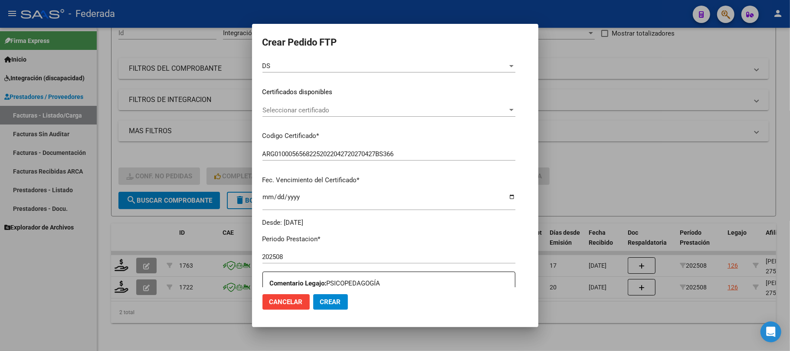
click at [287, 115] on div "Seleccionar certificado Seleccionar certificado" at bounding box center [388, 110] width 253 height 13
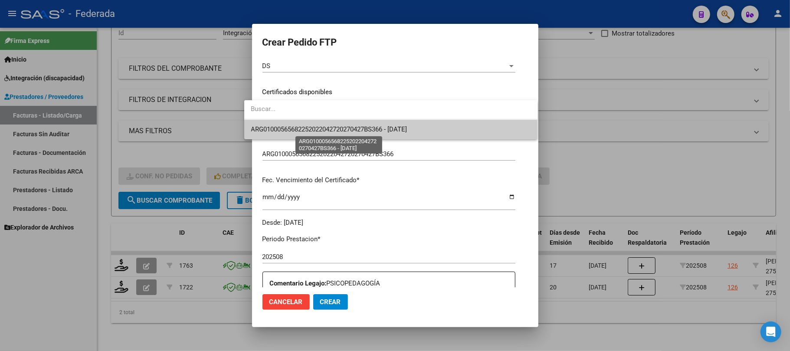
click at [288, 127] on span "ARG01000565682252022042720270427BS366 - 2027-04-27" at bounding box center [329, 129] width 156 height 8
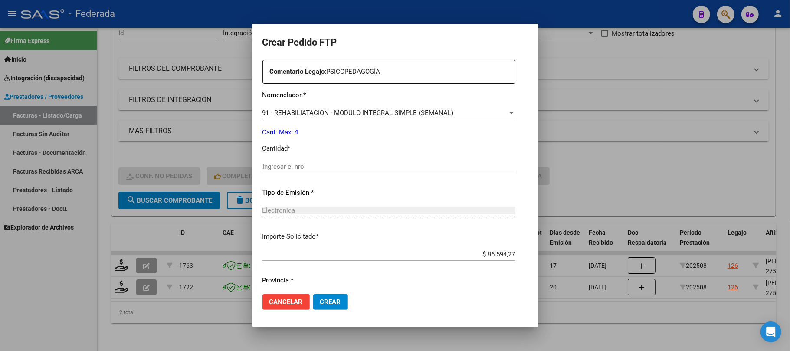
scroll to position [352, 0]
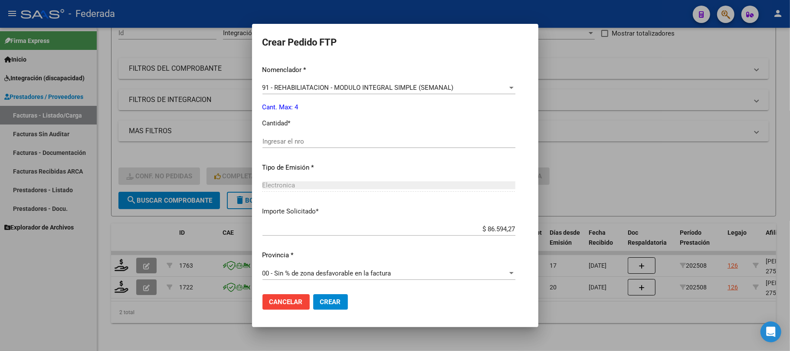
click at [291, 139] on input "Ingresar el nro" at bounding box center [388, 141] width 253 height 8
type input "4"
click at [321, 296] on button "Crear" at bounding box center [330, 302] width 35 height 16
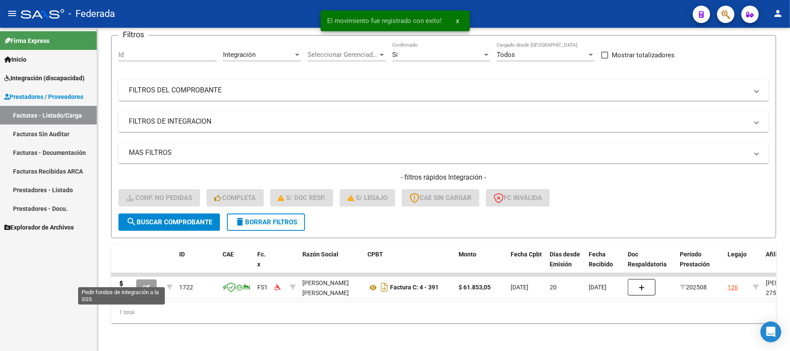
scroll to position [75, 0]
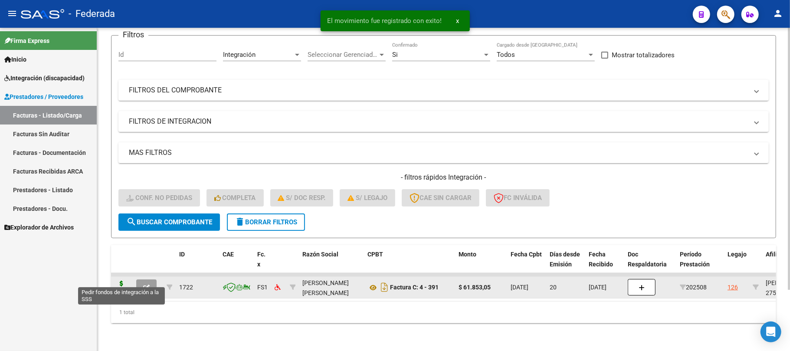
click at [121, 281] on icon at bounding box center [121, 287] width 14 height 12
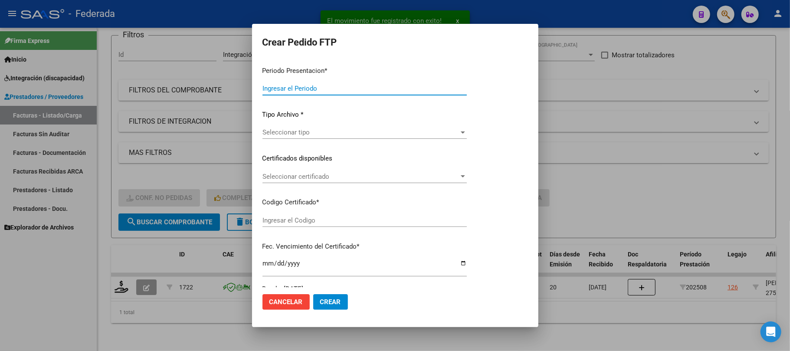
type input "202508"
type input "$ 61.853,05"
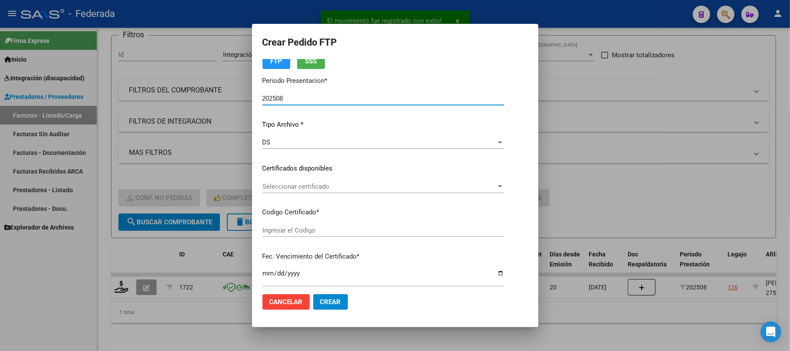
scroll to position [58, 0]
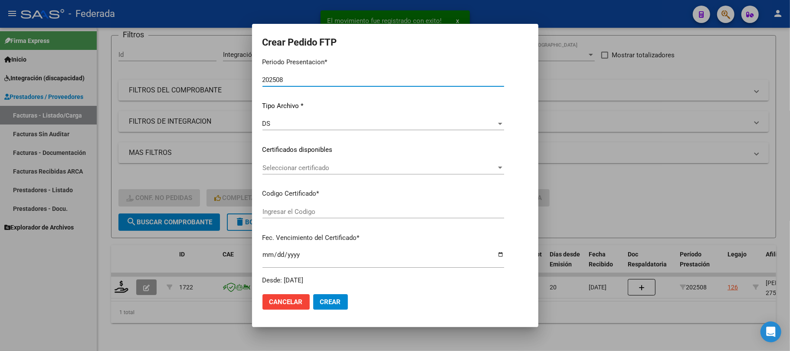
type input "ARG01000565682252022042720270427BS366"
type input "2027-04-27"
click at [274, 169] on span "Seleccionar certificado" at bounding box center [379, 168] width 234 height 8
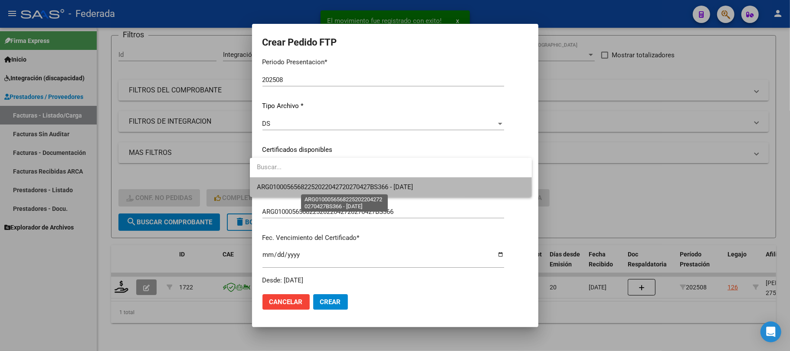
click at [278, 190] on span "ARG01000565682252022042720270427BS366 - 2027-04-27" at bounding box center [335, 187] width 156 height 8
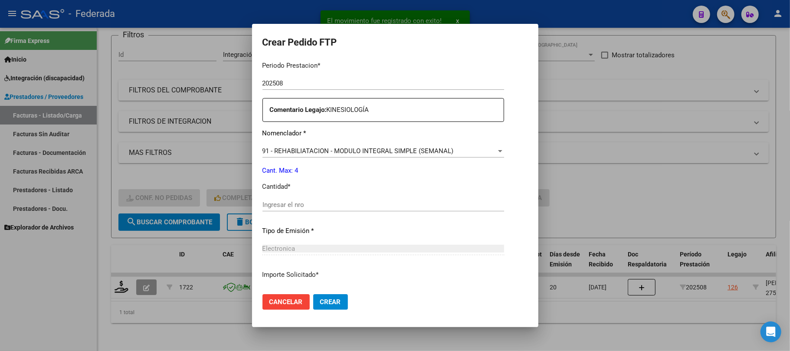
scroll to position [347, 0]
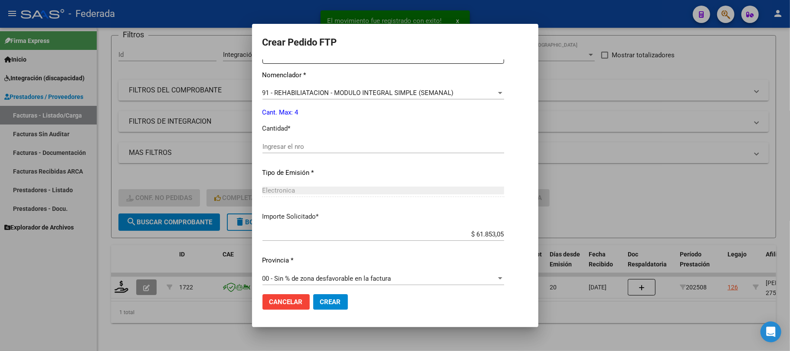
click at [280, 143] on input "Ingresar el nro" at bounding box center [383, 147] width 242 height 8
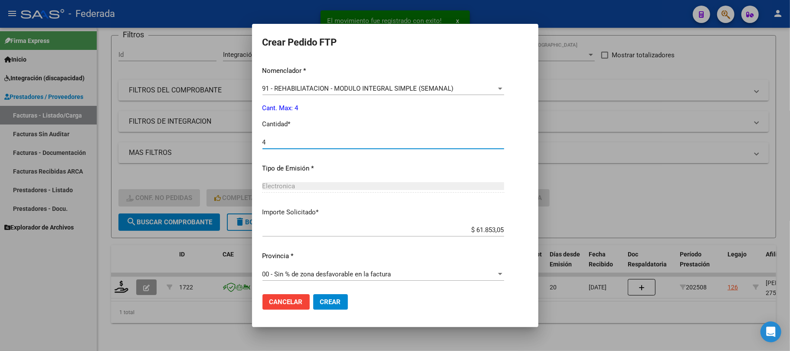
scroll to position [352, 0]
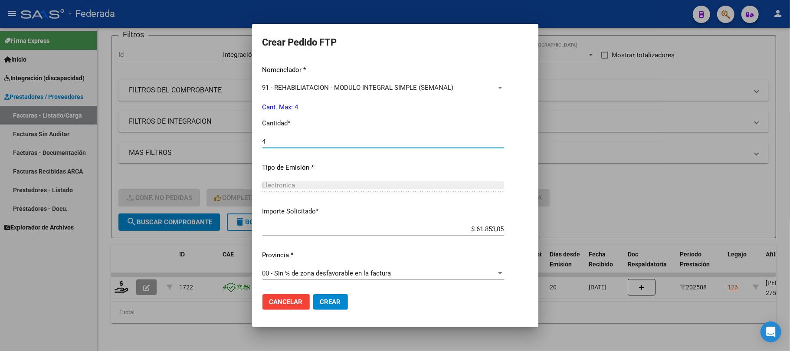
type input "4"
click at [329, 303] on span "Crear" at bounding box center [330, 302] width 21 height 8
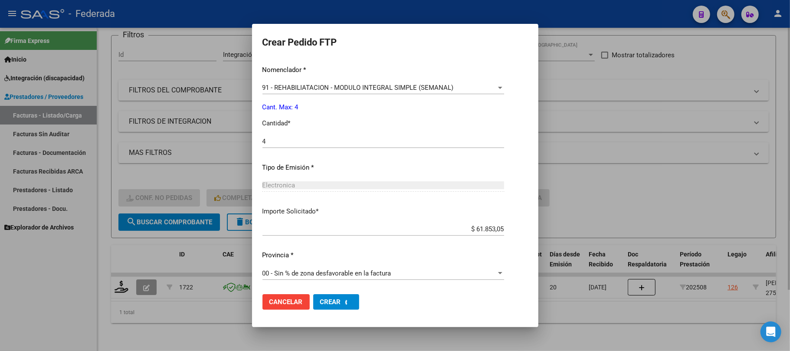
scroll to position [0, 0]
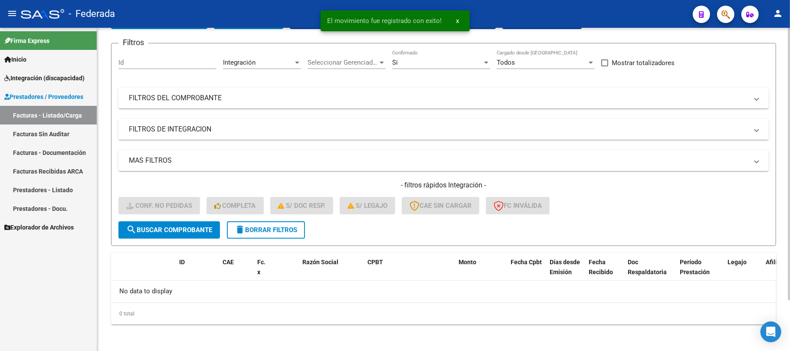
click at [284, 230] on span "delete Borrar Filtros" at bounding box center [266, 230] width 62 height 8
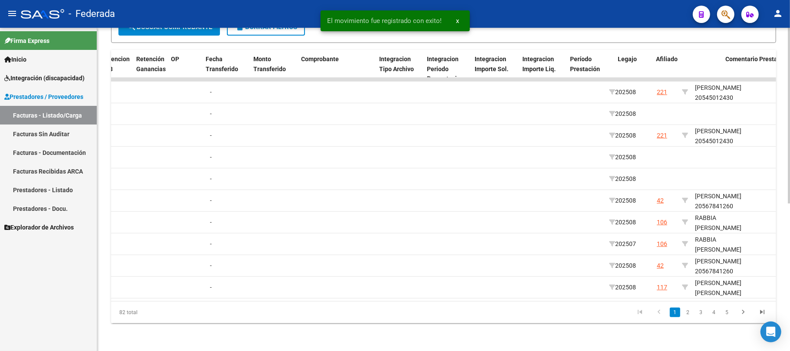
scroll to position [0, 831]
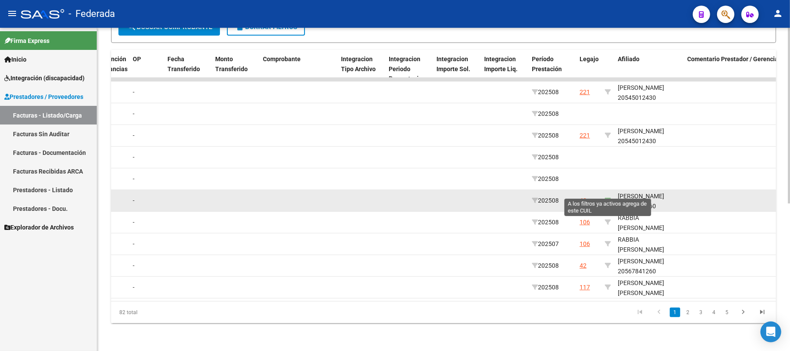
click at [607, 197] on icon at bounding box center [608, 200] width 6 height 6
type input "20567841260"
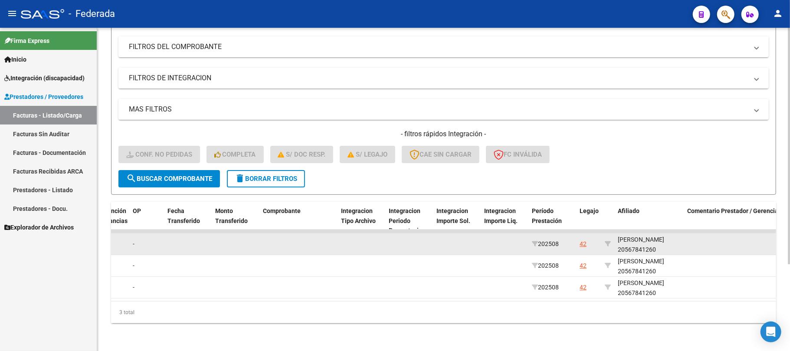
scroll to position [11, 0]
click at [625, 236] on div "ETCHEGOYEN TRUEBA AGUSTIN 20567841260" at bounding box center [649, 243] width 62 height 20
copy div "20567841260"
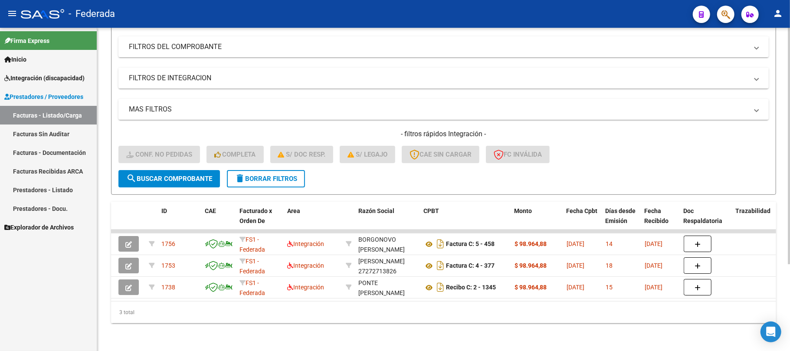
scroll to position [0, 0]
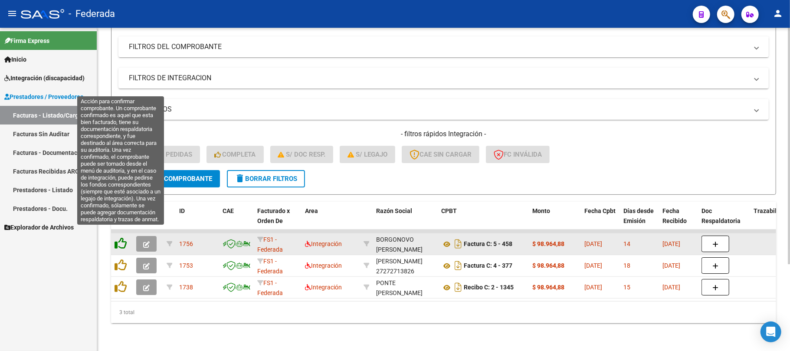
click at [116, 237] on icon at bounding box center [120, 243] width 12 height 12
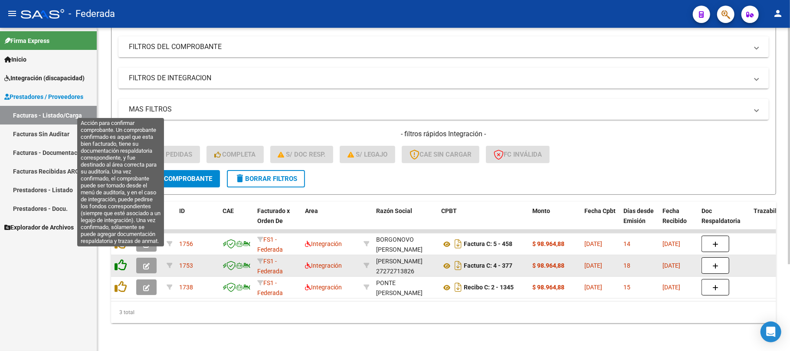
click at [116, 259] on icon at bounding box center [120, 265] width 12 height 12
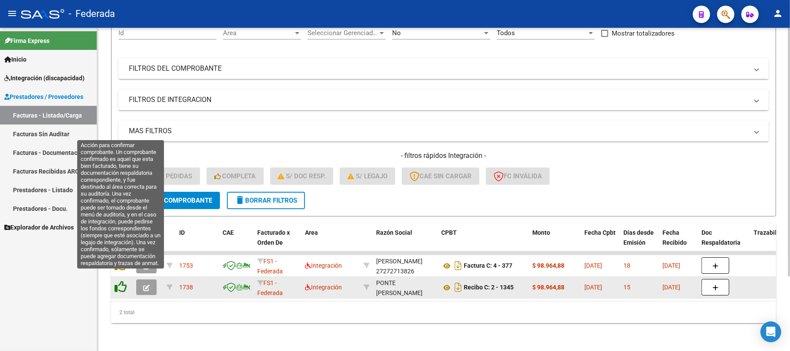
click at [121, 281] on icon at bounding box center [120, 287] width 12 height 12
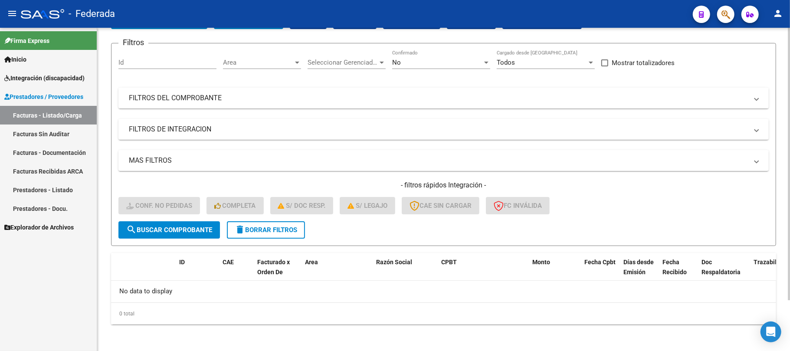
click at [241, 226] on mat-icon "delete" at bounding box center [240, 229] width 10 height 10
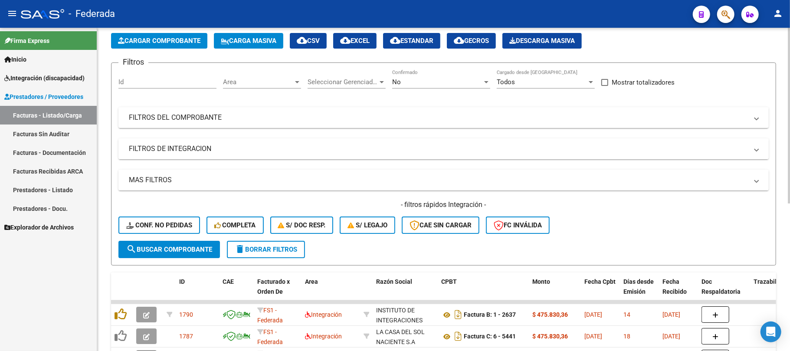
scroll to position [60, 0]
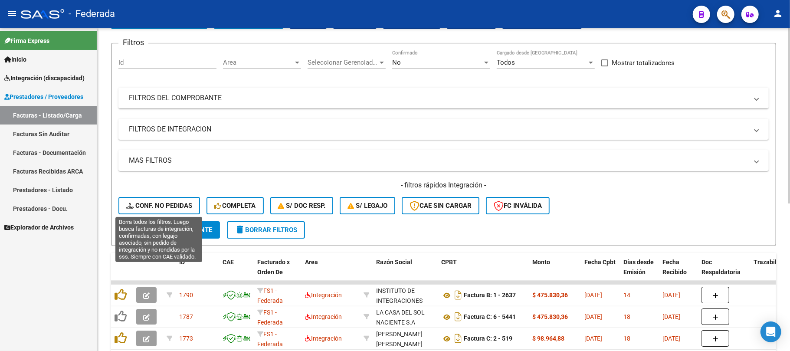
click at [183, 206] on span "Conf. no pedidas" at bounding box center [159, 206] width 66 height 8
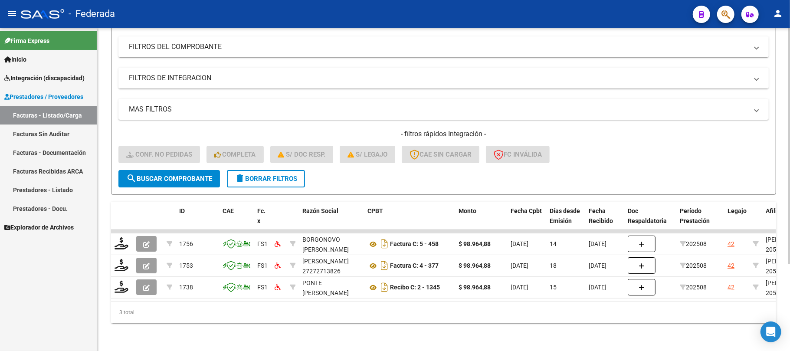
scroll to position [119, 0]
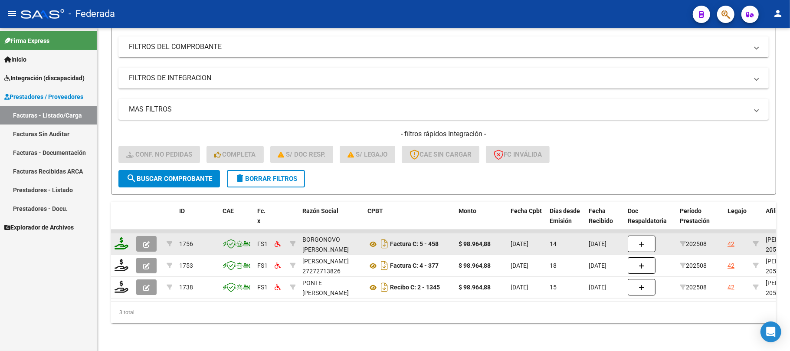
click at [119, 238] on icon at bounding box center [121, 243] width 14 height 12
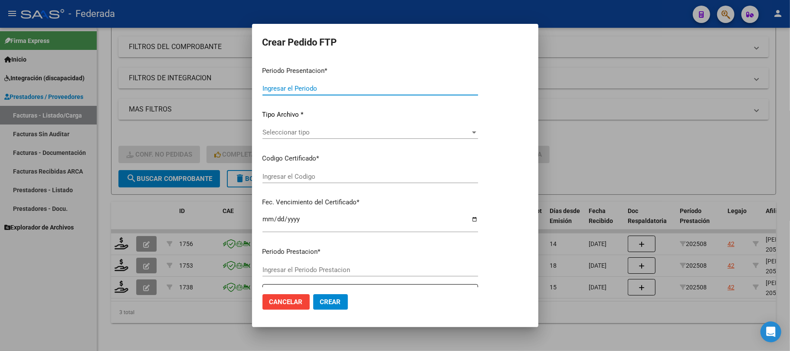
scroll to position [58, 0]
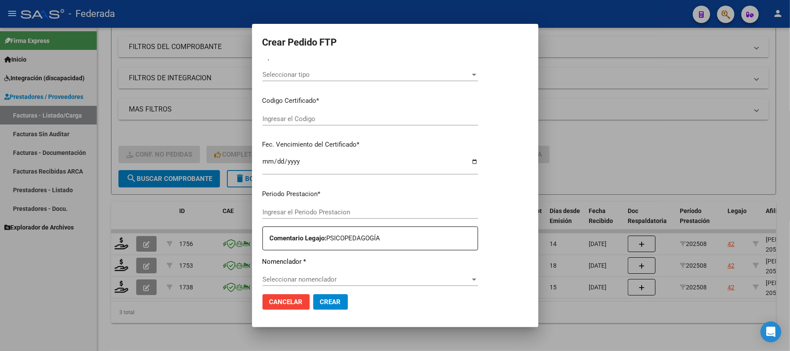
type input "202508"
type input "$ 98.964,88"
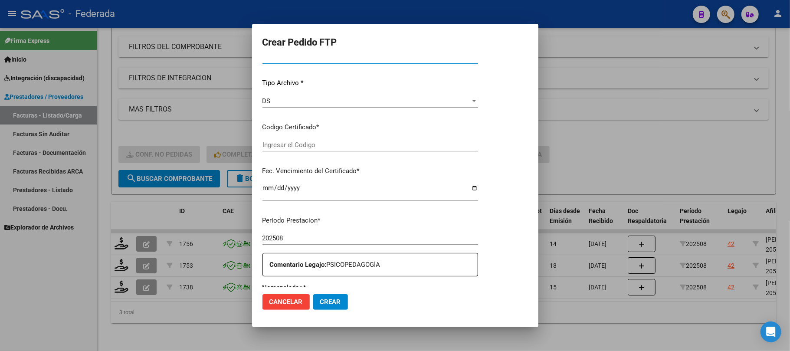
type input "ARG02000567841262024011620290116BUE389"
type input "2029-01-16"
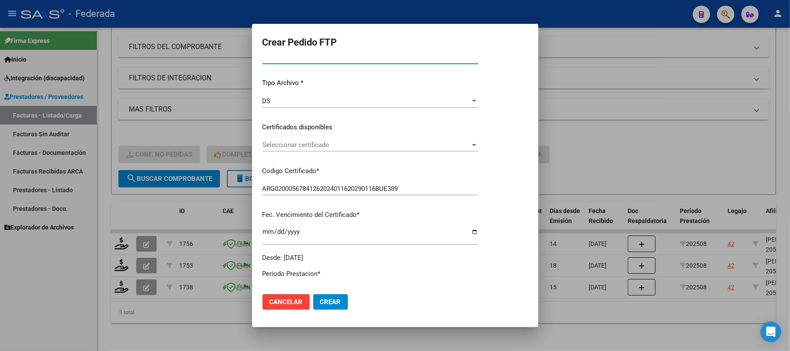
click at [288, 143] on div "VER COMPROBANTE ARCA Padrón FTP SSS Periodo Presentacion * 202508 Ingresar el P…" at bounding box center [370, 132] width 216 height 261
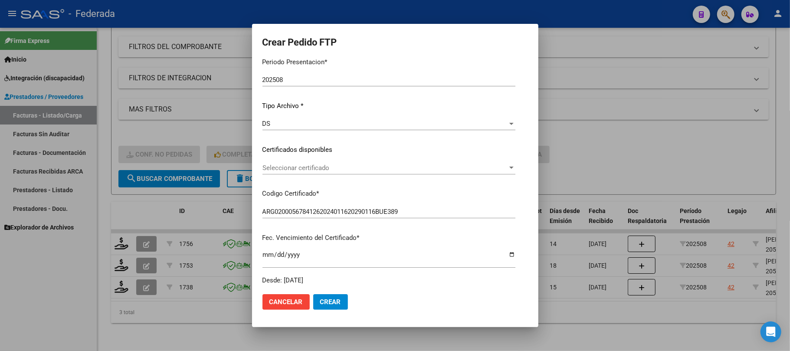
click at [284, 175] on div "Seleccionar certificado Seleccionar certificado" at bounding box center [388, 171] width 253 height 21
click at [284, 166] on span "Seleccionar certificado" at bounding box center [384, 168] width 245 height 8
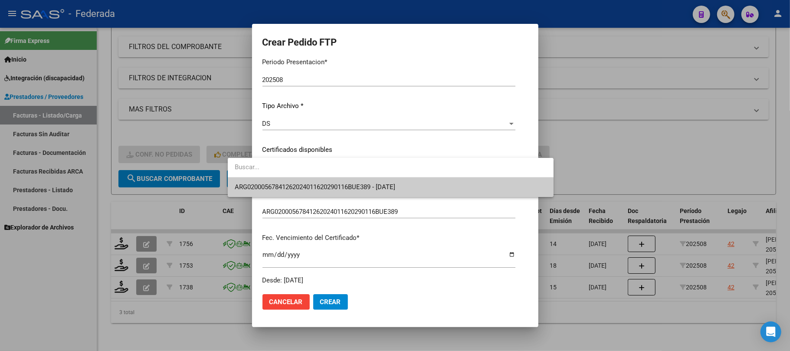
click at [286, 183] on span "ARG02000567841262024011620290116BUE389 - 2029-01-16" at bounding box center [315, 187] width 160 height 8
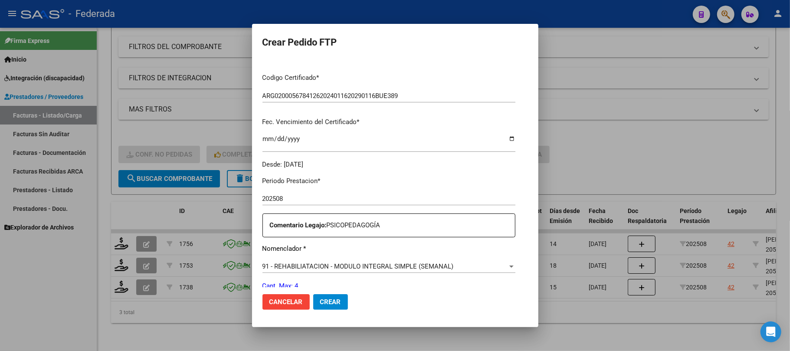
scroll to position [231, 0]
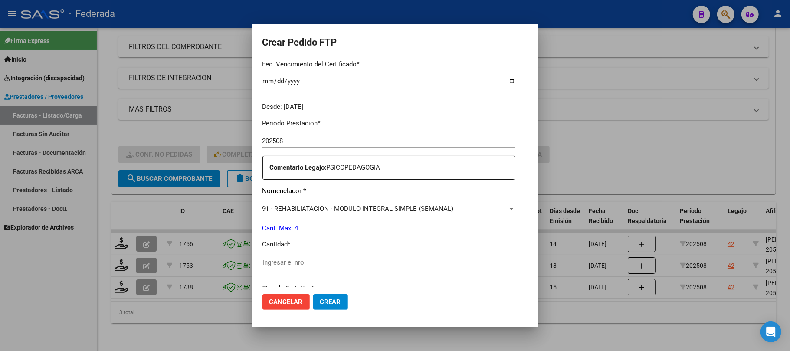
click at [285, 203] on div "91 - REHABILIATACION - MODULO INTEGRAL SIMPLE (SEMANAL) Seleccionar nomenclador" at bounding box center [388, 208] width 253 height 13
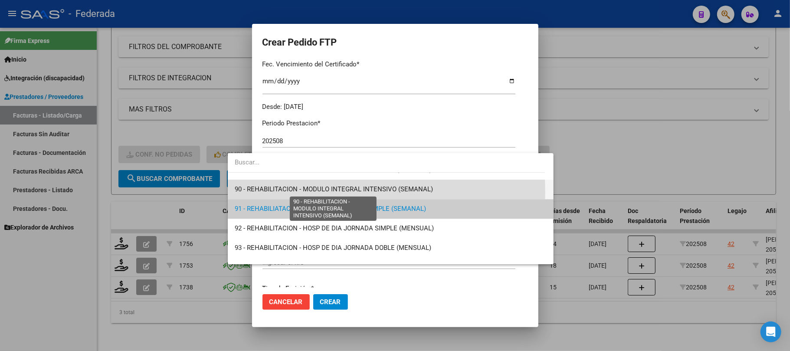
click at [276, 192] on span "90 - REHABILITACION - MODULO INTEGRAL INTENSIVO (SEMANAL)" at bounding box center [334, 189] width 198 height 8
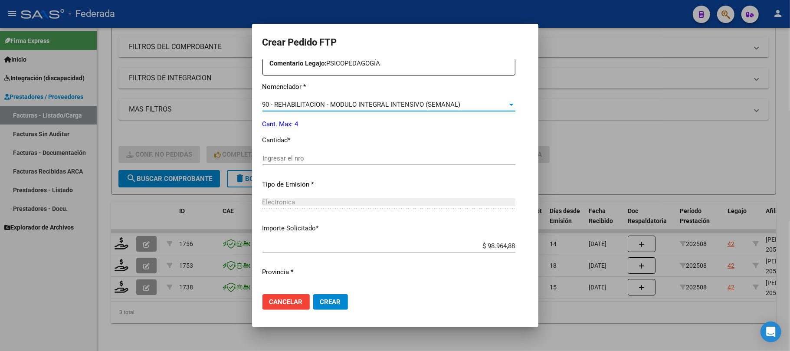
scroll to position [347, 0]
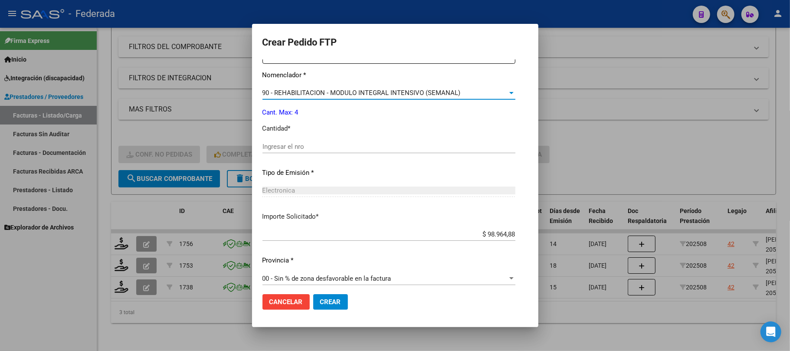
click at [278, 148] on input "Ingresar el nro" at bounding box center [388, 147] width 253 height 8
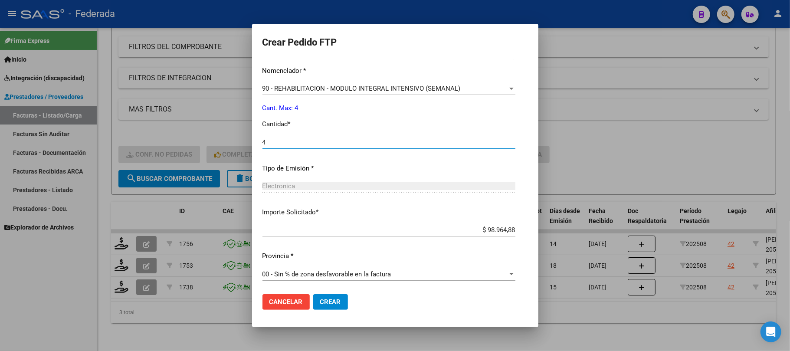
scroll to position [352, 0]
type input "4"
click at [320, 299] on span "Crear" at bounding box center [330, 302] width 21 height 8
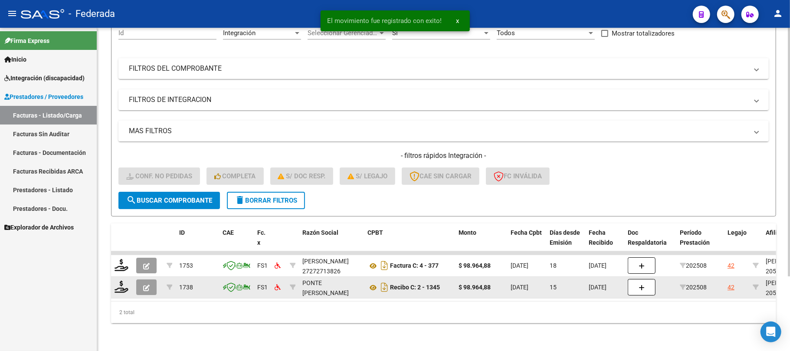
scroll to position [97, 0]
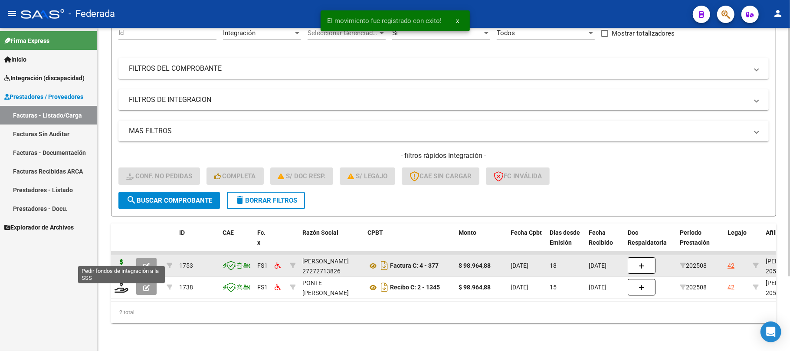
click at [124, 259] on icon at bounding box center [121, 265] width 14 height 12
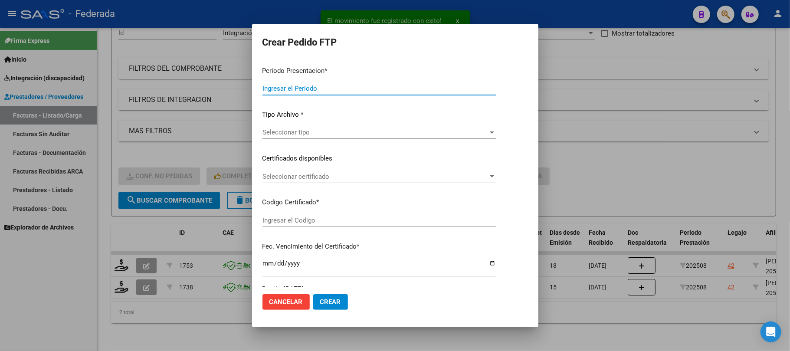
type input "202508"
type input "$ 98.964,88"
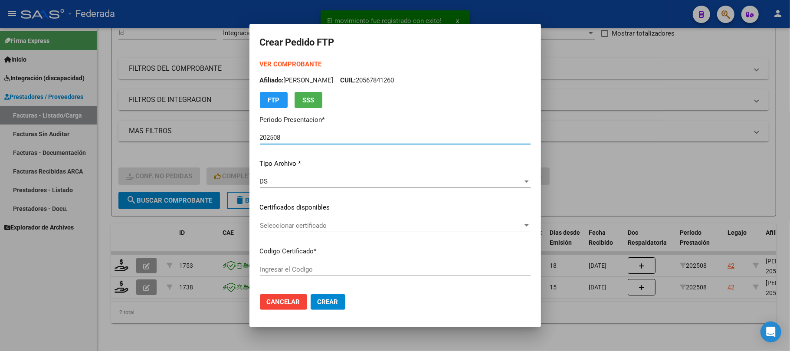
type input "ARG02000567841262024011620290116BUE389"
type input "2029-01-16"
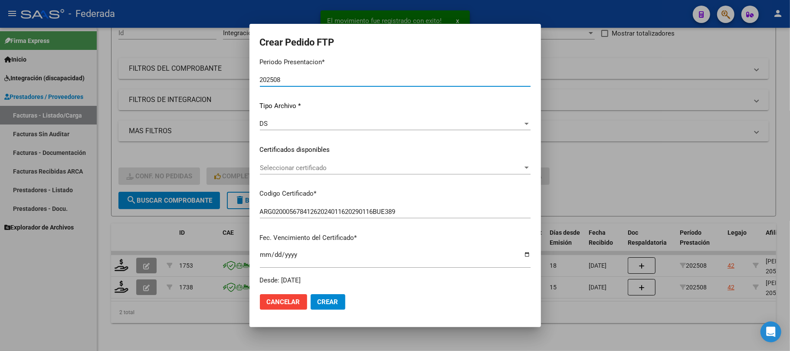
click at [301, 164] on span "Seleccionar certificado" at bounding box center [391, 168] width 263 height 8
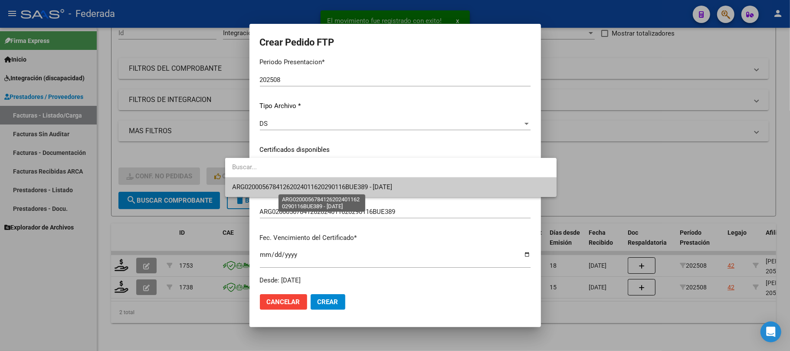
click at [287, 187] on span "ARG02000567841262024011620290116BUE389 - 2029-01-16" at bounding box center [312, 187] width 160 height 8
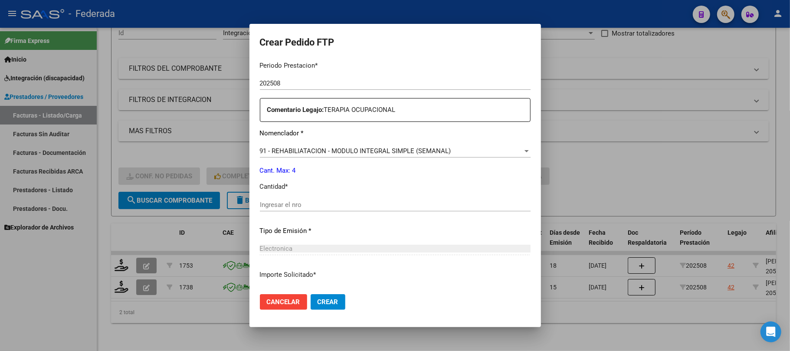
scroll to position [347, 0]
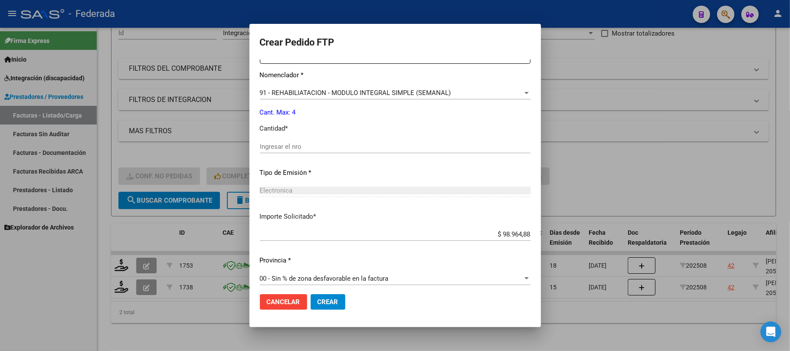
click at [288, 92] on span "91 - REHABILIATACION - MODULO INTEGRAL SIMPLE (SEMANAL)" at bounding box center [355, 93] width 191 height 8
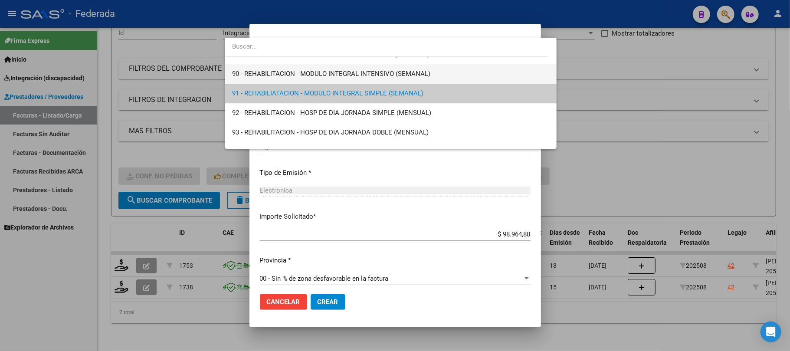
click at [283, 77] on span "90 - REHABILITACION - MODULO INTEGRAL INTENSIVO (SEMANAL)" at bounding box center [390, 74] width 317 height 20
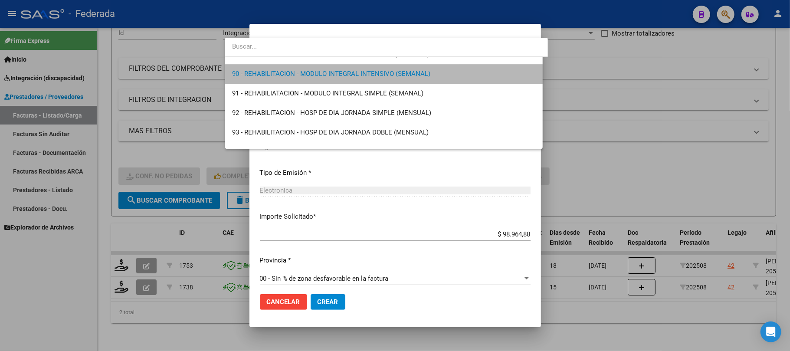
scroll to position [1737, 0]
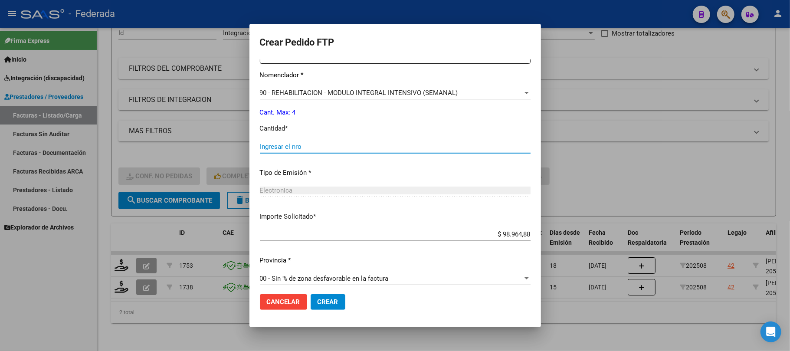
click at [279, 145] on input "Ingresar el nro" at bounding box center [395, 147] width 271 height 8
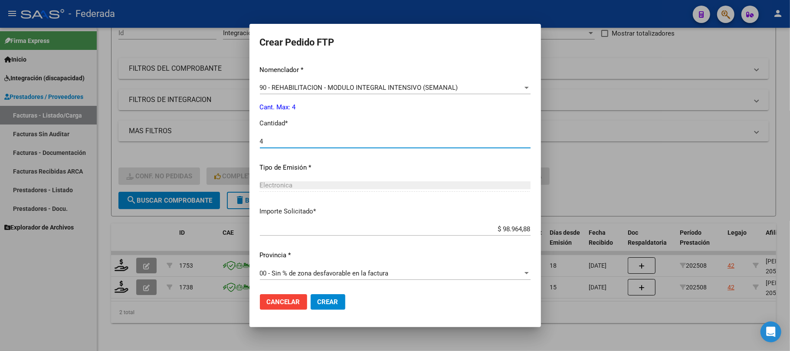
type input "4"
click at [317, 298] on span "Crear" at bounding box center [327, 302] width 21 height 8
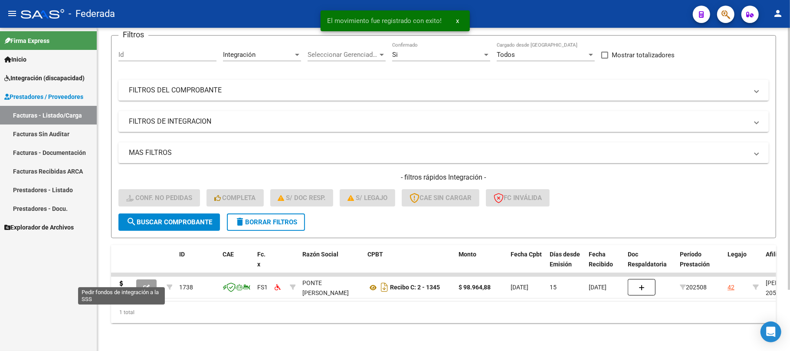
scroll to position [75, 0]
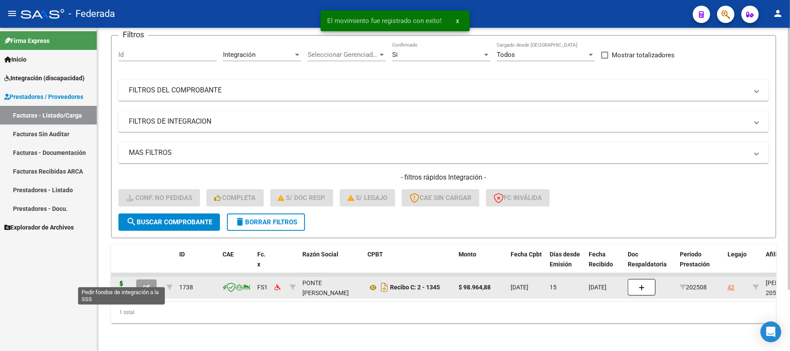
click at [125, 283] on icon at bounding box center [121, 287] width 14 height 12
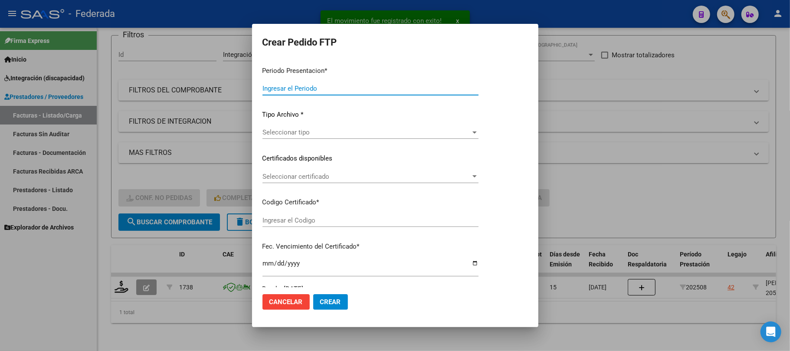
type input "202508"
type input "$ 98.964,88"
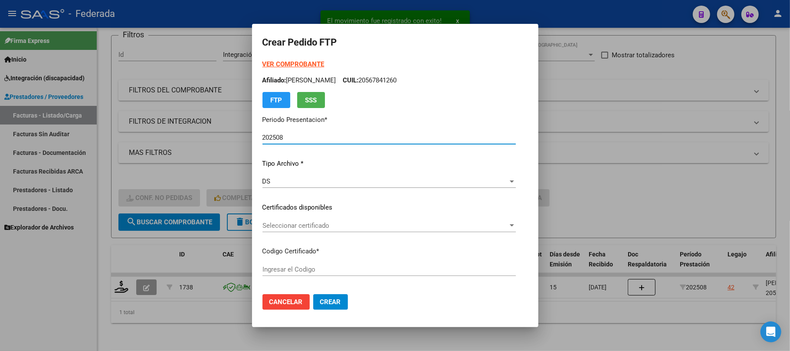
type input "ARG02000567841262024011620290116BUE389"
type input "2029-01-16"
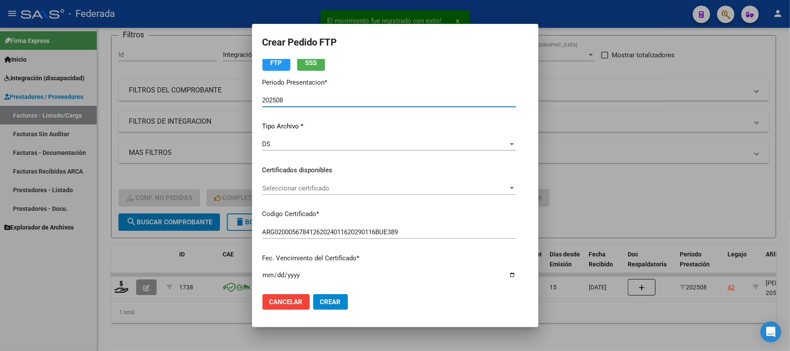
scroll to position [58, 0]
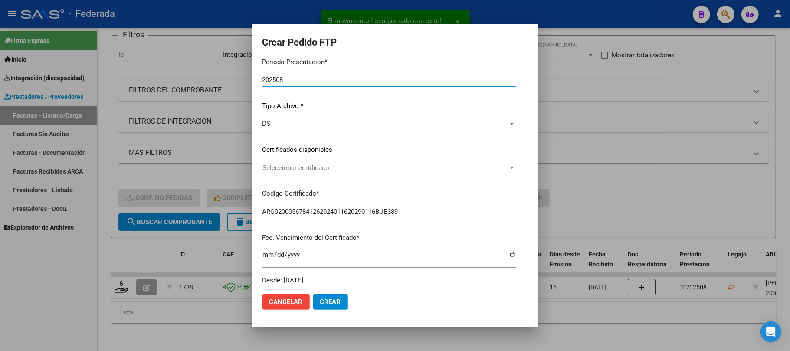
click at [295, 169] on span "Seleccionar certificado" at bounding box center [384, 168] width 245 height 8
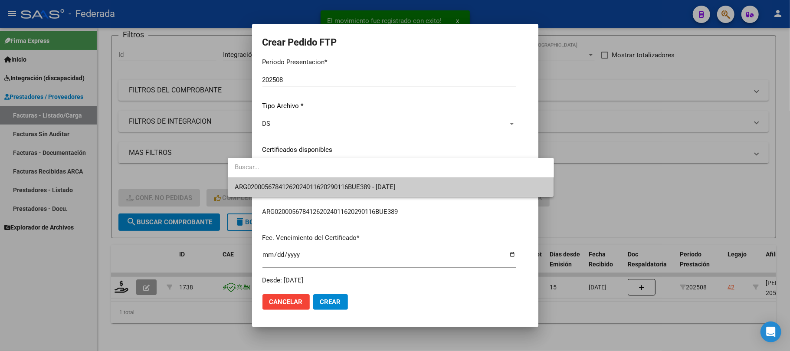
click at [297, 183] on span "ARG02000567841262024011620290116BUE389 - 2029-01-16" at bounding box center [315, 187] width 160 height 8
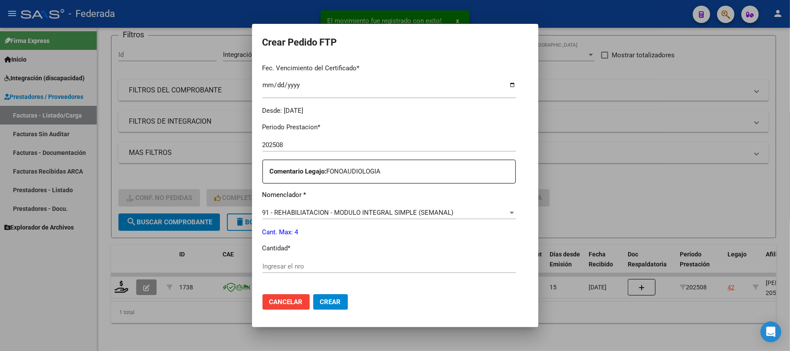
scroll to position [289, 0]
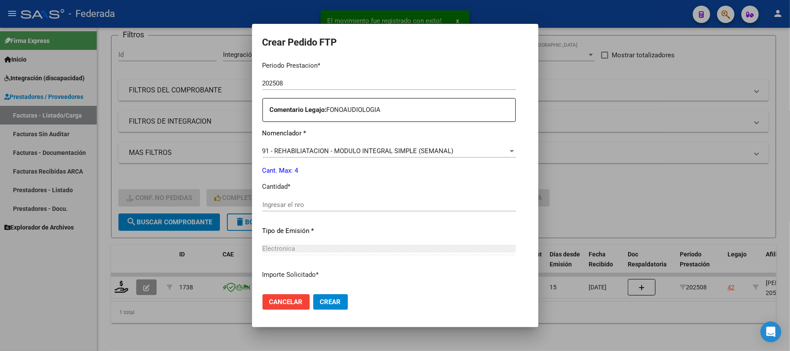
click at [276, 143] on div "Periodo Prestacion * 202508 Ingresar el Periodo Prestacion Comentario Legajo: F…" at bounding box center [388, 202] width 253 height 297
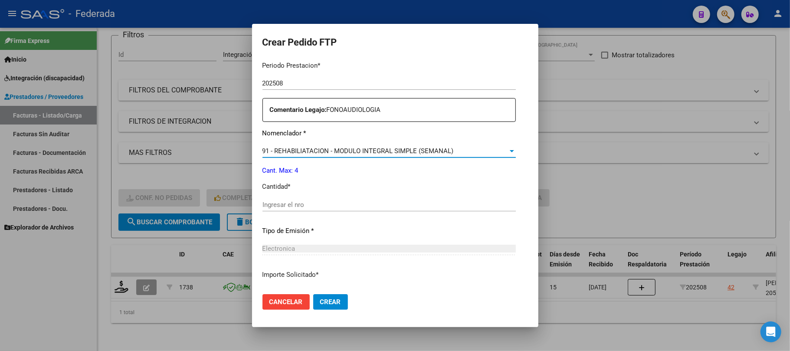
click at [276, 148] on span "91 - REHABILIATACION - MODULO INTEGRAL SIMPLE (SEMANAL)" at bounding box center [357, 151] width 191 height 8
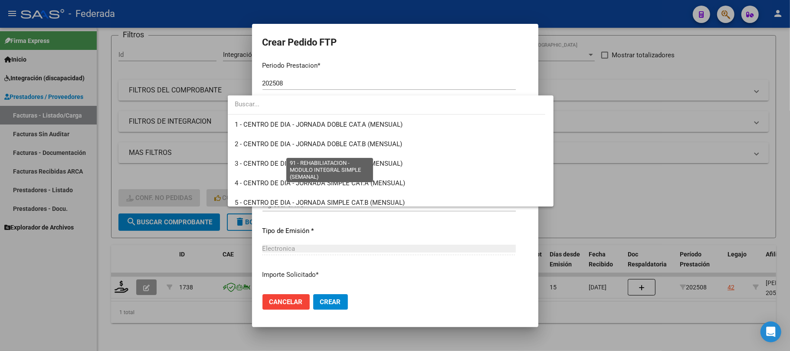
scroll to position [1730, 0]
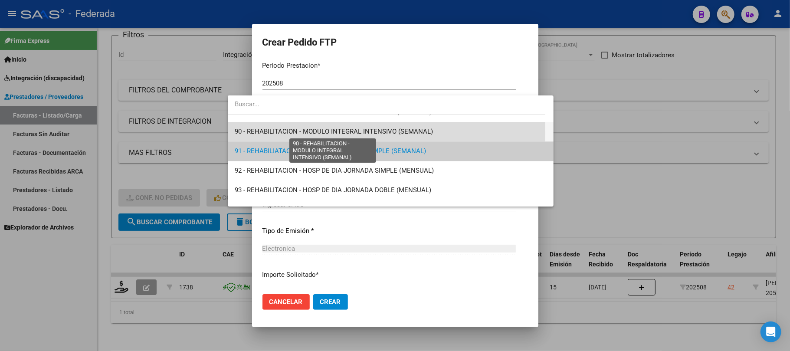
click at [271, 133] on span "90 - REHABILITACION - MODULO INTEGRAL INTENSIVO (SEMANAL)" at bounding box center [334, 132] width 198 height 8
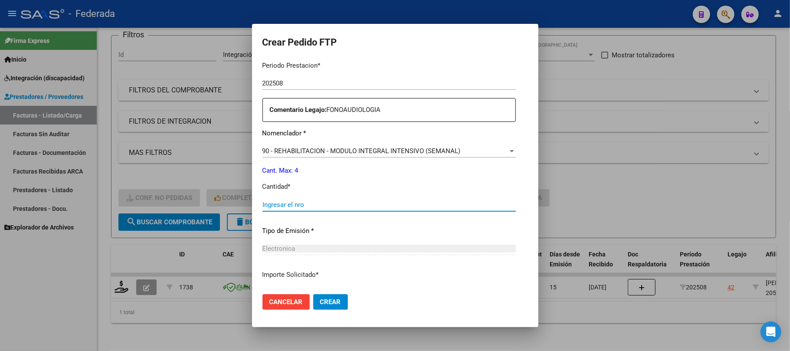
click at [265, 203] on input "Ingresar el nro" at bounding box center [388, 205] width 253 height 8
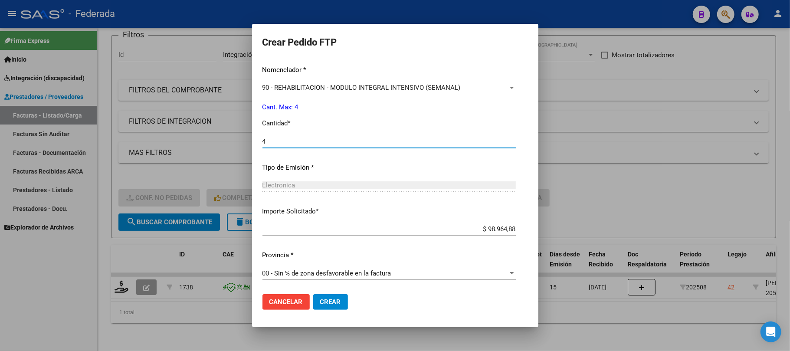
type input "4"
click at [320, 302] on span "Crear" at bounding box center [330, 302] width 21 height 8
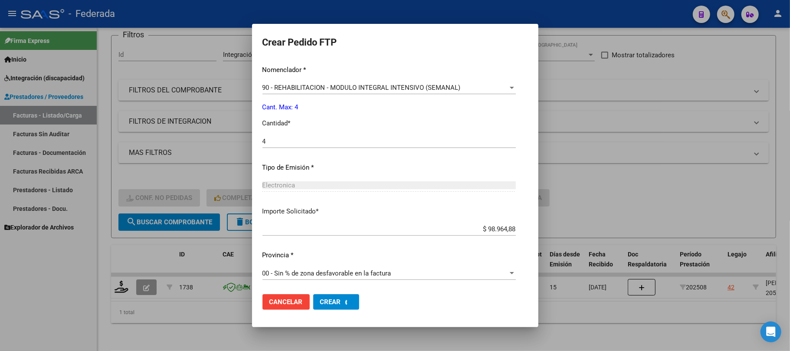
scroll to position [0, 0]
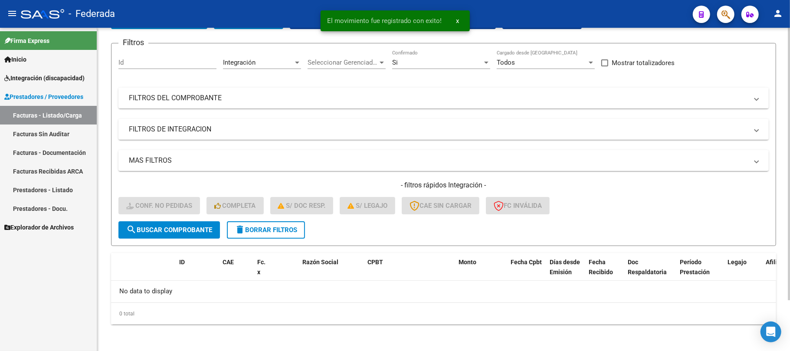
click at [273, 226] on span "delete Borrar Filtros" at bounding box center [266, 230] width 62 height 8
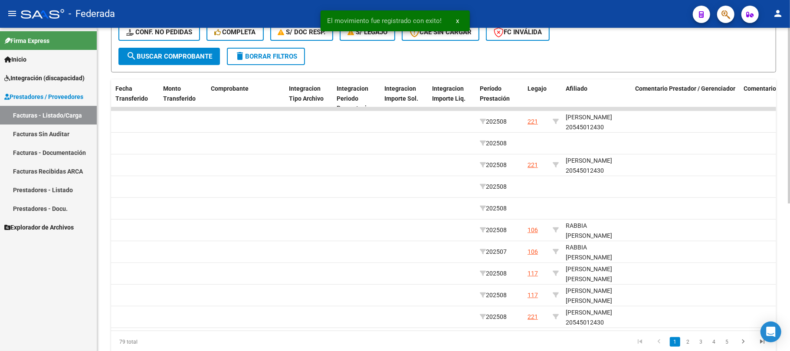
scroll to position [0, 987]
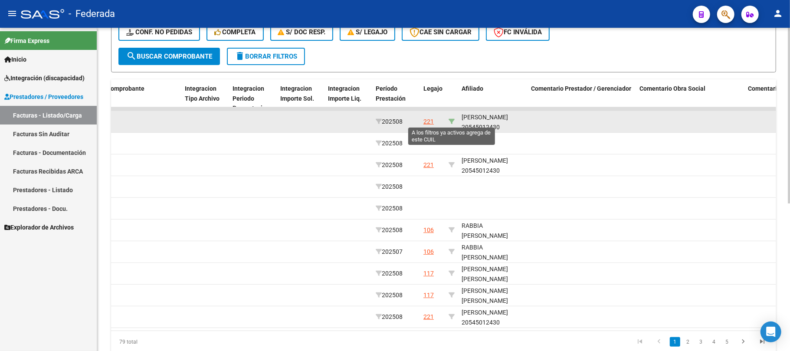
click at [453, 121] on icon at bounding box center [451, 121] width 6 height 6
type input "20545012430"
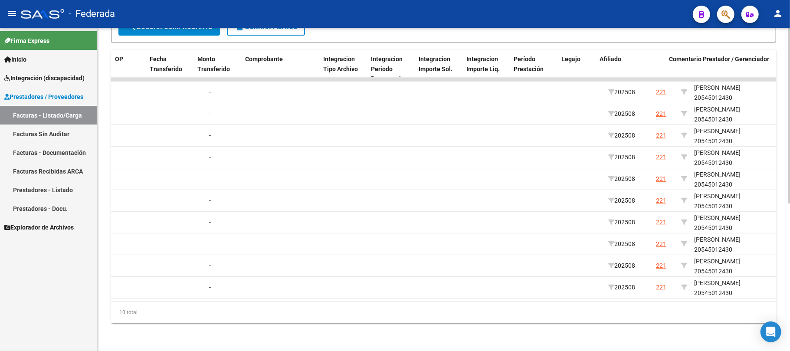
scroll to position [0, 0]
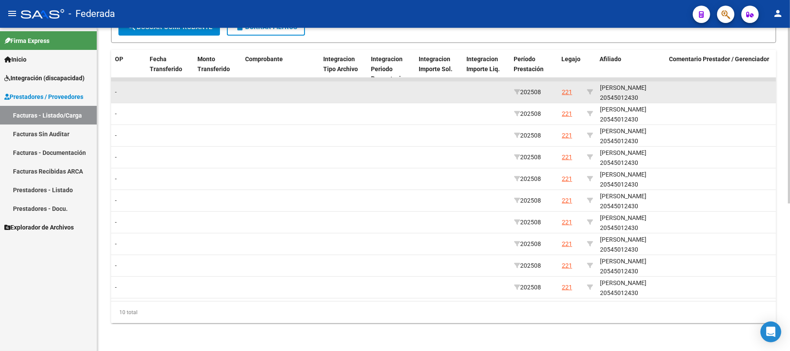
click at [640, 90] on div "GARAY LAUTARO NAHUEL 20545012430" at bounding box center [631, 93] width 62 height 20
copy div "20545012430"
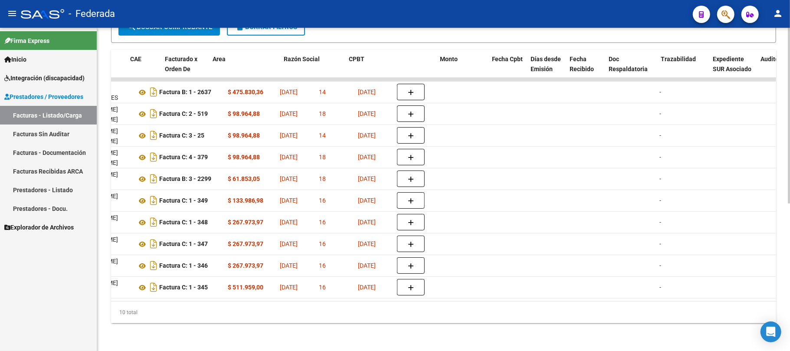
scroll to position [0, 2]
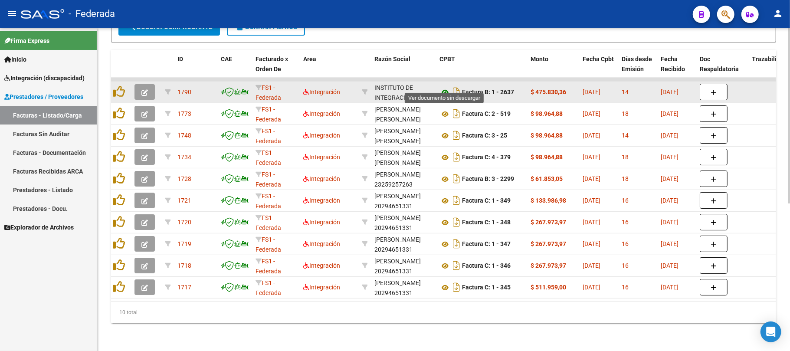
click at [445, 87] on icon at bounding box center [444, 92] width 11 height 10
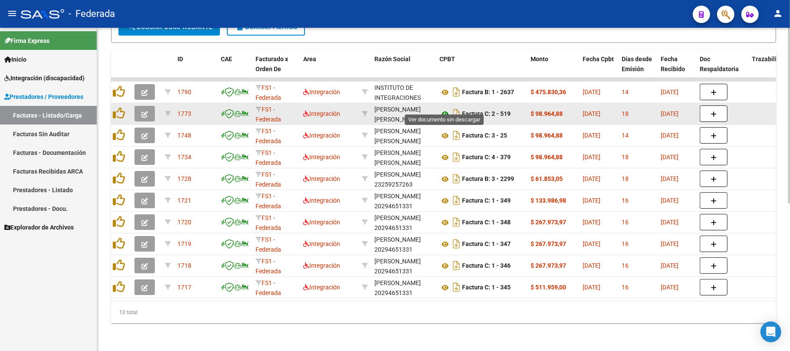
click at [444, 109] on icon at bounding box center [444, 114] width 11 height 10
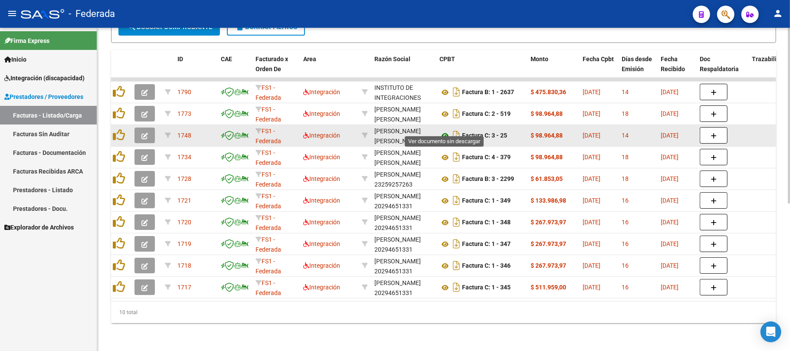
click at [443, 131] on icon at bounding box center [444, 136] width 11 height 10
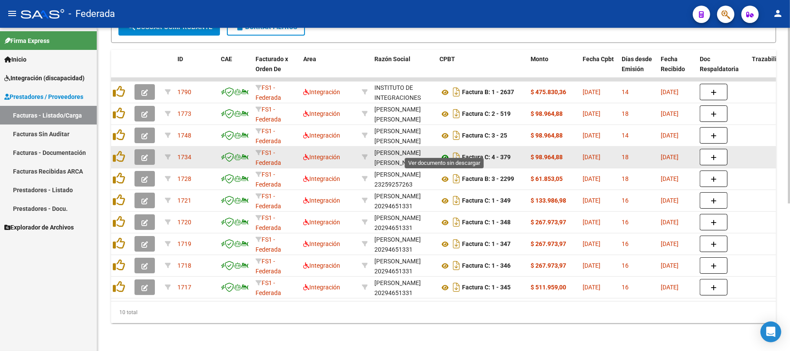
click at [445, 152] on icon at bounding box center [444, 157] width 11 height 10
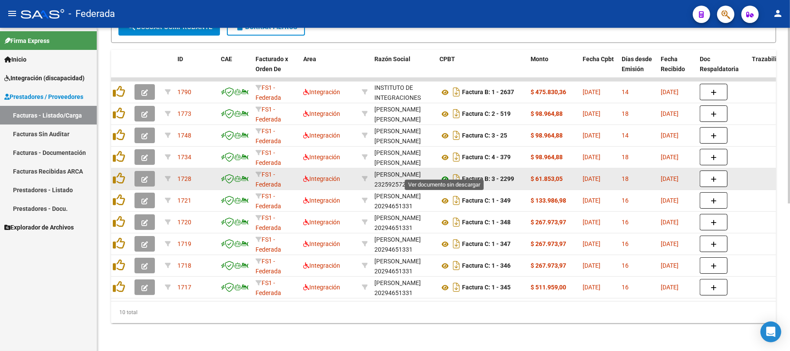
click at [442, 174] on icon at bounding box center [444, 179] width 11 height 10
click at [444, 174] on icon at bounding box center [444, 179] width 11 height 10
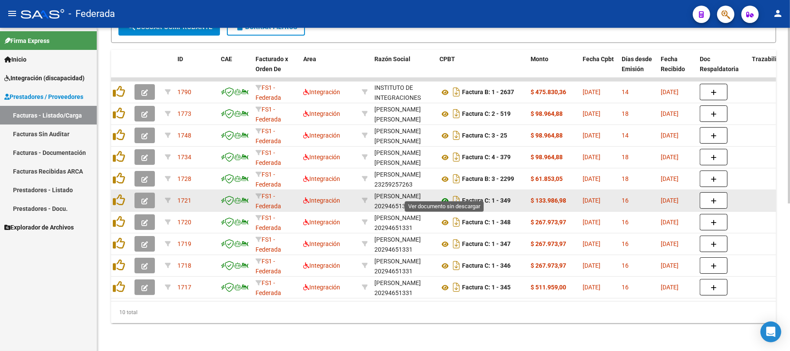
click at [446, 196] on icon at bounding box center [444, 201] width 11 height 10
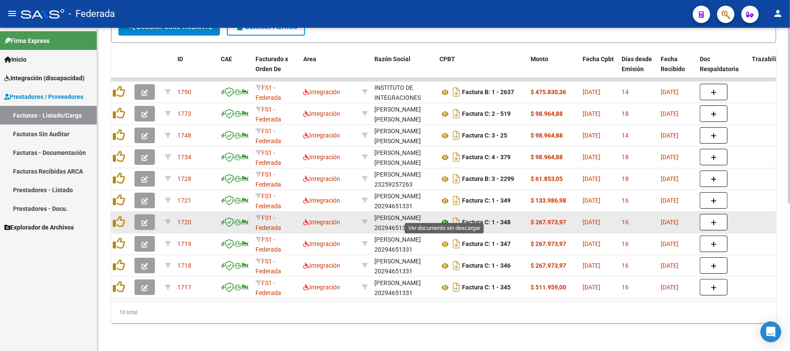
click at [443, 217] on icon at bounding box center [444, 222] width 11 height 10
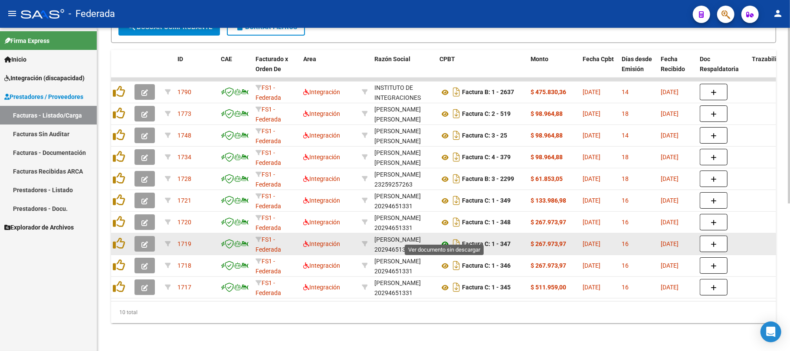
click at [445, 239] on icon at bounding box center [444, 244] width 11 height 10
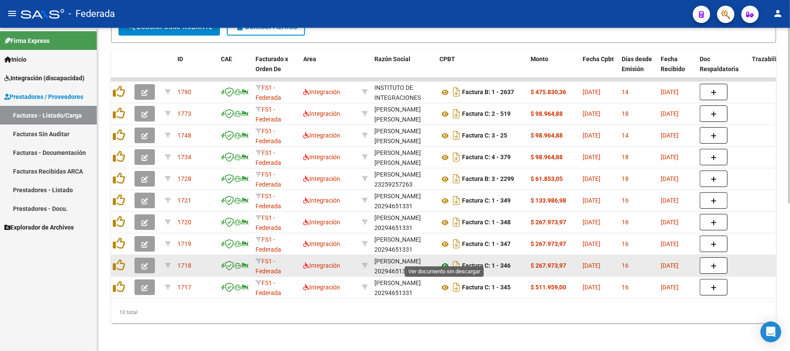
click at [443, 261] on icon at bounding box center [444, 266] width 11 height 10
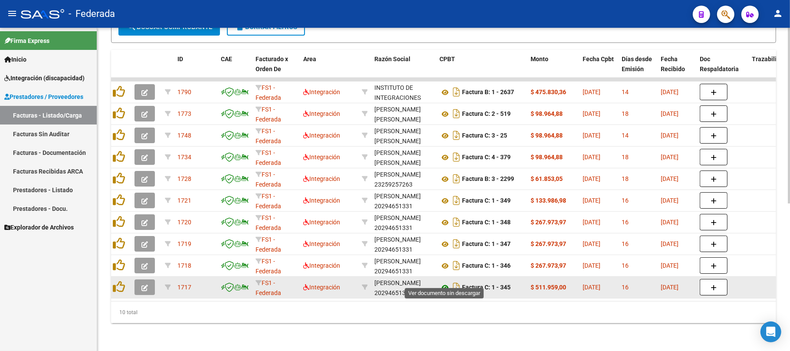
click at [445, 282] on icon at bounding box center [444, 287] width 11 height 10
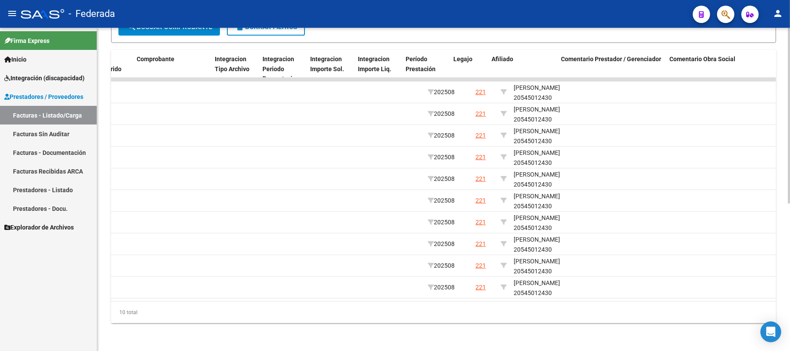
scroll to position [0, 1011]
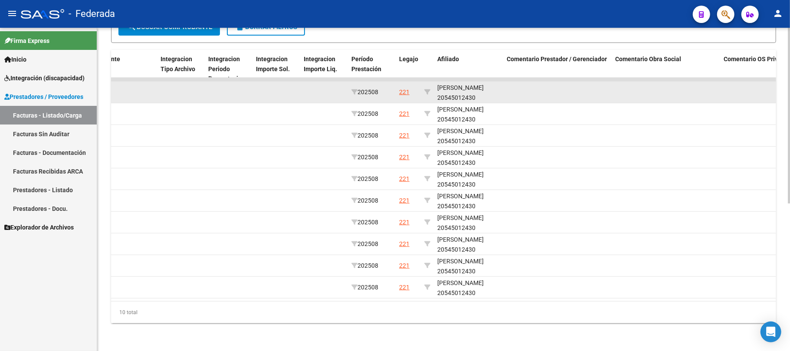
click at [453, 83] on div "GARAY LAUTARO NAHUEL 20545012430" at bounding box center [468, 93] width 62 height 20
drag, startPoint x: 437, startPoint y: 77, endPoint x: 500, endPoint y: 88, distance: 64.2
click at [500, 88] on datatable-body-cell "GARAY LAUTARO NAHUEL 20545012430" at bounding box center [468, 92] width 69 height 21
copy div "GARAY LAUTARO NAHUEL 20545012430"
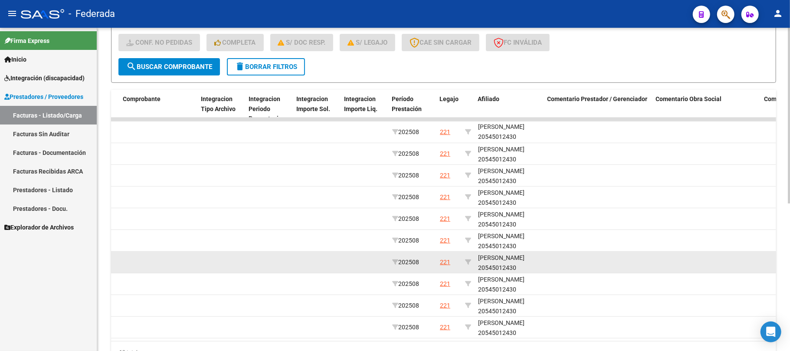
scroll to position [155, 0]
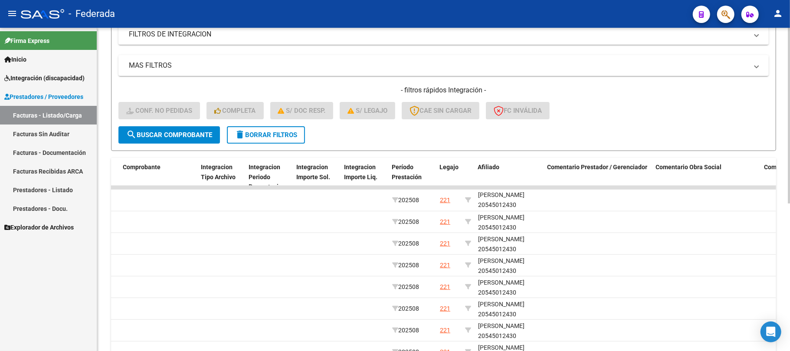
click at [276, 133] on span "delete Borrar Filtros" at bounding box center [266, 135] width 62 height 8
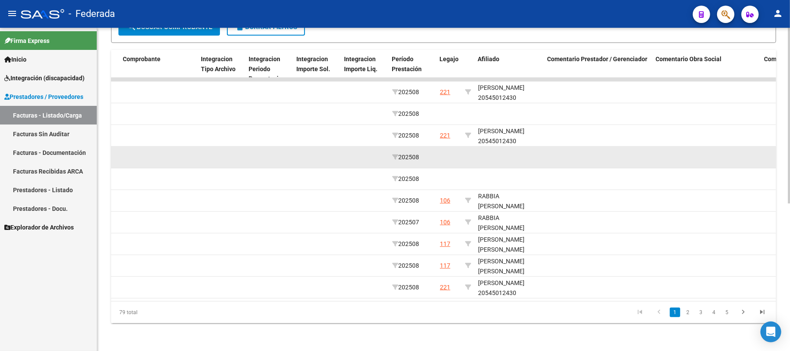
scroll to position [271, 0]
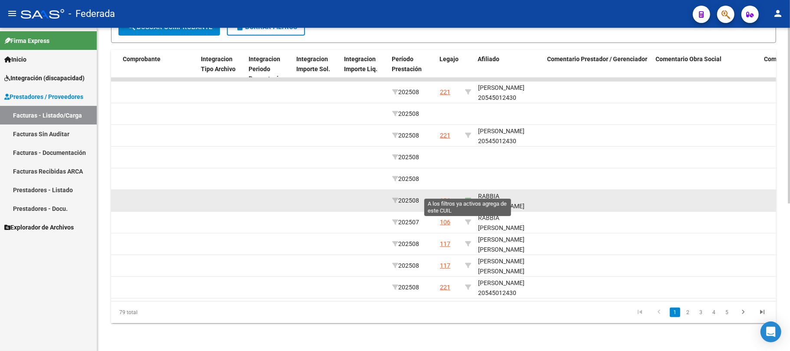
click at [465, 197] on icon at bounding box center [468, 200] width 6 height 6
type input "27472527563"
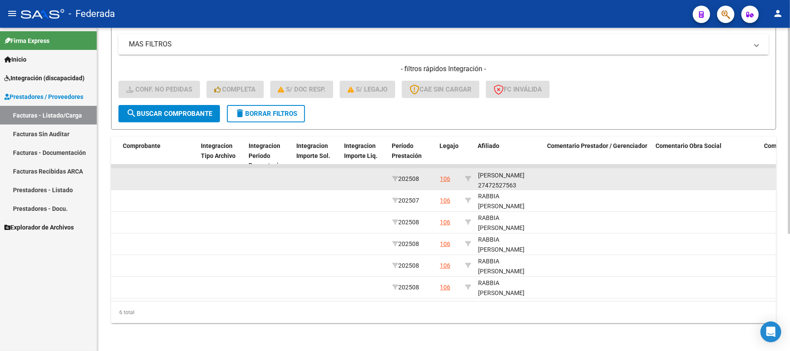
scroll to position [11, 0]
click at [494, 177] on div "RABBIA MICAELA ALEJANDRA 27472527563" at bounding box center [509, 173] width 62 height 29
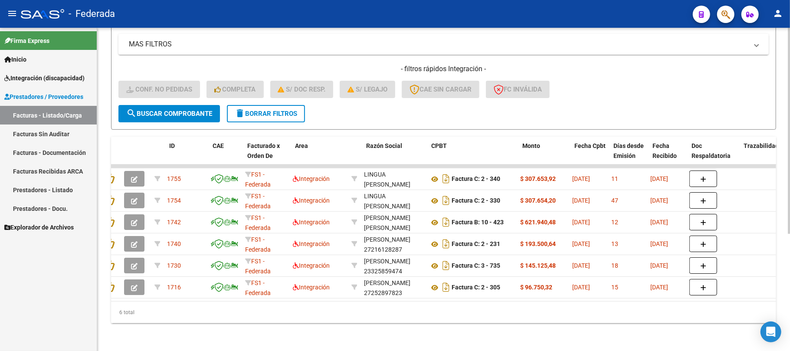
scroll to position [0, 0]
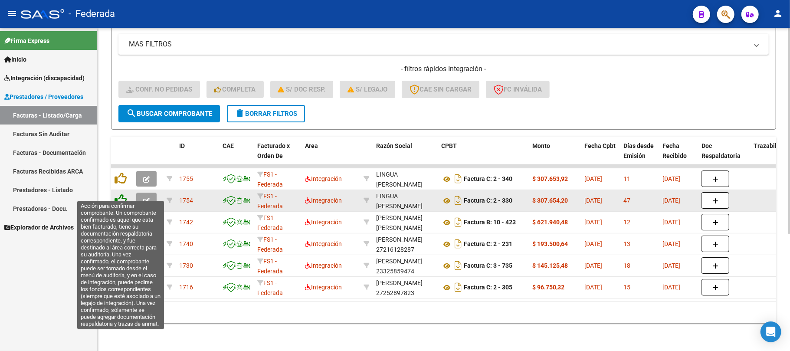
click at [124, 194] on icon at bounding box center [120, 200] width 12 height 12
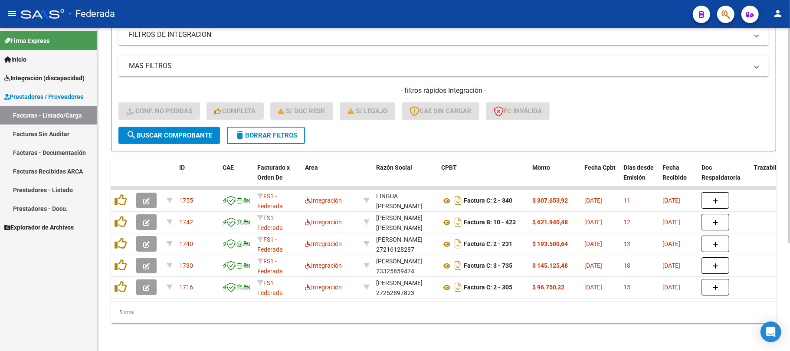
click at [257, 131] on button "delete Borrar Filtros" at bounding box center [266, 135] width 78 height 17
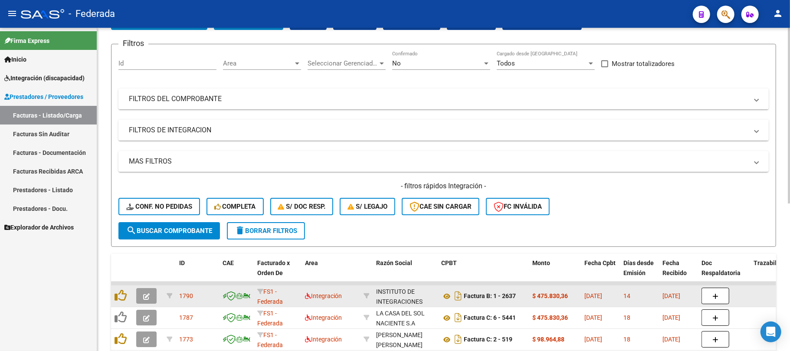
scroll to position [162, 0]
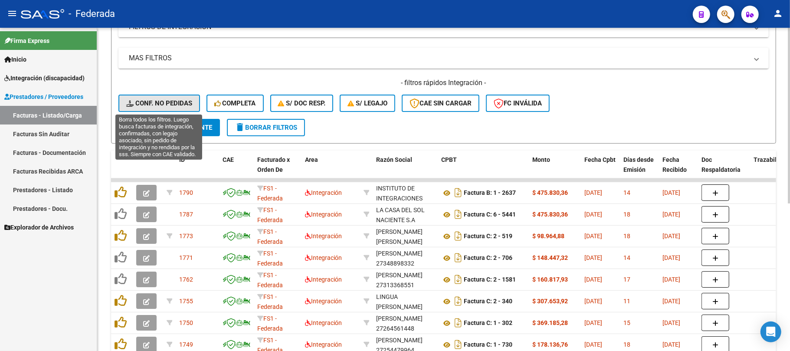
click at [172, 104] on span "Conf. no pedidas" at bounding box center [159, 103] width 66 height 8
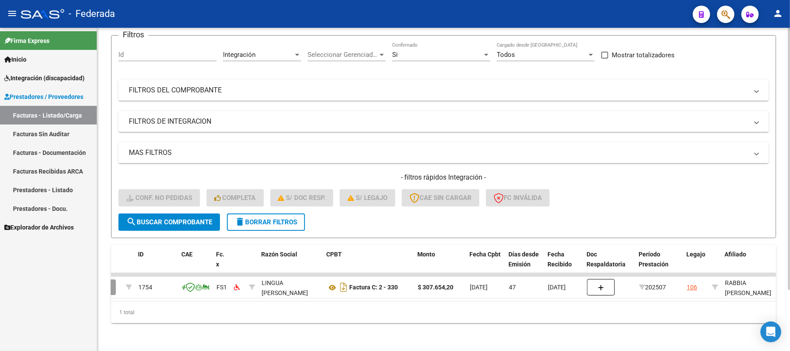
scroll to position [0, 0]
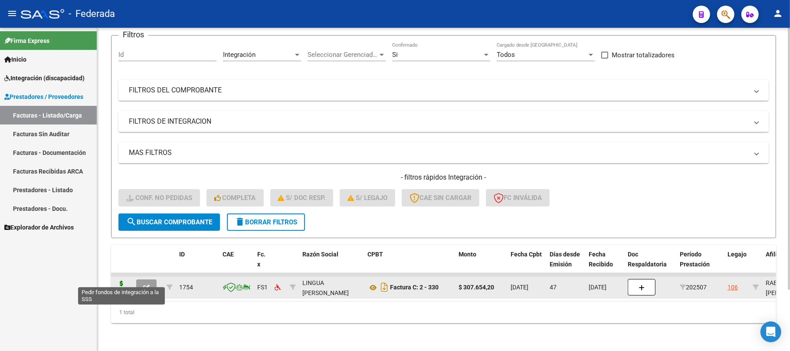
click at [125, 281] on icon at bounding box center [121, 287] width 14 height 12
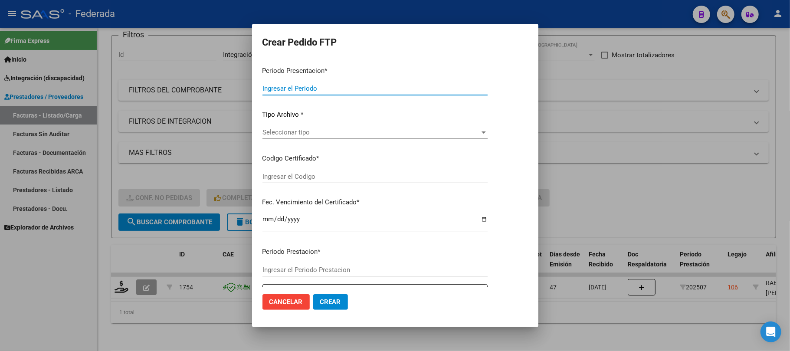
type input "202508"
type input "202507"
type input "$ 307.654,20"
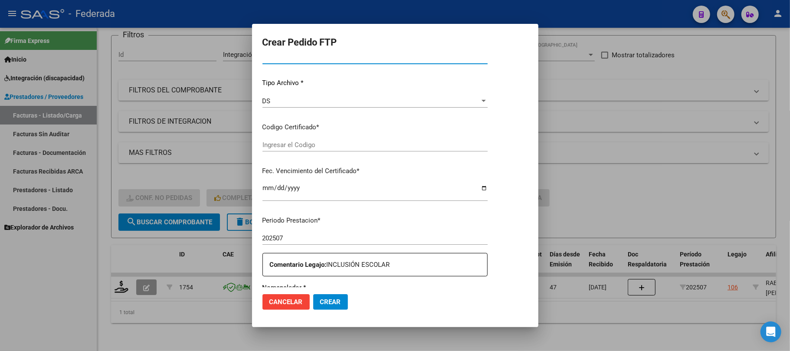
type input "ARG01000472527562030011020250110COR263"
type input "2026-01-10"
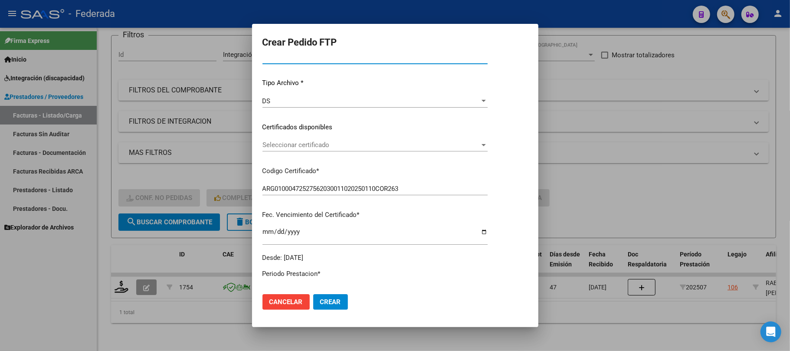
scroll to position [80, 0]
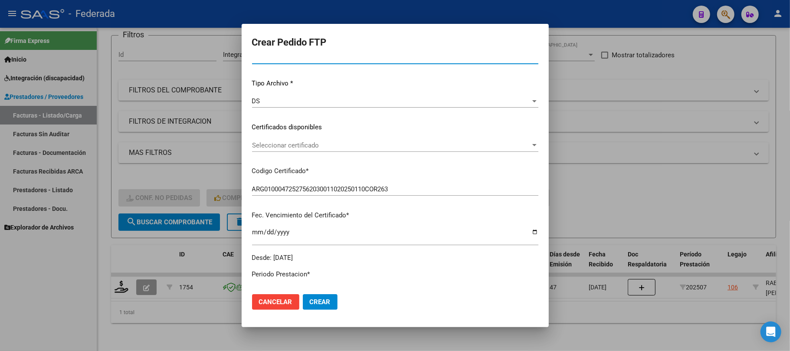
click at [306, 144] on span "Seleccionar certificado" at bounding box center [391, 145] width 278 height 8
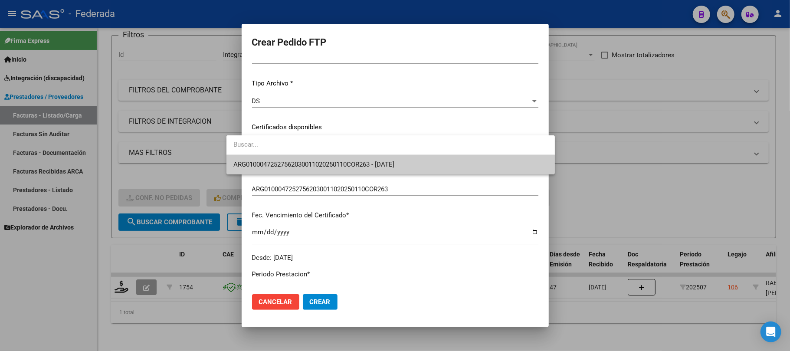
click at [301, 159] on span "ARG01000472527562030011020250110COR263 - 2026-01-10" at bounding box center [390, 165] width 314 height 20
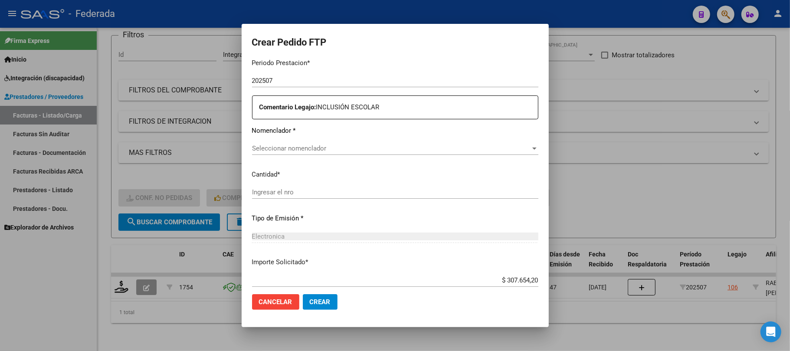
scroll to position [311, 0]
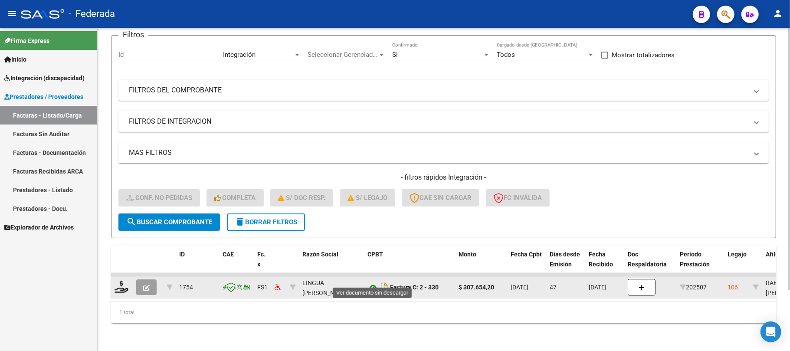
click at [369, 282] on icon at bounding box center [372, 287] width 11 height 10
click at [118, 285] on datatable-body-cell at bounding box center [122, 287] width 22 height 21
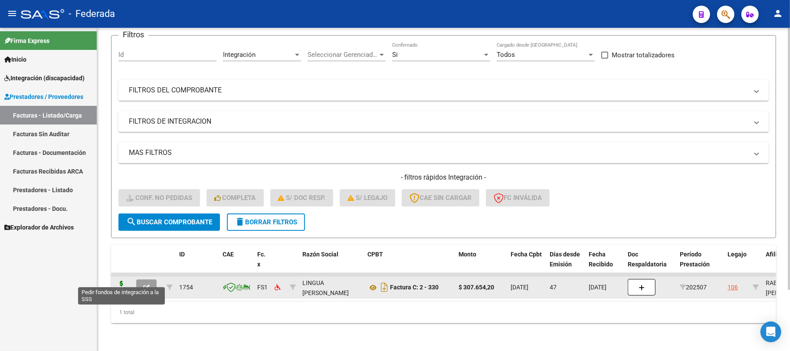
click at [120, 281] on icon at bounding box center [121, 287] width 14 height 12
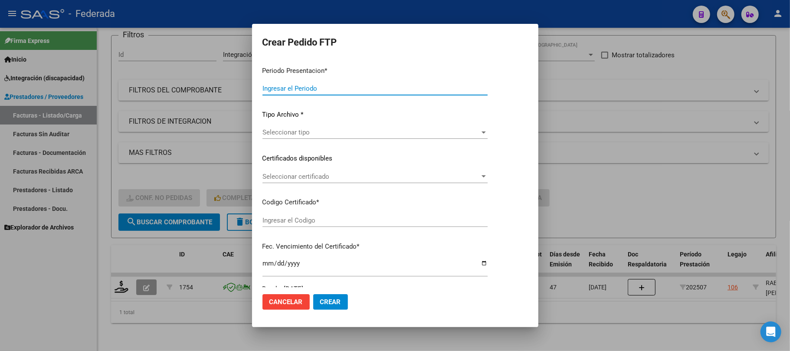
type input "202508"
type input "202507"
type input "$ 307.654,20"
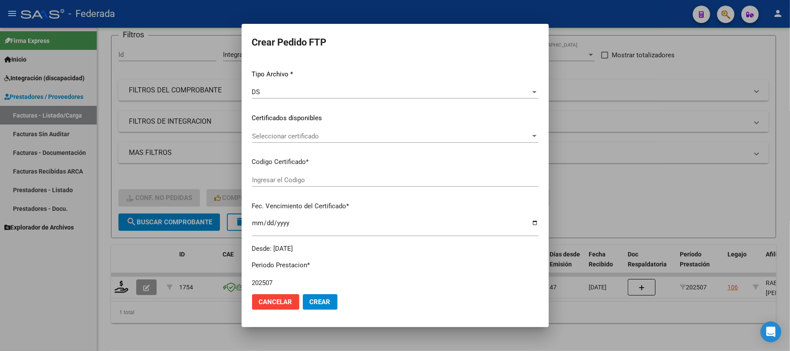
scroll to position [107, 0]
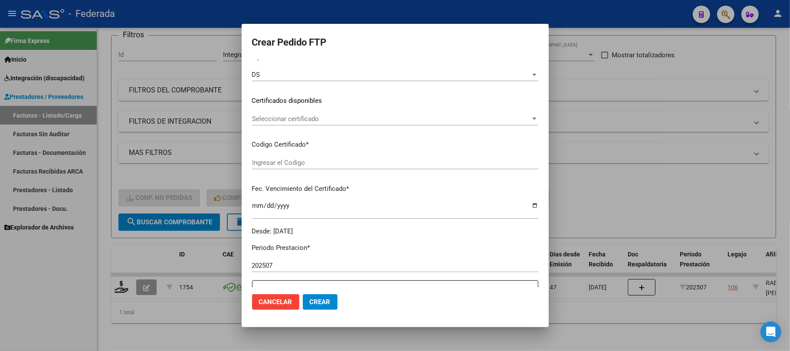
type input "ARG01000472527562030011020250110COR263"
type input "2026-01-10"
click at [281, 117] on span "Seleccionar certificado" at bounding box center [391, 119] width 278 height 8
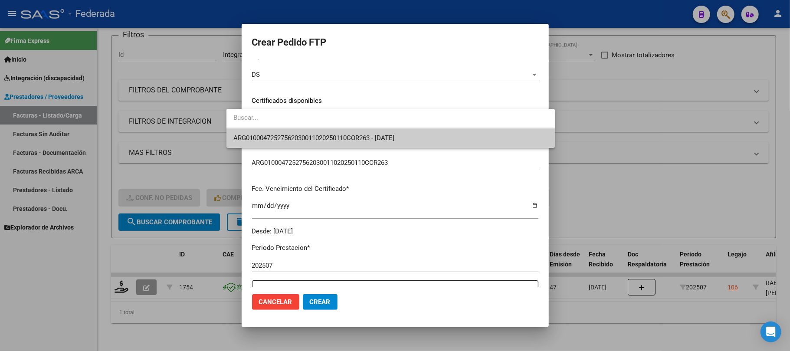
click at [284, 134] on span "ARG01000472527562030011020250110COR263 - 2026-01-10" at bounding box center [313, 138] width 161 height 8
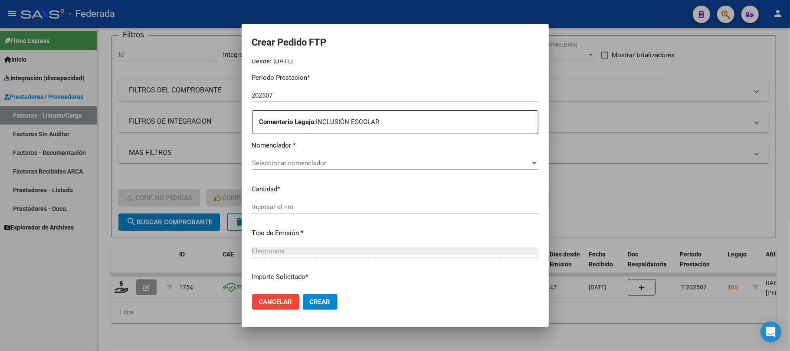
scroll to position [280, 0]
click at [275, 161] on span "Seleccionar nomenclador" at bounding box center [391, 160] width 278 height 8
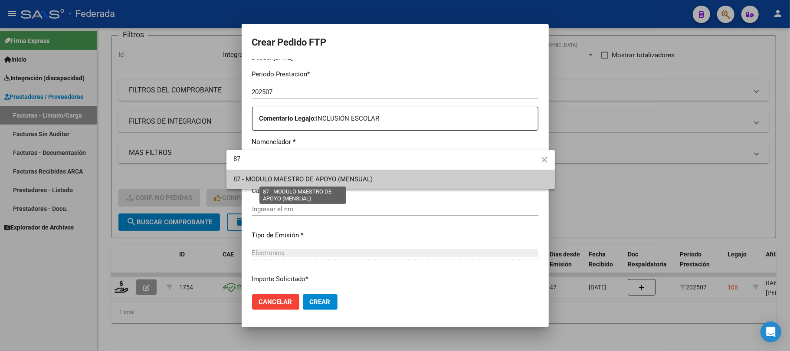
type input "87"
click at [276, 179] on span "87 - MODULO MAESTRO DE APOYO (MENSUAL)" at bounding box center [302, 179] width 139 height 8
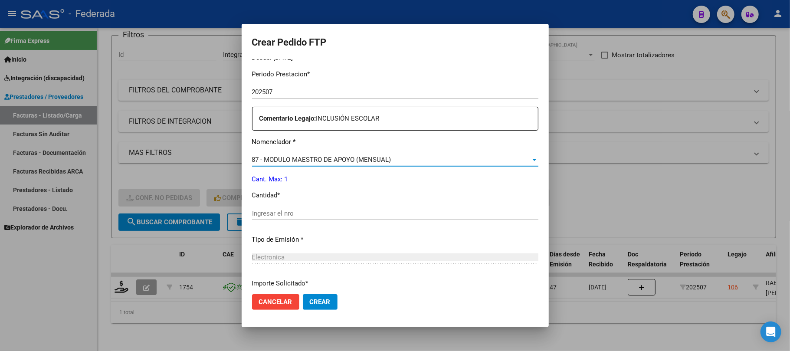
scroll to position [338, 0]
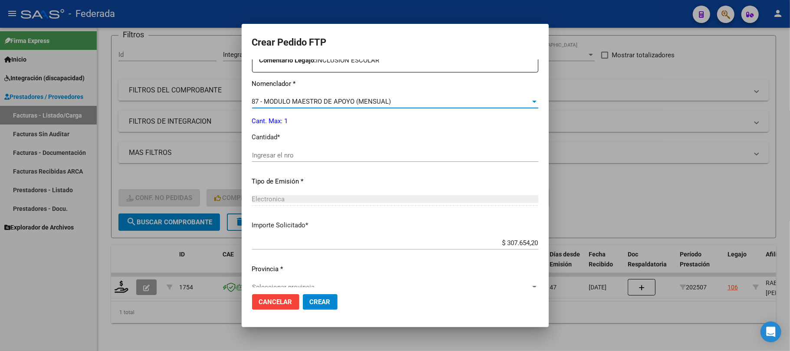
click at [280, 155] on input "Ingresar el nro" at bounding box center [395, 155] width 286 height 8
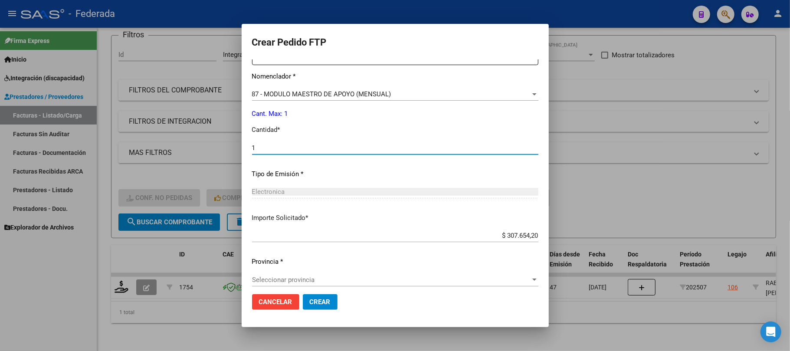
scroll to position [352, 0]
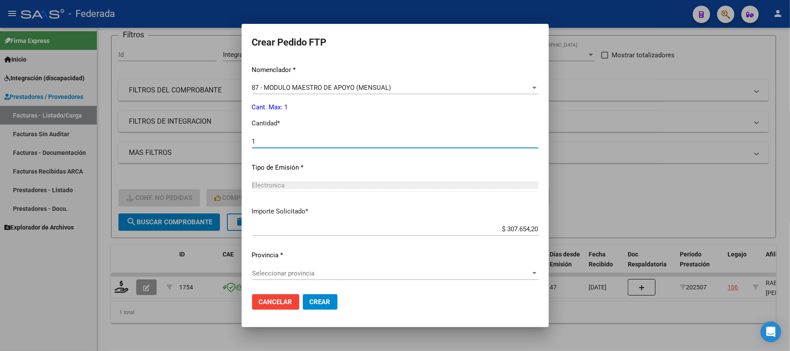
type input "1"
click at [300, 272] on span "Seleccionar provincia" at bounding box center [391, 273] width 278 height 8
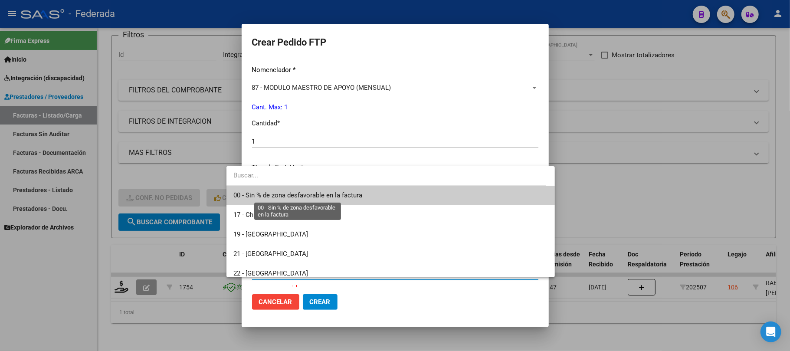
click at [302, 193] on span "00 - Sin % de zona desfavorable en la factura" at bounding box center [297, 195] width 129 height 8
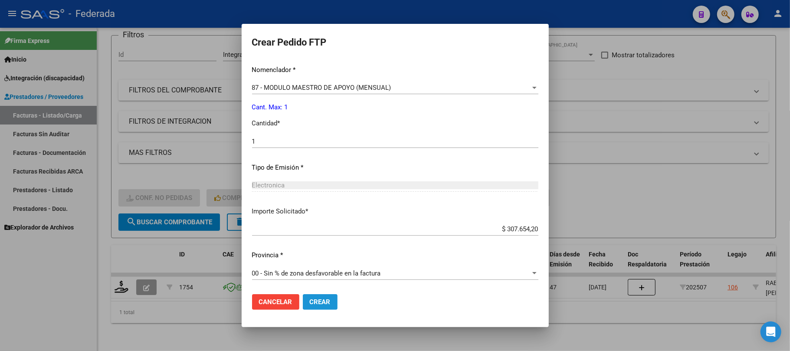
click at [310, 303] on span "Crear" at bounding box center [320, 302] width 21 height 8
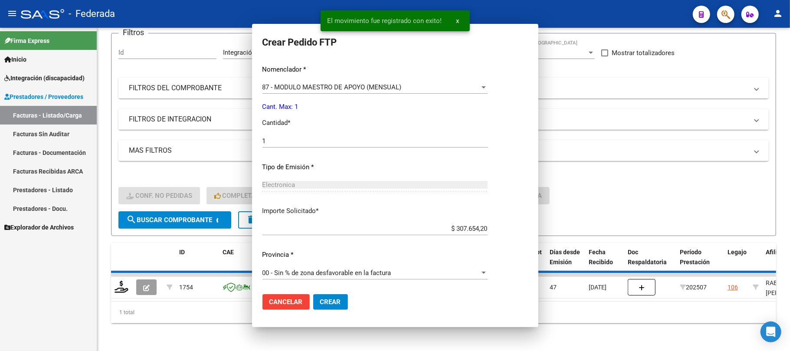
scroll to position [304, 0]
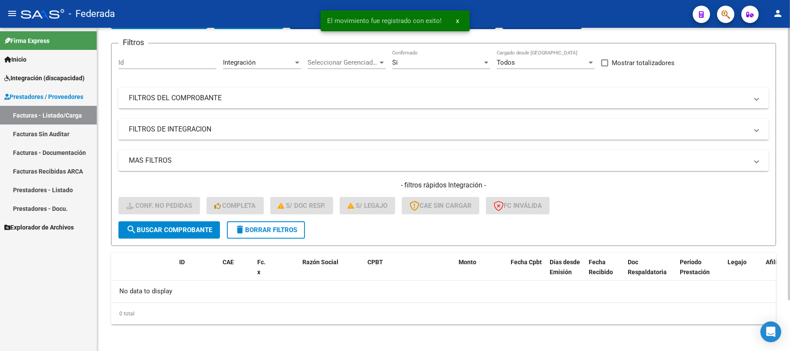
click at [276, 224] on button "delete Borrar Filtros" at bounding box center [266, 229] width 78 height 17
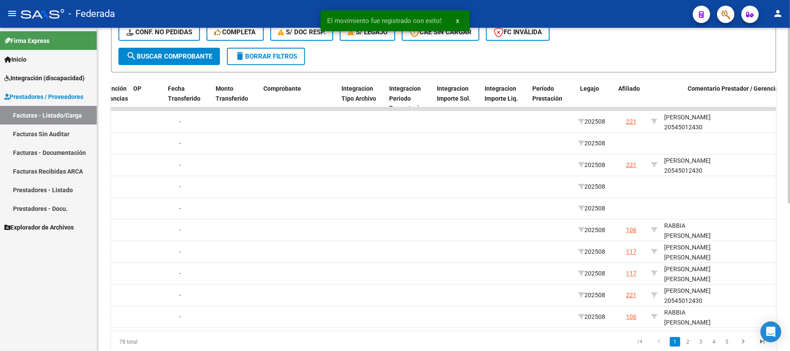
scroll to position [0, 830]
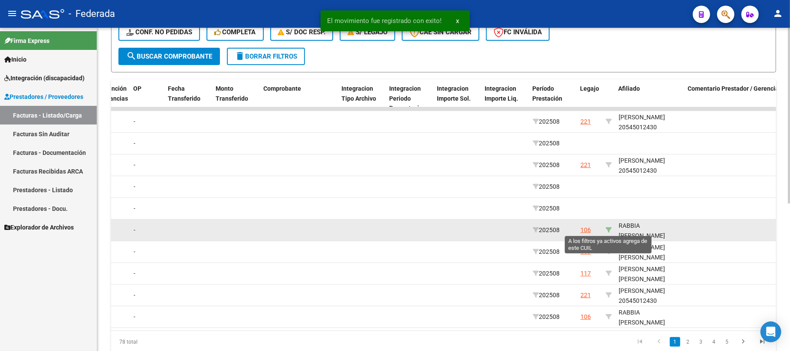
click at [609, 228] on icon at bounding box center [608, 230] width 6 height 6
type input "27472527563"
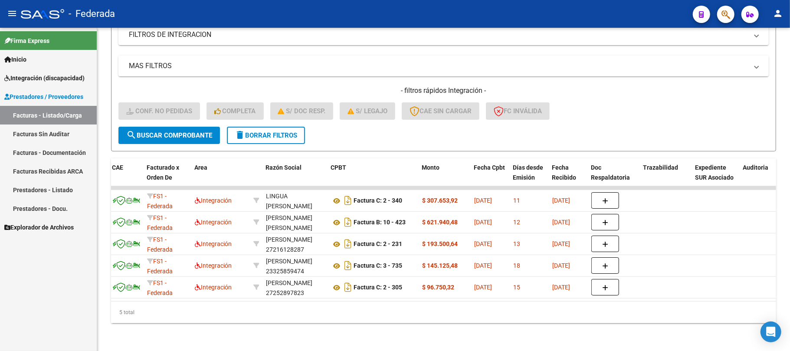
scroll to position [0, 0]
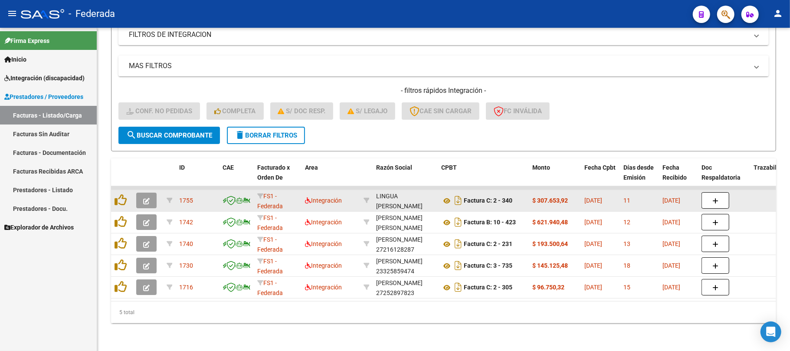
click at [120, 197] on div at bounding box center [121, 200] width 15 height 13
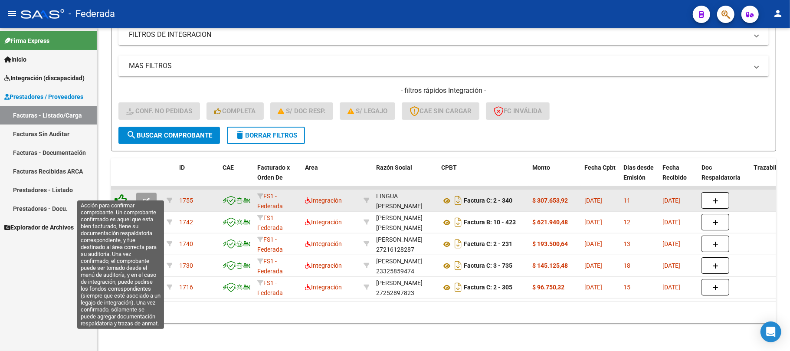
click at [121, 194] on icon at bounding box center [120, 200] width 12 height 12
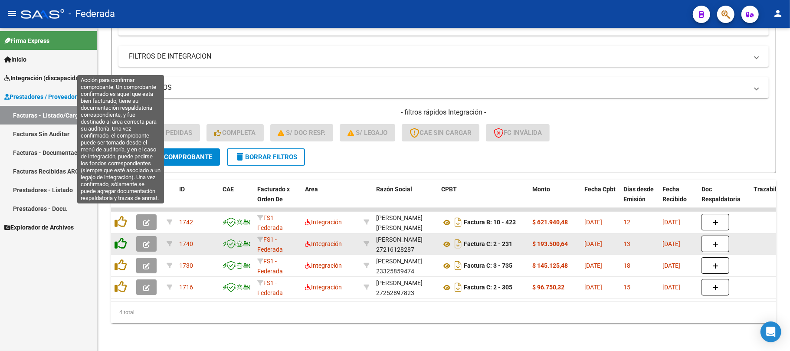
click at [121, 217] on icon at bounding box center [120, 222] width 12 height 12
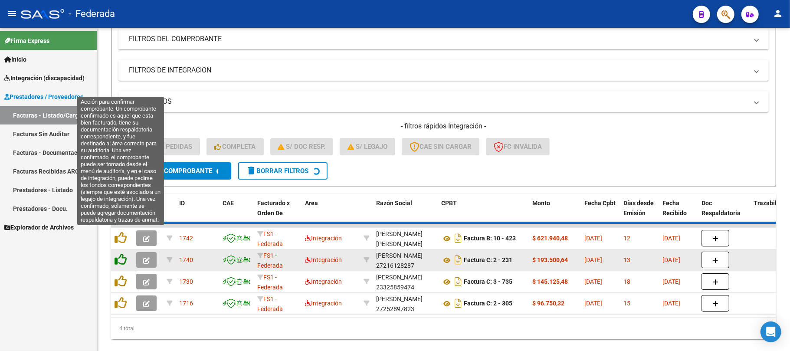
click at [121, 239] on icon at bounding box center [120, 238] width 12 height 12
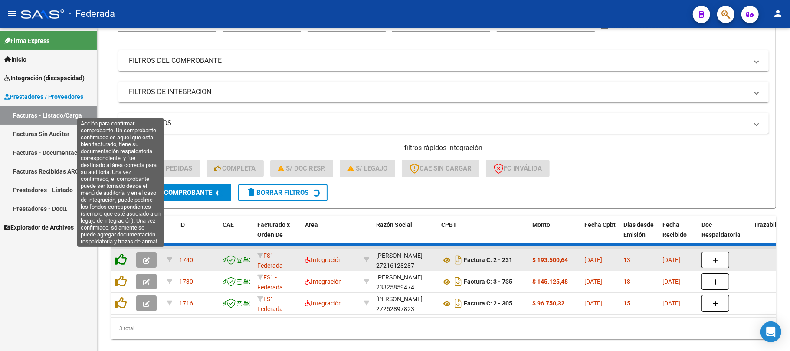
click at [122, 255] on icon at bounding box center [120, 259] width 12 height 12
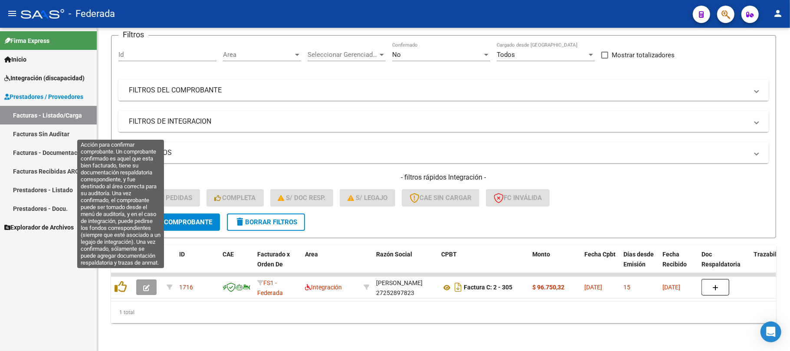
scroll to position [75, 0]
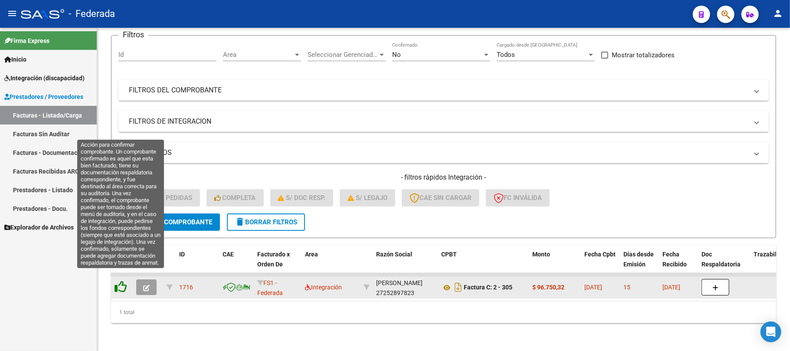
click at [124, 281] on icon at bounding box center [120, 287] width 12 height 12
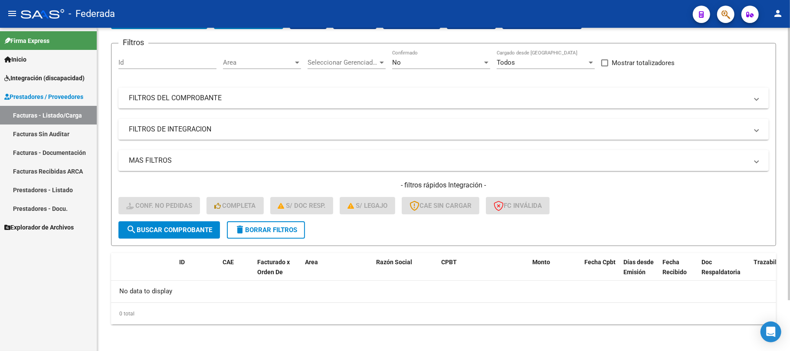
click at [266, 226] on span "delete Borrar Filtros" at bounding box center [266, 230] width 62 height 8
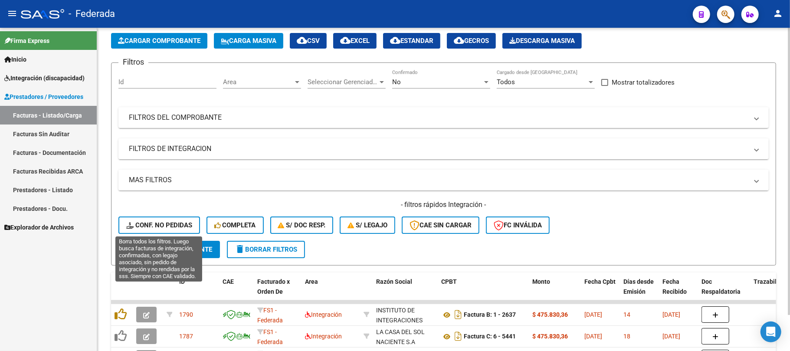
scroll to position [60, 0]
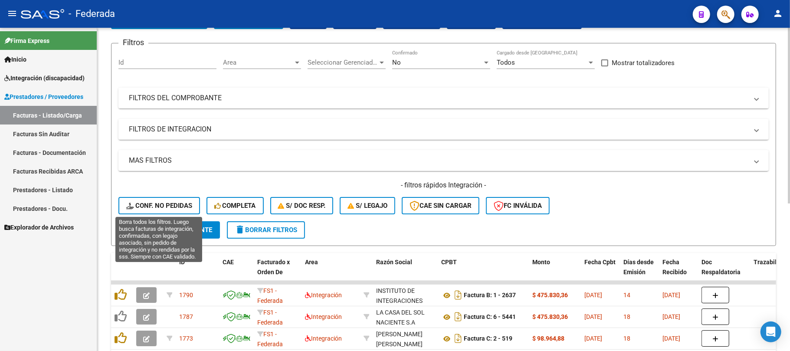
click at [169, 206] on span "Conf. no pedidas" at bounding box center [159, 206] width 66 height 8
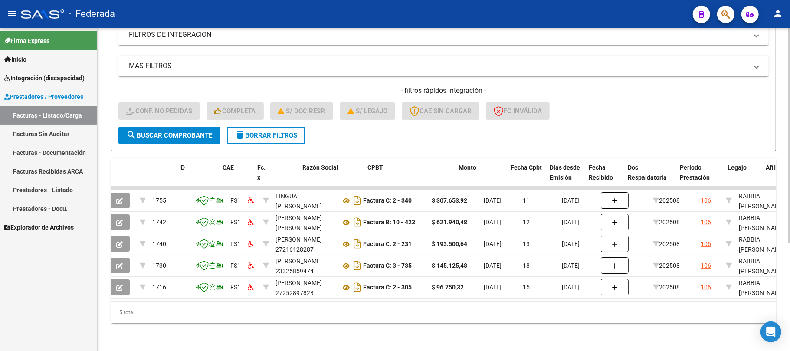
scroll to position [0, 0]
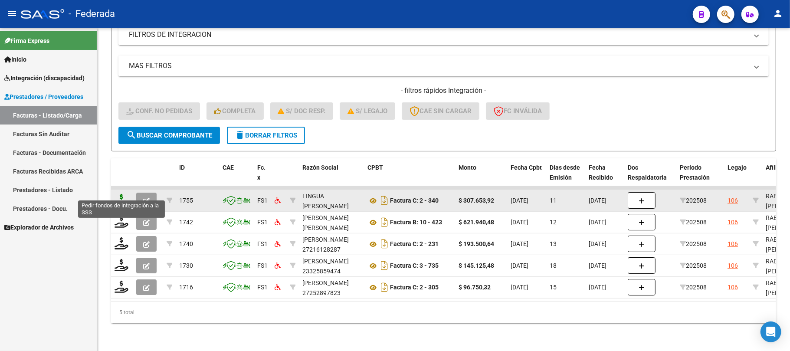
click at [124, 194] on icon at bounding box center [121, 200] width 14 height 12
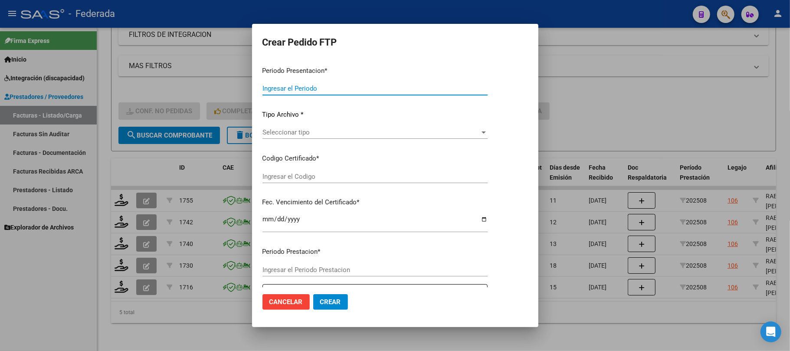
type input "202508"
type input "$ 307.653,92"
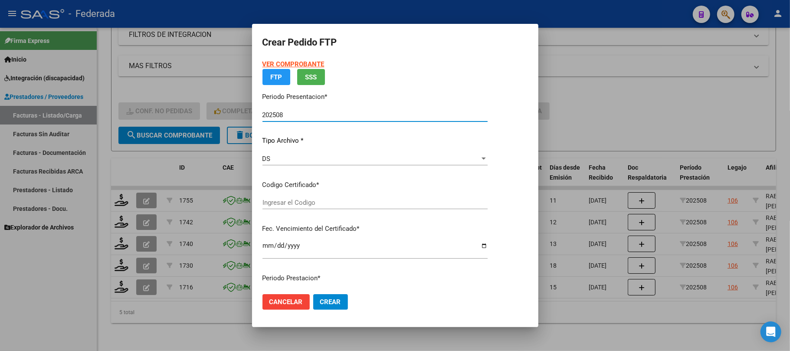
type input "ARG01000472527562030011020250110COR263"
type input "2026-01-10"
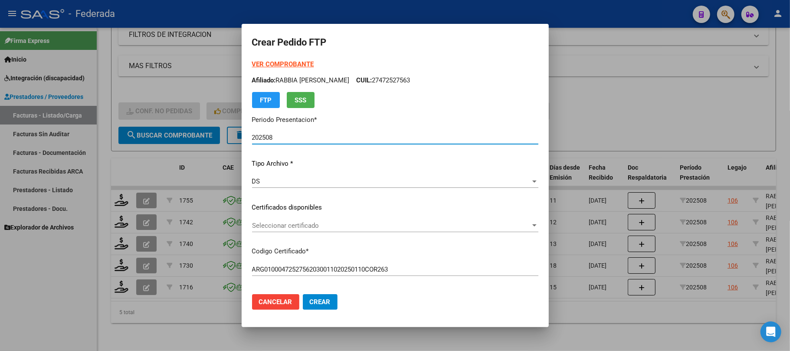
click at [283, 224] on span "Seleccionar certificado" at bounding box center [391, 226] width 278 height 8
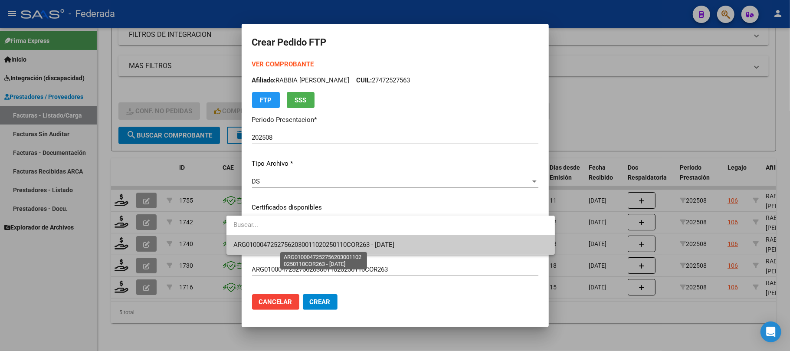
click at [285, 245] on span "ARG01000472527562030011020250110COR263 - 2026-01-10" at bounding box center [313, 245] width 161 height 8
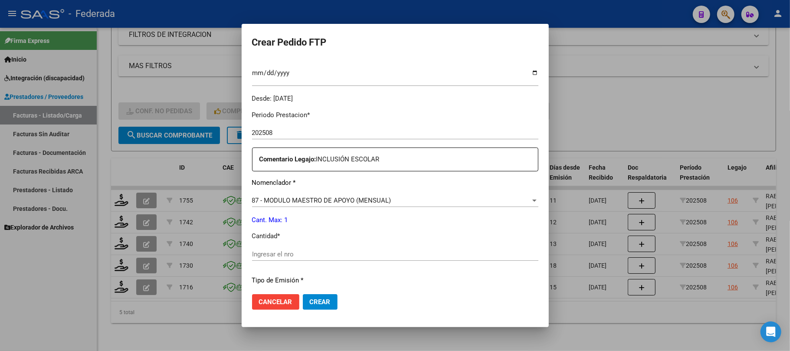
scroll to position [289, 0]
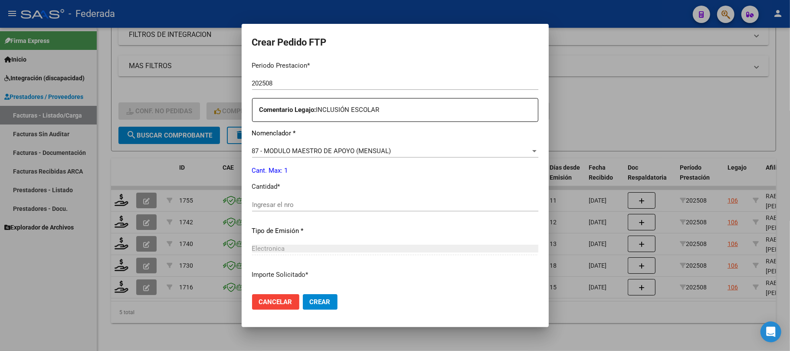
click at [282, 197] on div "Periodo Prestacion * 202508 Ingresar el Periodo Prestacion Comentario Legajo: I…" at bounding box center [395, 202] width 286 height 297
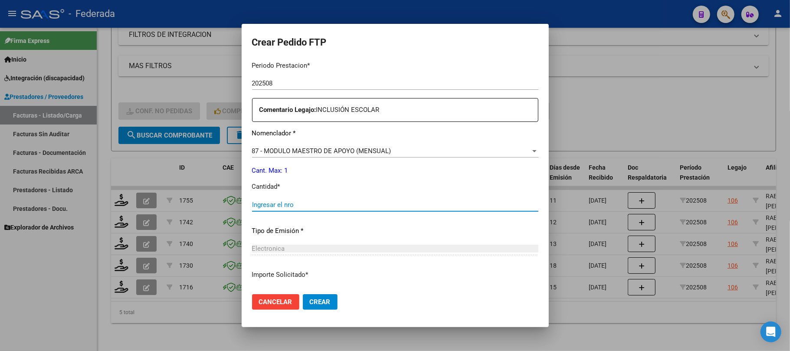
click at [283, 206] on input "Ingresar el nro" at bounding box center [395, 205] width 286 height 8
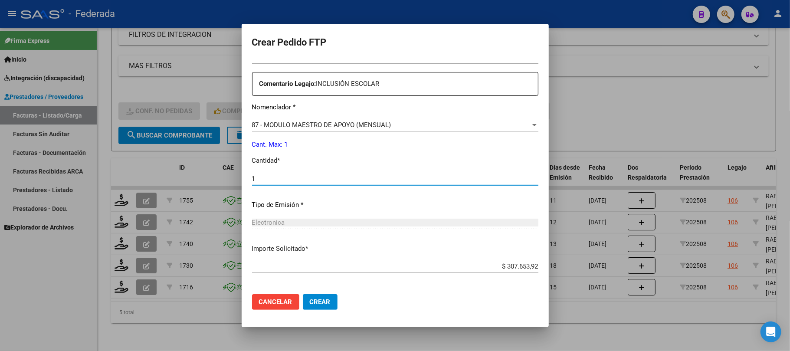
scroll to position [352, 0]
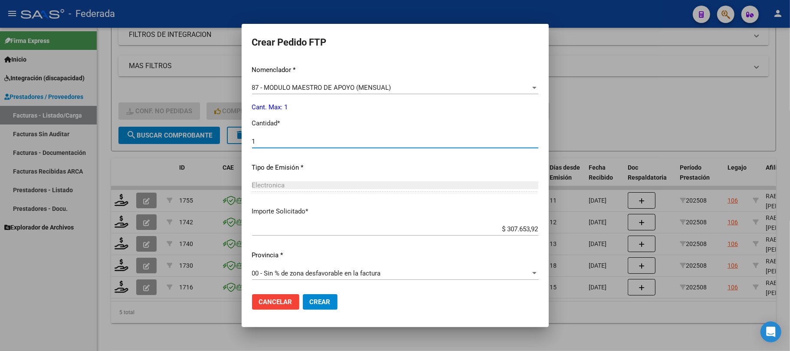
type input "1"
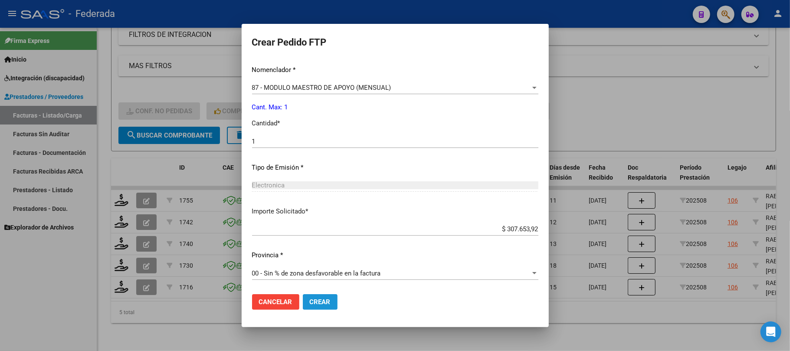
click at [310, 299] on span "Crear" at bounding box center [320, 302] width 21 height 8
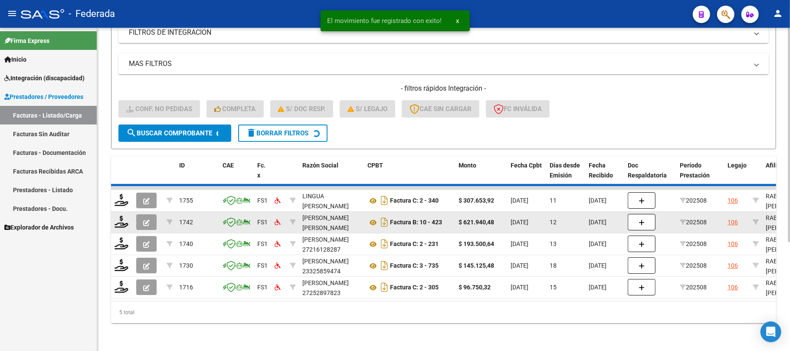
scroll to position [141, 0]
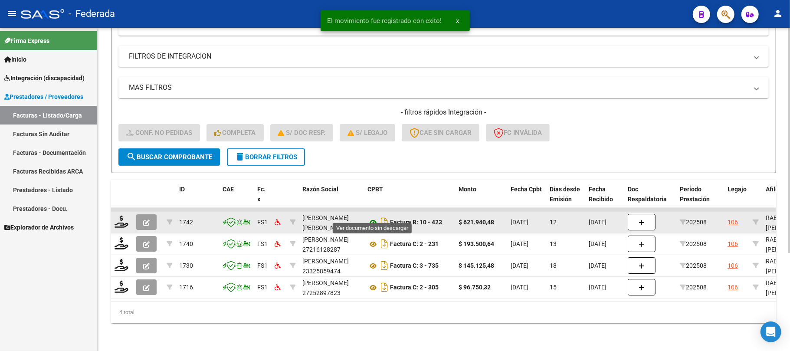
click at [374, 217] on icon at bounding box center [372, 222] width 11 height 10
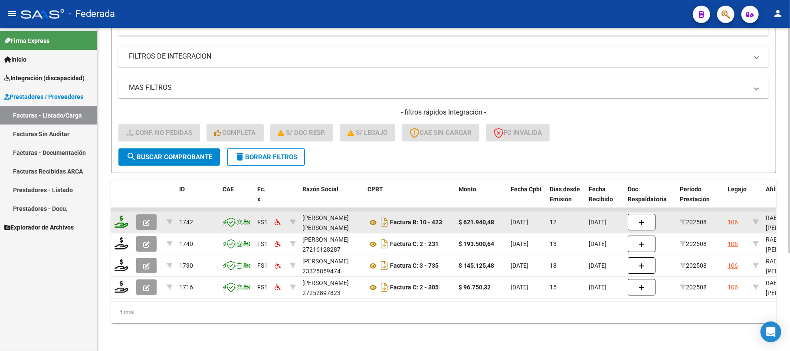
click at [125, 216] on icon at bounding box center [121, 222] width 14 height 12
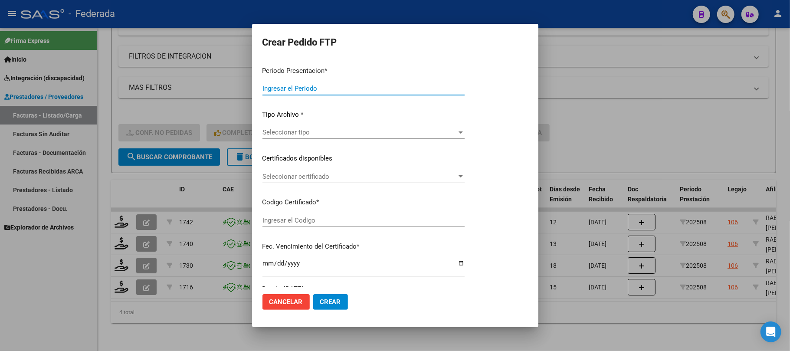
type input "202508"
type input "$ 621.940,48"
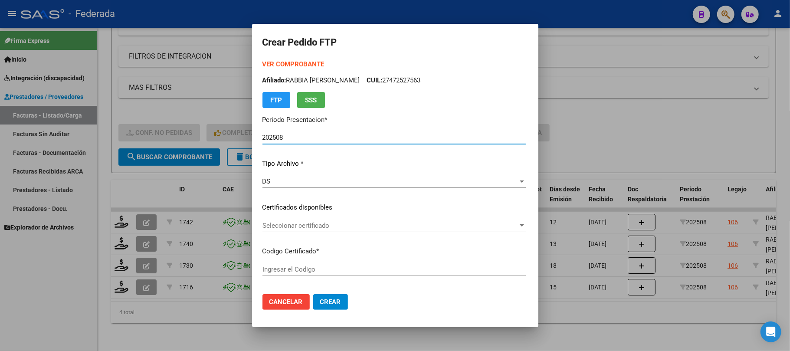
type input "ARG01000472527562030011020250110COR263"
type input "2026-01-10"
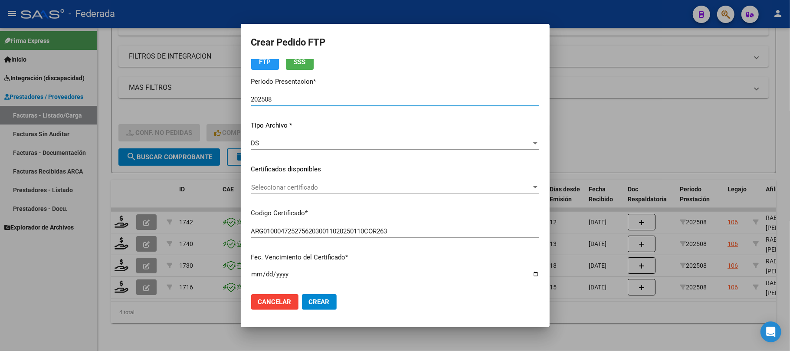
scroll to position [58, 0]
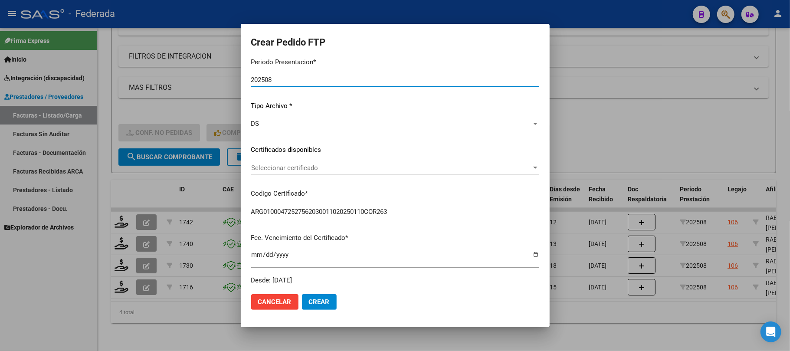
click at [288, 167] on span "Seleccionar certificado" at bounding box center [391, 168] width 280 height 8
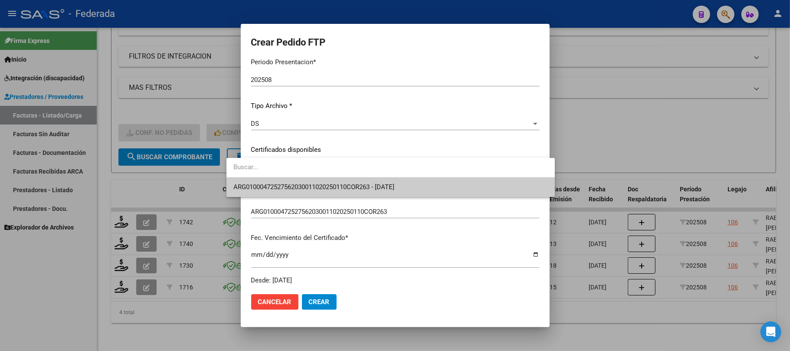
click at [283, 181] on span "ARG01000472527562030011020250110COR263 - 2026-01-10" at bounding box center [390, 187] width 314 height 20
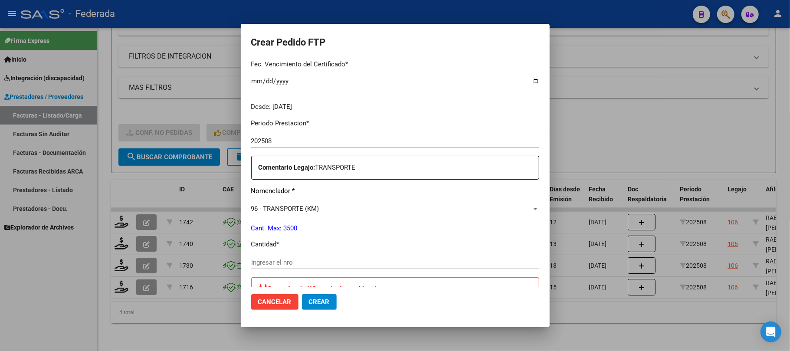
scroll to position [289, 0]
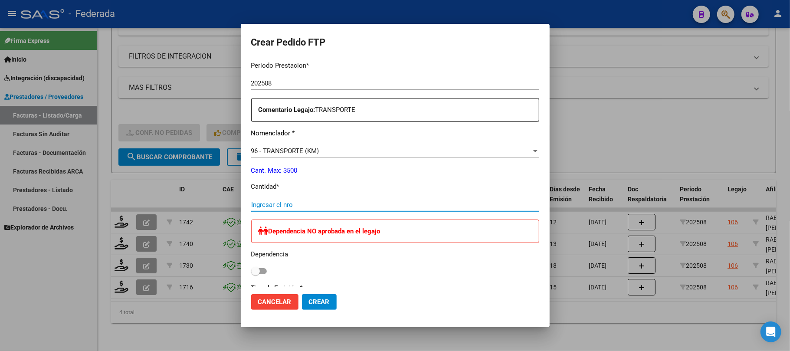
click at [274, 204] on input "Ingresar el nro" at bounding box center [395, 205] width 288 height 8
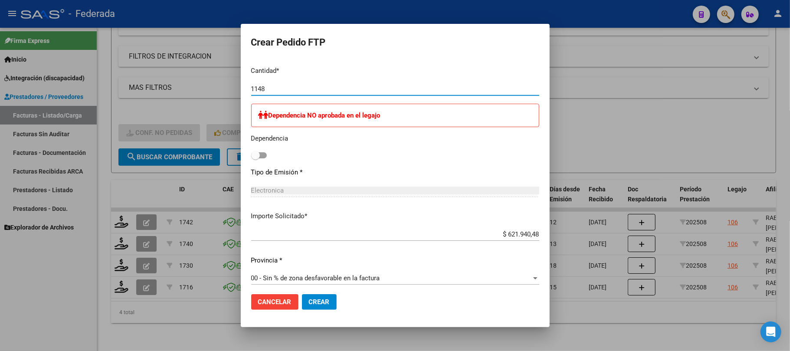
scroll to position [462, 0]
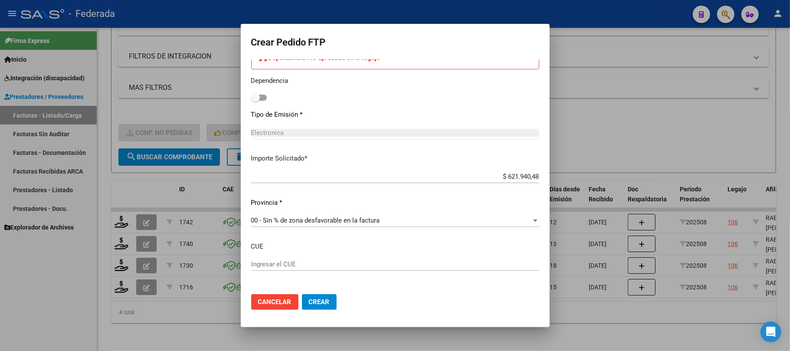
type input "1148"
click at [309, 301] on span "Crear" at bounding box center [319, 302] width 21 height 8
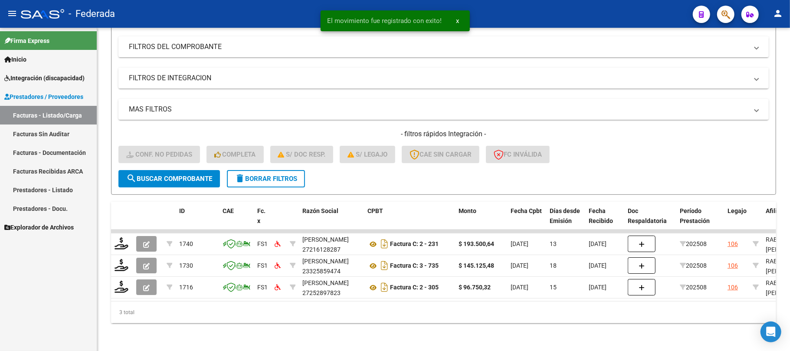
scroll to position [119, 0]
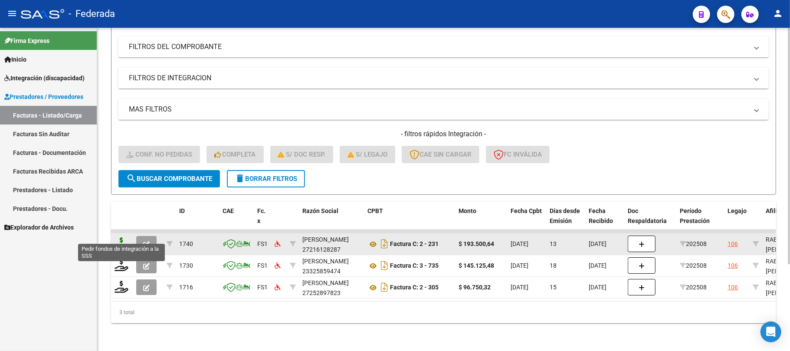
click at [118, 238] on icon at bounding box center [121, 243] width 14 height 12
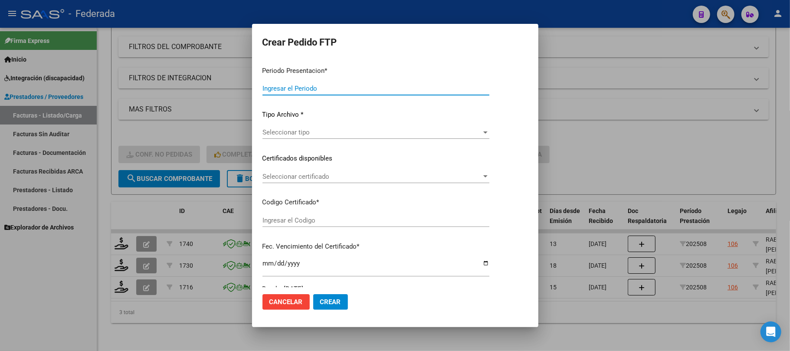
type input "202508"
type input "$ 193.500,64"
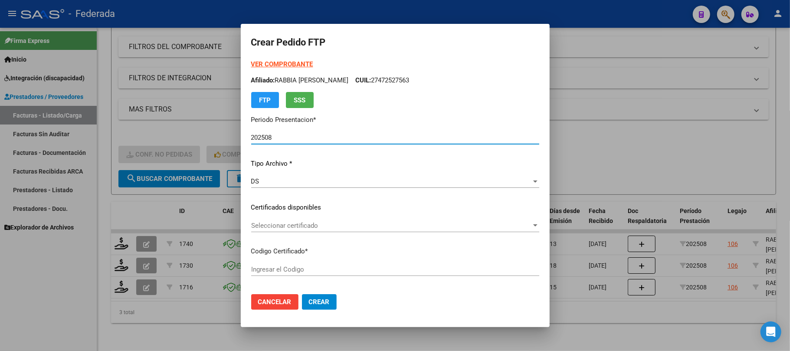
scroll to position [58, 0]
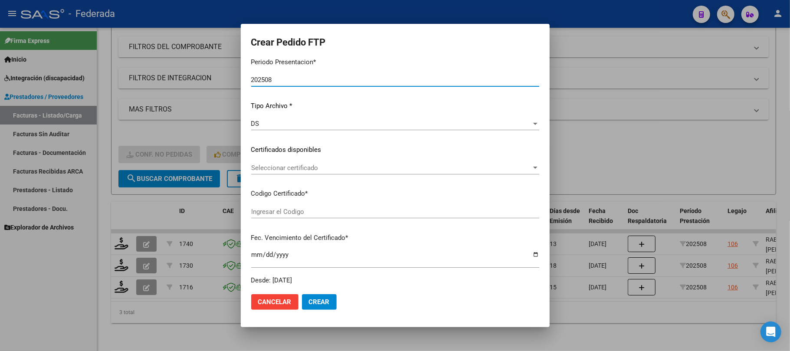
type input "ARG01000472527562030011020250110COR263"
type input "2026-01-10"
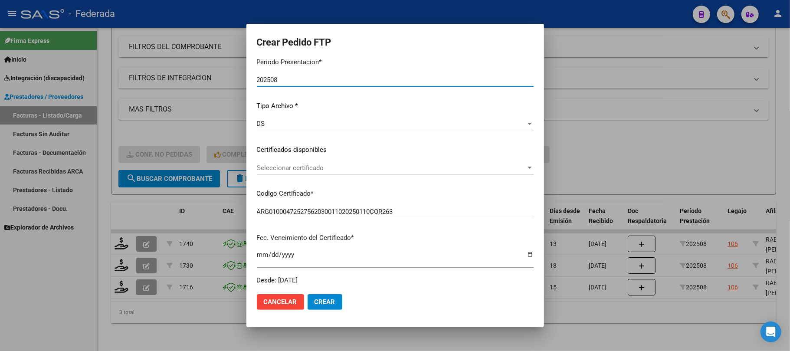
click at [278, 167] on span "Seleccionar certificado" at bounding box center [391, 168] width 269 height 8
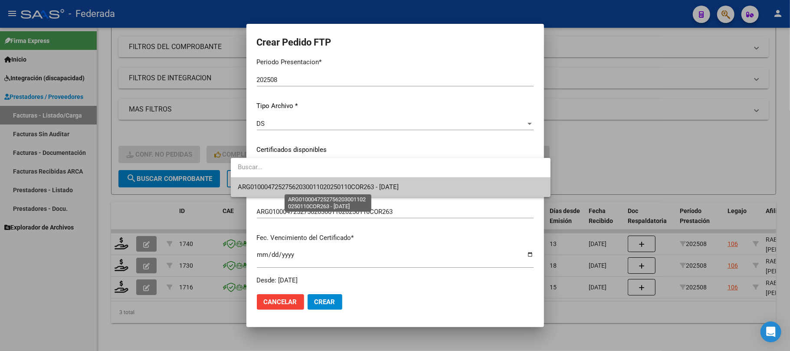
click at [271, 190] on span "ARG01000472527562030011020250110COR263 - 2026-01-10" at bounding box center [318, 187] width 161 height 8
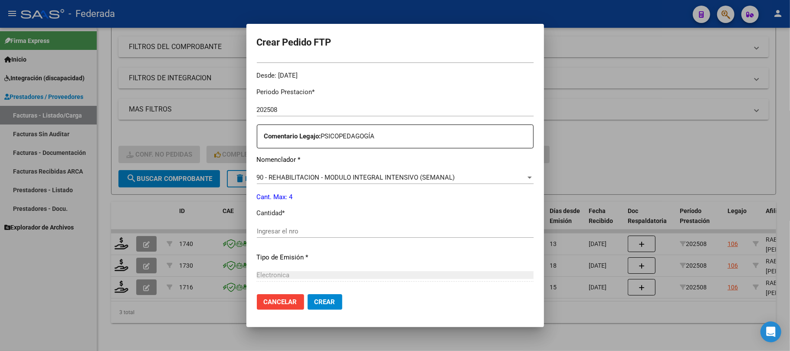
scroll to position [289, 0]
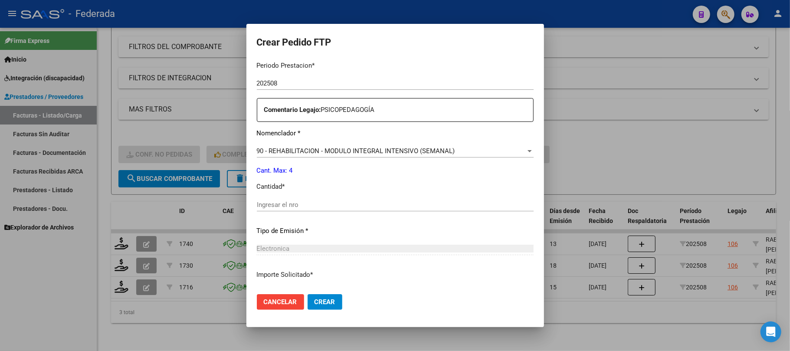
click at [283, 197] on div "Periodo Prestacion * 202508 Ingresar el Periodo Prestacion Comentario Legajo: P…" at bounding box center [395, 202] width 277 height 297
click at [281, 201] on input "Ingresar el nro" at bounding box center [395, 205] width 277 height 8
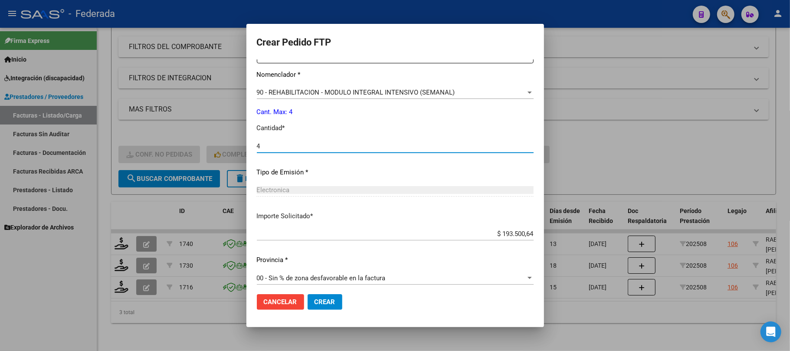
scroll to position [352, 0]
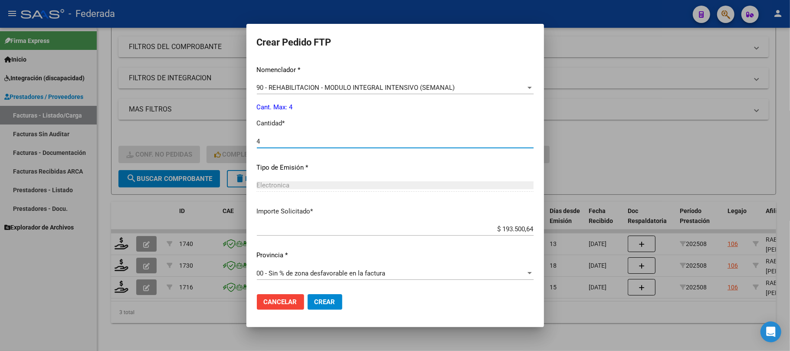
type input "4"
click at [314, 300] on span "Crear" at bounding box center [324, 302] width 21 height 8
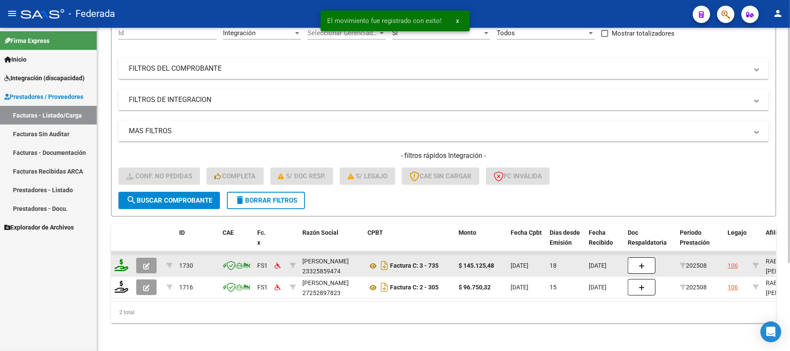
scroll to position [97, 0]
click at [124, 259] on icon at bounding box center [121, 265] width 14 height 12
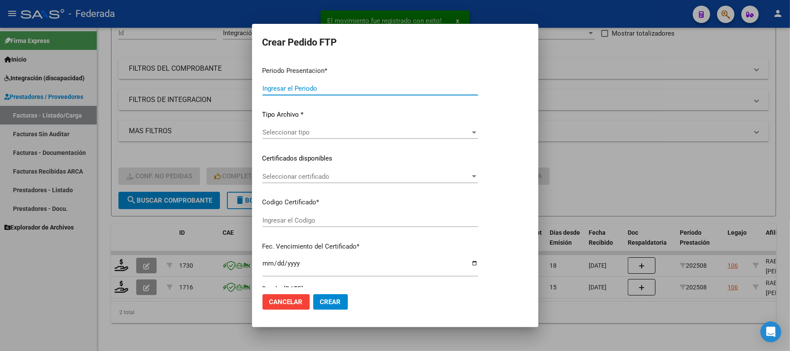
type input "202508"
type input "$ 145.125,48"
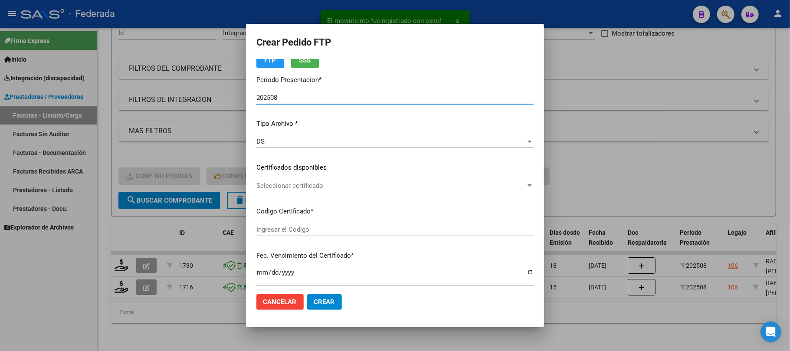
type input "ARG01000472527562030011020250110COR263"
type input "2026-01-10"
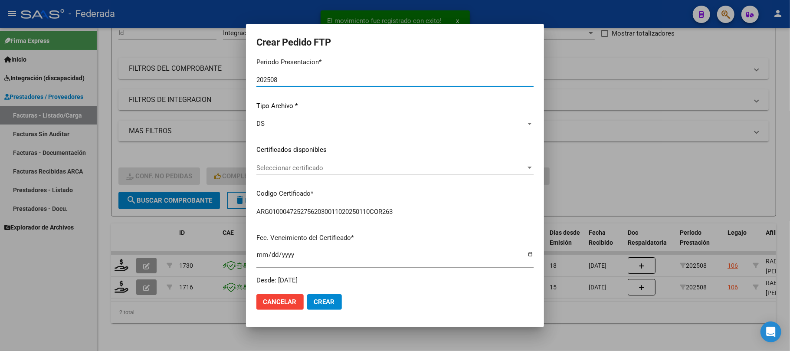
click at [268, 169] on span "Seleccionar certificado" at bounding box center [390, 168] width 269 height 8
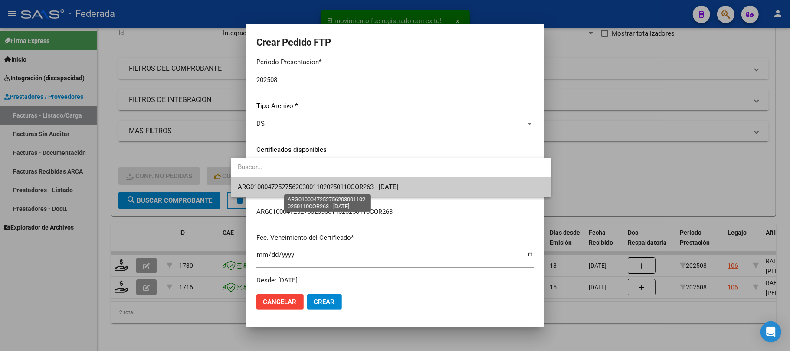
click at [268, 187] on span "ARG01000472527562030011020250110COR263 - 2026-01-10" at bounding box center [318, 187] width 161 height 8
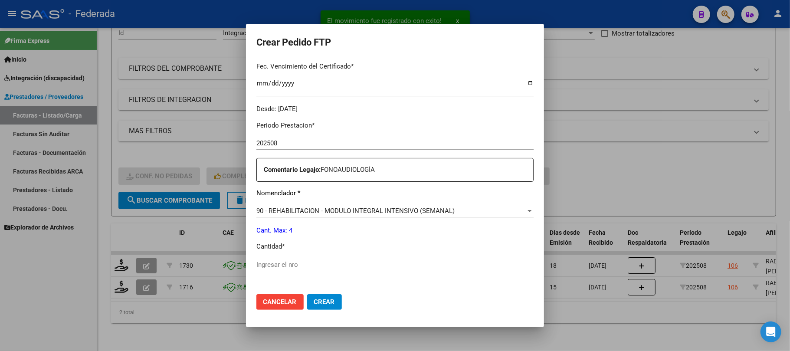
scroll to position [289, 0]
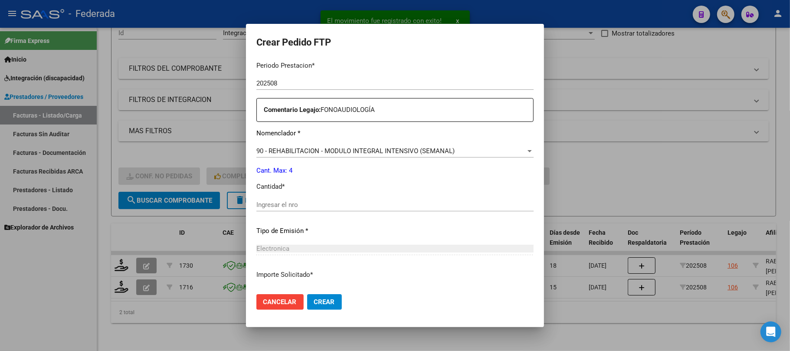
click at [269, 203] on input "Ingresar el nro" at bounding box center [394, 205] width 277 height 8
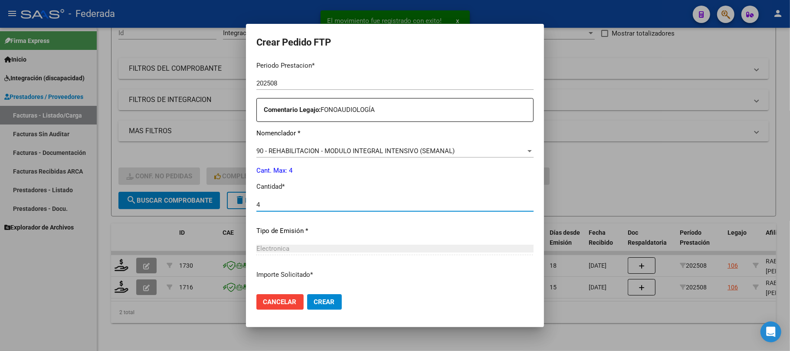
scroll to position [352, 0]
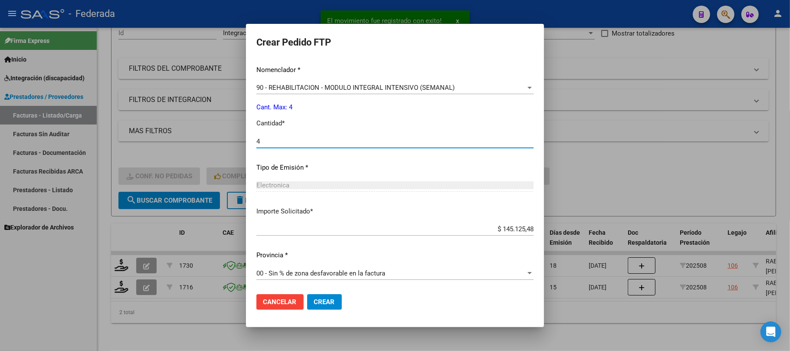
type input "4"
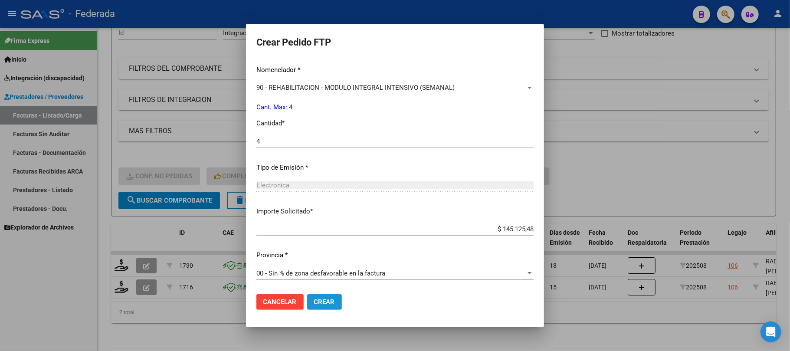
click at [307, 299] on button "Crear" at bounding box center [324, 302] width 35 height 16
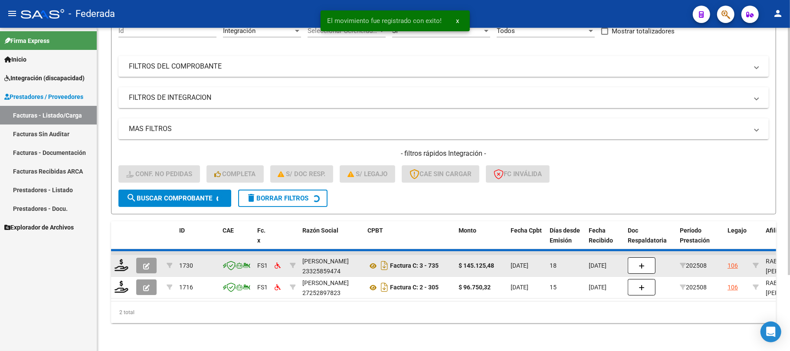
scroll to position [75, 0]
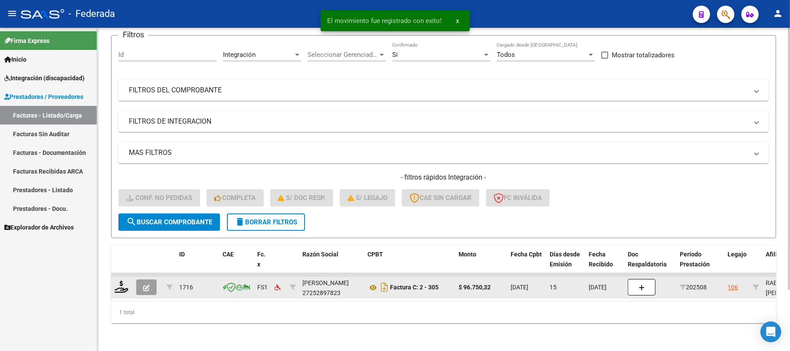
click at [125, 284] on div at bounding box center [121, 287] width 15 height 13
click at [122, 283] on icon at bounding box center [121, 287] width 14 height 12
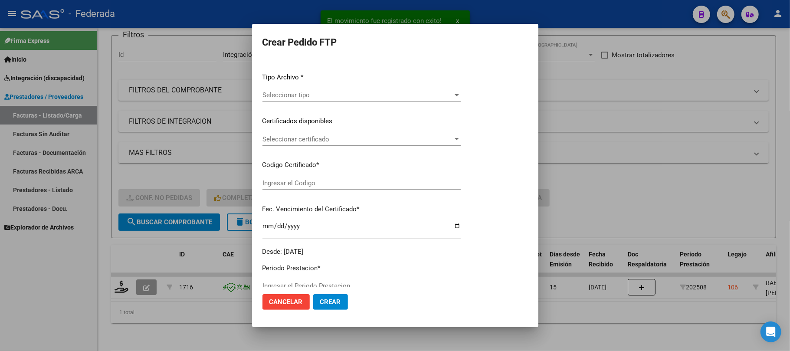
type input "202508"
type input "$ 96.750,32"
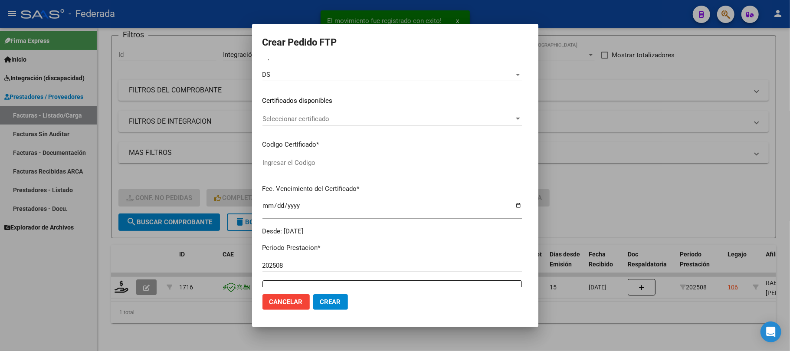
type input "ARG01000472527562030011020250110COR263"
type input "2026-01-10"
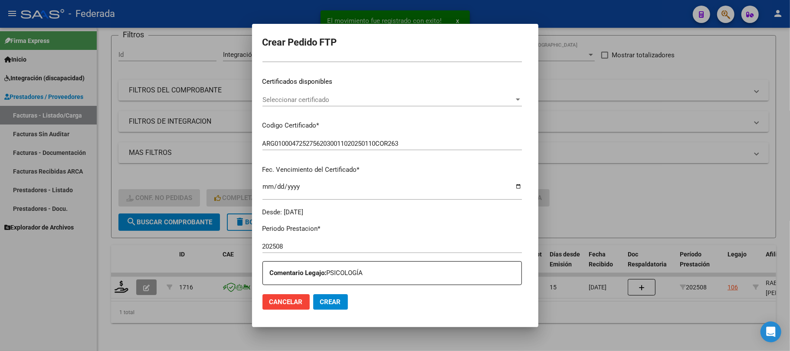
scroll to position [107, 0]
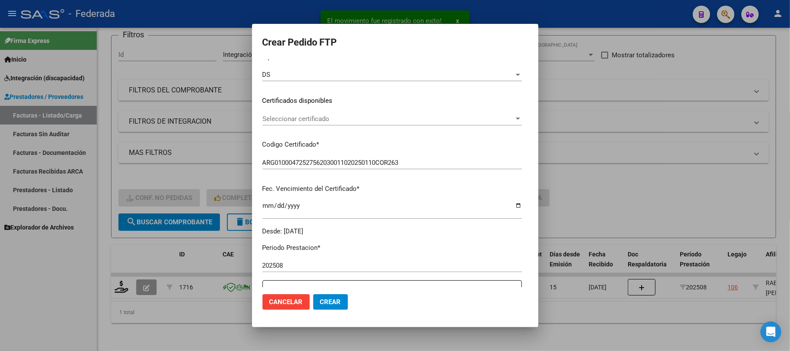
click at [286, 115] on span "Seleccionar certificado" at bounding box center [388, 119] width 252 height 8
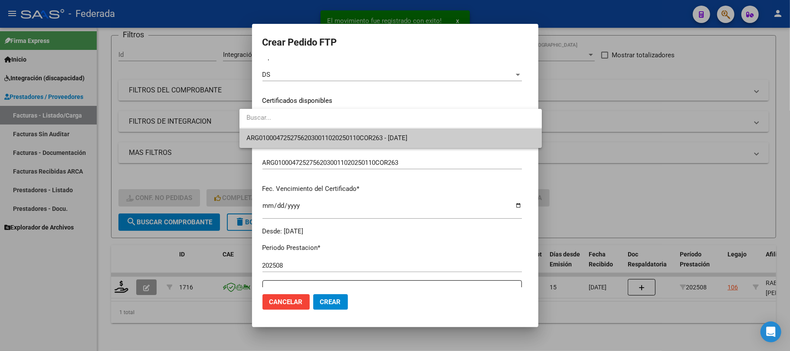
click at [285, 132] on span "ARG01000472527562030011020250110COR263 - 2026-01-10" at bounding box center [390, 138] width 288 height 20
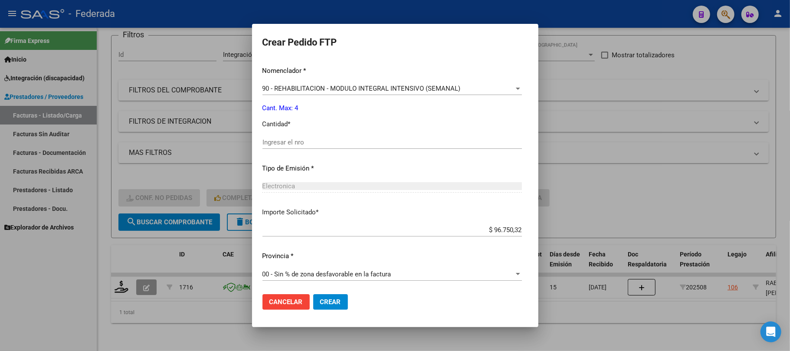
scroll to position [352, 0]
click at [281, 141] on input "Ingresar el nro" at bounding box center [391, 141] width 259 height 8
type input "4"
click at [321, 304] on span "Crear" at bounding box center [330, 302] width 21 height 8
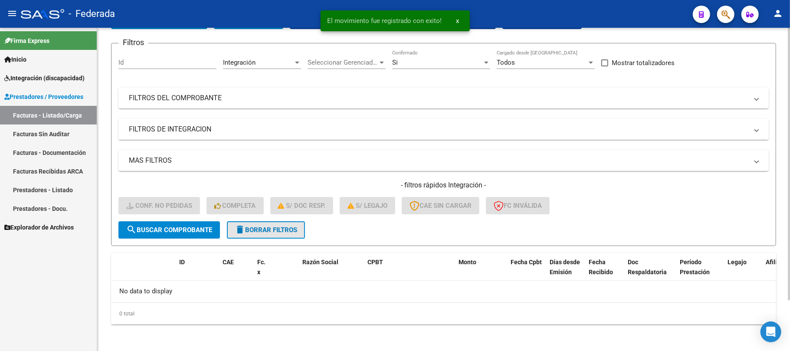
click at [273, 228] on span "delete Borrar Filtros" at bounding box center [266, 230] width 62 height 8
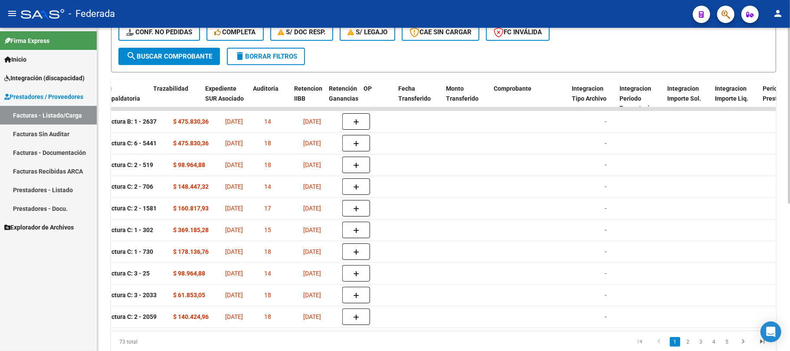
scroll to position [0, 640]
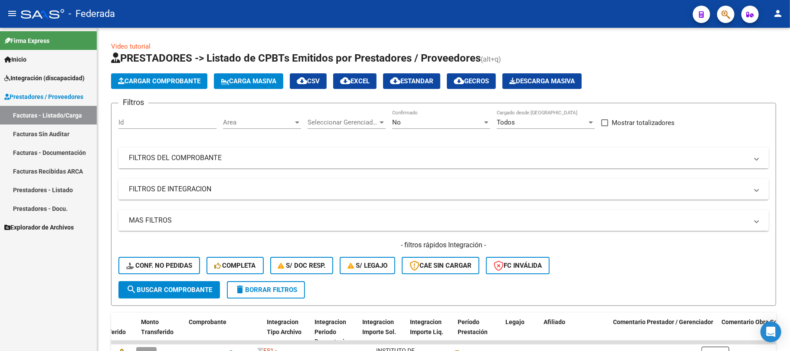
scroll to position [0, 905]
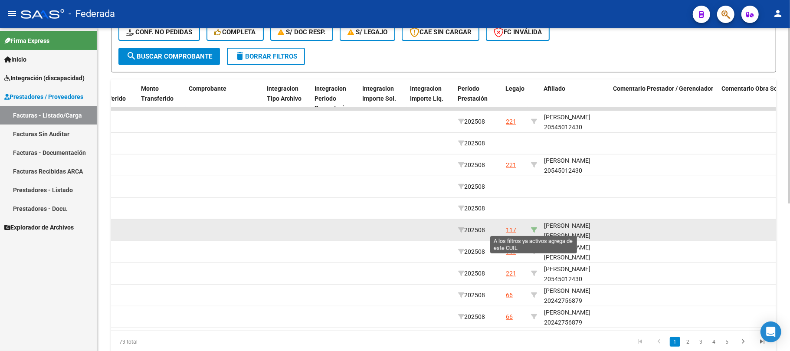
click at [535, 229] on icon at bounding box center [534, 230] width 6 height 6
type input "27479149734"
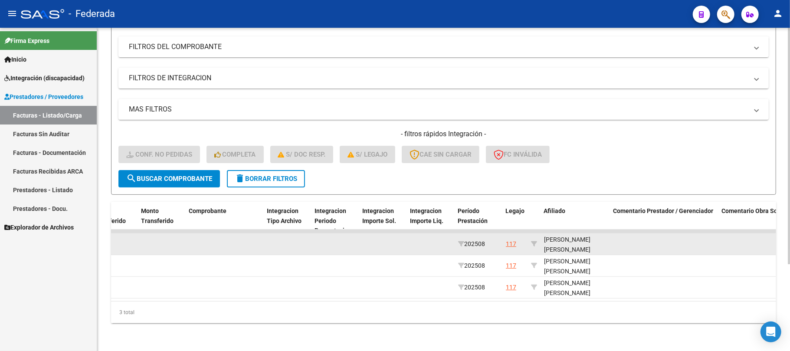
scroll to position [11, 0]
click at [556, 240] on div "[PERSON_NAME] [PERSON_NAME] 27479149734" at bounding box center [575, 238] width 62 height 29
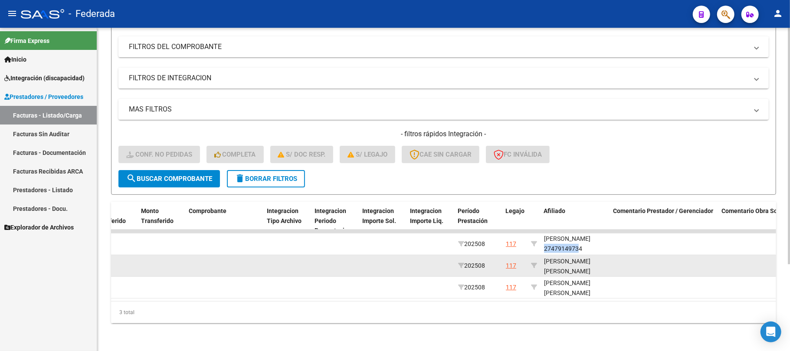
copy div "27479149734"
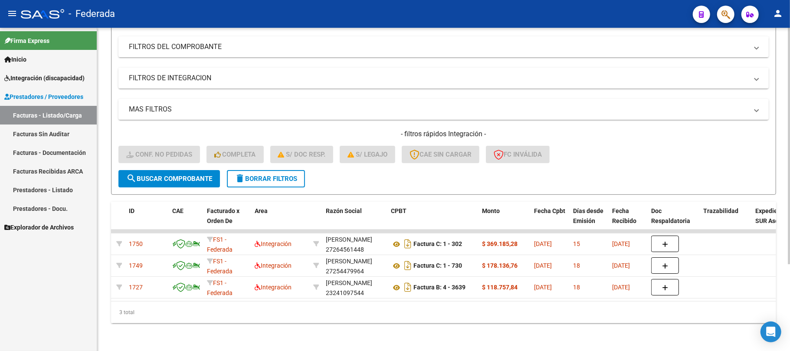
scroll to position [0, 0]
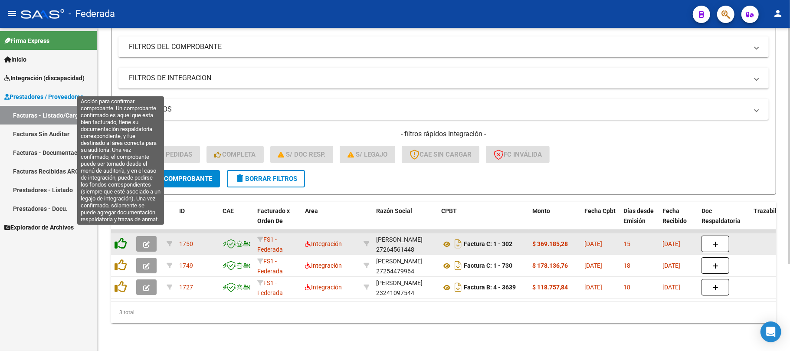
click at [118, 237] on icon at bounding box center [120, 243] width 12 height 12
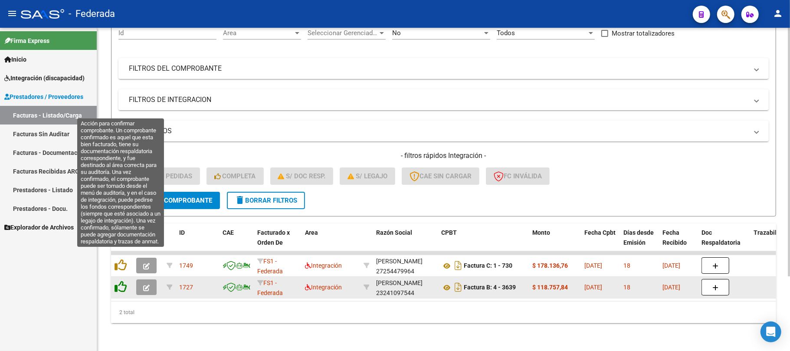
click at [120, 261] on icon at bounding box center [120, 265] width 12 height 12
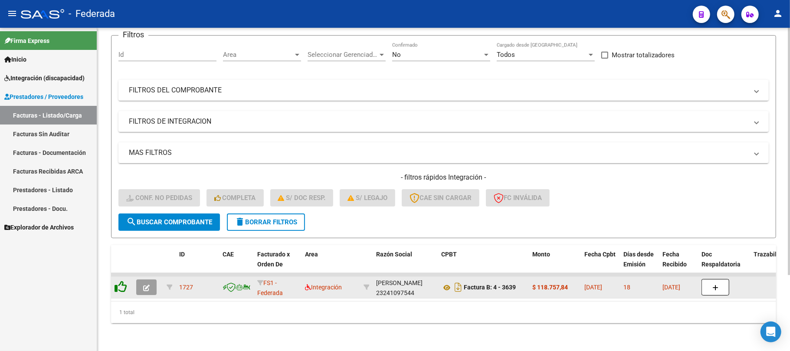
click at [121, 281] on icon at bounding box center [120, 287] width 12 height 12
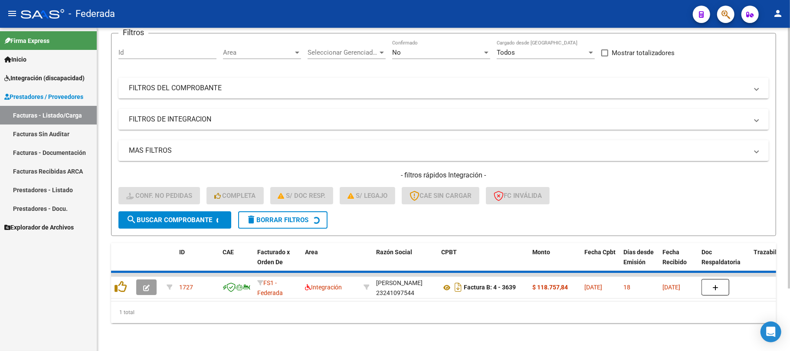
scroll to position [60, 0]
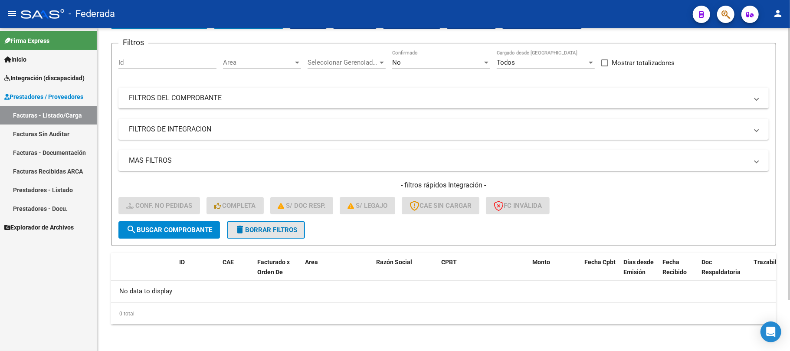
click at [265, 231] on span "delete Borrar Filtros" at bounding box center [266, 230] width 62 height 8
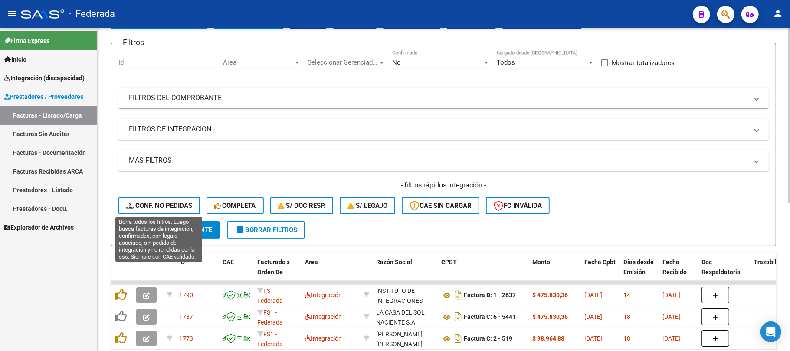
click at [181, 197] on button "Conf. no pedidas" at bounding box center [159, 205] width 82 height 17
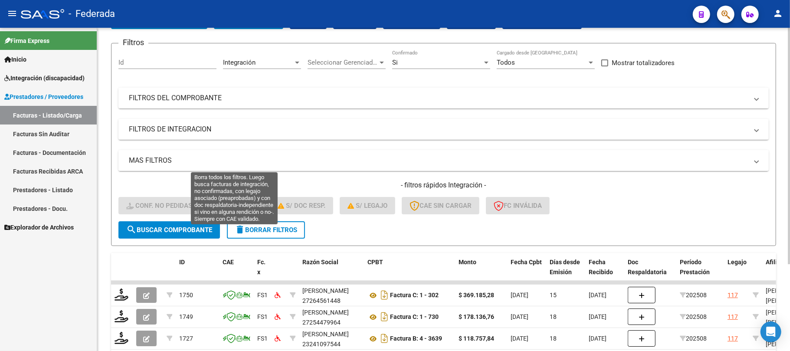
scroll to position [119, 0]
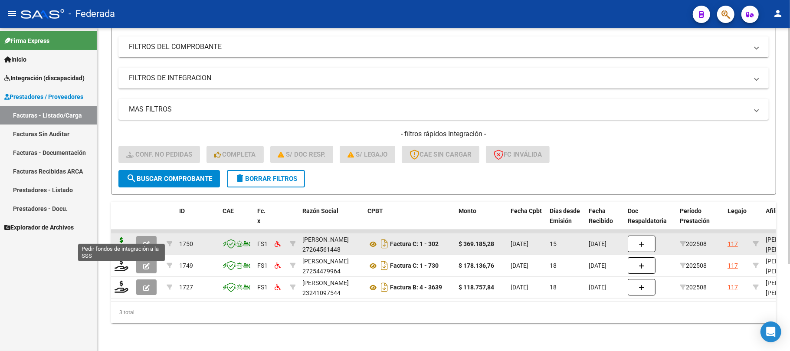
click at [118, 237] on icon at bounding box center [121, 243] width 14 height 12
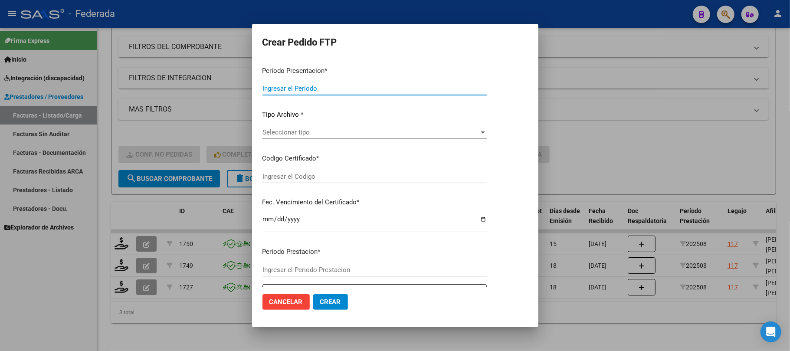
type input "202508"
type input "$ 369.185,28"
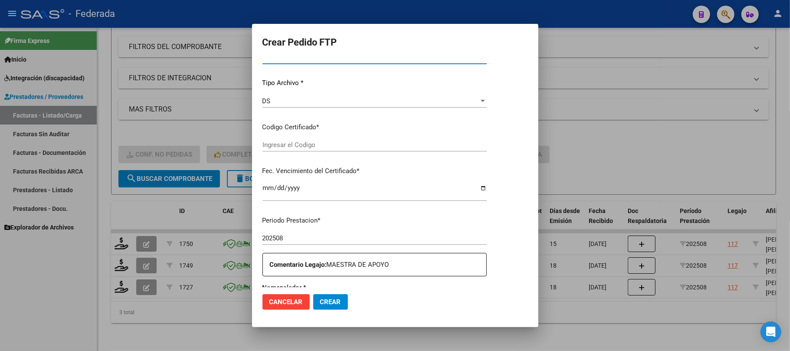
type input "ARG01000479149732023031520330315RIO145"
type input "[DATE]"
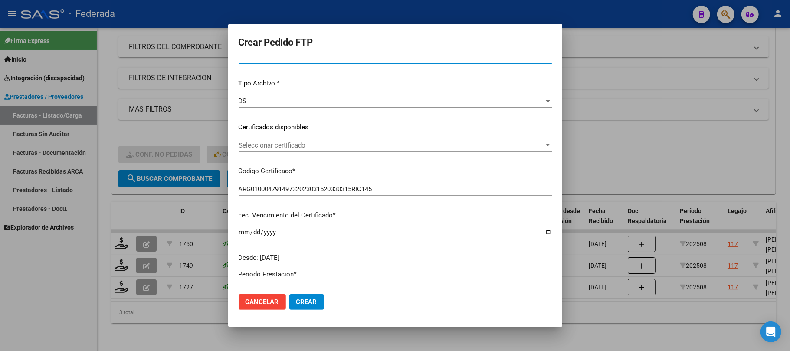
click at [277, 144] on span "Seleccionar certificado" at bounding box center [391, 145] width 305 height 8
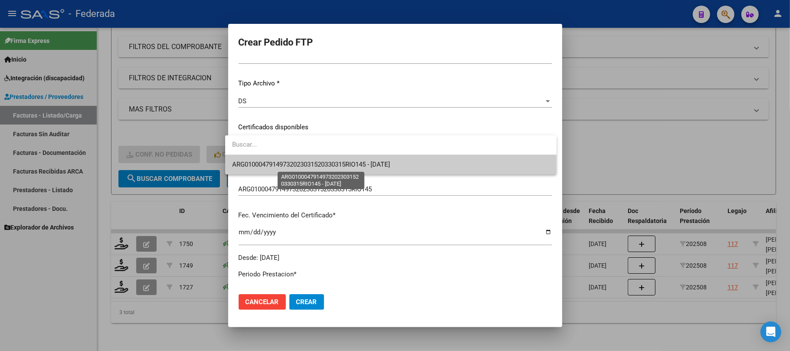
click at [276, 166] on span "ARG01000479149732023031520330315RIO145 - [DATE]" at bounding box center [311, 164] width 158 height 8
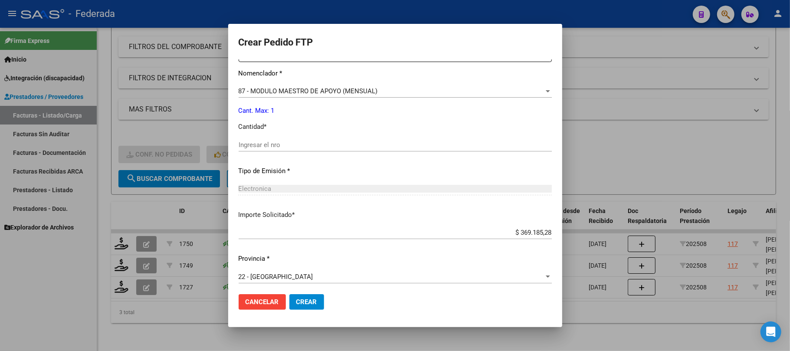
scroll to position [352, 0]
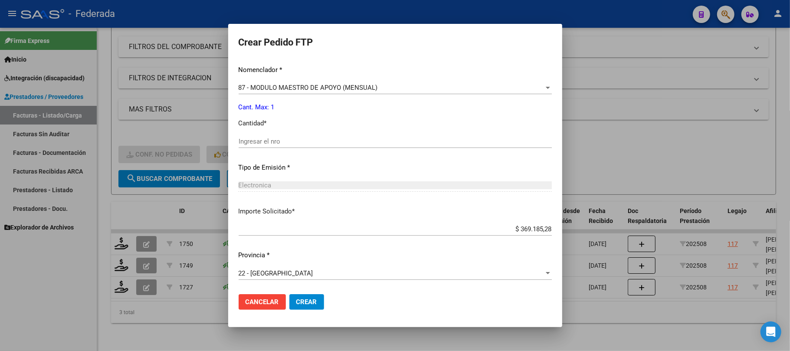
click at [272, 147] on div "Ingresar el nro" at bounding box center [395, 141] width 313 height 13
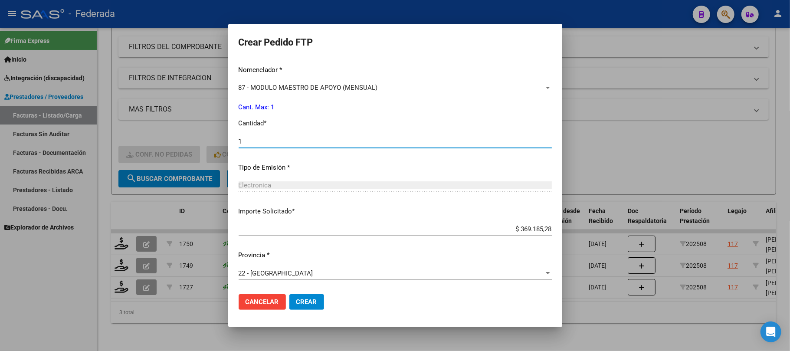
type input "1"
click at [296, 301] on span "Crear" at bounding box center [306, 302] width 21 height 8
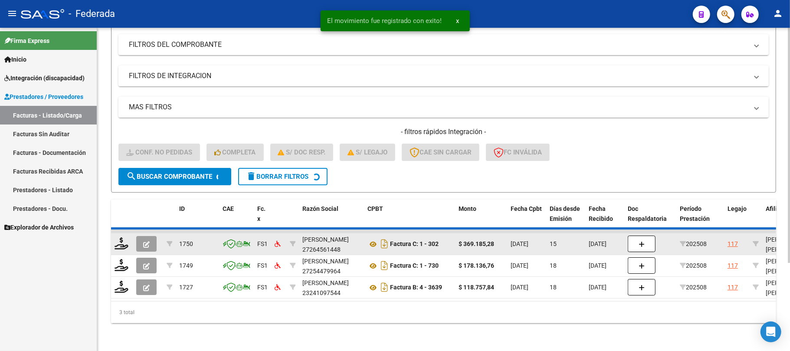
scroll to position [97, 0]
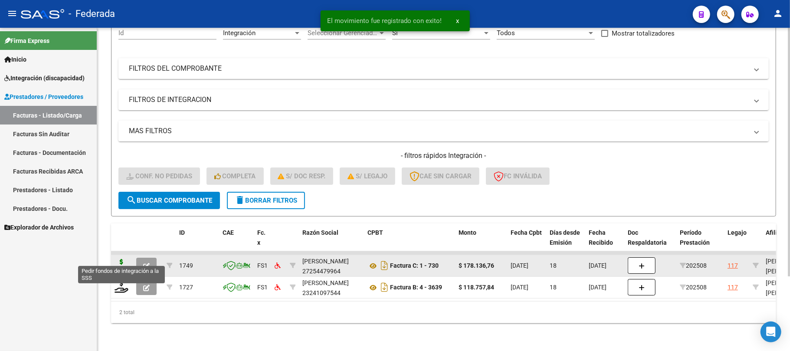
click at [125, 259] on icon at bounding box center [121, 265] width 14 height 12
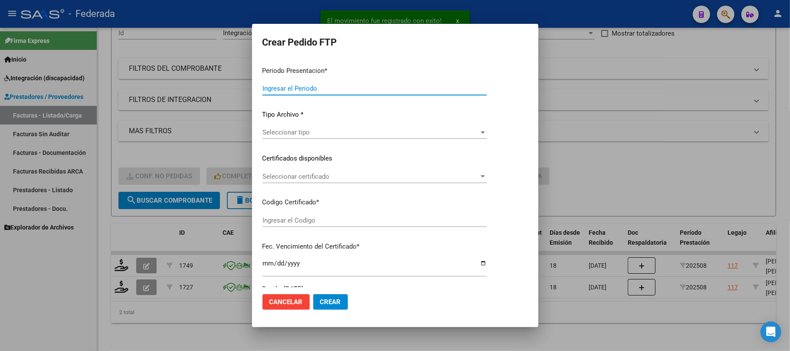
type input "202508"
type input "$ 178.136,76"
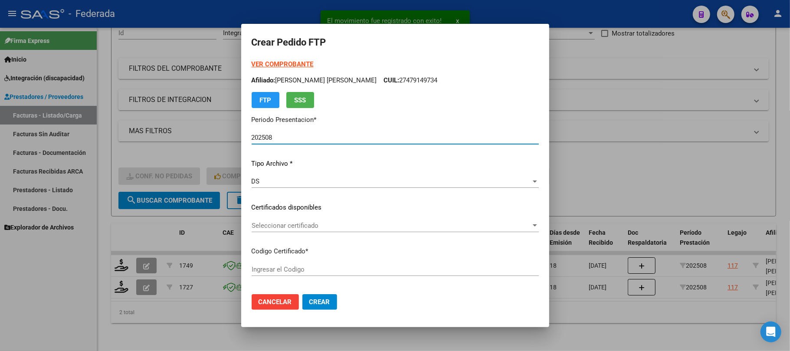
scroll to position [58, 0]
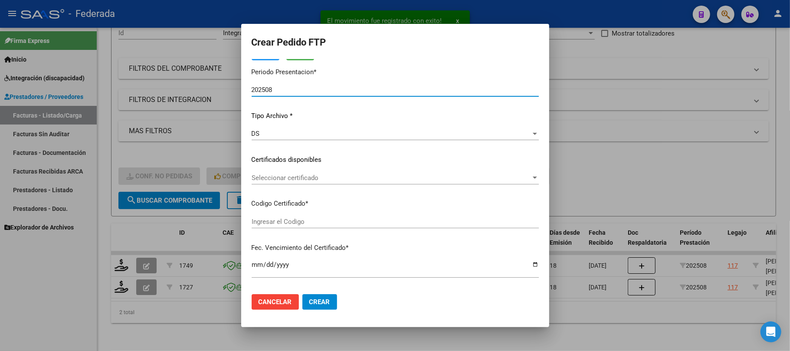
type input "ARG01000479149732023031520330315RIO145"
type input "[DATE]"
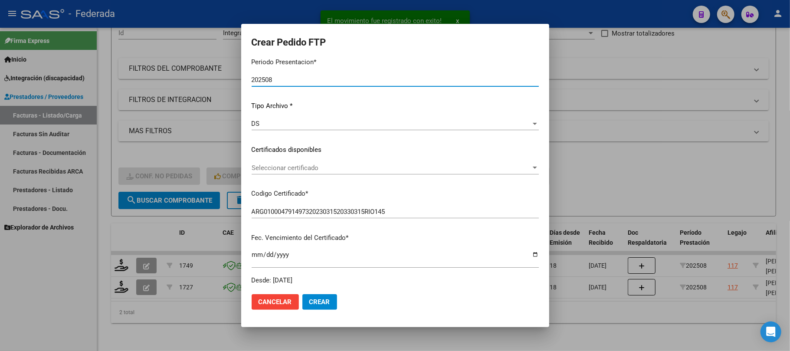
click at [276, 170] on span "Seleccionar certificado" at bounding box center [391, 168] width 279 height 8
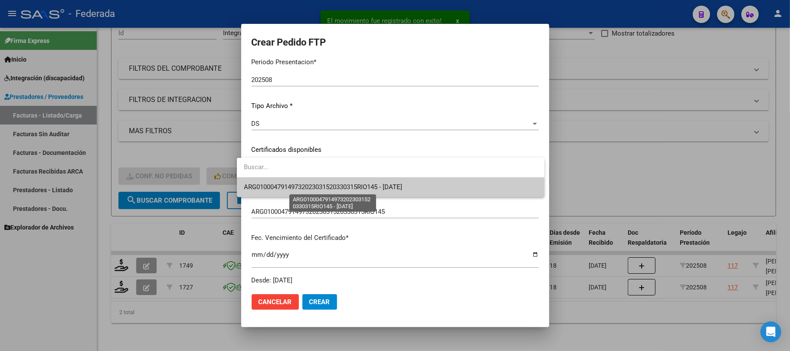
click at [275, 190] on span "ARG01000479149732023031520330315RIO145 - [DATE]" at bounding box center [323, 187] width 158 height 8
